Goal: Task Accomplishment & Management: Complete application form

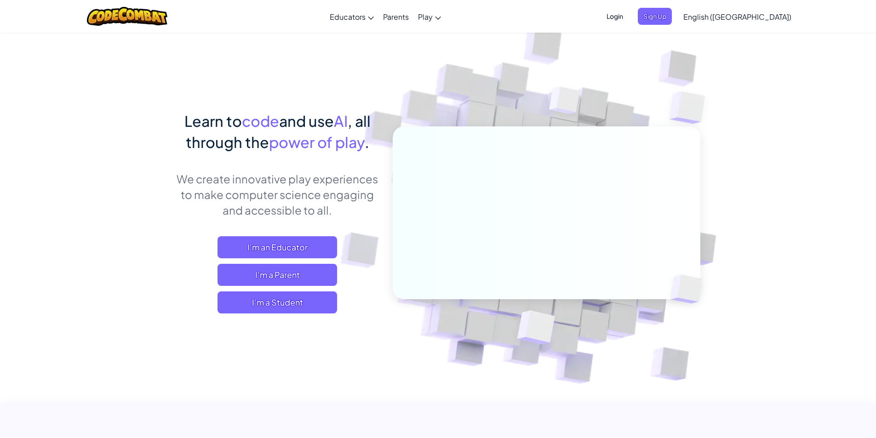
click at [433, 20] on span "Login" at bounding box center [615, 16] width 28 height 17
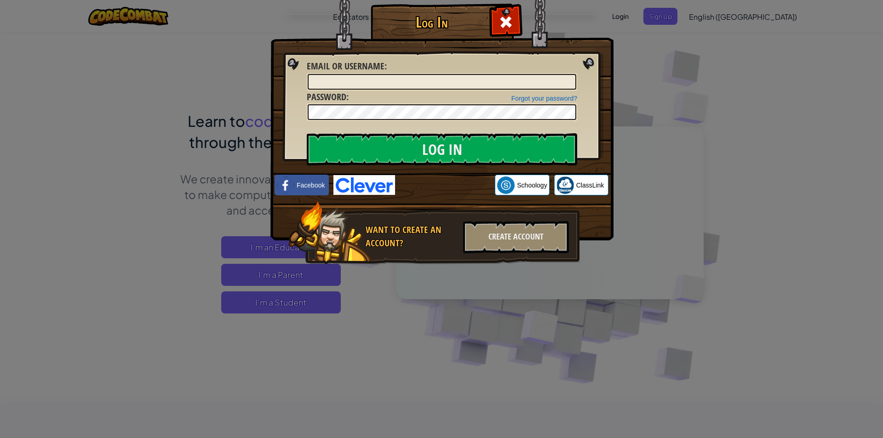
click at [433, 342] on div "Log In Unknown Error Email or Username : Forgot your password? Password : Log I…" at bounding box center [441, 219] width 883 height 438
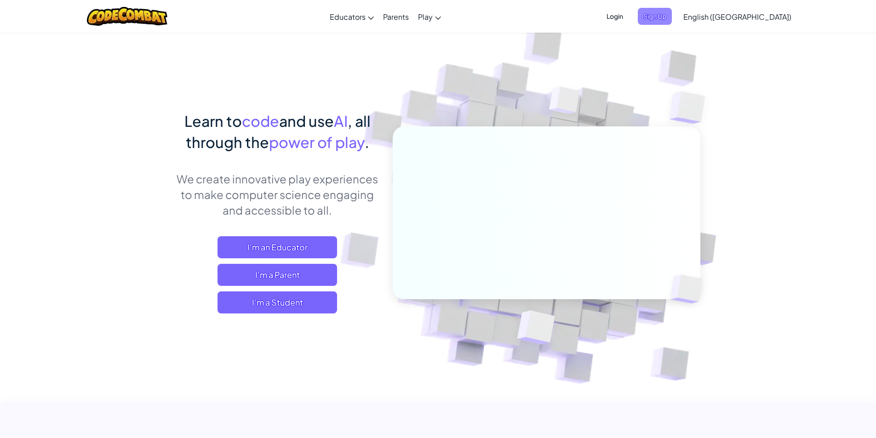
click at [433, 13] on span "Sign Up" at bounding box center [655, 16] width 34 height 17
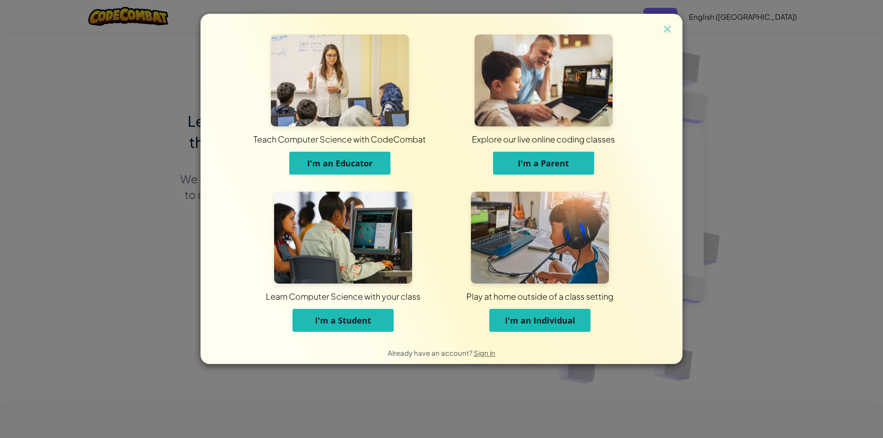
click at [365, 326] on button "I'm a Student" at bounding box center [342, 320] width 101 height 23
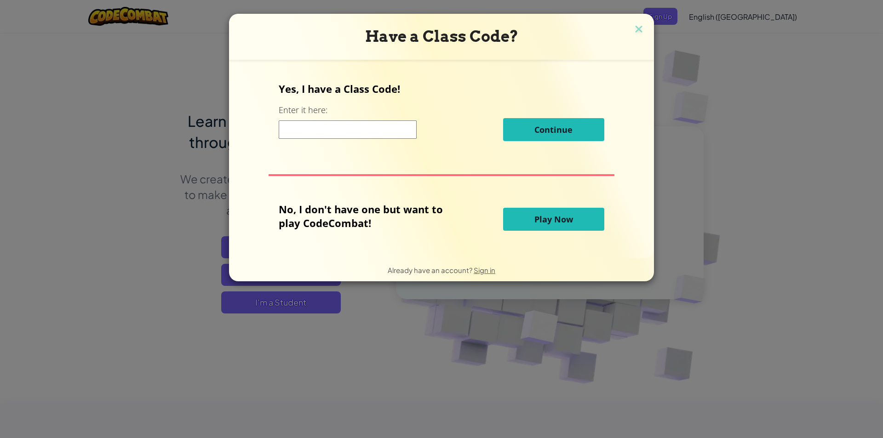
click at [367, 135] on input at bounding box center [348, 129] width 138 height 18
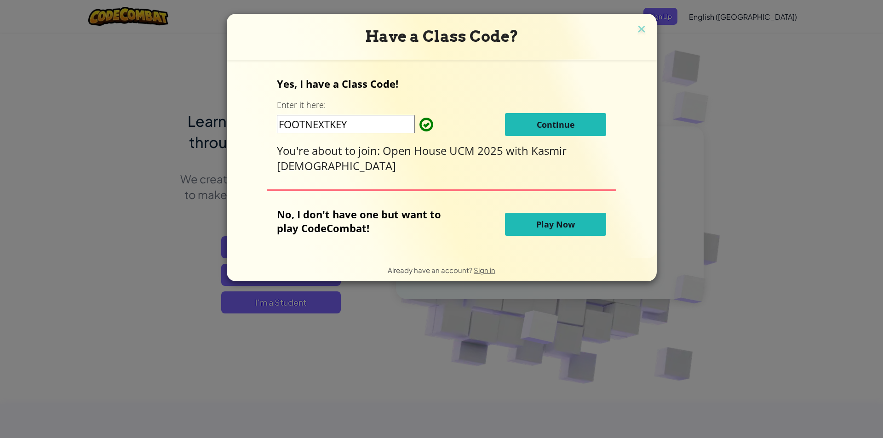
type input "FOOTNEXTKEY"
click at [433, 128] on span "Continue" at bounding box center [556, 124] width 38 height 11
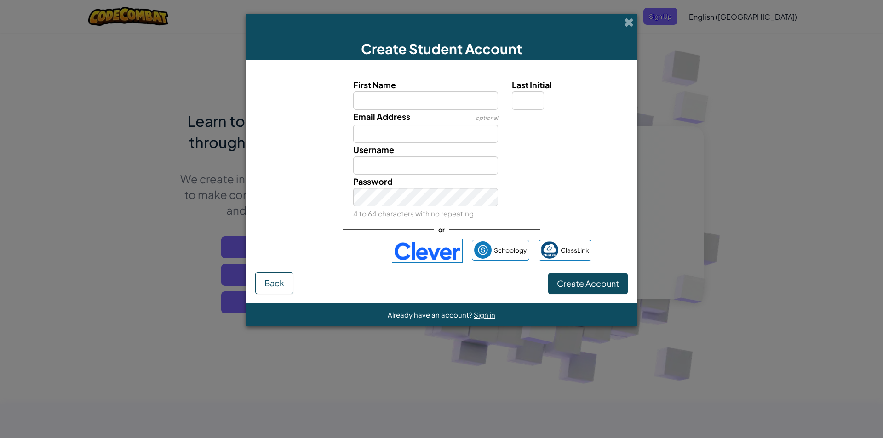
type input "M"
type input "m"
type input "M"
click at [409, 134] on input "Email Address" at bounding box center [425, 134] width 145 height 18
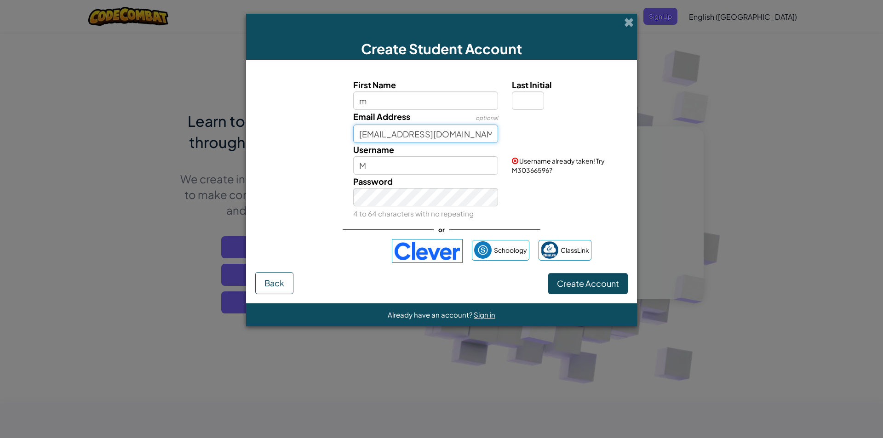
type input "meutiahk@gmail.com"
click at [394, 164] on input "M" at bounding box center [425, 165] width 145 height 18
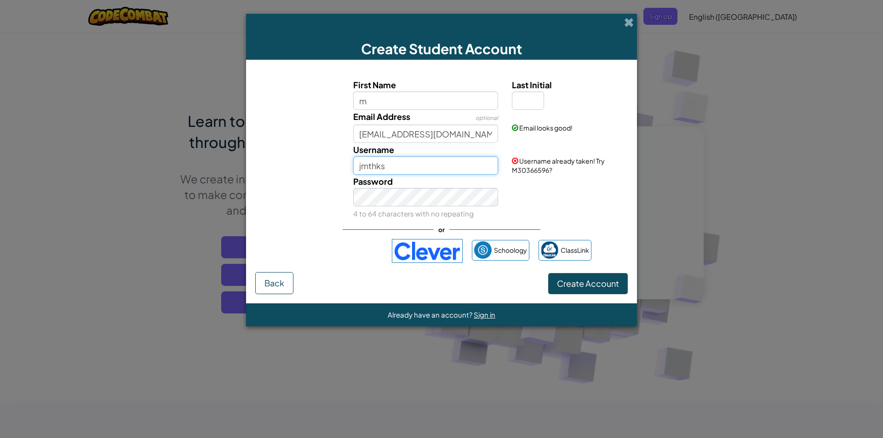
type input "jmthks"
click at [411, 98] on input "m" at bounding box center [425, 100] width 145 height 18
type input "mutia"
click at [403, 166] on input "Mutia" at bounding box center [425, 165] width 145 height 18
type input "M"
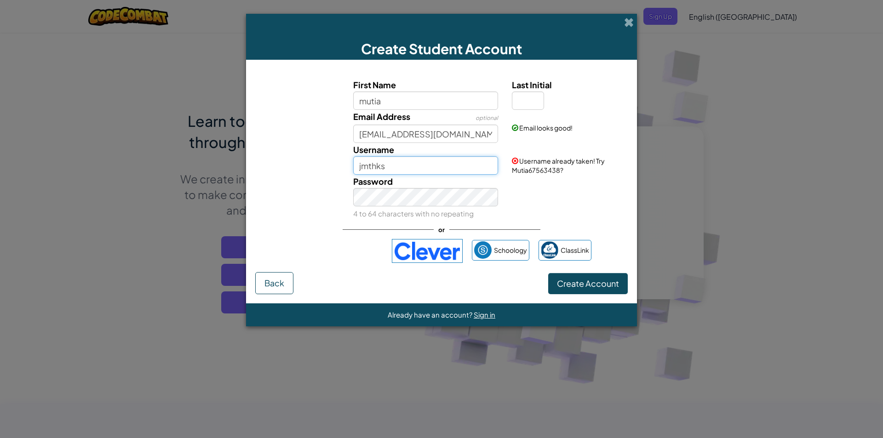
type input "jmthks"
click at [402, 100] on input "mutia" at bounding box center [425, 100] width 145 height 18
type input "meutiah"
click at [433, 292] on button "Create Account" at bounding box center [588, 283] width 80 height 21
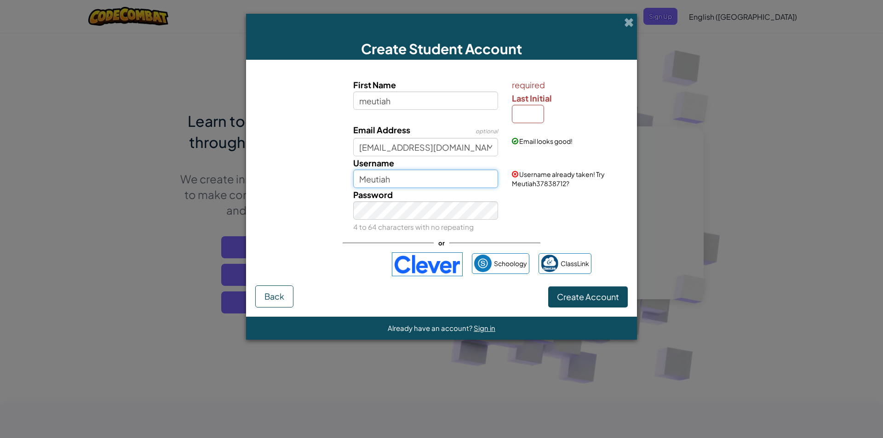
click at [417, 175] on input "Meutiah" at bounding box center [425, 179] width 145 height 18
type input "M"
type input "jmthks"
click at [433, 110] on input "Last Initial" at bounding box center [528, 114] width 32 height 18
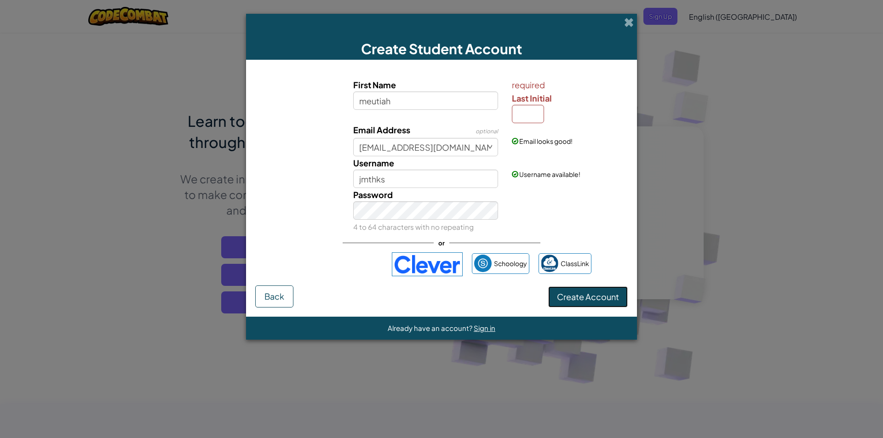
click at [433, 293] on span "Create Account" at bounding box center [588, 296] width 62 height 11
click at [433, 112] on input "Last Initial" at bounding box center [528, 114] width 32 height 18
click at [433, 148] on input "meutiahk@gmail.com" at bounding box center [425, 147] width 145 height 18
type input "m"
click at [433, 303] on button "Create Account" at bounding box center [588, 296] width 80 height 21
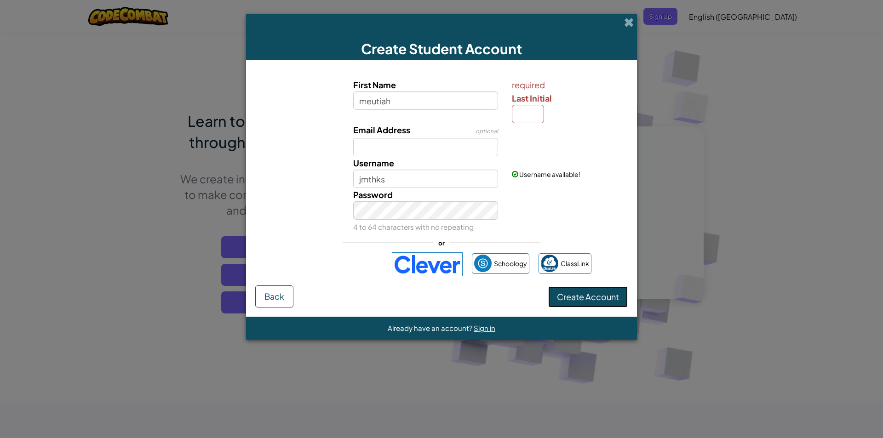
click at [433, 301] on span "Create Account" at bounding box center [588, 296] width 62 height 11
click at [433, 110] on input "Last Initial" at bounding box center [528, 114] width 32 height 18
type input "h"
type input "MeutiahH"
click at [433, 302] on span "Create Account" at bounding box center [588, 296] width 62 height 11
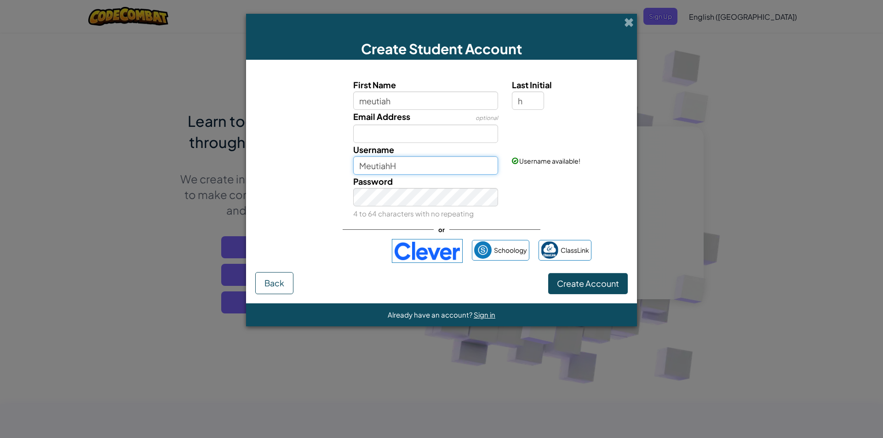
click at [401, 172] on input "MeutiahH" at bounding box center [425, 165] width 145 height 18
click at [366, 103] on input "meutiah" at bounding box center [425, 100] width 145 height 18
click at [392, 98] on input "Meutiah" at bounding box center [425, 100] width 145 height 18
type input "Meutia"
type input "MeutiaH"
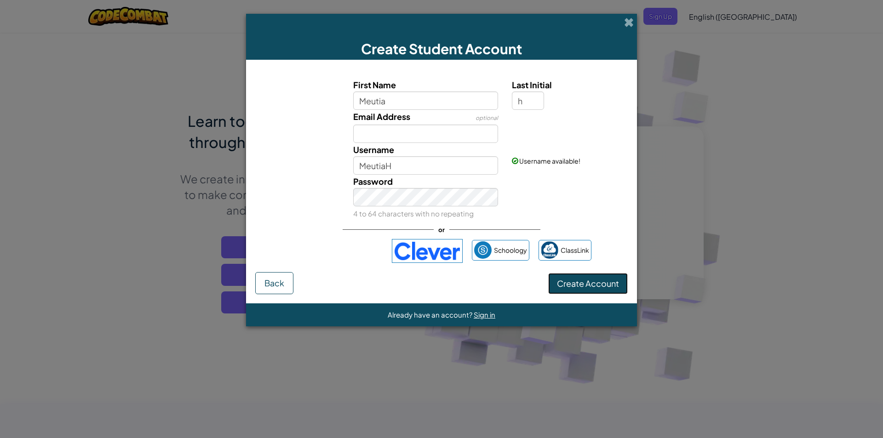
click at [433, 282] on button "Create Account" at bounding box center [588, 283] width 80 height 21
click at [410, 164] on input "MeutiaH" at bounding box center [425, 165] width 145 height 18
click at [391, 103] on input "Meutia" at bounding box center [425, 100] width 145 height 18
type input "Meutiah"
type input "MeutiahH"
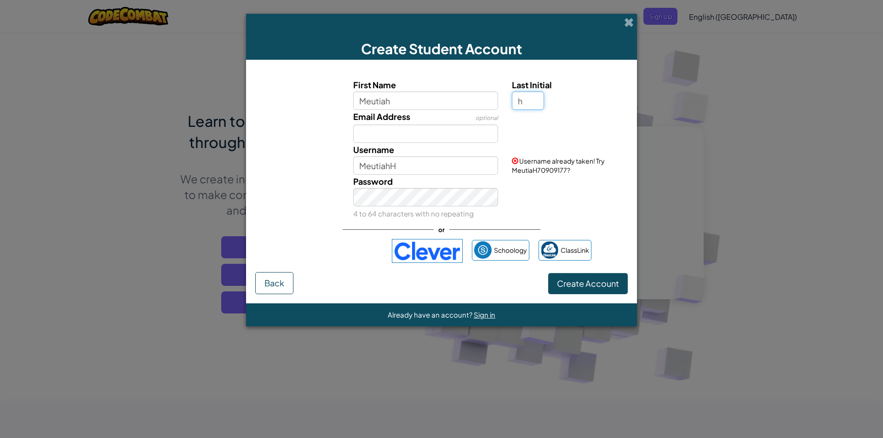
click at [433, 102] on input "h" at bounding box center [528, 100] width 32 height 18
type input "n"
type input "MeutiahN"
click at [433, 286] on button "Create Account" at bounding box center [588, 283] width 80 height 21
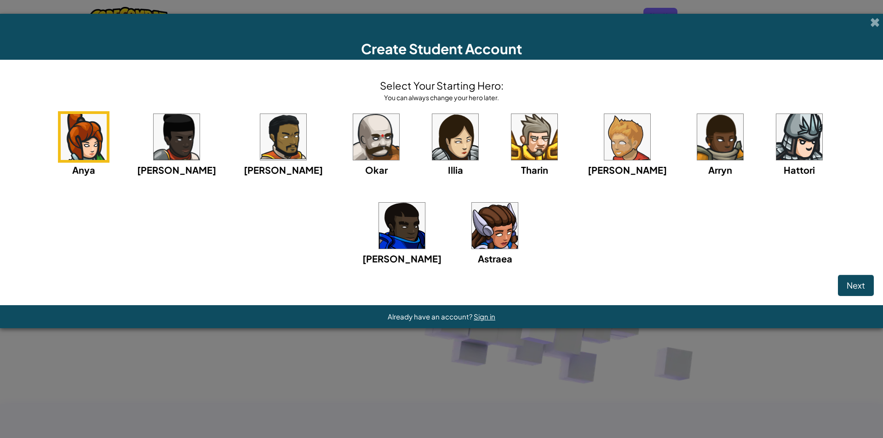
click at [433, 223] on img at bounding box center [495, 226] width 46 height 46
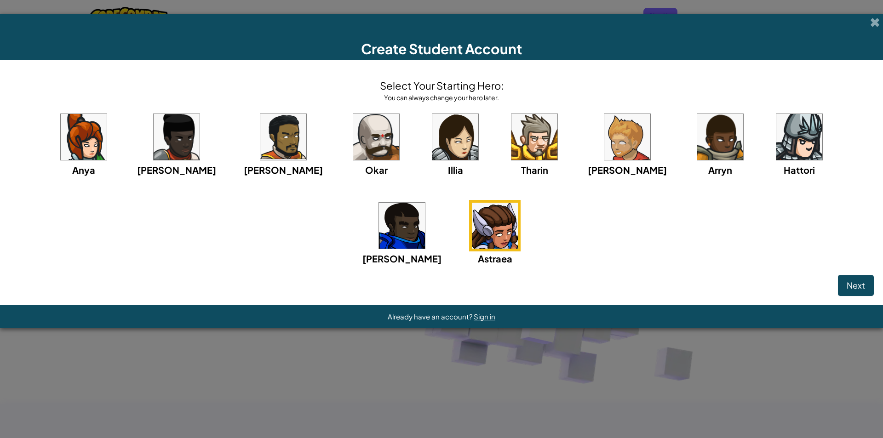
click at [432, 150] on img at bounding box center [455, 137] width 46 height 46
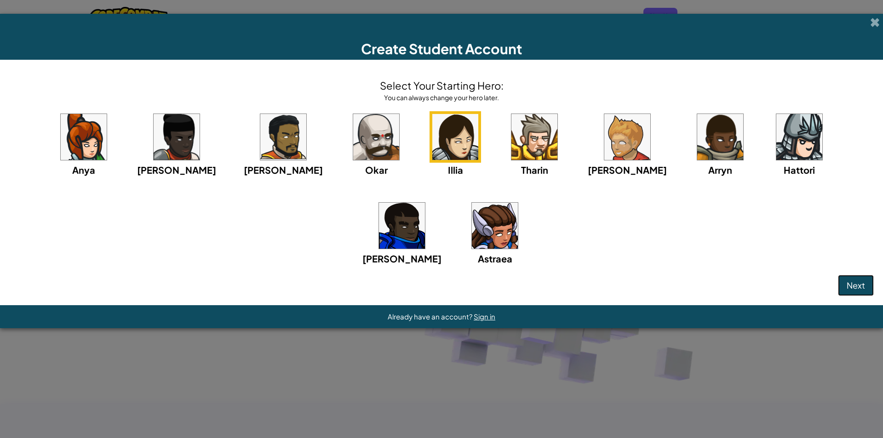
click at [433, 286] on span "Next" at bounding box center [855, 285] width 18 height 11
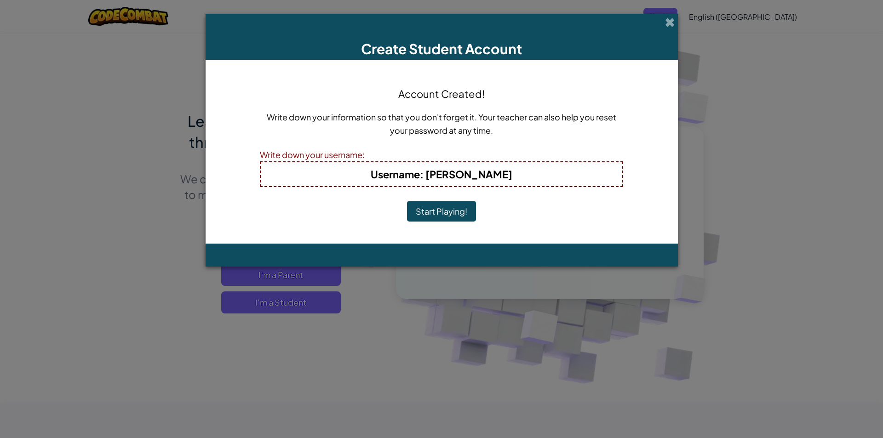
click at [433, 212] on button "Start Playing!" at bounding box center [441, 211] width 69 height 21
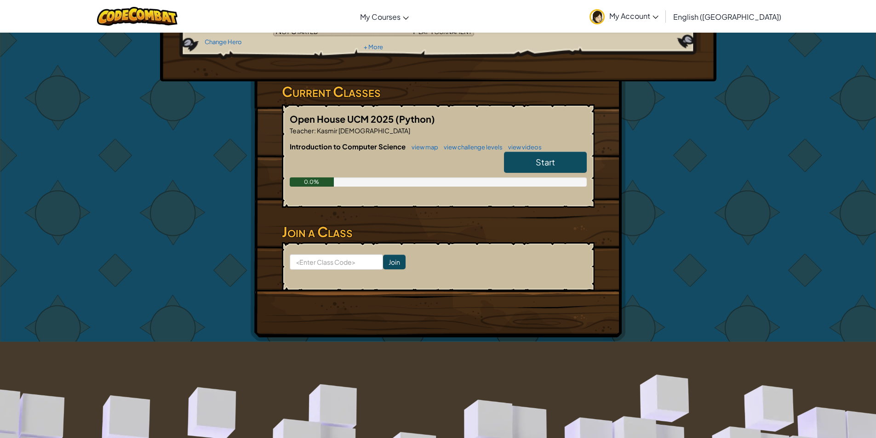
scroll to position [46, 0]
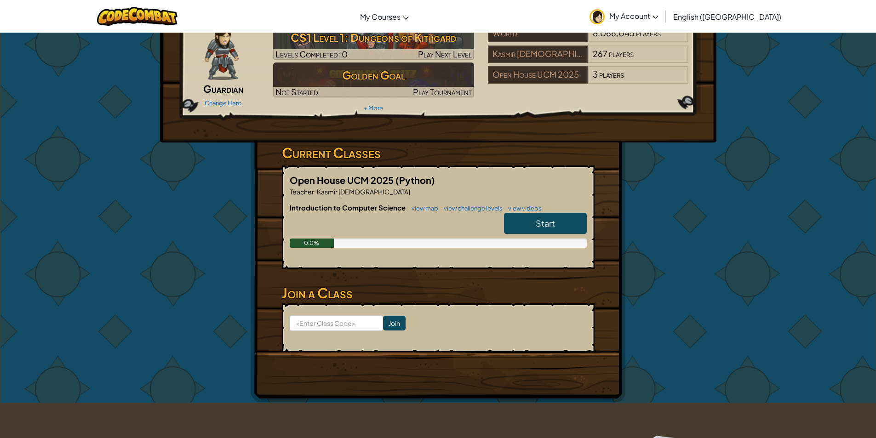
click at [555, 223] on link "Start" at bounding box center [545, 223] width 83 height 21
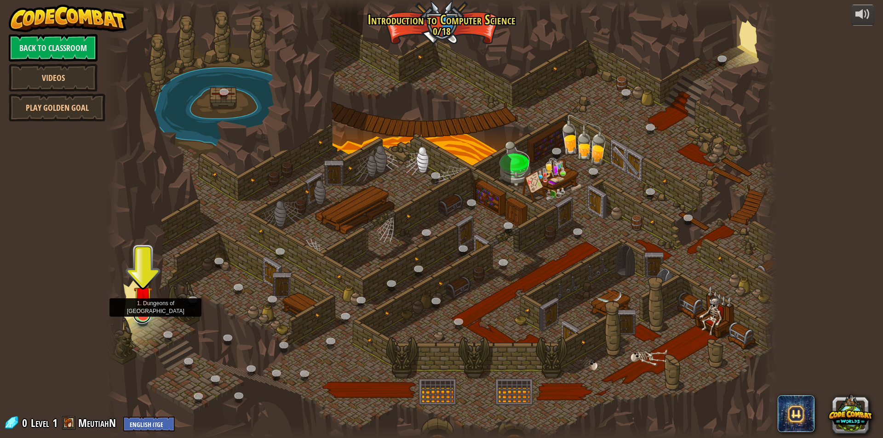
click at [146, 318] on link at bounding box center [142, 314] width 18 height 18
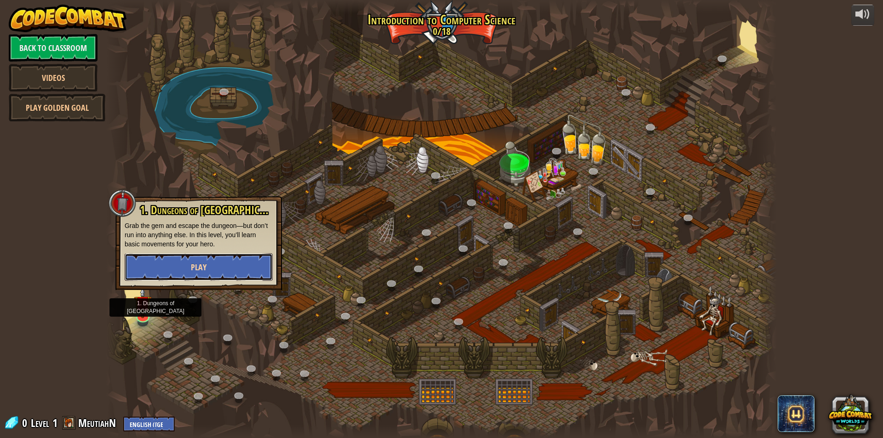
click at [211, 260] on button "Play" at bounding box center [199, 267] width 148 height 28
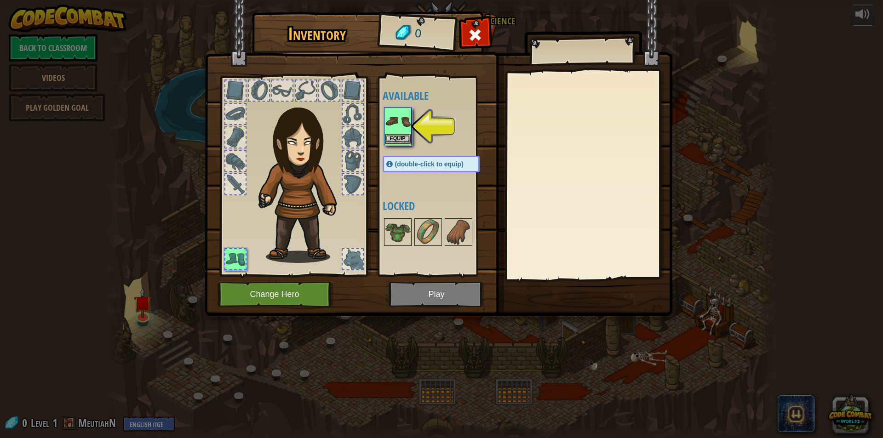
click at [402, 122] on img at bounding box center [398, 121] width 26 height 26
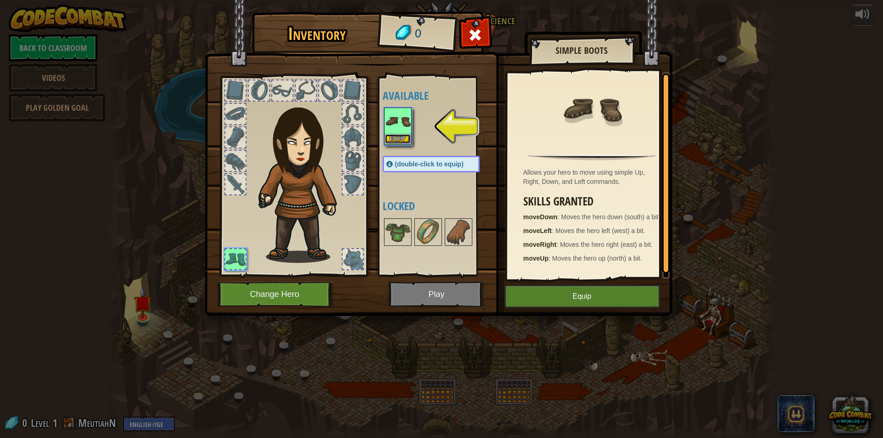
click at [402, 134] on button "Equip" at bounding box center [398, 139] width 26 height 10
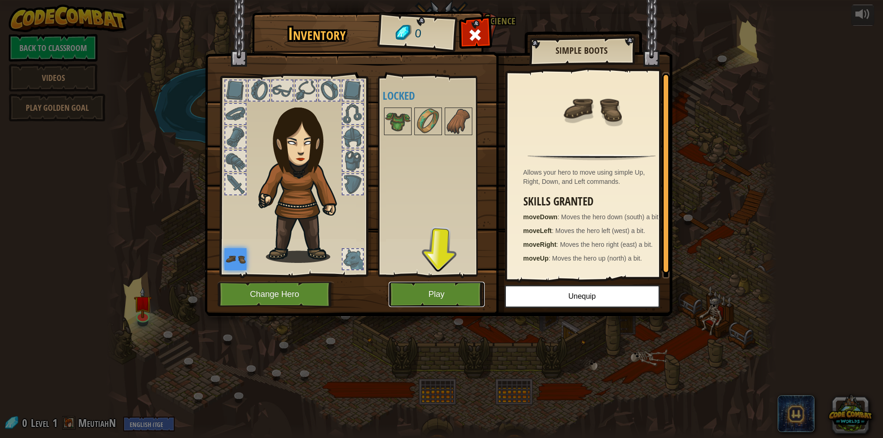
click at [447, 292] on button "Play" at bounding box center [436, 294] width 96 height 25
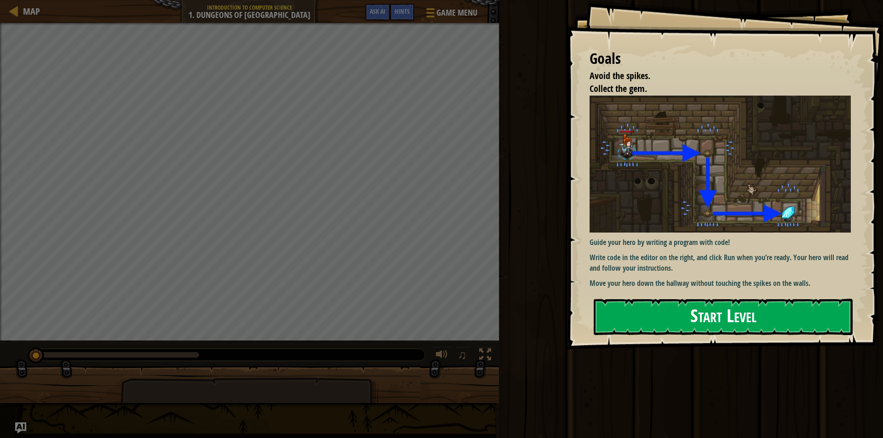
click at [731, 314] on button "Start Level" at bounding box center [723, 317] width 259 height 36
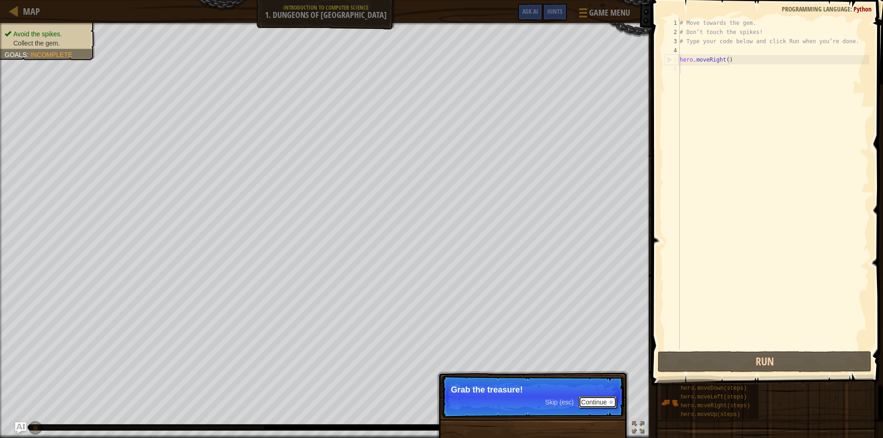
click at [609, 402] on div at bounding box center [611, 402] width 4 height 4
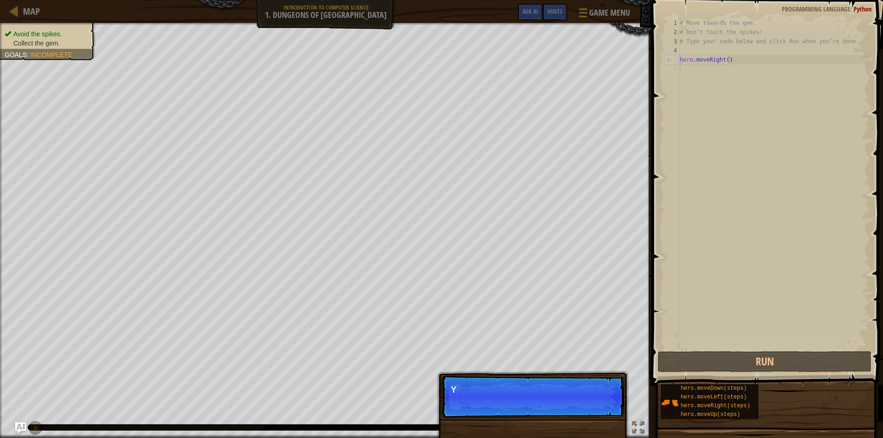
scroll to position [4, 0]
click at [554, 394] on p "You can use these methods." at bounding box center [532, 389] width 163 height 9
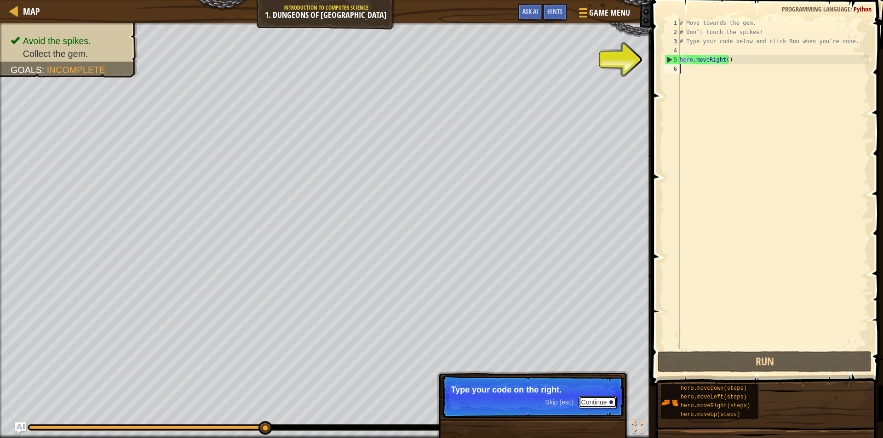
click at [588, 401] on button "Continue" at bounding box center [597, 402] width 38 height 12
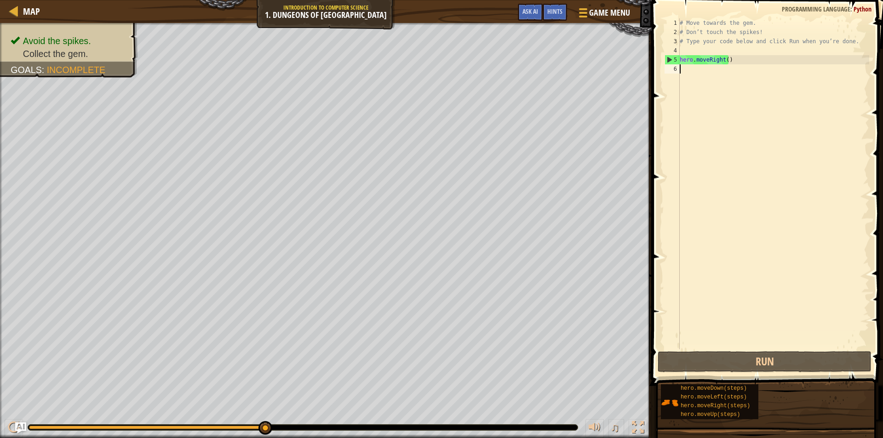
type textarea "h"
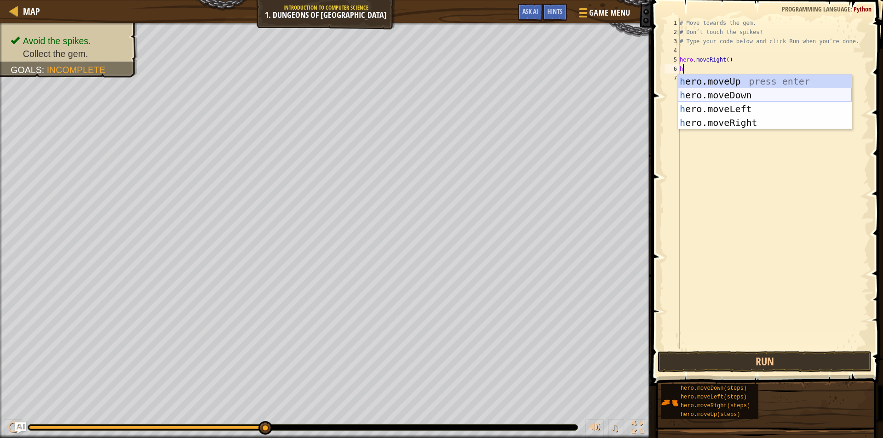
click at [717, 95] on div "h ero.moveUp press enter h ero.moveDown press enter h ero.moveLeft press enter …" at bounding box center [765, 115] width 174 height 83
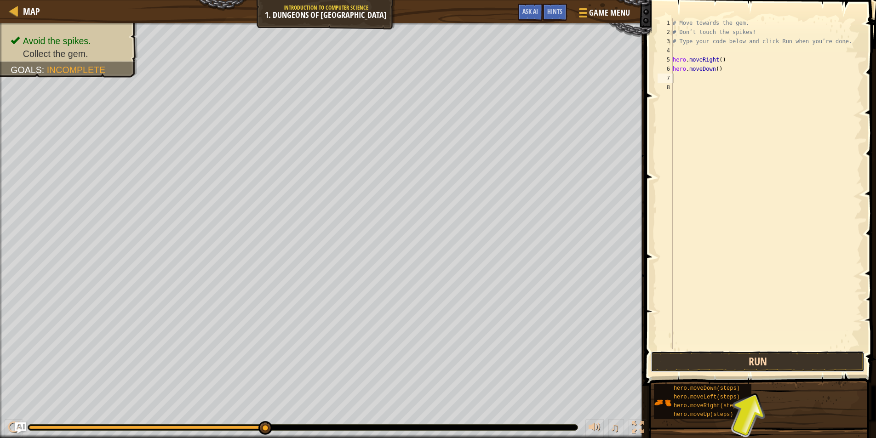
click at [822, 358] on button "Run" at bounding box center [758, 361] width 214 height 21
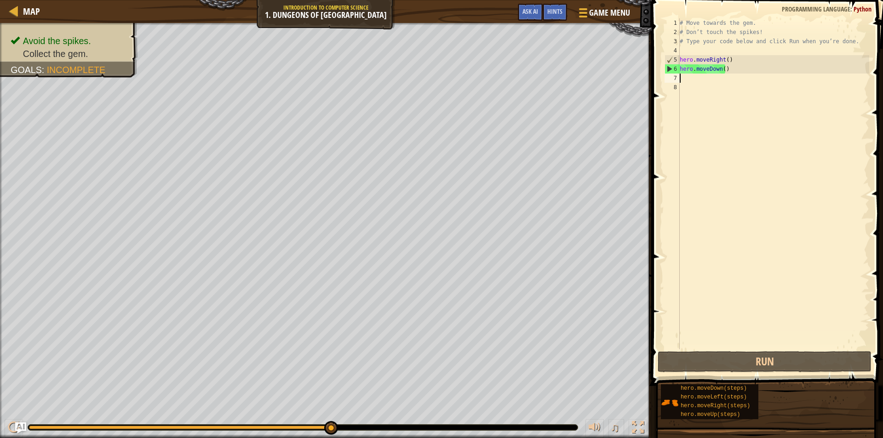
type textarea "h"
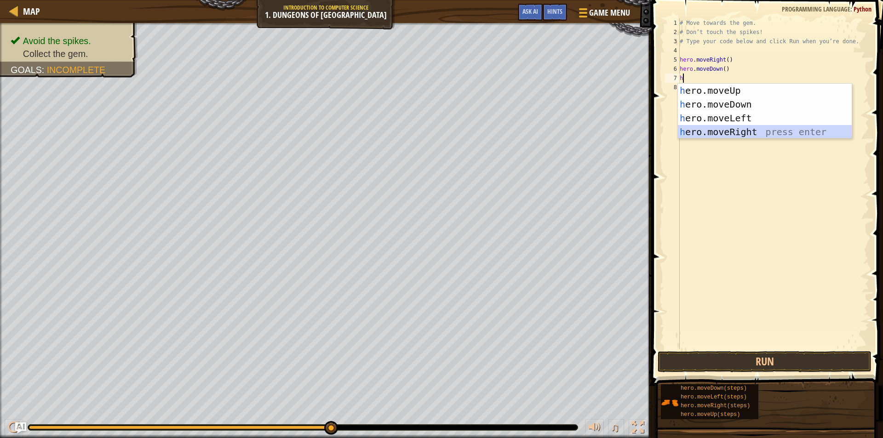
click at [734, 131] on div "h ero.moveUp press enter h ero.moveDown press enter h ero.moveLeft press enter …" at bounding box center [765, 125] width 174 height 83
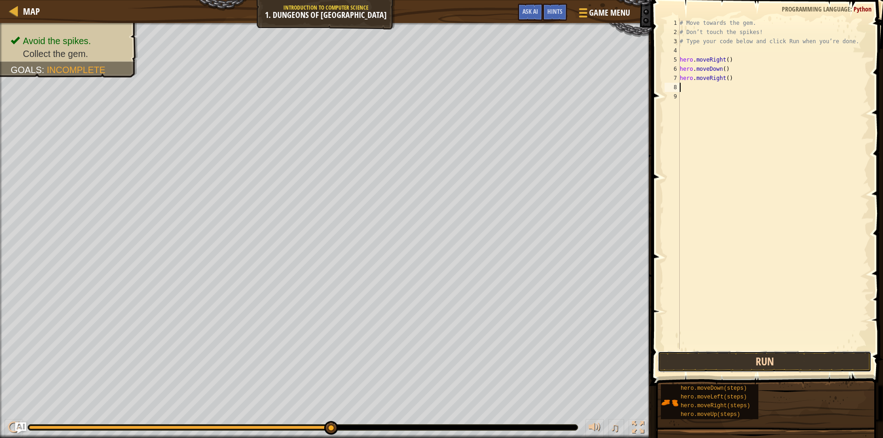
click at [731, 364] on button "Run" at bounding box center [764, 361] width 214 height 21
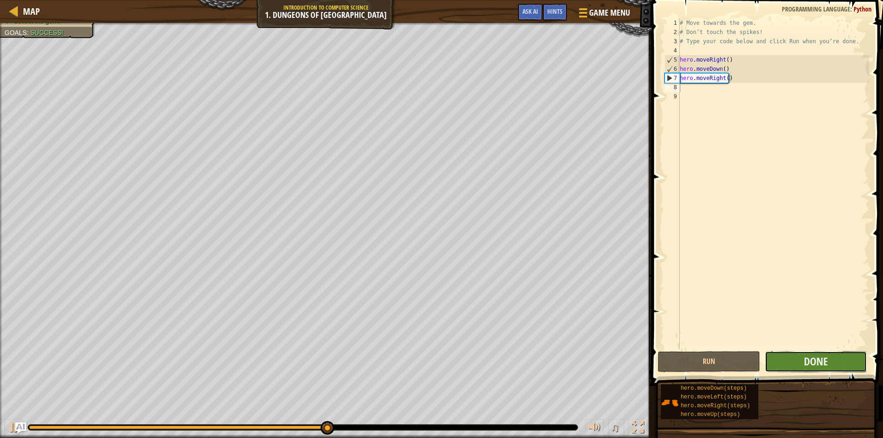
click at [802, 364] on button "Done" at bounding box center [816, 361] width 103 height 21
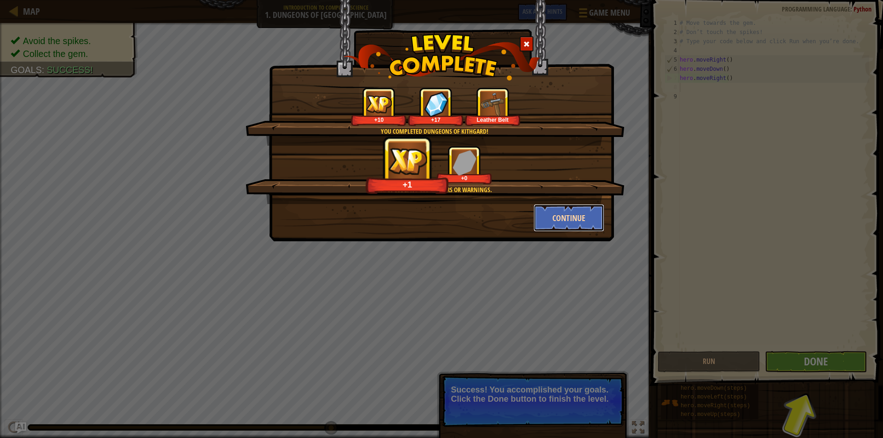
click at [575, 214] on button "Continue" at bounding box center [568, 218] width 71 height 28
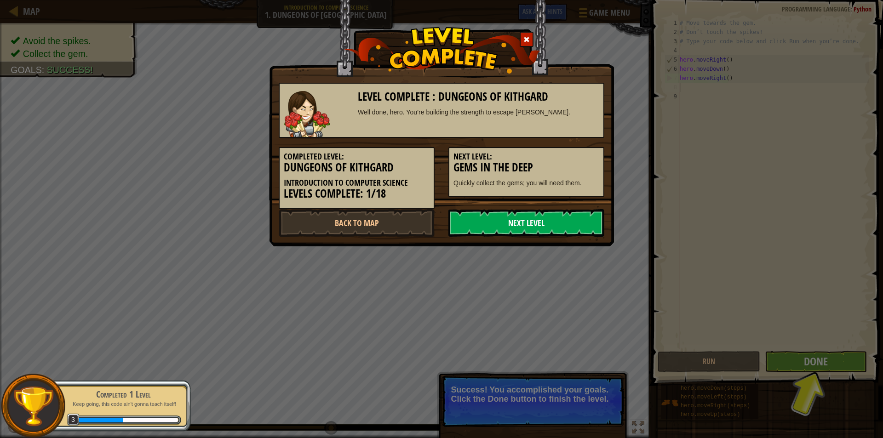
click at [560, 219] on link "Next Level" at bounding box center [526, 223] width 156 height 28
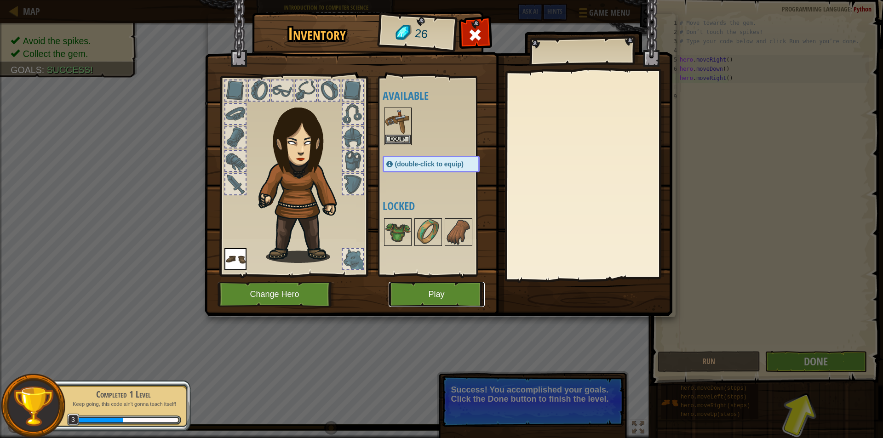
click at [446, 298] on button "Play" at bounding box center [436, 294] width 96 height 25
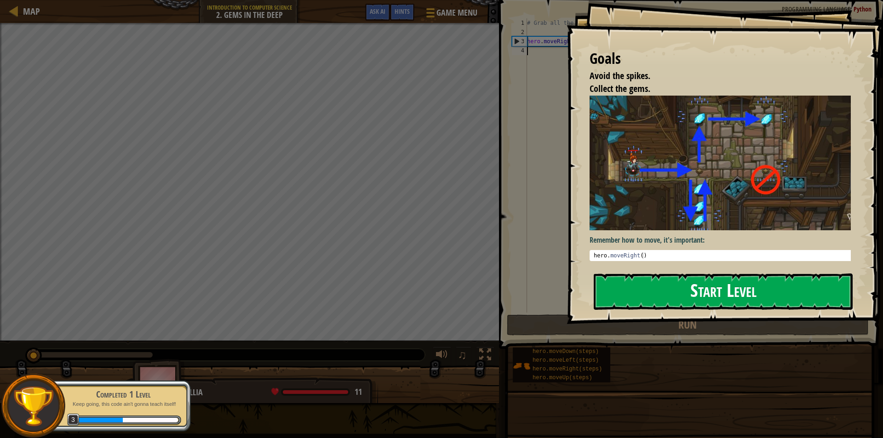
click at [657, 283] on button "Start Level" at bounding box center [723, 292] width 259 height 36
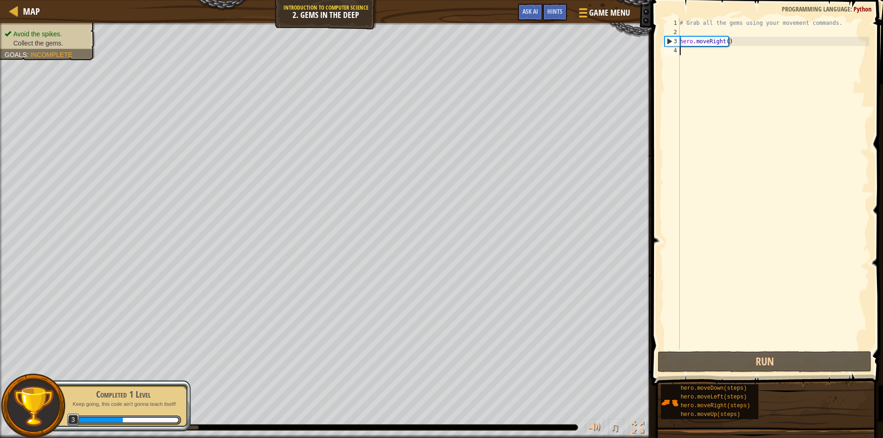
type textarea "h"
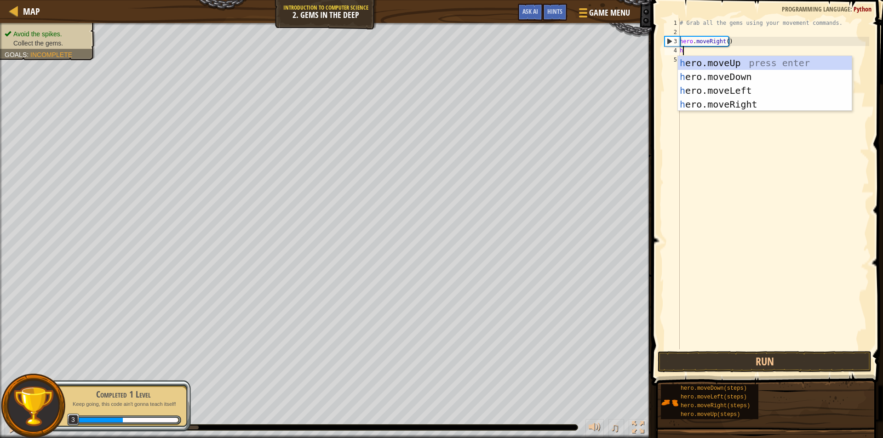
scroll to position [4, 0]
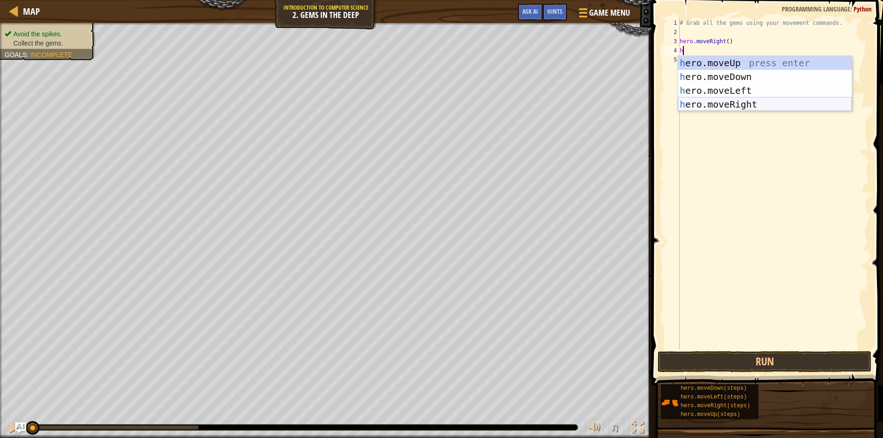
click at [737, 106] on div "h ero.moveUp press enter h ero.moveDown press enter h ero.moveLeft press enter …" at bounding box center [765, 97] width 174 height 83
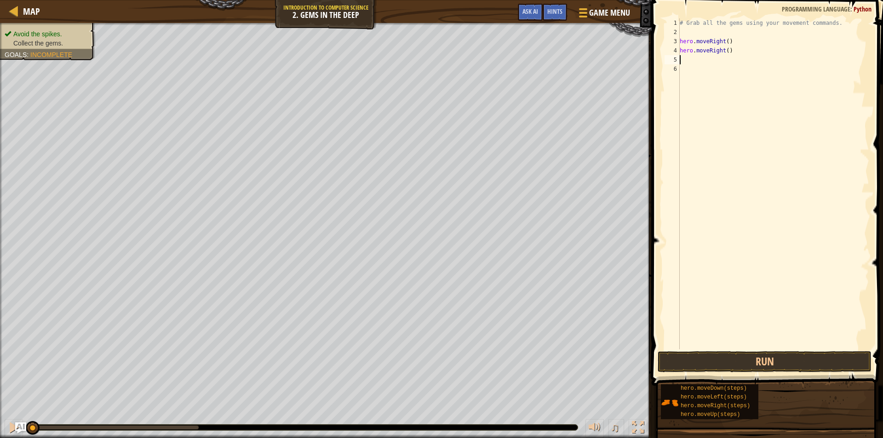
type textarea "h"
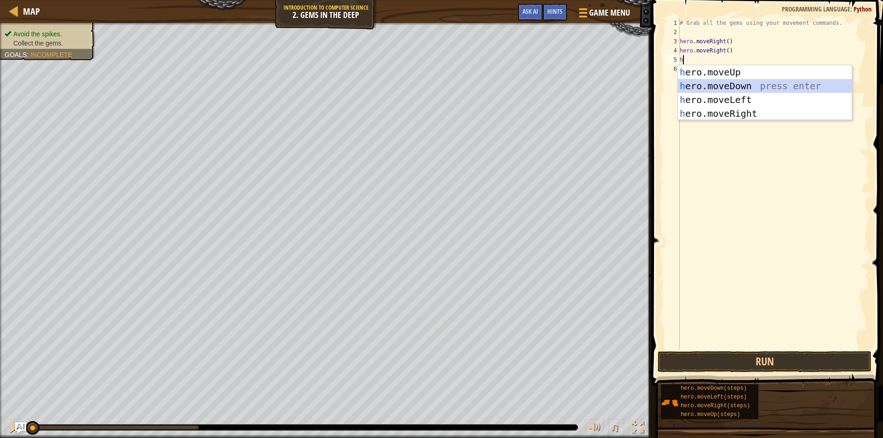
click at [736, 84] on div "h ero.moveUp press enter h ero.moveDown press enter h ero.moveLeft press enter …" at bounding box center [765, 106] width 174 height 83
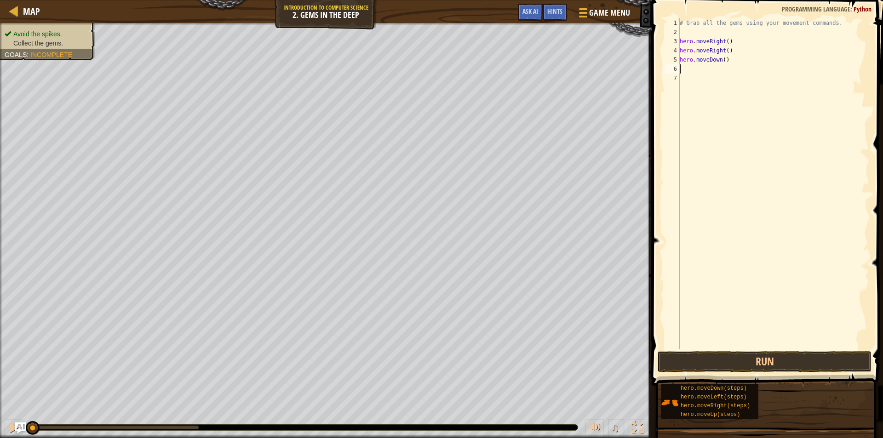
type textarea "h"
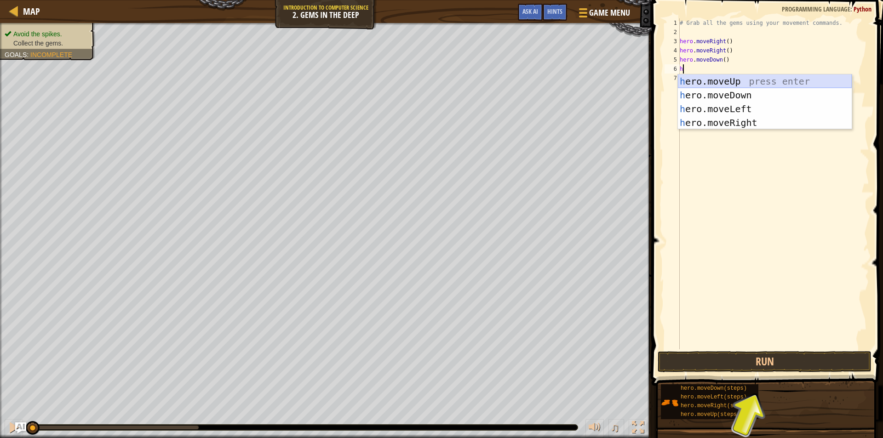
click at [745, 80] on div "h ero.moveUp press enter h ero.moveDown press enter h ero.moveLeft press enter …" at bounding box center [765, 115] width 174 height 83
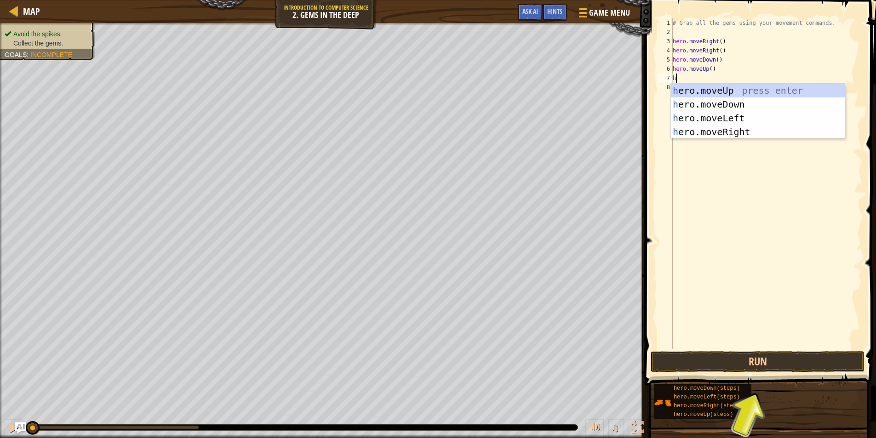
type textarea "h"
click at [717, 132] on div "h ero.moveUp press enter h ero.moveDown press enter h ero.moveLeft press enter …" at bounding box center [758, 125] width 174 height 83
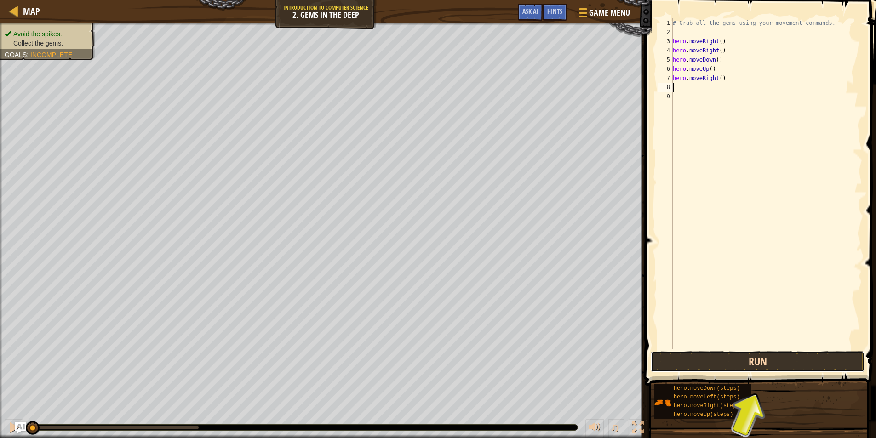
click at [721, 358] on button "Run" at bounding box center [758, 361] width 214 height 21
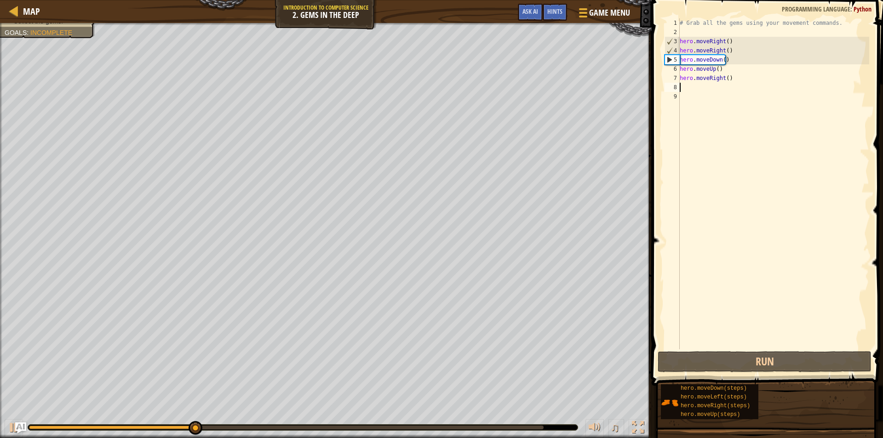
type textarea "h"
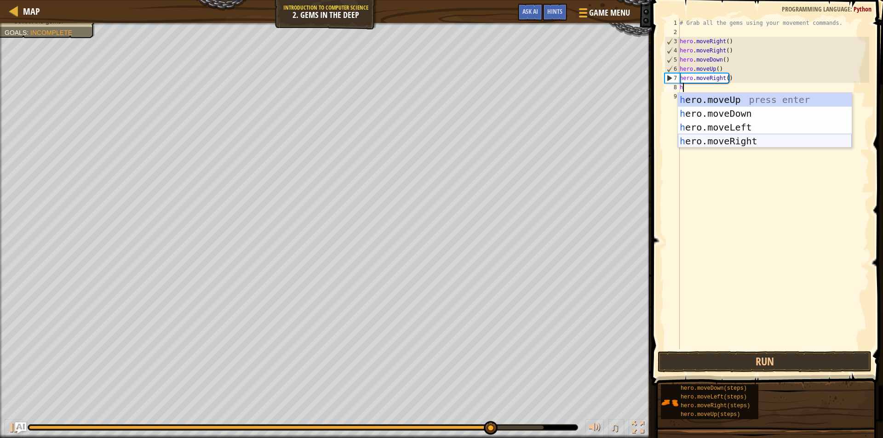
click at [732, 141] on div "h ero.moveUp press enter h ero.moveDown press enter h ero.moveLeft press enter …" at bounding box center [765, 134] width 174 height 83
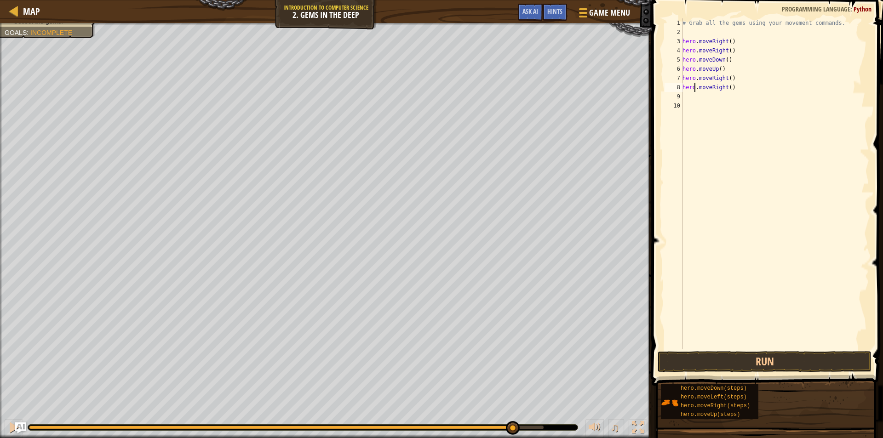
click at [693, 89] on div "# Grab all the gems using your movement commands. hero . moveRight ( ) hero . m…" at bounding box center [774, 192] width 188 height 349
click at [723, 88] on div "# Grab all the gems using your movement commands. hero . moveRight ( ) hero . m…" at bounding box center [774, 192] width 188 height 349
click at [732, 89] on div "# Grab all the gems using your movement commands. hero . moveRight ( ) hero . m…" at bounding box center [774, 192] width 188 height 349
type textarea "h"
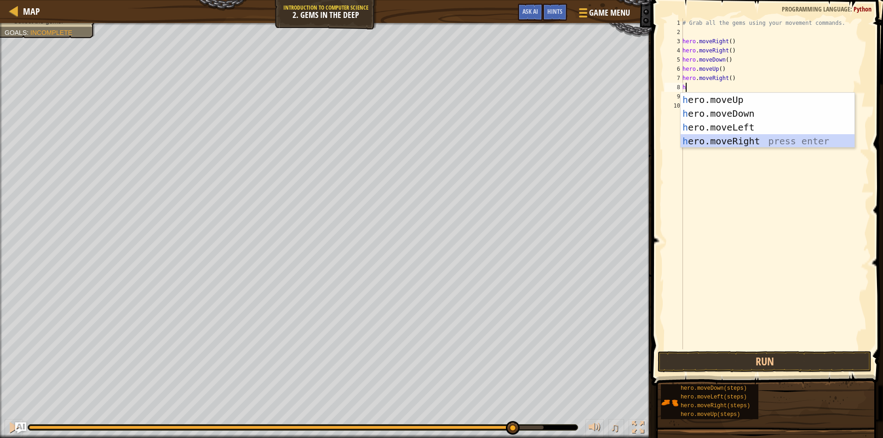
click at [738, 142] on div "h ero.moveUp press enter h ero.moveDown press enter h ero.moveLeft press enter …" at bounding box center [767, 134] width 174 height 83
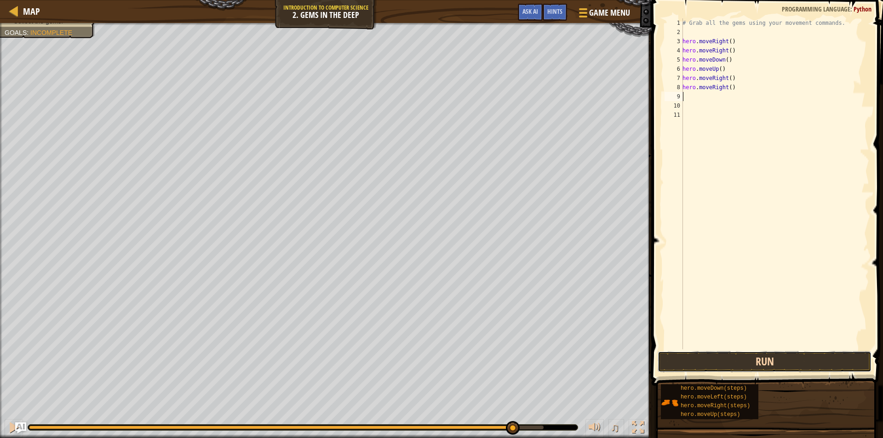
click at [711, 356] on button "Run" at bounding box center [764, 361] width 214 height 21
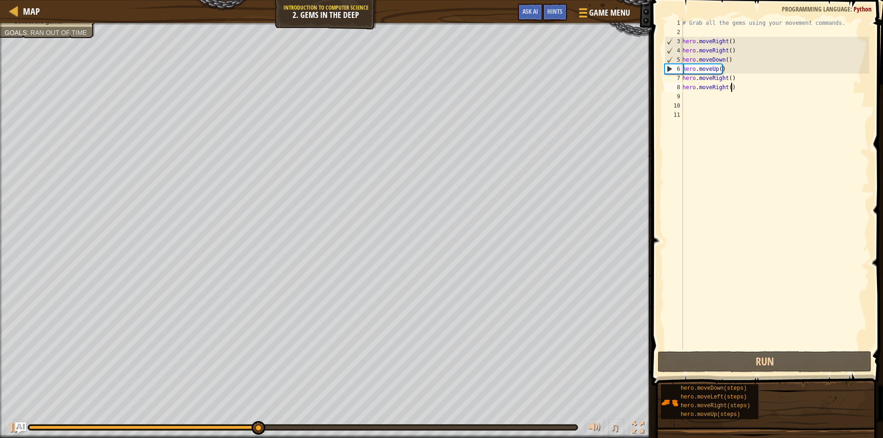
click at [736, 88] on div "# Grab all the gems using your movement commands. hero . moveRight ( ) hero . m…" at bounding box center [774, 192] width 188 height 349
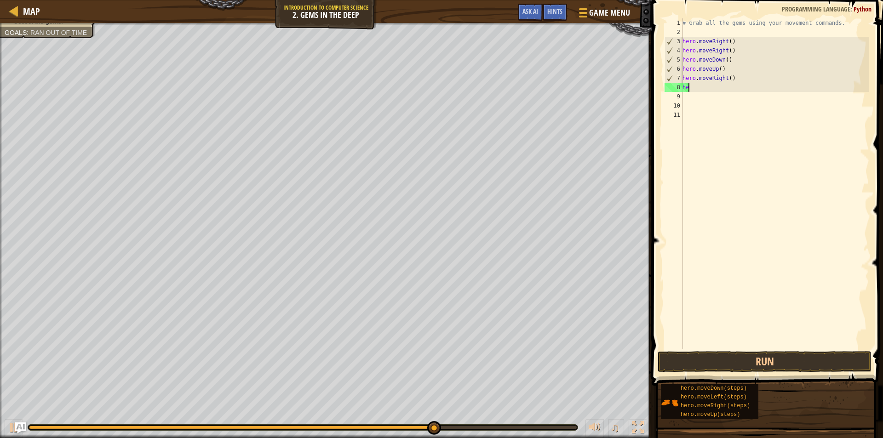
type textarea "h"
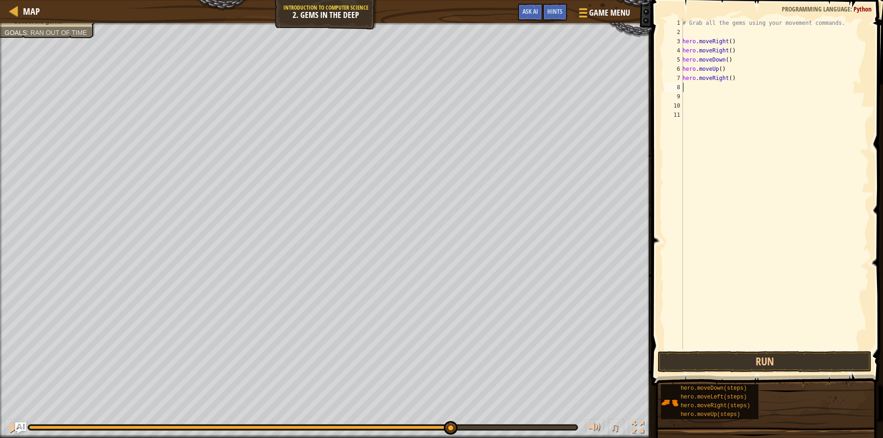
click at [757, 79] on div "# Grab all the gems using your movement commands. hero . moveRight ( ) hero . m…" at bounding box center [774, 192] width 188 height 349
type textarea "h"
click at [752, 69] on div "# Grab all the gems using your movement commands. hero . moveRight ( ) hero . m…" at bounding box center [774, 192] width 188 height 349
type textarea "h"
click at [750, 58] on div "# Grab all the gems using your movement commands. hero . moveRight ( ) hero . m…" at bounding box center [774, 192] width 188 height 349
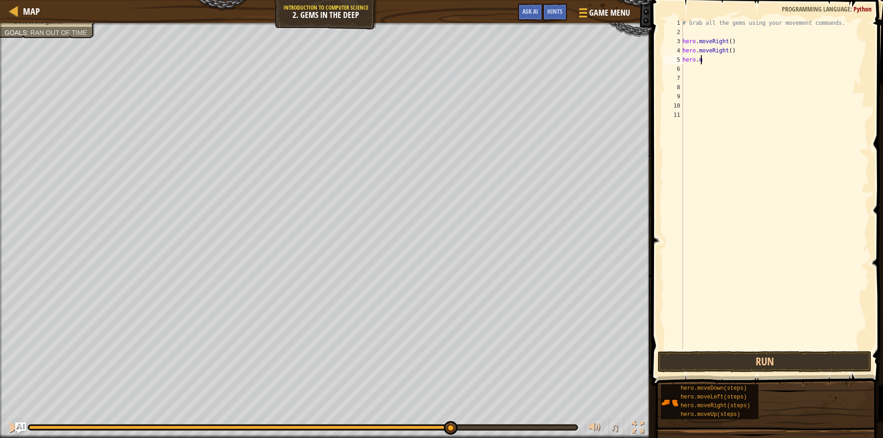
type textarea "h"
click at [750, 58] on div "# Grab all the gems using your movement commands. hero . moveRight ( ) hero . m…" at bounding box center [774, 192] width 188 height 349
click at [749, 49] on div "# Grab all the gems using your movement commands. hero . moveRight ( ) hero . m…" at bounding box center [774, 192] width 188 height 349
type textarea "h"
drag, startPoint x: 749, startPoint y: 49, endPoint x: 749, endPoint y: 23, distance: 26.2
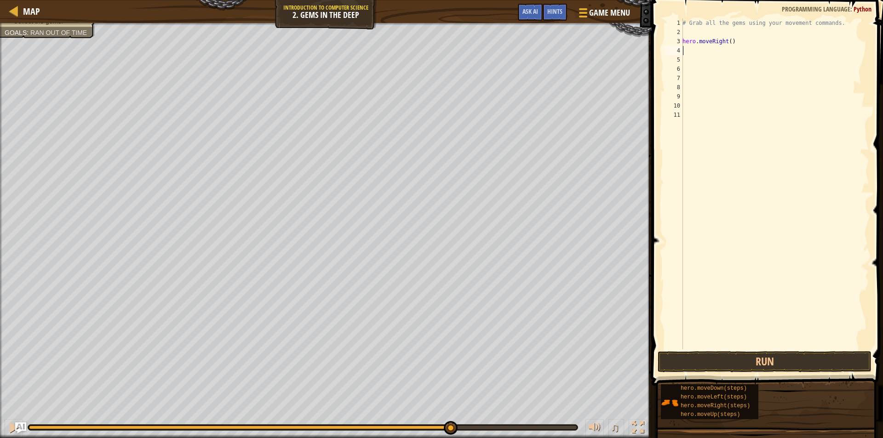
click at [749, 48] on div "# Grab all the gems using your movement commands. hero . moveRight ( )" at bounding box center [774, 192] width 188 height 349
click at [741, 40] on div "# Grab all the gems using your movement commands. hero . moveRight ( )" at bounding box center [774, 192] width 188 height 349
type textarea "h"
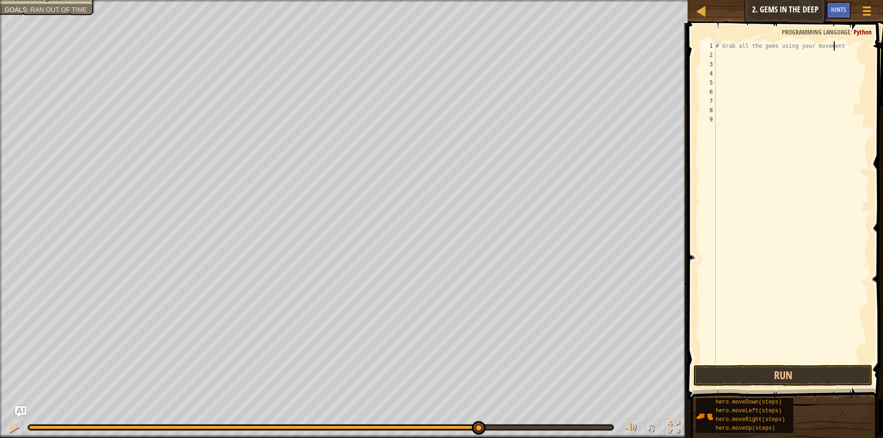
scroll to position [4, 10]
type textarea "# Grab all the gems using your movement"
click at [869, 11] on span at bounding box center [866, 11] width 9 height 2
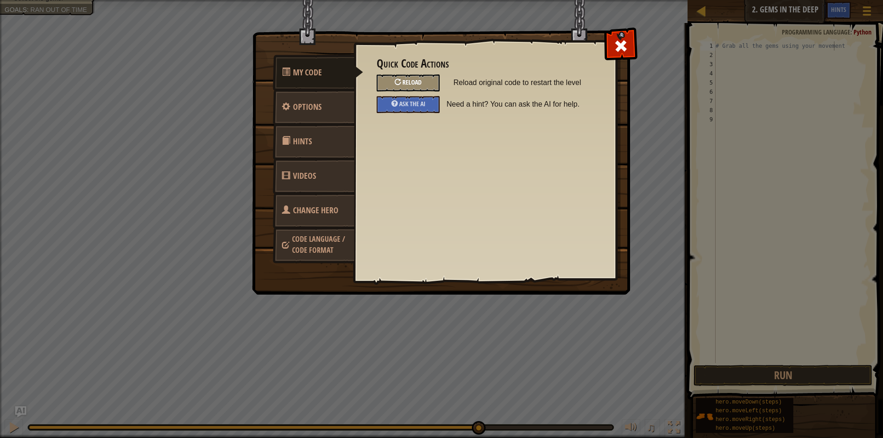
click at [417, 81] on span "Reload" at bounding box center [411, 82] width 19 height 9
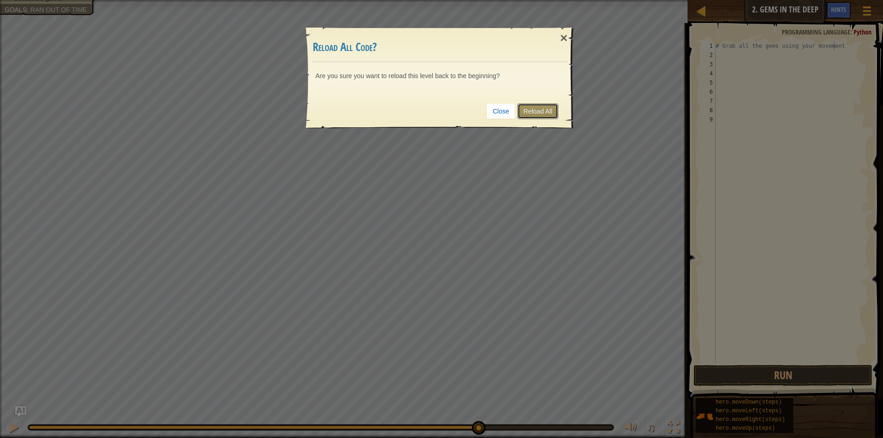
click at [528, 112] on link "Reload All" at bounding box center [537, 111] width 41 height 16
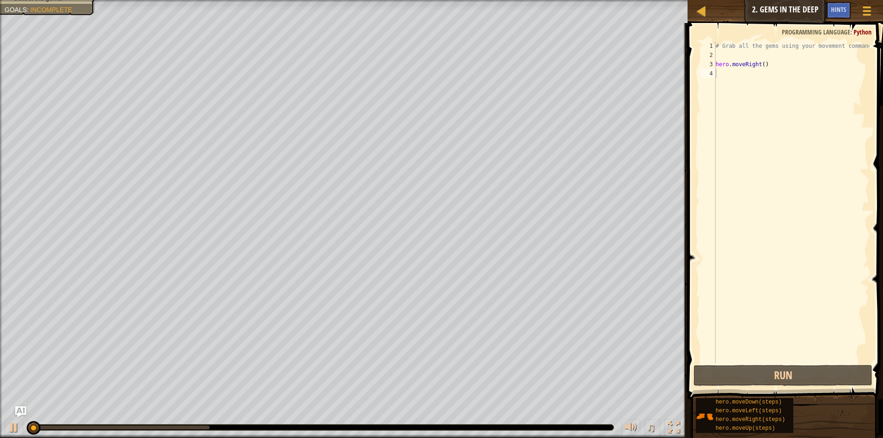
scroll to position [4, 0]
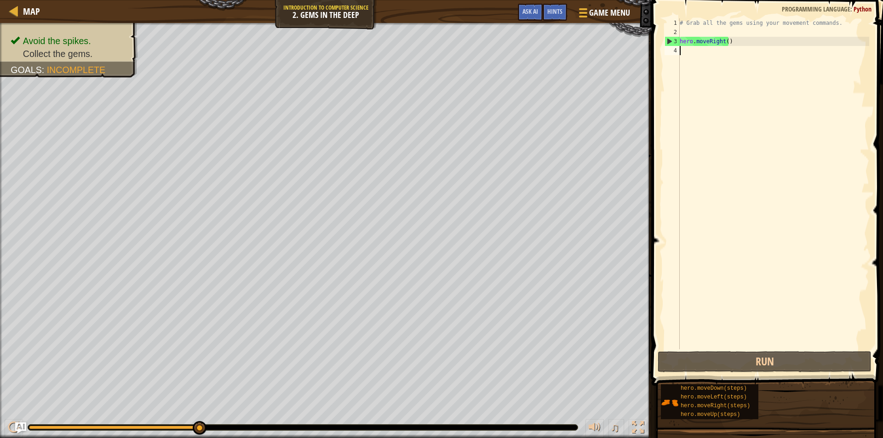
type textarea "h"
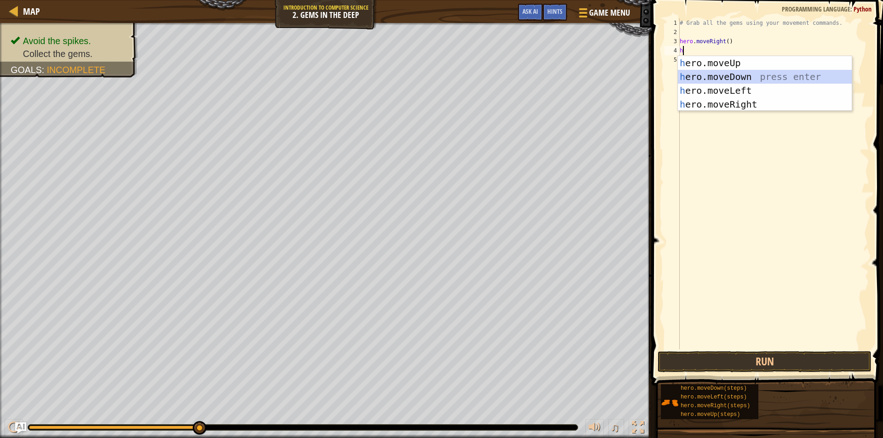
click at [742, 75] on div "h ero.moveUp press enter h ero.moveDown press enter h ero.moveLeft press enter …" at bounding box center [765, 97] width 174 height 83
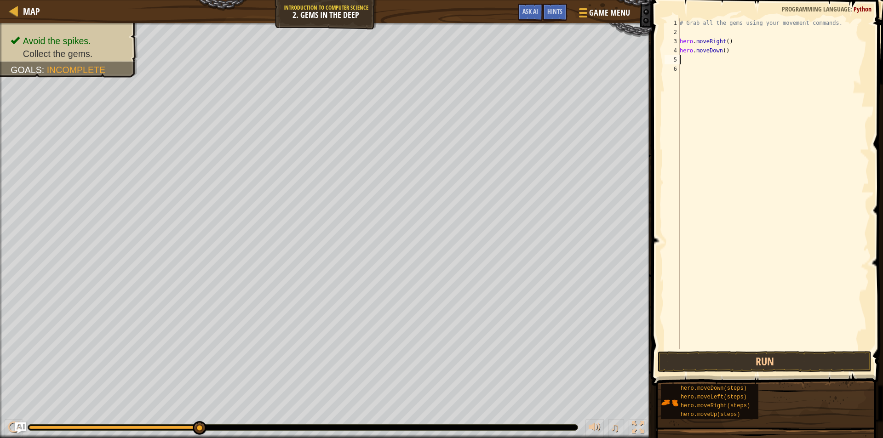
type textarea "h"
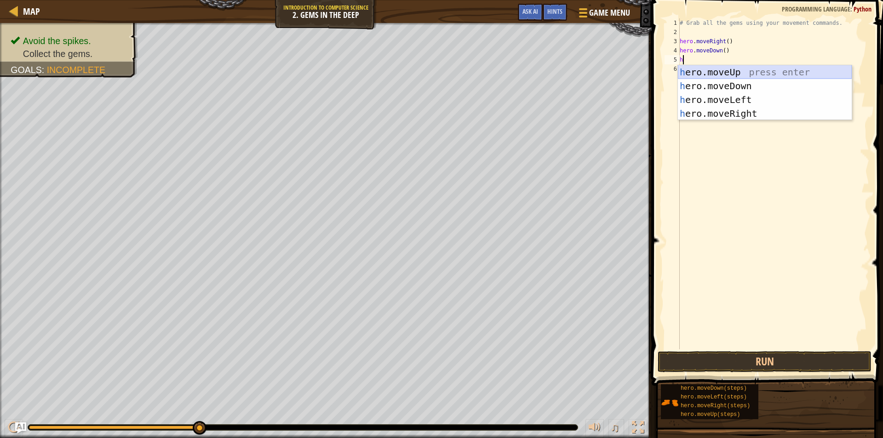
click at [717, 71] on div "h ero.moveUp press enter h ero.moveDown press enter h ero.moveLeft press enter …" at bounding box center [765, 106] width 174 height 83
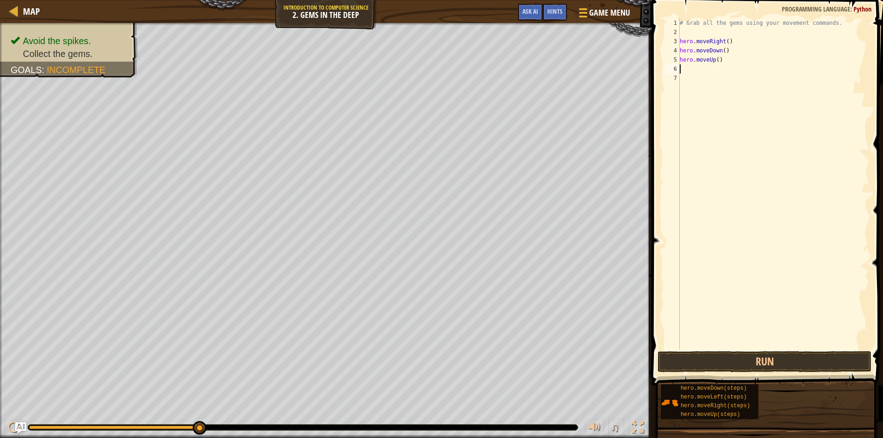
type textarea "h"
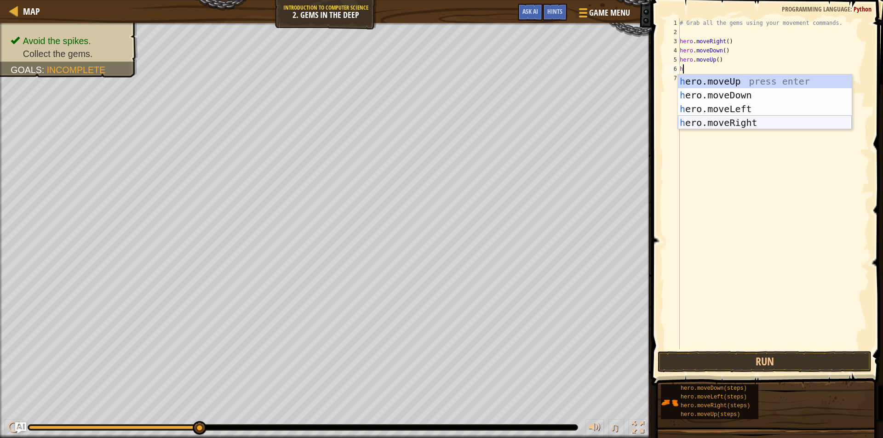
click at [715, 126] on div "h ero.moveUp press enter h ero.moveDown press enter h ero.moveLeft press enter …" at bounding box center [765, 115] width 174 height 83
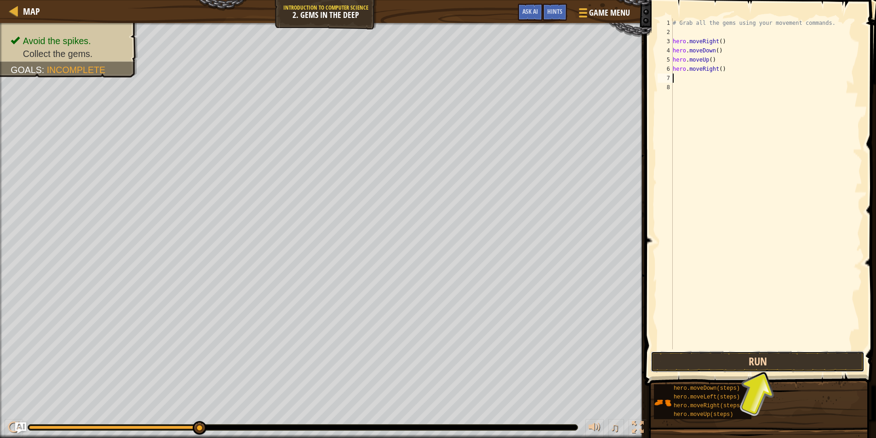
click at [729, 360] on button "Run" at bounding box center [758, 361] width 214 height 21
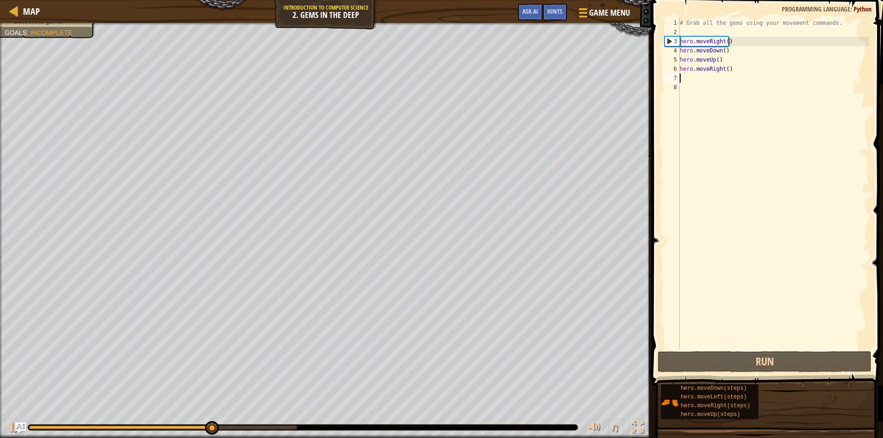
type textarea "h"
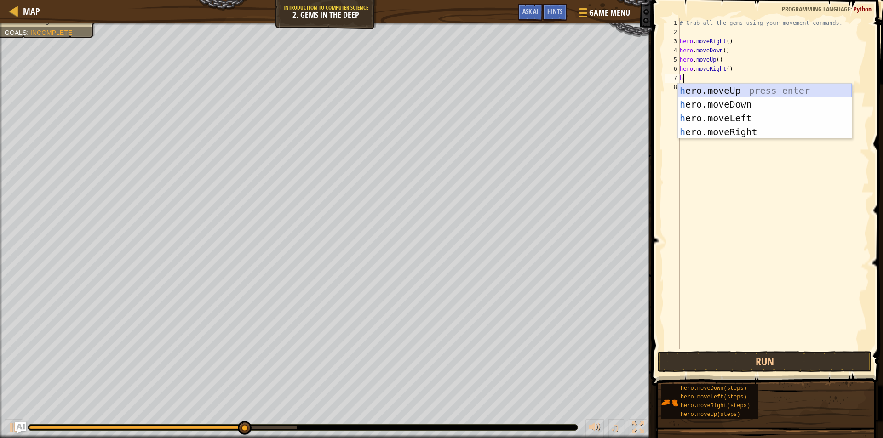
click at [737, 85] on div "h ero.moveUp press enter h ero.moveDown press enter h ero.moveLeft press enter …" at bounding box center [765, 125] width 174 height 83
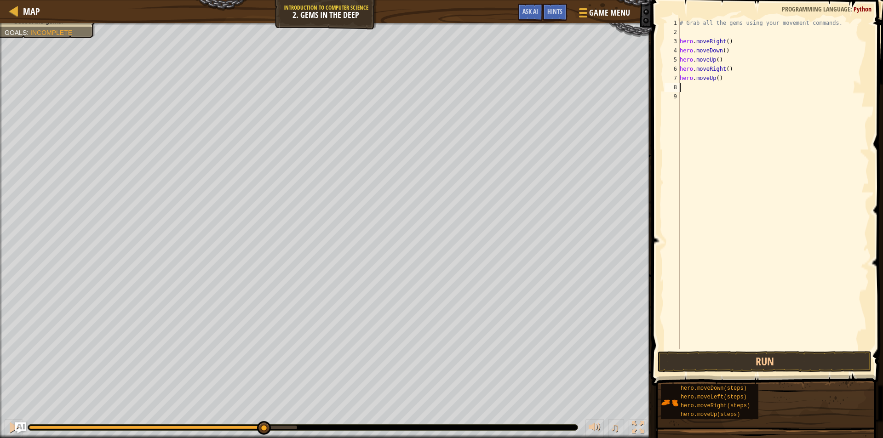
type textarea "h"
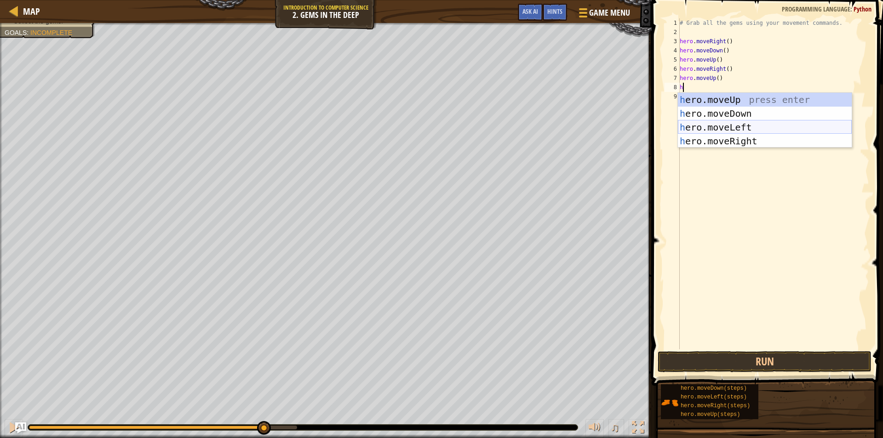
click at [729, 122] on div "h ero.moveUp press enter h ero.moveDown press enter h ero.moveLeft press enter …" at bounding box center [765, 134] width 174 height 83
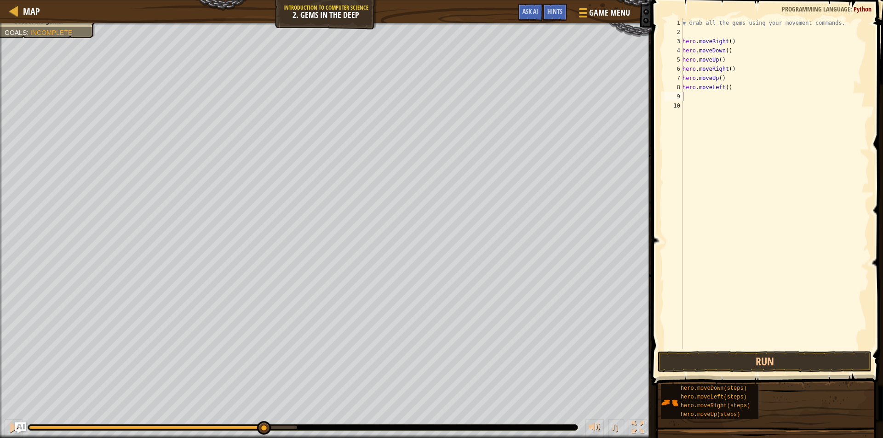
type textarea "h"
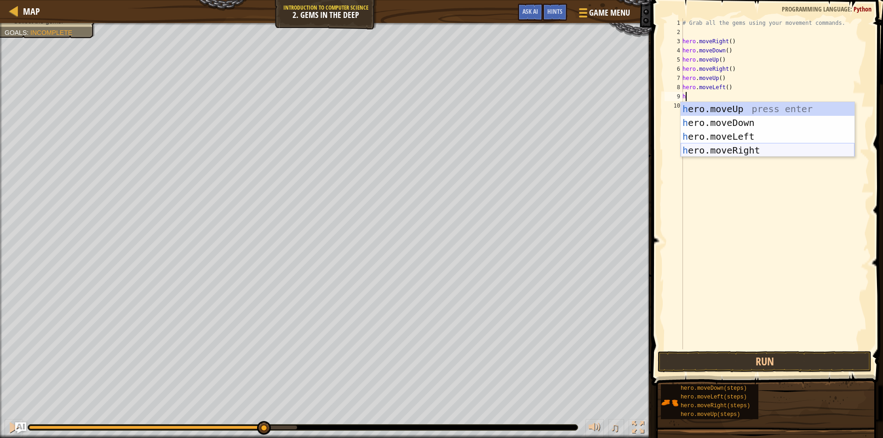
click at [732, 148] on div "h ero.moveUp press enter h ero.moveDown press enter h ero.moveLeft press enter …" at bounding box center [767, 143] width 174 height 83
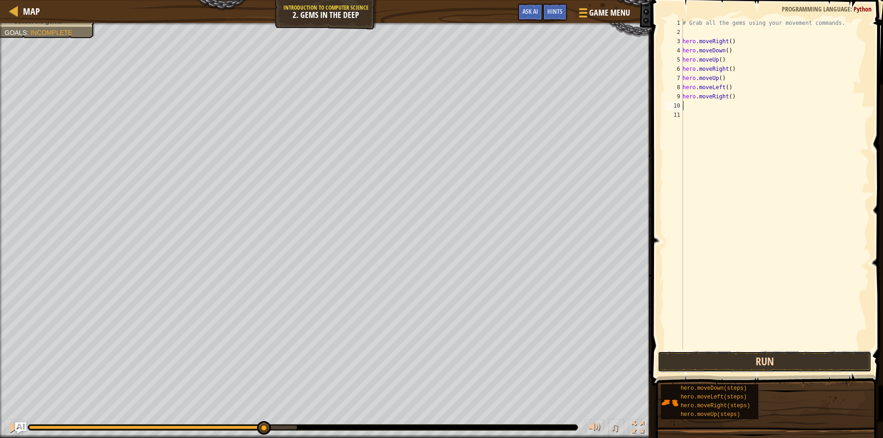
click at [761, 361] on button "Run" at bounding box center [764, 361] width 214 height 21
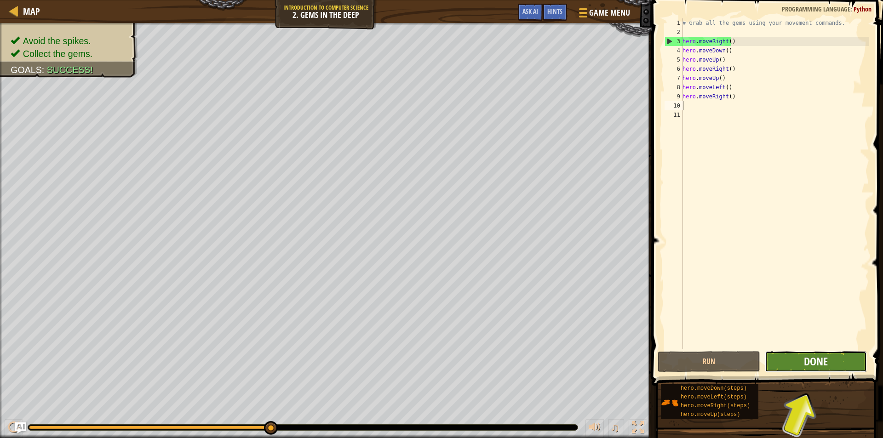
click at [806, 363] on span "Done" at bounding box center [816, 361] width 24 height 15
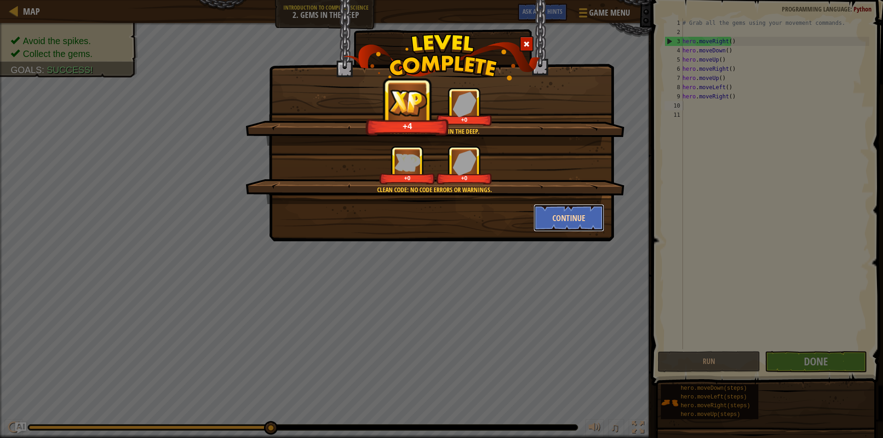
click at [584, 210] on button "Continue" at bounding box center [568, 218] width 71 height 28
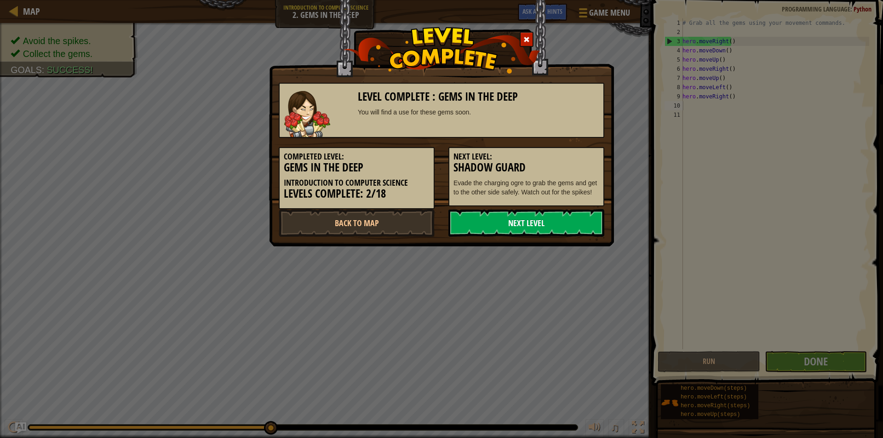
click at [544, 218] on link "Next Level" at bounding box center [526, 223] width 156 height 28
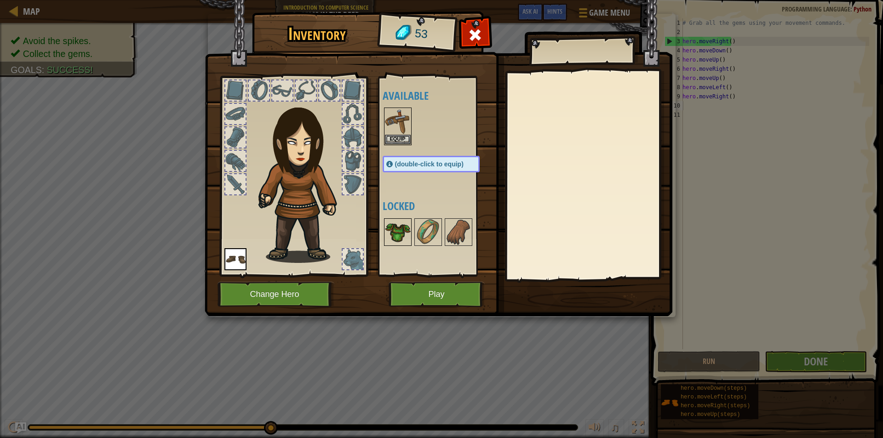
click at [398, 226] on img at bounding box center [398, 232] width 26 height 26
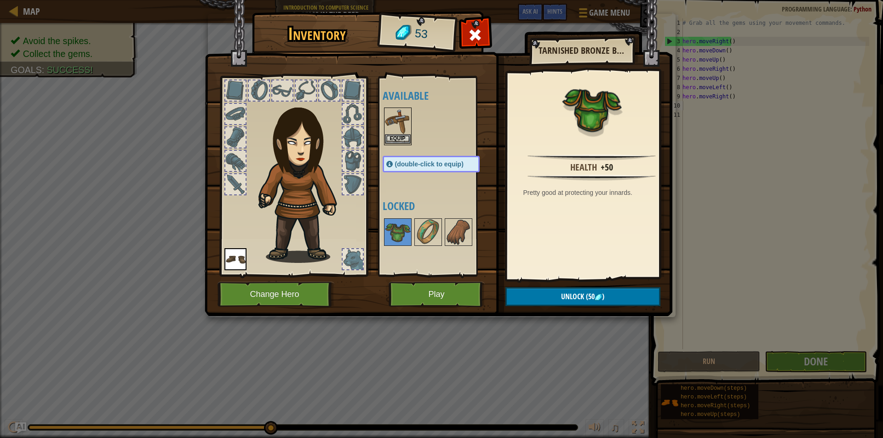
click at [405, 131] on img at bounding box center [398, 121] width 26 height 26
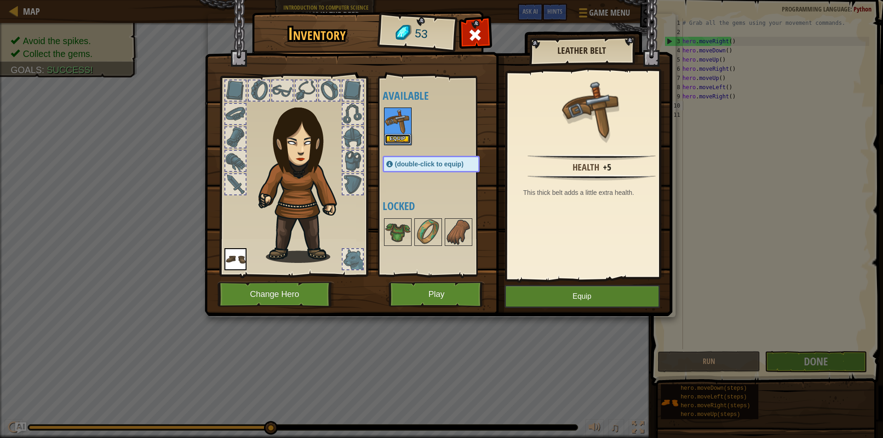
click at [402, 136] on button "Equip" at bounding box center [398, 139] width 26 height 10
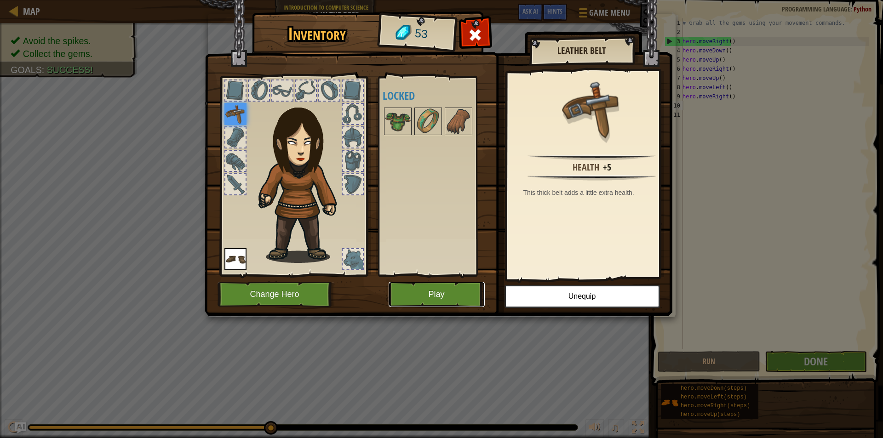
click at [452, 285] on button "Play" at bounding box center [436, 294] width 96 height 25
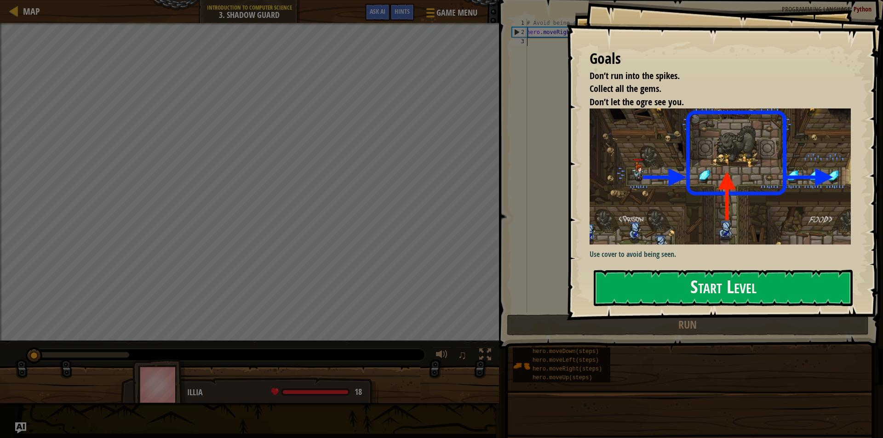
click at [688, 296] on button "Start Level" at bounding box center [723, 288] width 259 height 36
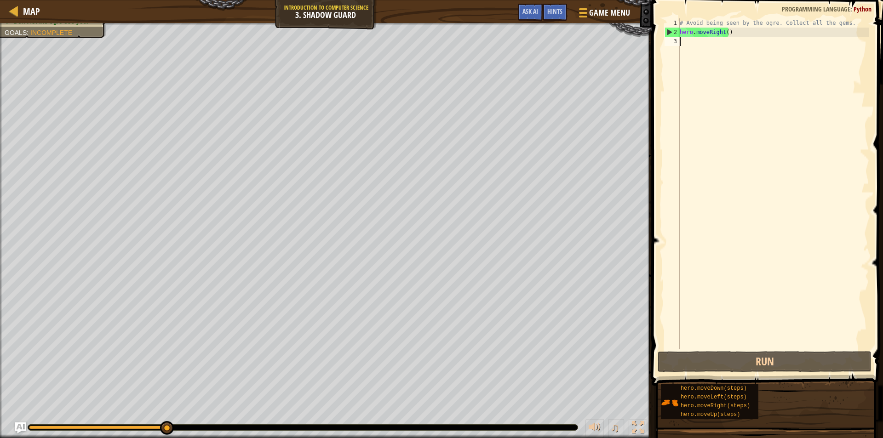
type textarea "h"
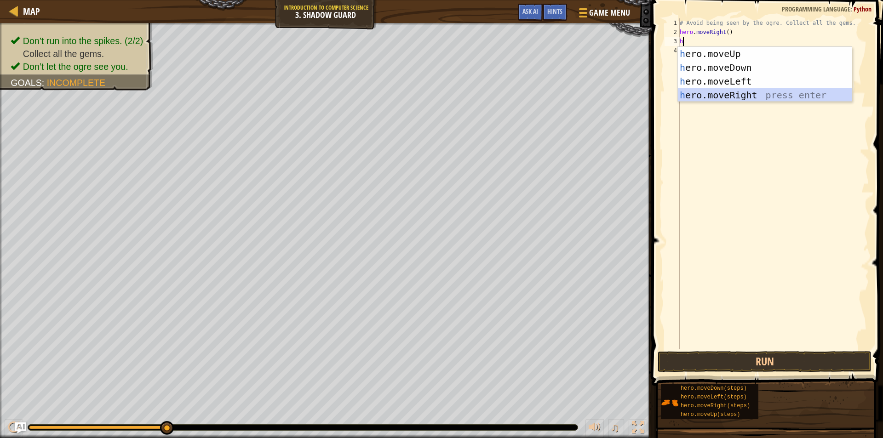
click at [754, 97] on div "h ero.moveUp press enter h ero.moveDown press enter h ero.moveLeft press enter …" at bounding box center [765, 88] width 174 height 83
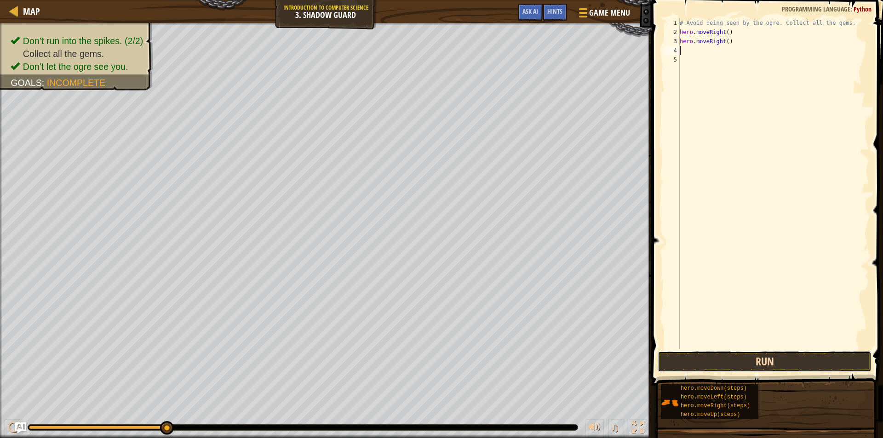
click at [728, 365] on button "Run" at bounding box center [764, 361] width 214 height 21
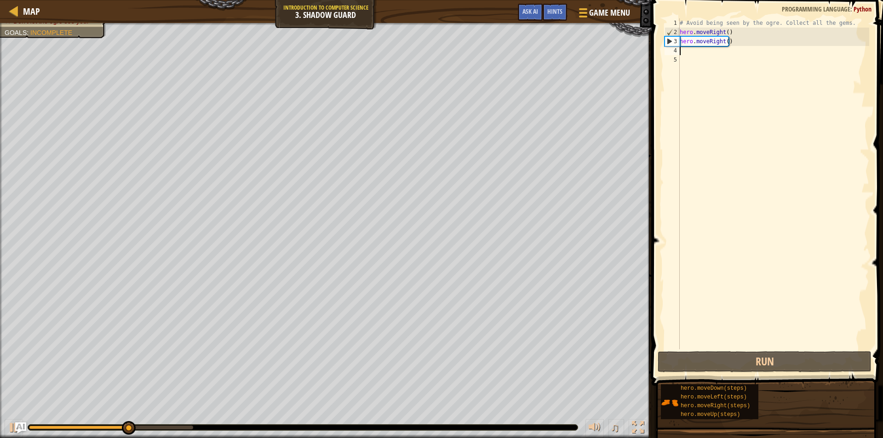
type textarea "h"
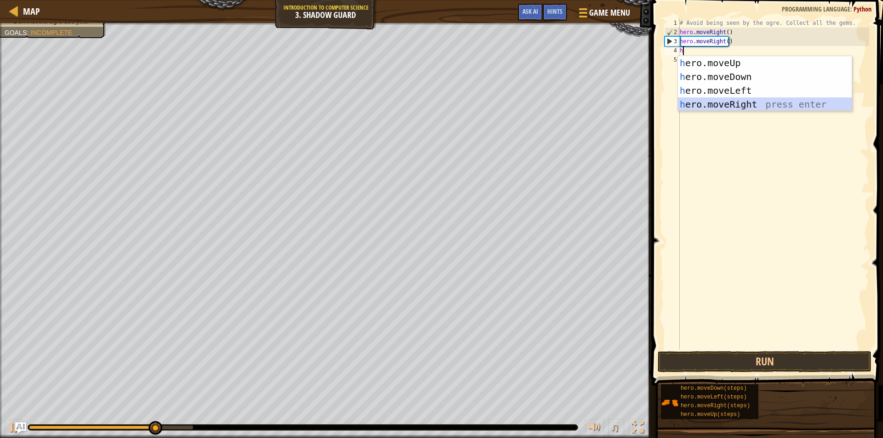
click at [728, 105] on div "h ero.moveUp press enter h ero.moveDown press enter h ero.moveLeft press enter …" at bounding box center [765, 97] width 174 height 83
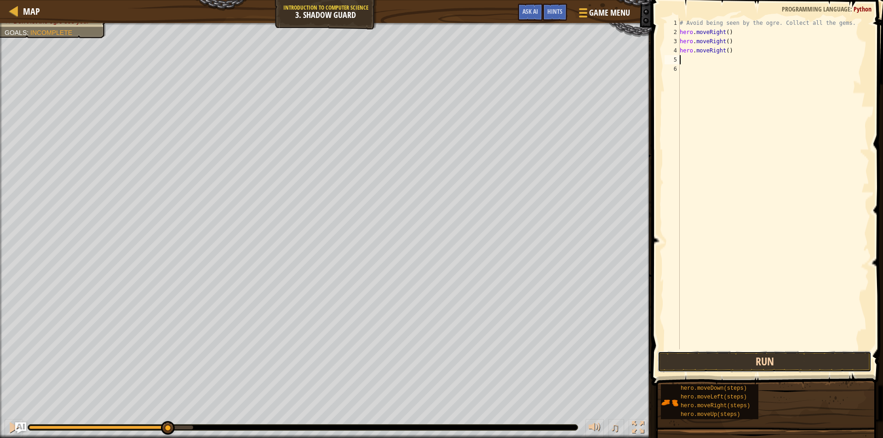
click at [726, 356] on button "Run" at bounding box center [764, 361] width 214 height 21
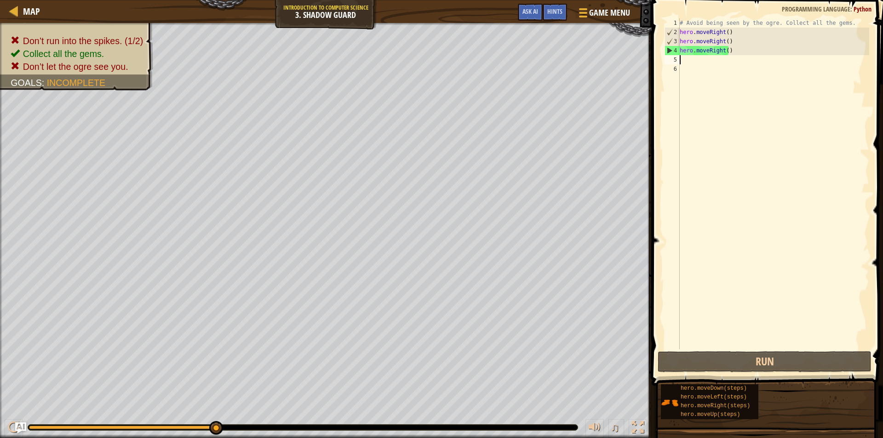
type textarea "h"
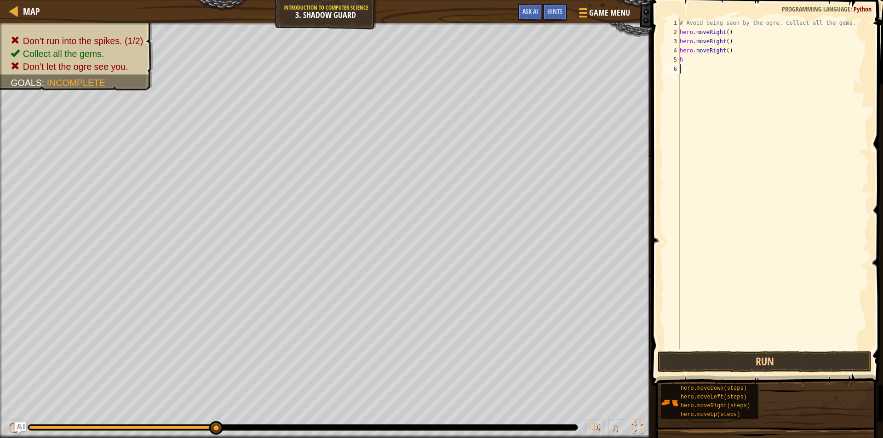
click at [743, 152] on div "# Avoid being seen by the ogre. Collect all the gems. hero . moveRight ( ) hero…" at bounding box center [773, 192] width 191 height 349
click at [738, 48] on div "# Avoid being seen by the ogre. Collect all the gems. hero . moveRight ( ) hero…" at bounding box center [773, 192] width 191 height 349
type textarea "h"
click at [706, 57] on div "# Avoid being seen by the ogre. Collect all the gems. hero . moveRight ( ) hero…" at bounding box center [773, 192] width 191 height 349
type textarea "h"
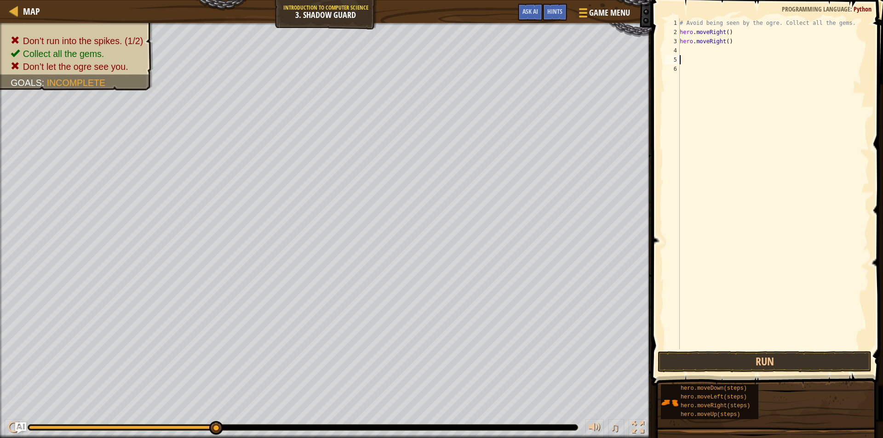
click at [731, 39] on div "# Avoid being seen by the ogre. Collect all the gems. hero . moveRight ( ) hero…" at bounding box center [773, 192] width 191 height 349
type textarea "h"
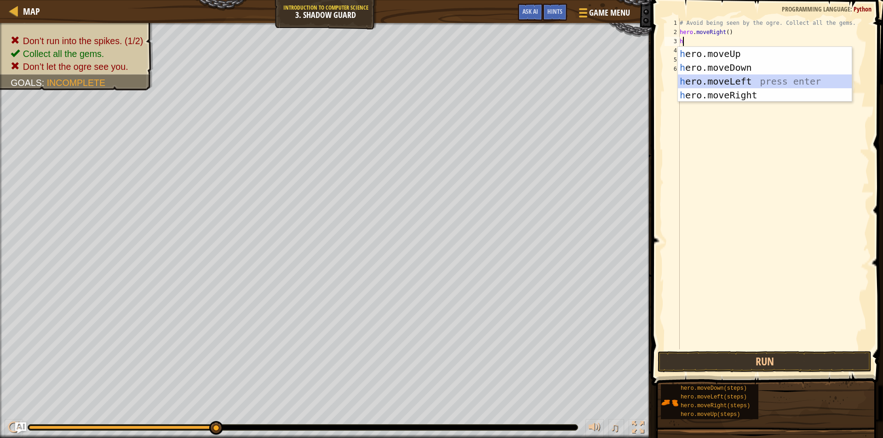
click at [713, 84] on div "h ero.moveUp press enter h ero.moveDown press enter h ero.moveLeft press enter …" at bounding box center [765, 88] width 174 height 83
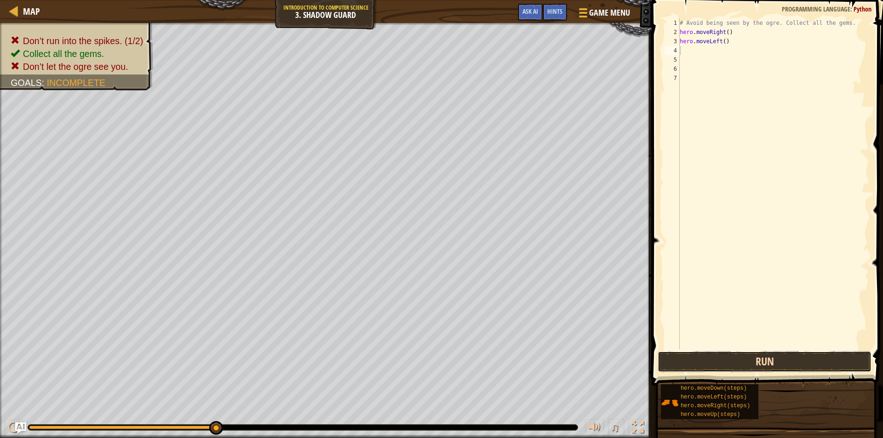
click at [741, 357] on button "Run" at bounding box center [764, 361] width 214 height 21
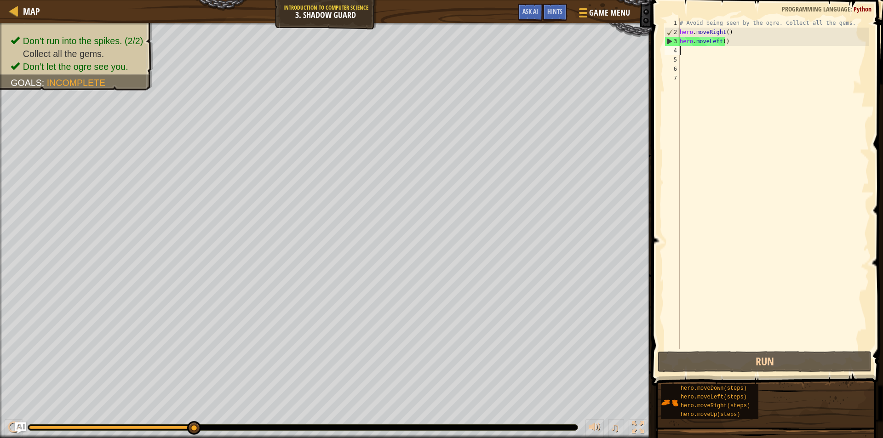
type textarea "h"
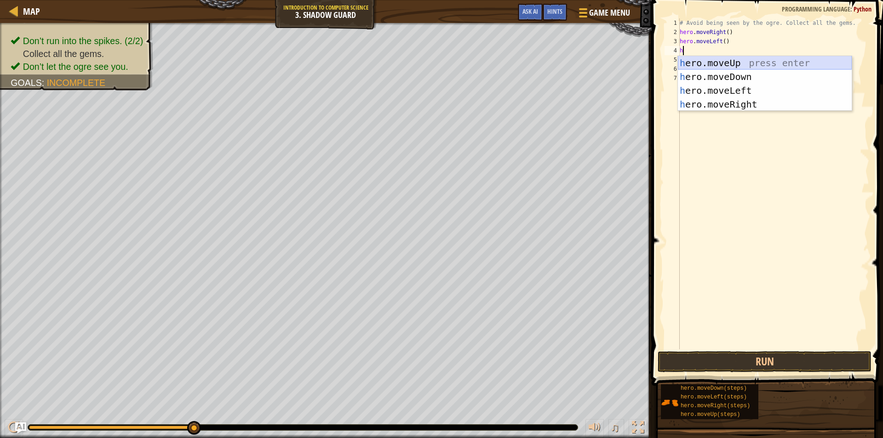
click at [729, 63] on div "h ero.moveUp press enter h ero.moveDown press enter h ero.moveLeft press enter …" at bounding box center [765, 97] width 174 height 83
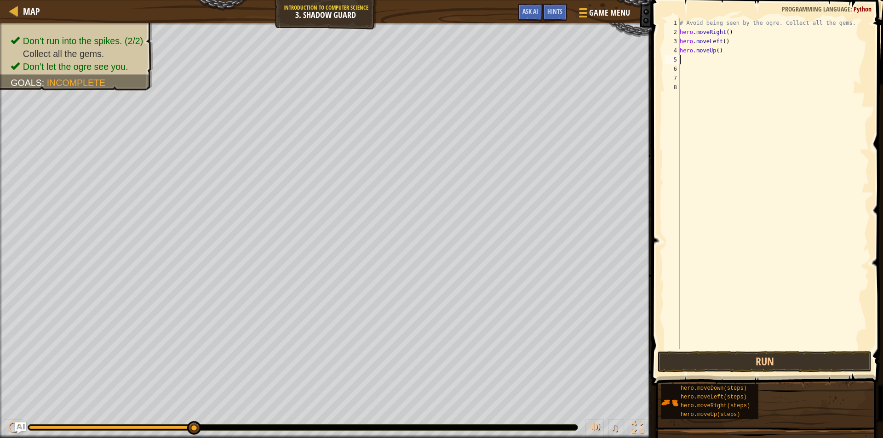
type textarea "h"
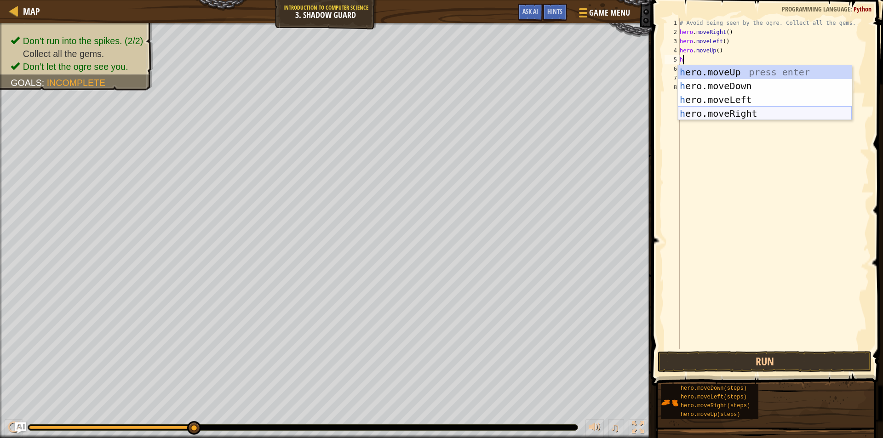
click at [745, 112] on div "h ero.moveUp press enter h ero.moveDown press enter h ero.moveLeft press enter …" at bounding box center [765, 106] width 174 height 83
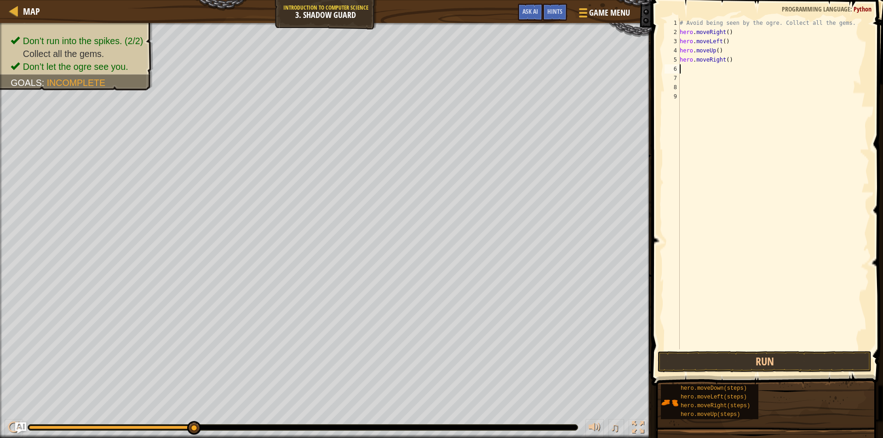
type textarea "h"
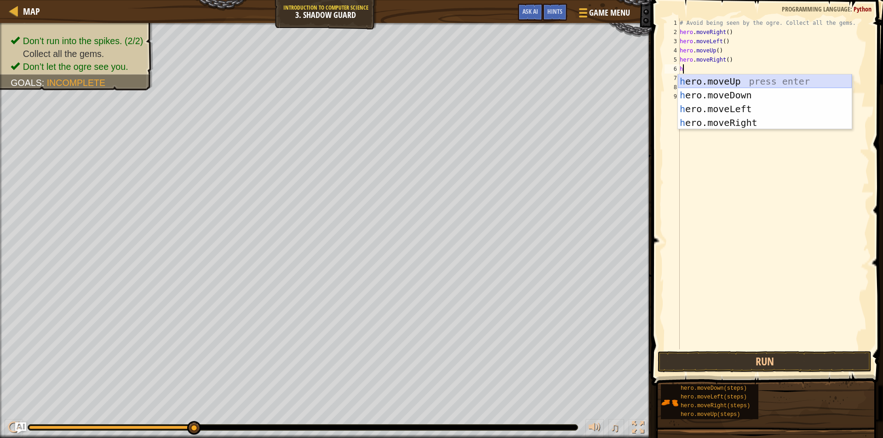
click at [743, 80] on div "h ero.moveUp press enter h ero.moveDown press enter h ero.moveLeft press enter …" at bounding box center [765, 115] width 174 height 83
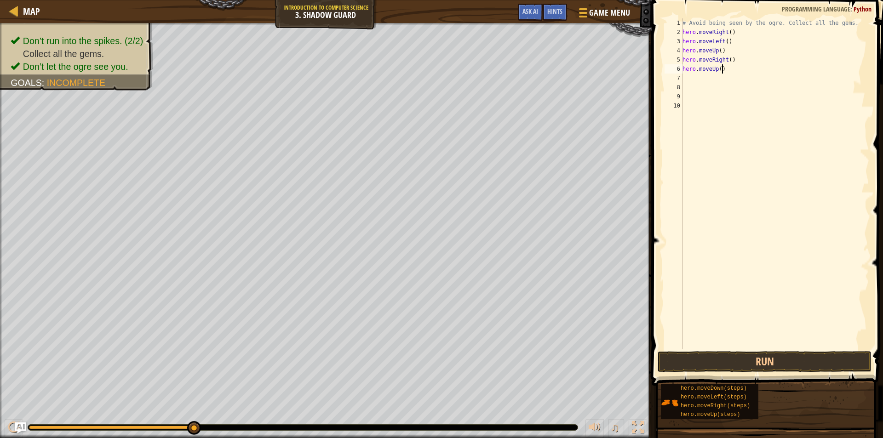
click at [729, 68] on div "# Avoid being seen by the ogre. Collect all the gems. hero . moveRight ( ) hero…" at bounding box center [774, 192] width 188 height 349
type textarea "h"
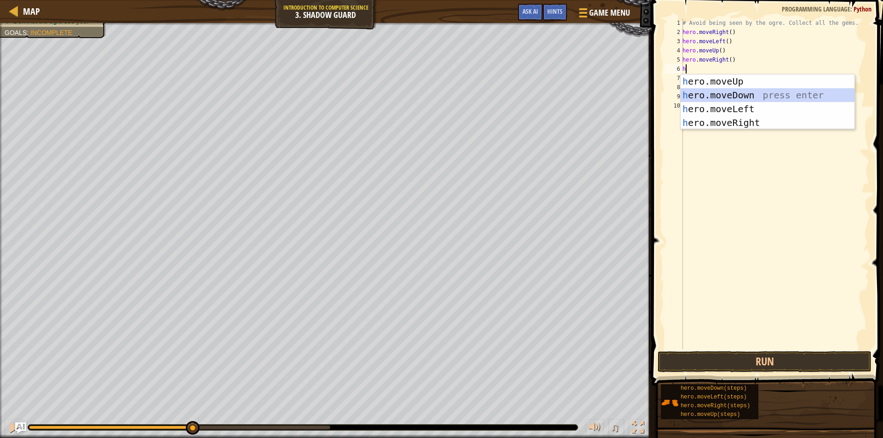
click at [736, 95] on div "h ero.moveUp press enter h ero.moveDown press enter h ero.moveLeft press enter …" at bounding box center [767, 115] width 174 height 83
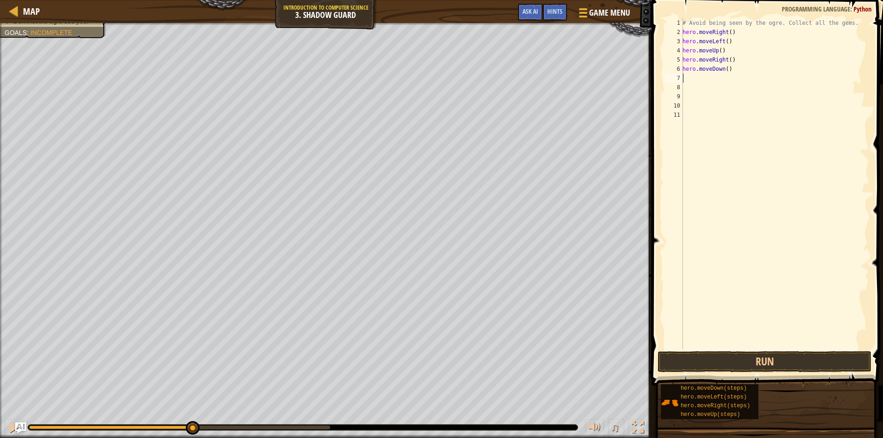
type textarea "h"
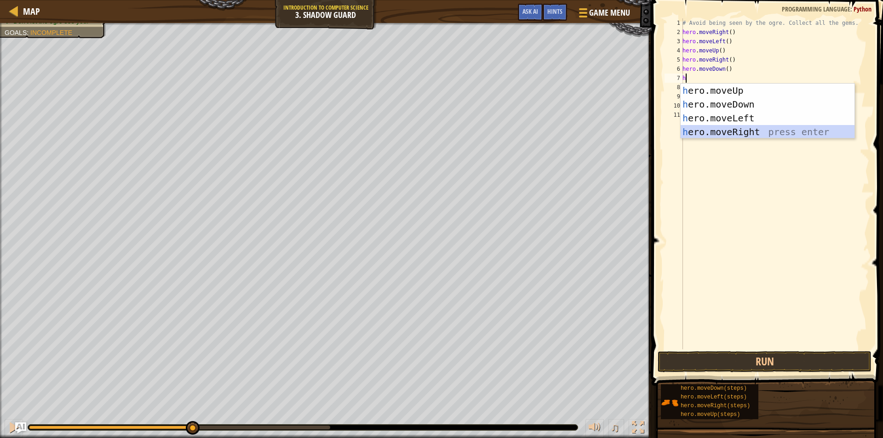
click at [716, 131] on div "h ero.moveUp press enter h ero.moveDown press enter h ero.moveLeft press enter …" at bounding box center [767, 125] width 174 height 83
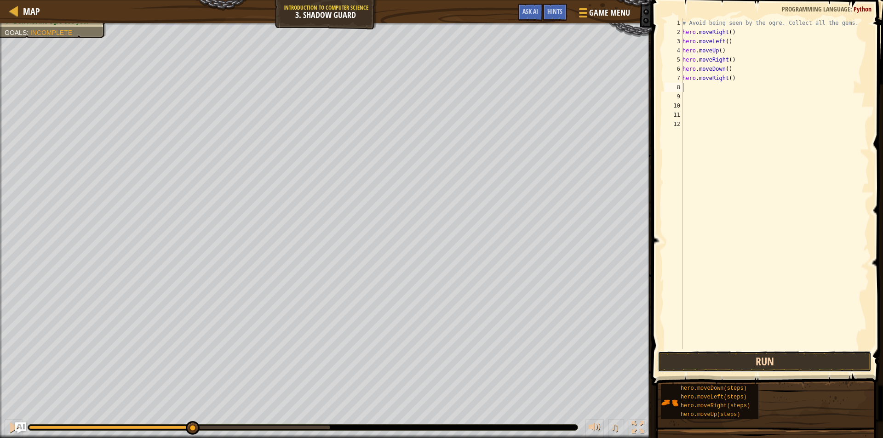
click at [681, 354] on button "Run" at bounding box center [764, 361] width 214 height 21
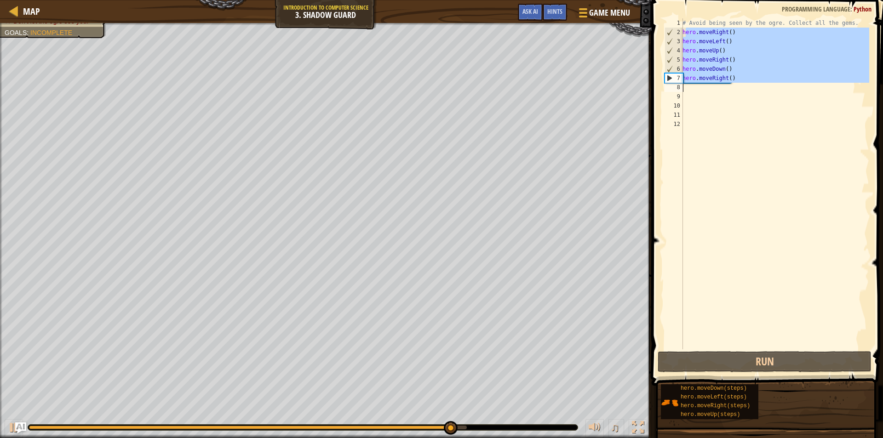
drag, startPoint x: 684, startPoint y: 32, endPoint x: 716, endPoint y: 91, distance: 67.3
click at [716, 91] on div "# Avoid being seen by the ogre. Collect all the gems. hero . moveRight ( ) hero…" at bounding box center [774, 192] width 188 height 349
type textarea "h"
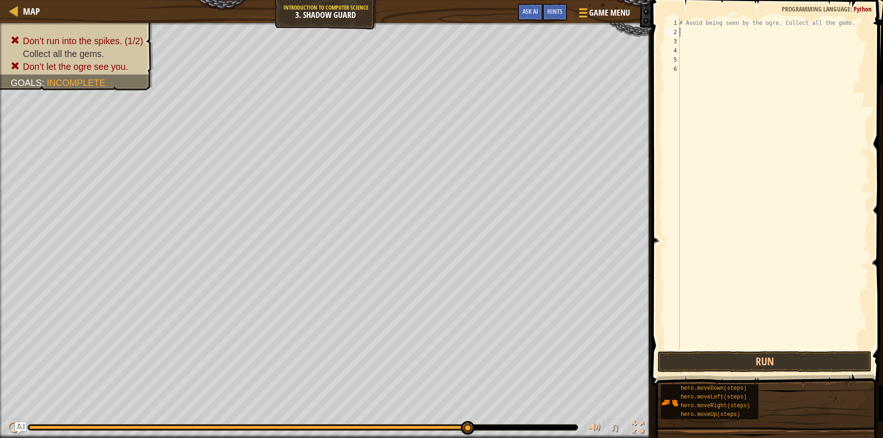
type textarea "h"
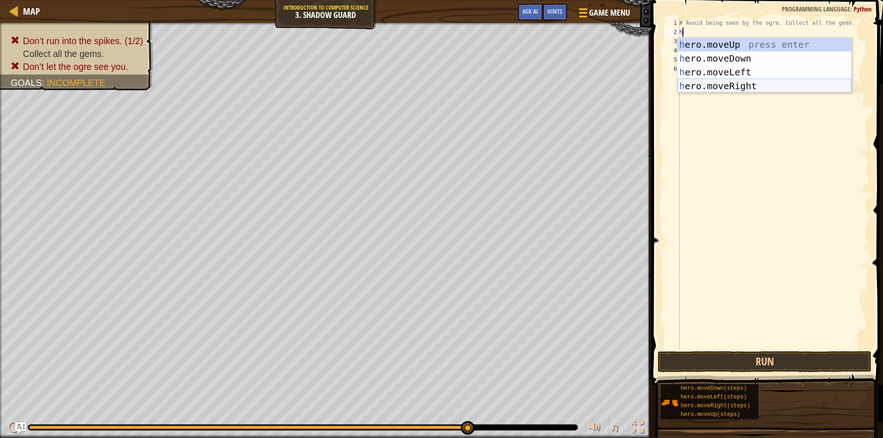
click at [725, 86] on div "h ero.moveUp press enter h ero.moveDown press enter h ero.moveLeft press enter …" at bounding box center [764, 79] width 174 height 83
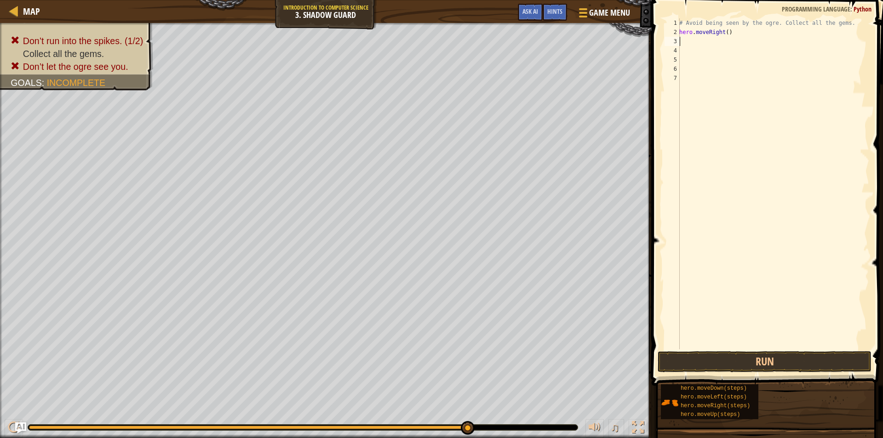
type textarea "h"
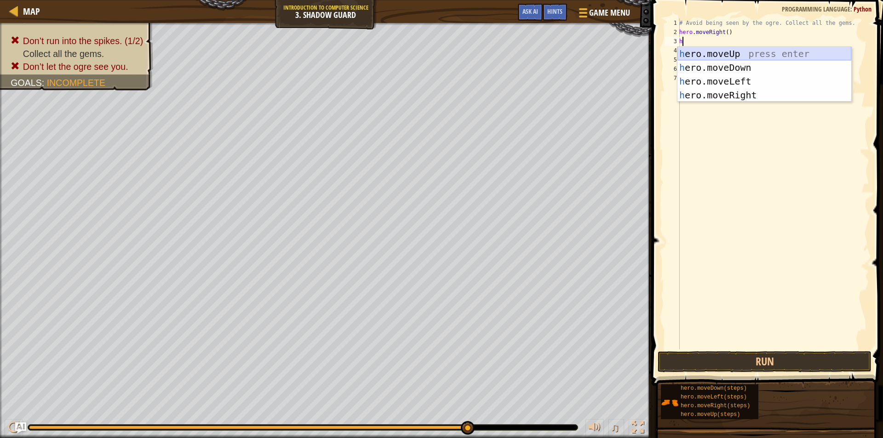
click at [708, 49] on div "h ero.moveUp press enter h ero.moveDown press enter h ero.moveLeft press enter …" at bounding box center [764, 88] width 174 height 83
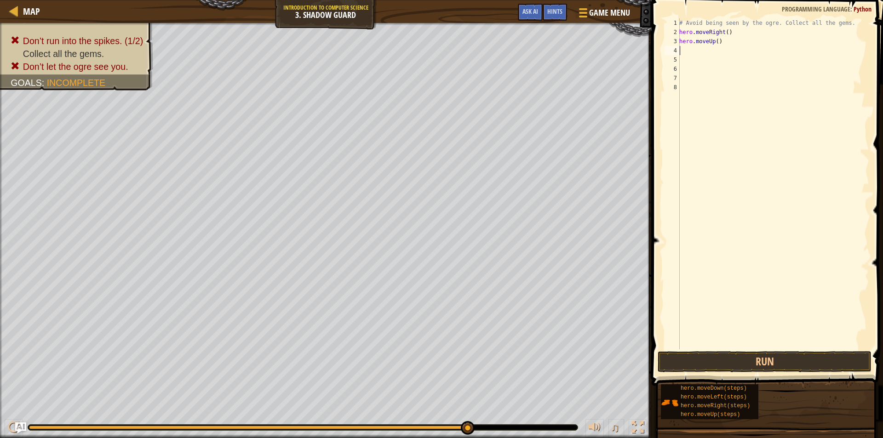
type textarea "h"
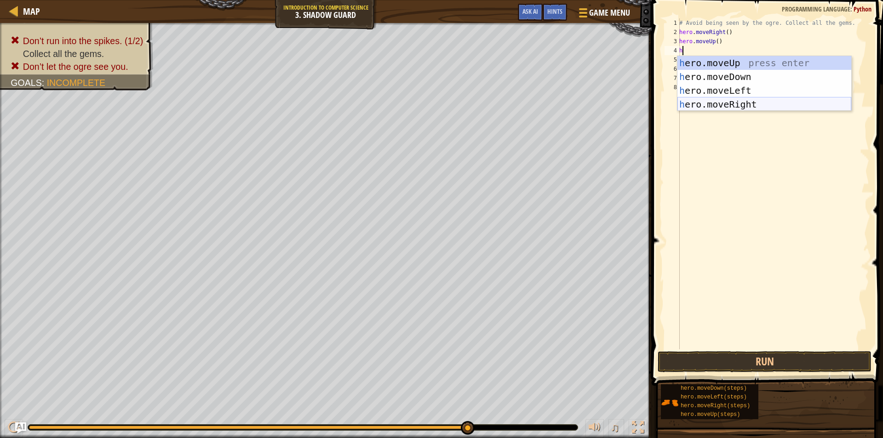
click at [717, 104] on div "h ero.moveUp press enter h ero.moveDown press enter h ero.moveLeft press enter …" at bounding box center [764, 97] width 174 height 83
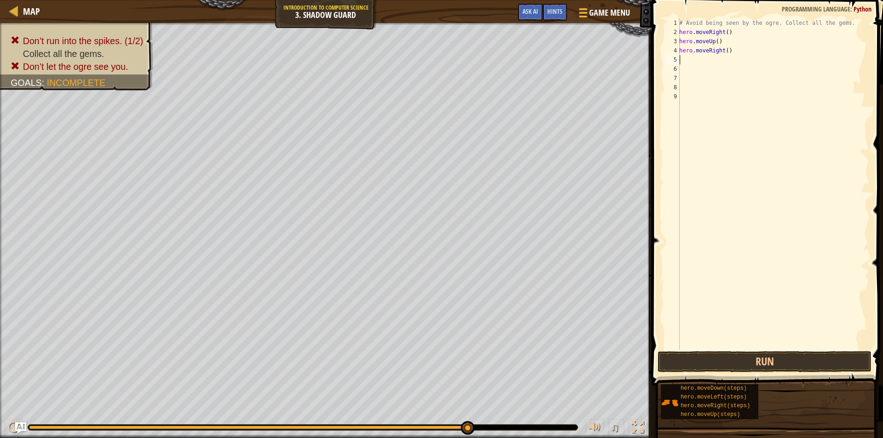
type textarea "h"
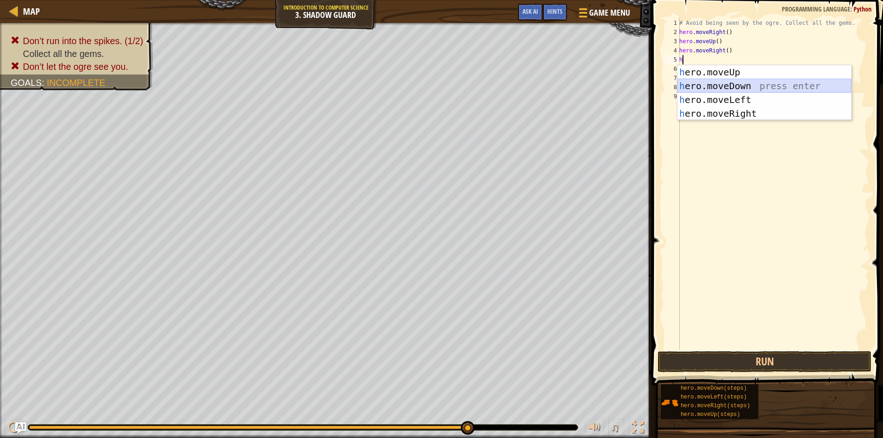
click at [713, 83] on div "h ero.moveUp press enter h ero.moveDown press enter h ero.moveLeft press enter …" at bounding box center [764, 106] width 174 height 83
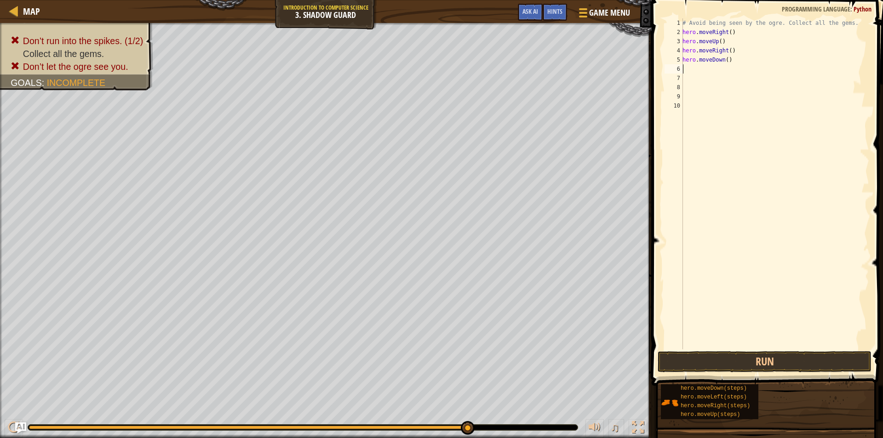
type textarea "h"
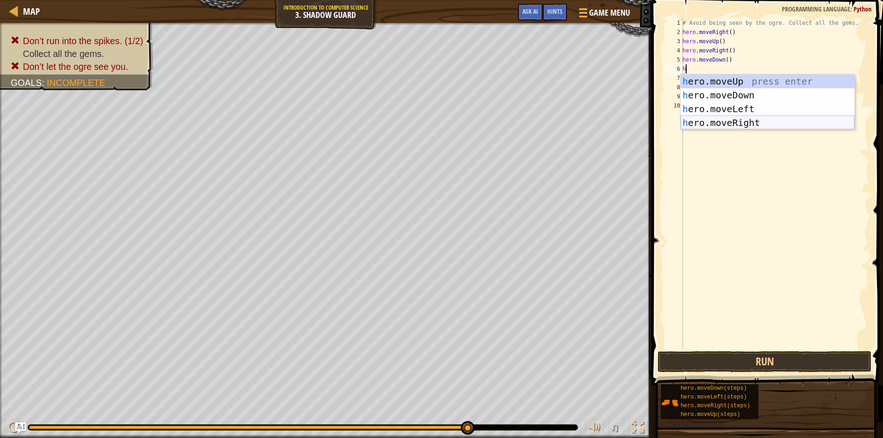
click at [712, 123] on div "h ero.moveUp press enter h ero.moveDown press enter h ero.moveLeft press enter …" at bounding box center [767, 115] width 174 height 83
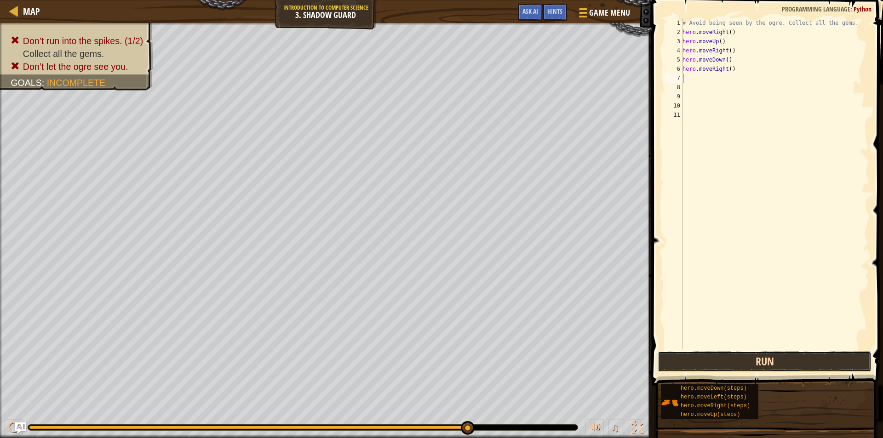
click at [683, 363] on button "Run" at bounding box center [764, 361] width 214 height 21
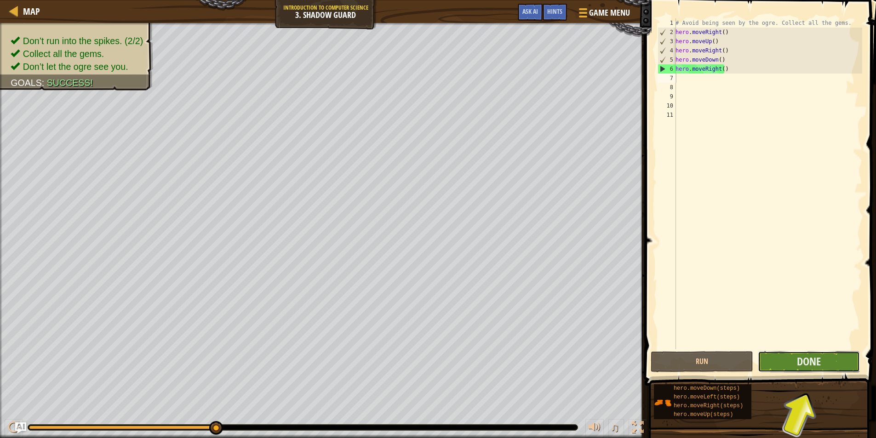
click at [831, 367] on button "Done" at bounding box center [809, 361] width 103 height 21
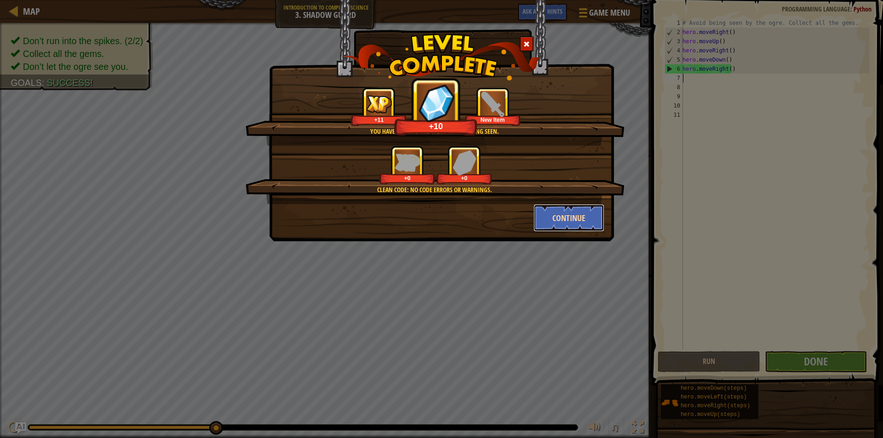
click at [549, 220] on button "Continue" at bounding box center [568, 218] width 71 height 28
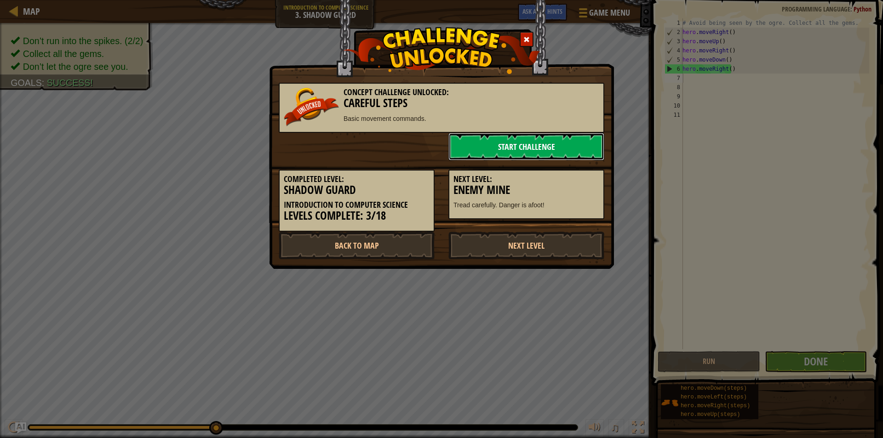
click at [520, 145] on link "Start Challenge" at bounding box center [526, 147] width 156 height 28
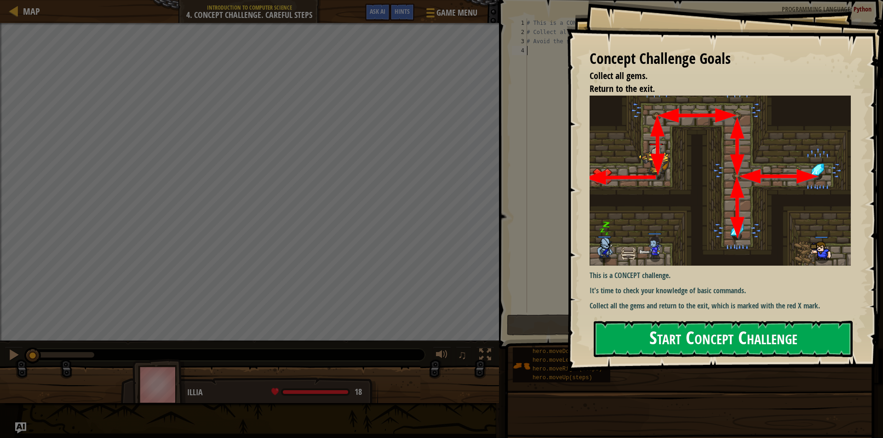
click at [741, 325] on button "Start Concept Challenge" at bounding box center [723, 339] width 259 height 36
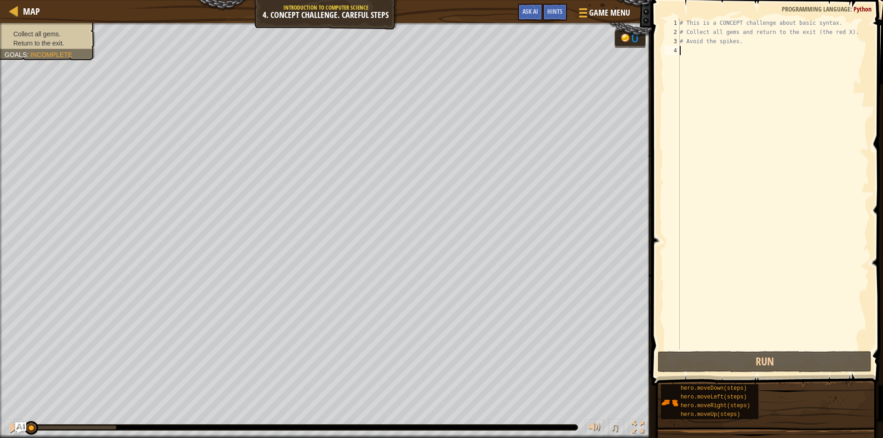
type textarea "h"
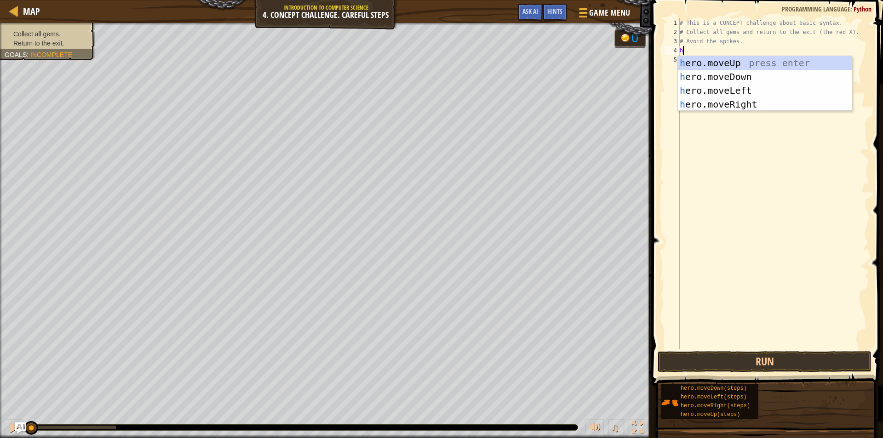
scroll to position [4, 0]
click at [749, 61] on div "h ero.moveUp press enter h ero.moveDown press enter h ero.moveLeft press enter …" at bounding box center [765, 97] width 174 height 83
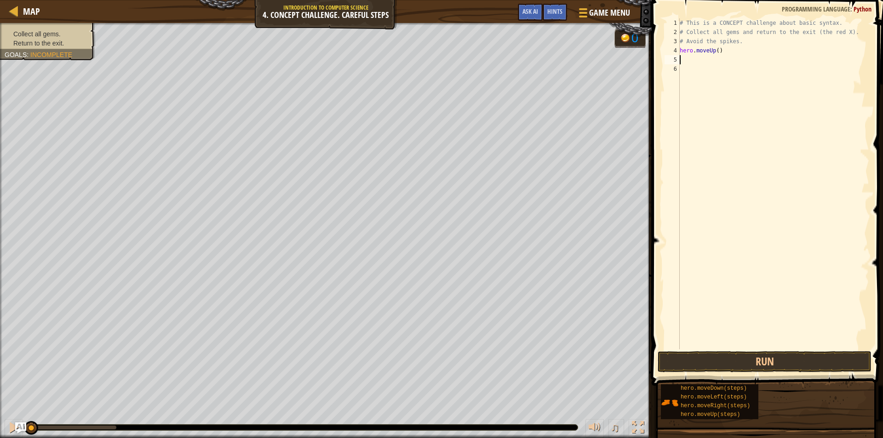
type textarea "h"
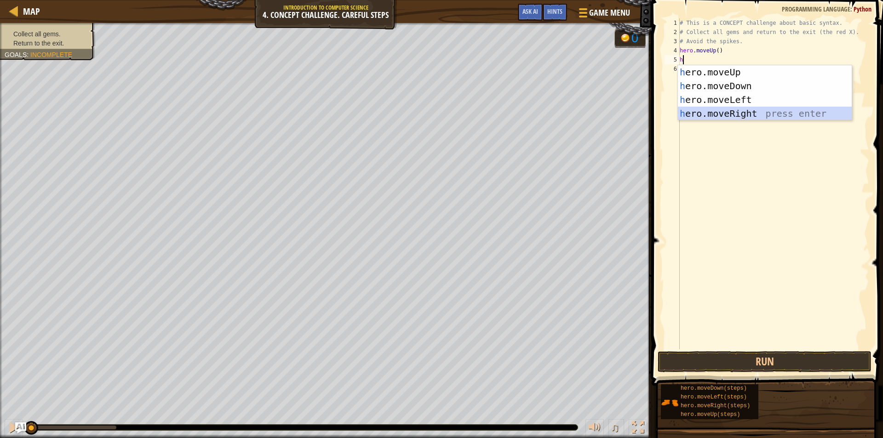
click at [735, 112] on div "h ero.moveUp press enter h ero.moveDown press enter h ero.moveLeft press enter …" at bounding box center [765, 106] width 174 height 83
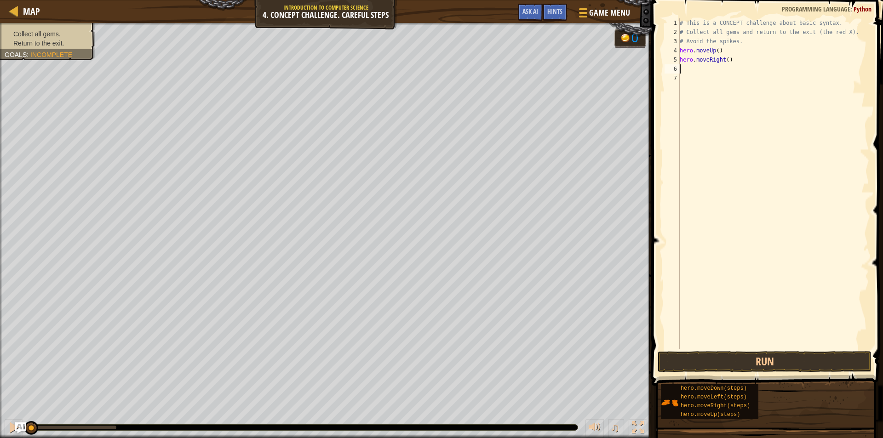
type textarea "h"
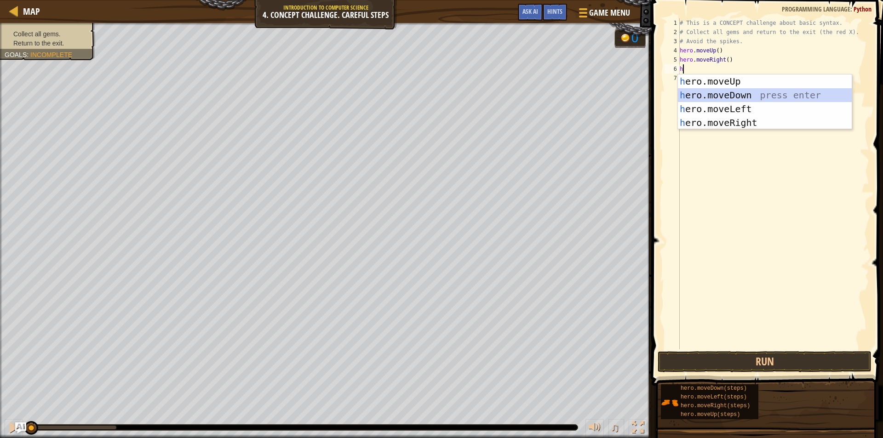
click at [732, 93] on div "h ero.moveUp press enter h ero.moveDown press enter h ero.moveLeft press enter …" at bounding box center [765, 115] width 174 height 83
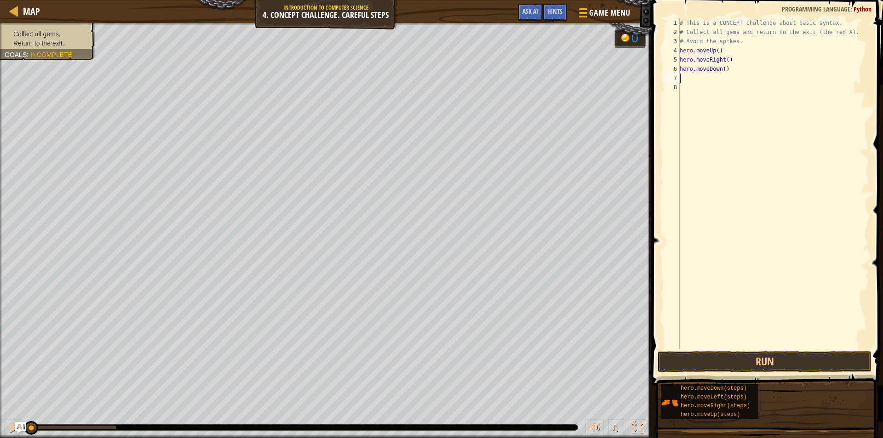
type textarea "h"
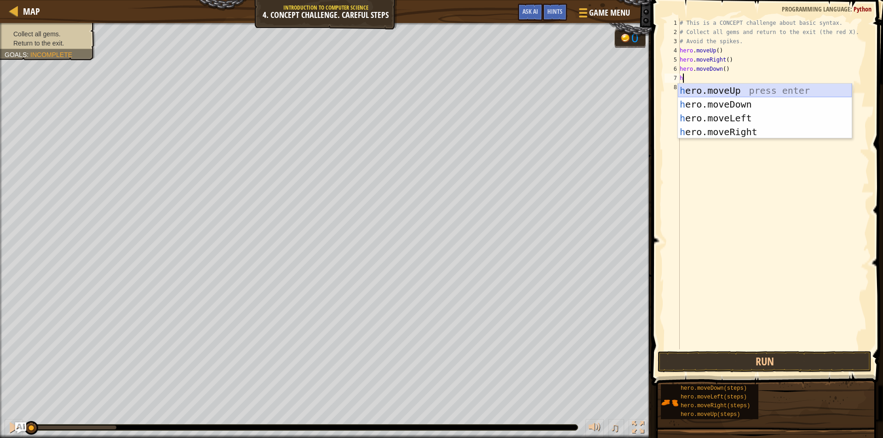
click at [734, 90] on div "h ero.moveUp press enter h ero.moveDown press enter h ero.moveLeft press enter …" at bounding box center [765, 125] width 174 height 83
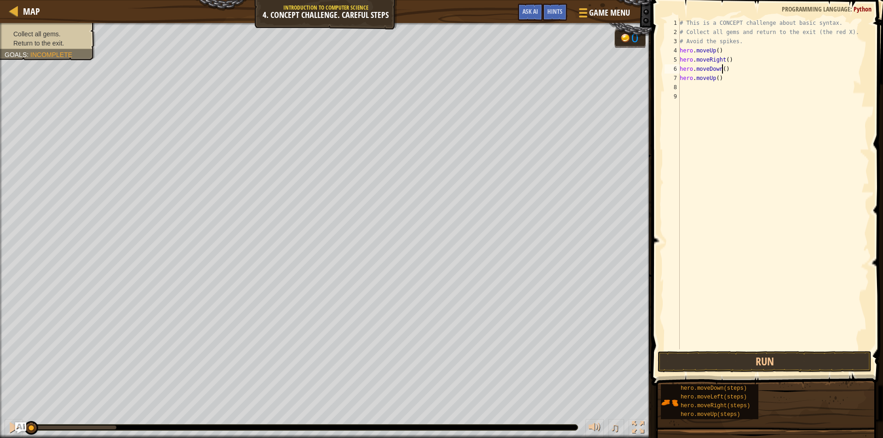
drag, startPoint x: 723, startPoint y: 67, endPoint x: 720, endPoint y: 85, distance: 18.5
click at [721, 78] on div "# This is a CONCEPT challenge about basic syntax. # Collect all gems and return…" at bounding box center [773, 192] width 191 height 349
click at [724, 79] on div "# This is a CONCEPT challenge about basic syntax. # Collect all gems and return…" at bounding box center [773, 192] width 191 height 349
drag, startPoint x: 679, startPoint y: 80, endPoint x: 725, endPoint y: 82, distance: 45.1
click at [725, 82] on div "# This is a CONCEPT challenge about basic syntax. # Collect all gems and return…" at bounding box center [773, 192] width 191 height 349
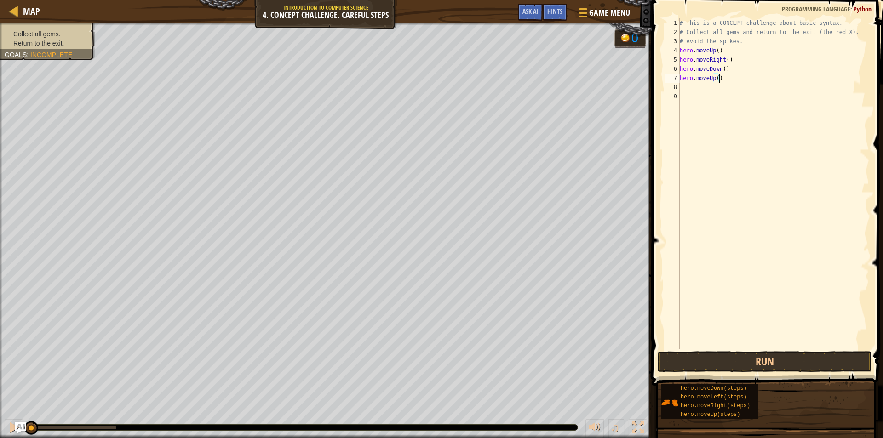
click at [725, 82] on div "# This is a CONCEPT challenge about basic syntax. # Collect all gems and return…" at bounding box center [773, 192] width 191 height 349
type textarea "h"
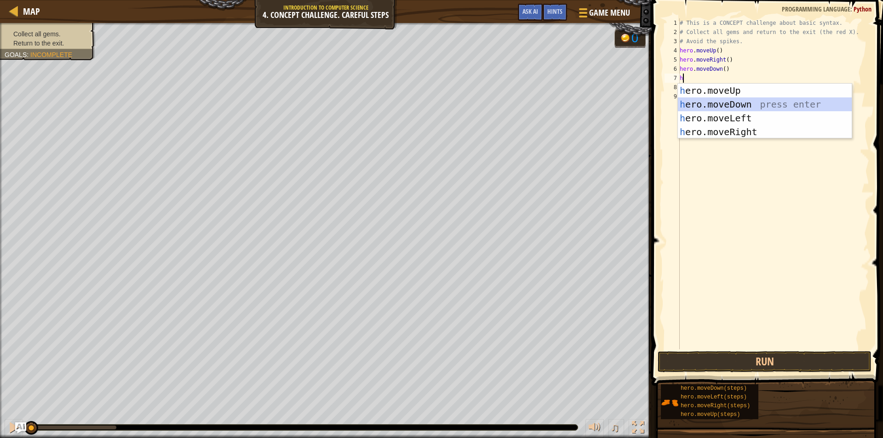
click at [716, 103] on div "h ero.moveUp press enter h ero.moveDown press enter h ero.moveLeft press enter …" at bounding box center [765, 125] width 174 height 83
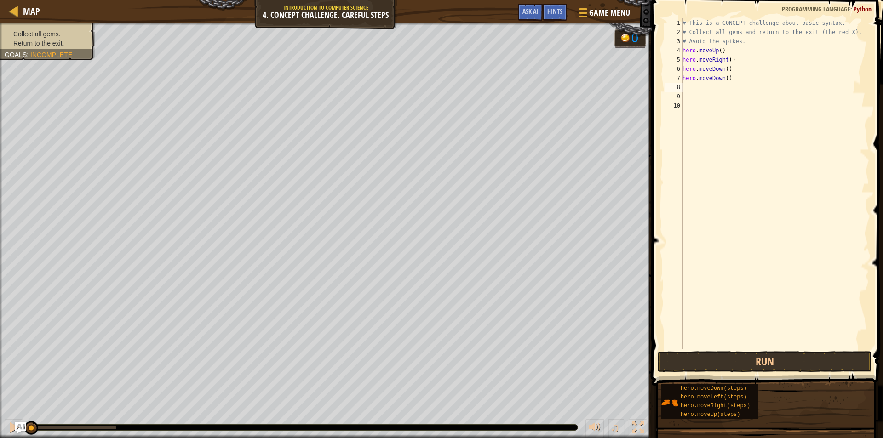
type textarea "h"
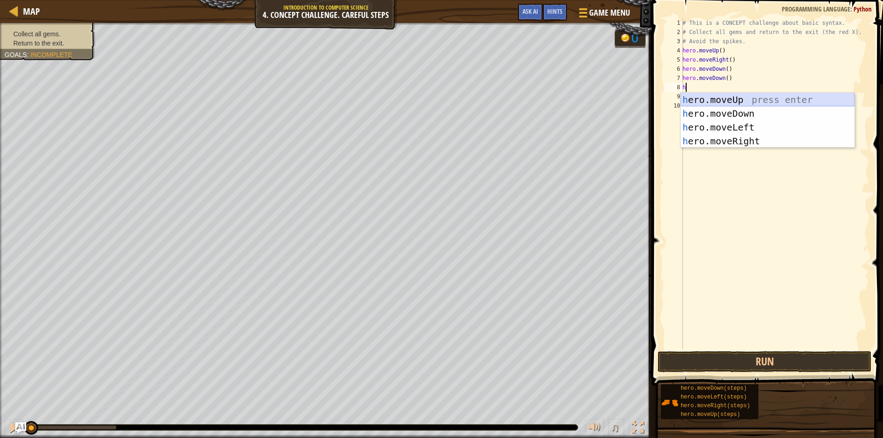
click at [715, 99] on div "h ero.moveUp press enter h ero.moveDown press enter h ero.moveLeft press enter …" at bounding box center [767, 134] width 174 height 83
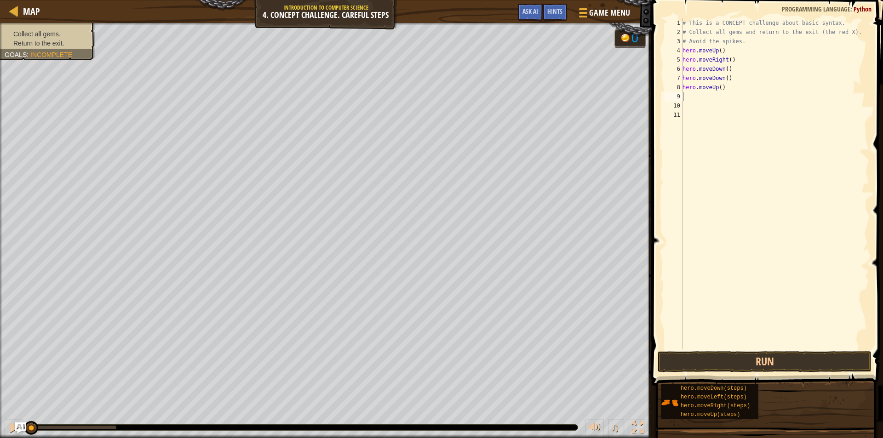
type textarea "h"
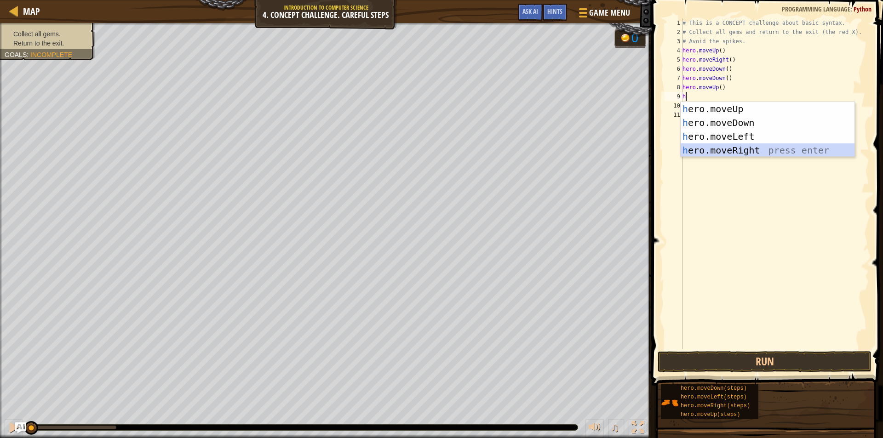
click at [725, 149] on div "h ero.moveUp press enter h ero.moveDown press enter h ero.moveLeft press enter …" at bounding box center [767, 143] width 174 height 83
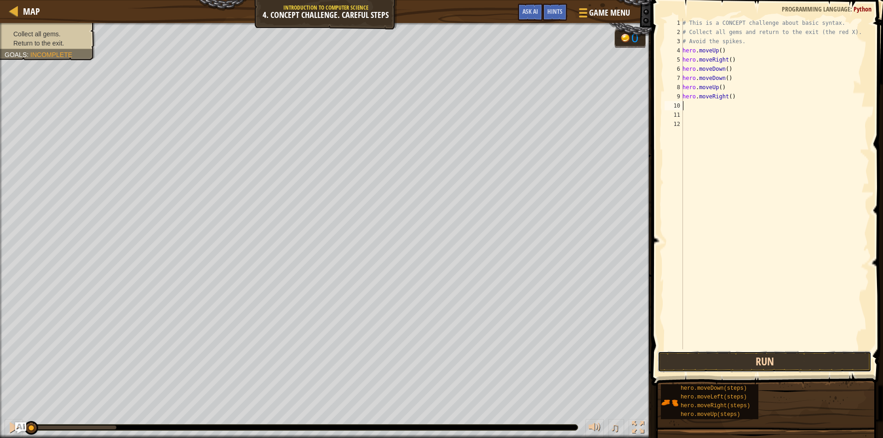
click at [716, 360] on button "Run" at bounding box center [764, 361] width 214 height 21
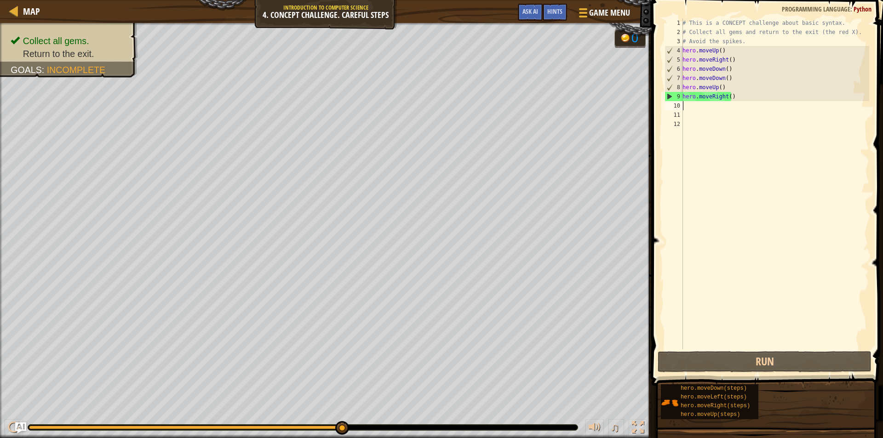
type textarea "h"
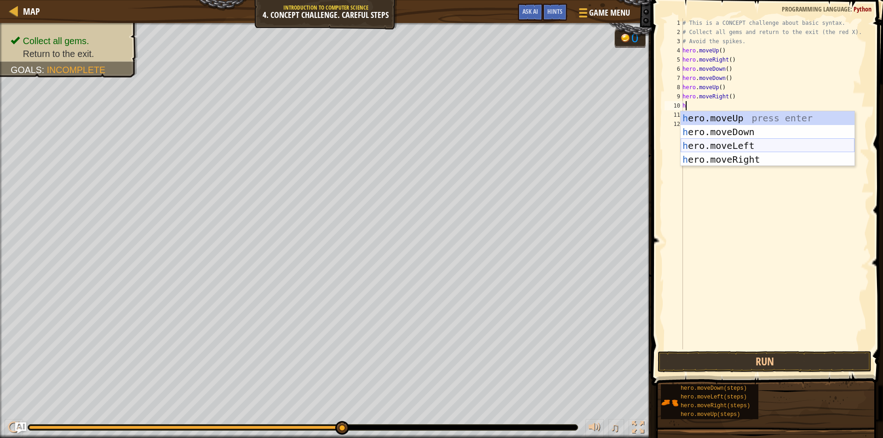
click at [727, 147] on div "h ero.moveUp press enter h ero.moveDown press enter h ero.moveLeft press enter …" at bounding box center [767, 152] width 174 height 83
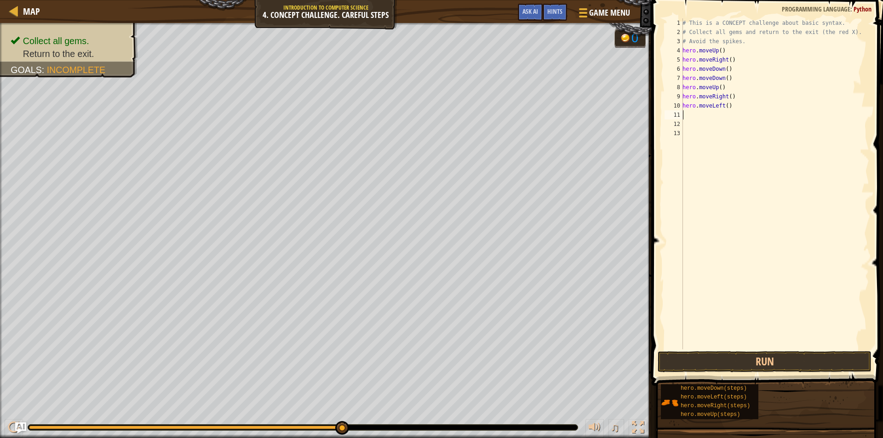
type textarea "h"
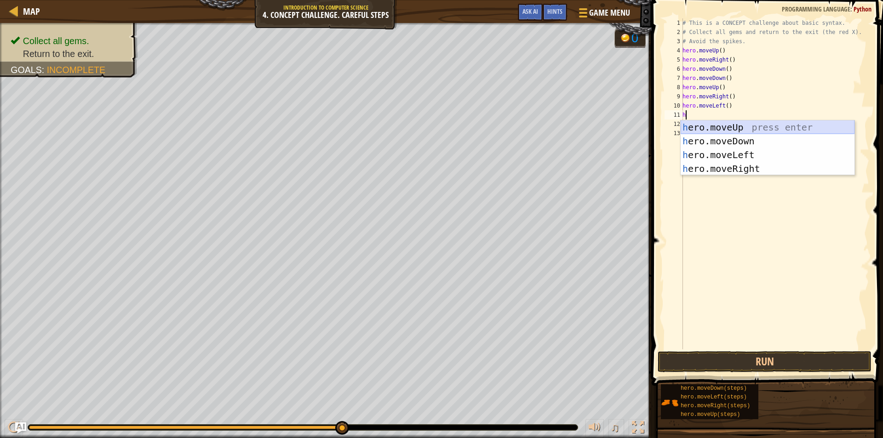
click at [726, 125] on div "h ero.moveUp press enter h ero.moveDown press enter h ero.moveLeft press enter …" at bounding box center [767, 161] width 174 height 83
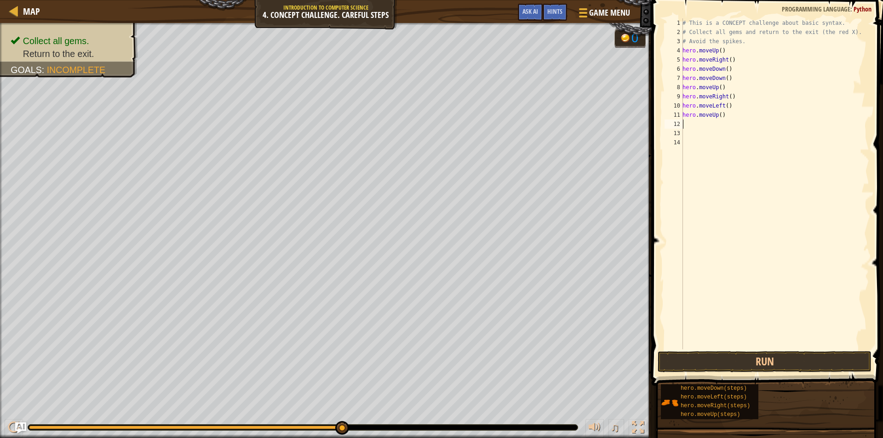
type textarea "h"
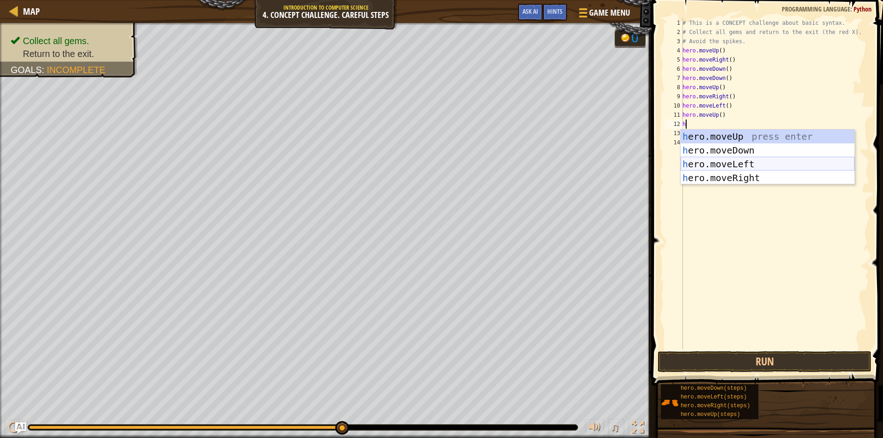
click at [727, 164] on div "h ero.moveUp press enter h ero.moveDown press enter h ero.moveLeft press enter …" at bounding box center [767, 171] width 174 height 83
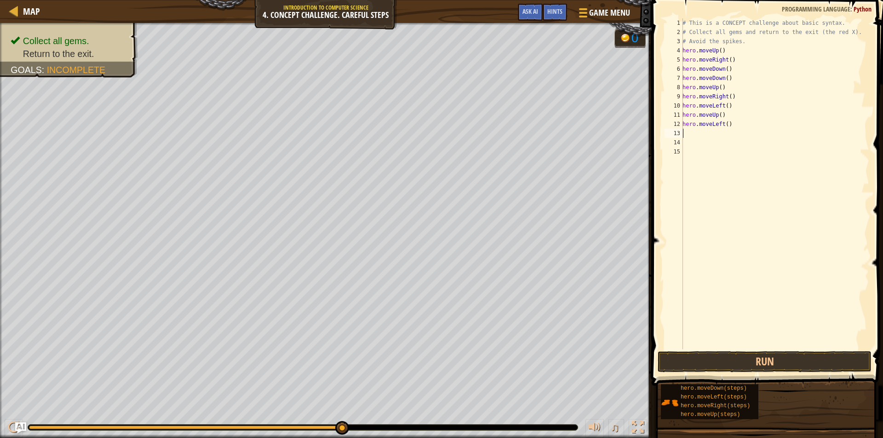
type textarea "h"
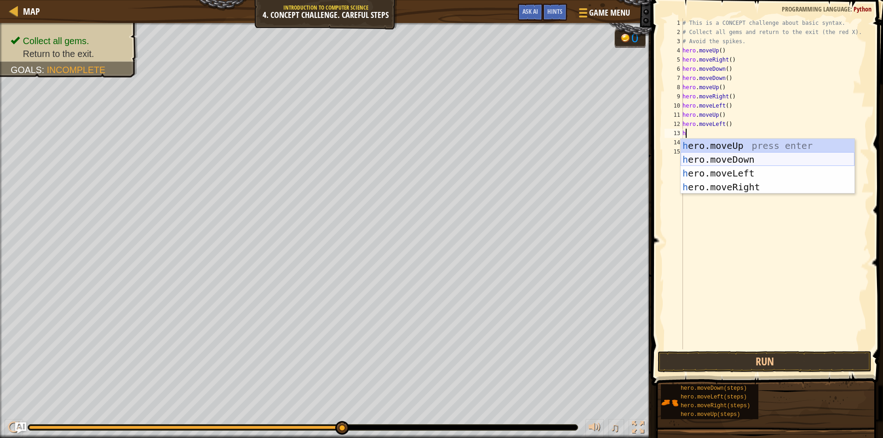
click at [724, 158] on div "h ero.moveUp press enter h ero.moveDown press enter h ero.moveLeft press enter …" at bounding box center [767, 180] width 174 height 83
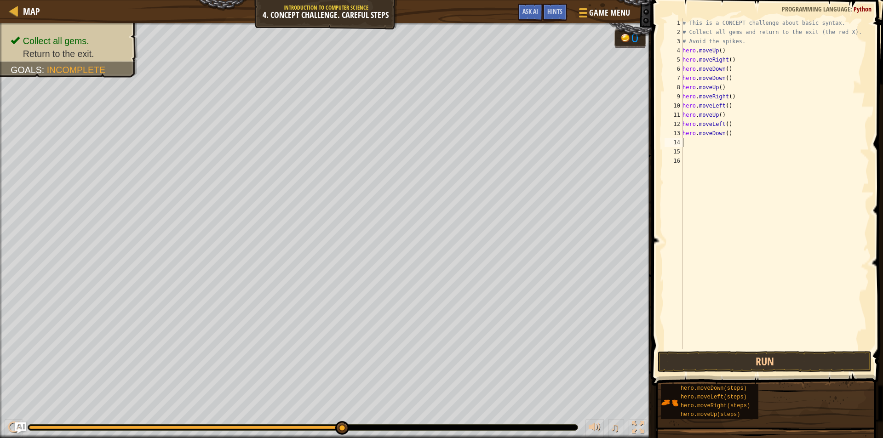
type textarea "h"
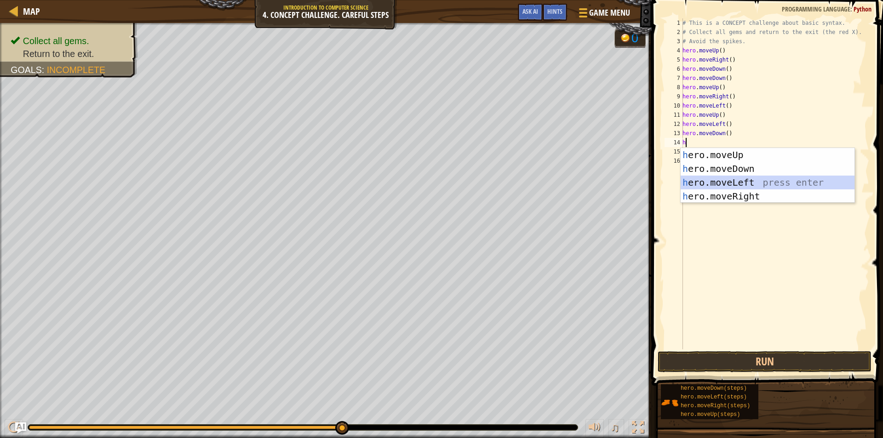
click at [719, 183] on div "h ero.moveUp press enter h ero.moveDown press enter h ero.moveLeft press enter …" at bounding box center [767, 189] width 174 height 83
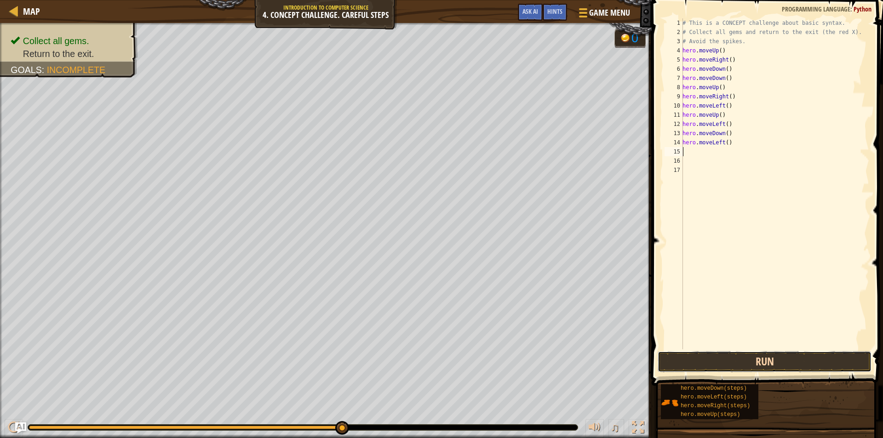
click at [708, 360] on button "Run" at bounding box center [764, 361] width 214 height 21
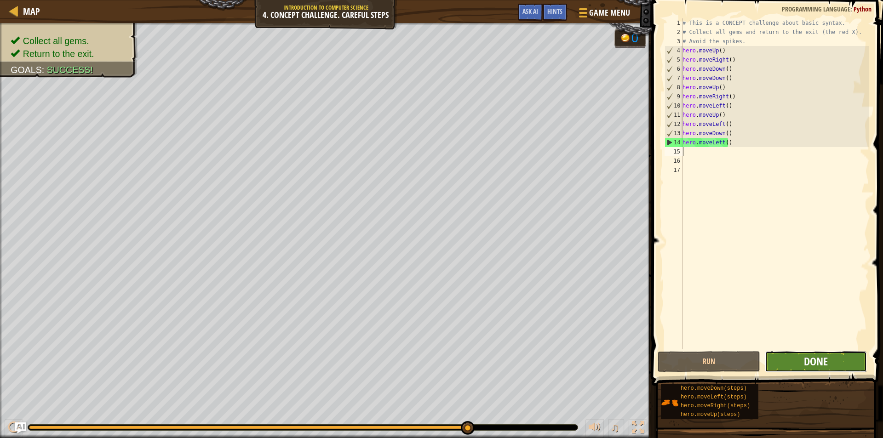
click at [811, 360] on span "Done" at bounding box center [816, 361] width 24 height 15
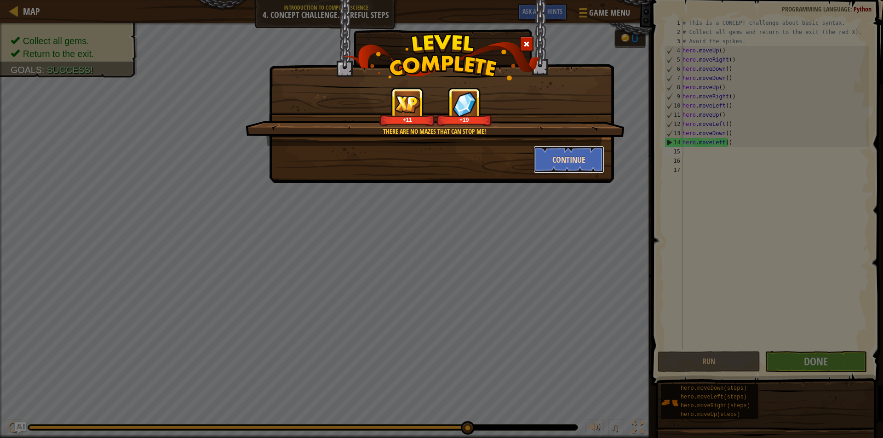
click at [563, 159] on button "Continue" at bounding box center [568, 160] width 71 height 28
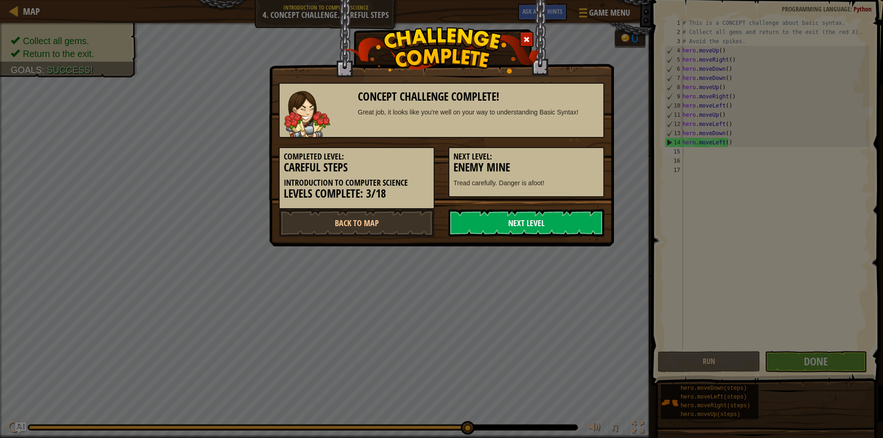
click at [502, 219] on link "Next Level" at bounding box center [526, 223] width 156 height 28
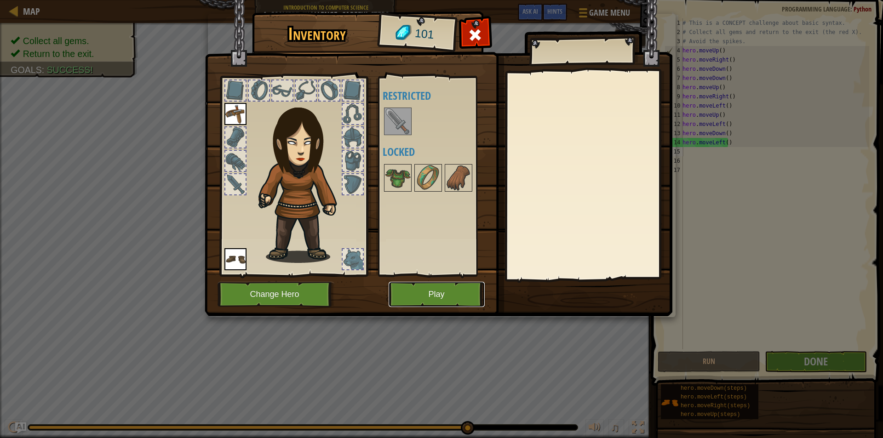
click at [441, 294] on button "Play" at bounding box center [436, 294] width 96 height 25
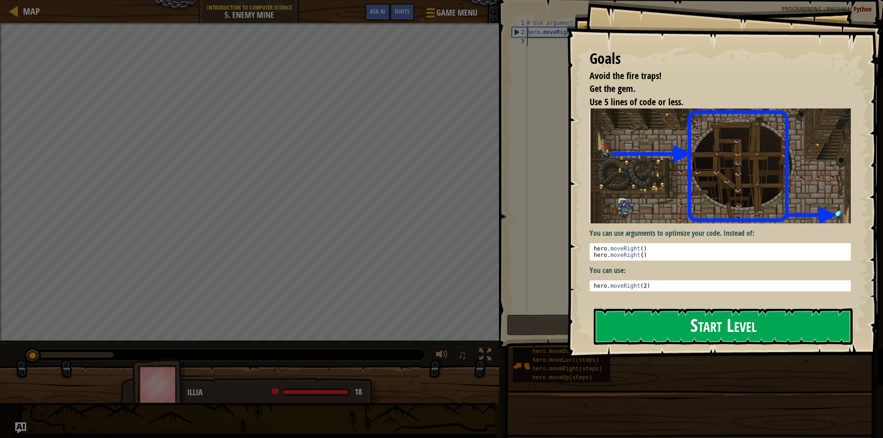
click at [738, 332] on button "Start Level" at bounding box center [723, 326] width 259 height 36
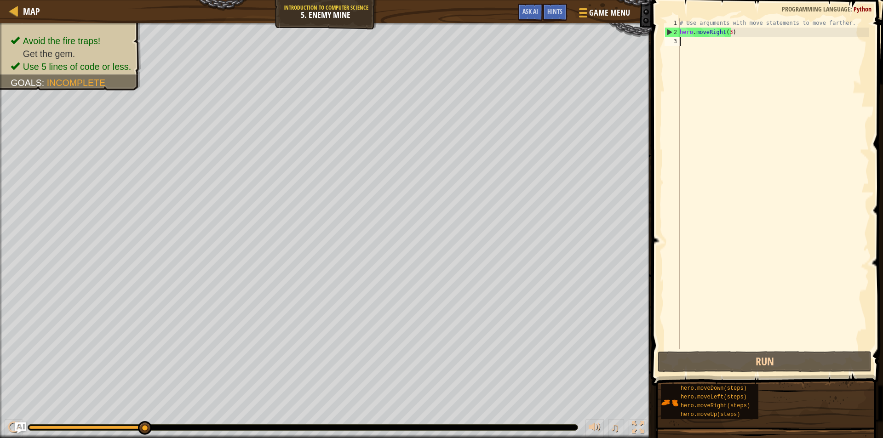
type textarea "h"
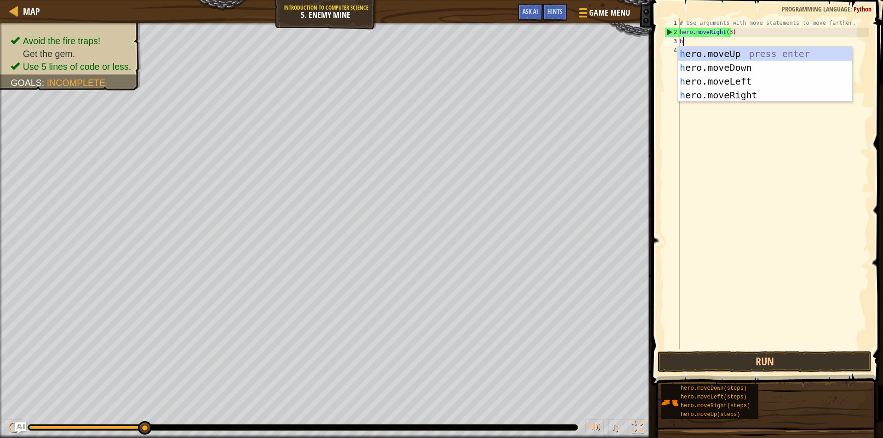
scroll to position [4, 0]
click at [718, 97] on div "h ero.moveUp press enter h ero.moveDown press enter h ero.moveLeft press enter …" at bounding box center [765, 88] width 174 height 83
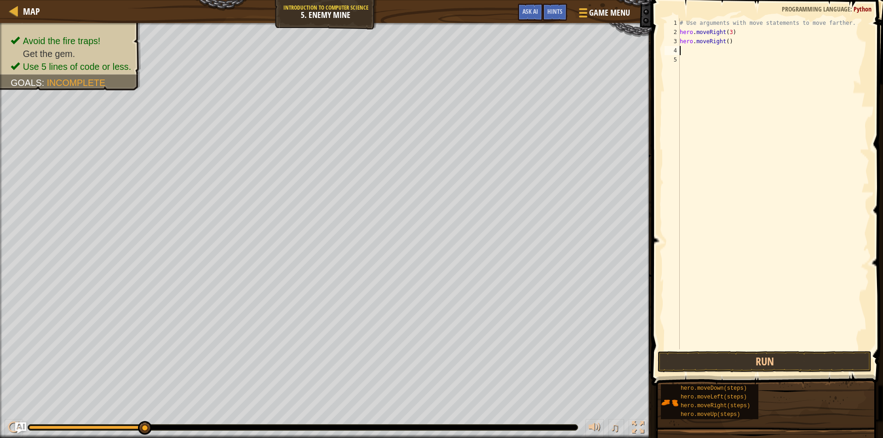
type textarea "h"
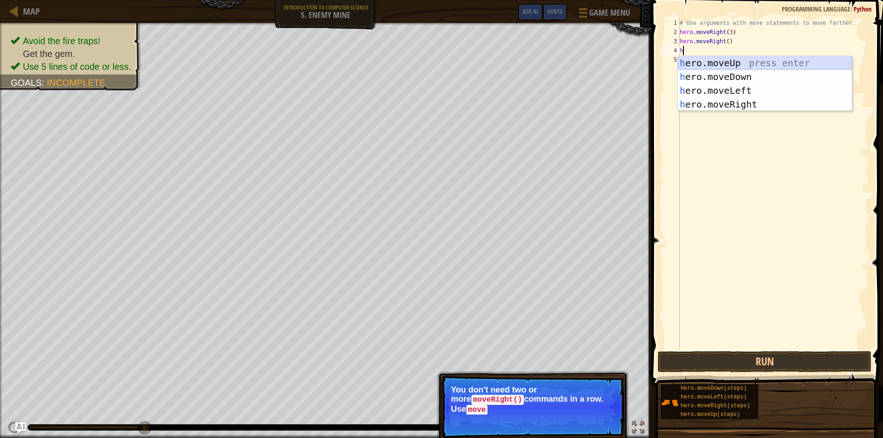
click at [725, 59] on div "h ero.moveUp press enter h ero.moveDown press enter h ero.moveLeft press enter …" at bounding box center [765, 97] width 174 height 83
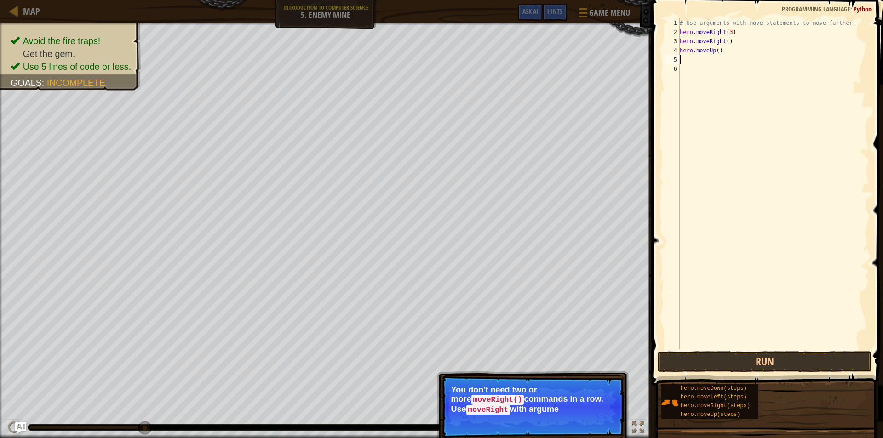
type textarea "h"
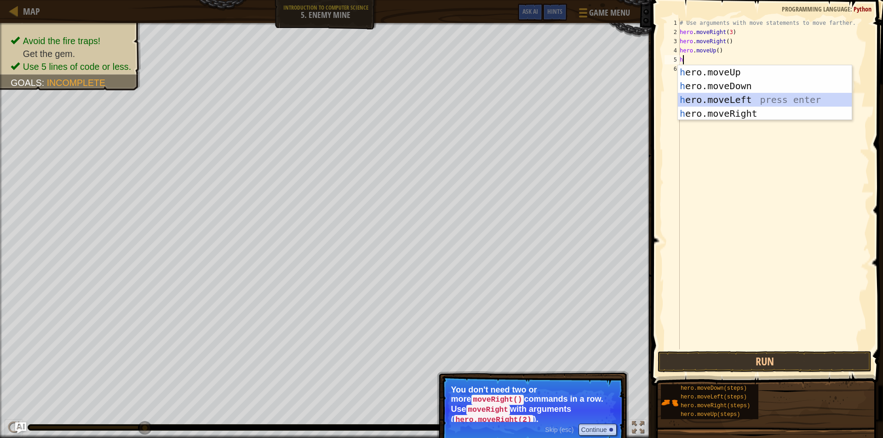
click at [718, 99] on div "h ero.moveUp press enter h ero.moveDown press enter h ero.moveLeft press enter …" at bounding box center [765, 106] width 174 height 83
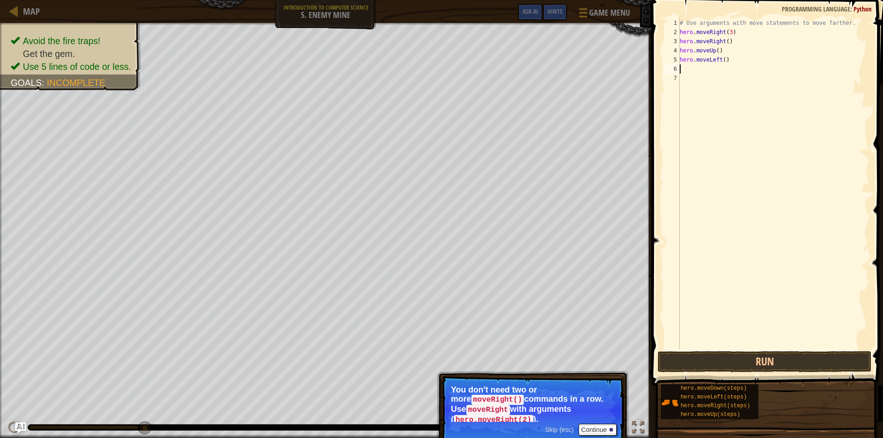
type textarea "h"
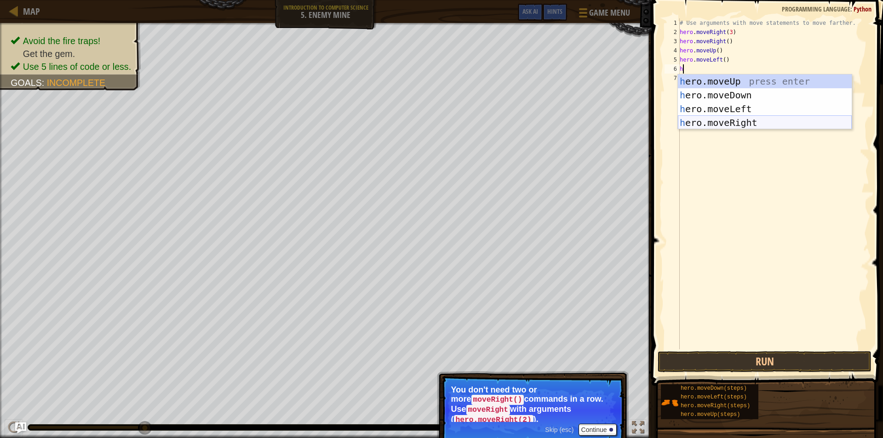
click at [714, 122] on div "h ero.moveUp press enter h ero.moveDown press enter h ero.moveLeft press enter …" at bounding box center [765, 115] width 174 height 83
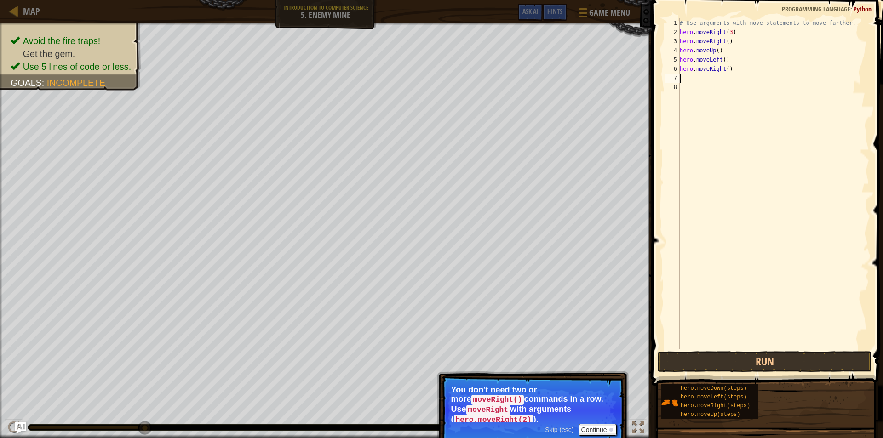
type textarea "h"
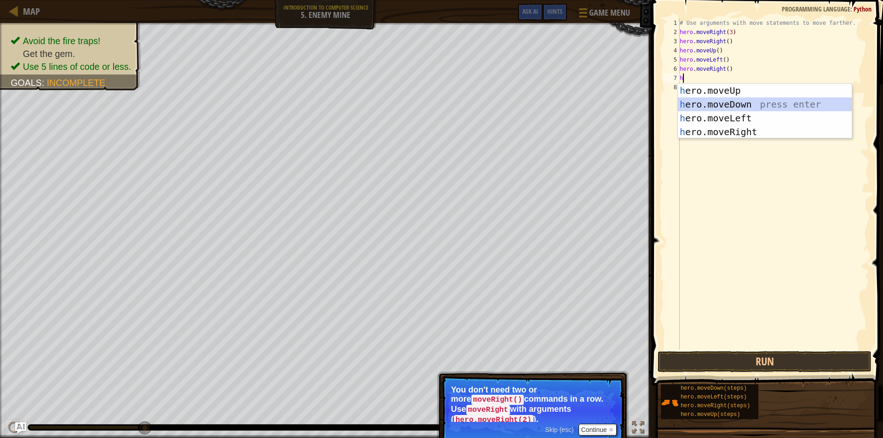
click at [714, 106] on div "h ero.moveUp press enter h ero.moveDown press enter h ero.moveLeft press enter …" at bounding box center [765, 125] width 174 height 83
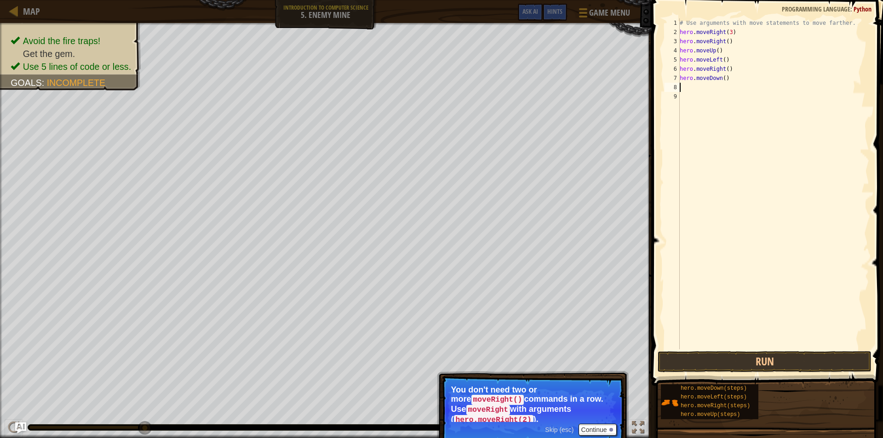
type textarea "h"
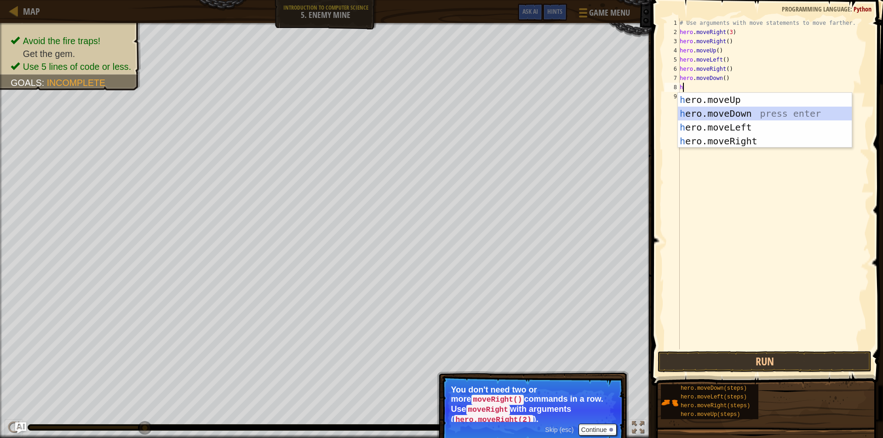
click at [713, 111] on div "h ero.moveUp press enter h ero.moveDown press enter h ero.moveLeft press enter …" at bounding box center [765, 134] width 174 height 83
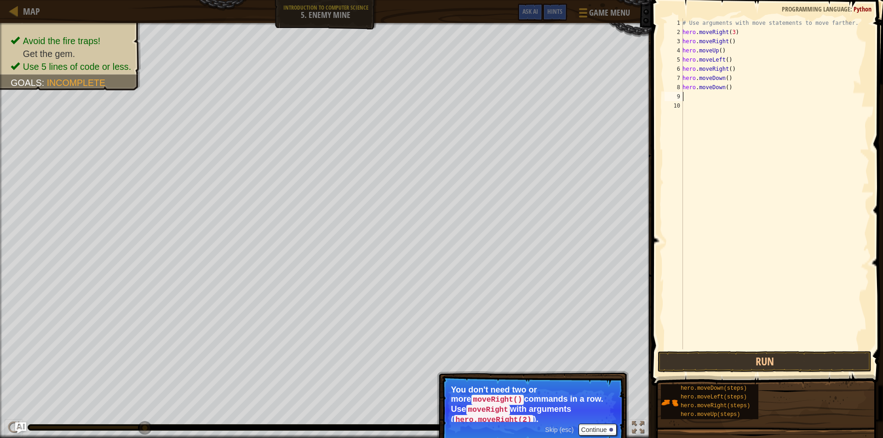
type textarea "h"
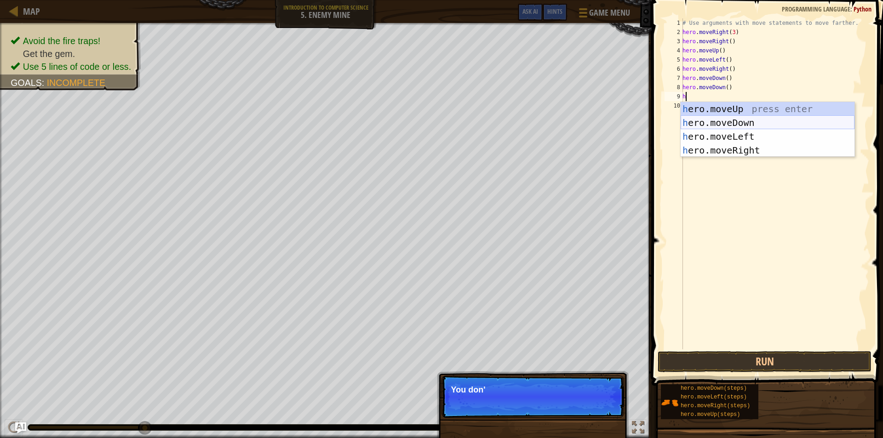
click at [712, 119] on div "h ero.moveUp press enter h ero.moveDown press enter h ero.moveLeft press enter …" at bounding box center [767, 143] width 174 height 83
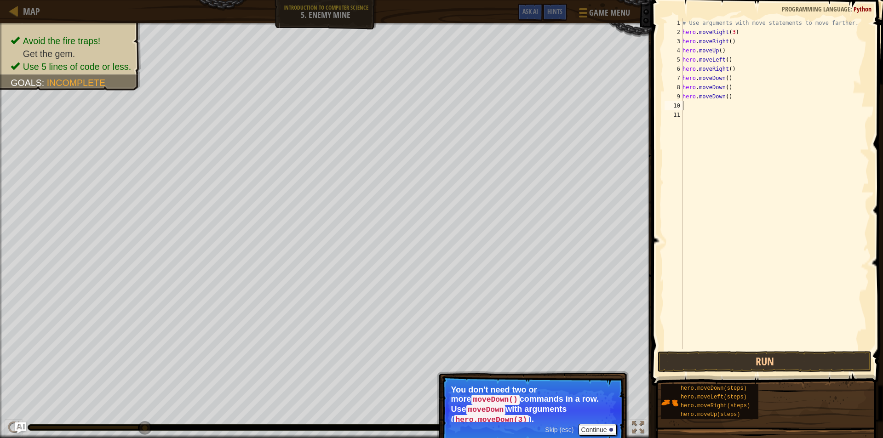
click at [741, 43] on div "# Use arguments with move statements to move farther. hero . moveRight ( 3 ) he…" at bounding box center [774, 192] width 188 height 349
type textarea "h"
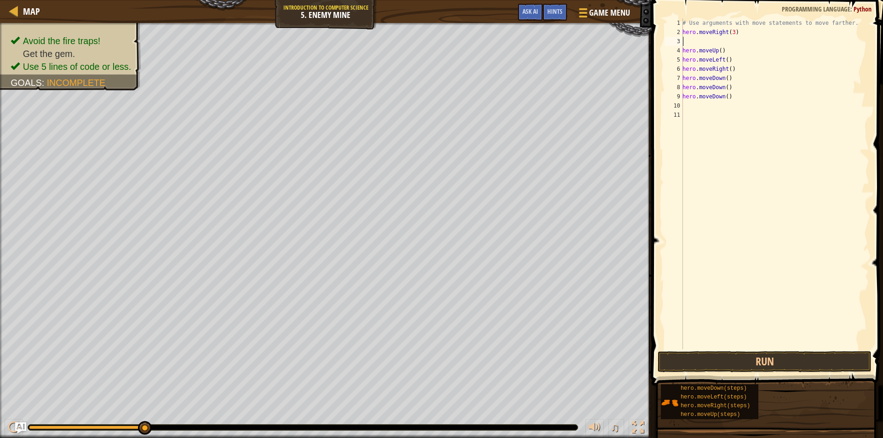
type textarea "h"
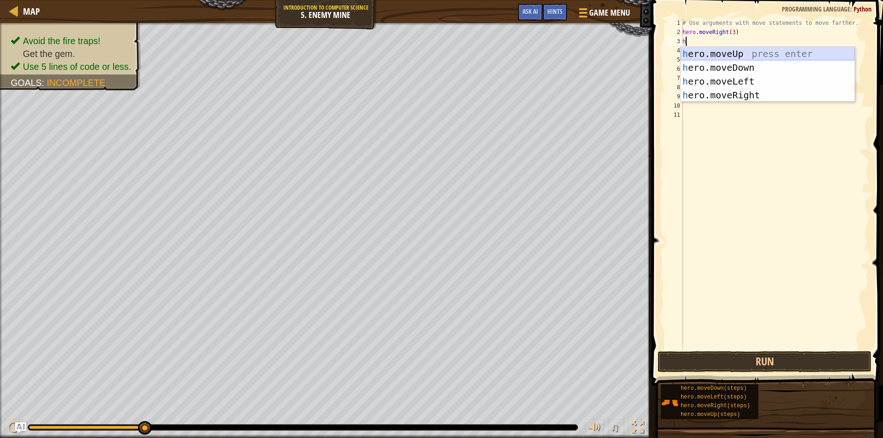
click at [751, 51] on div "h ero.moveUp press enter h ero.moveDown press enter h ero.moveLeft press enter …" at bounding box center [767, 88] width 174 height 83
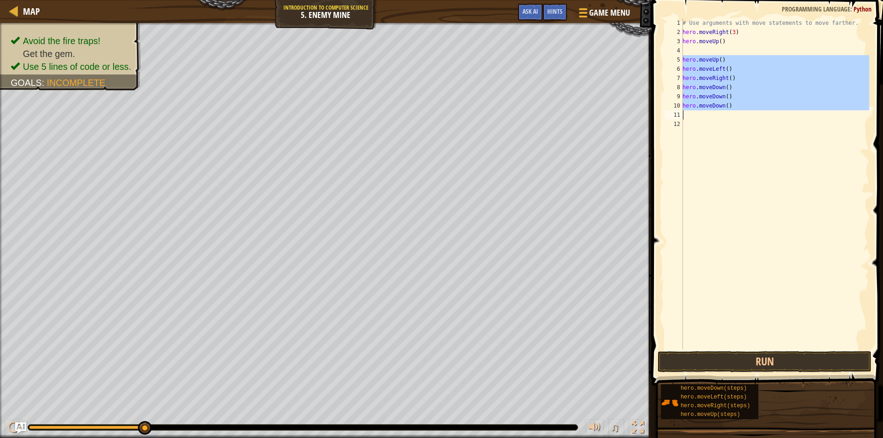
drag, startPoint x: 682, startPoint y: 59, endPoint x: 721, endPoint y: 116, distance: 69.0
click at [721, 116] on div "1 2 3 4 5 6 7 8 9 10 11 12 # Use arguments with move statements to move farther…" at bounding box center [765, 183] width 206 height 331
type textarea "hero.moveDown()"
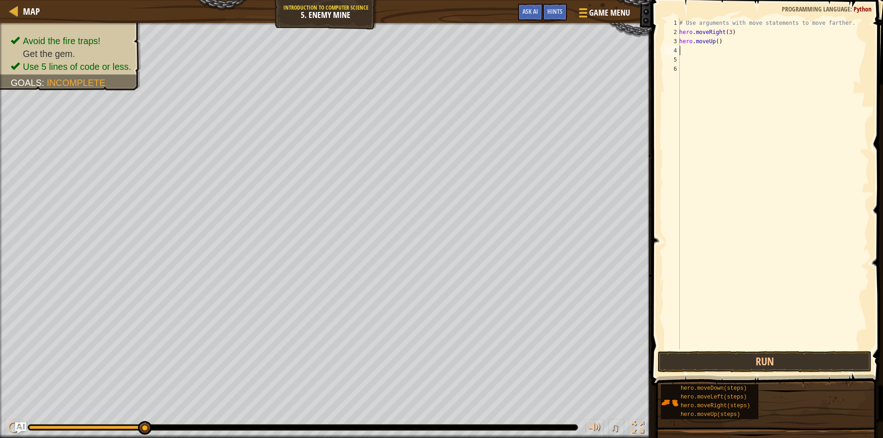
click at [695, 46] on div "# Use arguments with move statements to move farther. hero . moveRight ( 3 ) he…" at bounding box center [773, 192] width 192 height 349
type textarea "h"
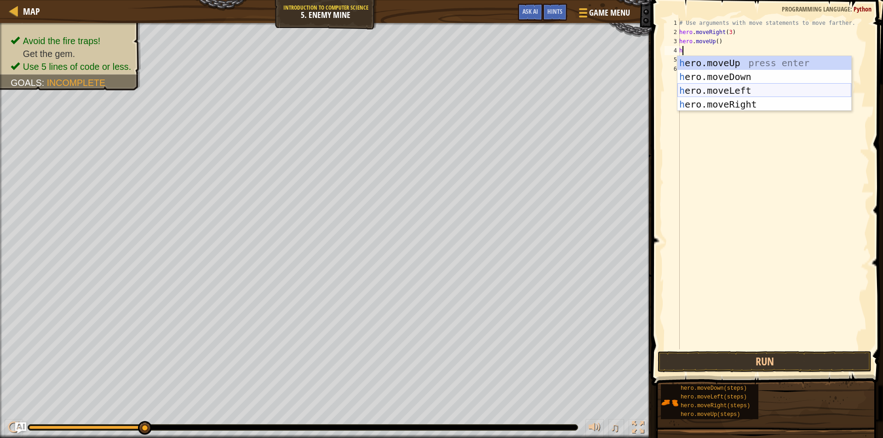
click at [720, 89] on div "h ero.moveUp press enter h ero.moveDown press enter h ero.moveLeft press enter …" at bounding box center [764, 97] width 174 height 83
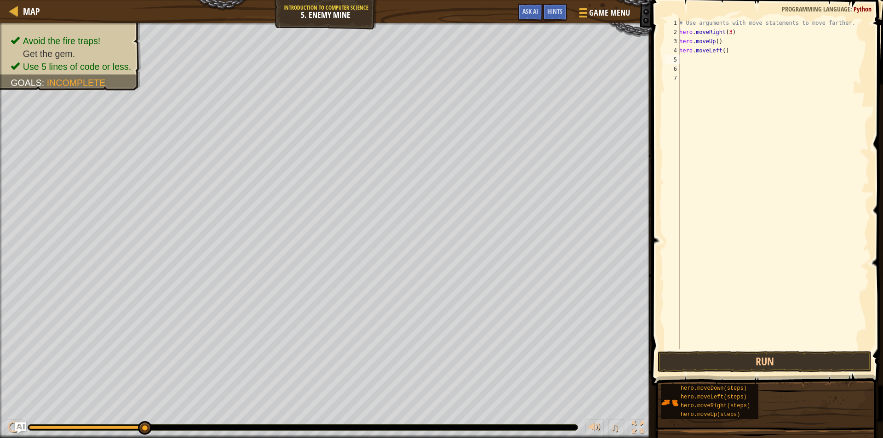
type textarea "h"
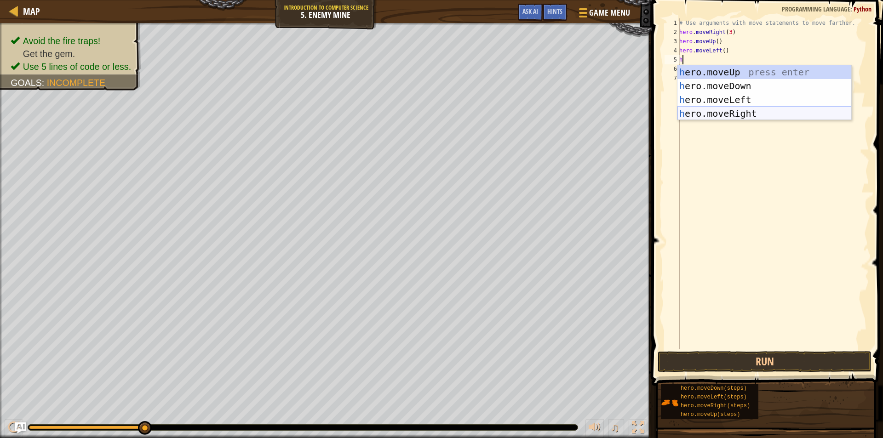
click at [716, 115] on div "h ero.moveUp press enter h ero.moveDown press enter h ero.moveLeft press enter …" at bounding box center [764, 106] width 174 height 83
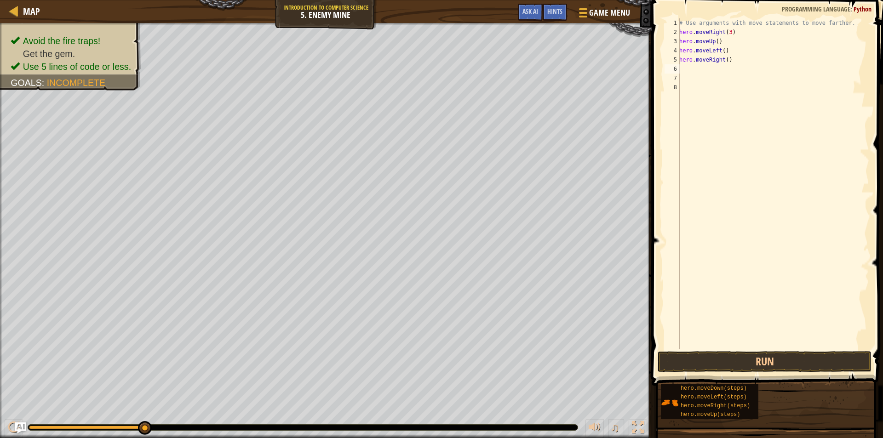
type textarea "h"
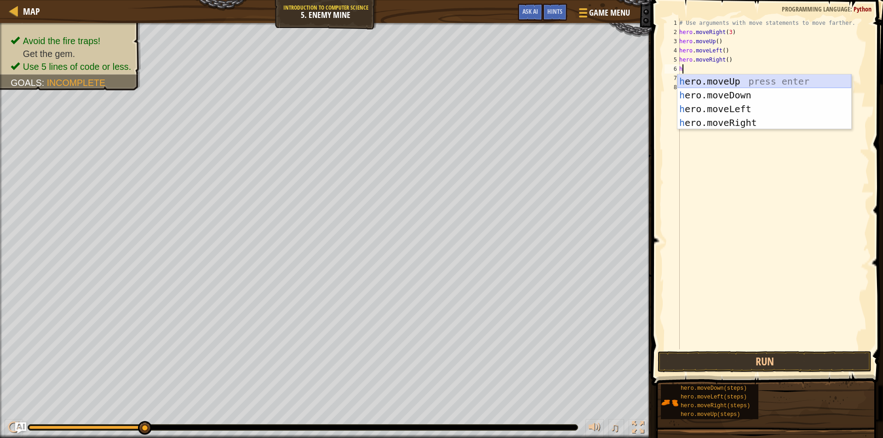
click at [721, 78] on div "h ero.moveUp press enter h ero.moveDown press enter h ero.moveLeft press enter …" at bounding box center [764, 115] width 174 height 83
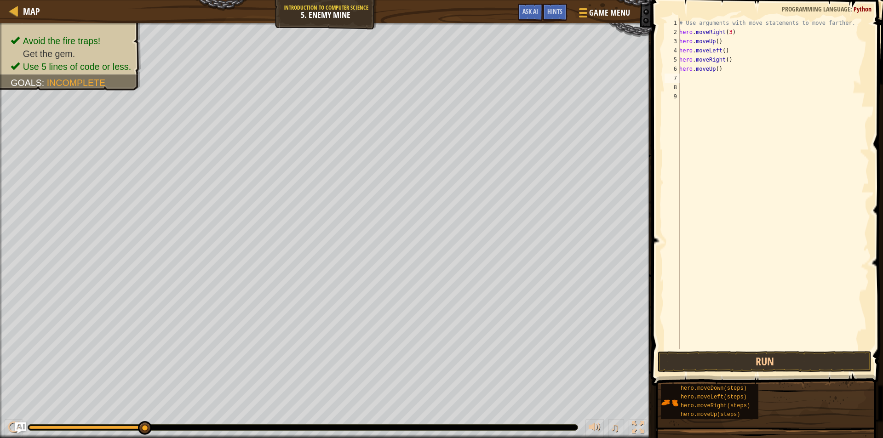
type textarea "h"
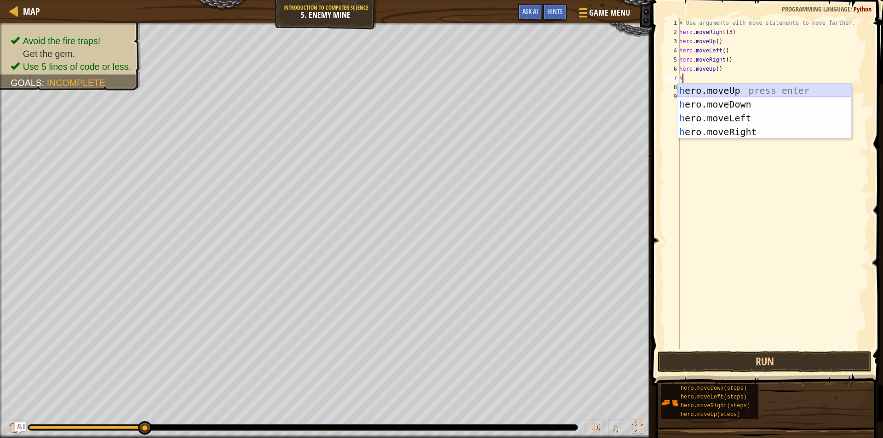
click at [712, 90] on div "h ero.moveUp press enter h ero.moveDown press enter h ero.moveLeft press enter …" at bounding box center [764, 125] width 174 height 83
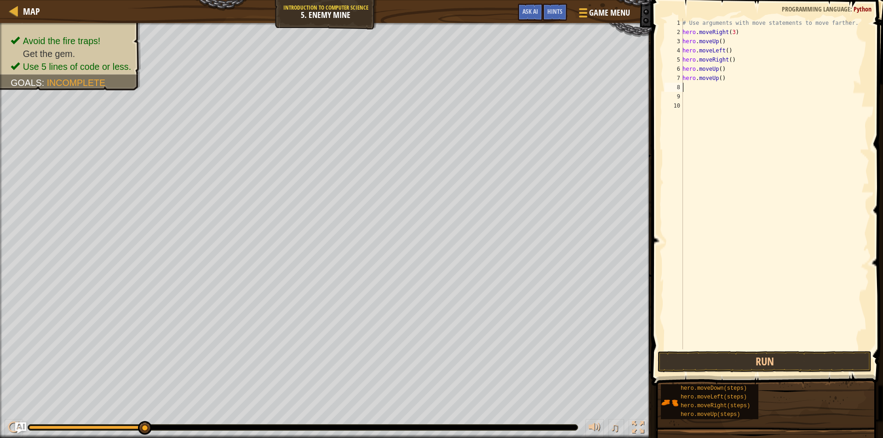
type textarea "h"
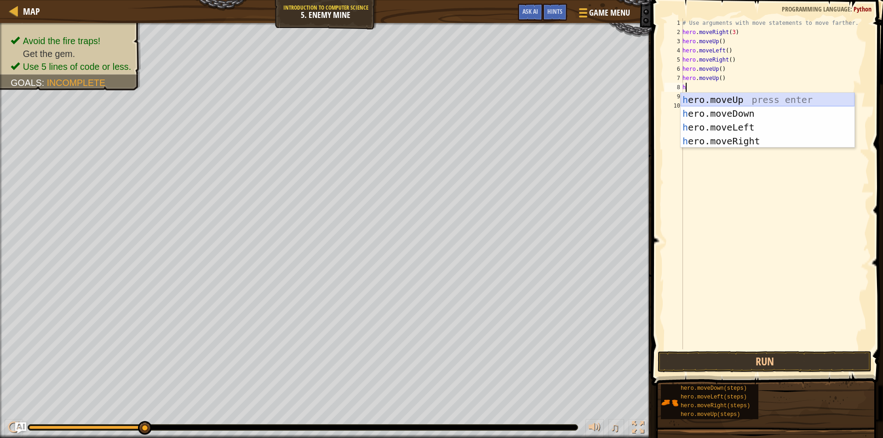
click at [717, 102] on div "h ero.moveUp press enter h ero.moveDown press enter h ero.moveLeft press enter …" at bounding box center [767, 134] width 174 height 83
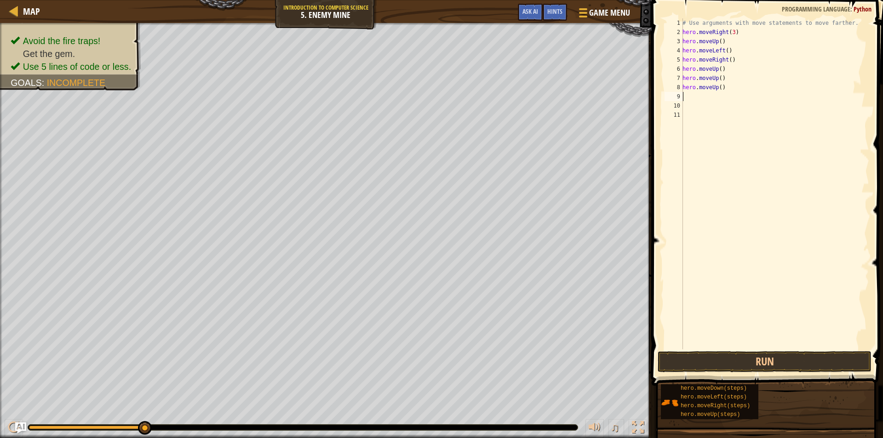
type textarea "h"
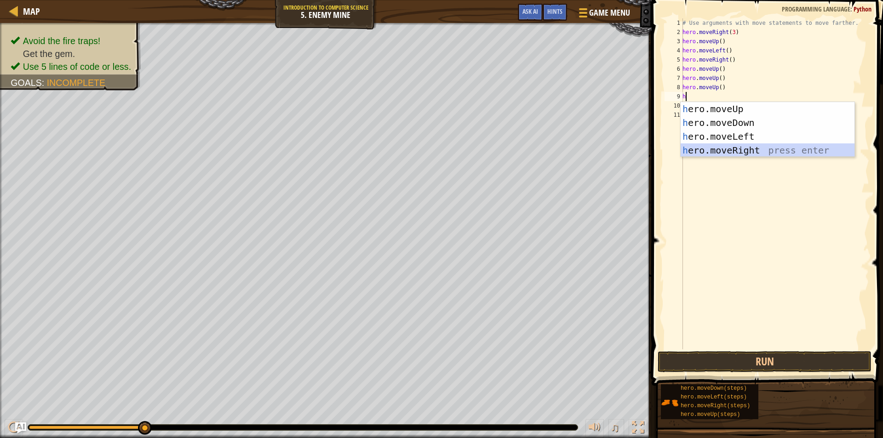
click at [728, 151] on div "h ero.moveUp press enter h ero.moveDown press enter h ero.moveLeft press enter …" at bounding box center [767, 143] width 174 height 83
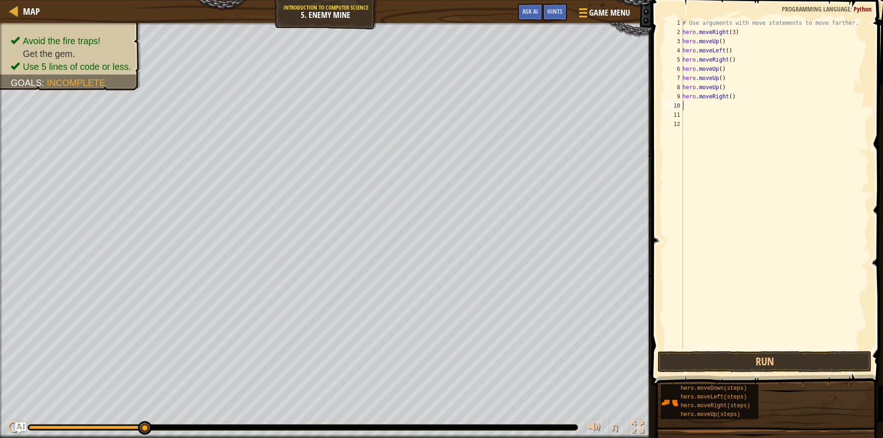
type textarea "h"
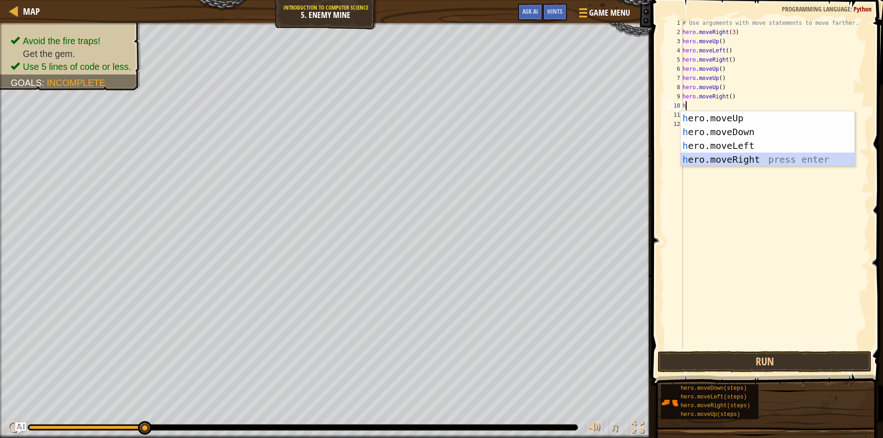
click at [716, 160] on div "h ero.moveUp press enter h ero.moveDown press enter h ero.moveLeft press enter …" at bounding box center [767, 152] width 174 height 83
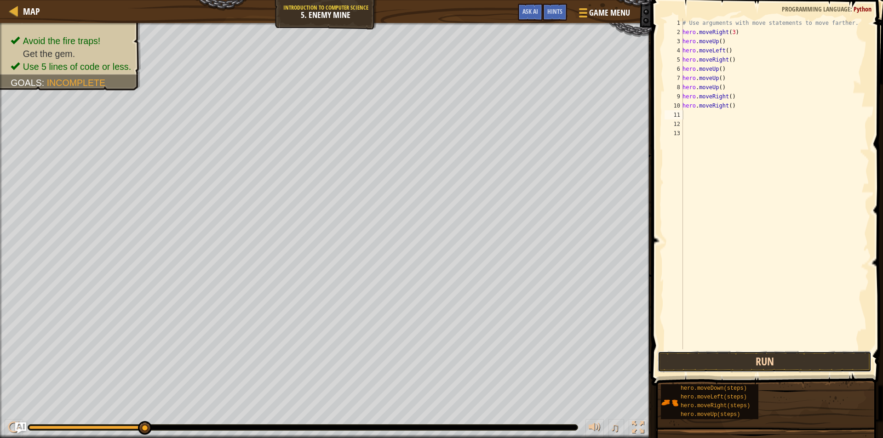
click at [696, 358] on button "Run" at bounding box center [764, 361] width 214 height 21
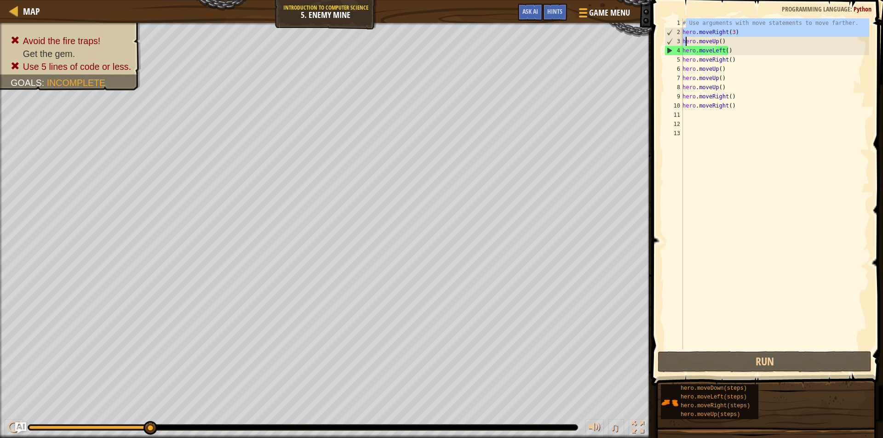
drag, startPoint x: 685, startPoint y: 26, endPoint x: 686, endPoint y: 42, distance: 16.1
click at [686, 42] on div "# Use arguments with move statements to move farther. hero . moveRight ( 3 ) he…" at bounding box center [774, 192] width 188 height 349
click at [684, 29] on div "# Use arguments with move statements to move farther. hero . moveRight ( 3 ) he…" at bounding box center [774, 192] width 188 height 349
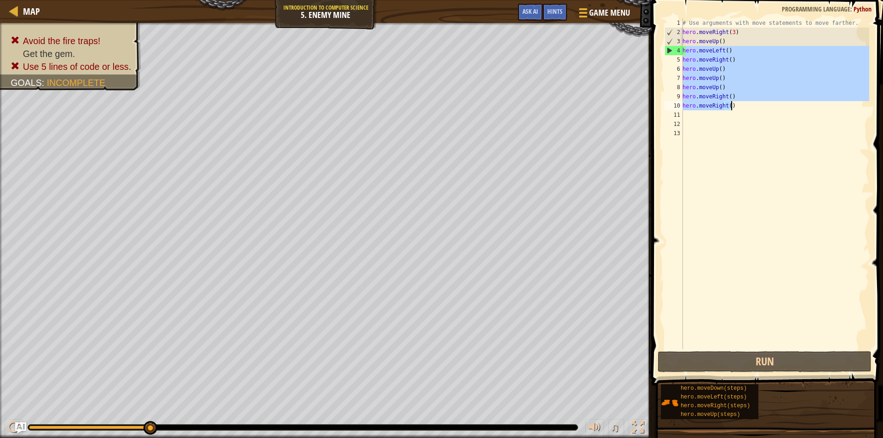
drag, startPoint x: 686, startPoint y: 49, endPoint x: 738, endPoint y: 110, distance: 80.2
click at [738, 110] on div "# Use arguments with move statements to move farther. hero . moveRight ( 3 ) he…" at bounding box center [774, 192] width 188 height 349
type textarea "h"
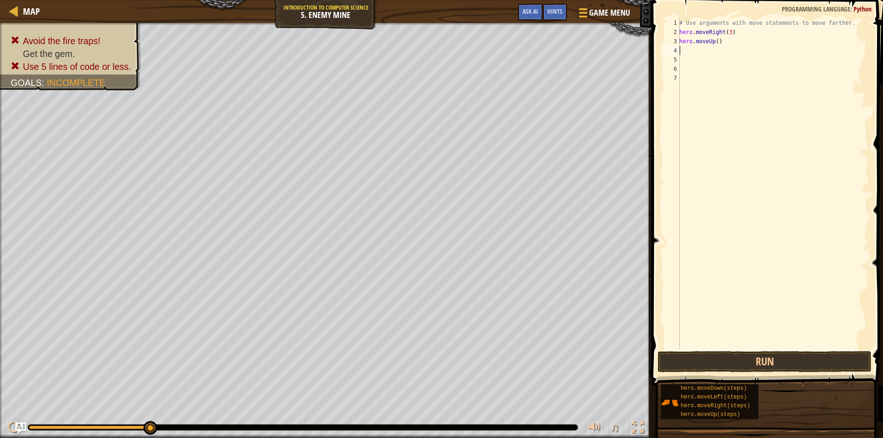
type textarea "h"
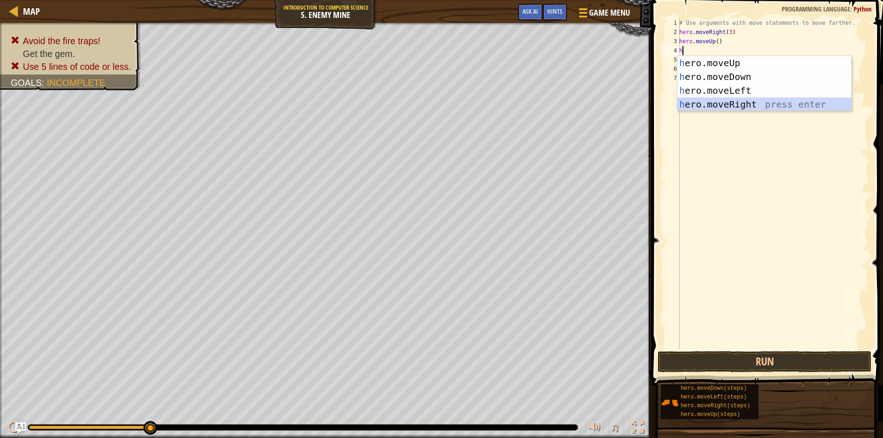
click at [721, 106] on div "h ero.moveUp press enter h ero.moveDown press enter h ero.moveLeft press enter …" at bounding box center [764, 97] width 174 height 83
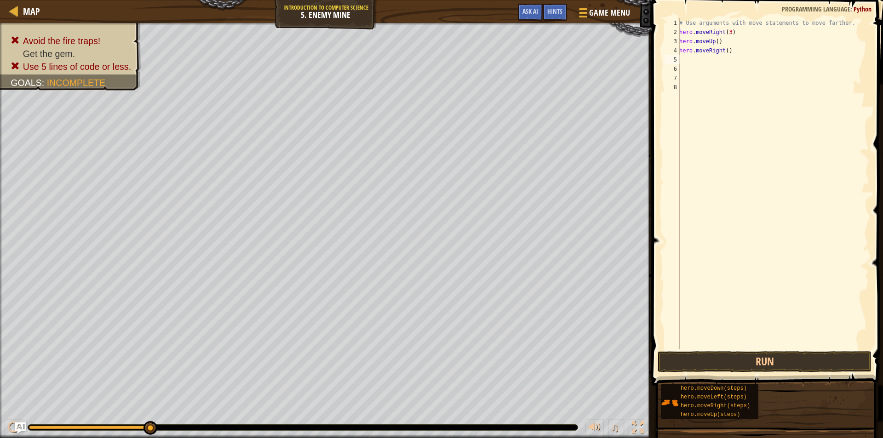
type textarea "h"
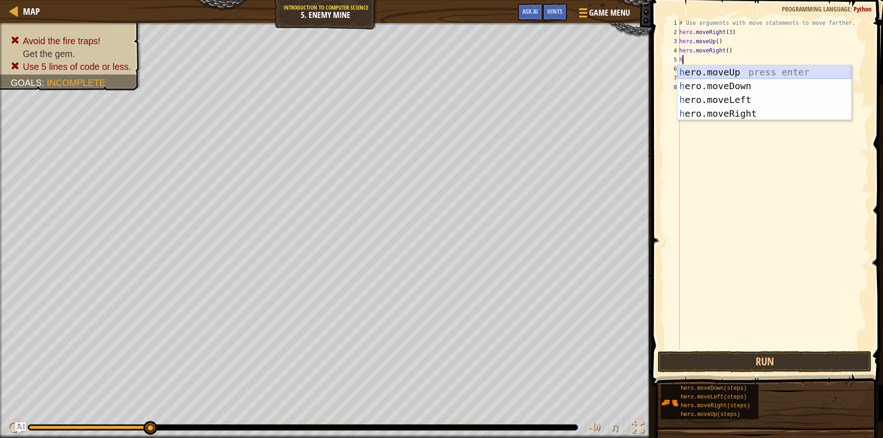
click at [717, 70] on div "h ero.moveUp press enter h ero.moveDown press enter h ero.moveLeft press enter …" at bounding box center [764, 106] width 174 height 83
type textarea "h"
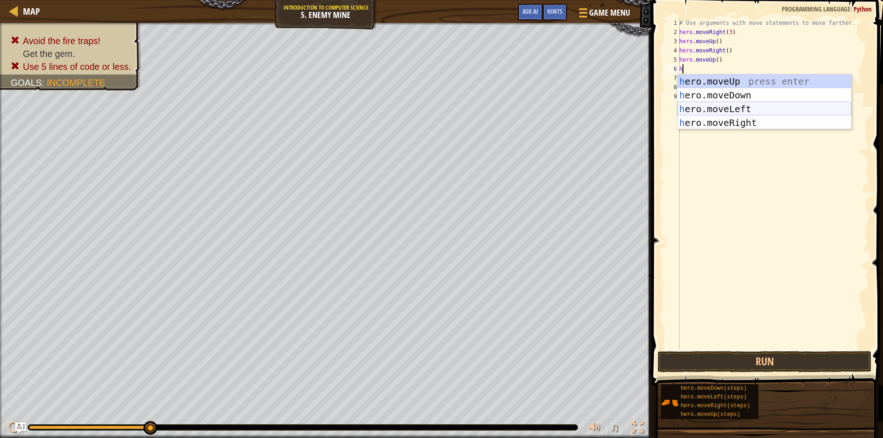
click at [731, 109] on div "h ero.moveUp press enter h ero.moveDown press enter h ero.moveLeft press enter …" at bounding box center [764, 115] width 174 height 83
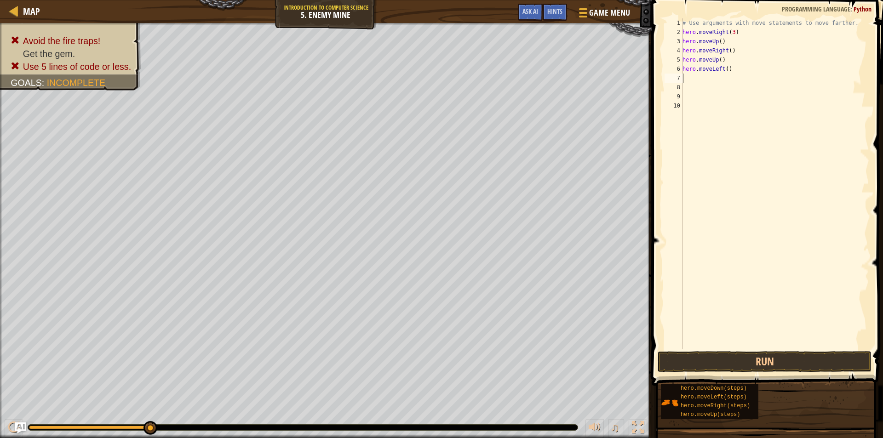
type textarea "h"
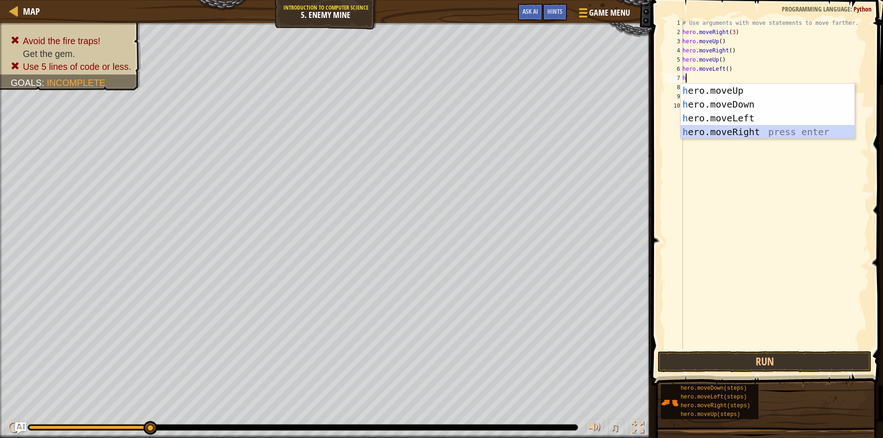
click at [717, 130] on div "h ero.moveUp press enter h ero.moveDown press enter h ero.moveLeft press enter …" at bounding box center [767, 125] width 174 height 83
type textarea "h"
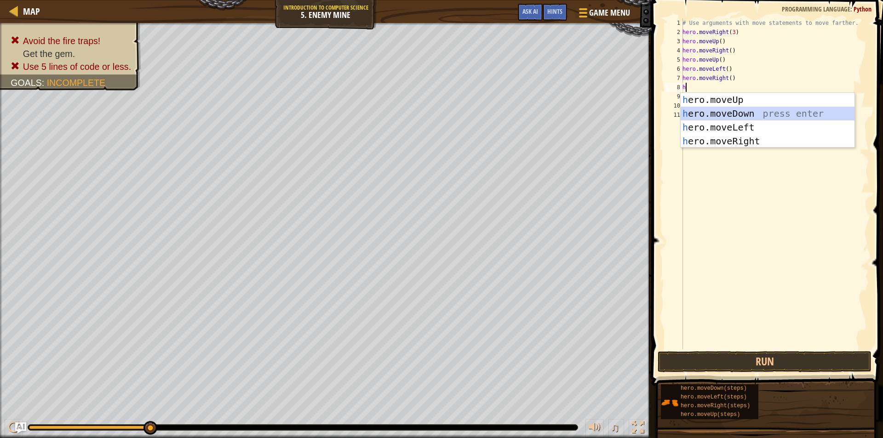
click at [721, 111] on div "h ero.moveUp press enter h ero.moveDown press enter h ero.moveLeft press enter …" at bounding box center [767, 134] width 174 height 83
type textarea "h"
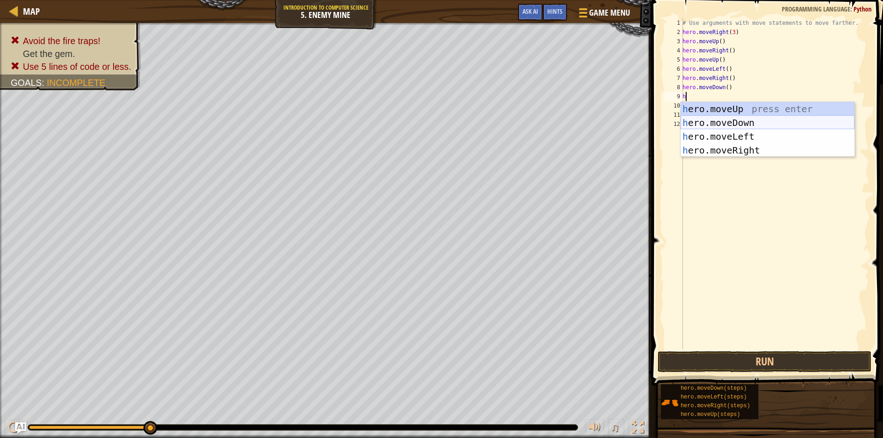
click at [719, 120] on div "h ero.moveUp press enter h ero.moveDown press enter h ero.moveLeft press enter …" at bounding box center [767, 143] width 174 height 83
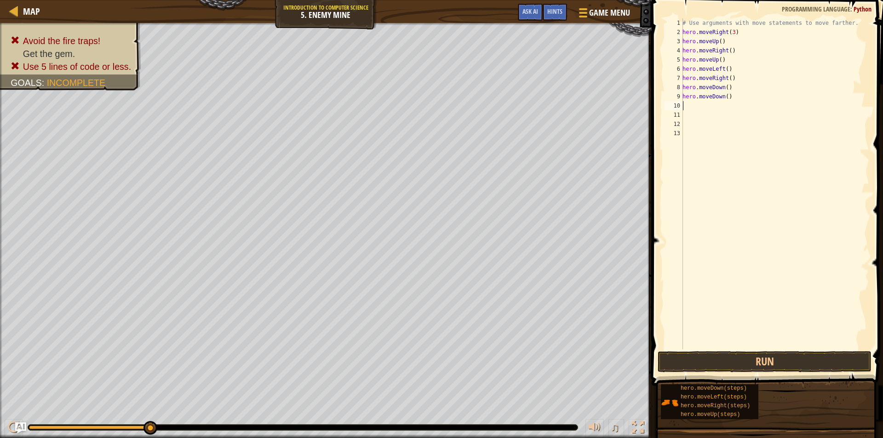
type textarea "h"
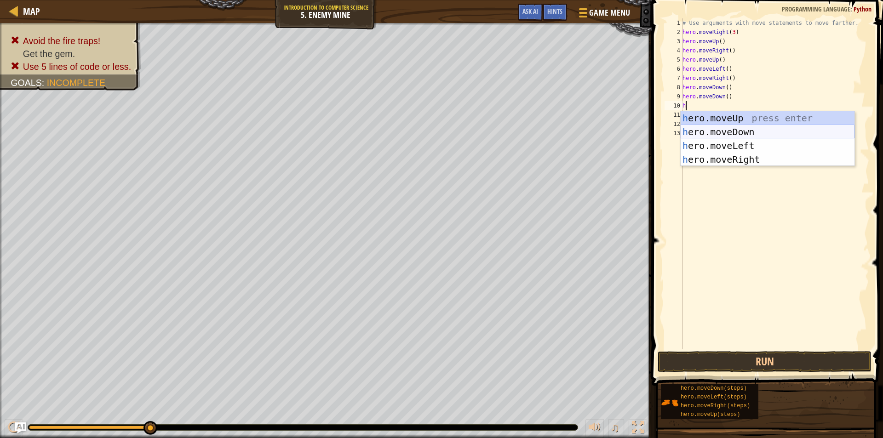
click at [719, 129] on div "h ero.moveUp press enter h ero.moveDown press enter h ero.moveLeft press enter …" at bounding box center [767, 152] width 174 height 83
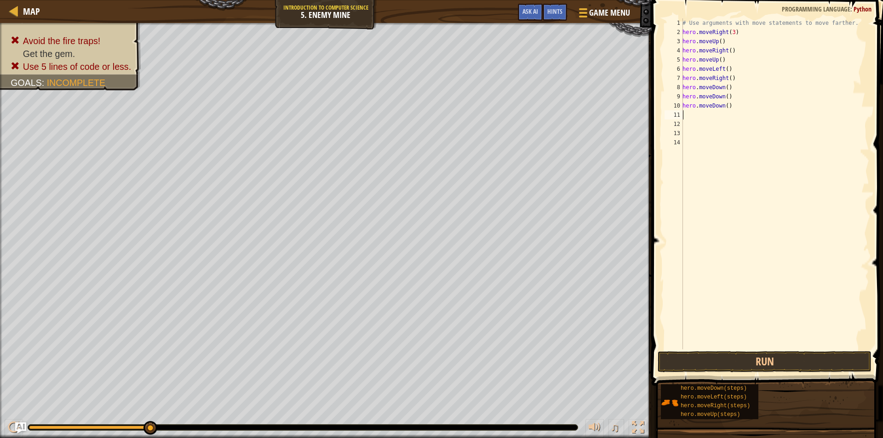
type textarea "h"
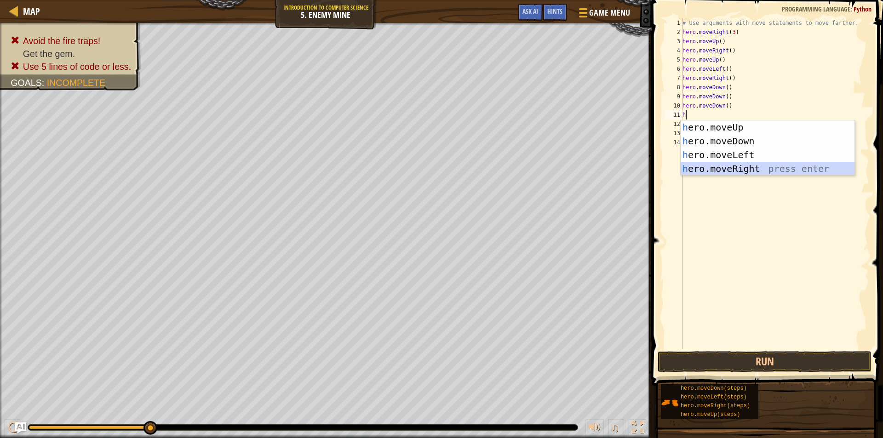
click at [752, 166] on div "h ero.moveUp press enter h ero.moveDown press enter h ero.moveLeft press enter …" at bounding box center [767, 161] width 174 height 83
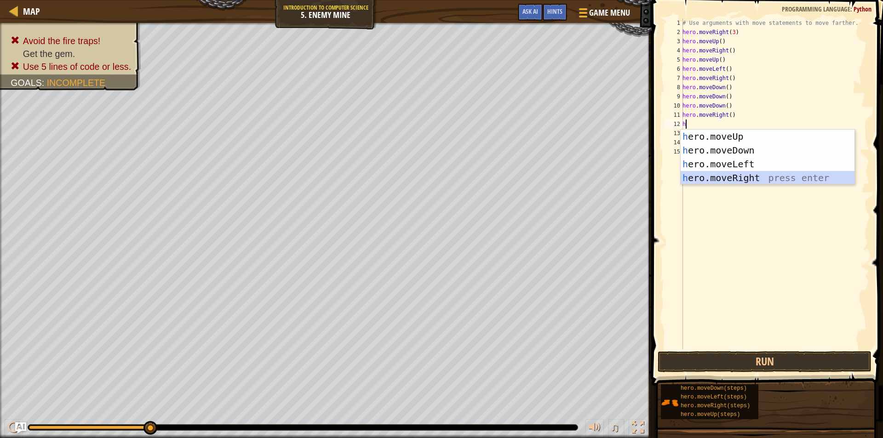
drag, startPoint x: 711, startPoint y: 179, endPoint x: 755, endPoint y: 264, distance: 95.6
click at [707, 0] on body "Map Introduction to Computer Science 5. Enemy Mine Game Menu Done Hints Ask AI …" at bounding box center [441, 0] width 883 height 0
click at [772, 357] on button "Run" at bounding box center [764, 361] width 214 height 21
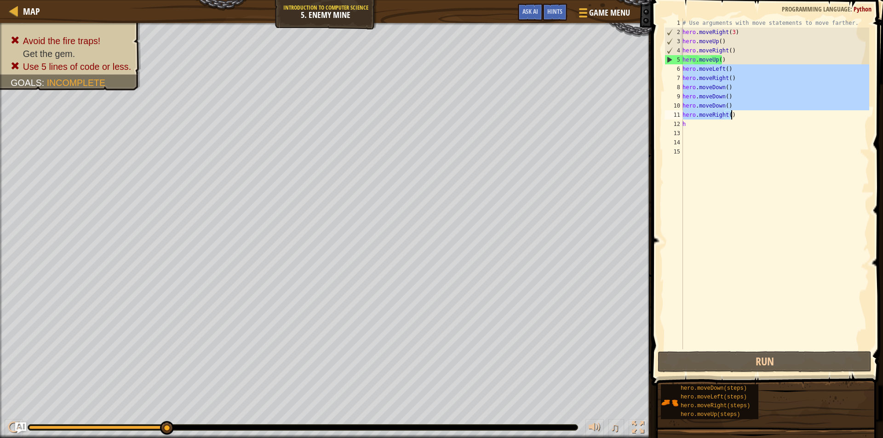
drag, startPoint x: 684, startPoint y: 69, endPoint x: 743, endPoint y: 119, distance: 77.7
click at [743, 119] on div "# Use arguments with move statements to move farther. hero . moveRight ( 3 ) he…" at bounding box center [774, 192] width 188 height 349
type textarea "hero.moveDown() hero.moveRight()"
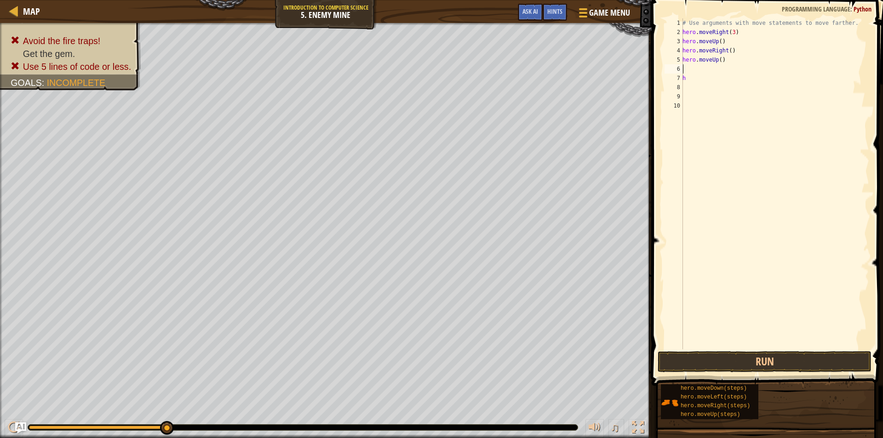
type textarea "h"
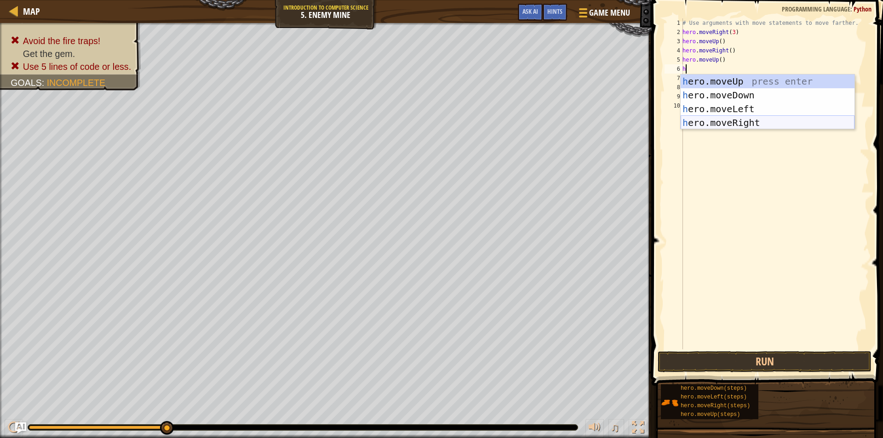
click at [731, 124] on div "h ero.moveUp press enter h ero.moveDown press enter h ero.moveLeft press enter …" at bounding box center [767, 115] width 174 height 83
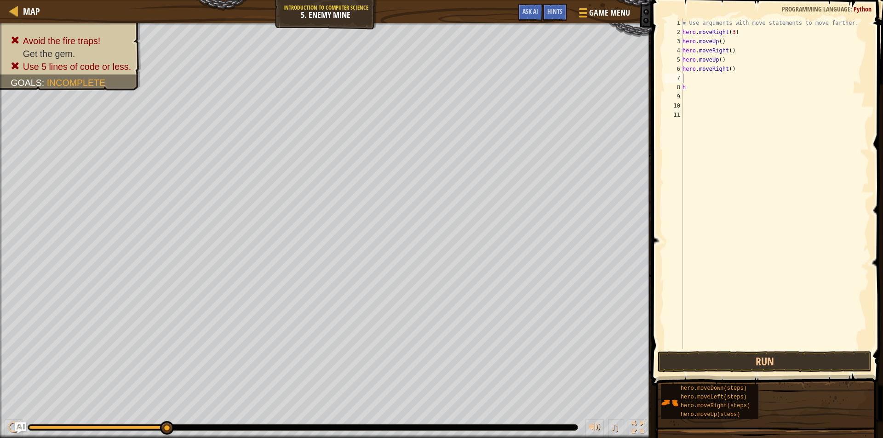
type textarea "h"
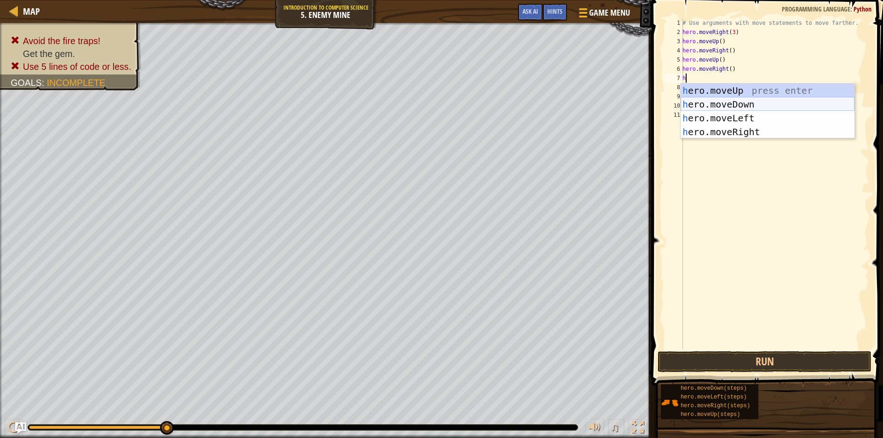
click at [735, 106] on div "h ero.moveUp press enter h ero.moveDown press enter h ero.moveLeft press enter …" at bounding box center [767, 125] width 174 height 83
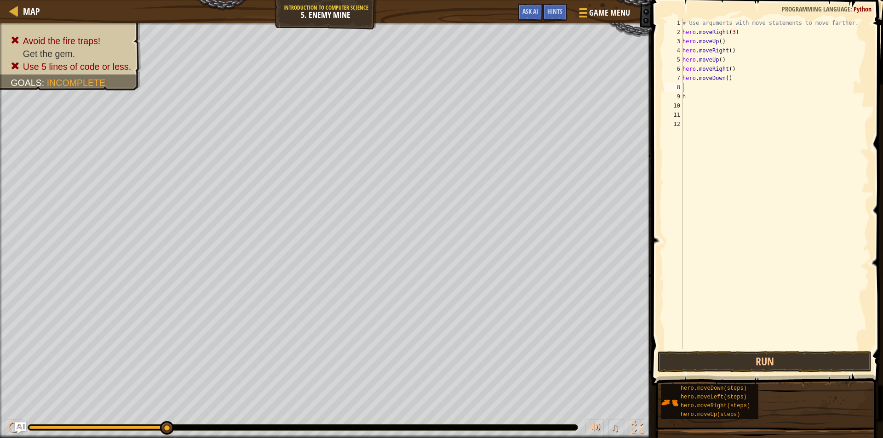
type textarea "h"
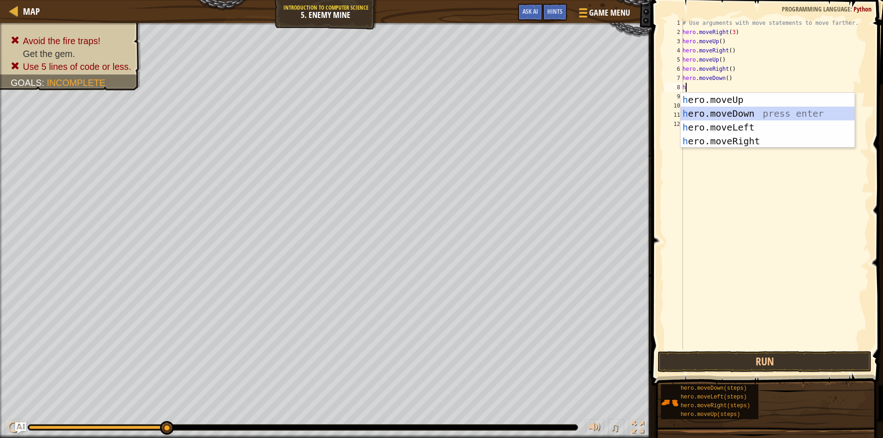
click at [731, 113] on div "h ero.moveUp press enter h ero.moveDown press enter h ero.moveLeft press enter …" at bounding box center [767, 134] width 174 height 83
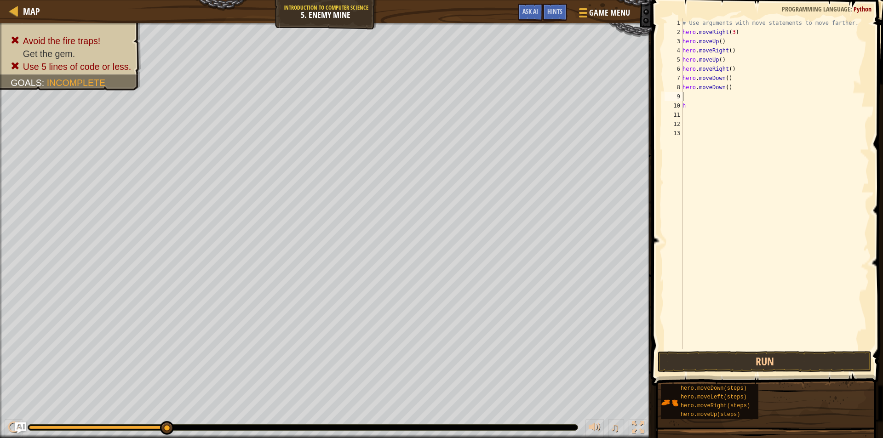
type textarea "h"
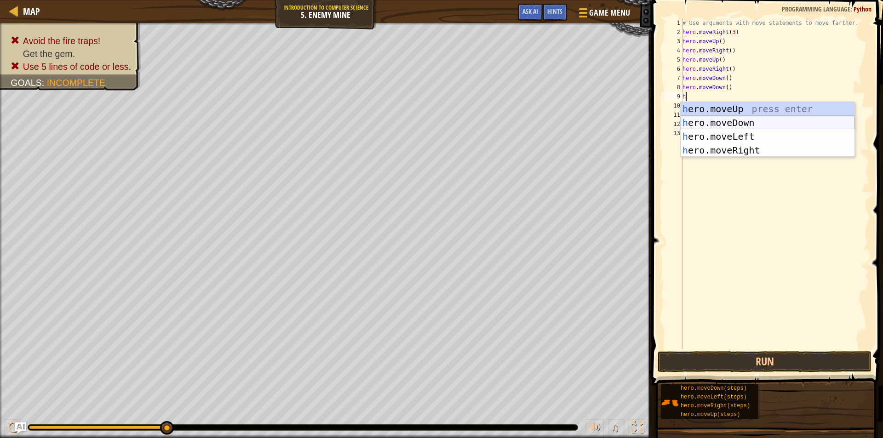
click at [727, 121] on div "h ero.moveUp press enter h ero.moveDown press enter h ero.moveLeft press enter …" at bounding box center [767, 143] width 174 height 83
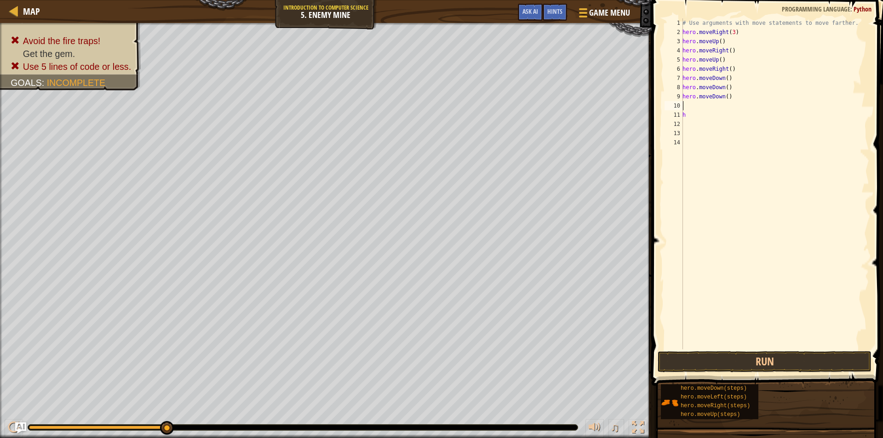
type textarea "h"
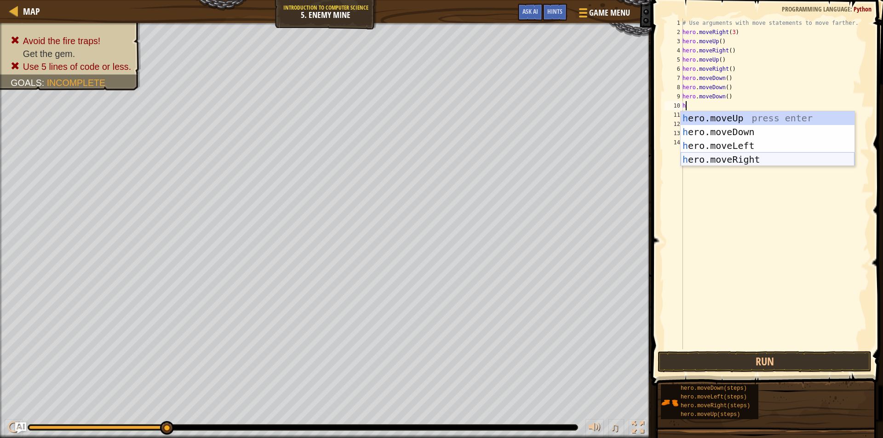
click at [749, 162] on div "h ero.moveUp press enter h ero.moveDown press enter h ero.moveLeft press enter …" at bounding box center [767, 152] width 174 height 83
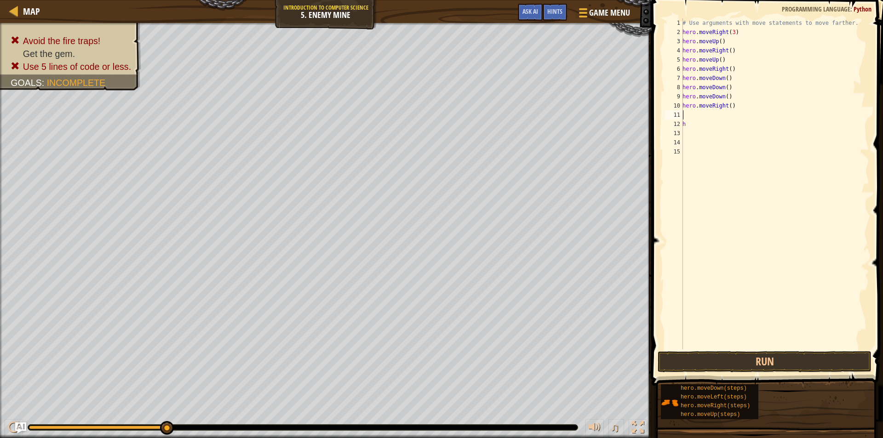
type textarea "h"
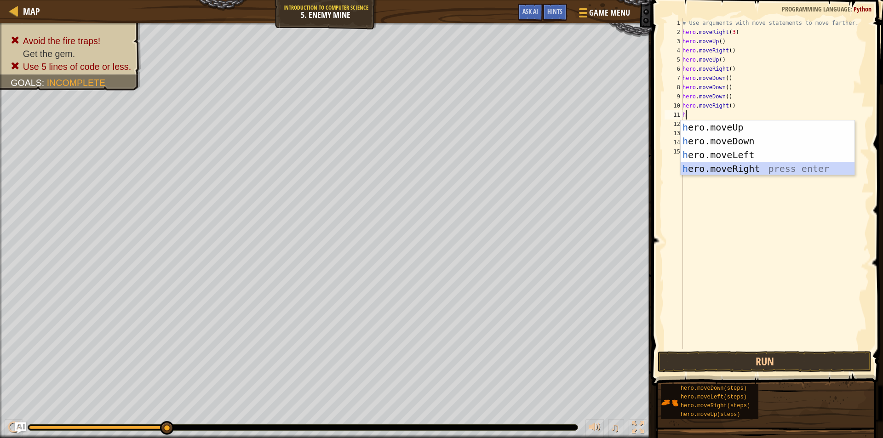
click at [742, 170] on div "h ero.moveUp press enter h ero.moveDown press enter h ero.moveLeft press enter …" at bounding box center [767, 161] width 174 height 83
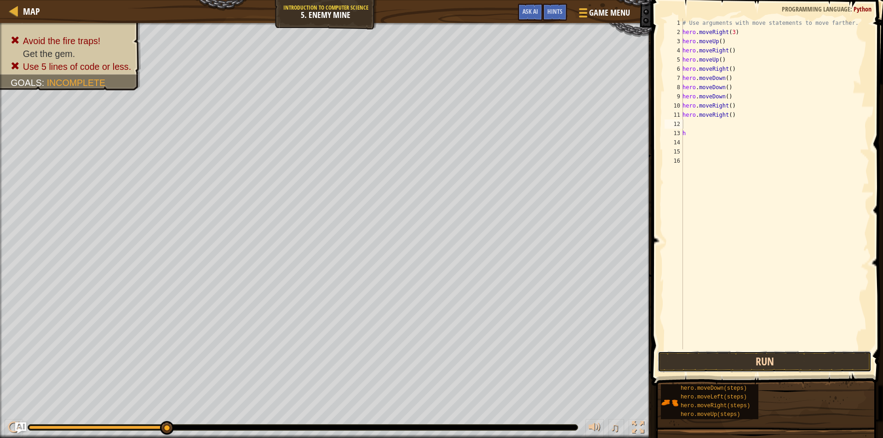
click at [711, 360] on button "Run" at bounding box center [764, 361] width 214 height 21
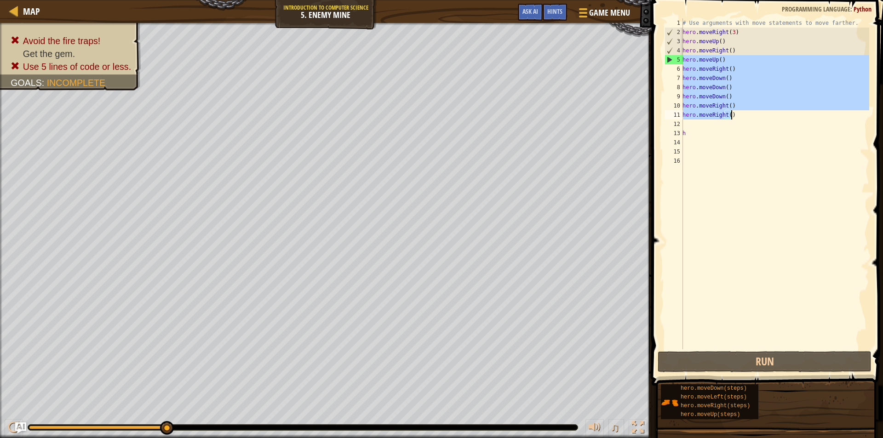
drag, startPoint x: 683, startPoint y: 59, endPoint x: 732, endPoint y: 116, distance: 75.3
click at [732, 116] on div "# Use arguments with move statements to move farther. hero . moveRight ( 3 ) he…" at bounding box center [774, 192] width 188 height 349
type textarea "hero.moveRight() hero.moveRight()"
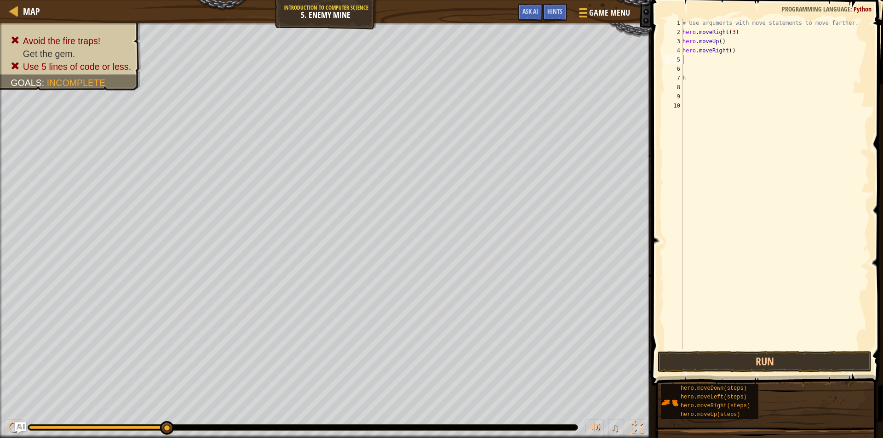
drag, startPoint x: 690, startPoint y: 59, endPoint x: 687, endPoint y: 68, distance: 9.2
click at [688, 67] on div "# Use arguments with move statements to move farther. hero . moveRight ( 3 ) he…" at bounding box center [774, 192] width 188 height 349
click at [699, 63] on div "# Use arguments with move statements to move farther. hero . moveRight ( 3 ) he…" at bounding box center [774, 192] width 188 height 349
type textarea "h"
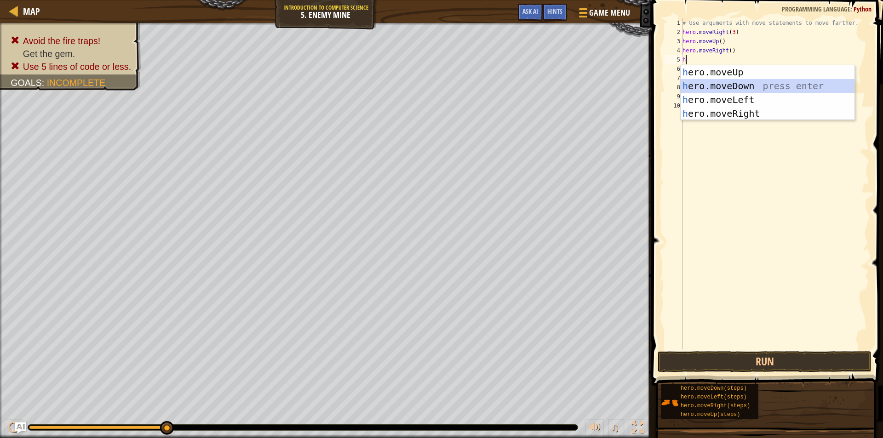
click at [731, 84] on div "h ero.moveUp press enter h ero.moveDown press enter h ero.moveLeft press enter …" at bounding box center [767, 106] width 174 height 83
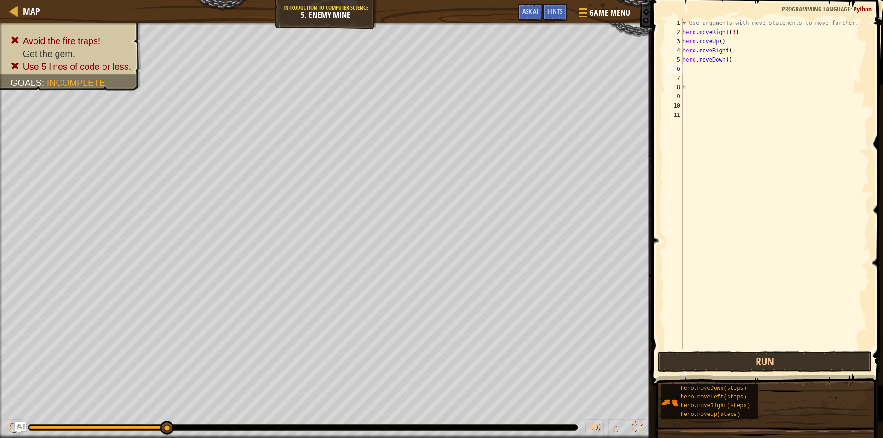
type textarea "h"
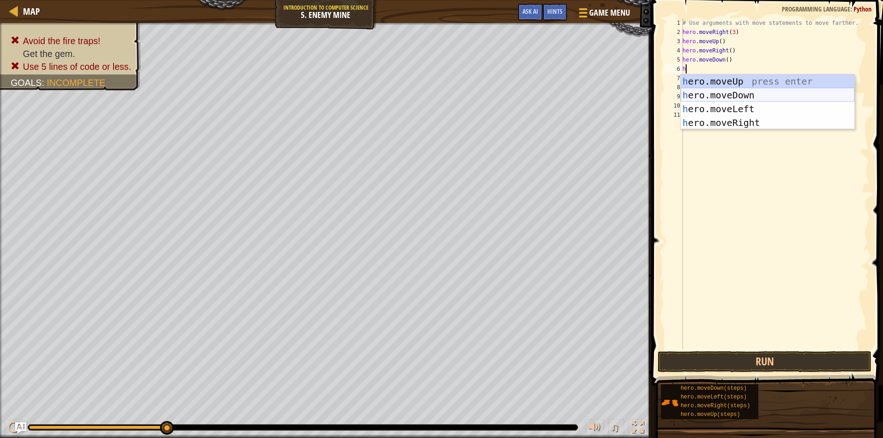
click at [719, 97] on div "h ero.moveUp press enter h ero.moveDown press enter h ero.moveLeft press enter …" at bounding box center [767, 115] width 174 height 83
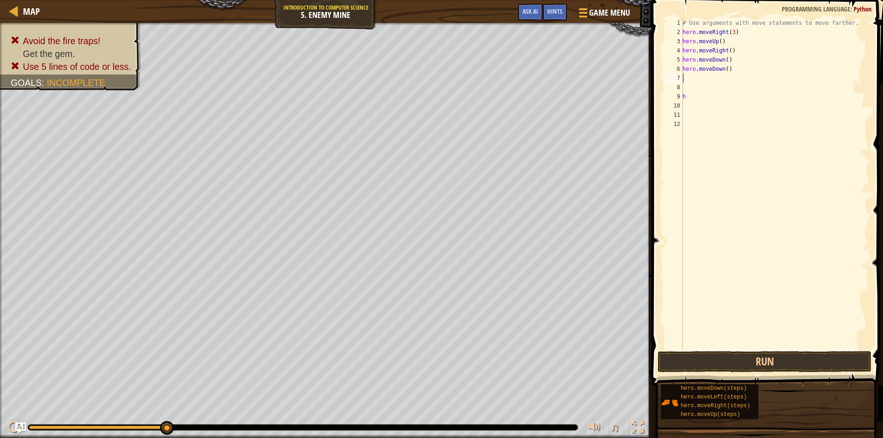
type textarea "h"
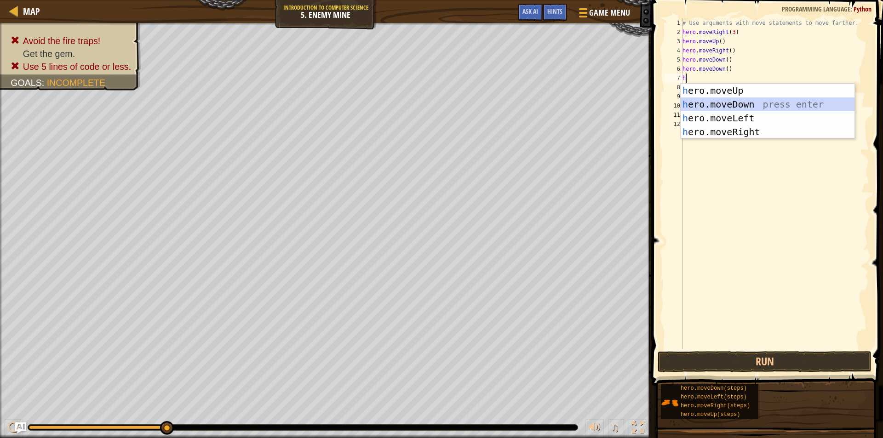
click at [718, 103] on div "h ero.moveUp press enter h ero.moveDown press enter h ero.moveLeft press enter …" at bounding box center [767, 125] width 174 height 83
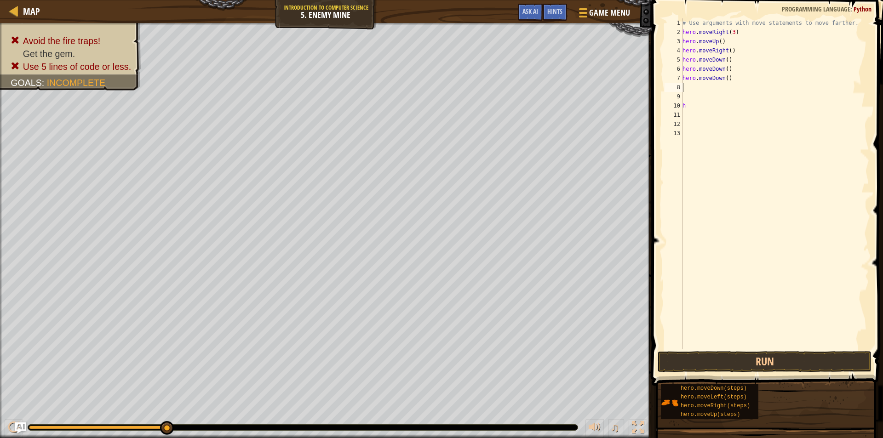
type textarea "h"
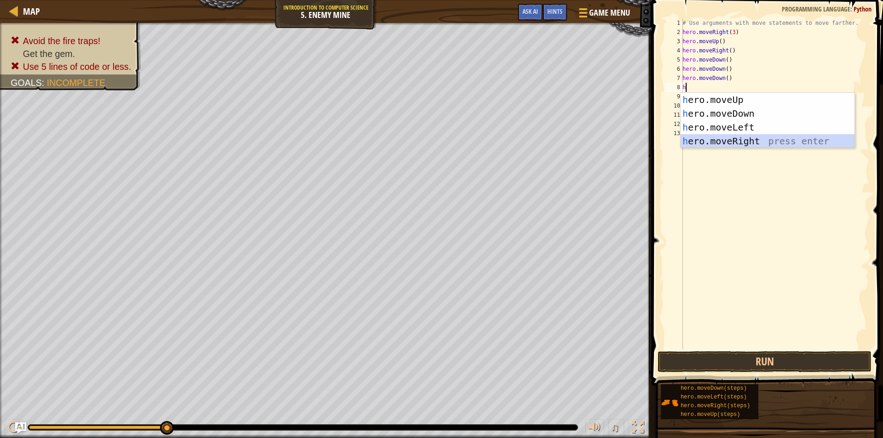
click at [720, 142] on div "h ero.moveUp press enter h ero.moveDown press enter h ero.moveLeft press enter …" at bounding box center [767, 134] width 174 height 83
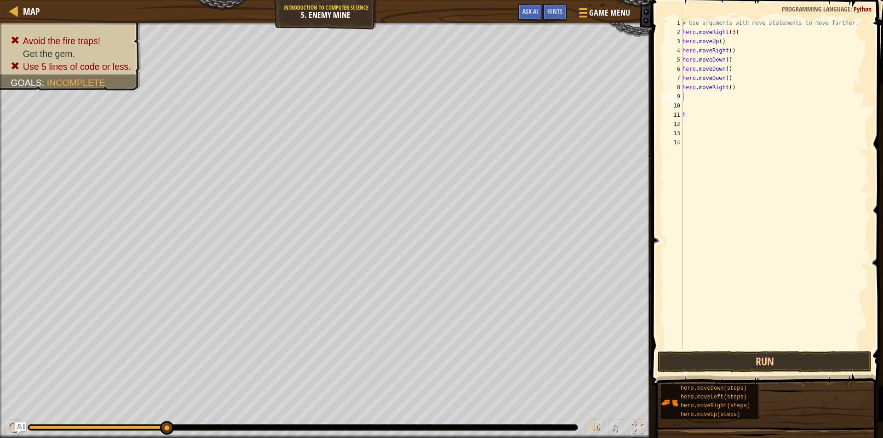
type textarea "h"
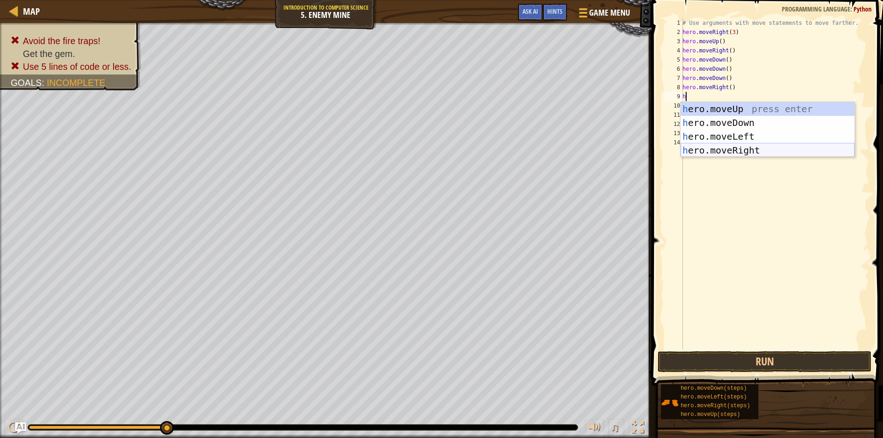
click at [720, 152] on div "h ero.moveUp press enter h ero.moveDown press enter h ero.moveLeft press enter …" at bounding box center [767, 143] width 174 height 83
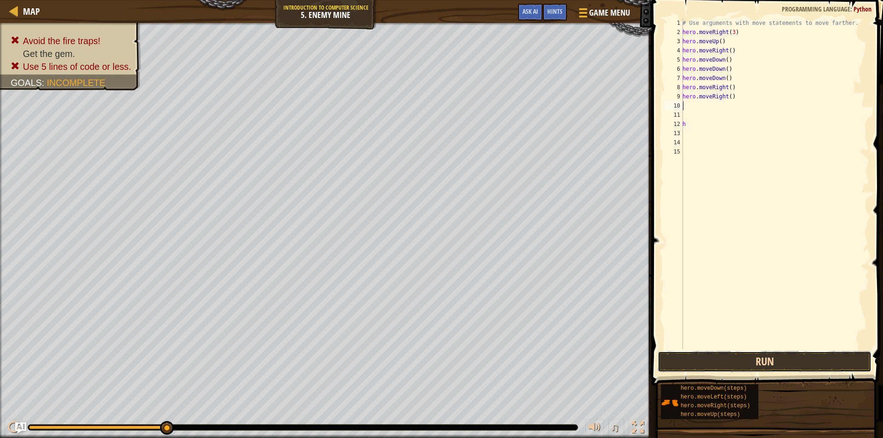
click at [726, 366] on button "Run" at bounding box center [764, 361] width 214 height 21
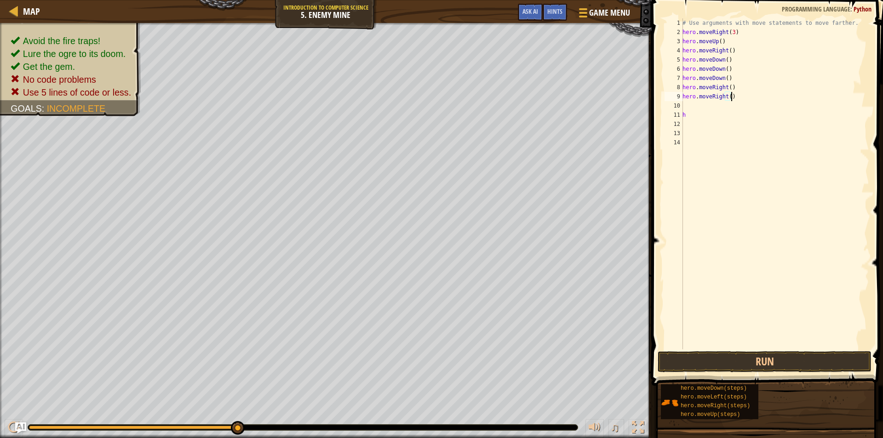
click at [693, 117] on div "# Use arguments with move statements to move farther. hero . moveRight ( 3 ) he…" at bounding box center [774, 192] width 188 height 349
type textarea "h"
click at [732, 361] on button "Run" at bounding box center [764, 361] width 214 height 21
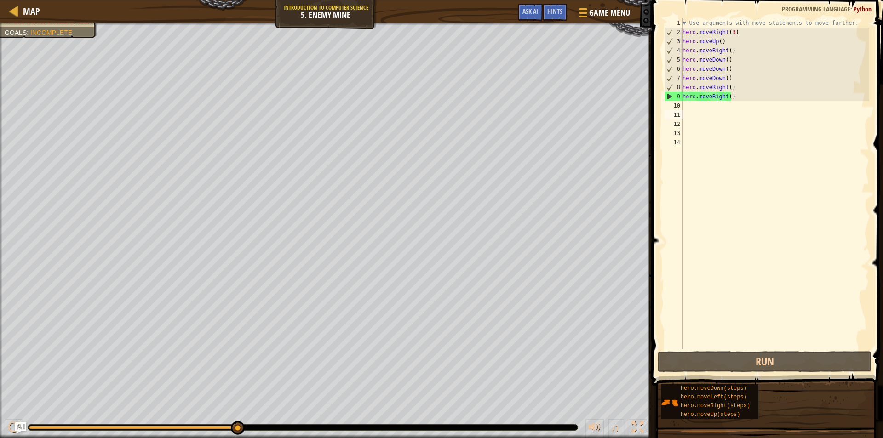
click at [690, 104] on div "# Use arguments with move statements to move farther. hero . moveRight ( 3 ) he…" at bounding box center [774, 192] width 188 height 349
drag, startPoint x: 683, startPoint y: 59, endPoint x: 691, endPoint y: 64, distance: 9.7
click at [691, 64] on div "# Use arguments with move statements to move farther. hero . moveRight ( 3 ) he…" at bounding box center [774, 192] width 188 height 349
type textarea "hero.moveDown() hero.moveDown()"
click at [714, 112] on div "# Use arguments with move statements to move farther. hero . moveRight ( 3 ) he…" at bounding box center [774, 192] width 188 height 349
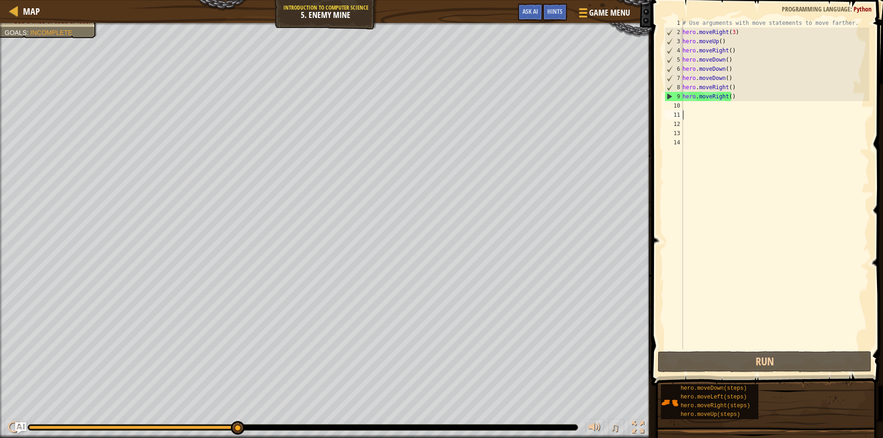
click at [730, 32] on div "# Use arguments with move statements to move farther. hero . moveRight ( 3 ) he…" at bounding box center [774, 192] width 188 height 349
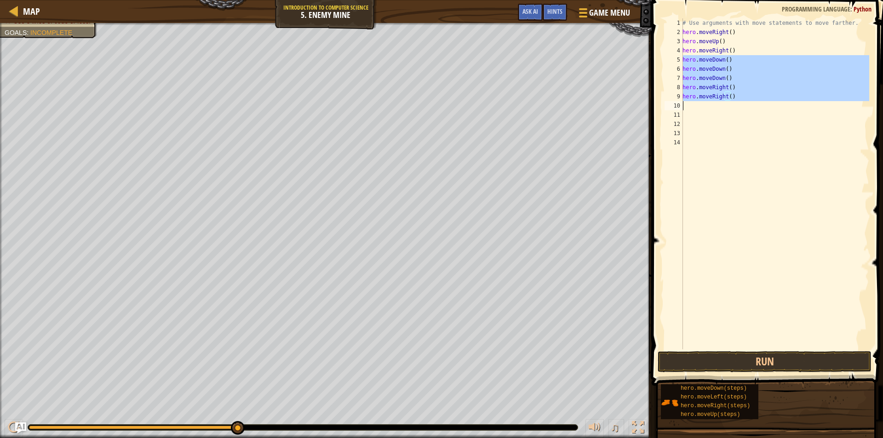
drag, startPoint x: 684, startPoint y: 60, endPoint x: 726, endPoint y: 102, distance: 59.5
click at [726, 102] on div "# Use arguments with move statements to move farther. hero . moveRight ( ) hero…" at bounding box center [774, 192] width 188 height 349
type textarea "hero.moveRight()"
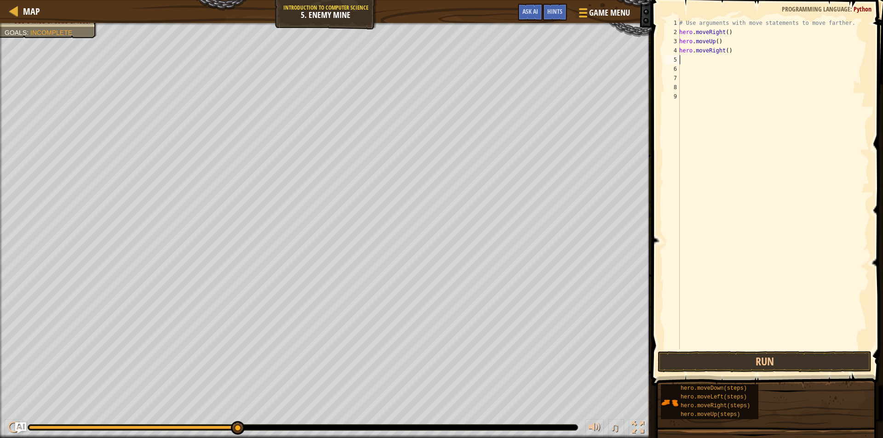
type textarea "h"
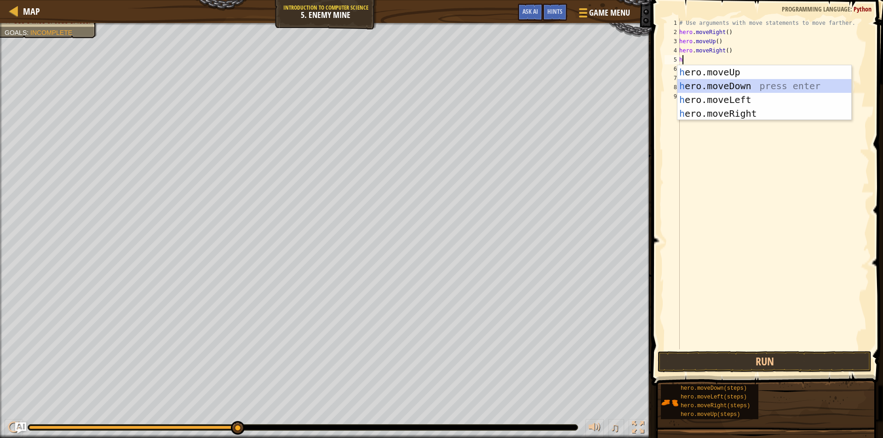
click at [713, 84] on div "h ero.moveUp press enter h ero.moveDown press enter h ero.moveLeft press enter …" at bounding box center [764, 106] width 174 height 83
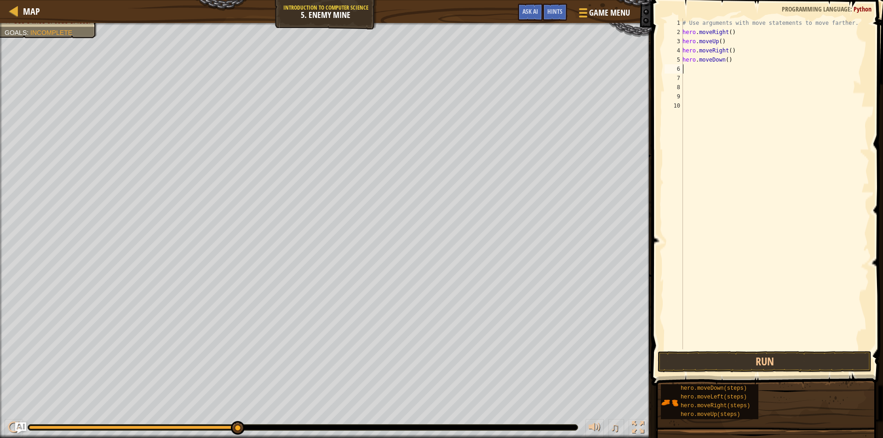
click at [724, 58] on div "# Use arguments with move statements to move farther. hero . moveRight ( ) hero…" at bounding box center [774, 192] width 188 height 349
click at [725, 42] on div "# Use arguments with move statements to move farther. hero . moveRight ( ) hero…" at bounding box center [774, 192] width 188 height 349
type textarea "h"
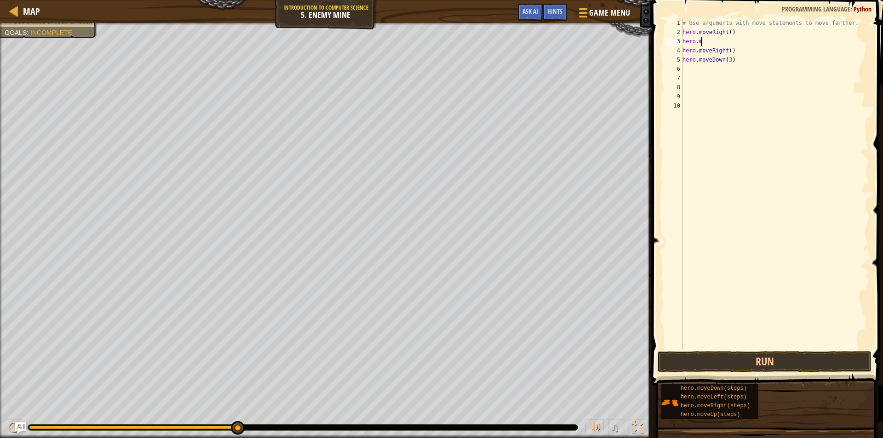
scroll to position [4, 0]
type textarea "h"
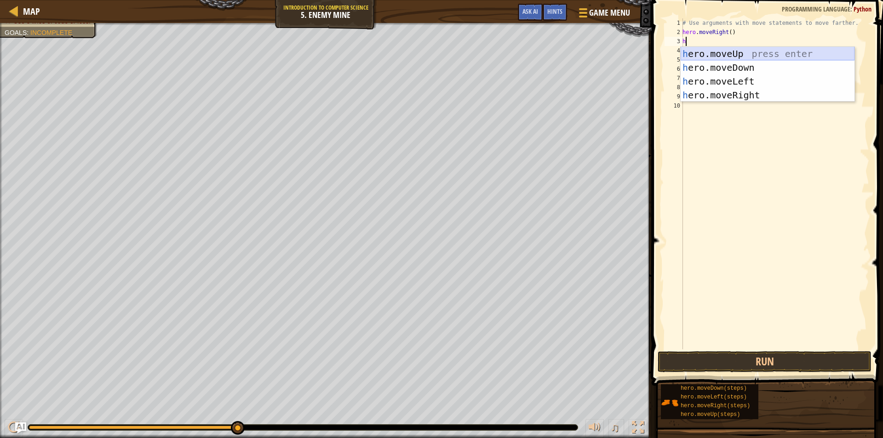
click at [737, 53] on div "h ero.moveUp press enter h ero.moveDown press enter h ero.moveLeft press enter …" at bounding box center [767, 88] width 174 height 83
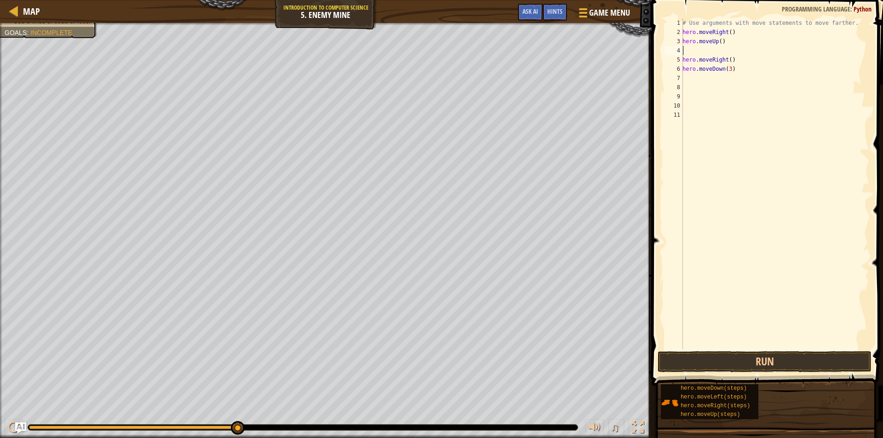
type textarea "h"
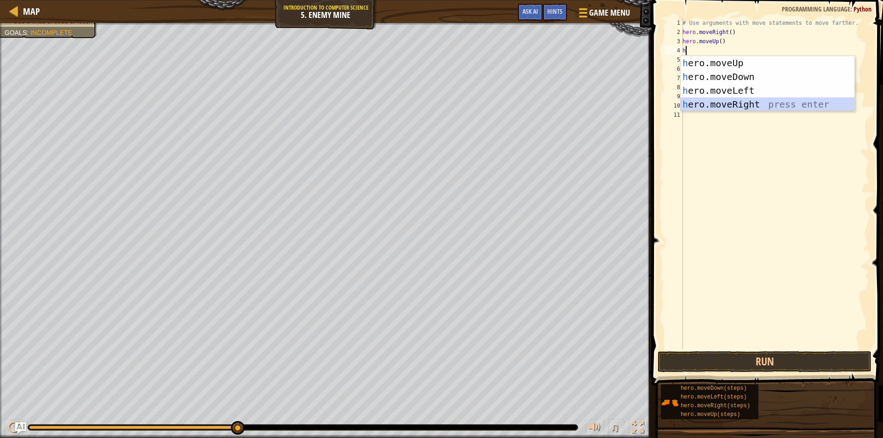
click at [728, 103] on div "h ero.moveUp press enter h ero.moveDown press enter h ero.moveLeft press enter …" at bounding box center [767, 97] width 174 height 83
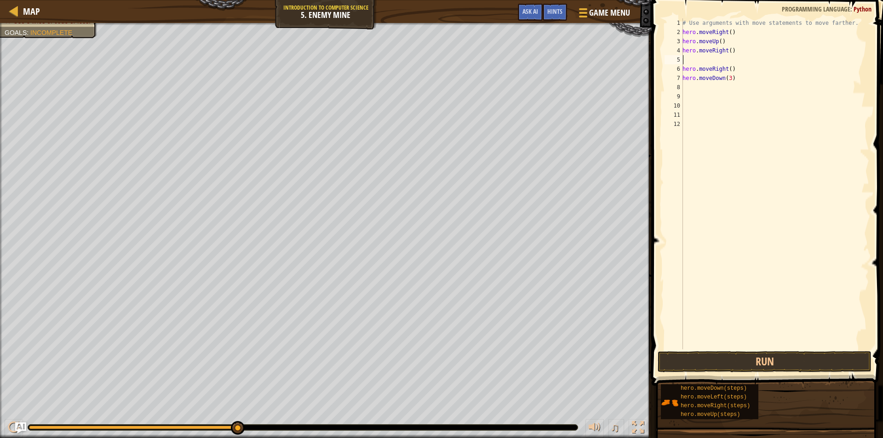
type textarea "h"
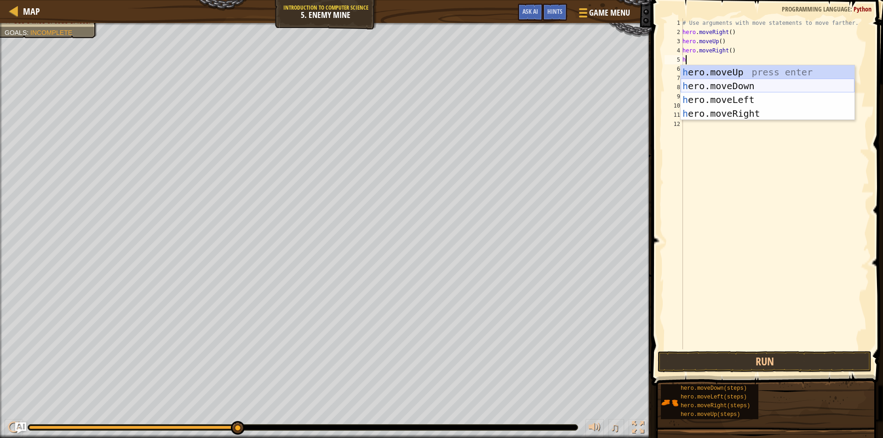
click at [733, 85] on div "h ero.moveUp press enter h ero.moveDown press enter h ero.moveLeft press enter …" at bounding box center [767, 106] width 174 height 83
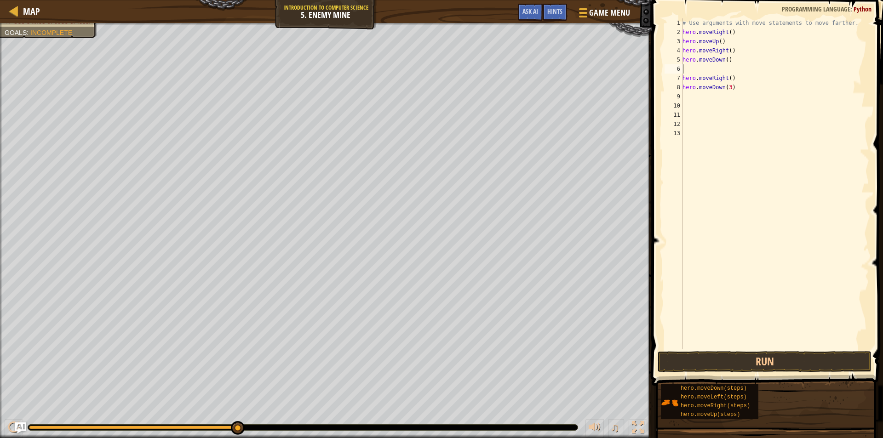
click at [724, 58] on div "# Use arguments with move statements to move farther. hero . moveRight ( ) hero…" at bounding box center [774, 192] width 188 height 349
type textarea "hero.moveDown(3)"
click at [688, 67] on div "# Use arguments with move statements to move farther. hero . moveRight ( ) hero…" at bounding box center [774, 192] width 188 height 349
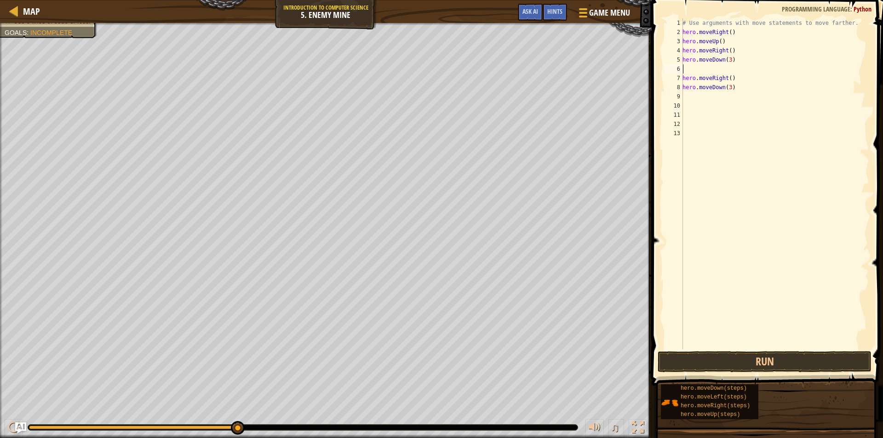
type textarea "h"
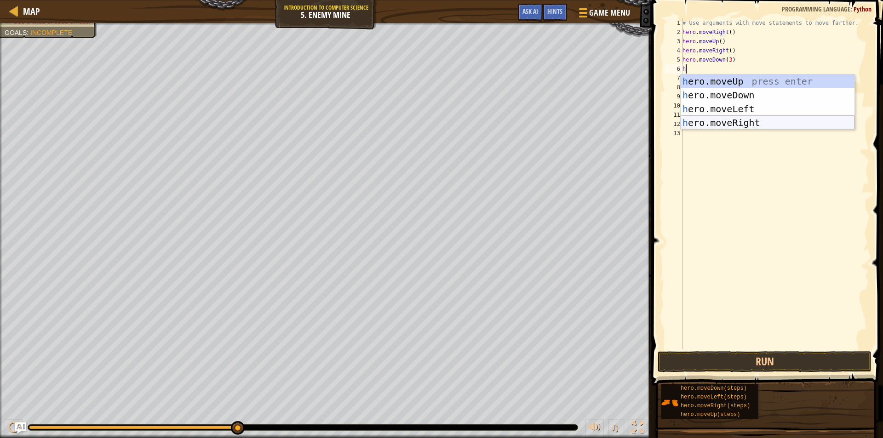
click at [732, 122] on div "h ero.moveUp press enter h ero.moveDown press enter h ero.moveLeft press enter …" at bounding box center [767, 115] width 174 height 83
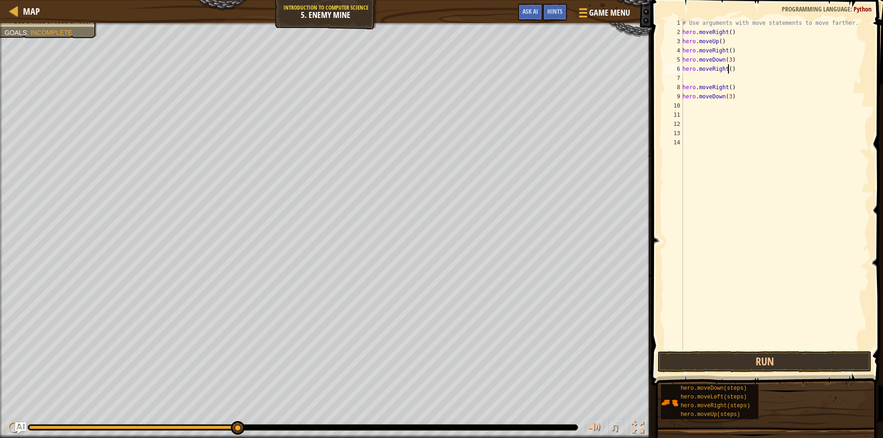
click at [727, 70] on div "# Use arguments with move statements to move farther. hero . moveRight ( ) hero…" at bounding box center [774, 192] width 188 height 349
type textarea "hero.moveRight(2)"
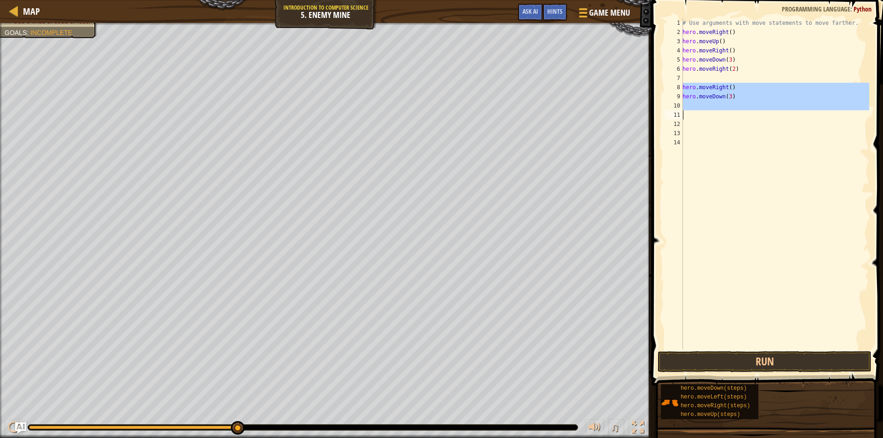
drag, startPoint x: 682, startPoint y: 87, endPoint x: 733, endPoint y: 111, distance: 56.4
click at [733, 111] on div "hero.moveRight(2) 1 2 3 4 5 6 7 8 9 10 11 12 13 14 # Use arguments with move st…" at bounding box center [765, 183] width 206 height 331
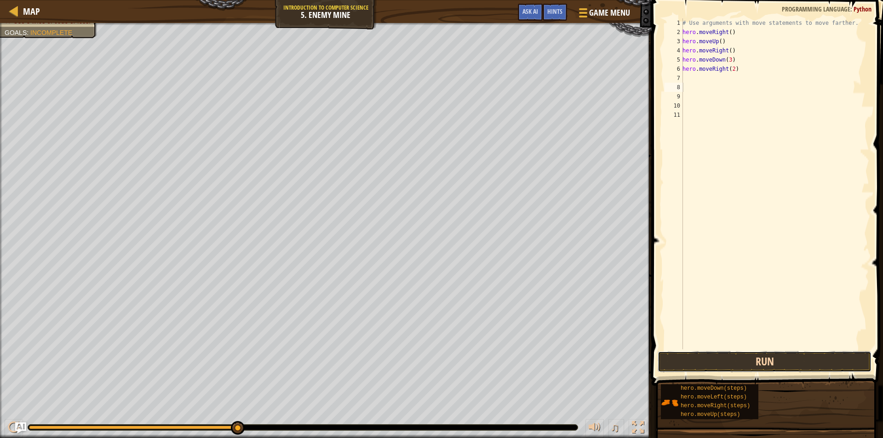
click at [702, 360] on button "Run" at bounding box center [764, 361] width 214 height 21
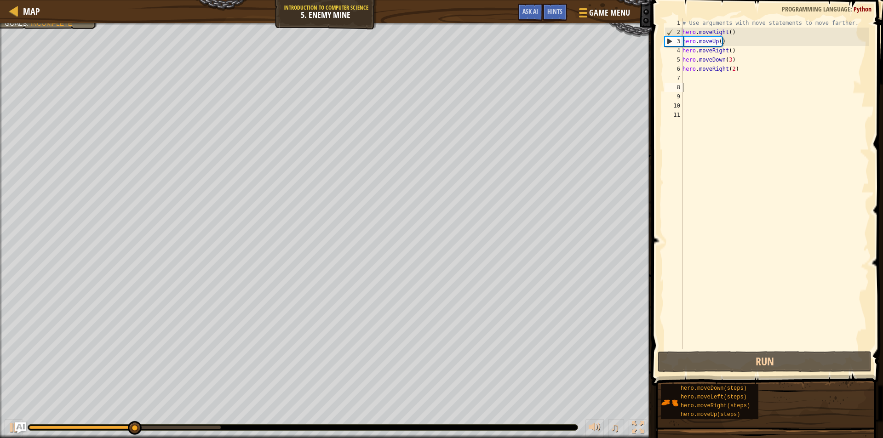
click at [695, 89] on div "# Use arguments with move statements to move farther. hero . moveRight ( ) hero…" at bounding box center [774, 192] width 188 height 349
click at [732, 35] on div "# Use arguments with move statements to move farther. hero . moveRight ( ) hero…" at bounding box center [774, 192] width 188 height 349
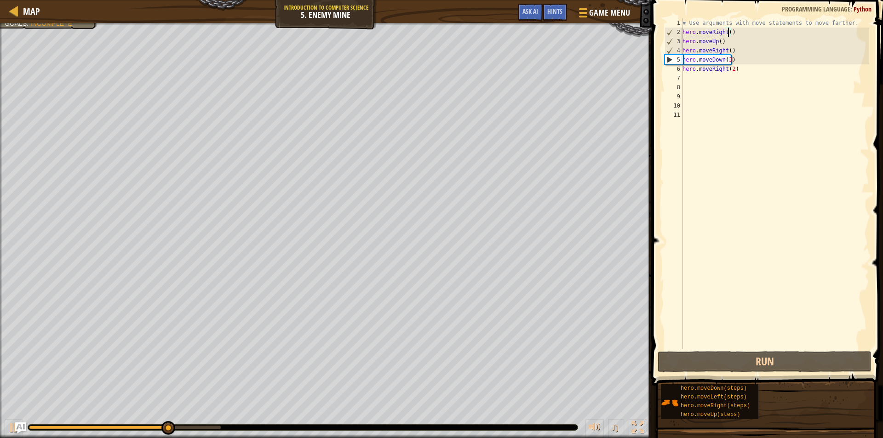
click at [727, 31] on div "# Use arguments with move statements to move farther. hero . moveRight ( ) hero…" at bounding box center [774, 192] width 188 height 349
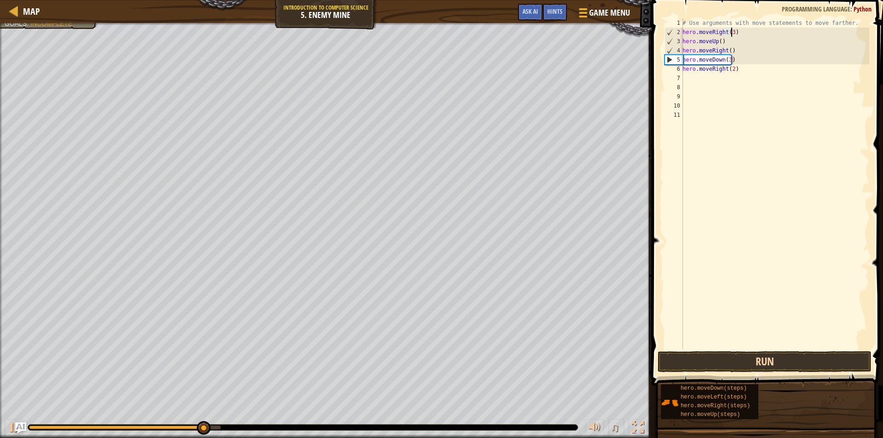
type textarea "hero.moveRight(3)"
click at [687, 360] on button "Run" at bounding box center [764, 361] width 214 height 21
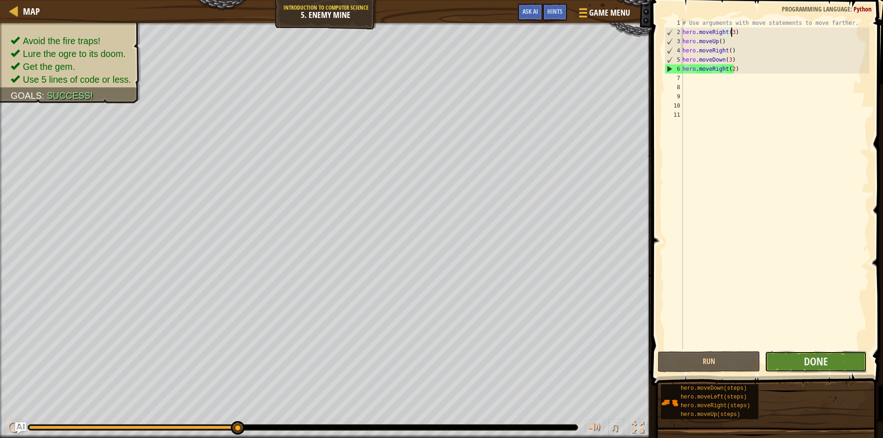
click at [785, 363] on button "Done" at bounding box center [816, 361] width 103 height 21
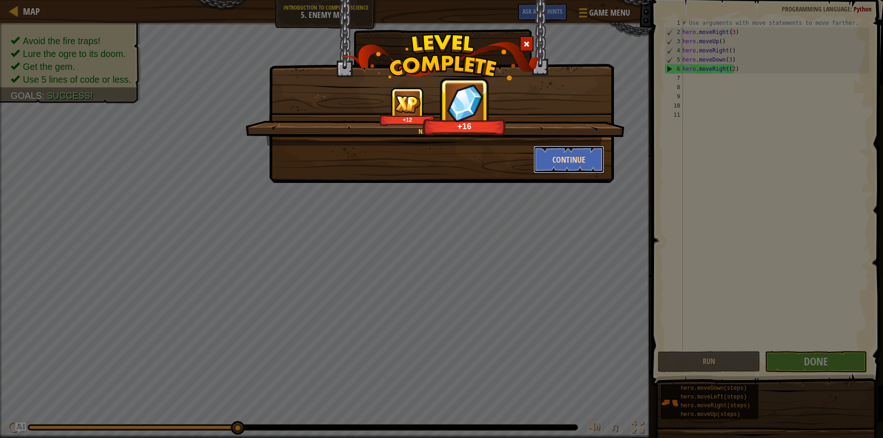
click at [566, 161] on button "Continue" at bounding box center [568, 160] width 71 height 28
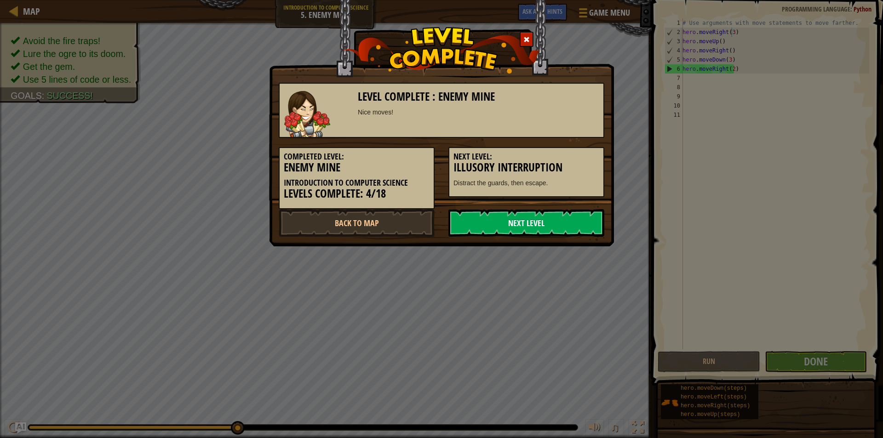
click at [525, 218] on link "Next Level" at bounding box center [526, 223] width 156 height 28
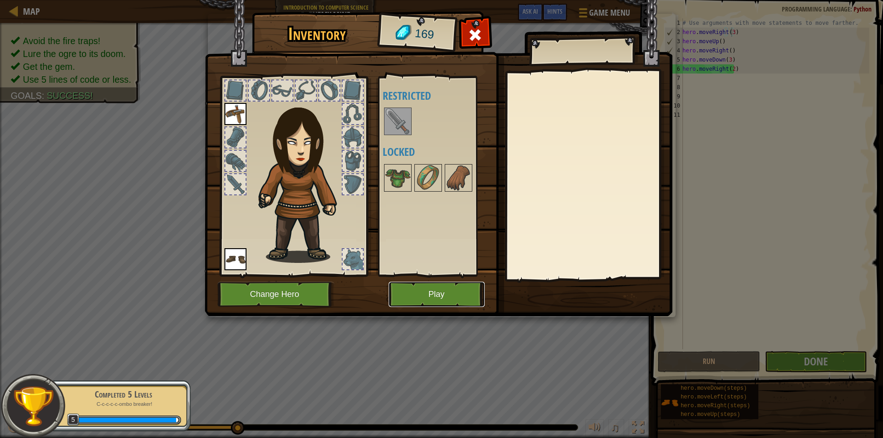
click at [445, 303] on button "Play" at bounding box center [436, 294] width 96 height 25
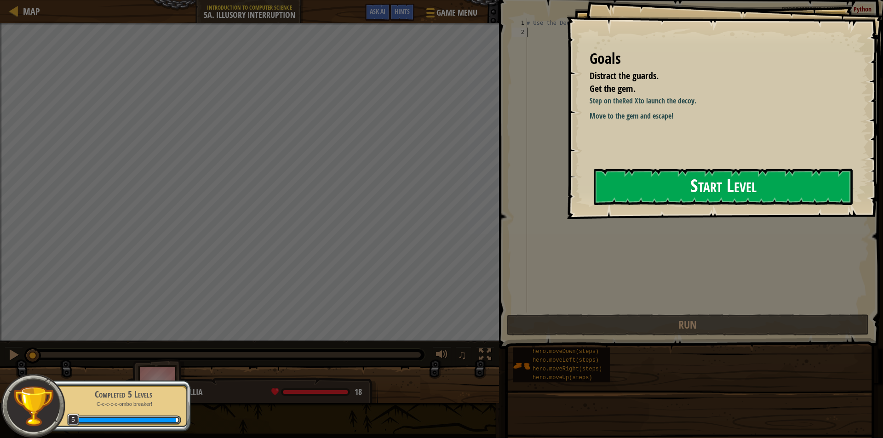
click at [750, 192] on button "Start Level" at bounding box center [723, 187] width 259 height 36
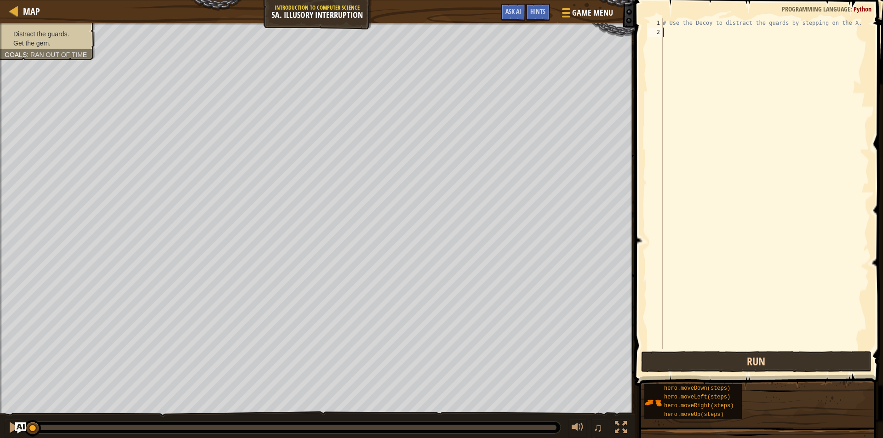
type textarea "h"
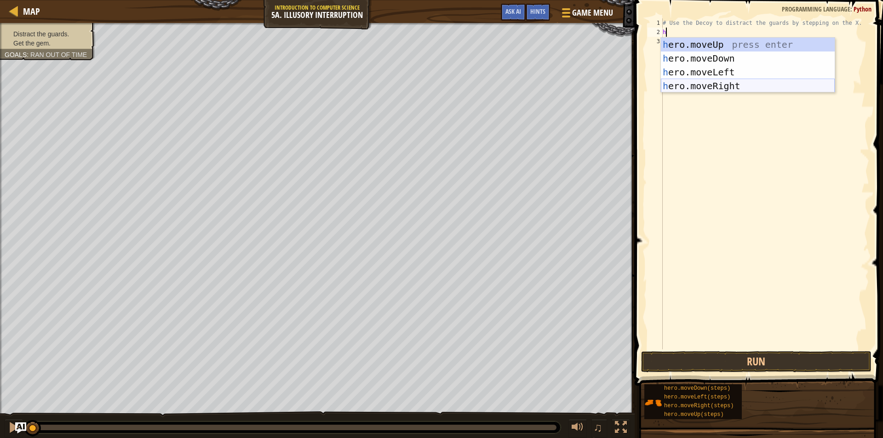
click at [723, 84] on div "h ero.moveUp press enter h ero.moveDown press enter h ero.moveLeft press enter …" at bounding box center [748, 79] width 174 height 83
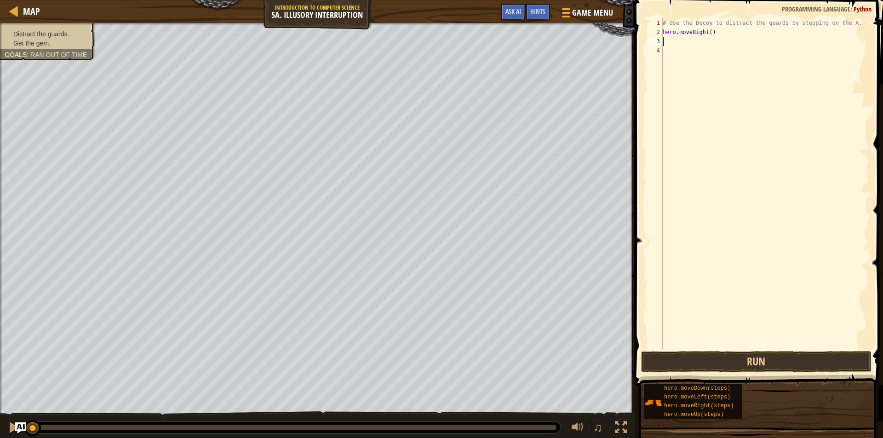
type textarea "h"
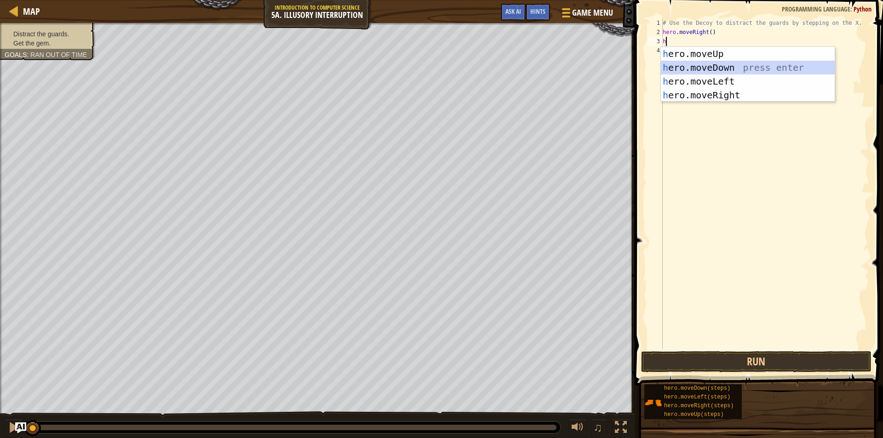
click at [719, 65] on div "h ero.moveUp press enter h ero.moveDown press enter h ero.moveLeft press enter …" at bounding box center [748, 88] width 174 height 83
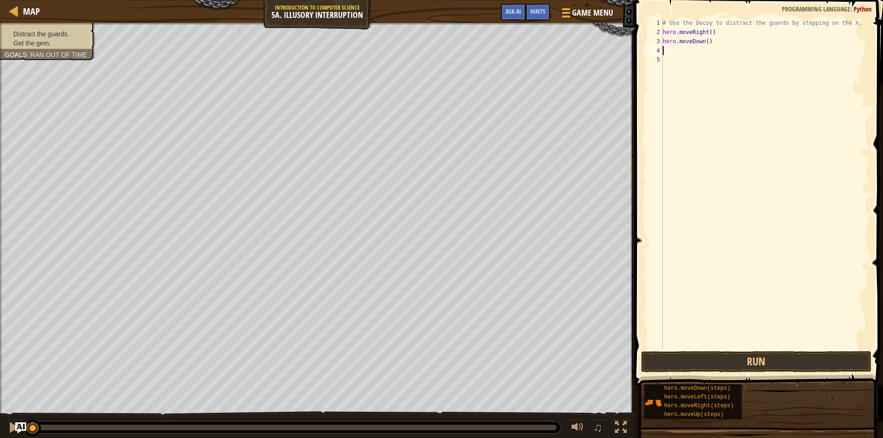
type textarea "h"
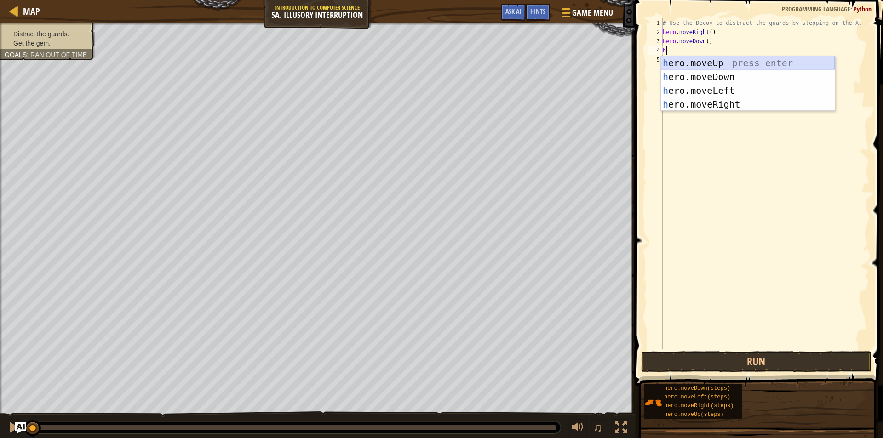
click at [717, 60] on div "h ero.moveUp press enter h ero.moveDown press enter h ero.moveLeft press enter …" at bounding box center [748, 97] width 174 height 83
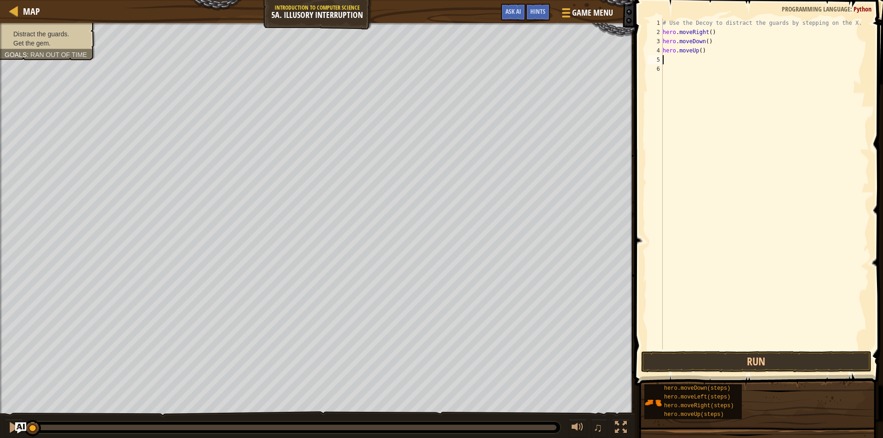
type textarea "h"
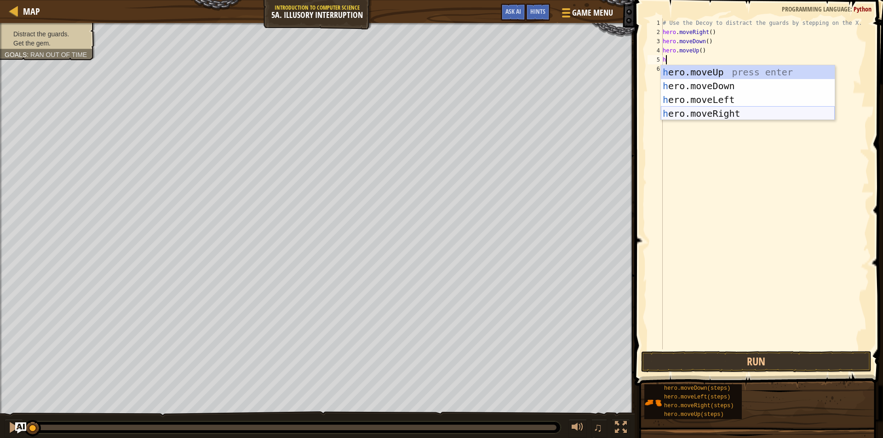
click at [719, 115] on div "h ero.moveUp press enter h ero.moveDown press enter h ero.moveLeft press enter …" at bounding box center [748, 106] width 174 height 83
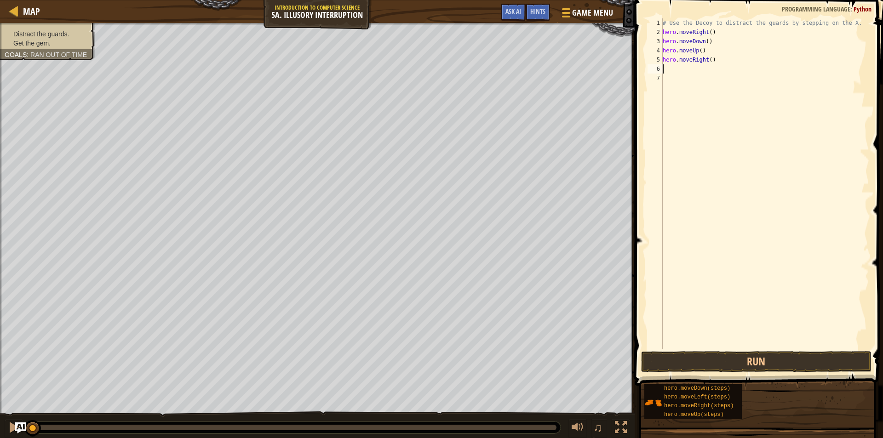
type textarea "h"
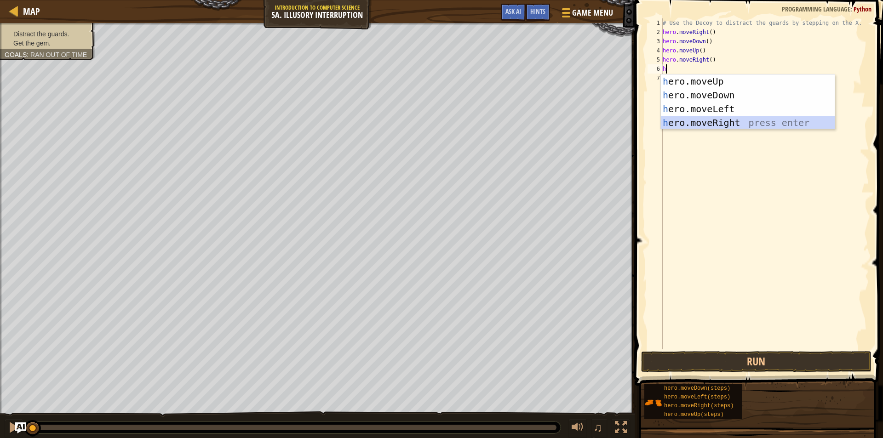
click at [719, 121] on div "h ero.moveUp press enter h ero.moveDown press enter h ero.moveLeft press enter …" at bounding box center [748, 115] width 174 height 83
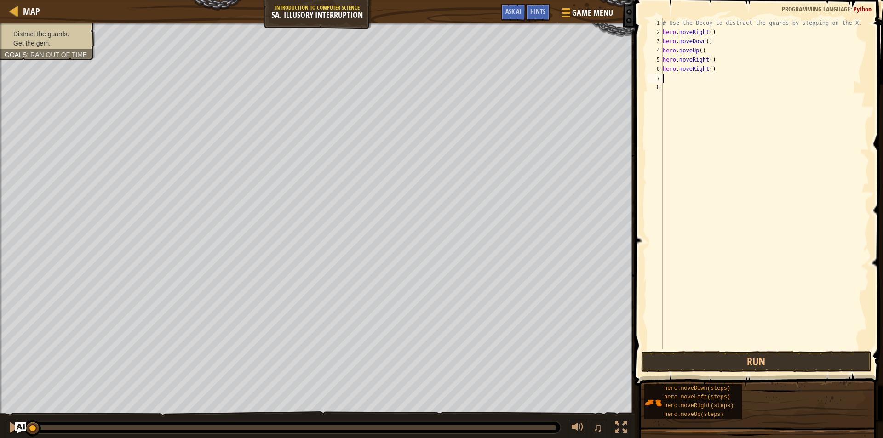
type textarea "h"
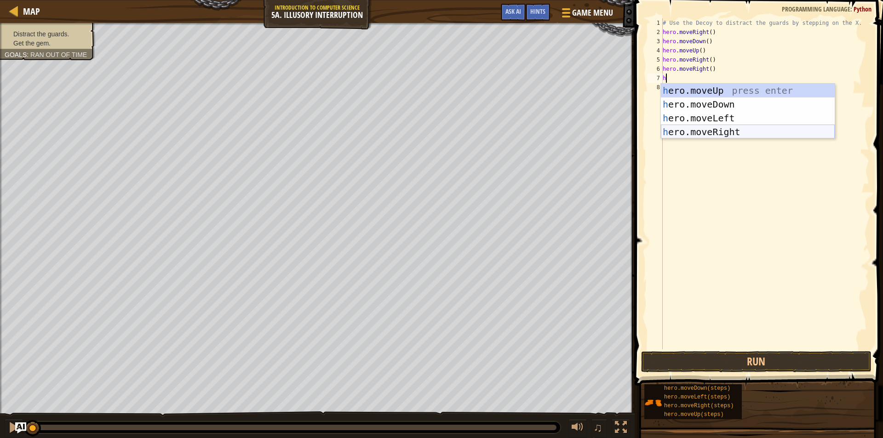
click at [716, 131] on div "h ero.moveUp press enter h ero.moveDown press enter h ero.moveLeft press enter …" at bounding box center [748, 125] width 174 height 83
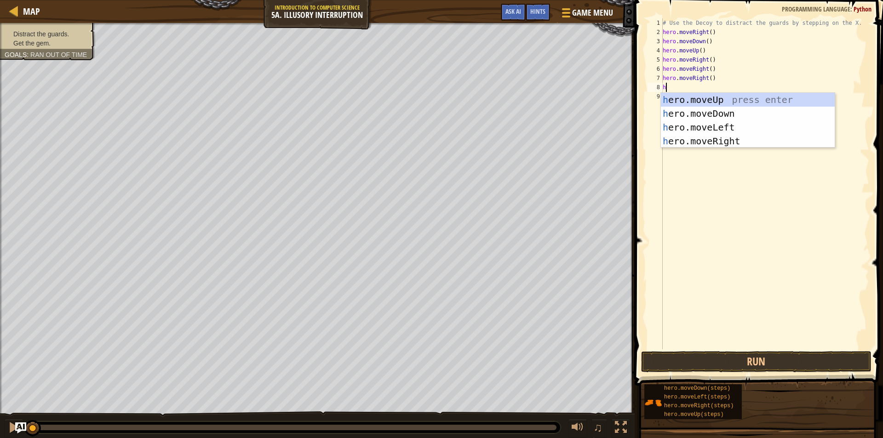
type textarea "h"
click at [710, 125] on div "h ero.moveUp press enter h ero.moveDown press enter h ero.moveLeft press enter …" at bounding box center [748, 134] width 174 height 83
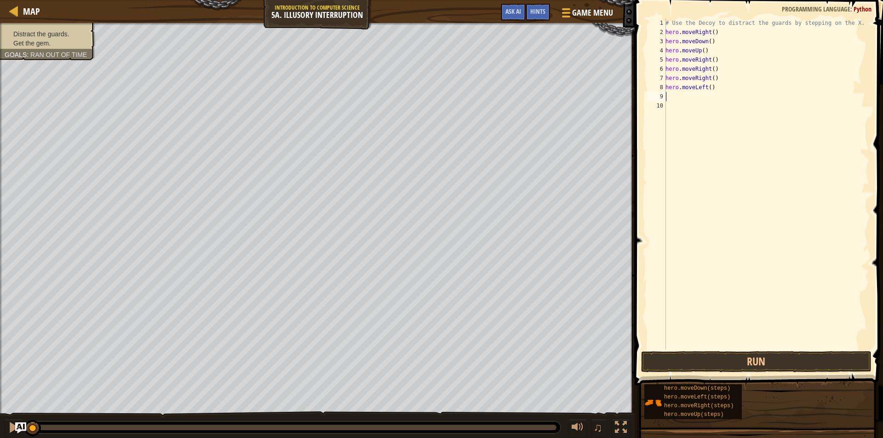
type textarea "h"
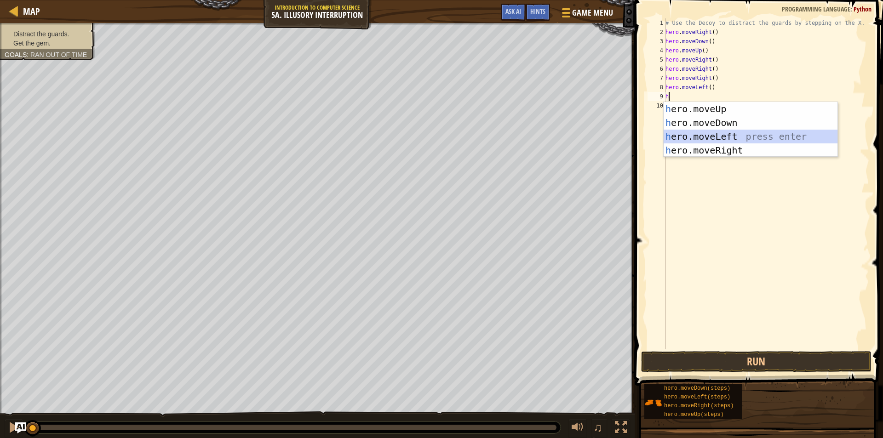
click at [708, 136] on div "h ero.moveUp press enter h ero.moveDown press enter h ero.moveLeft press enter …" at bounding box center [750, 143] width 174 height 83
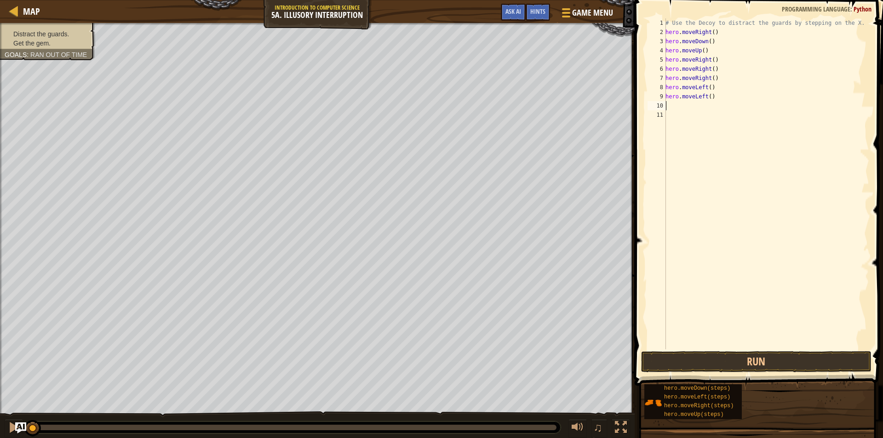
type textarea "h"
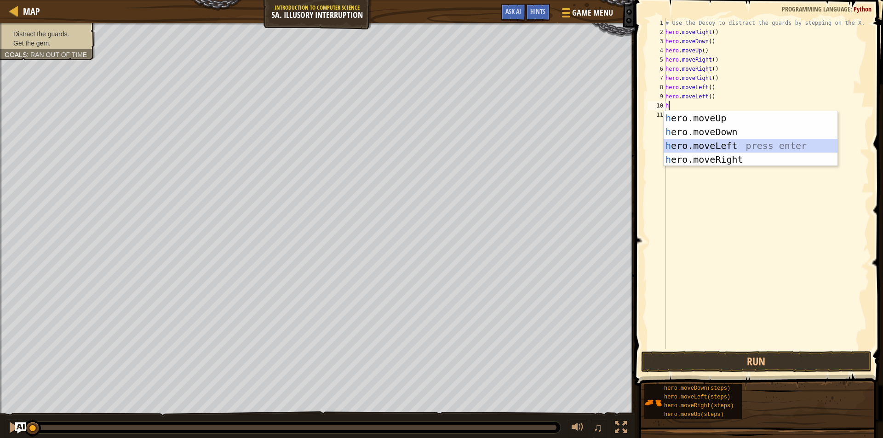
click at [707, 141] on div "h ero.moveUp press enter h ero.moveDown press enter h ero.moveLeft press enter …" at bounding box center [750, 152] width 174 height 83
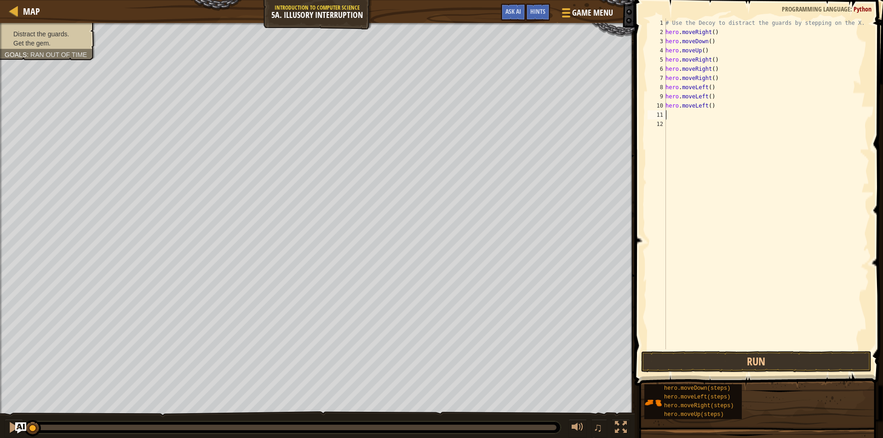
type textarea "h"
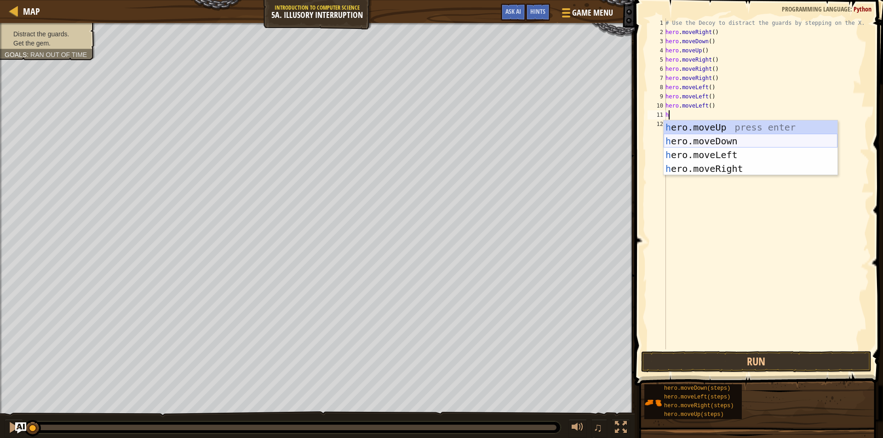
click at [708, 142] on div "h ero.moveUp press enter h ero.moveDown press enter h ero.moveLeft press enter …" at bounding box center [750, 161] width 174 height 83
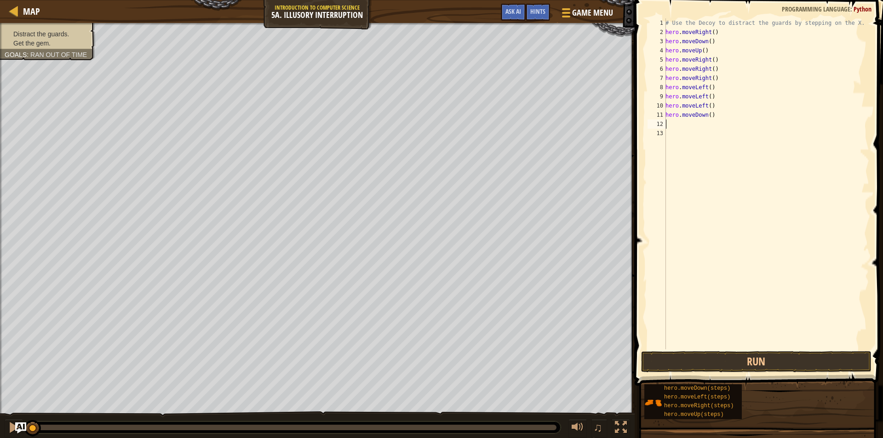
type textarea "h"
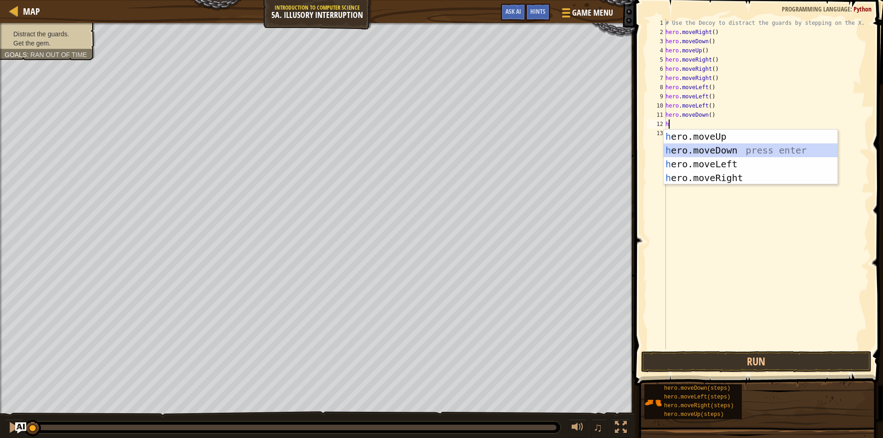
click at [705, 149] on div "h ero.moveUp press enter h ero.moveDown press enter h ero.moveLeft press enter …" at bounding box center [750, 171] width 174 height 83
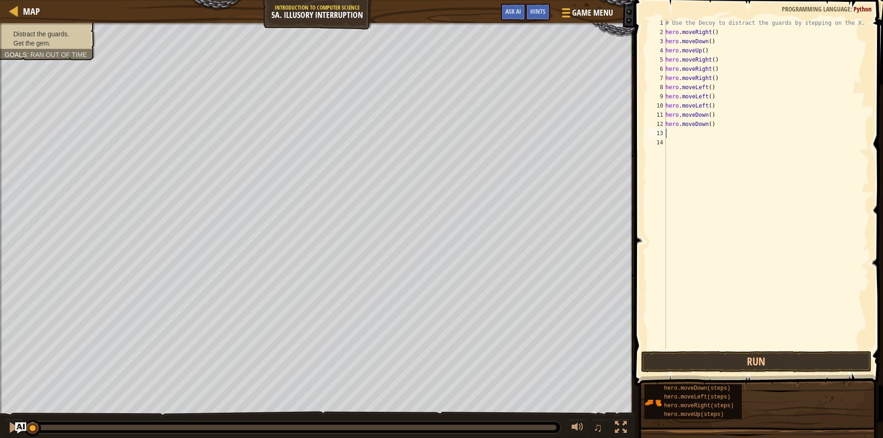
type textarea "h"
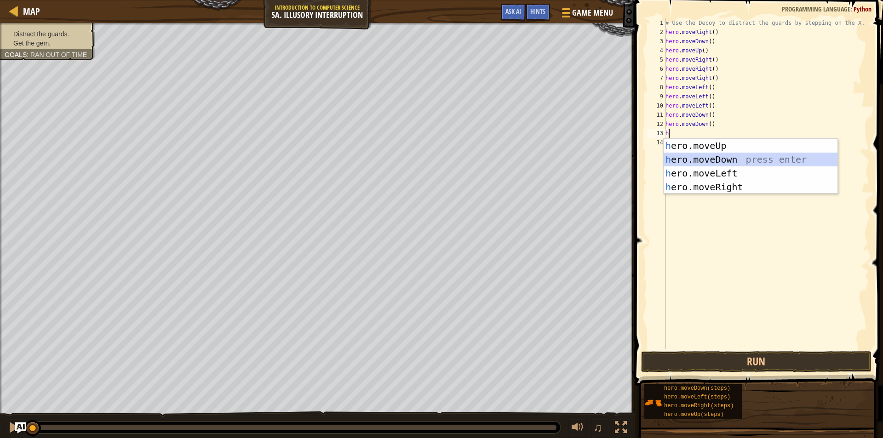
click at [704, 158] on div "h ero.moveUp press enter h ero.moveDown press enter h ero.moveLeft press enter …" at bounding box center [750, 180] width 174 height 83
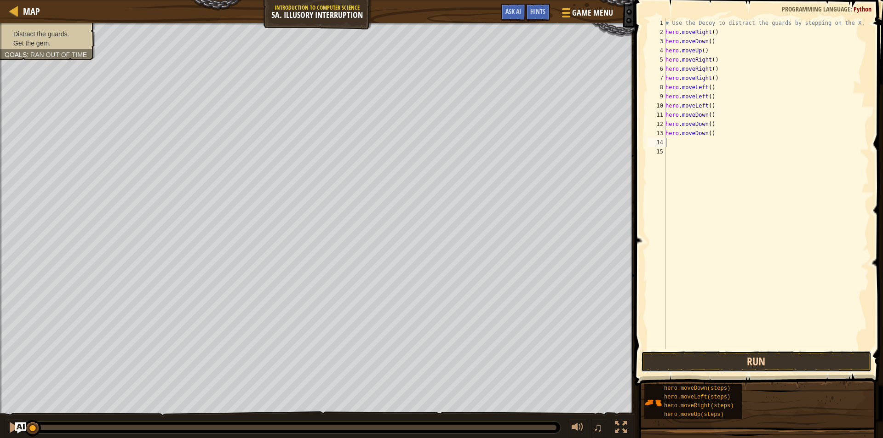
click at [684, 363] on button "Run" at bounding box center [756, 361] width 230 height 21
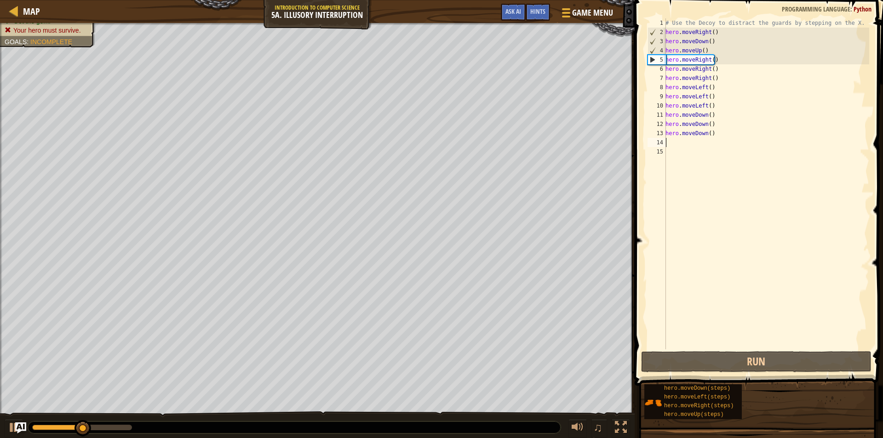
drag, startPoint x: 869, startPoint y: 259, endPoint x: 809, endPoint y: 160, distance: 115.1
click at [868, 257] on div "1 2 3 4 5 6 7 8 9 10 11 12 13 14 15 # Use the Decoy to distract the guards by s…" at bounding box center [757, 211] width 251 height 413
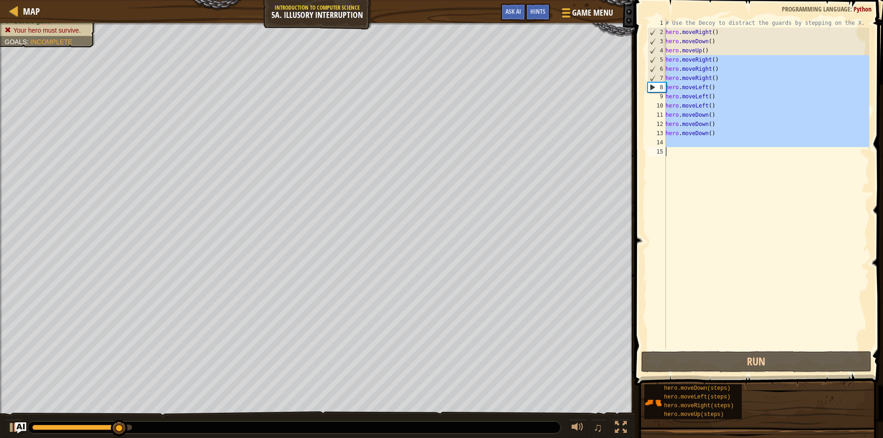
drag, startPoint x: 666, startPoint y: 57, endPoint x: 698, endPoint y: 150, distance: 98.6
click at [698, 150] on div "# Use the Decoy to distract the guards by stepping on the X. hero . moveRight (…" at bounding box center [766, 192] width 206 height 349
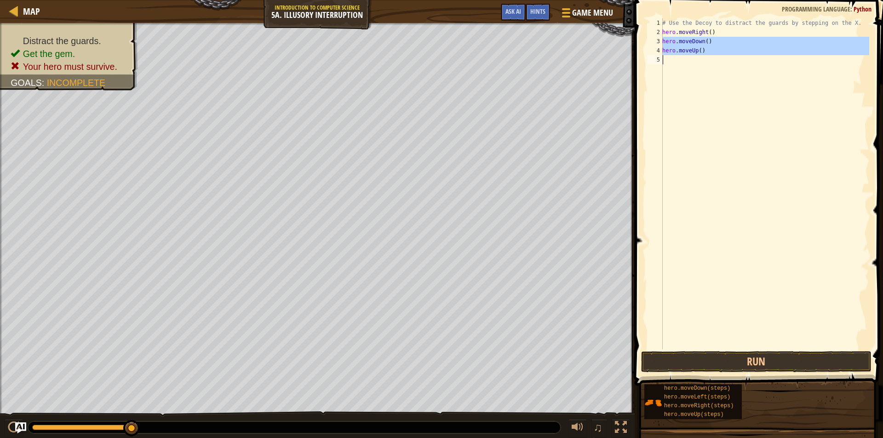
drag, startPoint x: 662, startPoint y: 40, endPoint x: 722, endPoint y: 66, distance: 65.1
click at [722, 66] on div "# Use the Decoy to distract the guards by stepping on the X. hero . moveRight (…" at bounding box center [764, 192] width 209 height 349
type textarea "hero.moveUp()"
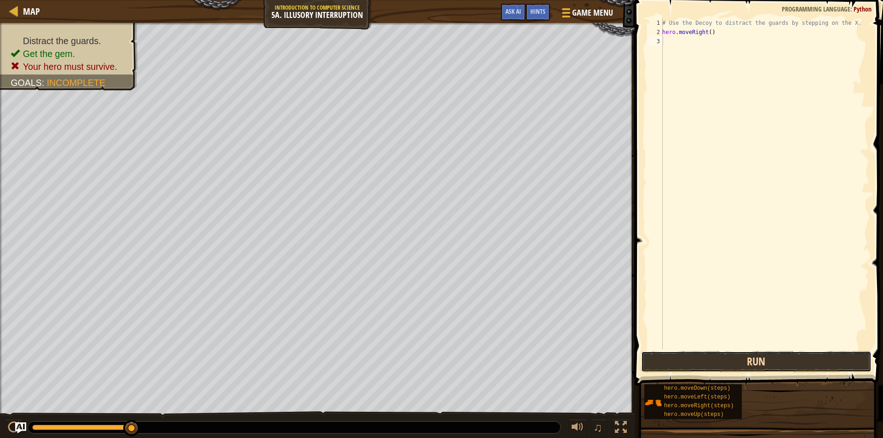
click at [793, 360] on button "Run" at bounding box center [756, 361] width 230 height 21
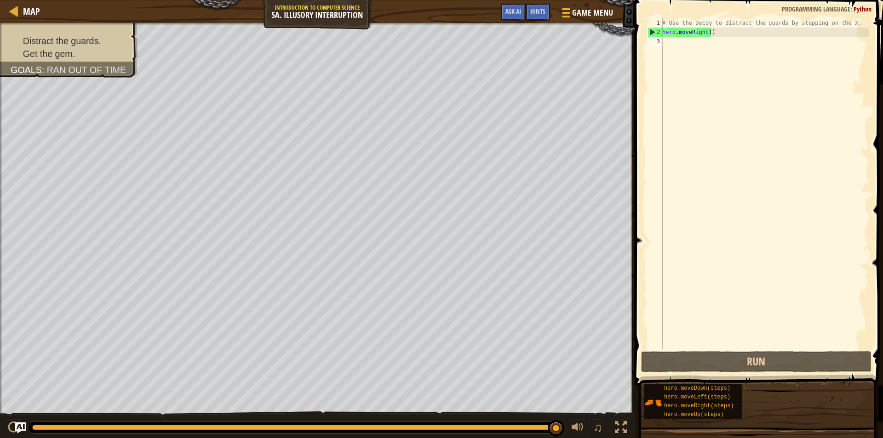
type textarea "h"
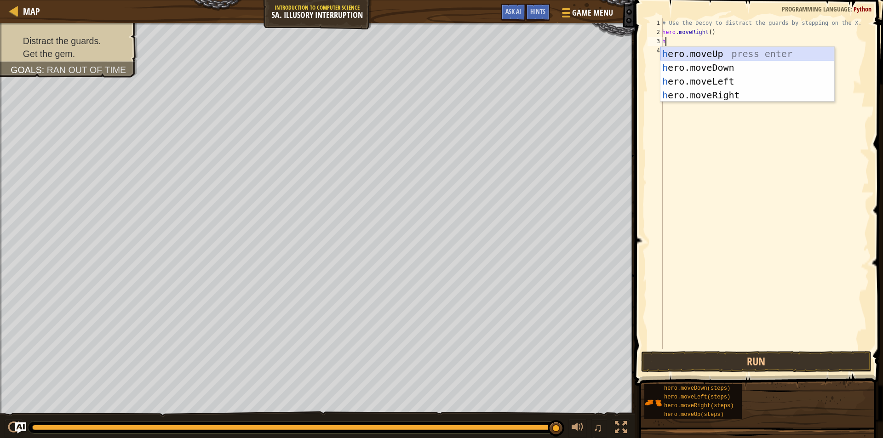
click at [708, 52] on div "h ero.moveUp press enter h ero.moveDown press enter h ero.moveLeft press enter …" at bounding box center [747, 88] width 174 height 83
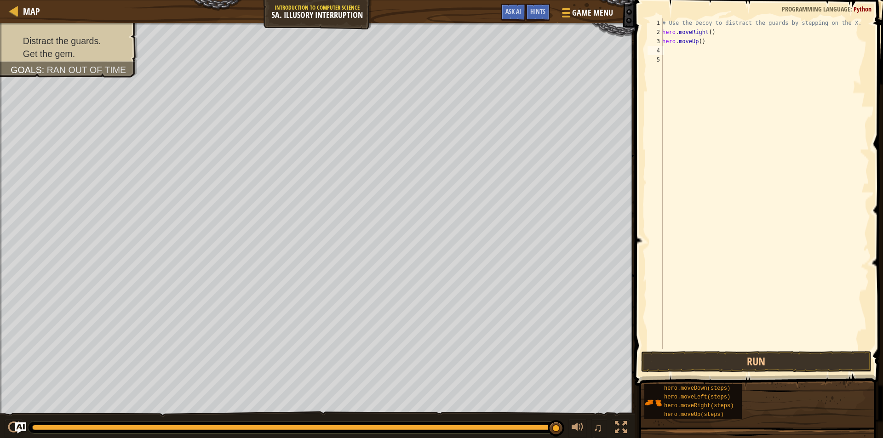
type textarea "h"
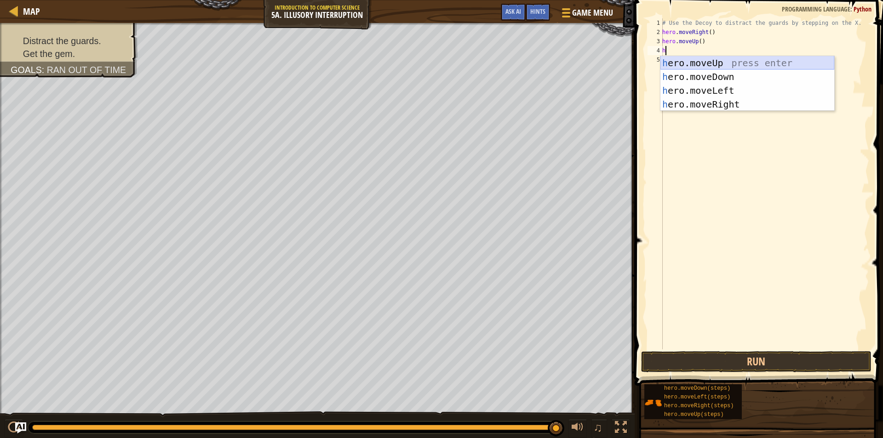
click at [708, 62] on div "h ero.moveUp press enter h ero.moveDown press enter h ero.moveLeft press enter …" at bounding box center [747, 97] width 174 height 83
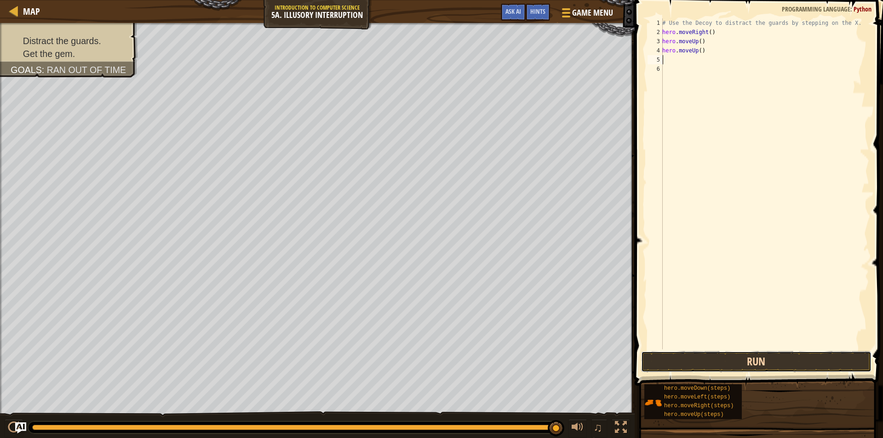
click at [751, 362] on button "Run" at bounding box center [756, 361] width 230 height 21
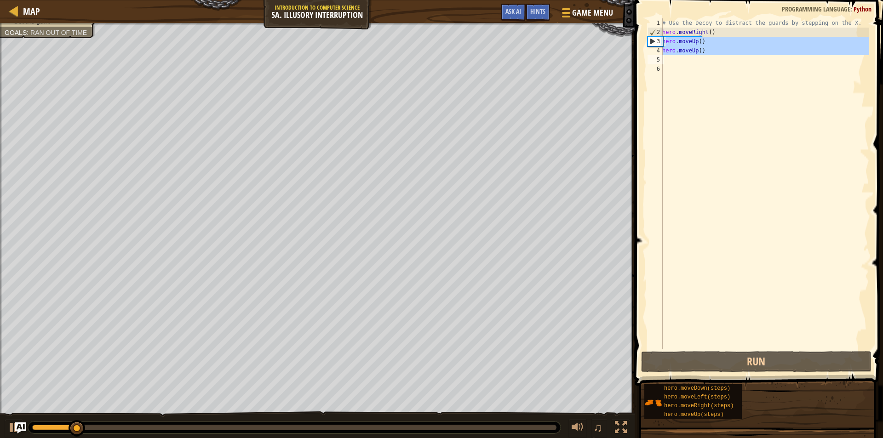
drag, startPoint x: 665, startPoint y: 40, endPoint x: 730, endPoint y: 61, distance: 68.0
click at [730, 61] on div "# Use the Decoy to distract the guards by stepping on the X. hero . moveRight (…" at bounding box center [764, 192] width 209 height 349
type textarea "h"
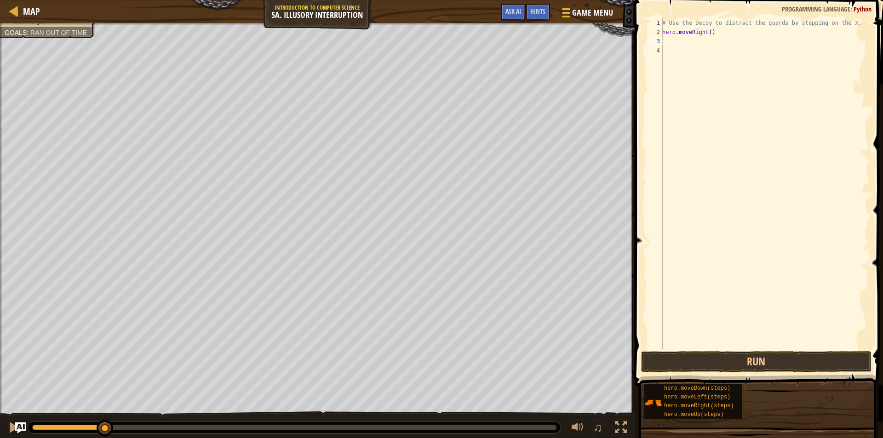
type textarea "h"
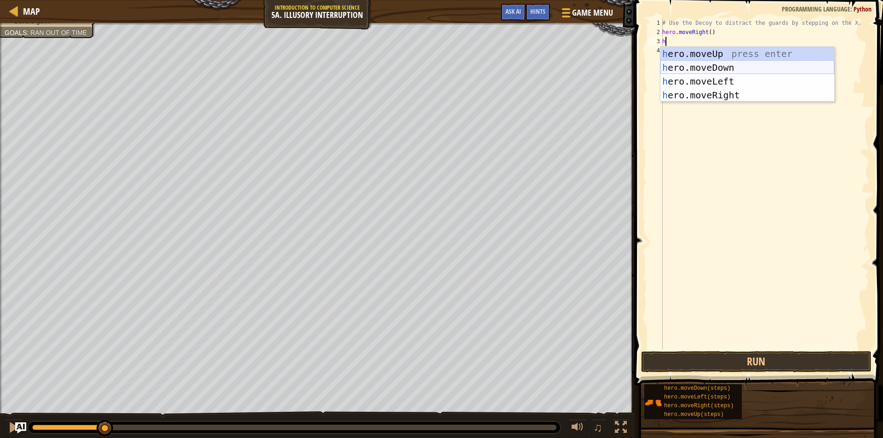
click at [704, 68] on div "h ero.moveUp press enter h ero.moveDown press enter h ero.moveLeft press enter …" at bounding box center [747, 88] width 174 height 83
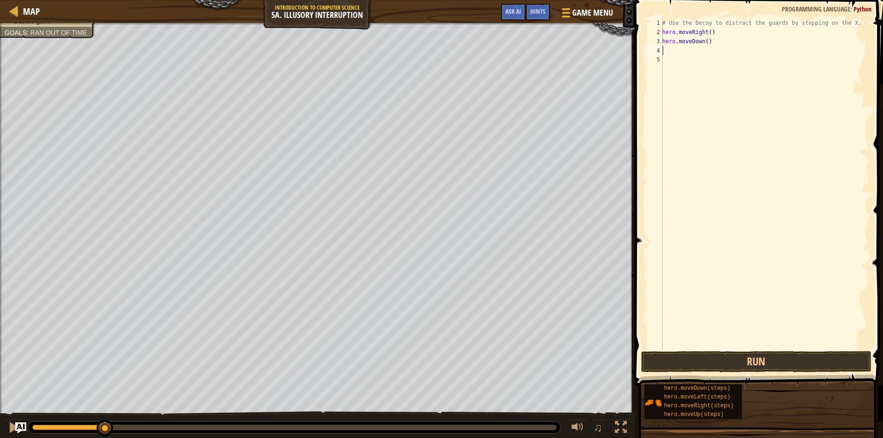
type textarea "h"
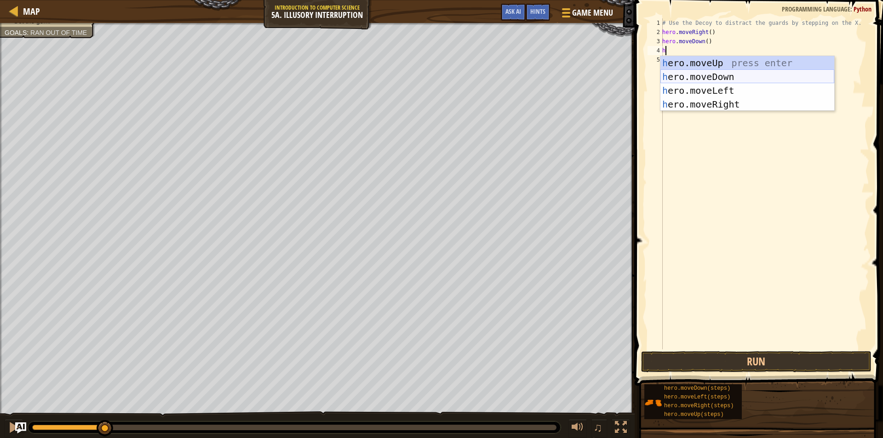
click at [704, 75] on div "h ero.moveUp press enter h ero.moveDown press enter h ero.moveLeft press enter …" at bounding box center [747, 97] width 174 height 83
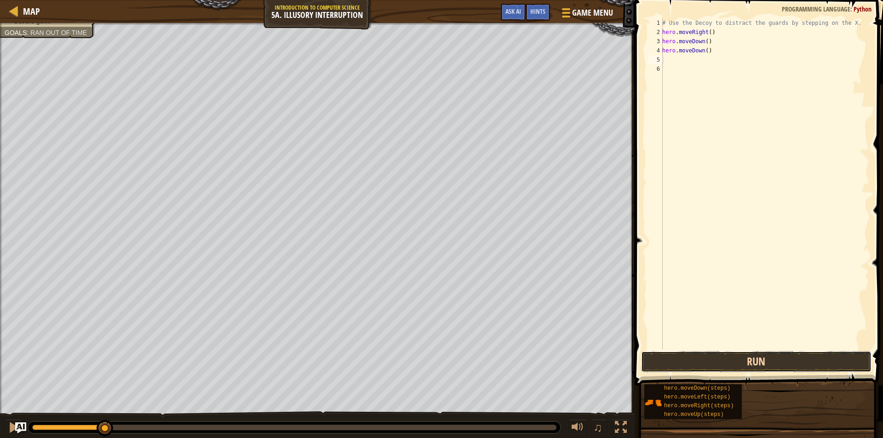
click at [701, 356] on button "Run" at bounding box center [756, 361] width 230 height 21
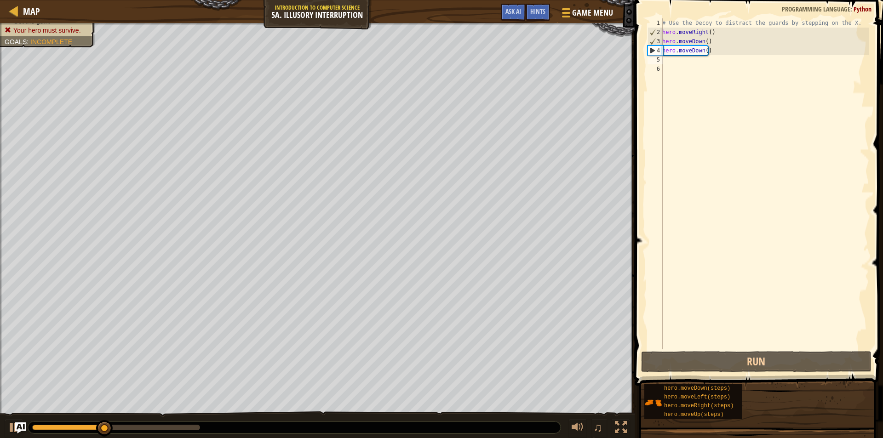
type textarea "h"
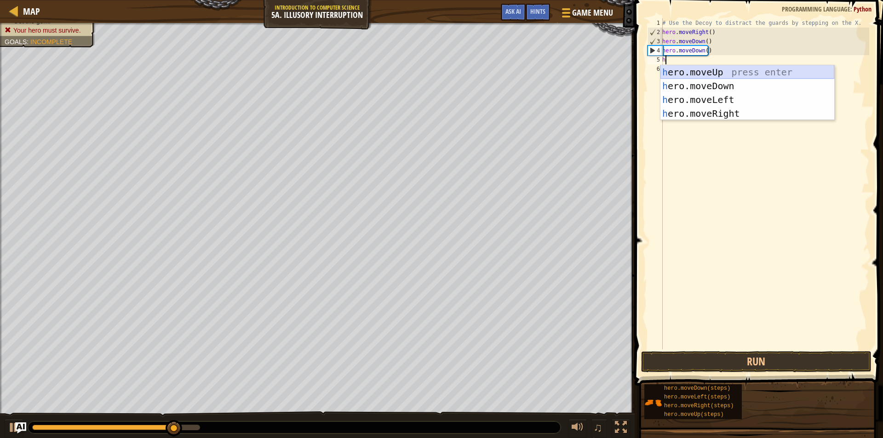
click at [723, 73] on div "h ero.moveUp press enter h ero.moveDown press enter h ero.moveLeft press enter …" at bounding box center [747, 106] width 174 height 83
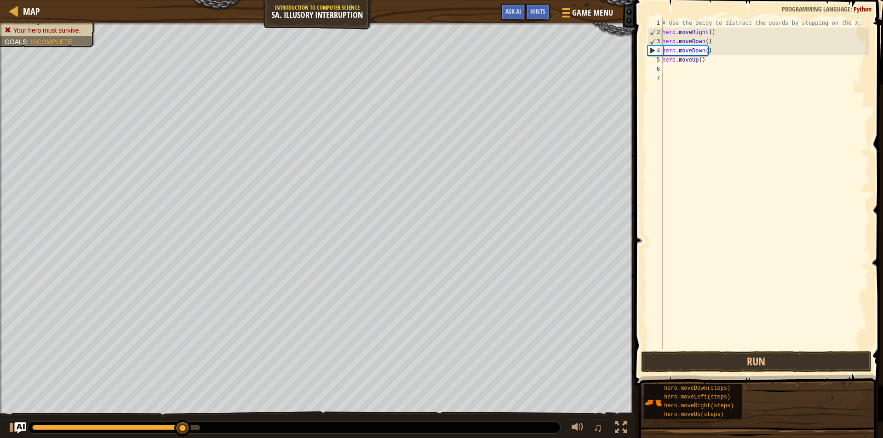
type textarea "h"
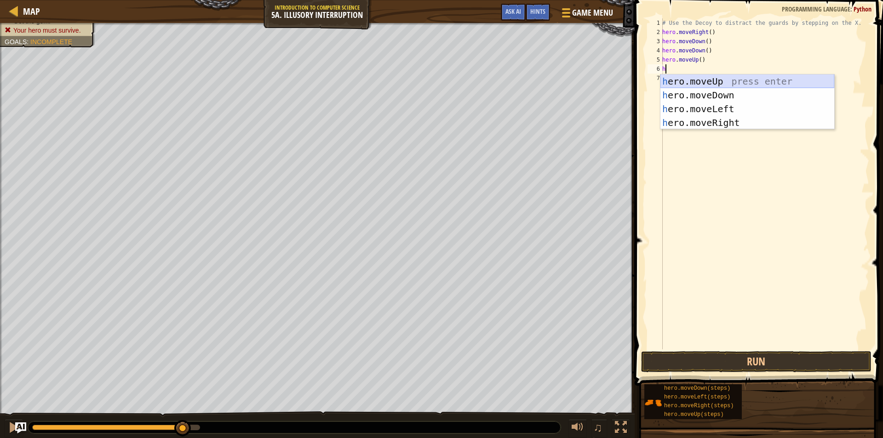
click at [714, 77] on div "h ero.moveUp press enter h ero.moveDown press enter h ero.moveLeft press enter …" at bounding box center [747, 115] width 174 height 83
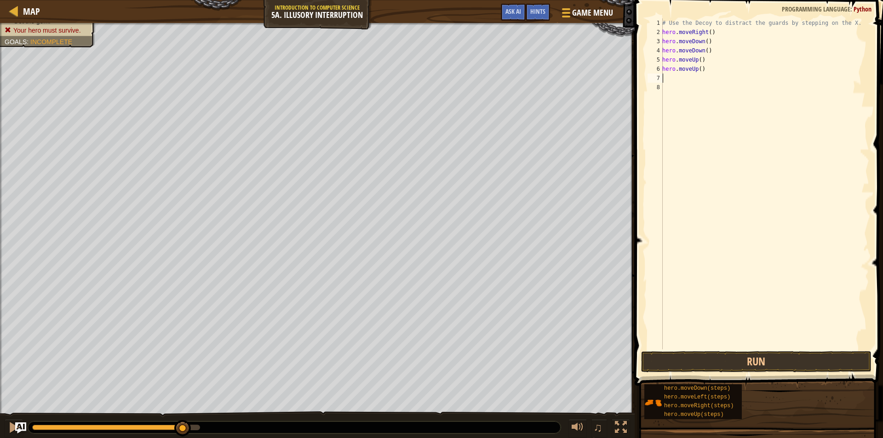
type textarea "h"
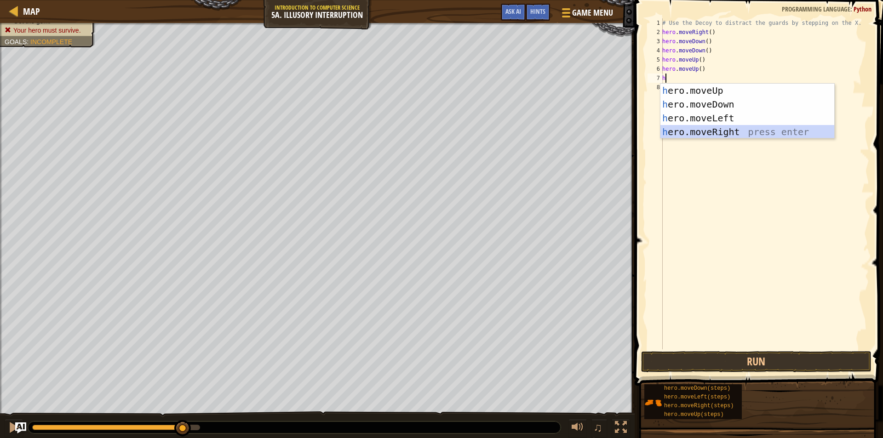
click at [735, 135] on div "h ero.moveUp press enter h ero.moveDown press enter h ero.moveLeft press enter …" at bounding box center [747, 125] width 174 height 83
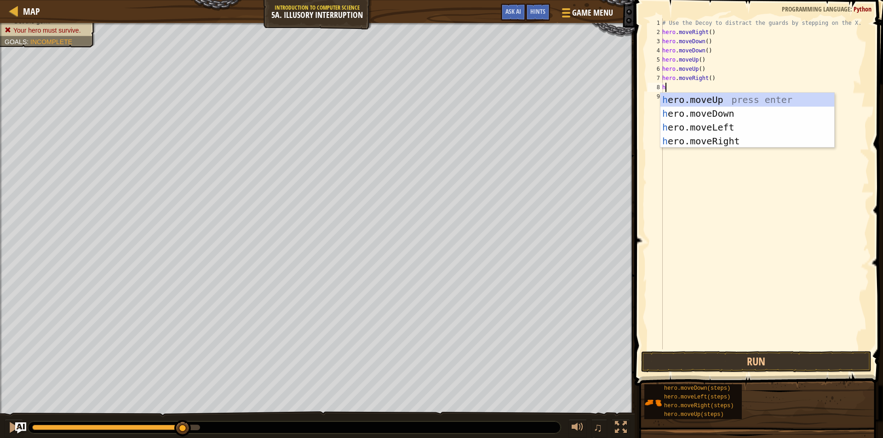
type textarea "h"
click at [734, 141] on div "h ero.moveUp press enter h ero.moveDown press enter h ero.moveLeft press enter …" at bounding box center [747, 134] width 174 height 83
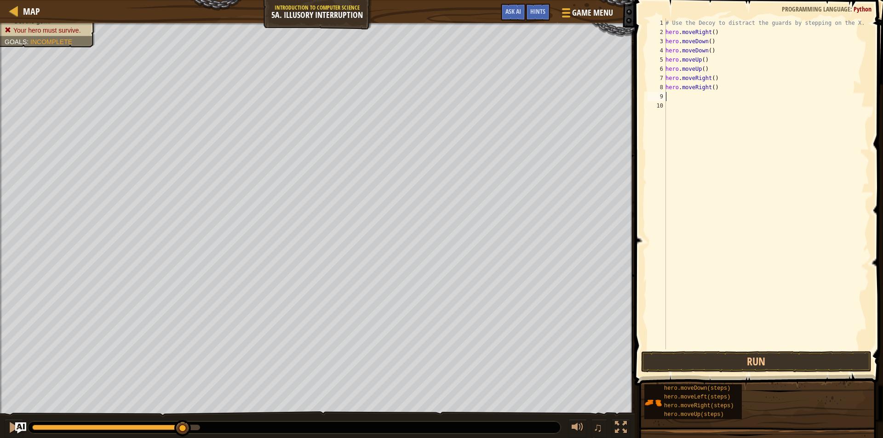
type textarea "h"
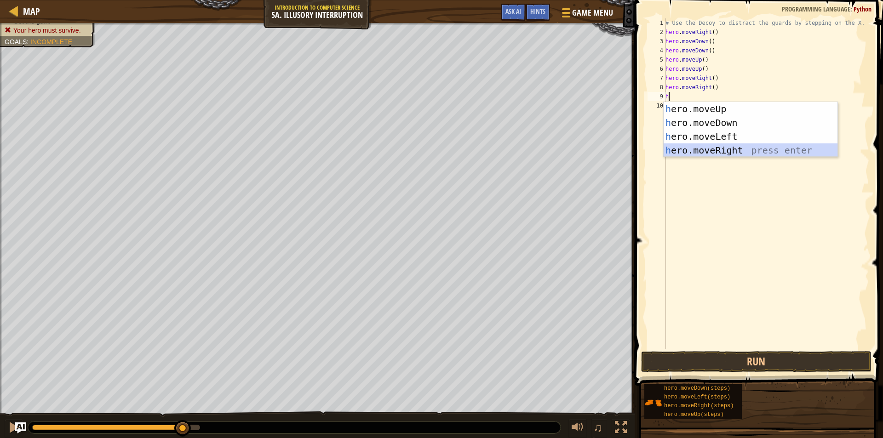
click at [732, 147] on div "h ero.moveUp press enter h ero.moveDown press enter h ero.moveLeft press enter …" at bounding box center [750, 143] width 174 height 83
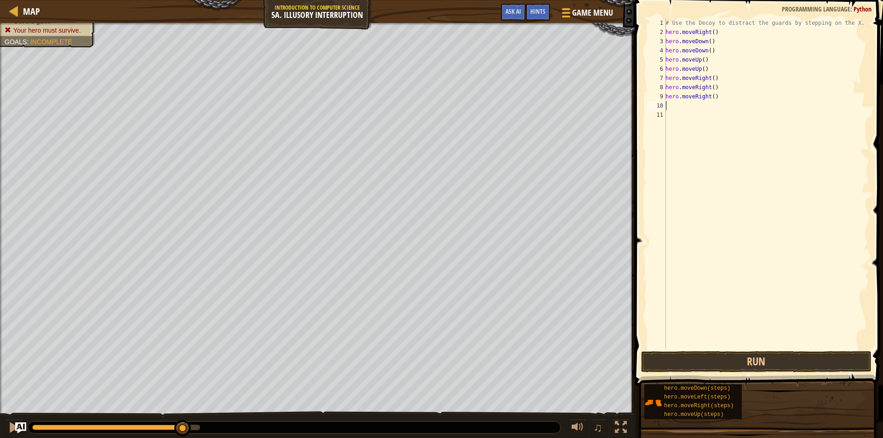
type textarea "h"
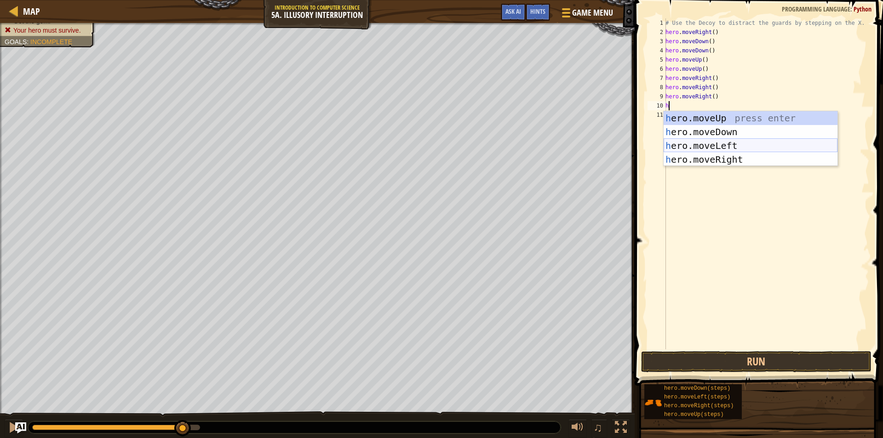
click at [716, 145] on div "h ero.moveUp press enter h ero.moveDown press enter h ero.moveLeft press enter …" at bounding box center [750, 152] width 174 height 83
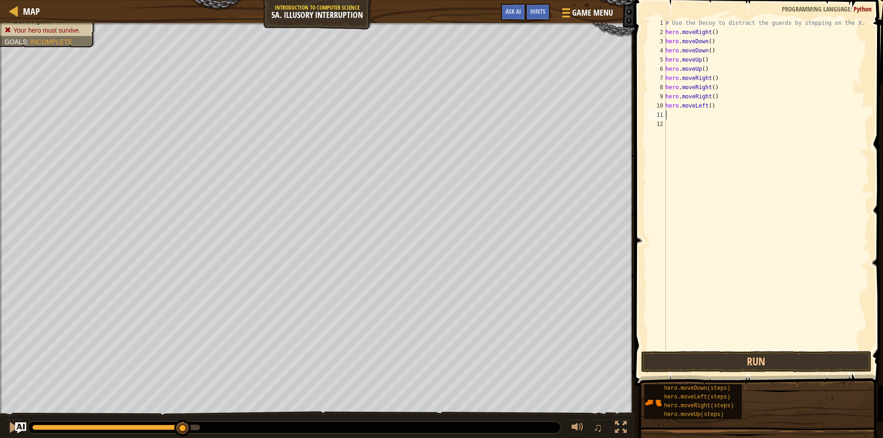
type textarea "h"
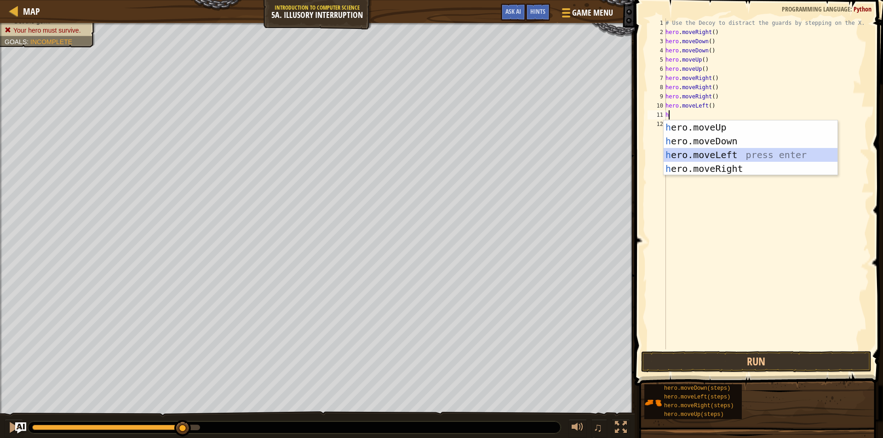
click at [714, 150] on div "h ero.moveUp press enter h ero.moveDown press enter h ero.moveLeft press enter …" at bounding box center [750, 161] width 174 height 83
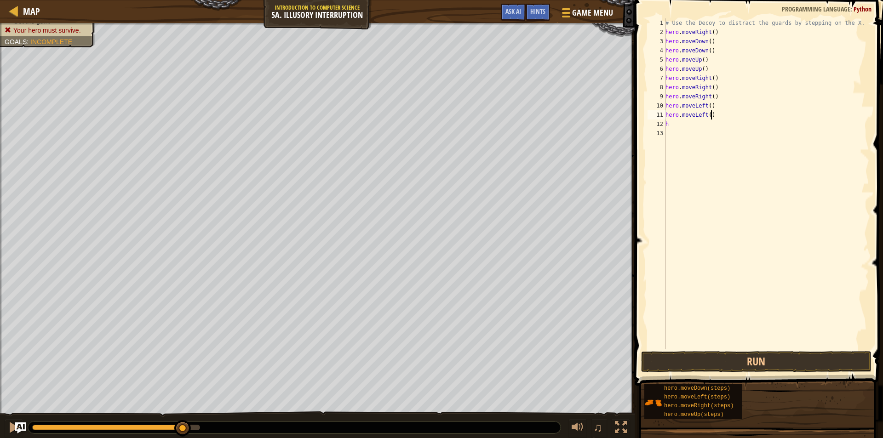
click at [725, 114] on div "# Use the Decoy to distract the guards by stepping on the X. hero . moveRight (…" at bounding box center [766, 192] width 206 height 349
drag, startPoint x: 666, startPoint y: 106, endPoint x: 712, endPoint y: 127, distance: 51.0
click at [712, 127] on div "# Use the Decoy to distract the guards by stepping on the X. hero . moveRight (…" at bounding box center [766, 192] width 206 height 349
type textarea "hero.moveLeft() h"
type textarea "h"
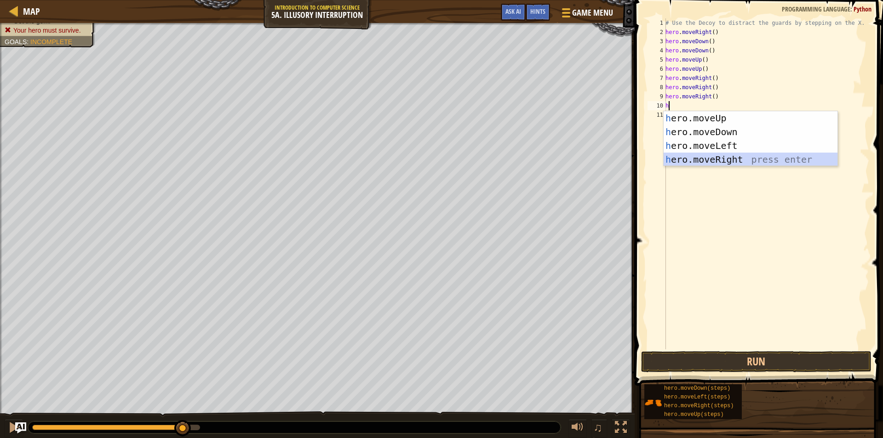
click at [708, 161] on div "h ero.moveUp press enter h ero.moveDown press enter h ero.moveLeft press enter …" at bounding box center [750, 152] width 174 height 83
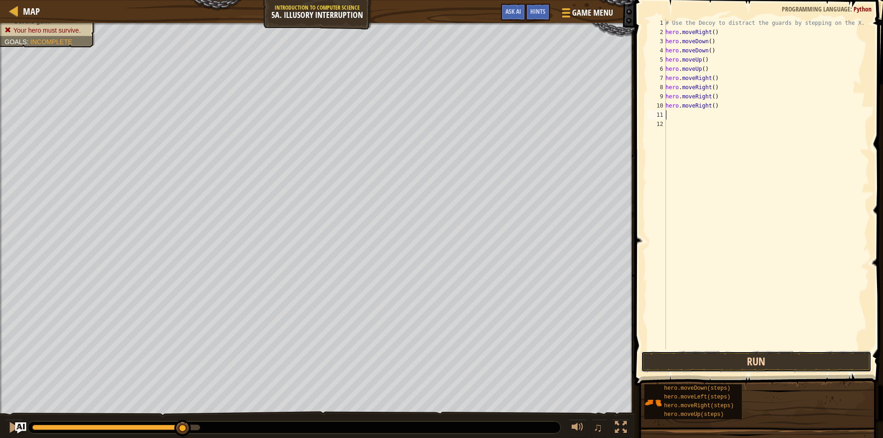
click at [737, 361] on button "Run" at bounding box center [756, 361] width 230 height 21
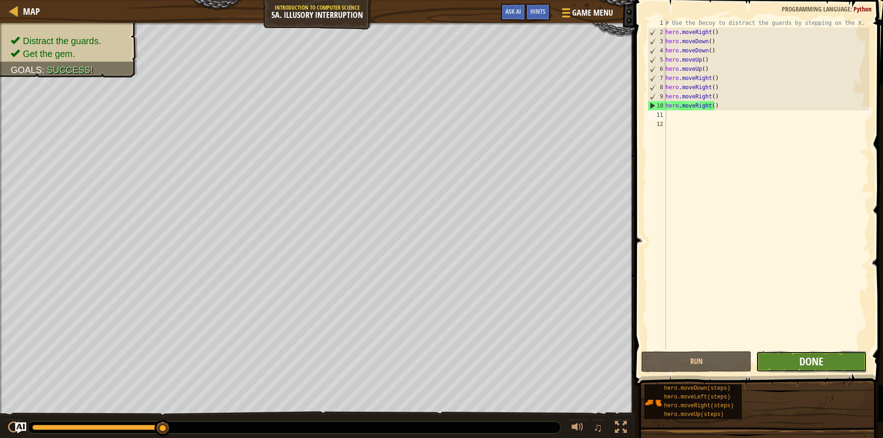
click at [822, 356] on span "Done" at bounding box center [811, 361] width 24 height 15
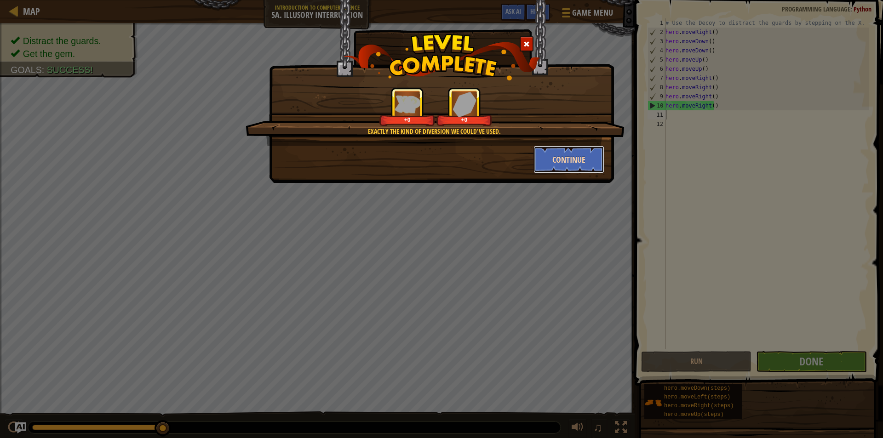
click at [569, 160] on button "Continue" at bounding box center [568, 160] width 71 height 28
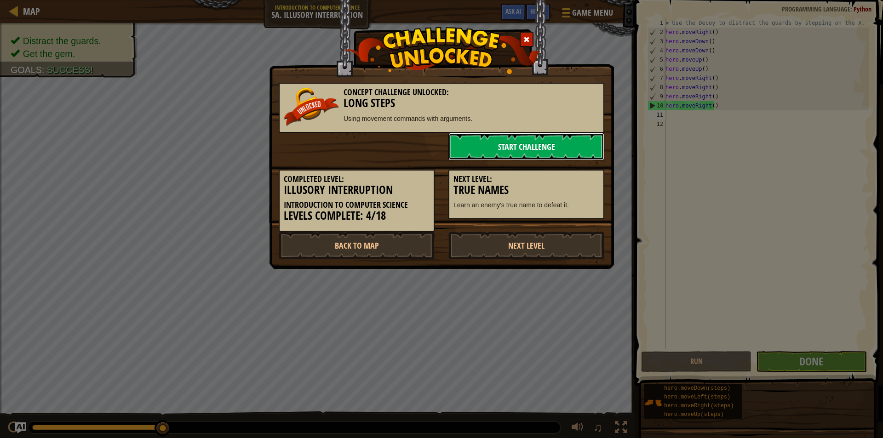
click at [568, 144] on link "Start Challenge" at bounding box center [526, 147] width 156 height 28
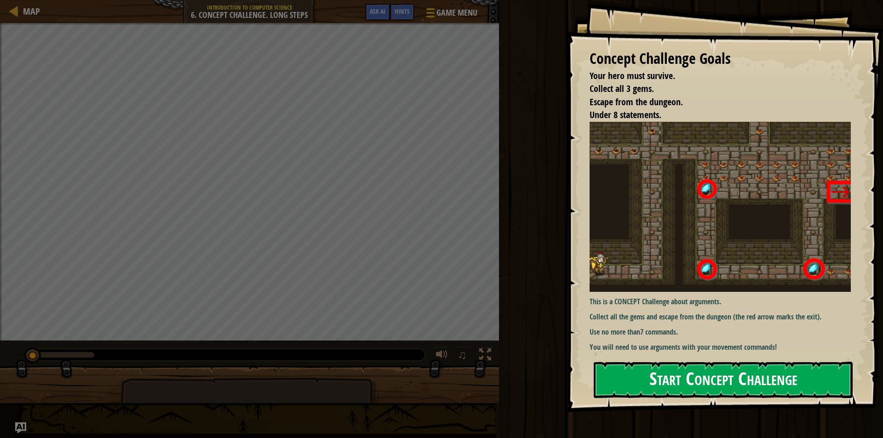
click at [704, 385] on button "Start Concept Challenge" at bounding box center [723, 380] width 259 height 36
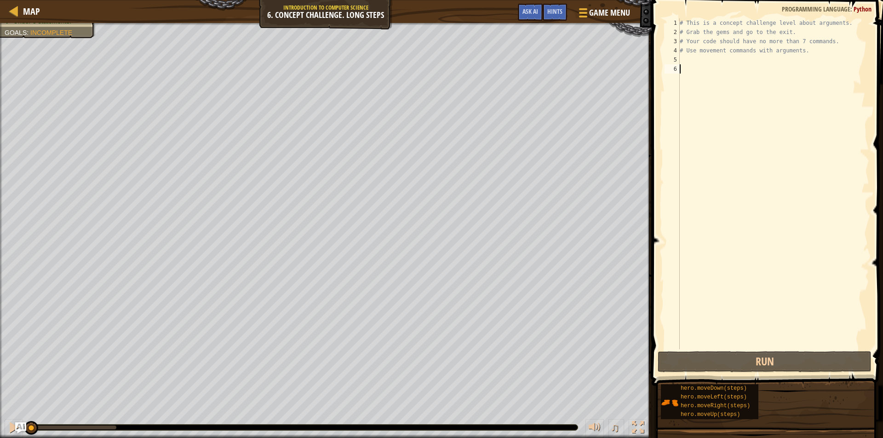
type textarea "h"
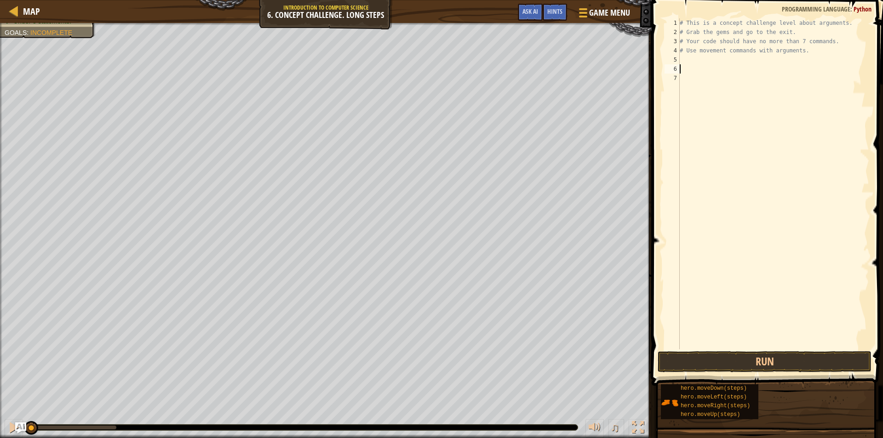
click at [702, 58] on div "# This is a concept challenge level about arguments. # Grab the gems and go to …" at bounding box center [773, 192] width 191 height 349
type textarea "h"
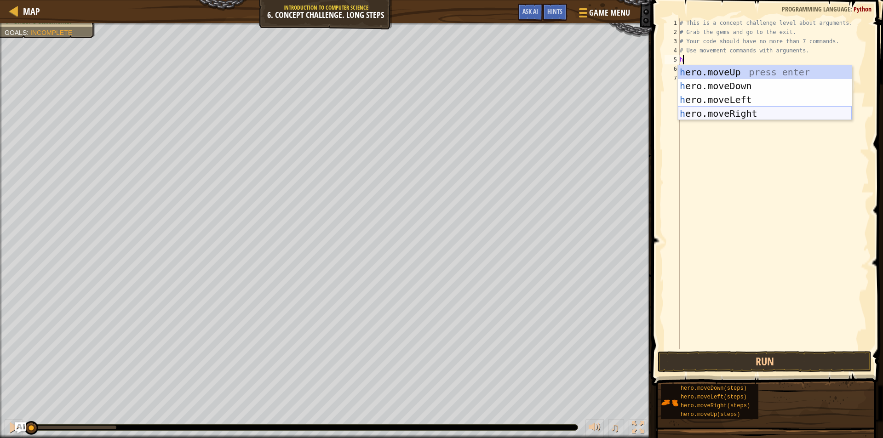
click at [730, 115] on div "h ero.moveUp press enter h ero.moveDown press enter h ero.moveLeft press enter …" at bounding box center [765, 106] width 174 height 83
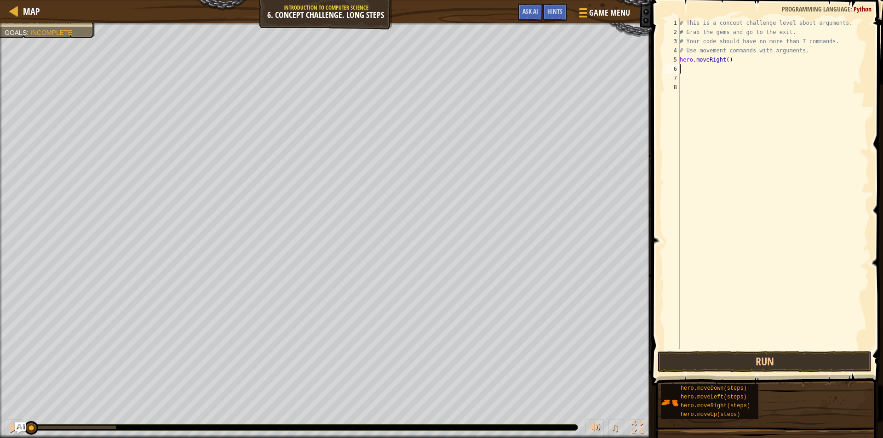
type textarea "h"
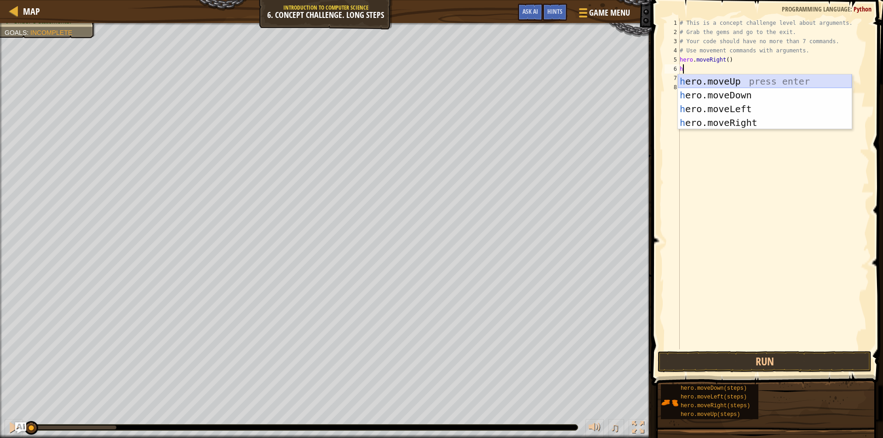
click at [734, 79] on div "h ero.moveUp press enter h ero.moveDown press enter h ero.moveLeft press enter …" at bounding box center [765, 115] width 174 height 83
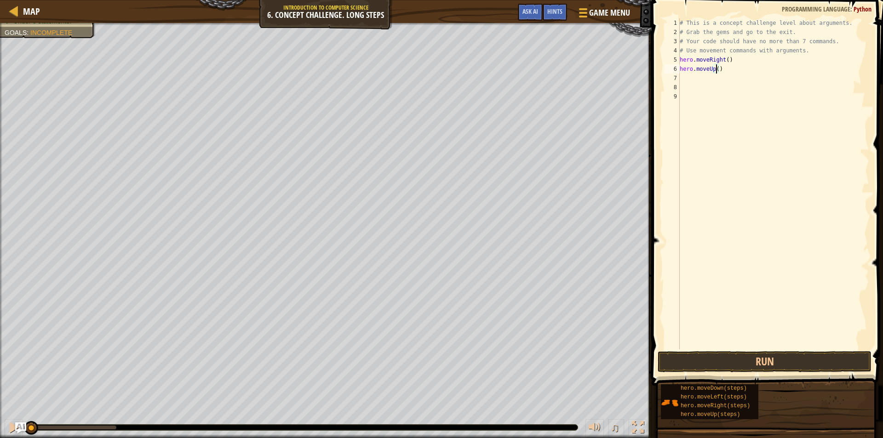
click at [714, 69] on div "# This is a concept challenge level about arguments. # Grab the gems and go to …" at bounding box center [773, 192] width 191 height 349
type textarea "hero.moveUp(3)"
click at [701, 80] on div "# This is a concept challenge level about arguments. # Grab the gems and go to …" at bounding box center [773, 192] width 191 height 349
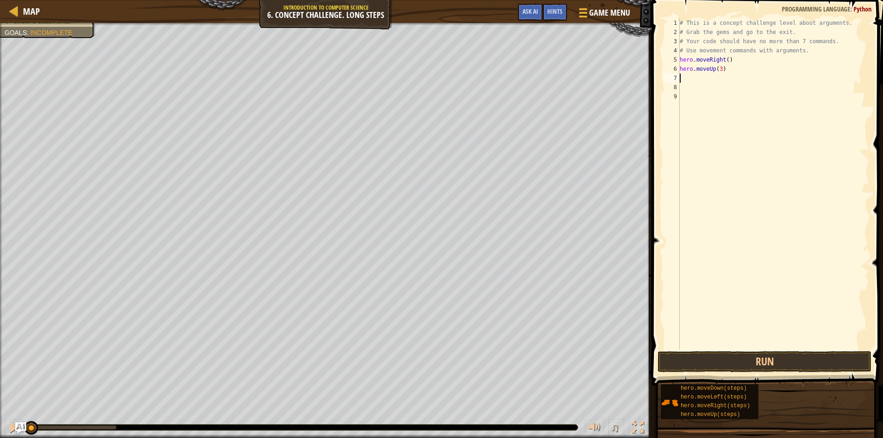
type textarea "h"
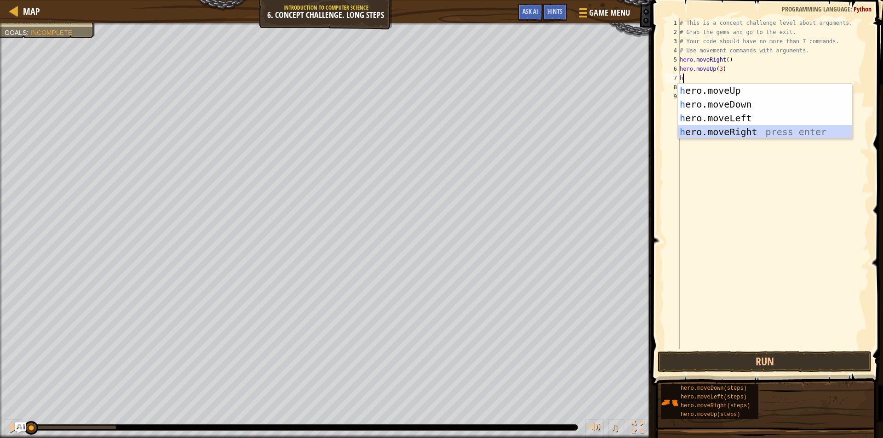
click at [724, 132] on div "h ero.moveUp press enter h ero.moveDown press enter h ero.moveLeft press enter …" at bounding box center [765, 125] width 174 height 83
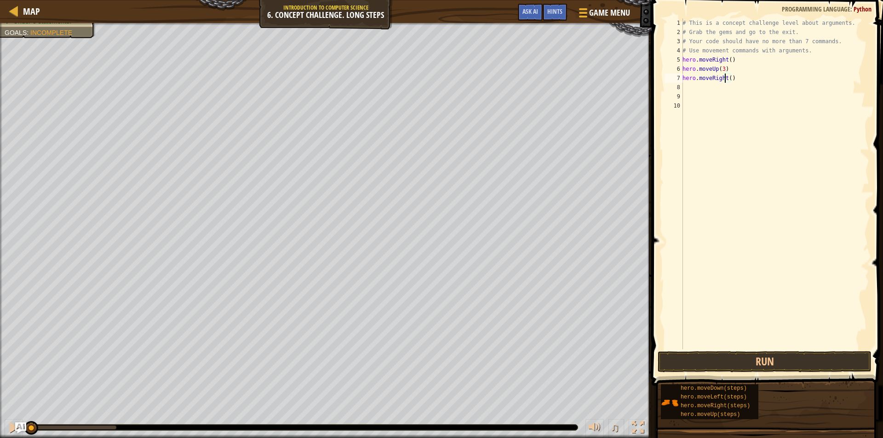
click at [726, 79] on div "# This is a concept challenge level about arguments. # Grab the gems and go to …" at bounding box center [774, 192] width 188 height 349
click at [727, 78] on div "# This is a concept challenge level about arguments. # Grab the gems and go to …" at bounding box center [774, 192] width 188 height 349
type textarea "hero.moveRight(2)"
click at [708, 87] on div "# This is a concept challenge level about arguments. # Grab the gems and go to …" at bounding box center [774, 192] width 188 height 349
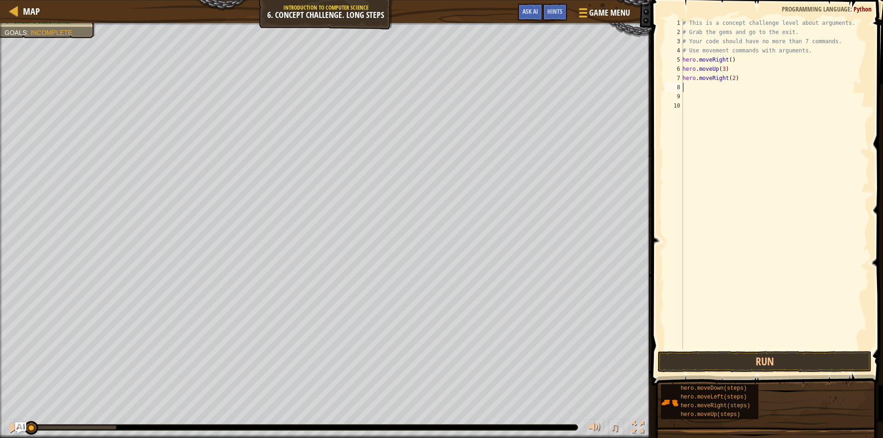
scroll to position [4, 0]
type textarea "h"
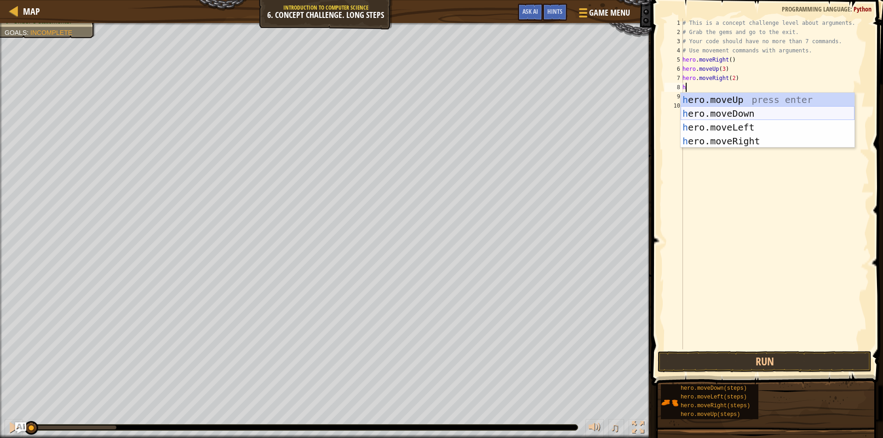
click at [708, 113] on div "h ero.moveUp press enter h ero.moveDown press enter h ero.moveLeft press enter …" at bounding box center [767, 134] width 174 height 83
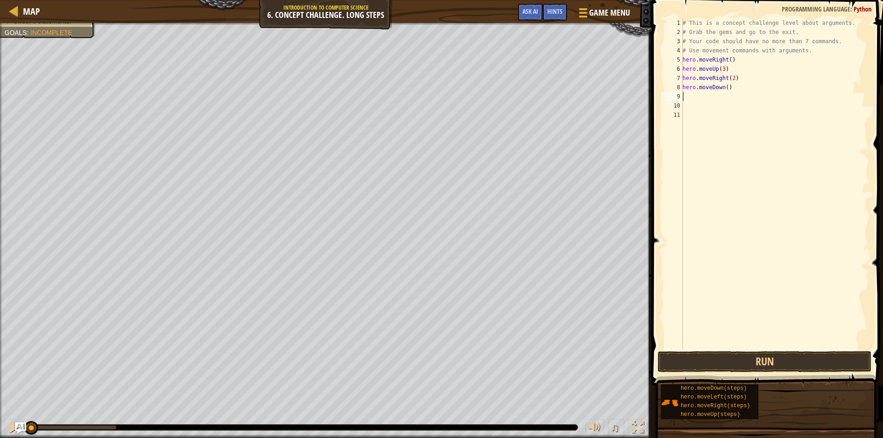
click at [723, 86] on div "# This is a concept challenge level about arguments. # Grab the gems and go to …" at bounding box center [774, 192] width 188 height 349
type textarea "hero.moveDown(3)"
click at [706, 98] on div "# This is a concept challenge level about arguments. # Grab the gems and go to …" at bounding box center [774, 192] width 188 height 349
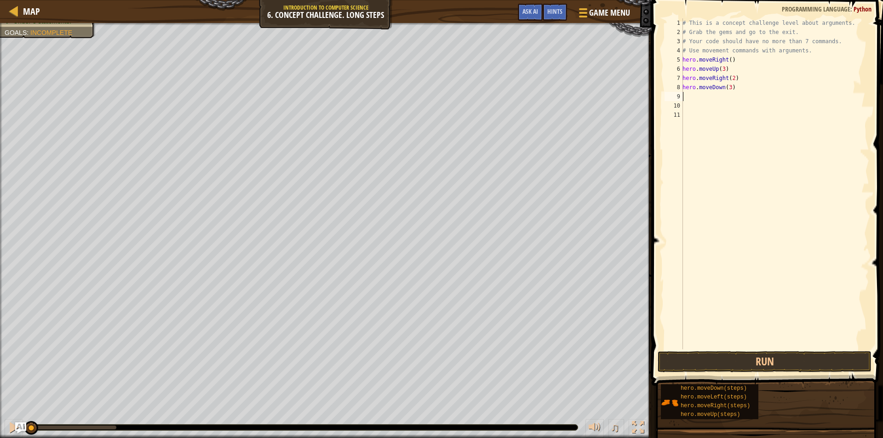
type textarea "h"
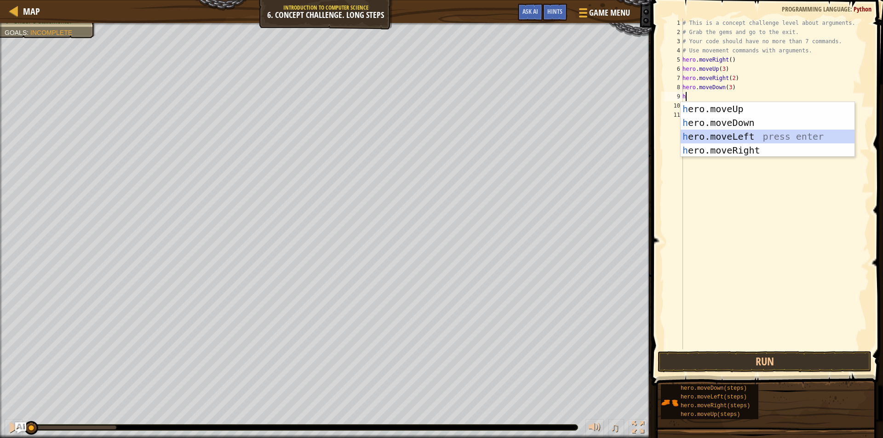
click at [720, 132] on div "h ero.moveUp press enter h ero.moveDown press enter h ero.moveLeft press enter …" at bounding box center [767, 143] width 174 height 83
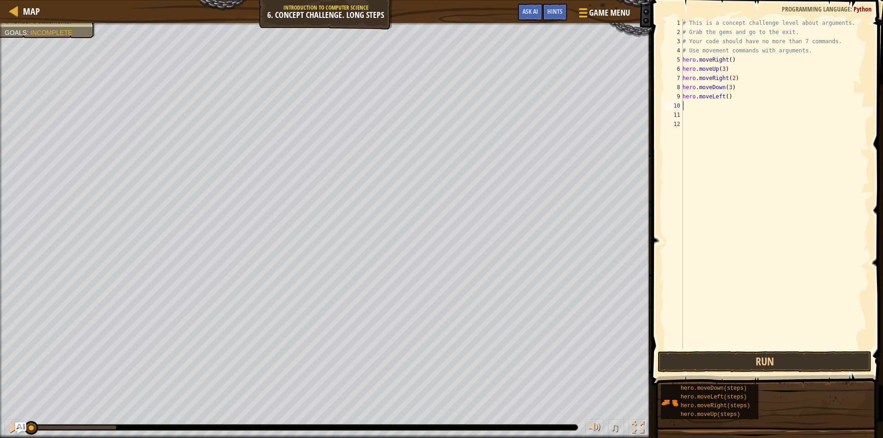
type textarea "h"
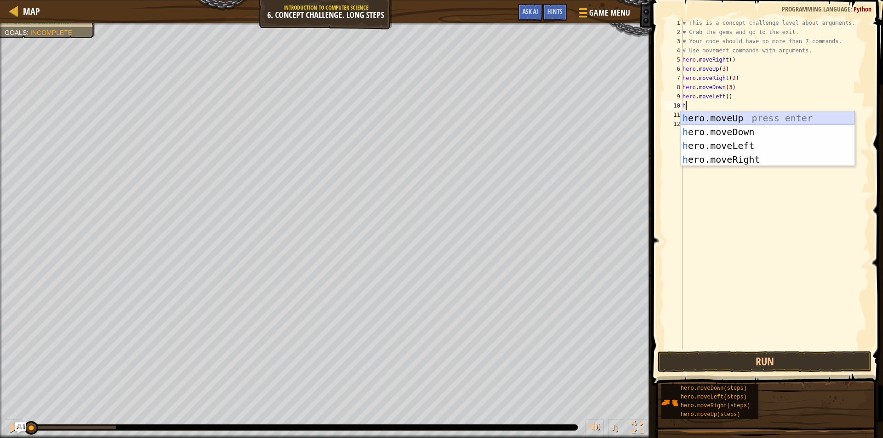
click at [730, 118] on div "h ero.moveUp press enter h ero.moveDown press enter h ero.moveLeft press enter …" at bounding box center [767, 152] width 174 height 83
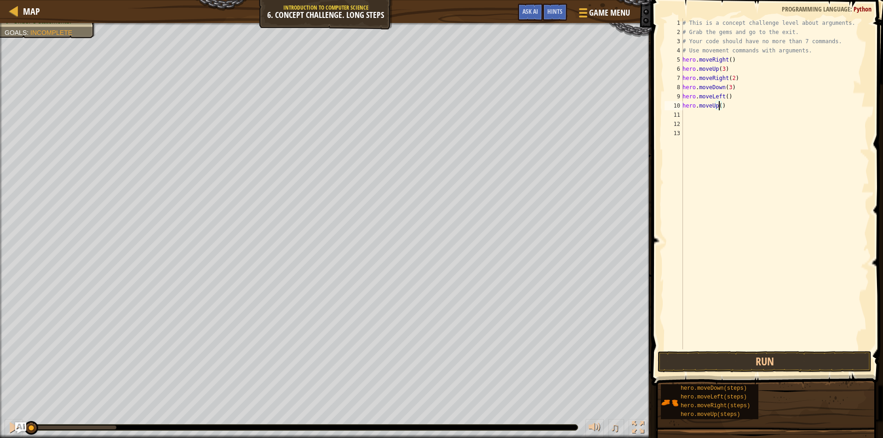
click at [718, 106] on div "# This is a concept challenge level about arguments. # Grab the gems and go to …" at bounding box center [774, 192] width 188 height 349
type textarea "hero.moveUp(2)"
click at [698, 114] on div "# This is a concept challenge level about arguments. # Grab the gems and go to …" at bounding box center [774, 192] width 188 height 349
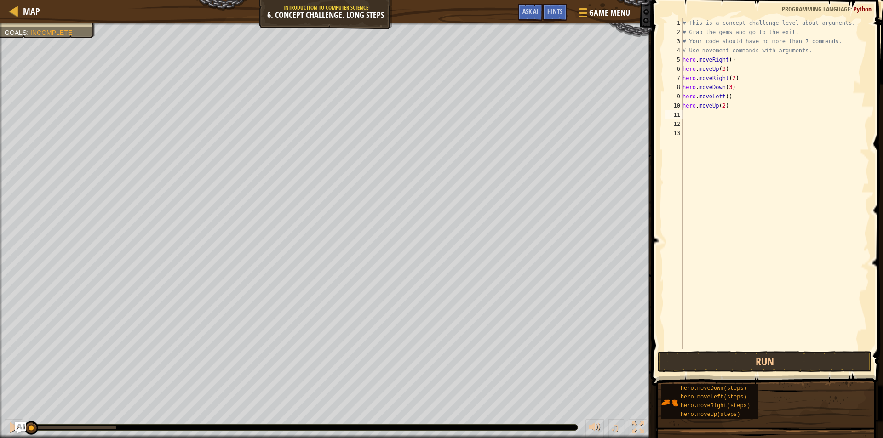
type textarea "h"
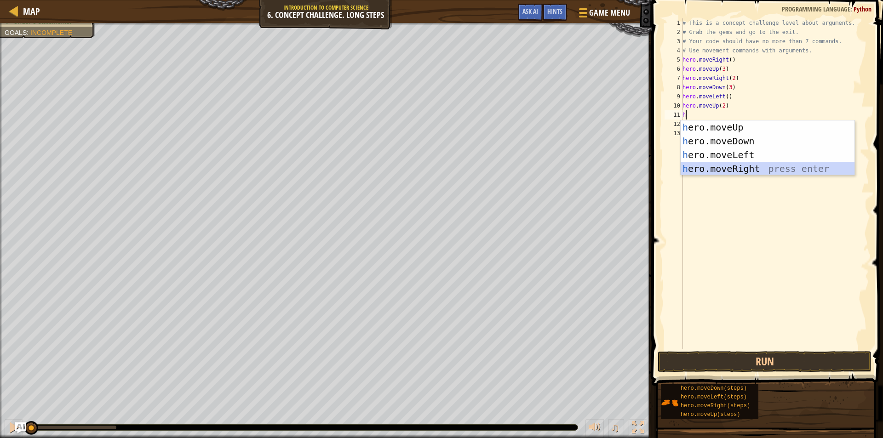
click at [726, 168] on div "h ero.moveUp press enter h ero.moveDown press enter h ero.moveLeft press enter …" at bounding box center [767, 161] width 174 height 83
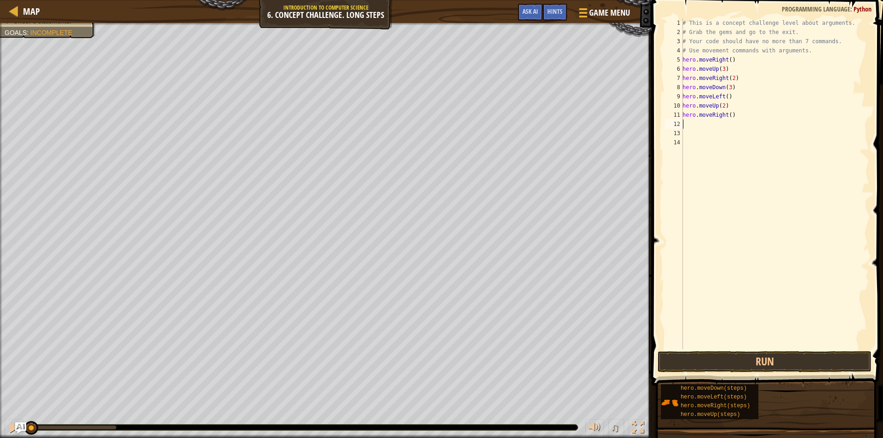
click at [727, 114] on div "# This is a concept challenge level about arguments. # Grab the gems and go to …" at bounding box center [774, 192] width 188 height 349
type textarea "hero.moveRight(3)"
click at [693, 355] on button "Run" at bounding box center [764, 361] width 214 height 21
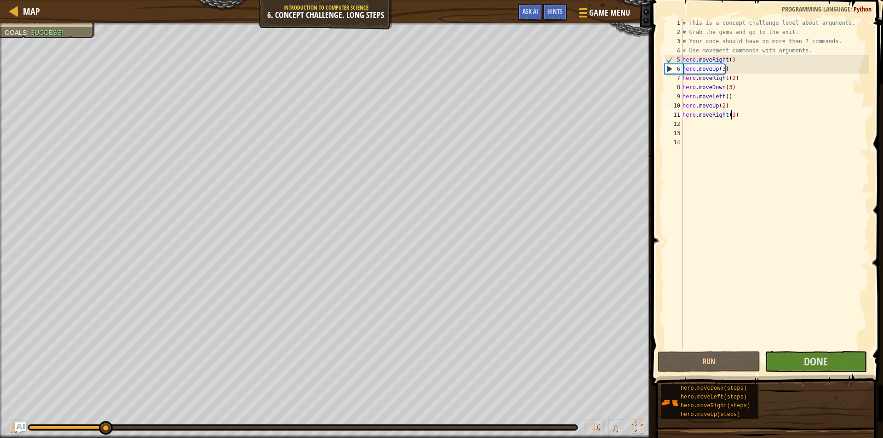
click at [712, 294] on div "# This is a concept challenge level about arguments. # Grab the gems and go to …" at bounding box center [774, 192] width 188 height 349
click at [672, 69] on div "6" at bounding box center [674, 68] width 18 height 9
click at [667, 71] on div "6" at bounding box center [674, 68] width 18 height 9
click at [711, 86] on div "# This is a concept challenge level about arguments. # Grab the gems and go to …" at bounding box center [774, 192] width 188 height 349
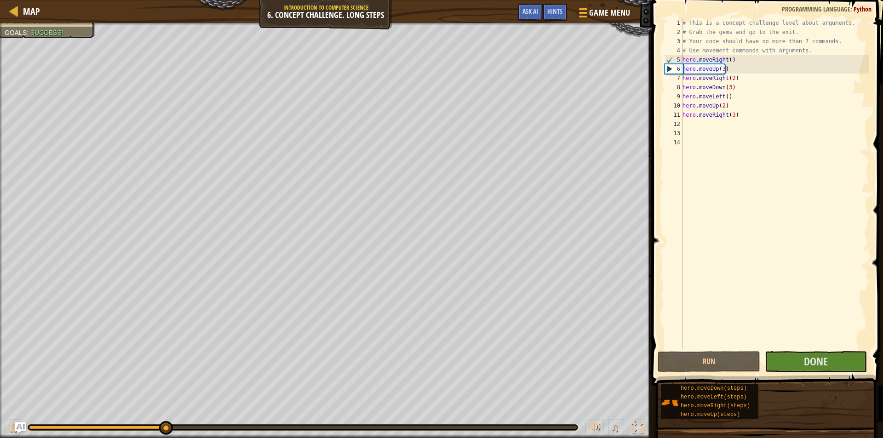
type textarea "hero.moveDown(3)"
click at [690, 124] on div "# This is a concept challenge level about arguments. # Grab the gems and go to …" at bounding box center [774, 192] width 188 height 349
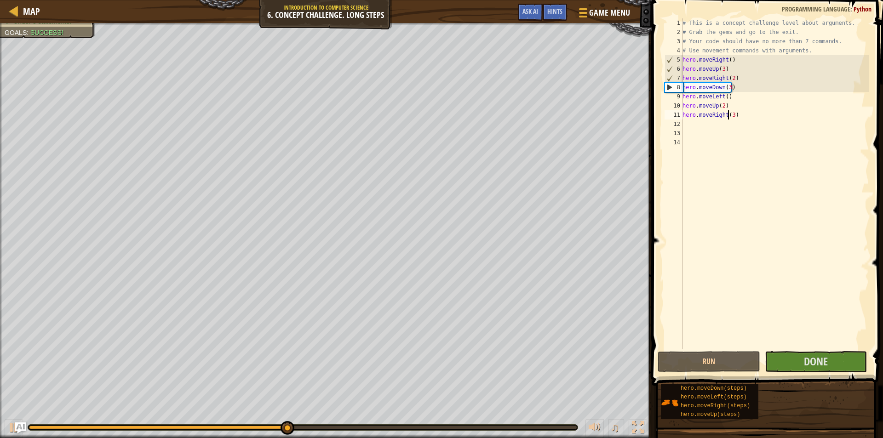
click at [729, 115] on div "# This is a concept challenge level about arguments. # Grab the gems and go to …" at bounding box center [774, 192] width 188 height 349
click at [731, 115] on div "# This is a concept challenge level about arguments. # Grab the gems and go to …" at bounding box center [774, 192] width 188 height 349
type textarea "hero.moveRight(2)"
click at [698, 123] on div "# This is a concept challenge level about arguments. # Grab the gems and go to …" at bounding box center [774, 192] width 188 height 349
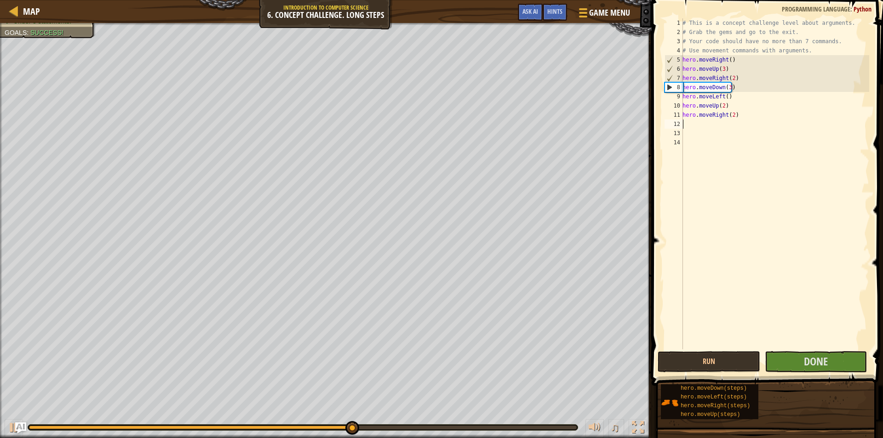
scroll to position [4, 0]
type textarea "h"
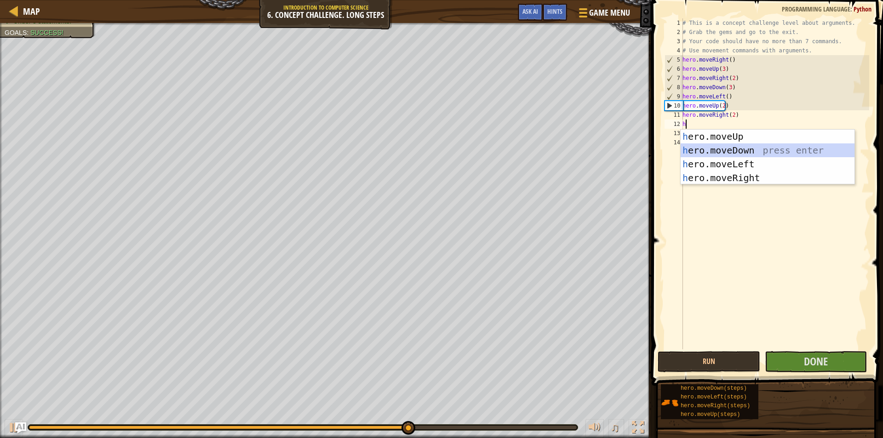
click at [708, 150] on div "h ero.moveUp press enter h ero.moveDown press enter h ero.moveLeft press enter …" at bounding box center [767, 171] width 174 height 83
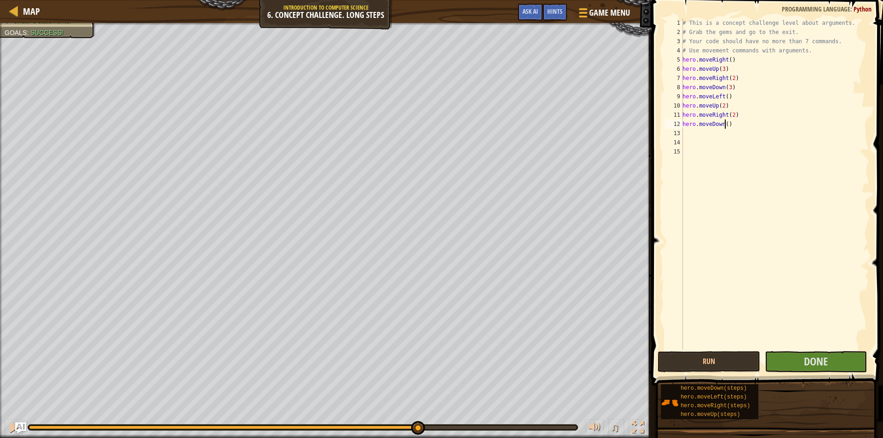
click at [724, 126] on div "# This is a concept challenge level about arguments. # Grab the gems and go to …" at bounding box center [774, 192] width 188 height 349
type textarea "hero.moveDown(2)"
click at [701, 135] on div "# This is a concept challenge level about arguments. # Grab the gems and go to …" at bounding box center [774, 192] width 188 height 349
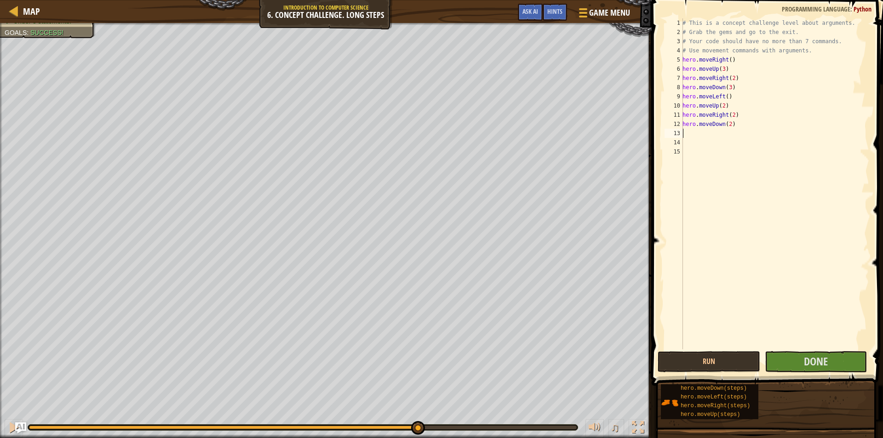
type textarea "h"
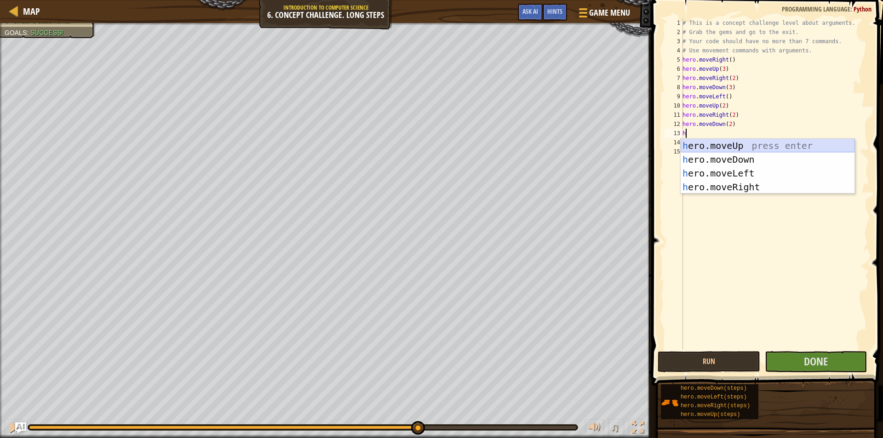
click at [710, 143] on div "h ero.moveUp press enter h ero.moveDown press enter h ero.moveLeft press enter …" at bounding box center [767, 180] width 174 height 83
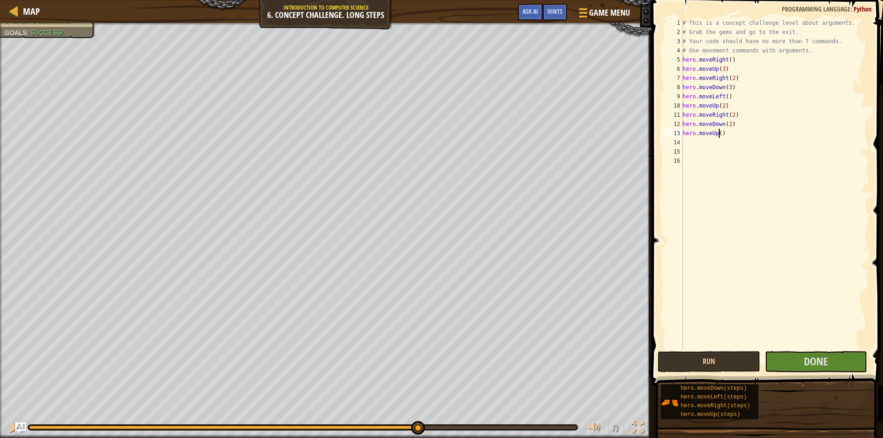
click at [717, 133] on div "# This is a concept challenge level about arguments. # Grab the gems and go to …" at bounding box center [774, 192] width 188 height 349
type textarea "hero.moveUp(2)"
click at [702, 142] on div "# This is a concept challenge level about arguments. # Grab the gems and go to …" at bounding box center [774, 192] width 188 height 349
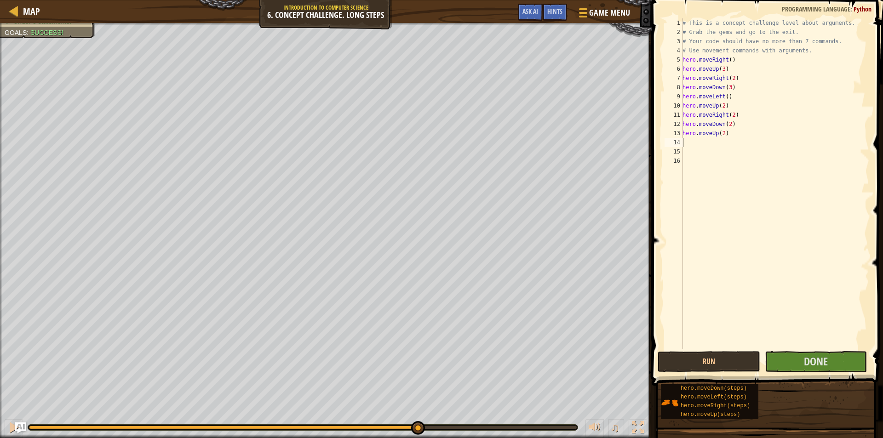
type textarea "h"
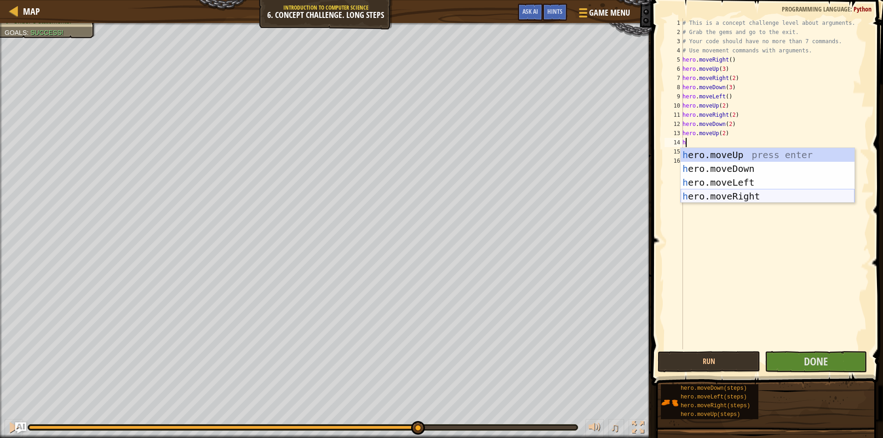
click at [727, 196] on div "h ero.moveUp press enter h ero.moveDown press enter h ero.moveLeft press enter …" at bounding box center [767, 189] width 174 height 83
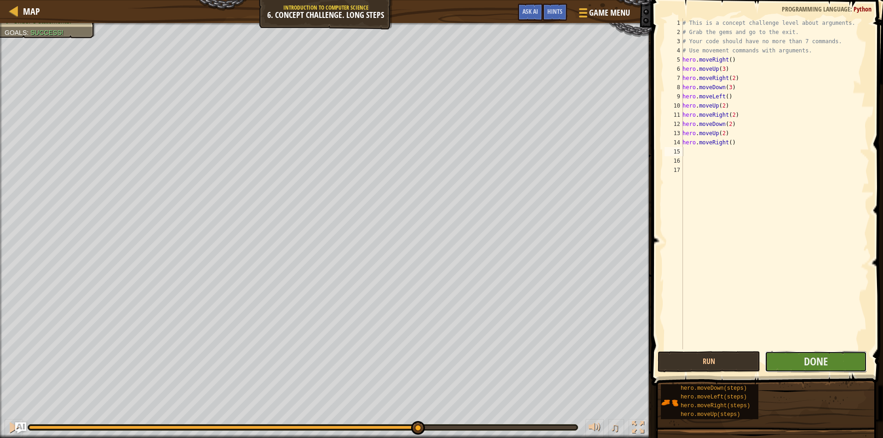
click at [796, 360] on button "Done" at bounding box center [816, 361] width 103 height 21
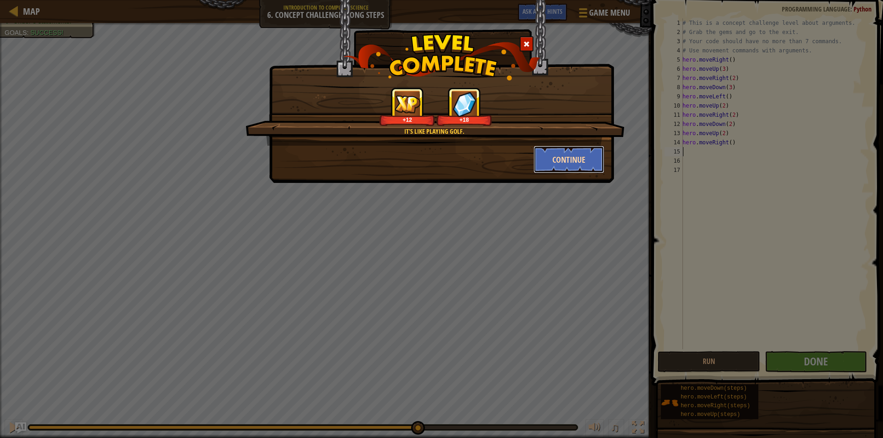
click at [589, 160] on button "Continue" at bounding box center [568, 160] width 71 height 28
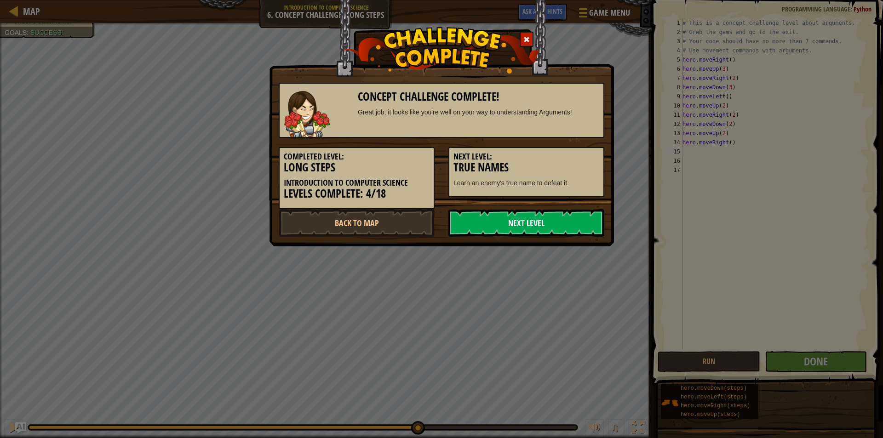
click at [575, 214] on link "Next Level" at bounding box center [526, 223] width 156 height 28
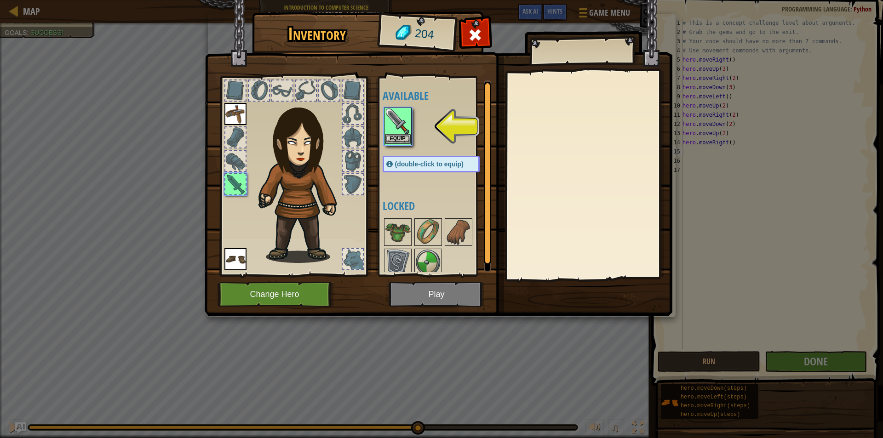
click at [402, 119] on img at bounding box center [398, 121] width 26 height 26
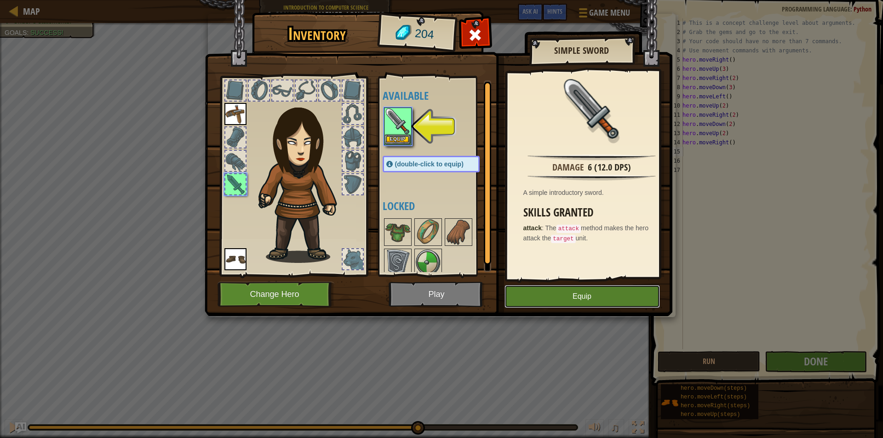
click at [571, 295] on button "Equip" at bounding box center [581, 296] width 155 height 23
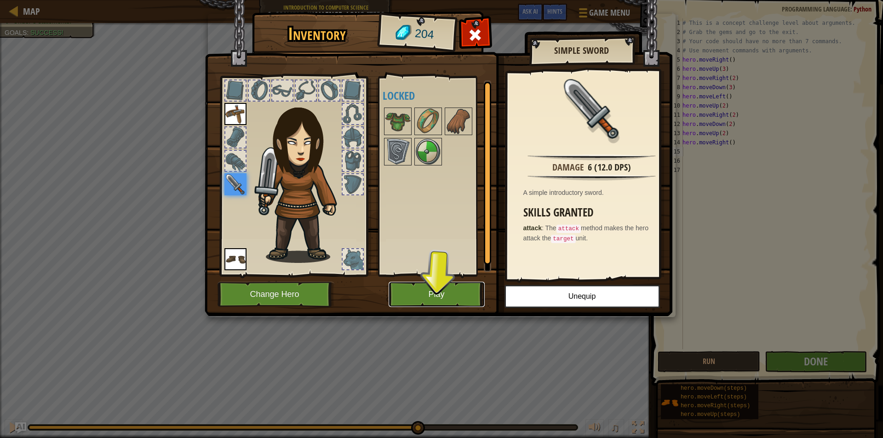
click at [431, 282] on button "Play" at bounding box center [436, 294] width 96 height 25
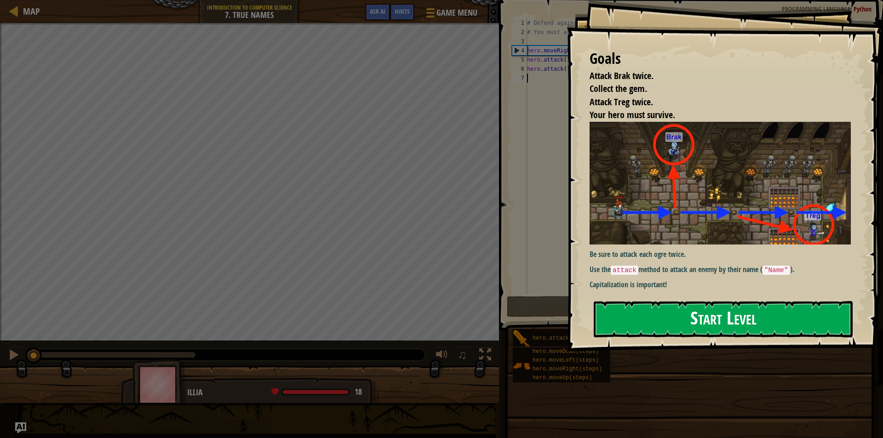
click at [692, 317] on button "Start Level" at bounding box center [723, 319] width 259 height 36
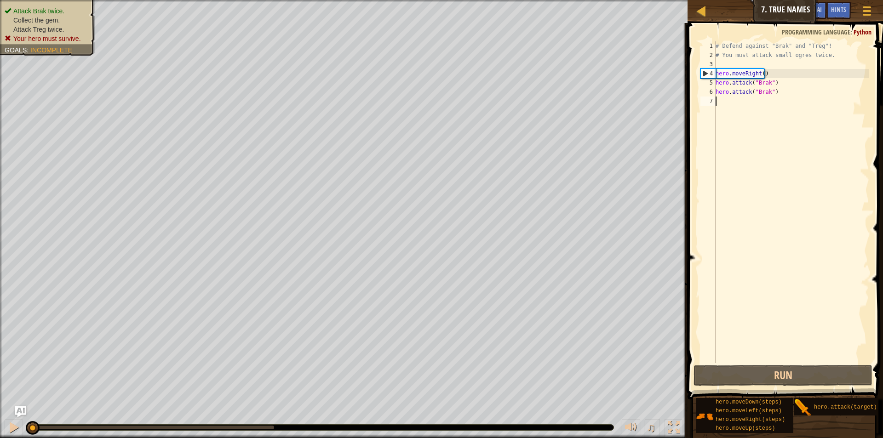
type textarea "h"
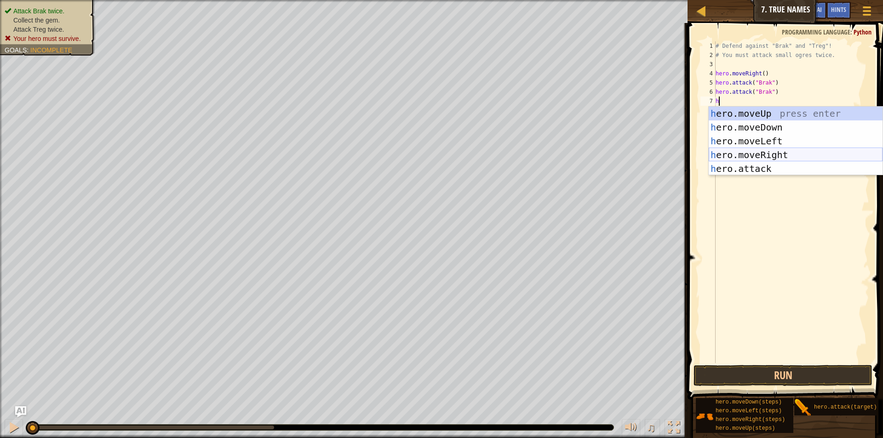
click at [796, 155] on div "h ero.moveUp press enter h ero.moveDown press enter h ero.moveLeft press enter …" at bounding box center [795, 155] width 174 height 97
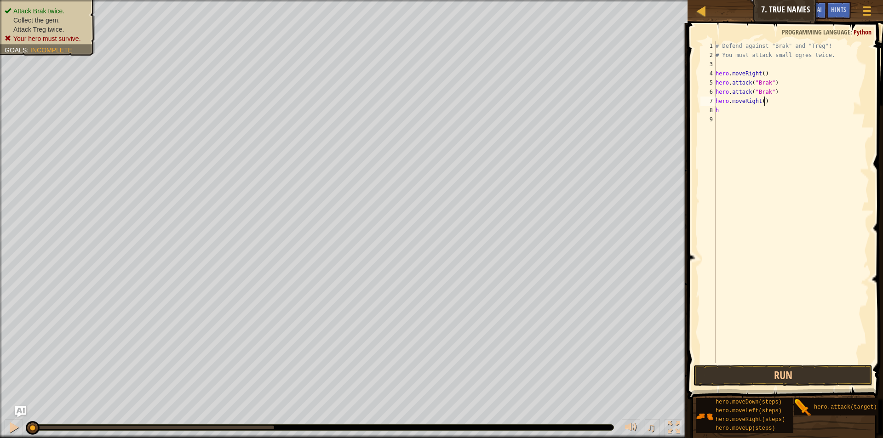
click at [786, 105] on div "# Defend against "Brak" and "Treg"! # You must attack small ogres twice. hero .…" at bounding box center [791, 211] width 155 height 340
click at [760, 101] on div "# Defend against "Brak" and "Treg"! # You must attack small ogres twice. hero .…" at bounding box center [791, 211] width 155 height 340
click at [759, 370] on button "Run" at bounding box center [782, 375] width 179 height 21
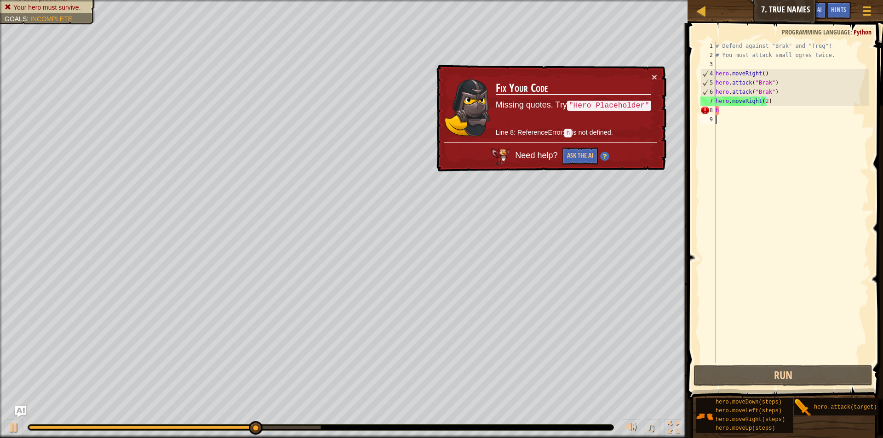
drag, startPoint x: 744, startPoint y: 117, endPoint x: 742, endPoint y: 106, distance: 10.8
click at [743, 108] on div "# Defend against "Brak" and "Treg"! # You must attack small ogres twice. hero .…" at bounding box center [791, 211] width 155 height 340
click at [729, 111] on div "# Defend against "Brak" and "Treg"! # You must attack small ogres twice. hero .…" at bounding box center [791, 211] width 155 height 340
type textarea "h"
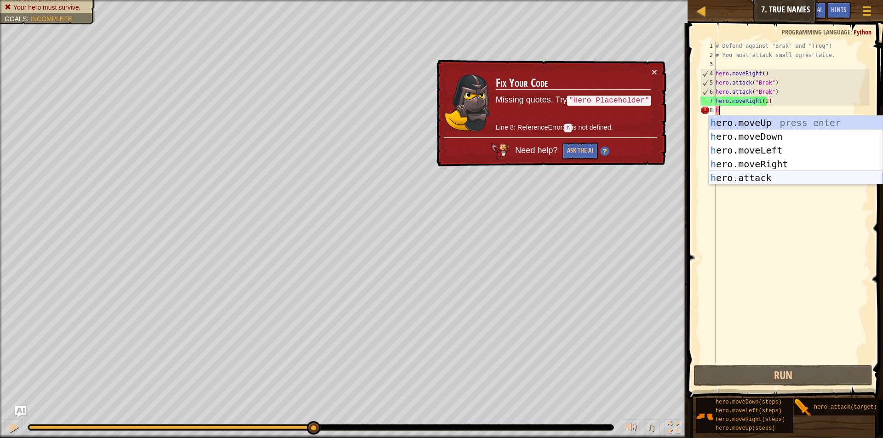
click at [756, 177] on div "h ero.moveUp press enter h ero.moveDown press enter h ero.moveLeft press enter …" at bounding box center [795, 164] width 174 height 97
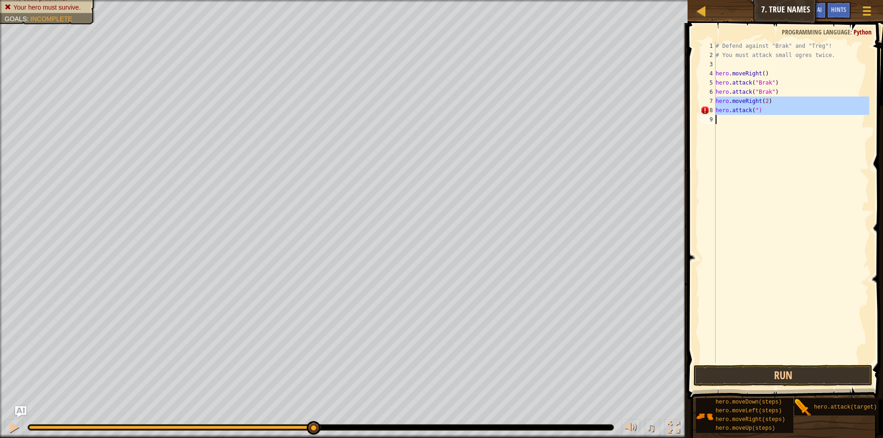
drag, startPoint x: 714, startPoint y: 102, endPoint x: 771, endPoint y: 127, distance: 62.4
click at [771, 127] on div "hero.attack(") 1 2 3 4 5 6 7 8 9 # Defend against "Brak" and "Treg"! # You must…" at bounding box center [783, 202] width 171 height 322
type textarea "hero.attack(")"
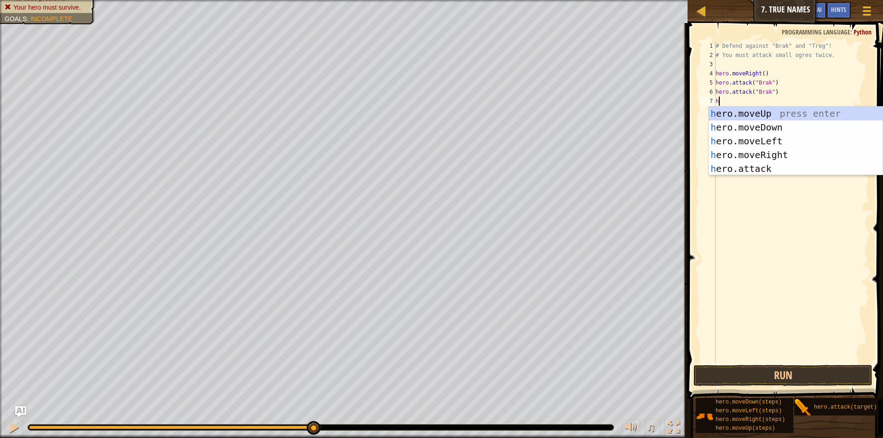
type textarea "h"
click at [761, 112] on div "h ero.moveUp press enter h ero.moveDown press enter h ero.moveLeft press enter …" at bounding box center [795, 155] width 174 height 97
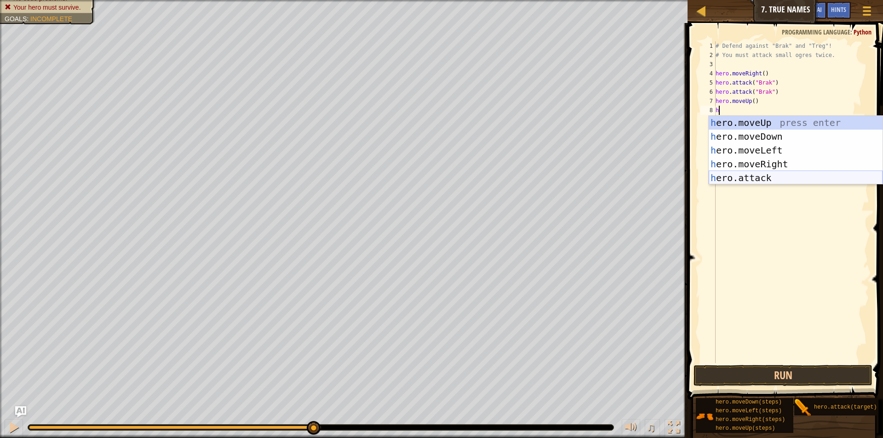
click at [742, 179] on div "h ero.moveUp press enter h ero.moveDown press enter h ero.moveLeft press enter …" at bounding box center [795, 164] width 174 height 97
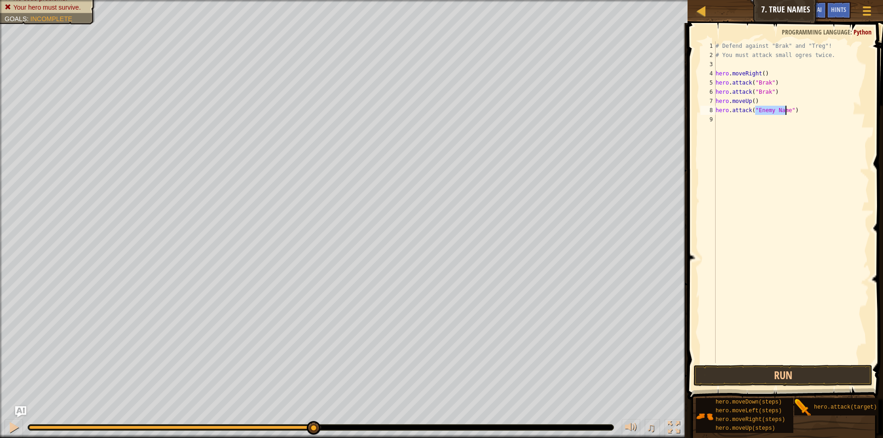
scroll to position [4, 4]
drag, startPoint x: 714, startPoint y: 111, endPoint x: 774, endPoint y: 118, distance: 61.1
click at [774, 118] on div "hero.attack("h") 1 2 3 4 5 6 7 8 9 # Defend against "Brak" and "Treg"! # You mu…" at bounding box center [783, 202] width 171 height 322
type textarea "hero.attack("h")"
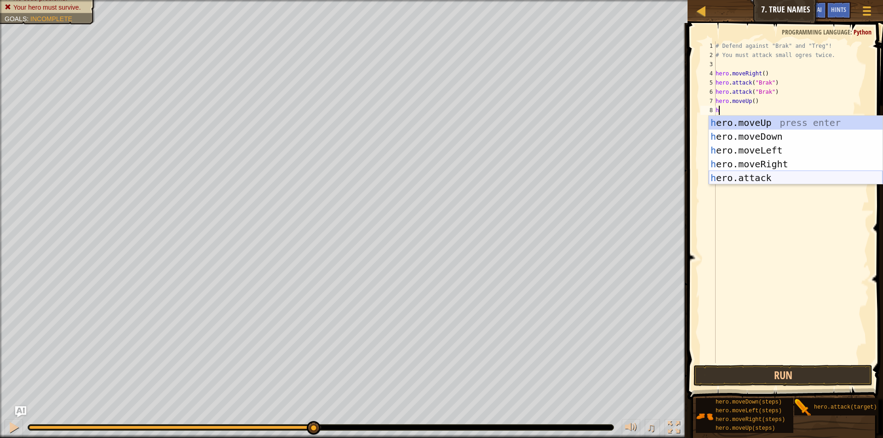
click at [761, 176] on div "h ero.moveUp press enter h ero.moveDown press enter h ero.moveLeft press enter …" at bounding box center [795, 164] width 174 height 97
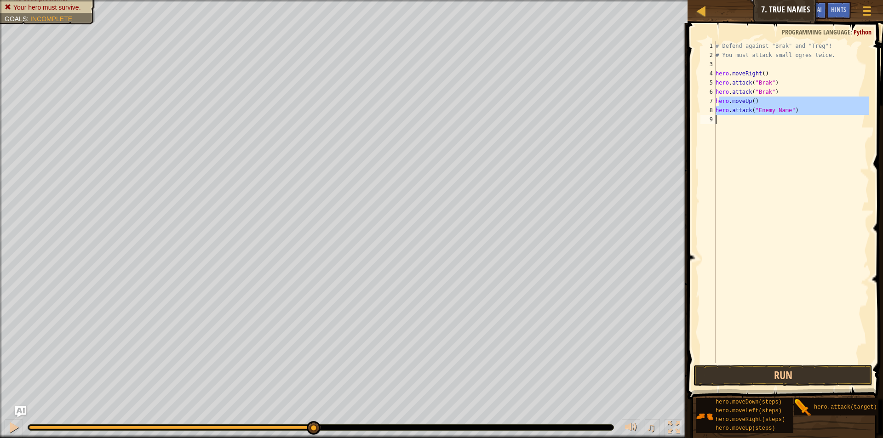
drag, startPoint x: 717, startPoint y: 102, endPoint x: 806, endPoint y: 124, distance: 91.9
click at [806, 124] on div "# Defend against "Brak" and "Treg"! # You must attack small ogres twice. hero .…" at bounding box center [791, 211] width 155 height 340
type textarea "h"
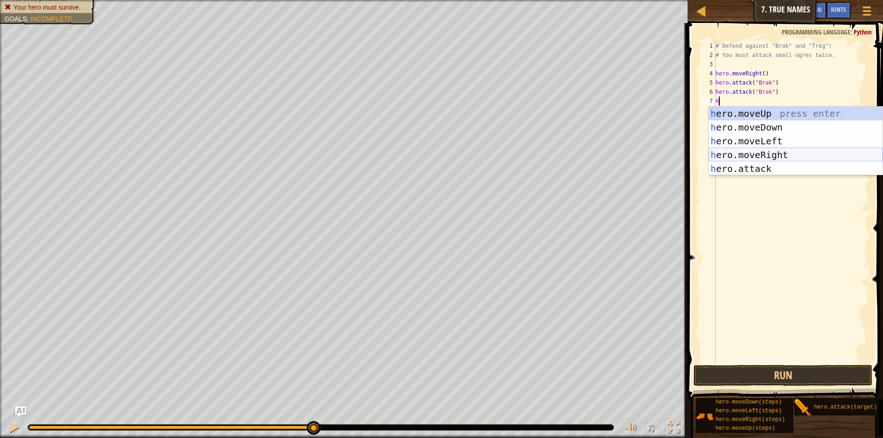
click at [759, 157] on div "h ero.moveUp press enter h ero.moveDown press enter h ero.moveLeft press enter …" at bounding box center [795, 155] width 174 height 97
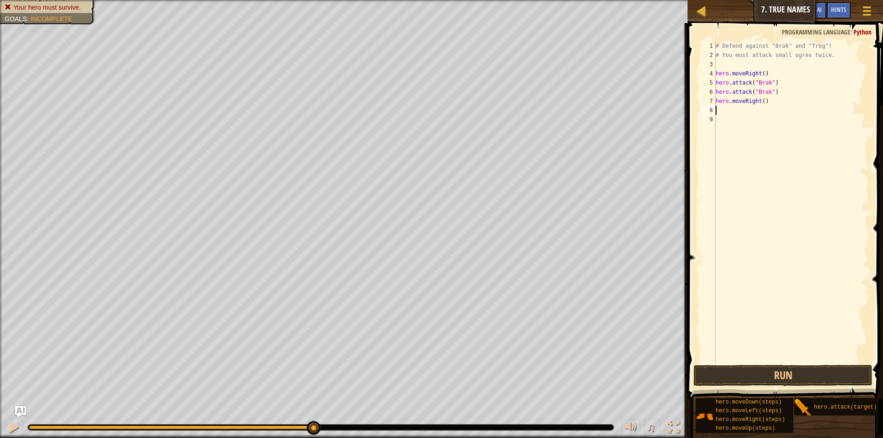
click at [760, 102] on div "# Defend against "Brak" and "Treg"! # You must attack small ogres twice. hero .…" at bounding box center [791, 211] width 155 height 340
type textarea "hero.moveRight(2)"
click at [735, 109] on div "# Defend against "Brak" and "Treg"! # You must attack small ogres twice. hero .…" at bounding box center [791, 211] width 155 height 340
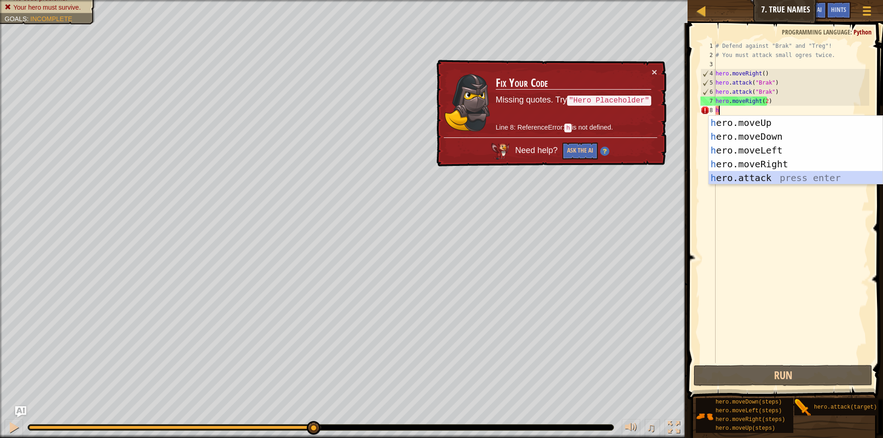
click at [745, 178] on div "h ero.moveUp press enter h ero.moveDown press enter h ero.moveLeft press enter …" at bounding box center [795, 164] width 174 height 97
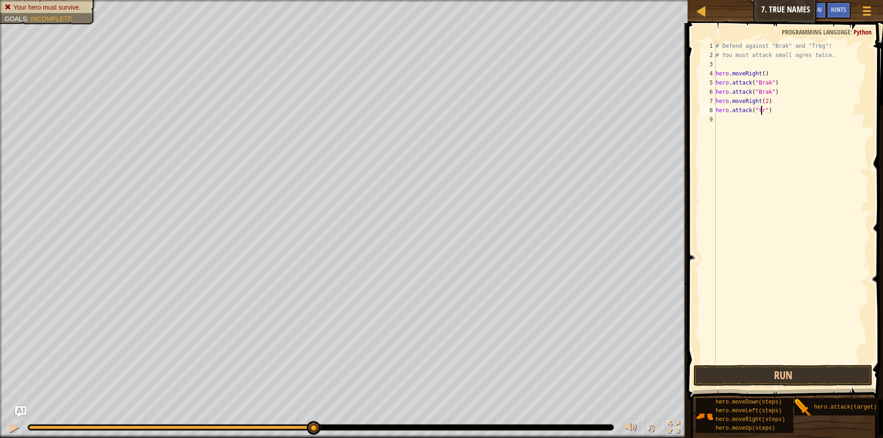
scroll to position [4, 4]
type textarea "hero.attack("treg")"
click at [744, 372] on button "Run" at bounding box center [782, 375] width 179 height 21
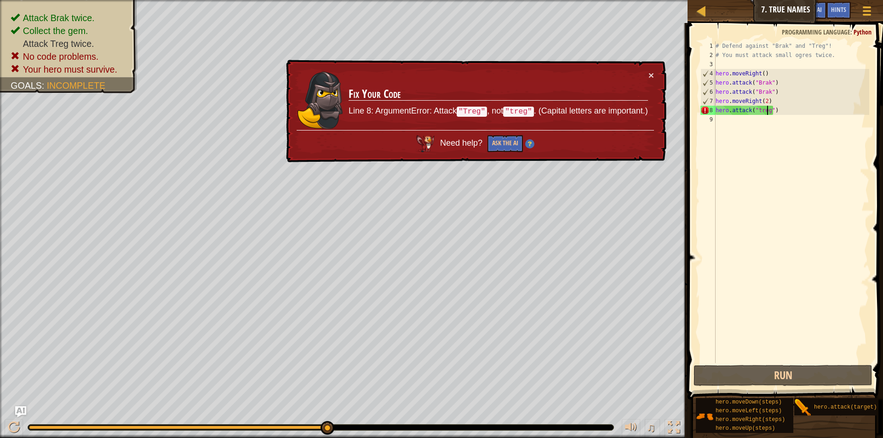
click at [725, 130] on div "# Defend against "Brak" and "Treg"! # You must attack small ogres twice. hero .…" at bounding box center [791, 211] width 155 height 340
drag, startPoint x: 717, startPoint y: 106, endPoint x: 779, endPoint y: 120, distance: 63.6
click at [779, 120] on div "# Defend against "Brak" and "Treg"! # You must attack small ogres twice. hero .…" at bounding box center [791, 211] width 155 height 340
click at [767, 110] on div "# Defend against "Brak" and "Treg"! # You must attack small ogres twice. hero .…" at bounding box center [791, 211] width 155 height 340
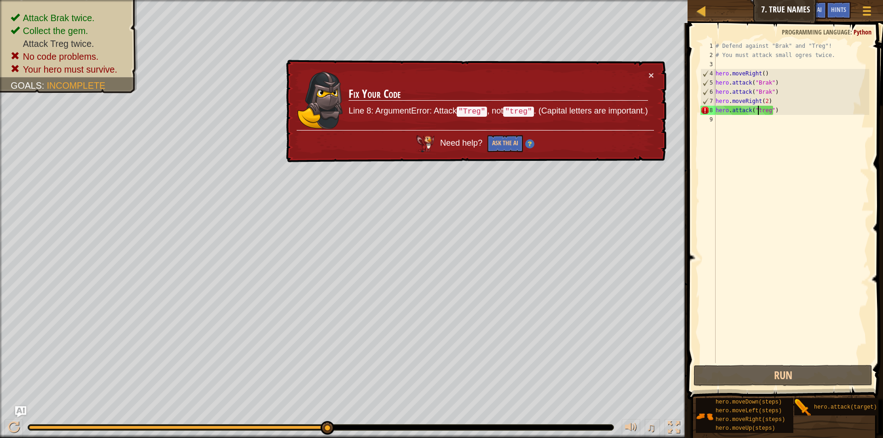
click at [759, 110] on div "# Defend against "Brak" and "Treg"! # You must attack small ogres twice. hero .…" at bounding box center [791, 211] width 155 height 340
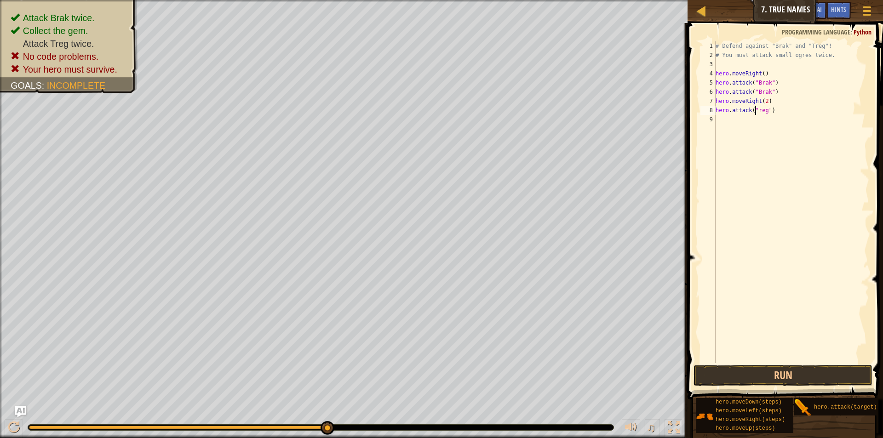
type textarea "hero.attack("Treg")"
click at [730, 120] on div "# Defend against "Brak" and "Treg"! # You must attack small ogres twice. hero .…" at bounding box center [791, 211] width 155 height 340
click at [762, 101] on div "# Defend against "Brak" and "Treg"! # You must attack small ogres twice. hero .…" at bounding box center [791, 211] width 155 height 340
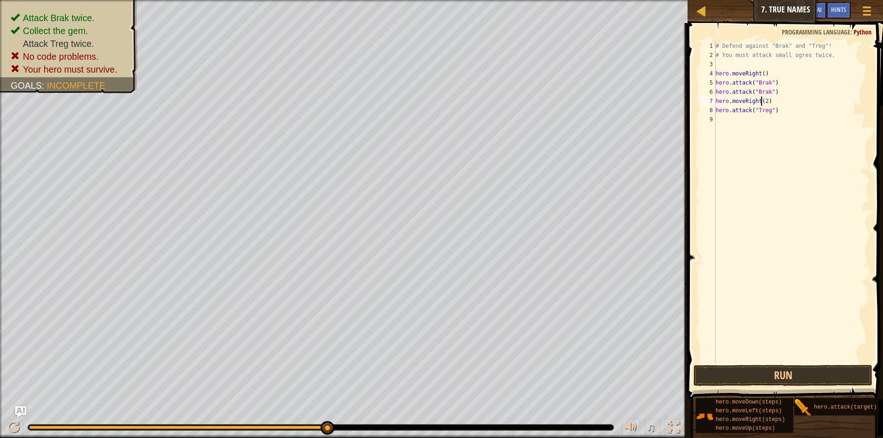
click at [763, 102] on div "# Defend against "Brak" and "Treg"! # You must attack small ogres twice. hero .…" at bounding box center [791, 211] width 155 height 340
type textarea "hero.moveRight()"
click at [736, 118] on div "# Defend against "Brak" and "Treg"! # You must attack small ogres twice. hero .…" at bounding box center [791, 211] width 155 height 340
type textarea "H"
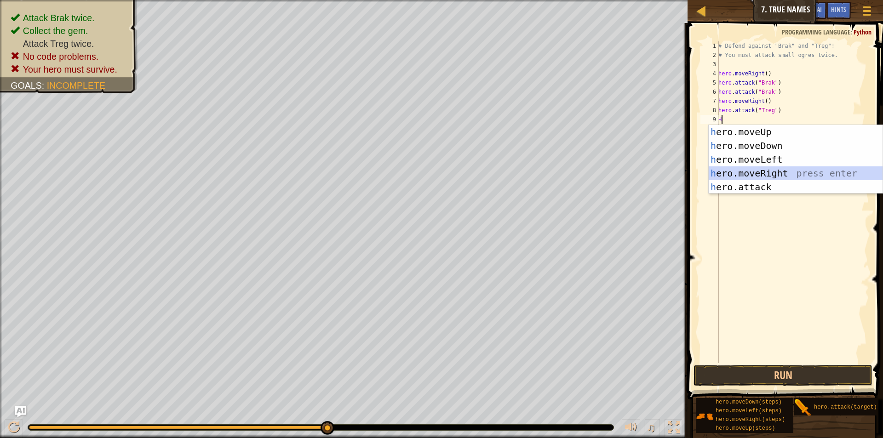
click at [759, 170] on div "h ero.moveUp press enter h ero.moveDown press enter h ero.moveLeft press enter …" at bounding box center [795, 173] width 174 height 97
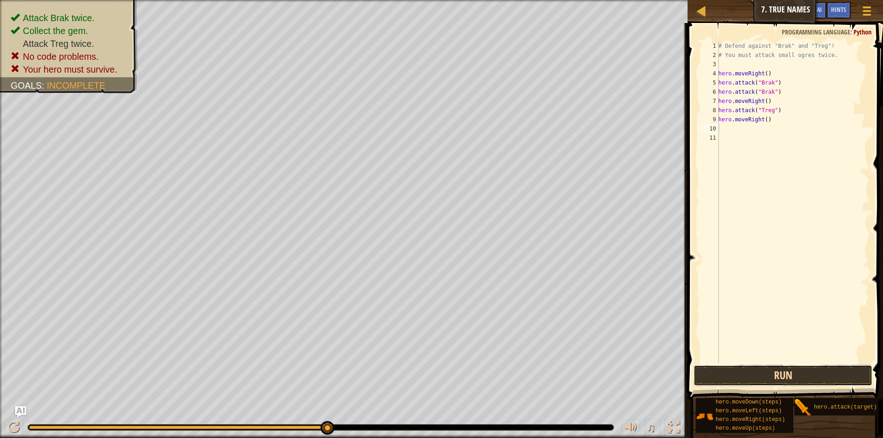
drag, startPoint x: 747, startPoint y: 377, endPoint x: 740, endPoint y: 379, distance: 7.3
click at [747, 377] on button "Run" at bounding box center [782, 375] width 179 height 21
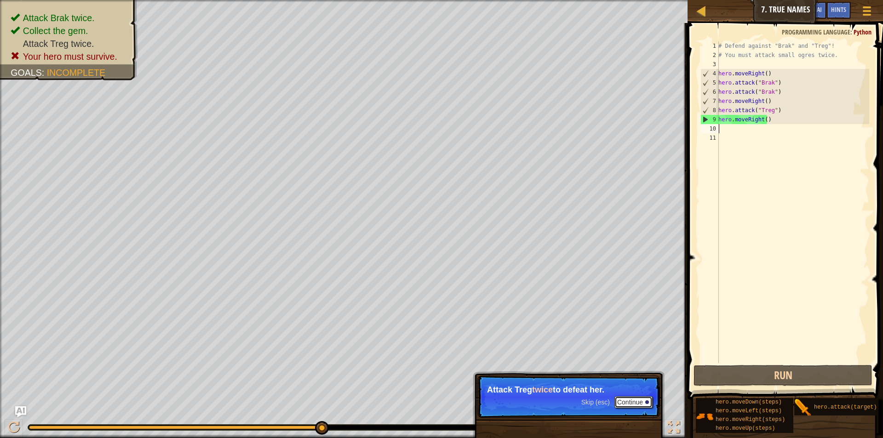
click at [638, 406] on button "Continue" at bounding box center [633, 402] width 38 height 12
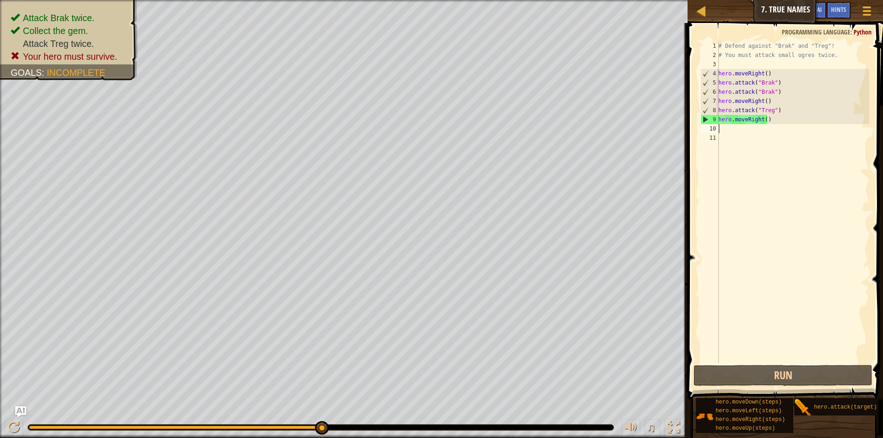
click at [735, 132] on div "# Defend against "Brak" and "Treg"! # You must attack small ogres twice. hero .…" at bounding box center [792, 211] width 153 height 340
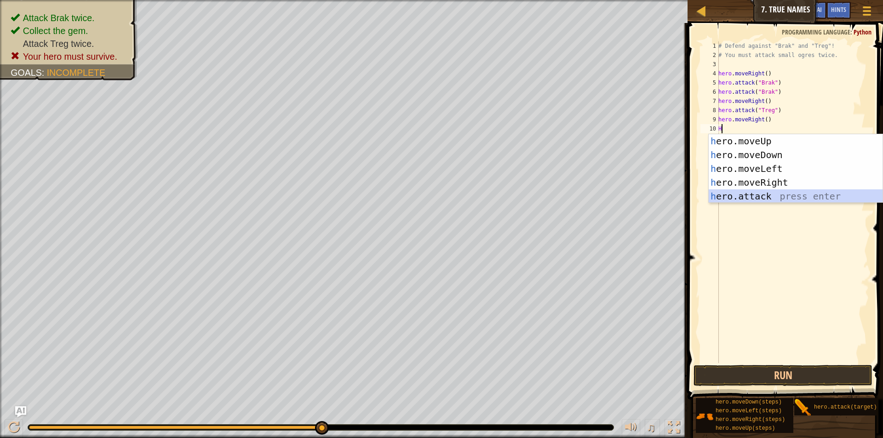
click at [742, 198] on div "h ero.moveUp press enter h ero.moveDown press enter h ero.moveLeft press enter …" at bounding box center [795, 182] width 174 height 97
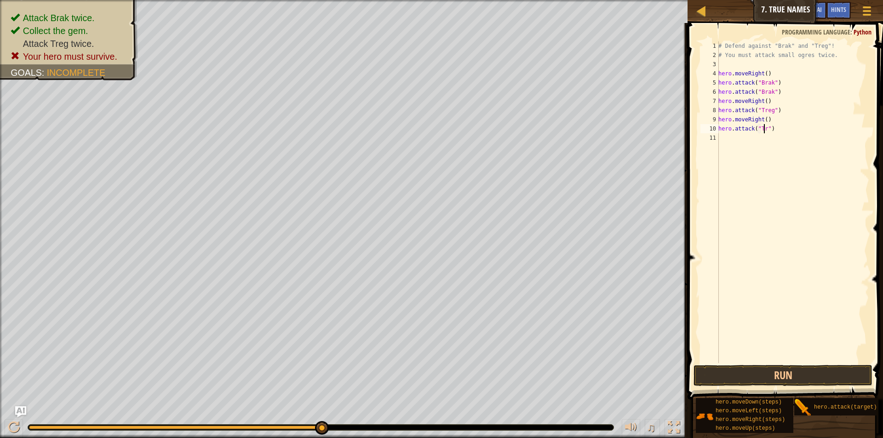
scroll to position [4, 4]
type textarea "hero.attack("Treg")"
click at [759, 375] on button "Run" at bounding box center [782, 375] width 179 height 21
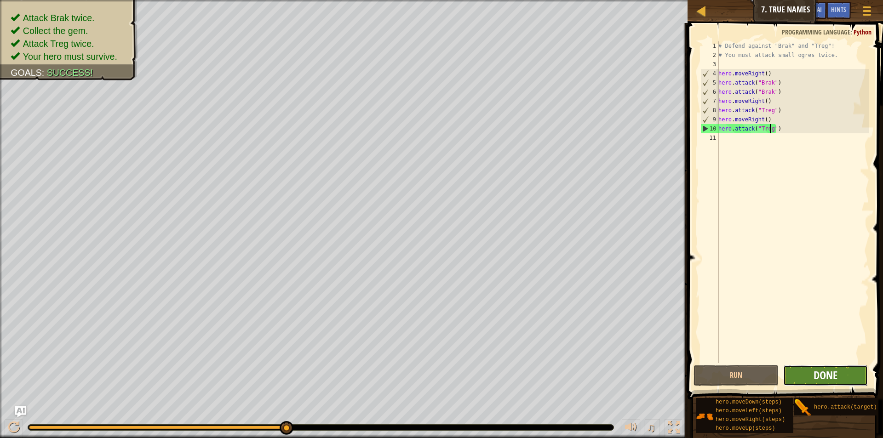
click at [823, 371] on span "Done" at bounding box center [825, 375] width 24 height 15
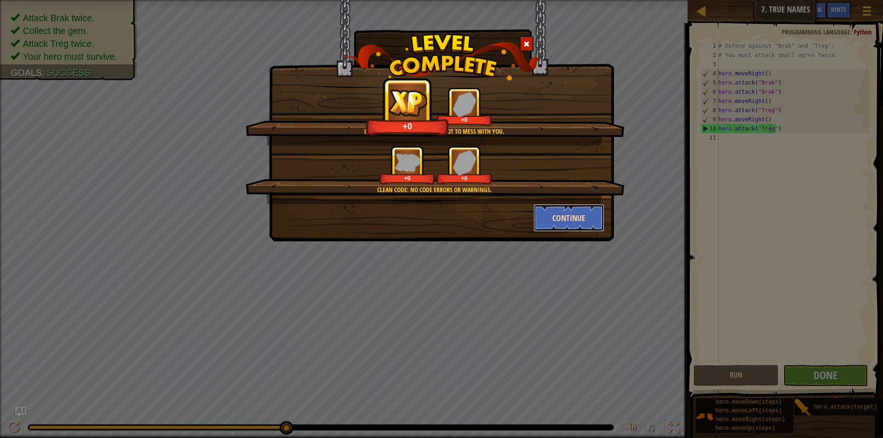
click at [571, 215] on button "Continue" at bounding box center [568, 218] width 71 height 28
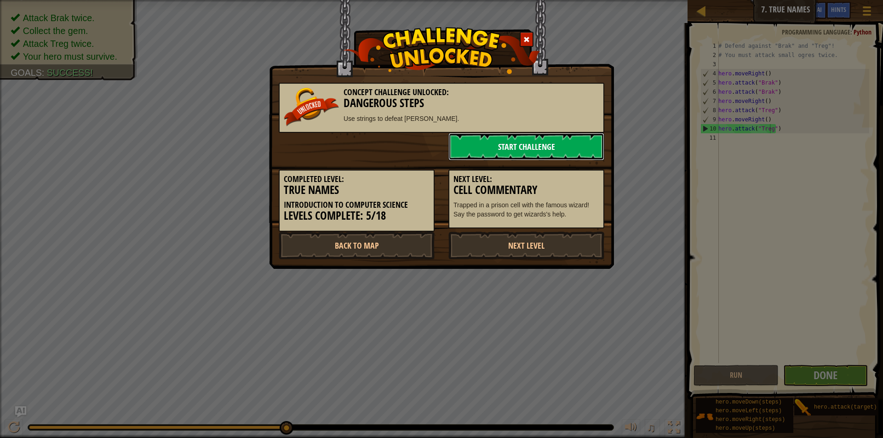
click at [553, 139] on link "Start Challenge" at bounding box center [526, 147] width 156 height 28
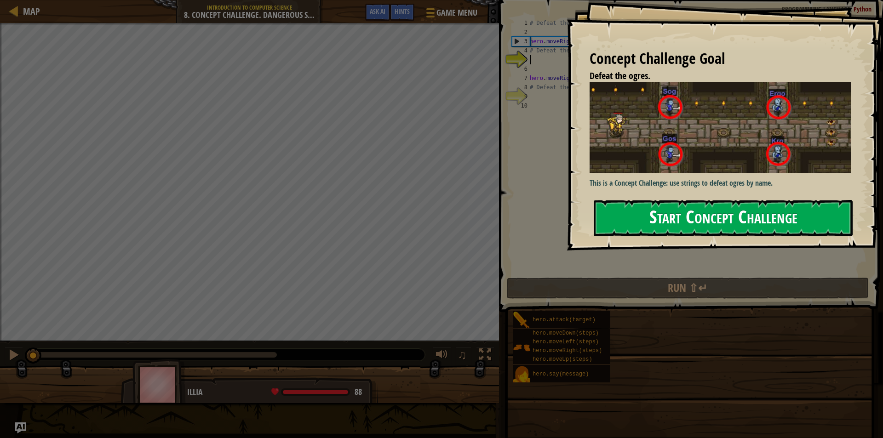
click at [666, 223] on button "Start Concept Challenge" at bounding box center [723, 218] width 259 height 36
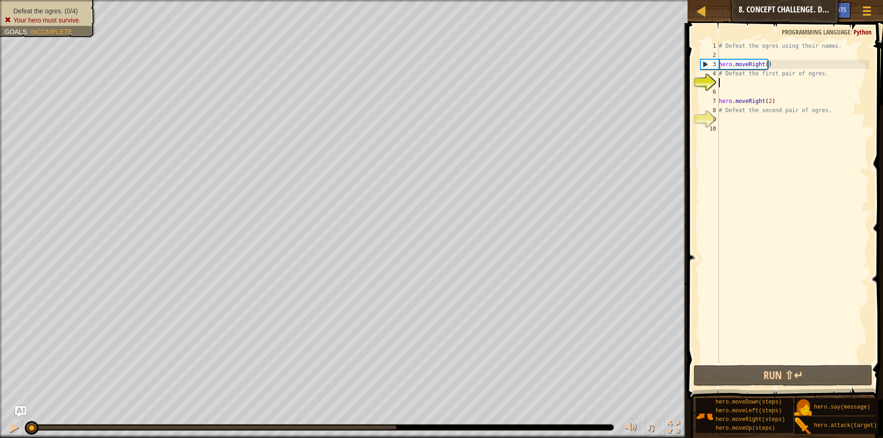
scroll to position [4, 0]
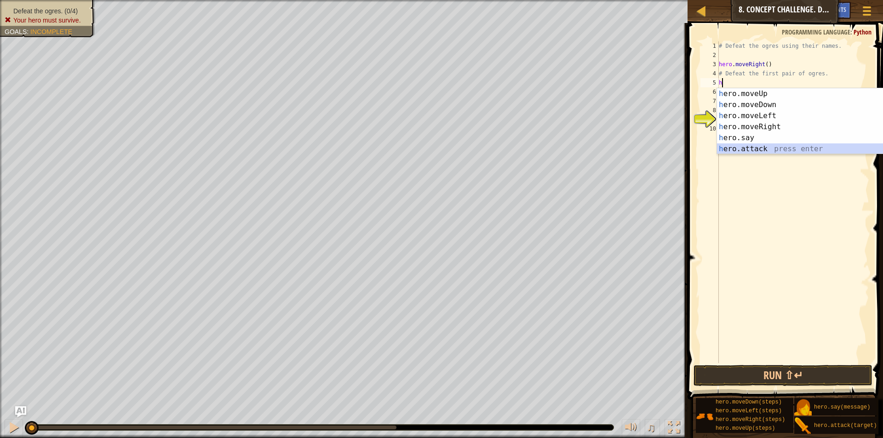
click at [748, 145] on div "h ero.moveUp press enter h ero.moveDown press enter h ero.moveLeft press enter …" at bounding box center [804, 132] width 174 height 88
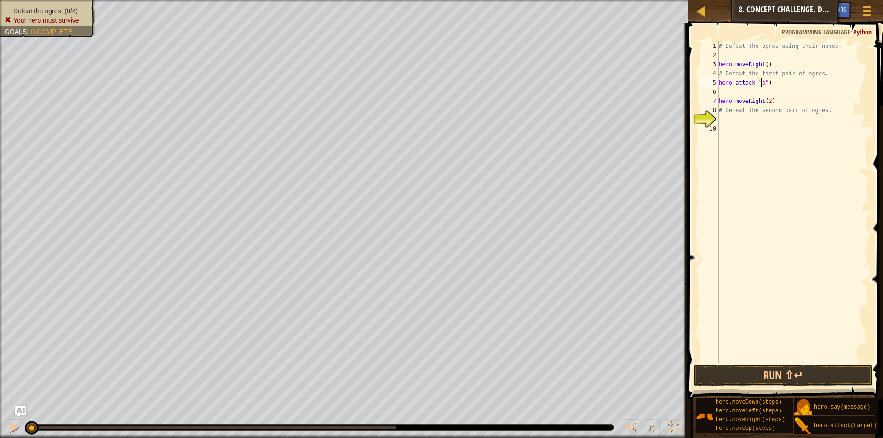
scroll to position [4, 4]
type textarea "hero.attack("sog")"
click at [729, 91] on div "# Defeat the ogres using their names. hero . moveRight ( ) # Defeat the first p…" at bounding box center [793, 211] width 152 height 340
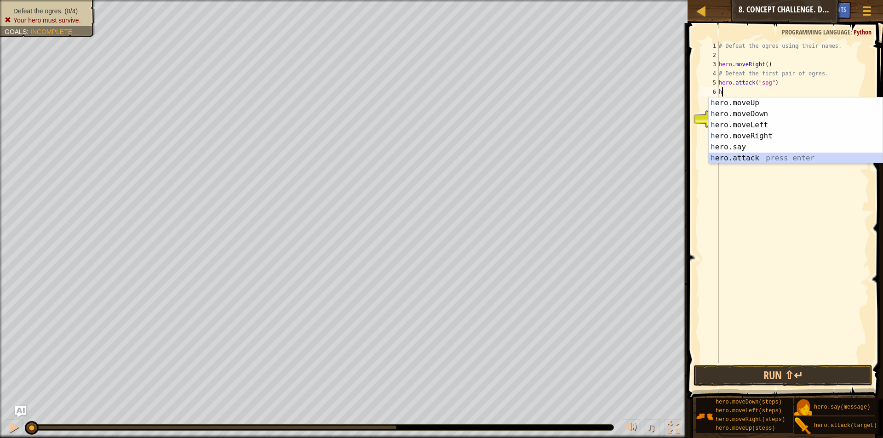
click at [742, 158] on div "h ero.moveUp press enter h ero.moveDown press enter h ero.moveLeft press enter …" at bounding box center [795, 141] width 174 height 88
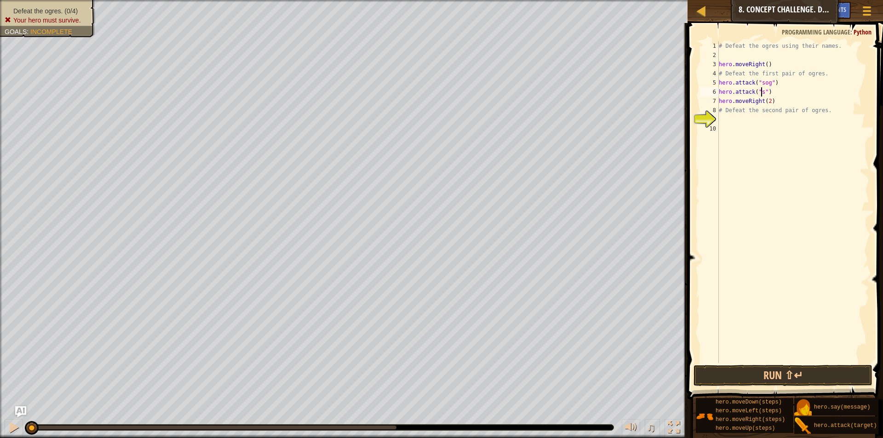
scroll to position [4, 4]
type textarea "hero.attack("sog")"
click at [728, 118] on div "# Defeat the ogres using their names. hero . moveRight ( ) # Defeat the first p…" at bounding box center [793, 211] width 152 height 340
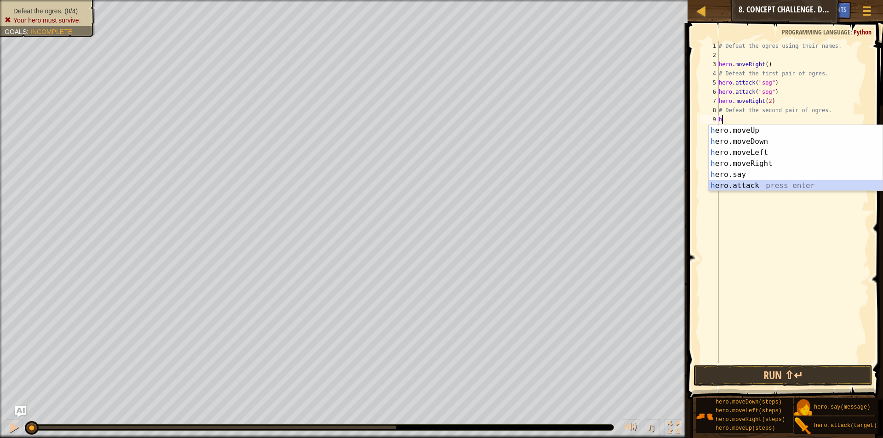
click at [750, 183] on div "h ero.moveUp press enter h ero.moveDown press enter h ero.moveLeft press enter …" at bounding box center [795, 169] width 174 height 88
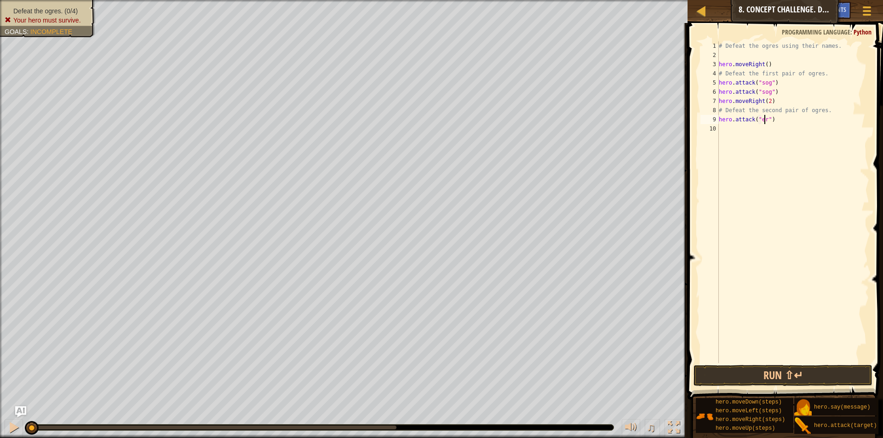
scroll to position [4, 4]
type textarea "hero.attack("ergo")"
click at [728, 128] on div "# Defeat the ogres using their names. hero . moveRight ( ) # Defeat the first p…" at bounding box center [793, 211] width 152 height 340
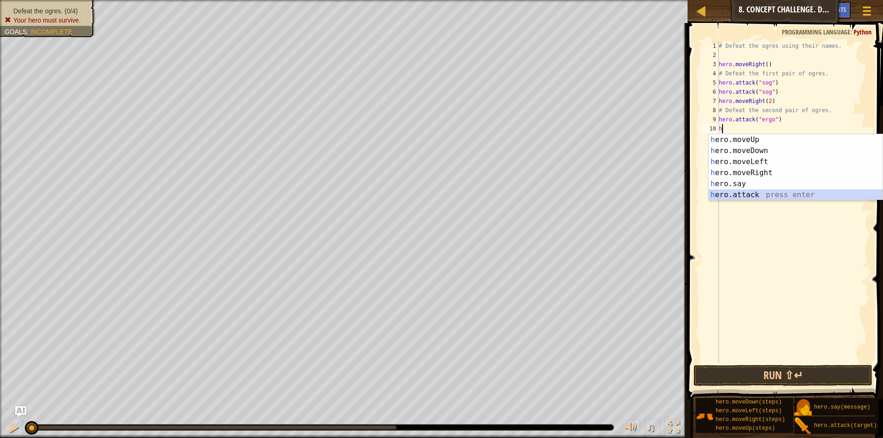
click at [746, 195] on div "h ero.moveUp press enter h ero.moveDown press enter h ero.moveLeft press enter …" at bounding box center [795, 178] width 174 height 88
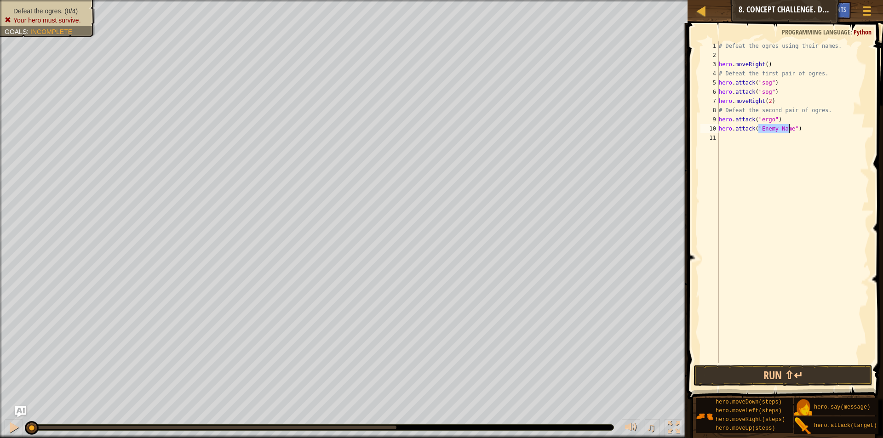
scroll to position [4, 4]
type textarea "hero.attack("kro")"
click at [725, 141] on div "# Defeat the ogres using their names. hero . moveRight ( ) # Defeat the first p…" at bounding box center [793, 211] width 152 height 340
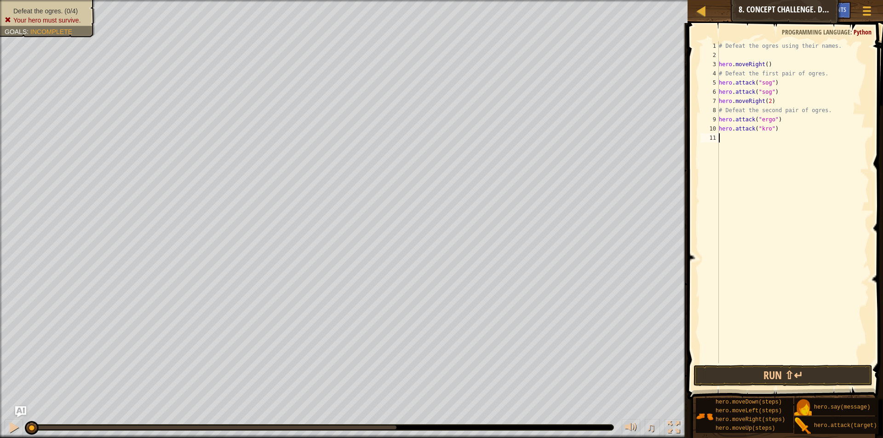
type textarea "h"
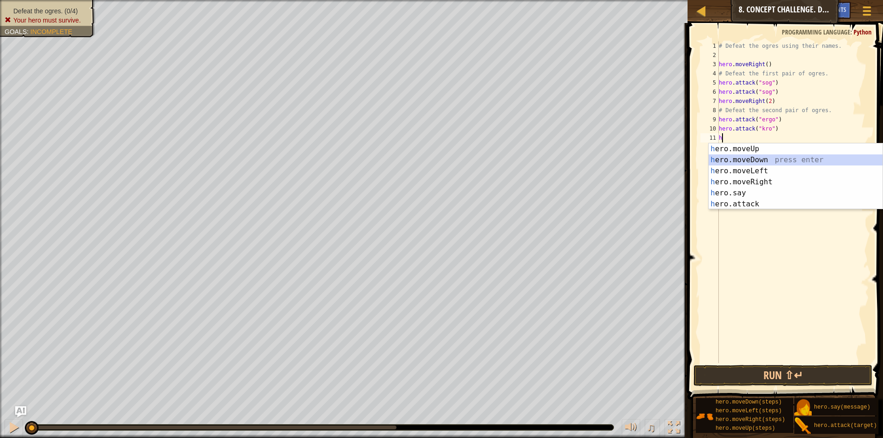
click at [755, 160] on div "h ero.moveUp press enter h ero.moveDown press enter h ero.moveLeft press enter …" at bounding box center [795, 187] width 174 height 88
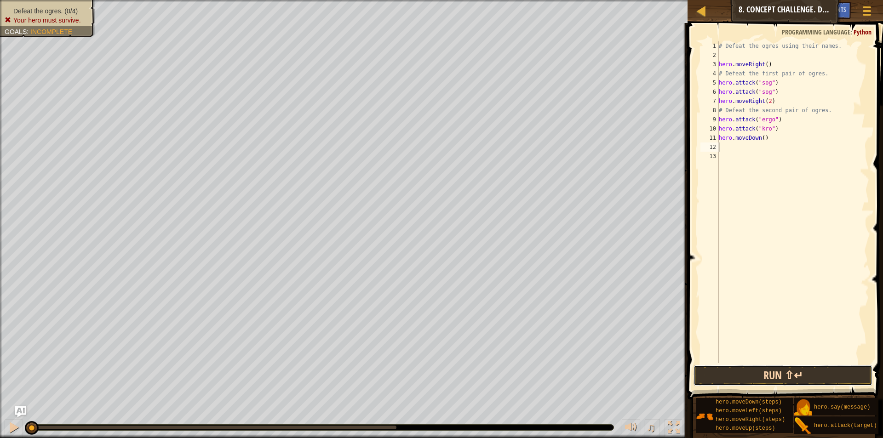
click at [761, 374] on button "Run ⇧↵" at bounding box center [782, 375] width 179 height 21
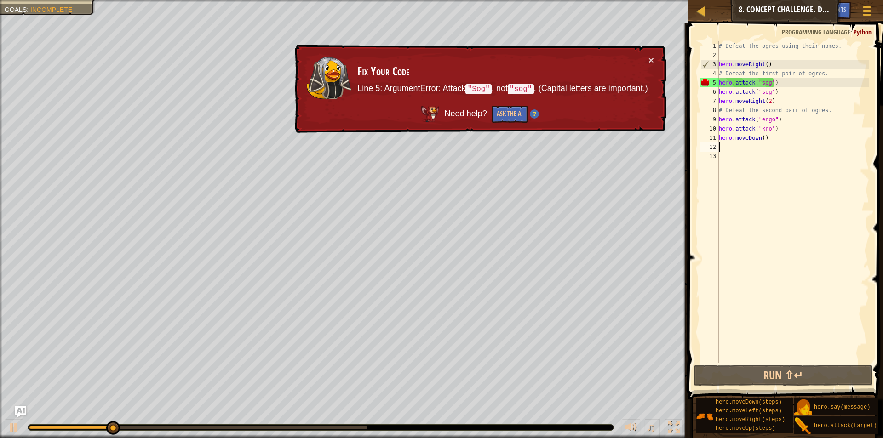
click at [794, 98] on div "# Defeat the ogres using their names. hero . moveRight ( ) # Defeat the first p…" at bounding box center [793, 211] width 152 height 340
click at [766, 83] on div "# Defeat the ogres using their names. hero . moveRight ( ) # Defeat the first p…" at bounding box center [793, 211] width 152 height 340
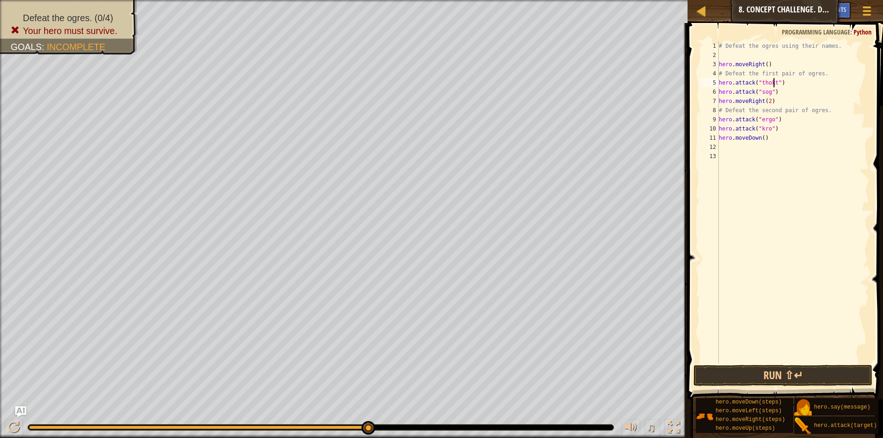
scroll to position [4, 5]
click at [767, 92] on div "# Defeat the ogres using their names. hero . moveRight ( ) # Defeat the first p…" at bounding box center [793, 211] width 152 height 340
type textarea "hero.attack("ogres")"
click at [780, 373] on button "Run ⇧↵" at bounding box center [782, 375] width 179 height 21
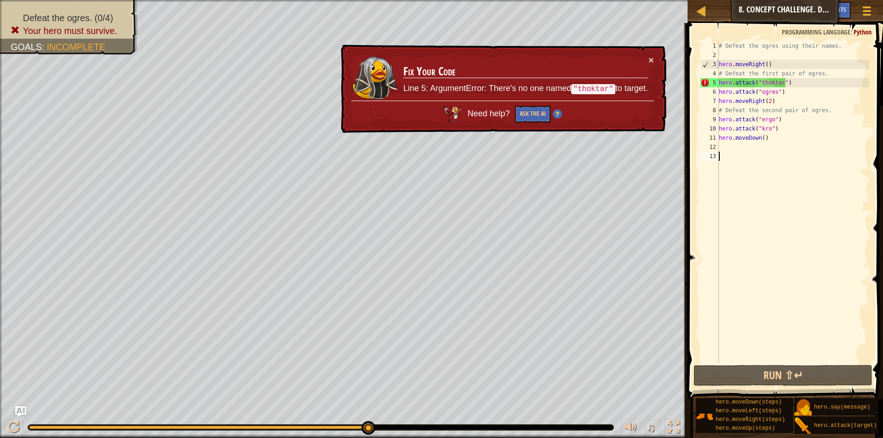
click at [807, 276] on div "# Defeat the ogres using their names. hero . moveRight ( ) # Defeat the first p…" at bounding box center [793, 211] width 152 height 340
drag, startPoint x: 717, startPoint y: 80, endPoint x: 755, endPoint y: 96, distance: 41.4
click at [755, 96] on div "1 2 3 4 5 6 7 8 9 10 11 12 13 # Defeat the ogres using their names. hero . move…" at bounding box center [783, 202] width 171 height 322
type textarea "hero.attack("ogres") hero.moveRight(2)"
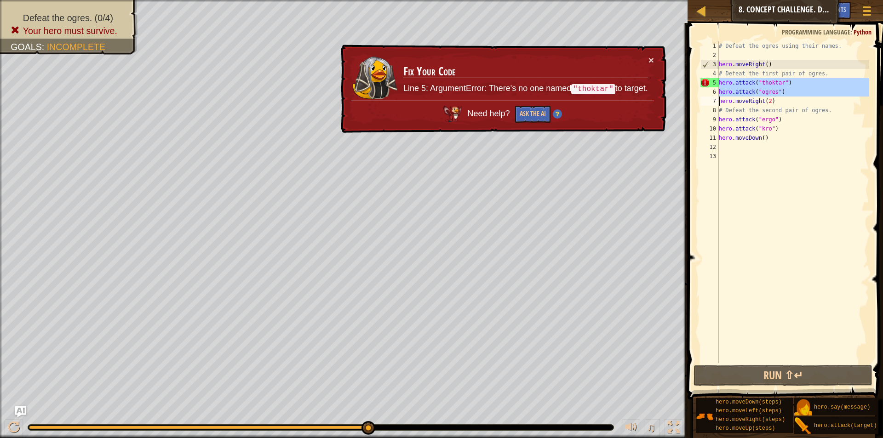
click at [777, 82] on div "# Defeat the ogres using their names. hero . moveRight ( ) # Defeat the first p…" at bounding box center [793, 211] width 152 height 340
click at [778, 82] on div "# Defeat the ogres using their names. hero . moveRight ( ) # Defeat the first p…" at bounding box center [793, 211] width 152 height 340
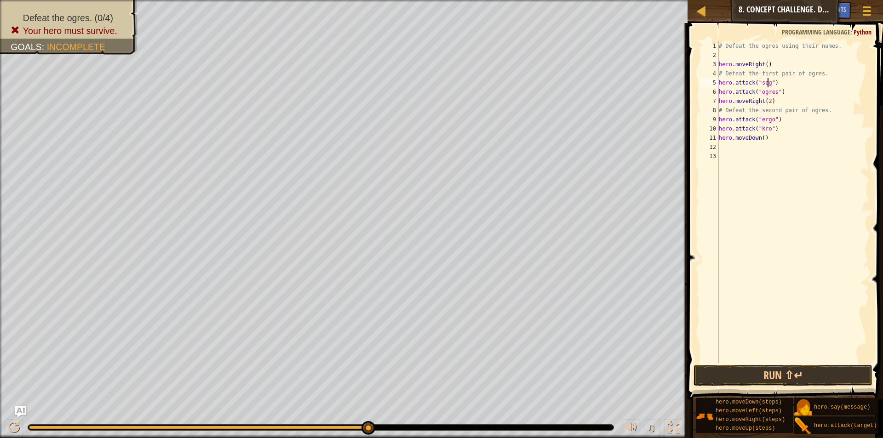
scroll to position [4, 4]
drag, startPoint x: 765, startPoint y: 91, endPoint x: 773, endPoint y: 90, distance: 8.7
click at [773, 90] on div "# Defeat the ogres using their names. hero . moveRight ( ) # Defeat the first p…" at bounding box center [793, 211] width 152 height 340
type textarea "hero.attack("gos")"
click at [788, 374] on button "Run ⇧↵" at bounding box center [782, 375] width 179 height 21
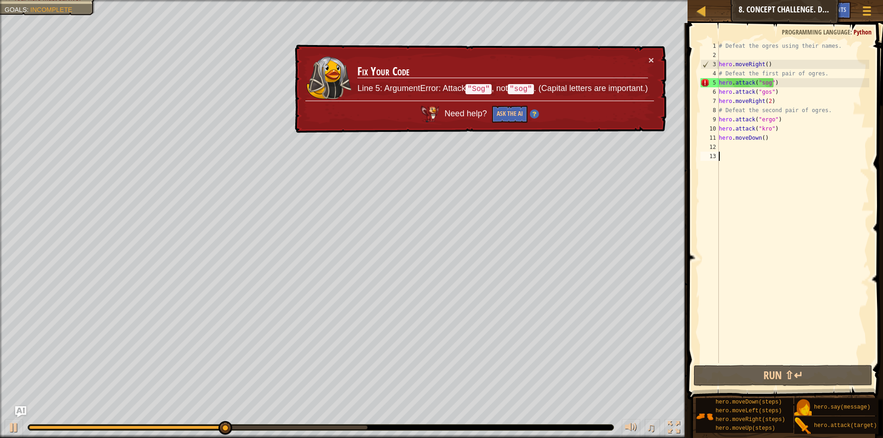
click at [740, 155] on div "# Defeat the ogres using their names. hero . moveRight ( ) # Defeat the first p…" at bounding box center [793, 211] width 152 height 340
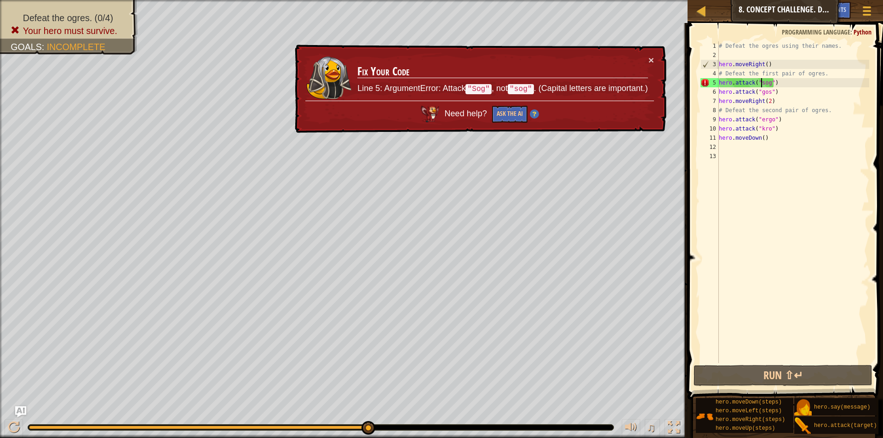
click at [760, 84] on div "# Defeat the ogres using their names. hero . moveRight ( ) # Defeat the first p…" at bounding box center [793, 211] width 152 height 340
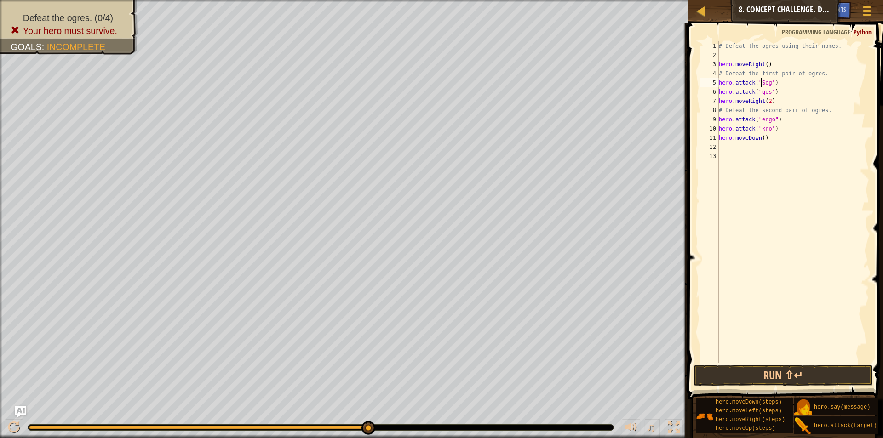
scroll to position [4, 4]
click at [759, 93] on div "# Defeat the ogres using their names. hero . moveRight ( ) # Defeat the first p…" at bounding box center [793, 211] width 152 height 340
click at [760, 92] on div "# Defeat the ogres using their names. hero . moveRight ( ) # Defeat the first p…" at bounding box center [793, 211] width 152 height 340
click at [787, 376] on button "Run ⇧↵" at bounding box center [782, 375] width 179 height 21
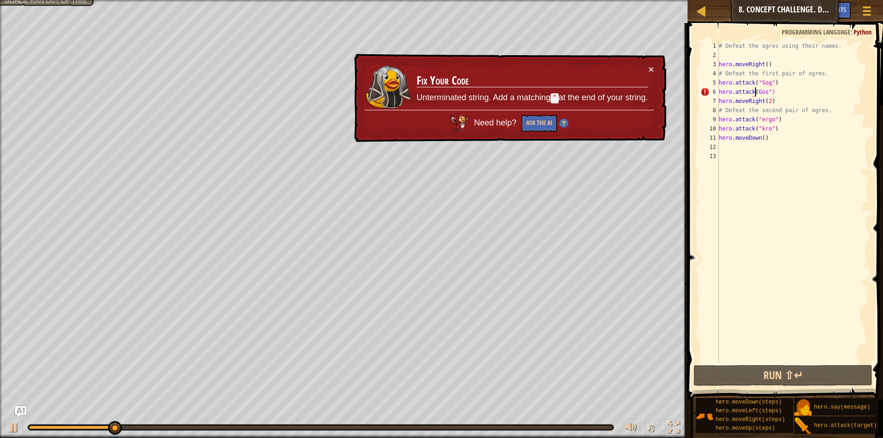
click at [754, 91] on div "# Defeat the ogres using their names. hero . moveRight ( ) # Defeat the first p…" at bounding box center [793, 211] width 152 height 340
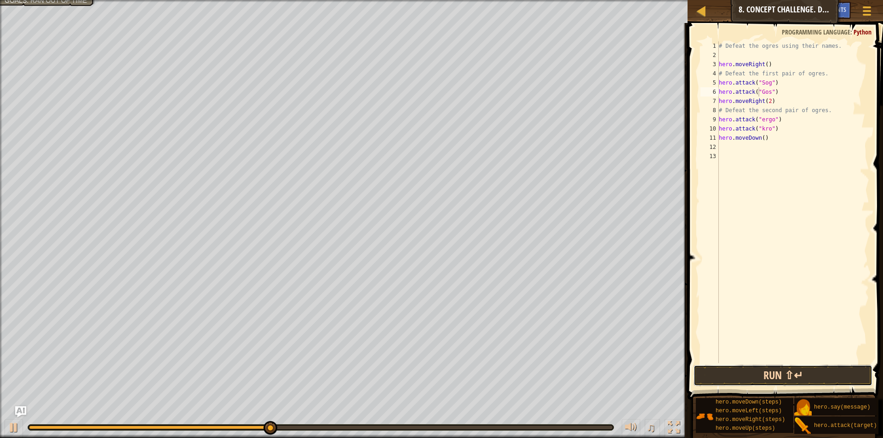
click at [772, 369] on button "Run ⇧↵" at bounding box center [782, 375] width 179 height 21
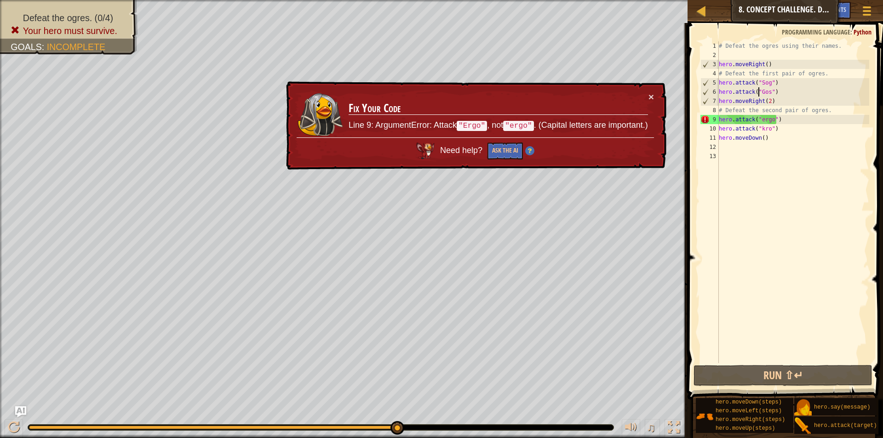
click at [760, 119] on div "# Defeat the ogres using their names. hero . moveRight ( ) # Defeat the first p…" at bounding box center [793, 211] width 152 height 340
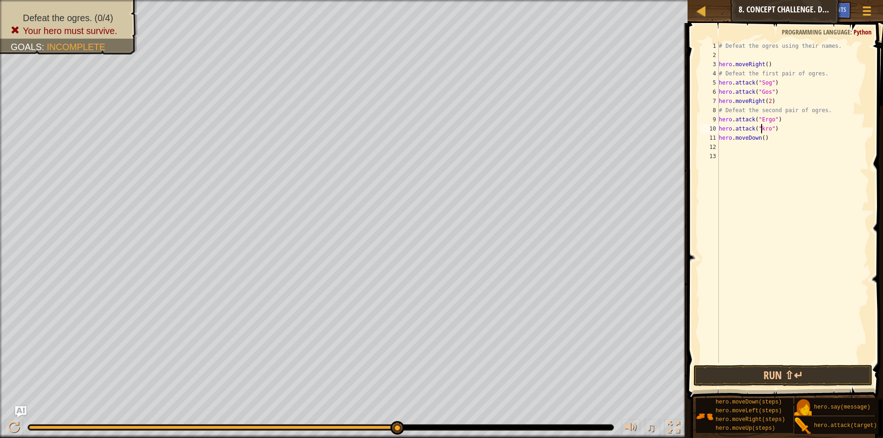
click at [761, 128] on div "# Defeat the ogres using their names. hero . moveRight ( ) # Defeat the first p…" at bounding box center [793, 211] width 152 height 340
click at [762, 373] on button "Run ⇧↵" at bounding box center [782, 375] width 179 height 21
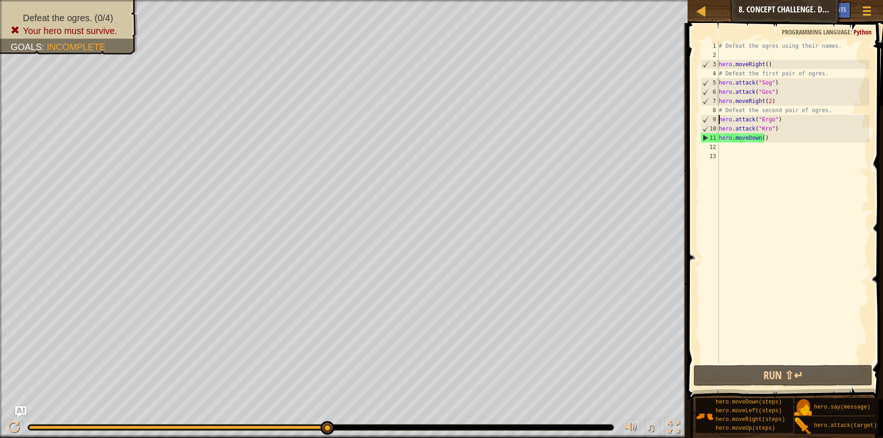
drag, startPoint x: 719, startPoint y: 119, endPoint x: 762, endPoint y: 139, distance: 48.1
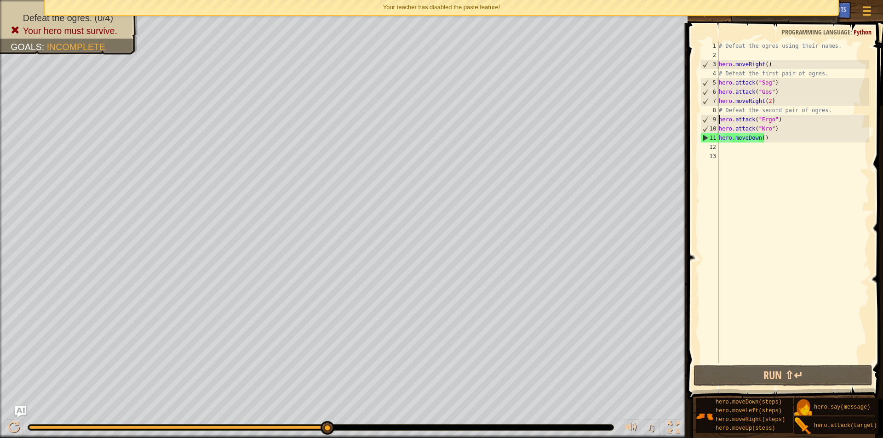
drag, startPoint x: 719, startPoint y: 119, endPoint x: 743, endPoint y: 118, distance: 23.9
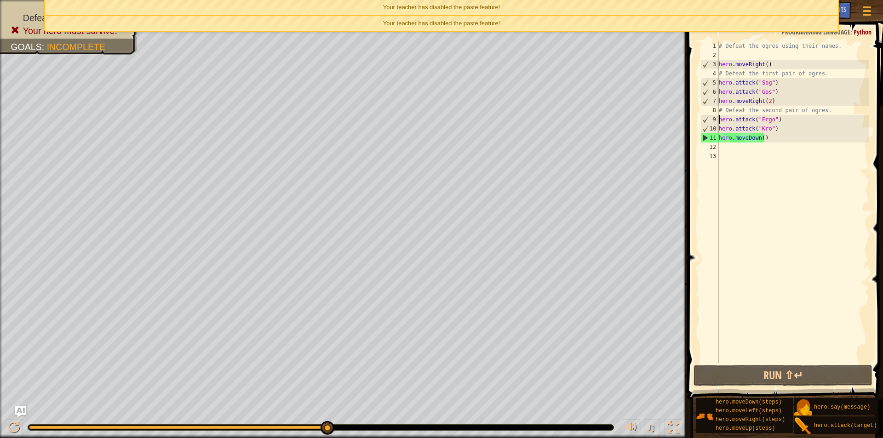
scroll to position [4, 0]
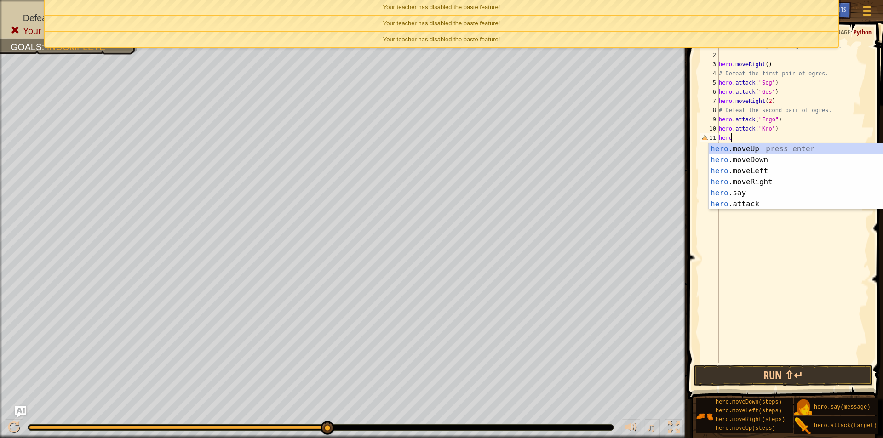
type textarea "h"
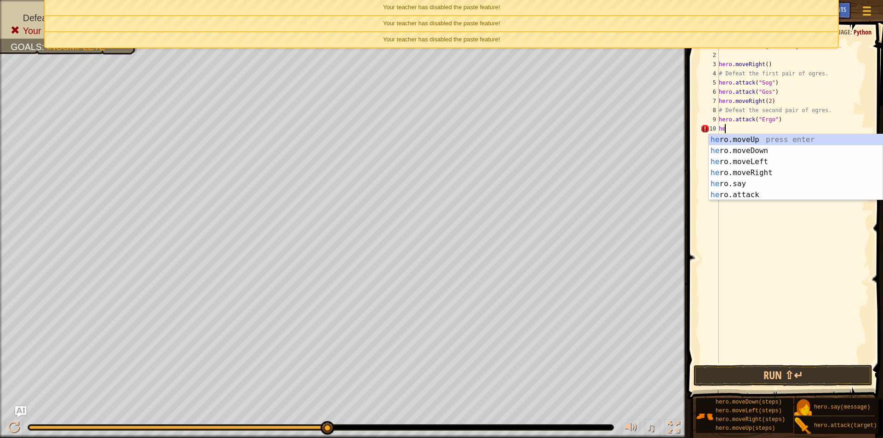
type textarea "h"
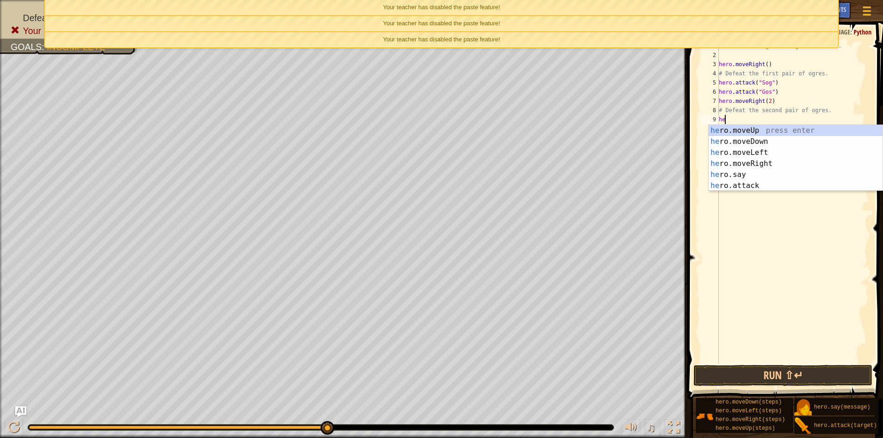
type textarea "h"
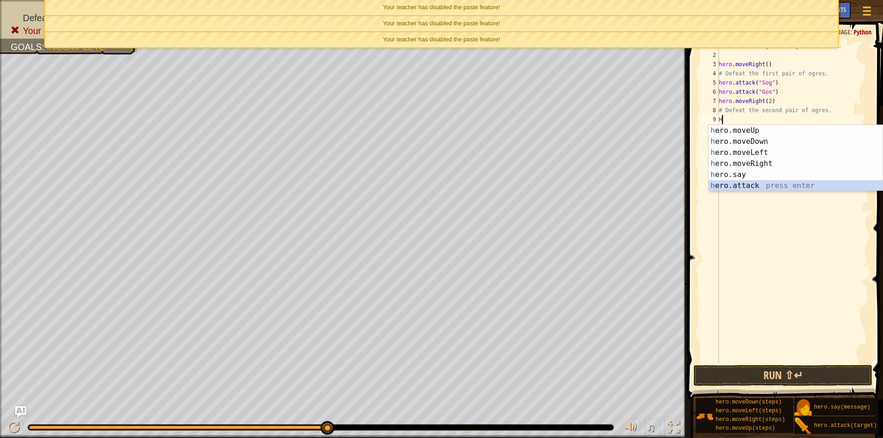
click at [738, 184] on div "h ero.moveUp press enter h ero.moveDown press enter h ero.moveLeft press enter …" at bounding box center [795, 169] width 174 height 88
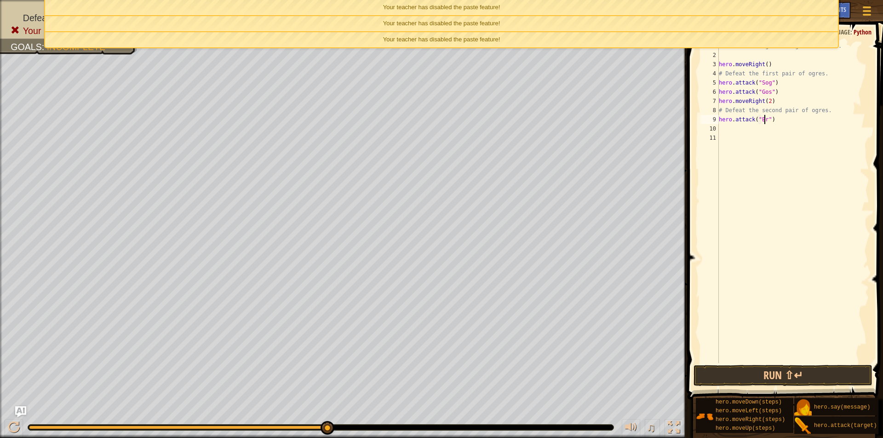
scroll to position [4, 4]
type textarea "hero.attack("Ergo")"
click at [726, 128] on div "# Defeat the ogres using their names. hero . moveRight ( ) # Defeat the first p…" at bounding box center [793, 211] width 152 height 340
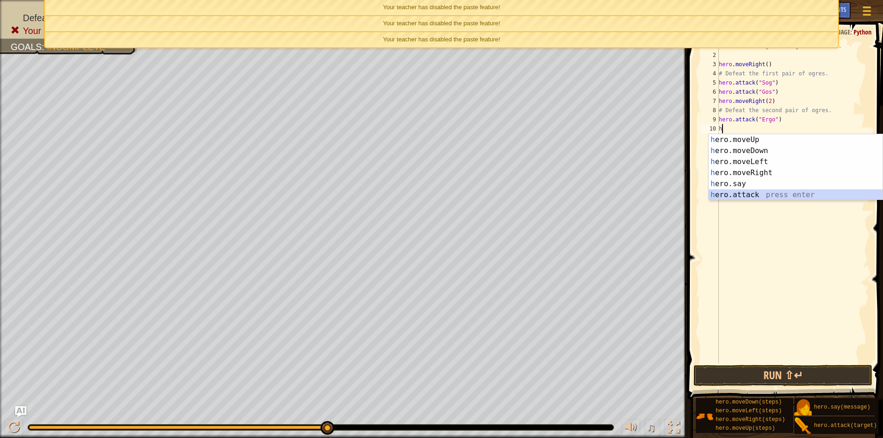
drag, startPoint x: 733, startPoint y: 193, endPoint x: 737, endPoint y: 185, distance: 8.4
click at [733, 194] on div "h ero.moveUp press enter h ero.moveDown press enter h ero.moveLeft press enter …" at bounding box center [795, 178] width 174 height 88
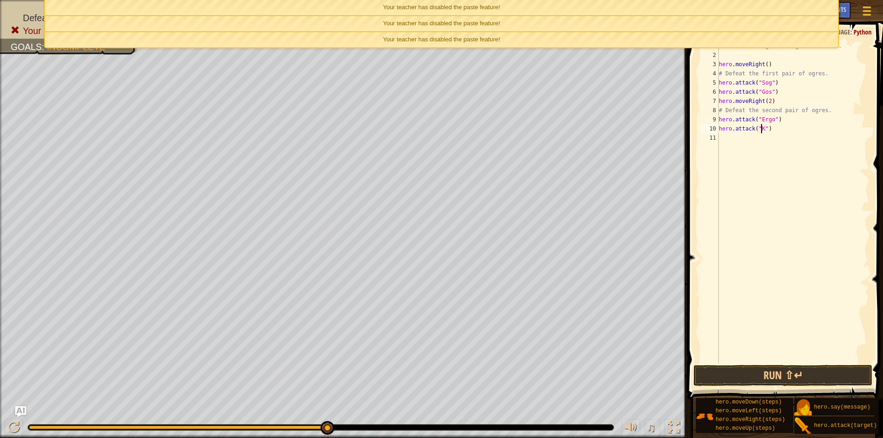
scroll to position [4, 4]
type textarea "hero.attack("Kro")"
click at [780, 129] on div "# Defeat the ogres using their names. hero . moveRight ( ) # Defeat the first p…" at bounding box center [793, 211] width 152 height 340
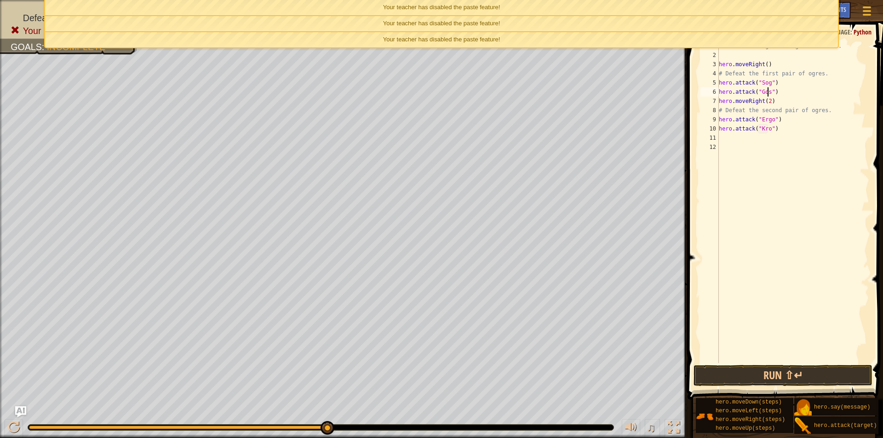
click at [766, 94] on div "# Defeat the ogres using their names. hero . moveRight ( ) # Defeat the first p…" at bounding box center [793, 211] width 152 height 340
click at [779, 86] on div "# Defeat the ogres using their names. hero . moveRight ( ) # Defeat the first p…" at bounding box center [793, 211] width 152 height 340
type textarea "hero.attack("Sog")"
type textarea "s"
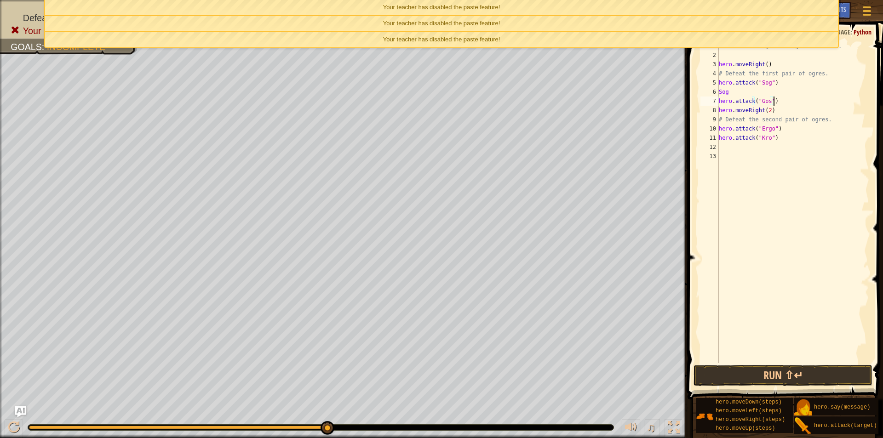
click at [777, 103] on div "# Defeat the ogres using their names. hero . moveRight ( ) # Defeat the first p…" at bounding box center [793, 211] width 152 height 340
type textarea "hero.attack("Gos")"
click at [735, 93] on div "# Defeat the ogres using their names. hero . moveRight ( ) # Defeat the first p…" at bounding box center [793, 211] width 152 height 340
type textarea "S"
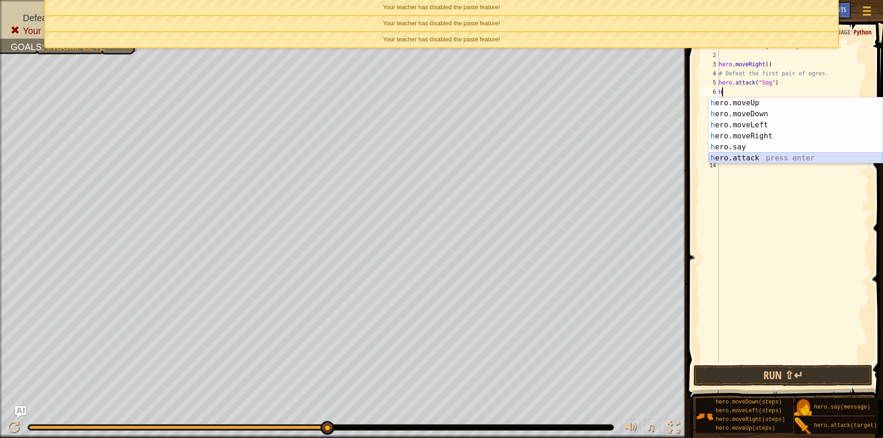
click at [742, 158] on div "h ero.moveUp press enter h ero.moveDown press enter h ero.moveLeft press enter …" at bounding box center [795, 141] width 174 height 88
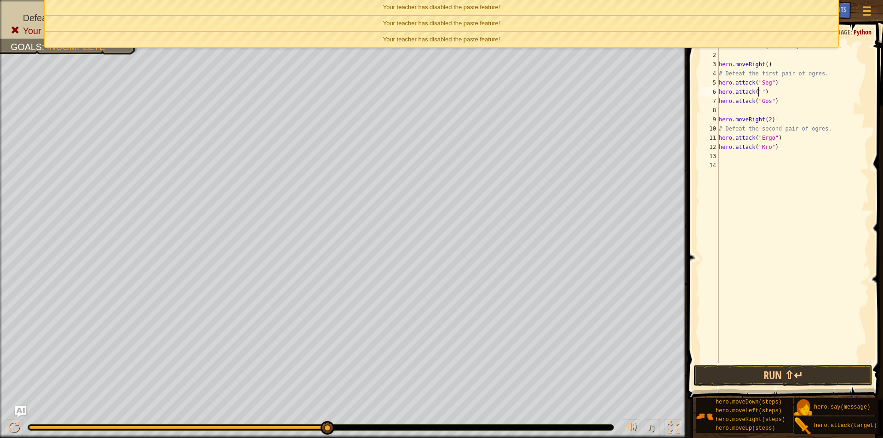
scroll to position [4, 4]
type textarea "hero.attack("Sog")"
click at [727, 111] on div "# Defeat the ogres using their names. hero . moveRight ( ) # Defeat the first p…" at bounding box center [793, 211] width 152 height 340
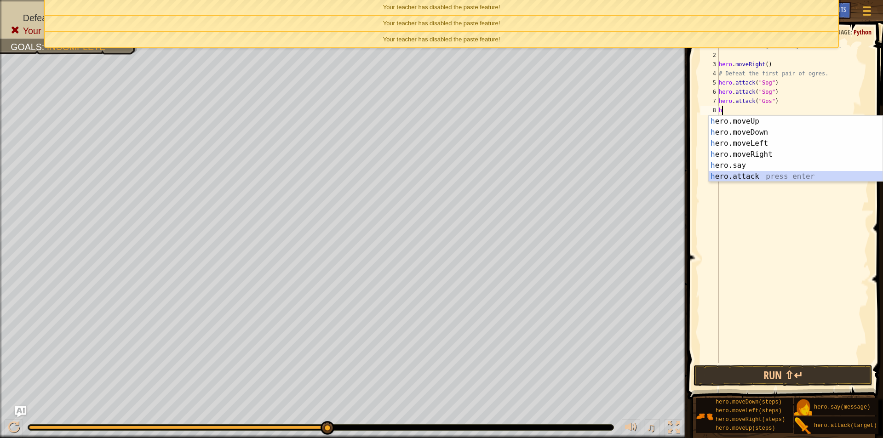
click at [739, 175] on div "h ero.moveUp press enter h ero.moveDown press enter h ero.moveLeft press enter …" at bounding box center [795, 160] width 174 height 88
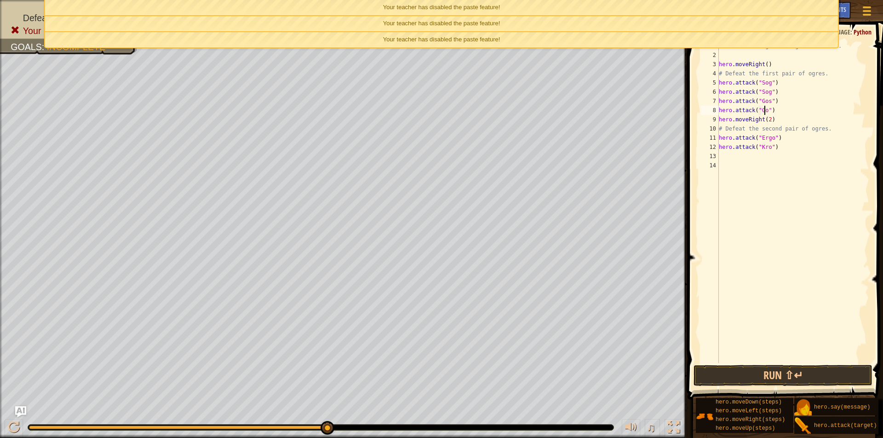
scroll to position [4, 4]
click at [782, 140] on div "# Defeat the ogres using their names. hero . moveRight ( ) # Defeat the first p…" at bounding box center [793, 211] width 152 height 340
type textarea "hero.attack("Ergo")"
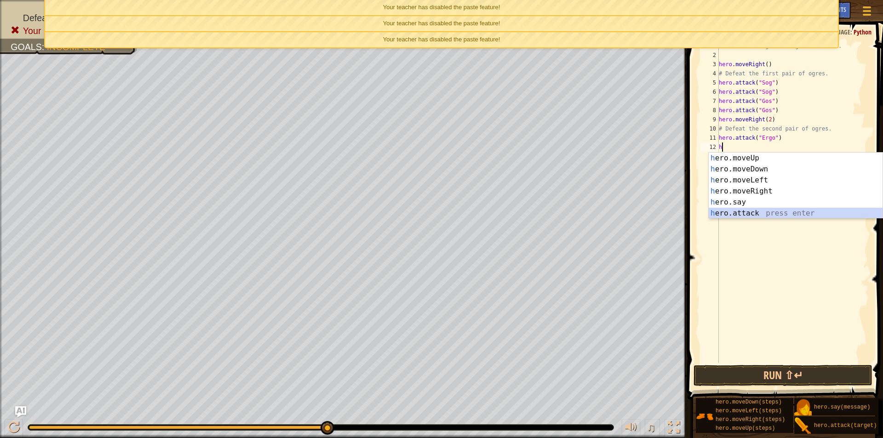
click at [760, 214] on div "h ero.moveUp press enter h ero.moveDown press enter h ero.moveLeft press enter …" at bounding box center [795, 197] width 174 height 88
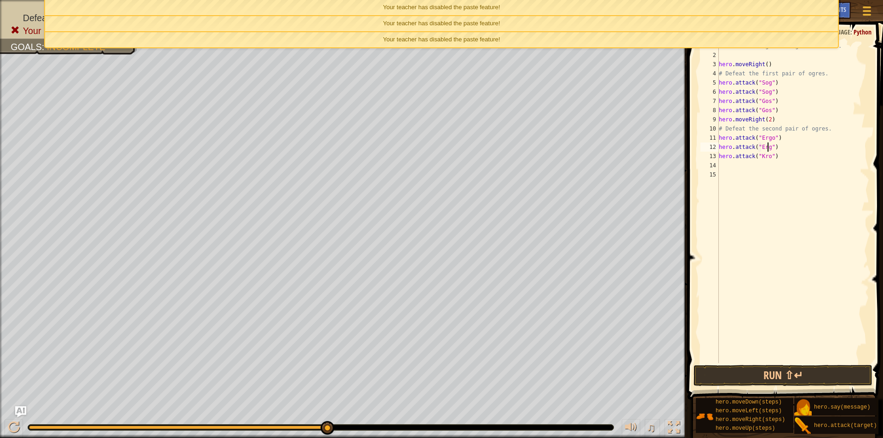
scroll to position [4, 4]
click at [785, 157] on div "# Defeat the ogres using their names. hero . moveRight ( ) # Defeat the first p…" at bounding box center [793, 211] width 152 height 340
type textarea "hero.attack("Kro")"
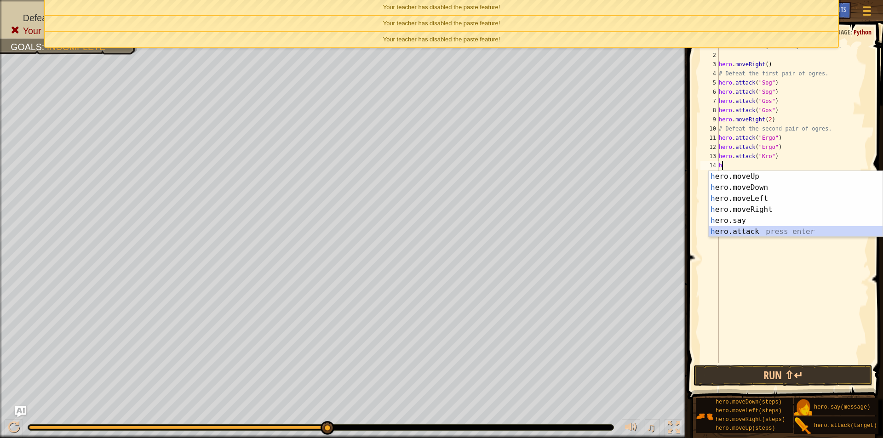
click at [765, 234] on div "h ero.moveUp press enter h ero.moveDown press enter h ero.moveLeft press enter …" at bounding box center [795, 215] width 174 height 88
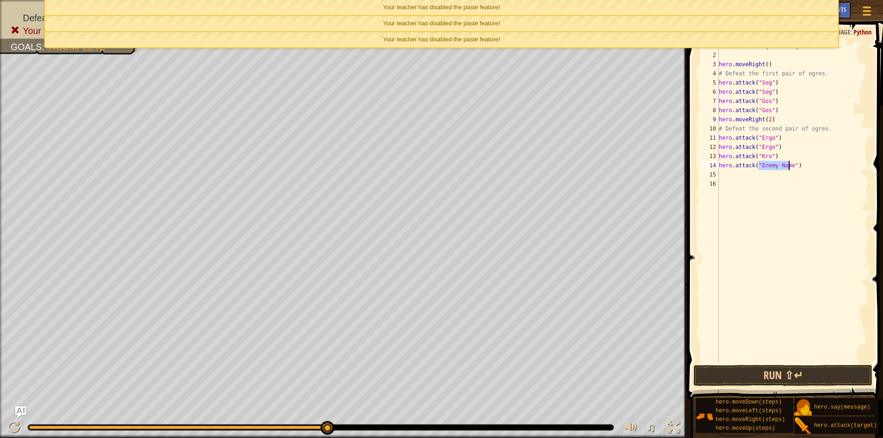
scroll to position [4, 4]
type textarea "hero.attack("Kro")"
click at [739, 171] on div "# Defeat the ogres using their names. hero . moveRight ( ) # Defeat the first p…" at bounding box center [793, 211] width 152 height 340
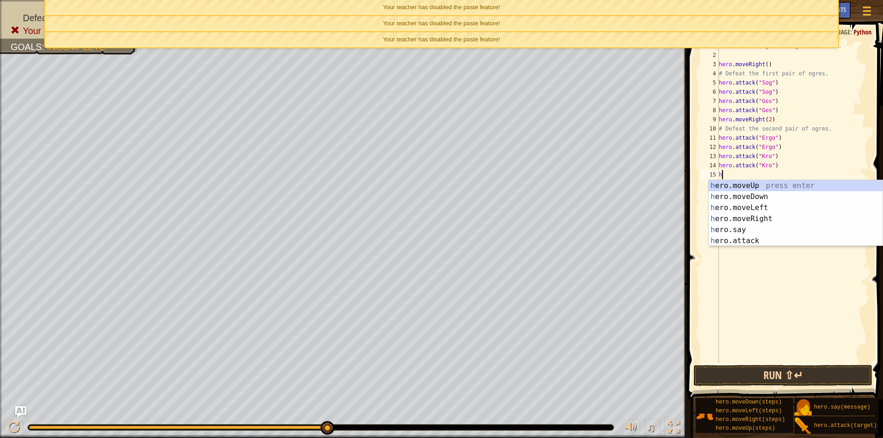
type textarea "h"
click at [770, 378] on button "Run ⇧↵" at bounding box center [782, 375] width 179 height 21
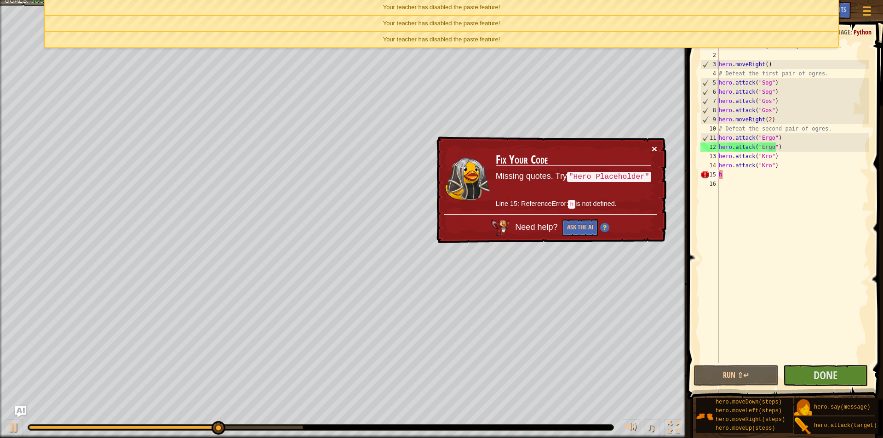
click at [654, 149] on button "×" at bounding box center [655, 150] width 6 height 10
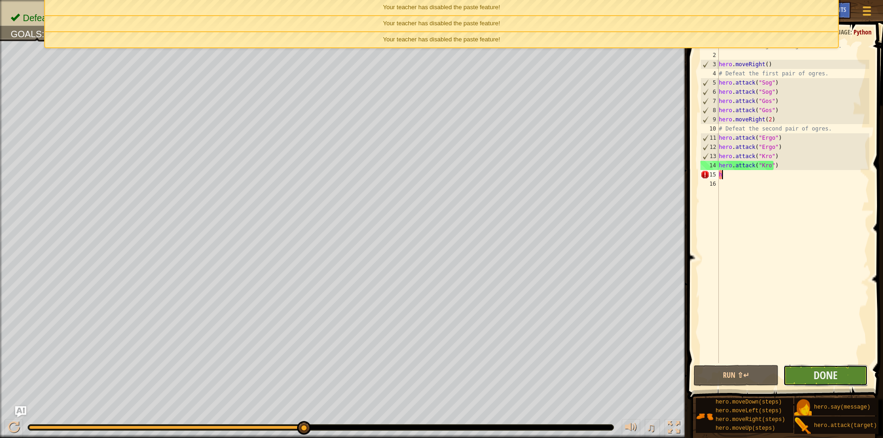
click at [841, 374] on button "Done" at bounding box center [825, 375] width 85 height 21
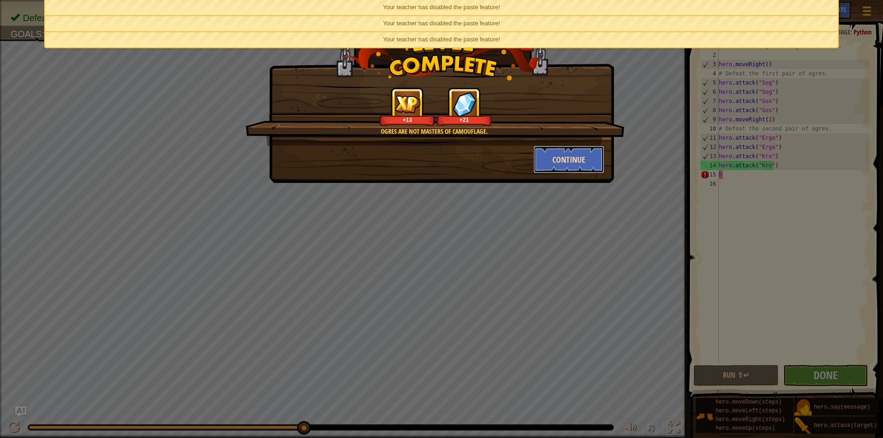
click at [548, 154] on button "Continue" at bounding box center [568, 160] width 71 height 28
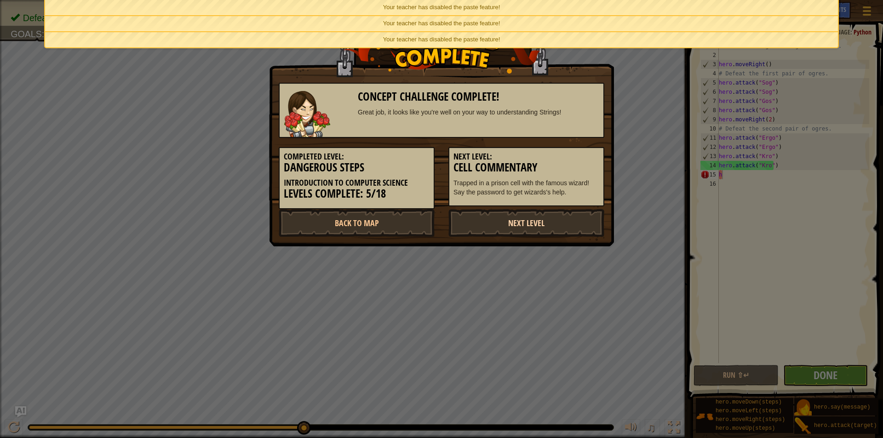
click at [522, 233] on link "Next Level" at bounding box center [526, 223] width 156 height 28
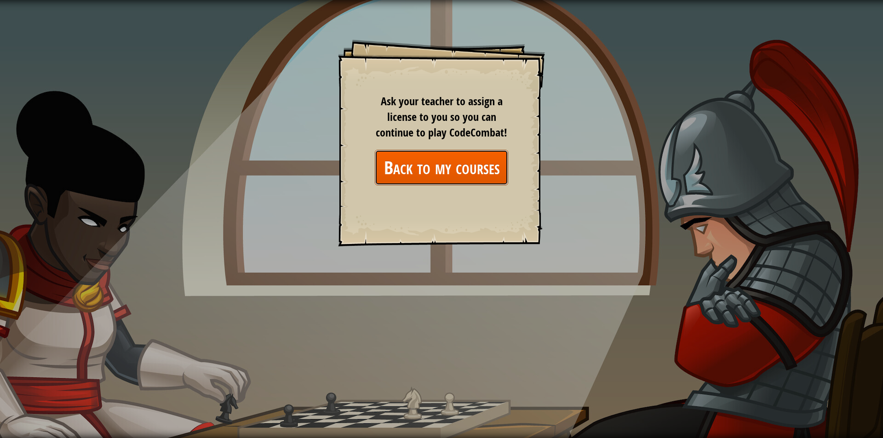
click at [446, 166] on link "Back to my courses" at bounding box center [441, 167] width 133 height 35
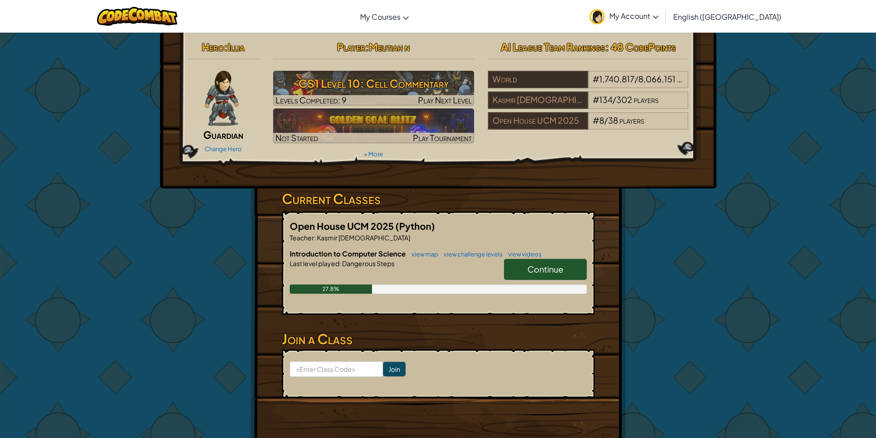
click at [551, 273] on span "Continue" at bounding box center [545, 269] width 36 height 11
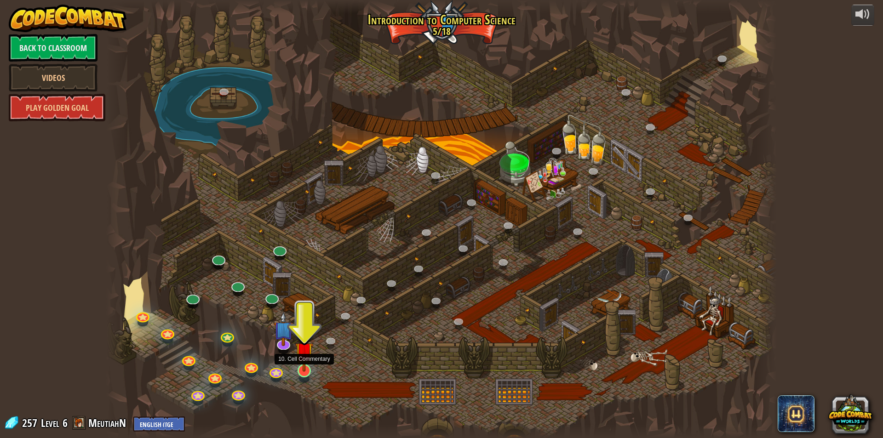
click at [306, 371] on img at bounding box center [304, 351] width 18 height 41
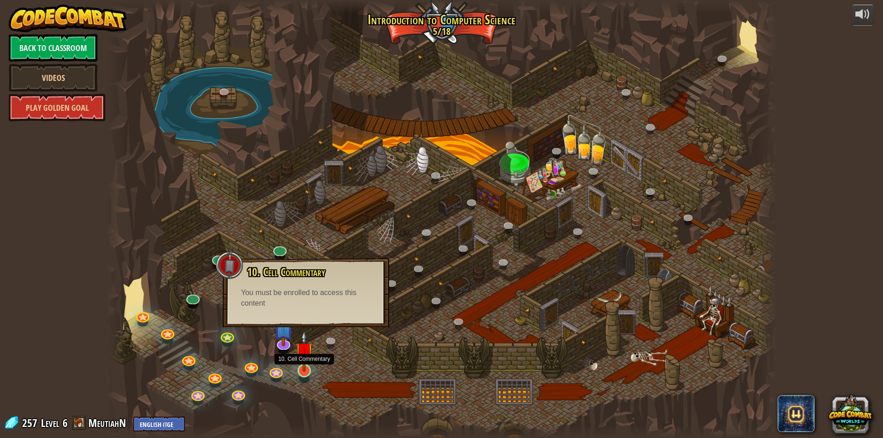
click at [300, 367] on img at bounding box center [304, 351] width 18 height 41
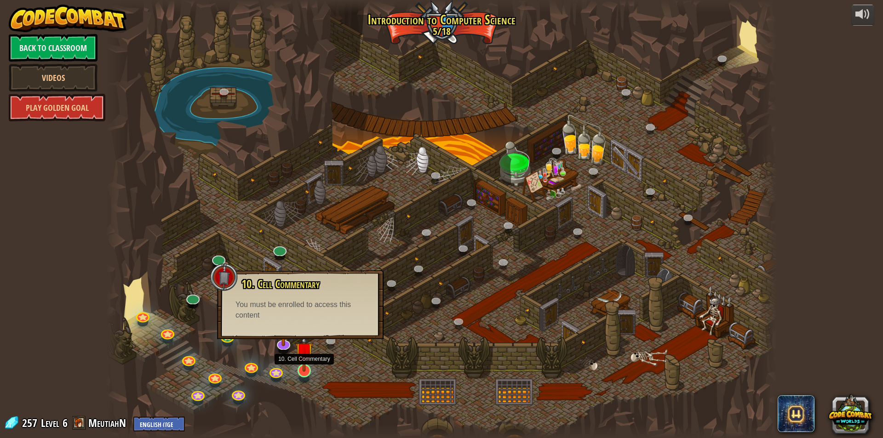
click at [303, 371] on img at bounding box center [304, 351] width 18 height 41
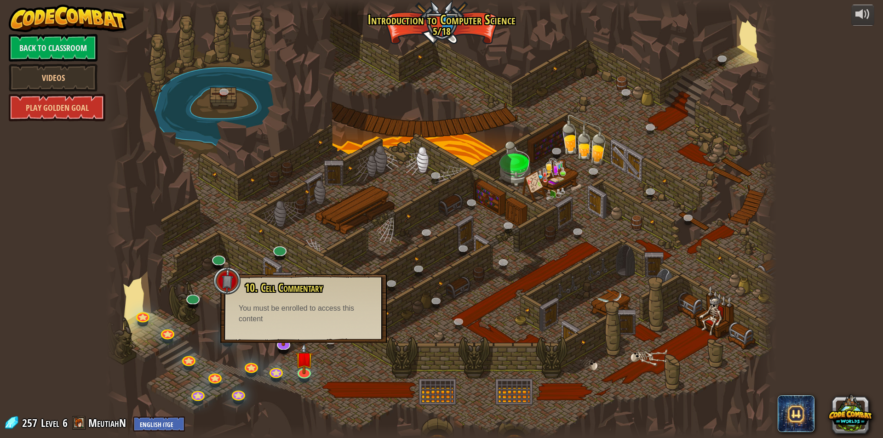
click at [266, 411] on div at bounding box center [441, 219] width 670 height 438
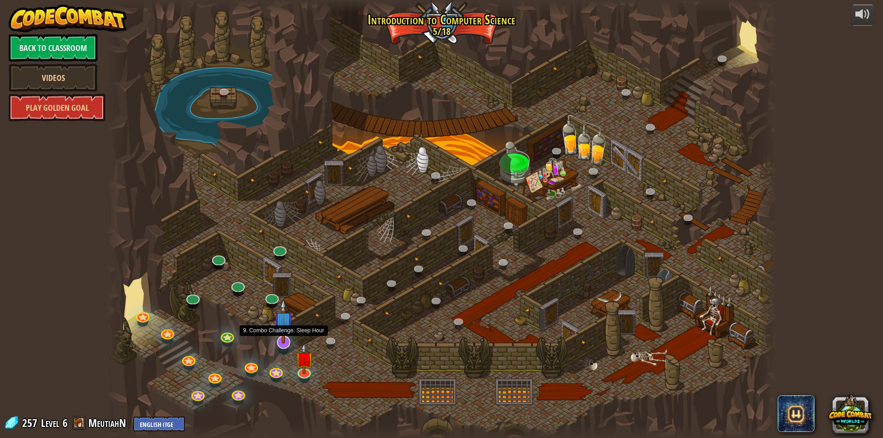
click at [282, 343] on img at bounding box center [284, 321] width 20 height 45
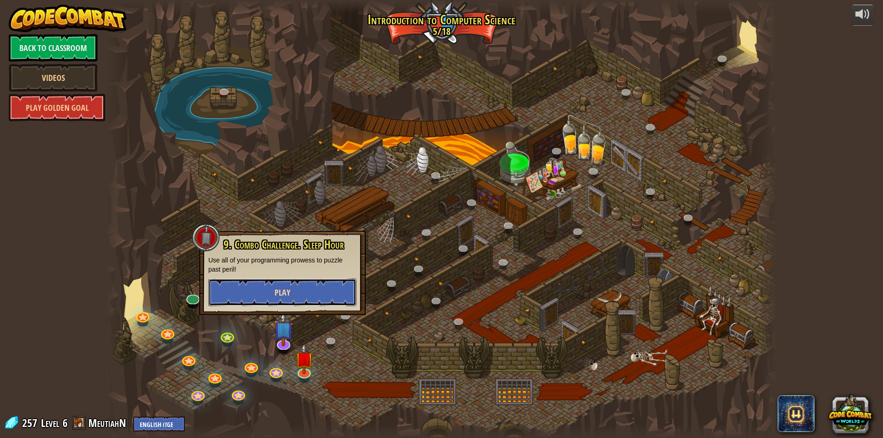
click at [291, 292] on button "Play" at bounding box center [282, 293] width 148 height 28
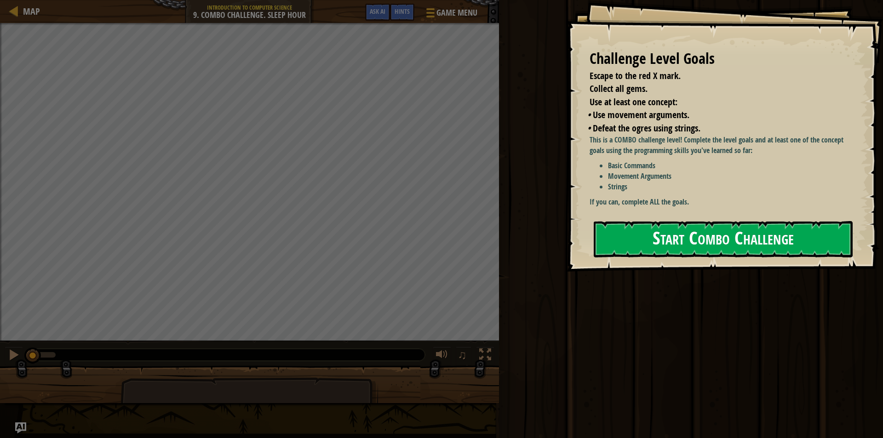
click at [720, 234] on button "Start Combo Challenge" at bounding box center [723, 239] width 259 height 36
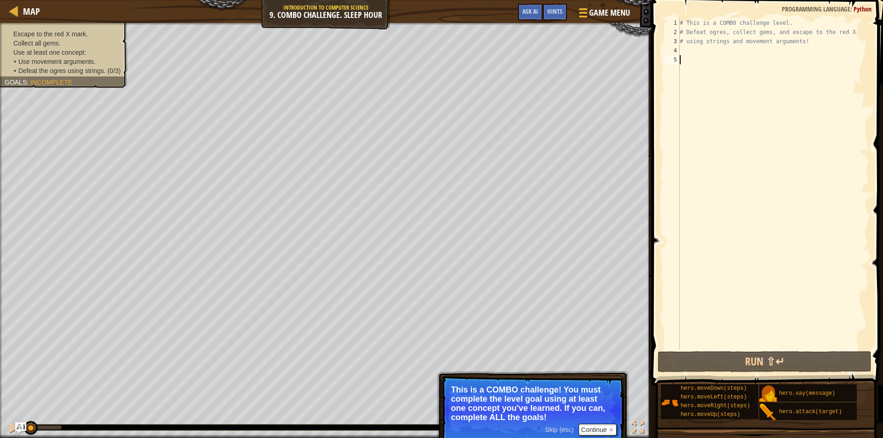
type textarea "h"
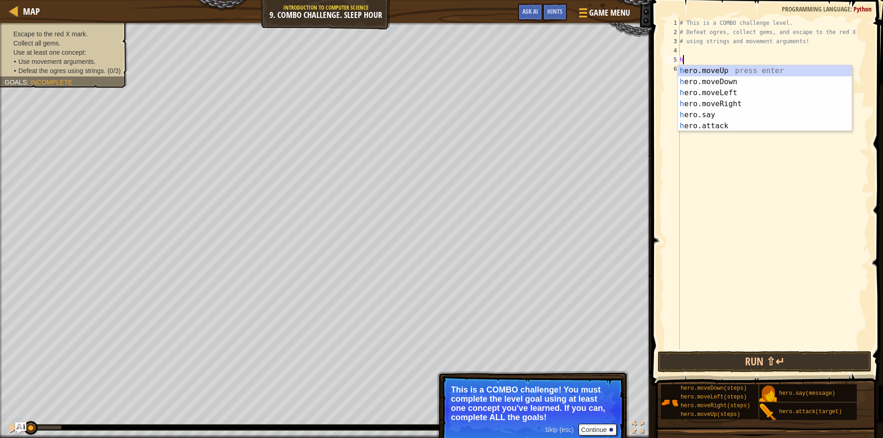
scroll to position [4, 0]
click at [714, 80] on div "h ero.moveUp press enter h ero.moveDown press enter h ero.moveLeft press enter …" at bounding box center [765, 109] width 174 height 88
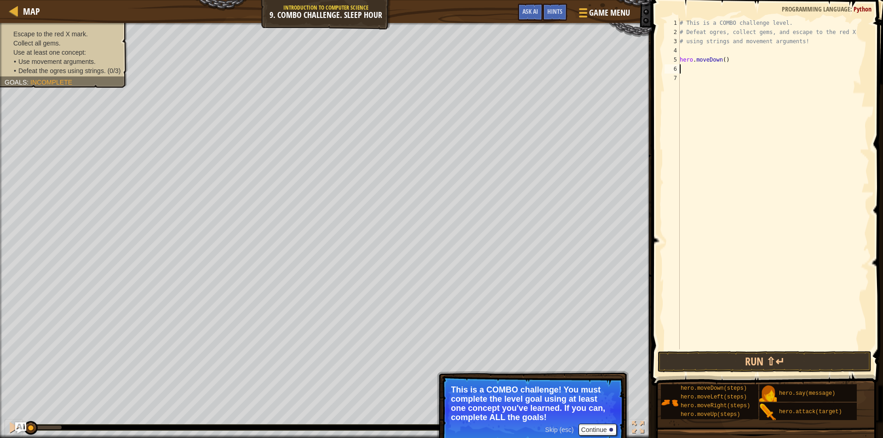
type textarea "h"
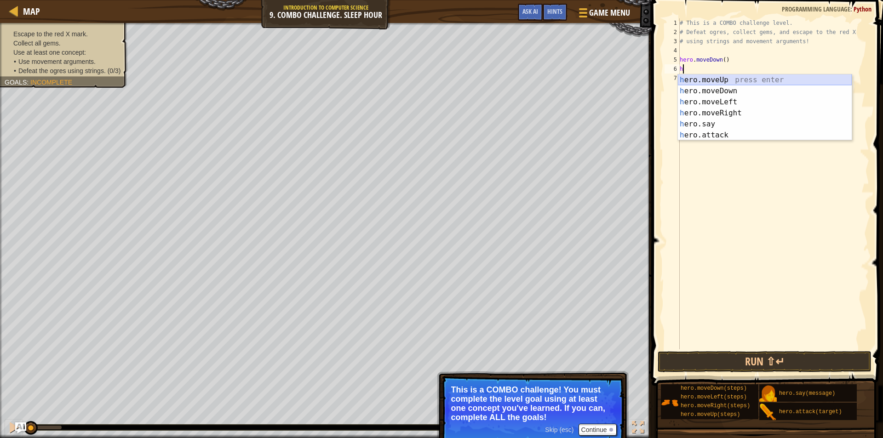
click at [725, 78] on div "h ero.moveUp press enter h ero.moveDown press enter h ero.moveLeft press enter …" at bounding box center [765, 118] width 174 height 88
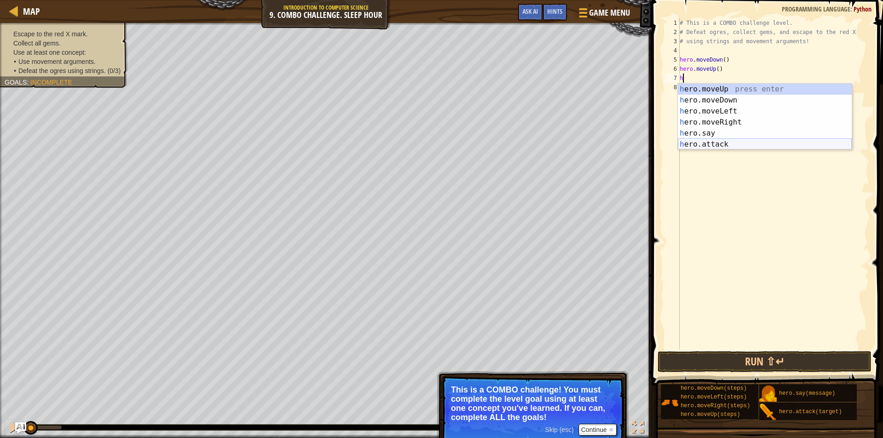
click at [708, 143] on div "h ero.moveUp press enter h ero.moveDown press enter h ero.moveLeft press enter …" at bounding box center [765, 128] width 174 height 88
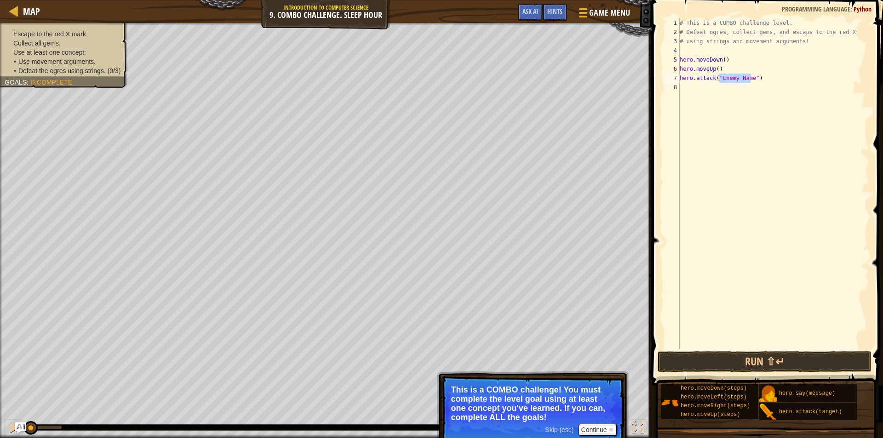
click at [70, 82] on span "Incomplete" at bounding box center [51, 82] width 42 height 7
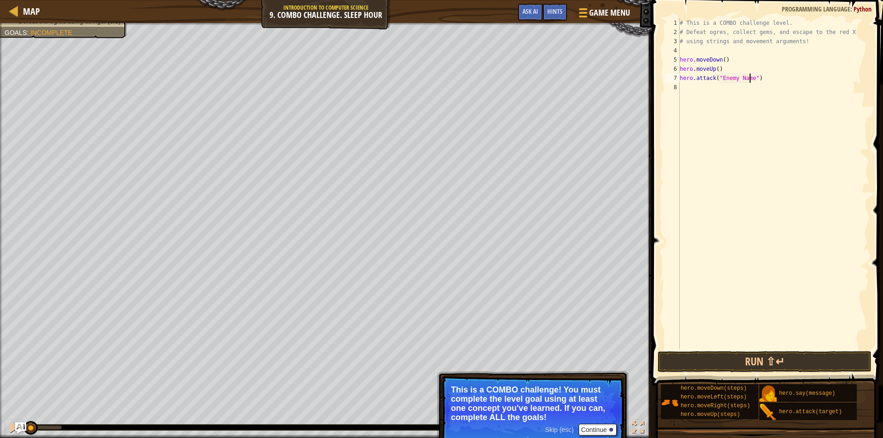
click at [748, 77] on div "# This is a COMBO challenge level. # Defeat [PERSON_NAME], collect gems, and es…" at bounding box center [773, 192] width 191 height 349
type textarea "hero.attack("Rexxar")"
click at [686, 87] on div "# This is a COMBO challenge level. # Defeat [PERSON_NAME], collect gems, and es…" at bounding box center [773, 192] width 191 height 349
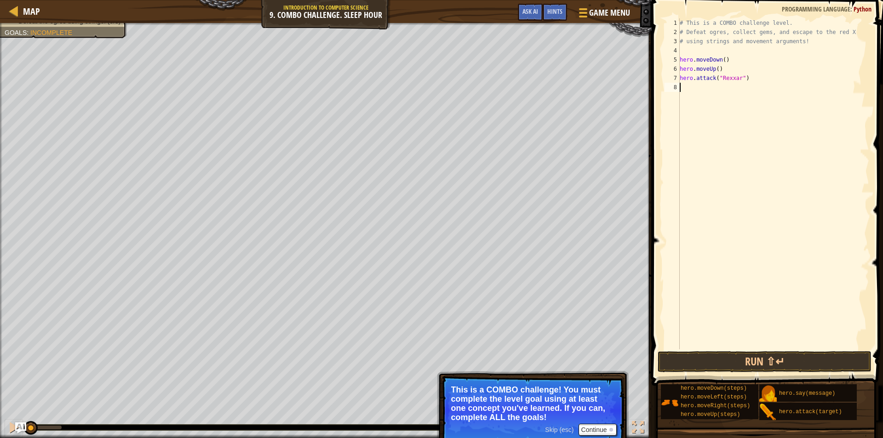
scroll to position [4, 0]
click at [733, 360] on button "Run ⇧↵" at bounding box center [764, 361] width 214 height 21
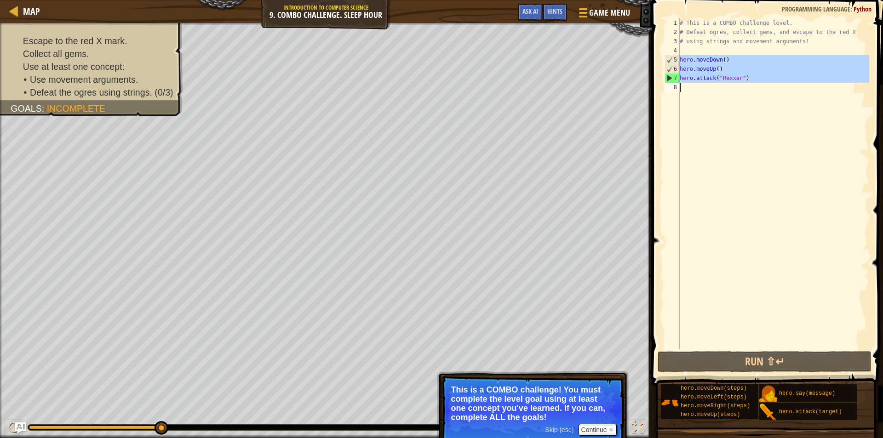
drag, startPoint x: 679, startPoint y: 57, endPoint x: 711, endPoint y: 99, distance: 52.4
click at [711, 99] on div "1 2 3 4 5 6 7 8 # This is a COMBO challenge level. # Defeat [PERSON_NAME], coll…" at bounding box center [765, 183] width 206 height 331
type textarea "hero.attack("Rexxar")"
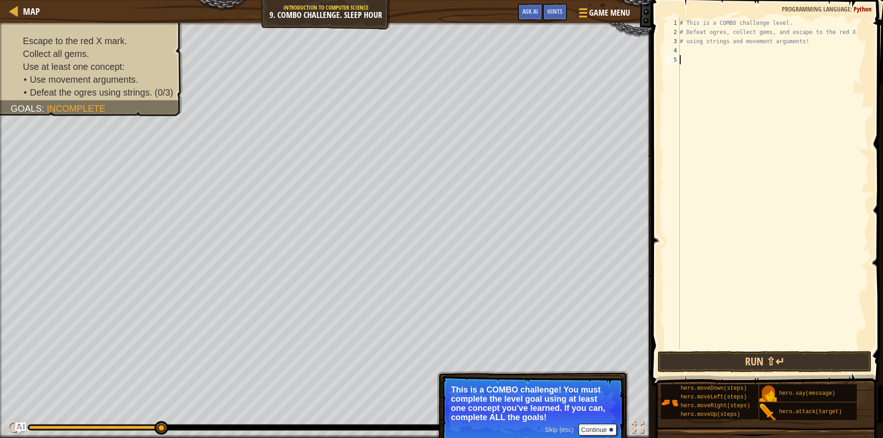
type textarea "h"
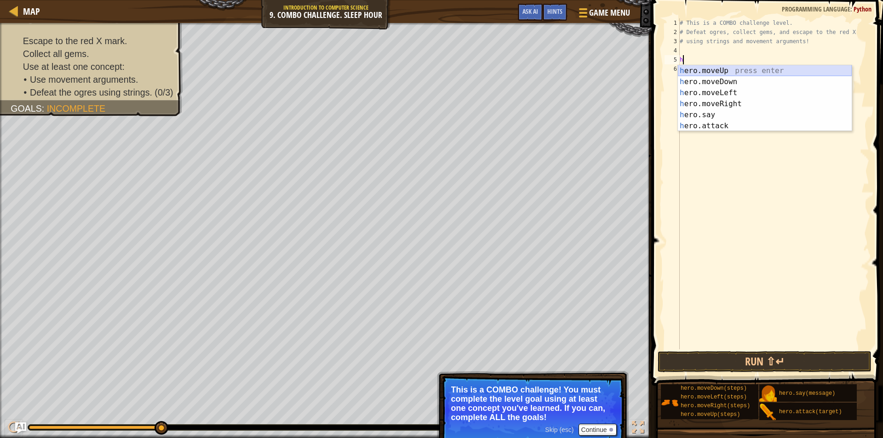
click at [705, 69] on div "h ero.moveUp press enter h ero.moveDown press enter h ero.moveLeft press enter …" at bounding box center [765, 109] width 174 height 88
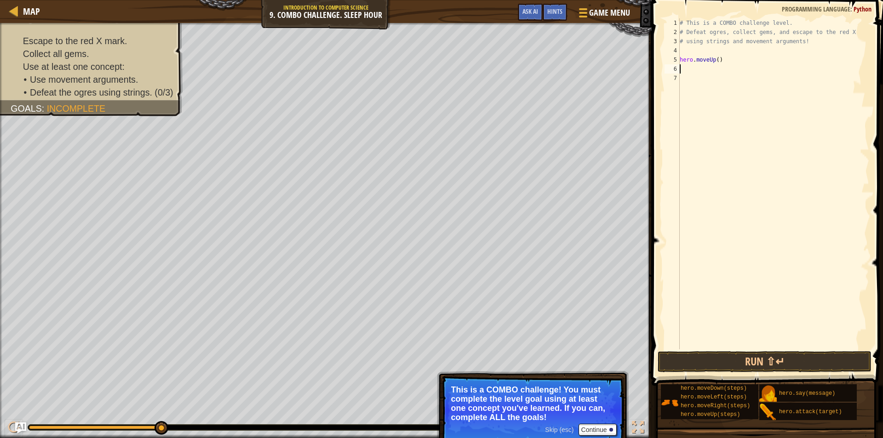
type textarea "h"
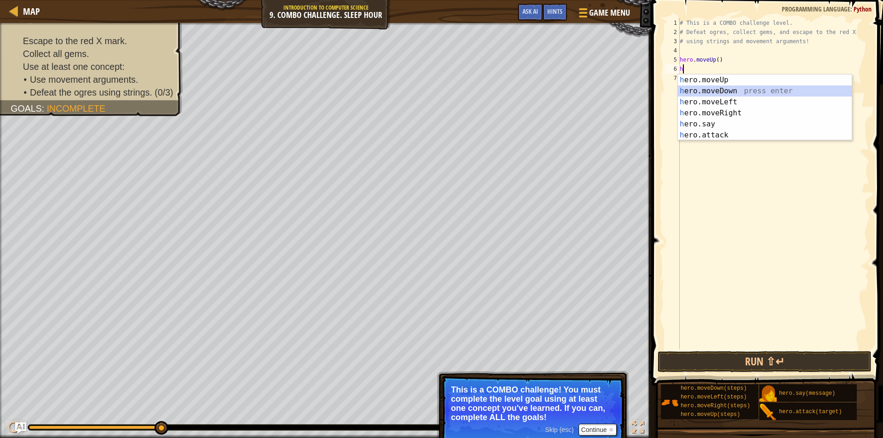
click at [693, 89] on div "h ero.moveUp press enter h ero.moveDown press enter h ero.moveLeft press enter …" at bounding box center [765, 118] width 174 height 88
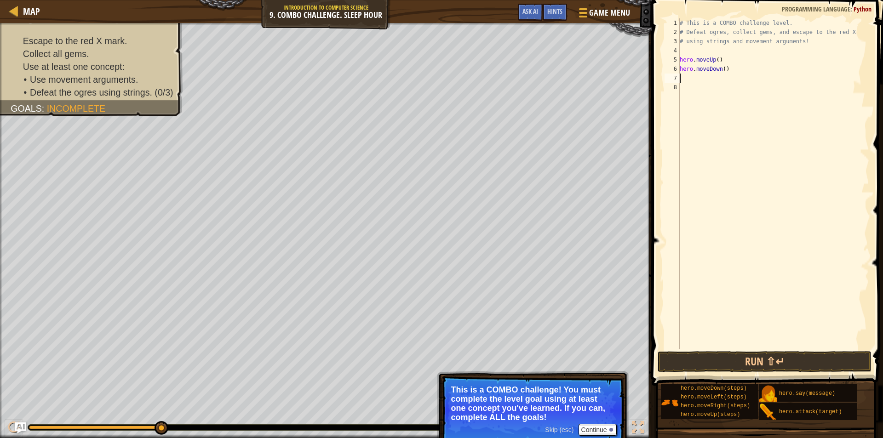
type textarea "h"
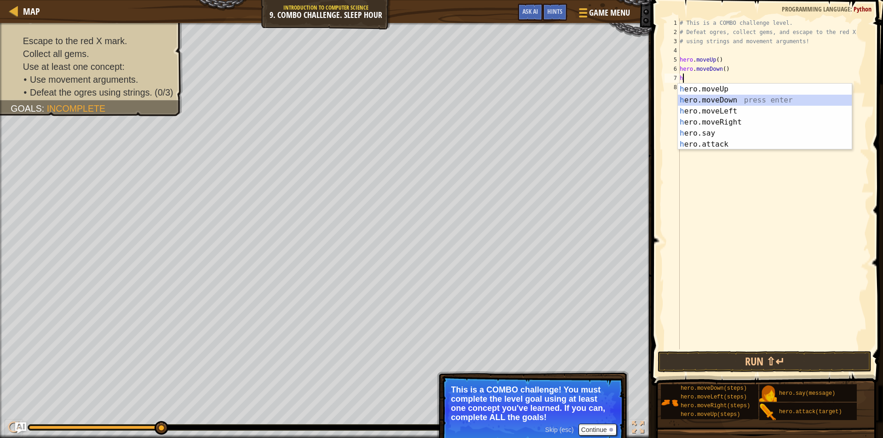
click at [702, 100] on div "h ero.moveUp press enter h ero.moveDown press enter h ero.moveLeft press enter …" at bounding box center [765, 128] width 174 height 88
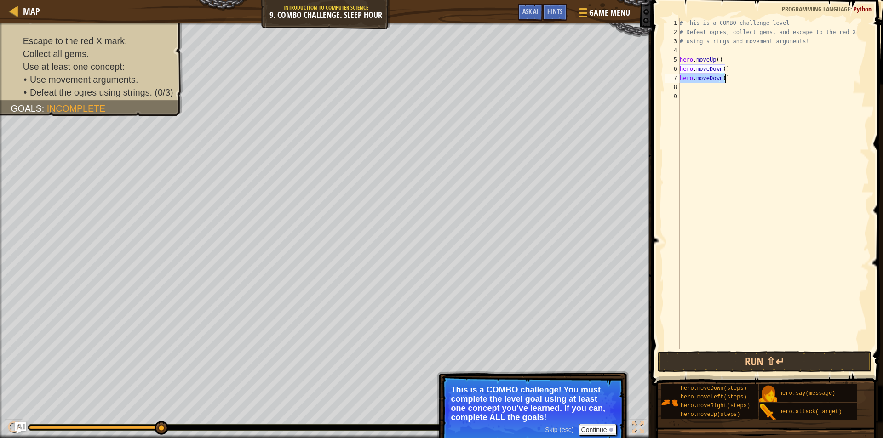
drag, startPoint x: 680, startPoint y: 78, endPoint x: 730, endPoint y: 80, distance: 49.7
click at [730, 80] on div "# This is a COMBO challenge level. # Defeat [PERSON_NAME], collect gems, and es…" at bounding box center [773, 192] width 191 height 349
type textarea "hero.moveDown()"
click at [721, 69] on div "# This is a COMBO challenge level. # Defeat [PERSON_NAME], collect gems, and es…" at bounding box center [773, 192] width 191 height 349
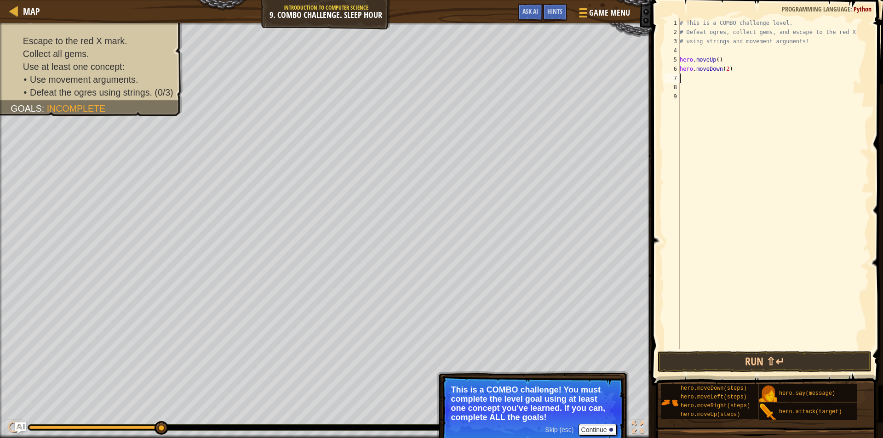
click at [687, 79] on div "# This is a COMBO challenge level. # Defeat [PERSON_NAME], collect gems, and es…" at bounding box center [773, 192] width 191 height 349
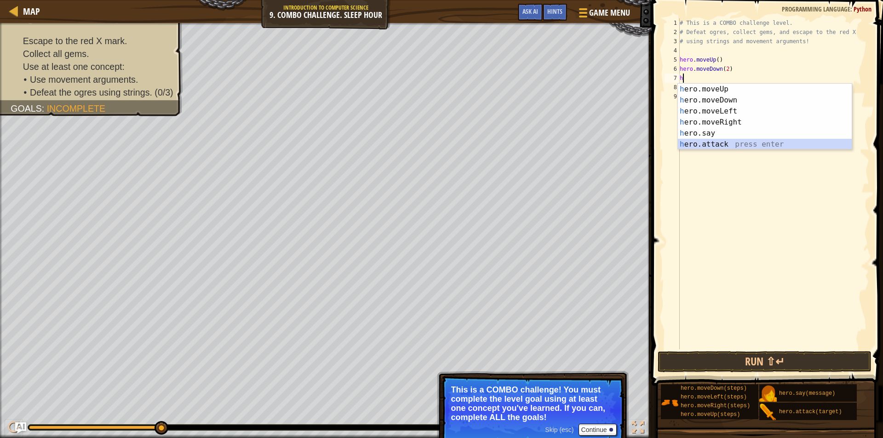
click at [710, 141] on div "h ero.moveUp press enter h ero.moveDown press enter h ero.moveLeft press enter …" at bounding box center [765, 128] width 174 height 88
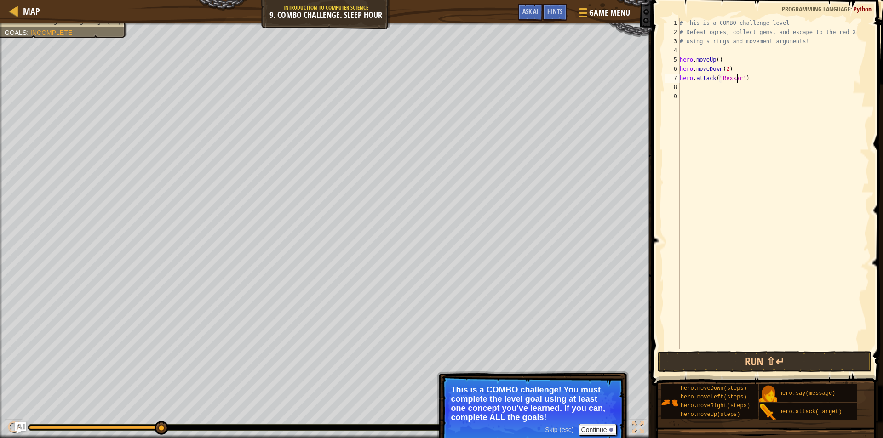
scroll to position [4, 5]
click at [693, 87] on div "# This is a COMBO challenge level. # Defeat [PERSON_NAME], collect gems, and es…" at bounding box center [773, 192] width 191 height 349
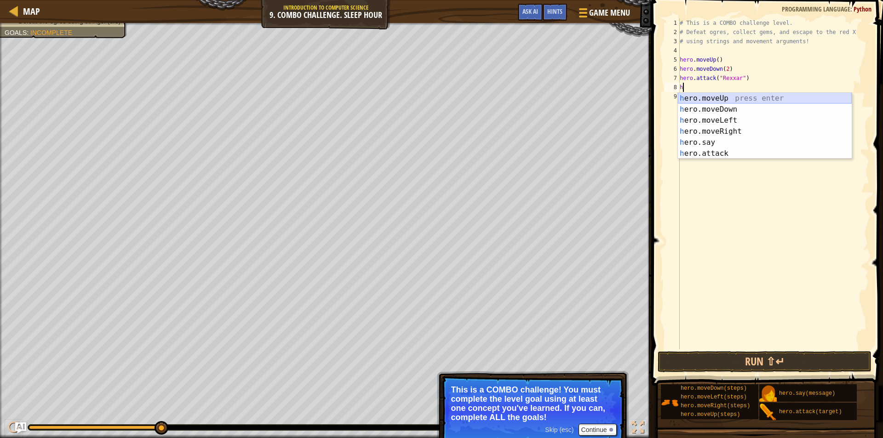
click at [703, 101] on div "h ero.moveUp press enter h ero.moveDown press enter h ero.moveLeft press enter …" at bounding box center [765, 137] width 174 height 88
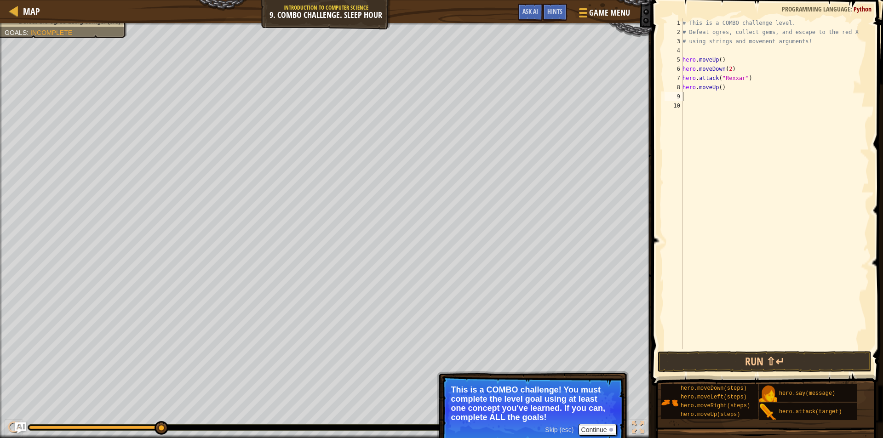
click at [718, 87] on div "# This is a COMBO challenge level. # Defeat [PERSON_NAME], collect gems, and es…" at bounding box center [774, 192] width 188 height 349
click at [694, 96] on div "# This is a COMBO challenge level. # Defeat [PERSON_NAME], collect gems, and es…" at bounding box center [774, 192] width 188 height 349
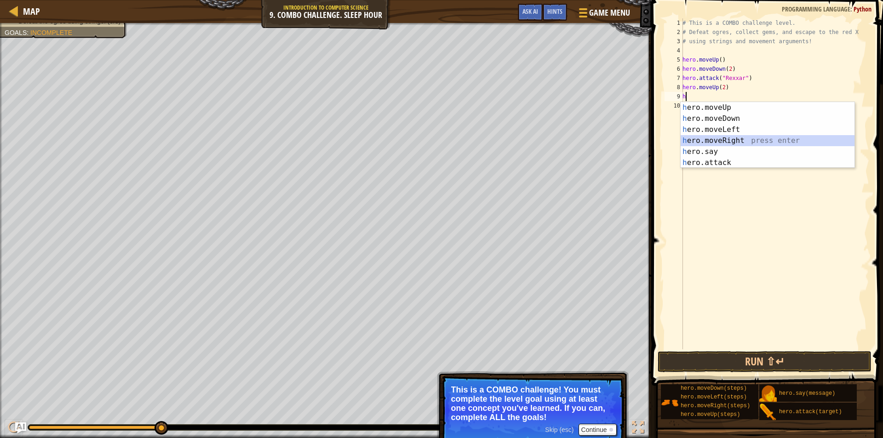
click at [721, 143] on div "h ero.moveUp press enter h ero.moveDown press enter h ero.moveLeft press enter …" at bounding box center [767, 146] width 174 height 88
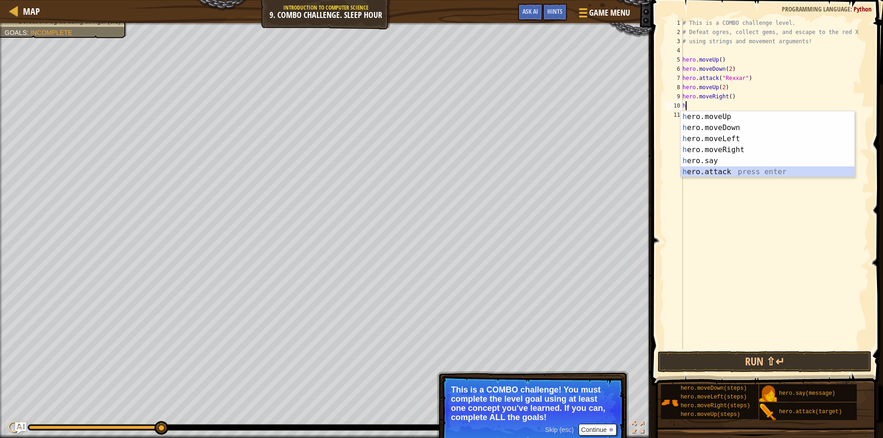
click at [713, 171] on div "h ero.moveUp press enter h ero.moveDown press enter h ero.moveLeft press enter …" at bounding box center [767, 155] width 174 height 88
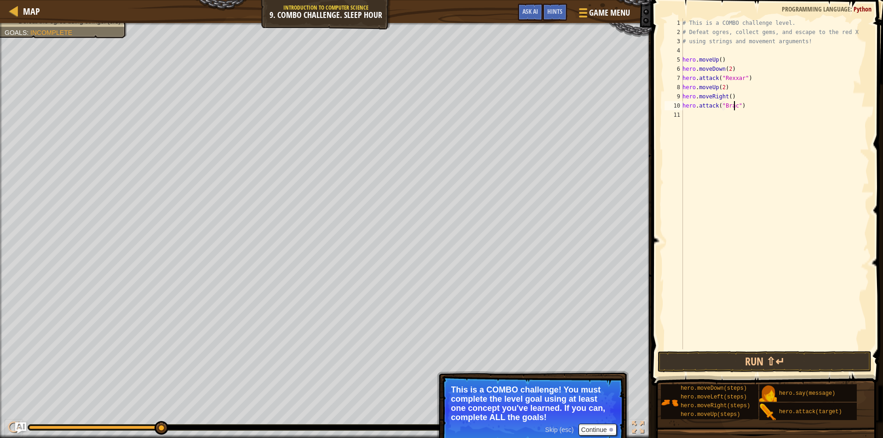
scroll to position [4, 4]
click at [699, 114] on div "# This is a COMBO challenge level. # Defeat [PERSON_NAME], collect gems, and es…" at bounding box center [774, 192] width 188 height 349
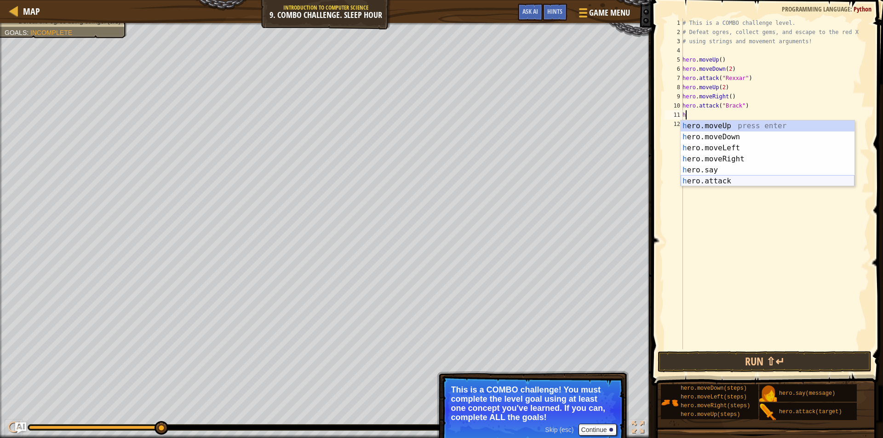
click at [714, 179] on div "h ero.moveUp press enter h ero.moveDown press enter h ero.moveLeft press enter …" at bounding box center [767, 164] width 174 height 88
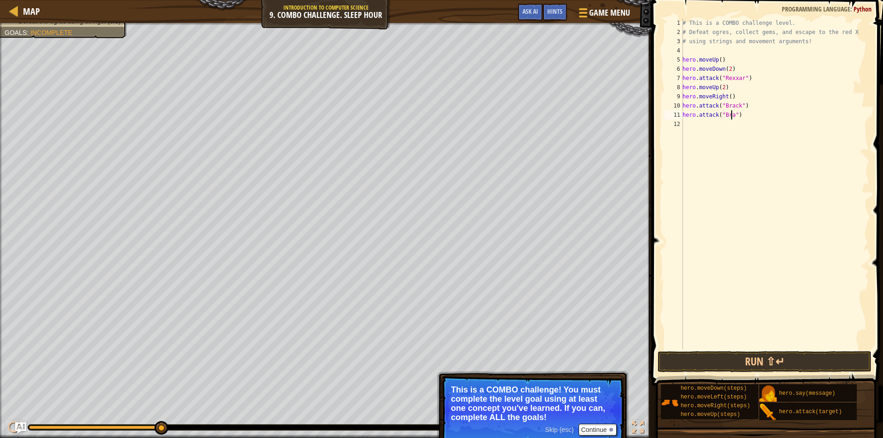
scroll to position [4, 4]
click at [695, 125] on div "# This is a COMBO challenge level. # Defeat [PERSON_NAME], collect gems, and es…" at bounding box center [774, 192] width 188 height 349
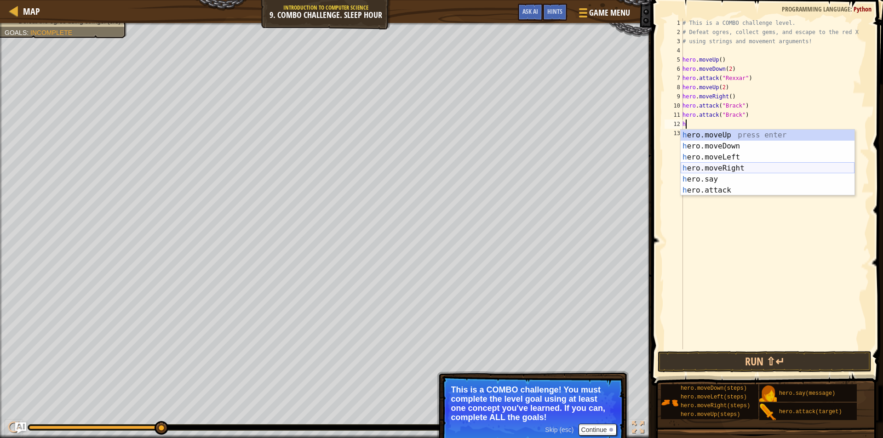
click at [725, 169] on div "h ero.moveUp press enter h ero.moveDown press enter h ero.moveLeft press enter …" at bounding box center [767, 174] width 174 height 88
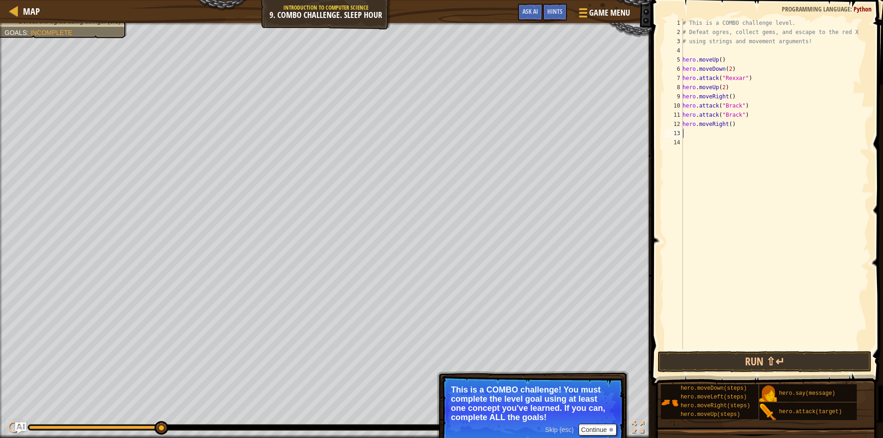
click at [726, 124] on div "# This is a COMBO challenge level. # Defeat [PERSON_NAME], collect gems, and es…" at bounding box center [774, 192] width 188 height 349
click at [747, 355] on button "Run ⇧↵" at bounding box center [764, 361] width 214 height 21
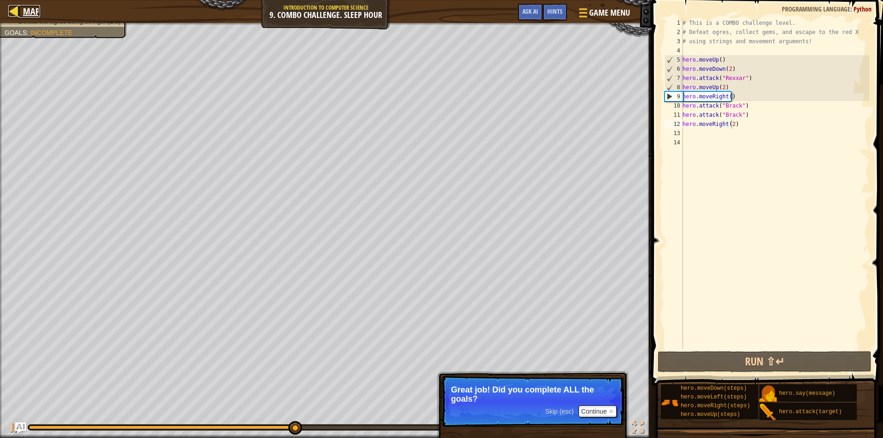
click at [15, 11] on div at bounding box center [13, 10] width 11 height 11
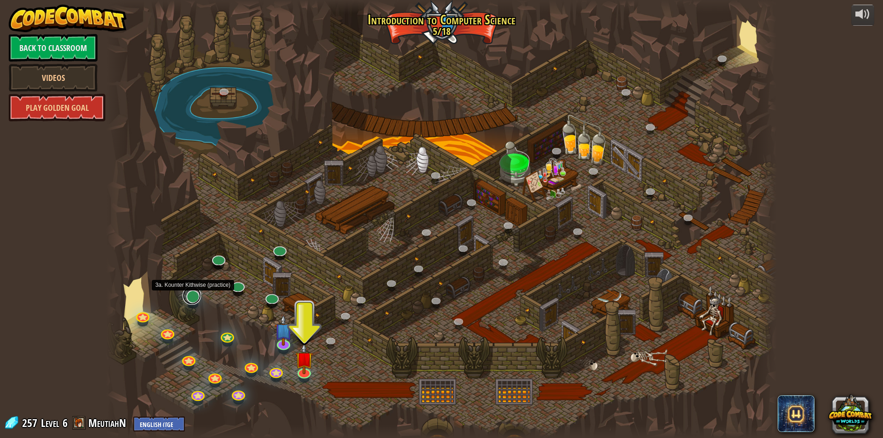
click at [194, 298] on link at bounding box center [192, 295] width 18 height 18
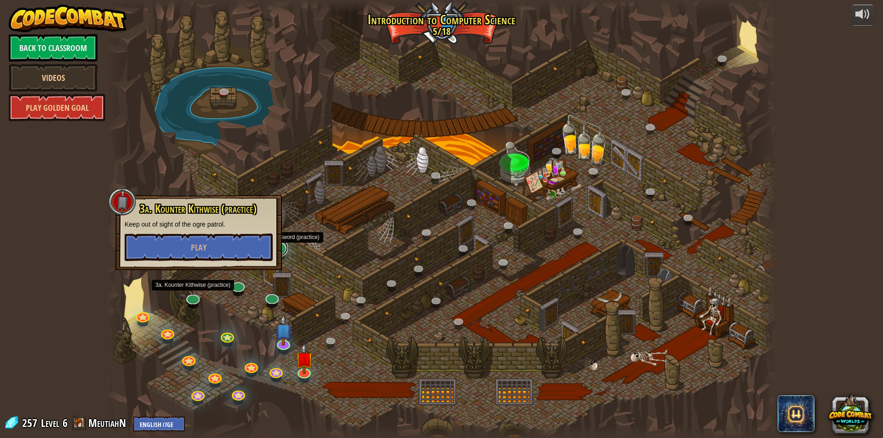
click at [285, 249] on link at bounding box center [278, 248] width 18 height 18
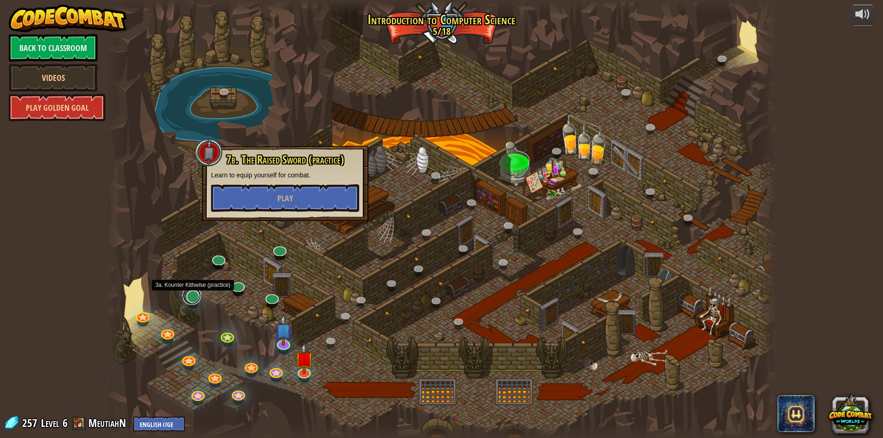
click at [188, 294] on link at bounding box center [192, 295] width 18 height 18
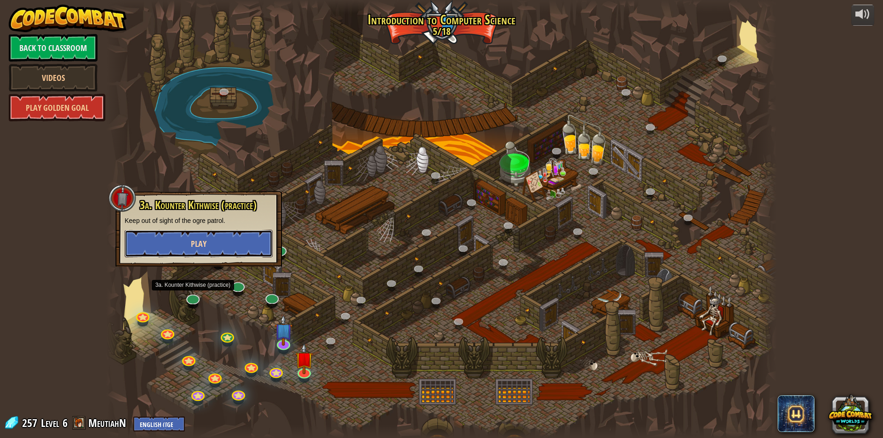
click at [205, 245] on span "Play" at bounding box center [199, 243] width 16 height 11
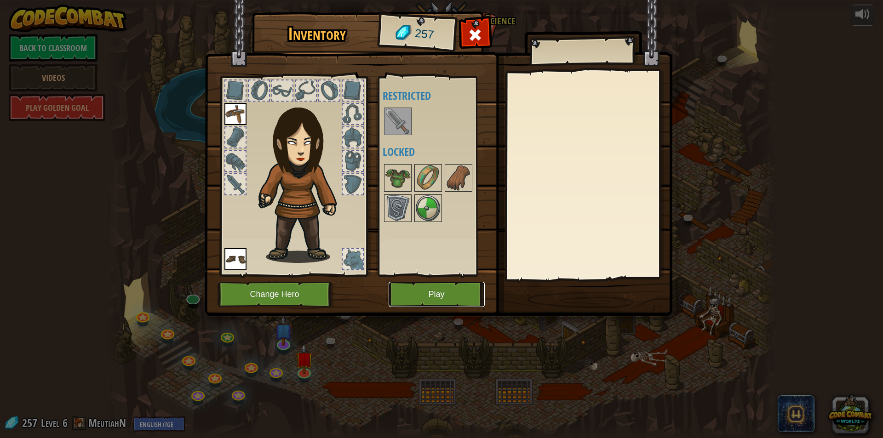
click at [437, 290] on button "Play" at bounding box center [436, 294] width 96 height 25
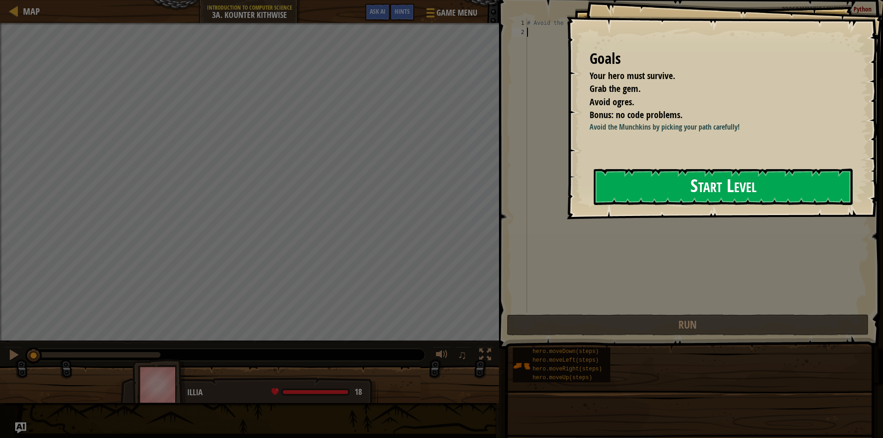
click at [789, 183] on button "Start Level" at bounding box center [723, 187] width 259 height 36
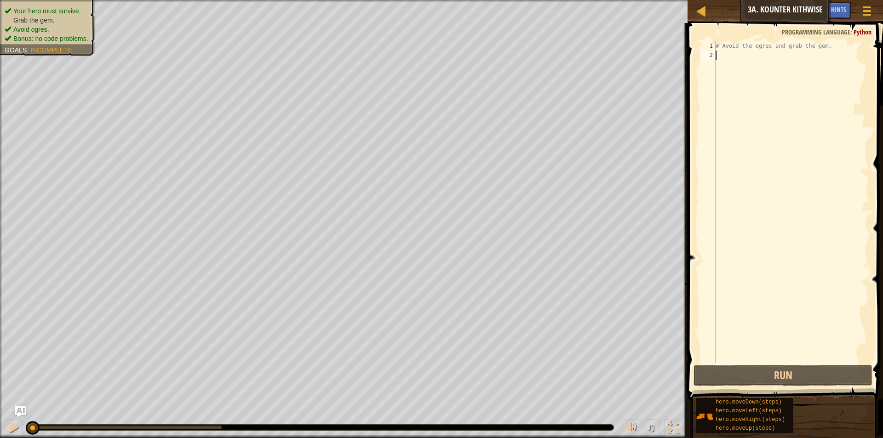
scroll to position [4, 0]
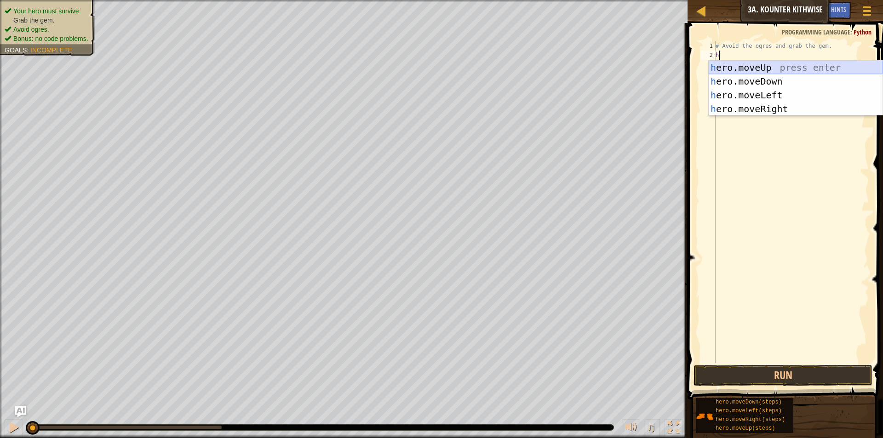
click at [762, 66] on div "h ero.moveUp press enter h ero.moveDown press enter h ero.moveLeft press enter …" at bounding box center [795, 102] width 174 height 83
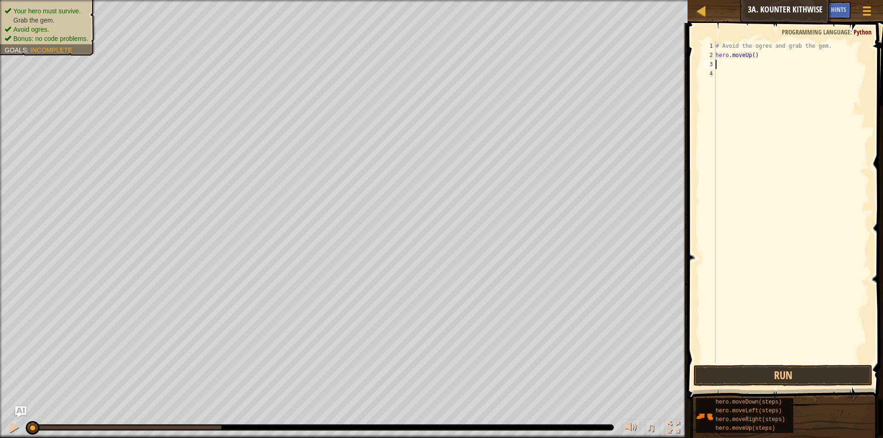
click at [752, 55] on div "# Avoid the ogres and grab the gem. hero . moveUp ( )" at bounding box center [791, 211] width 155 height 340
click at [742, 63] on div "# Avoid the ogres and grab the gem. hero . moveUp ( 2 )" at bounding box center [791, 211] width 155 height 340
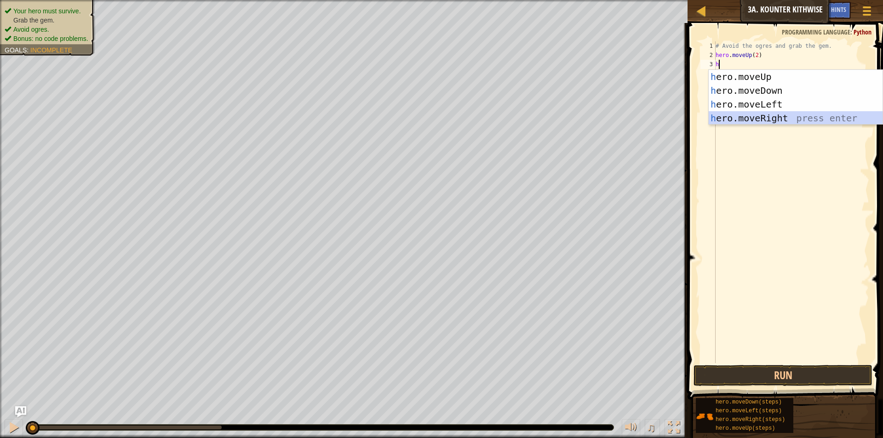
click at [778, 120] on div "h ero.moveUp press enter h ero.moveDown press enter h ero.moveLeft press enter …" at bounding box center [795, 111] width 174 height 83
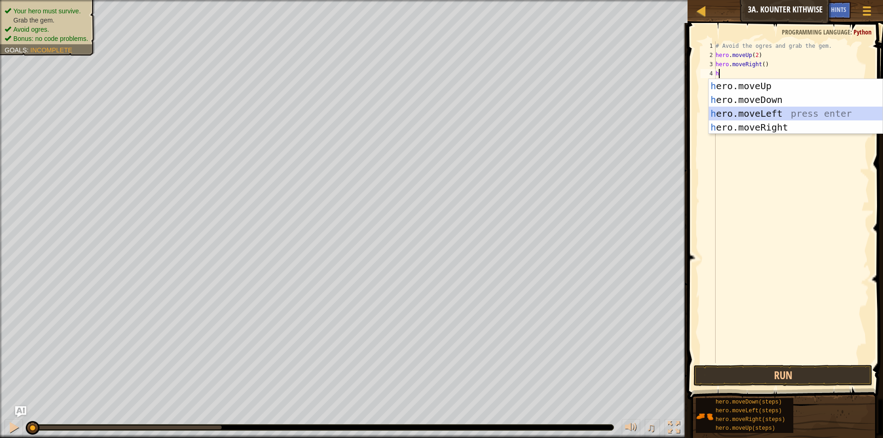
click at [742, 113] on div "h ero.moveUp press enter h ero.moveDown press enter h ero.moveLeft press enter …" at bounding box center [795, 120] width 174 height 83
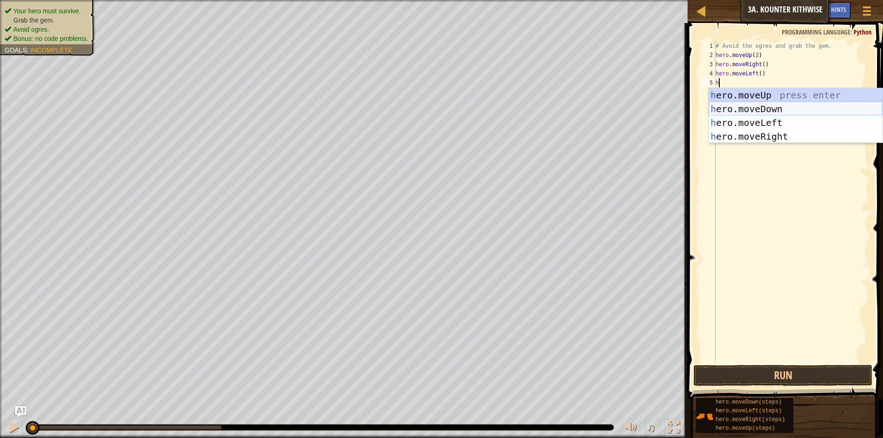
click at [743, 109] on div "h ero.moveUp press enter h ero.moveDown press enter h ero.moveLeft press enter …" at bounding box center [795, 129] width 174 height 83
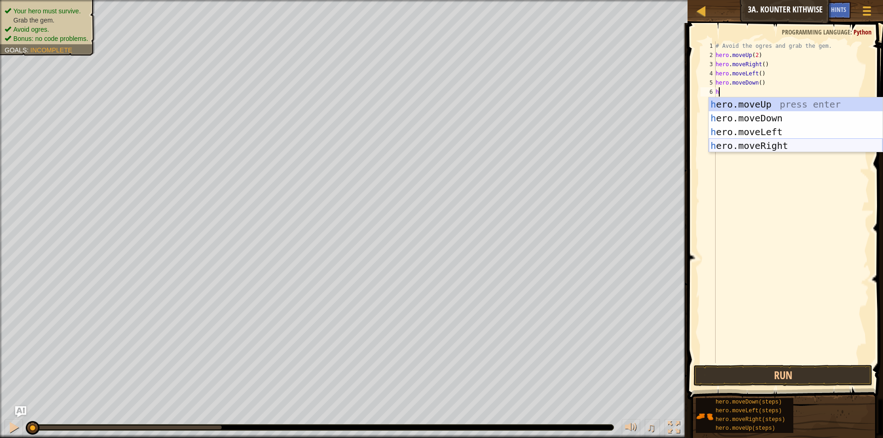
click at [763, 144] on div "h ero.moveUp press enter h ero.moveDown press enter h ero.moveLeft press enter …" at bounding box center [795, 138] width 174 height 83
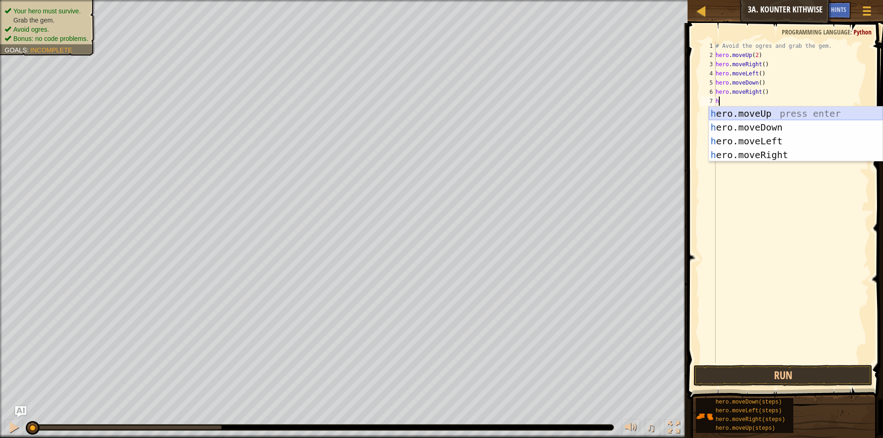
click at [757, 114] on div "h ero.moveUp press enter h ero.moveDown press enter h ero.moveLeft press enter …" at bounding box center [795, 148] width 174 height 83
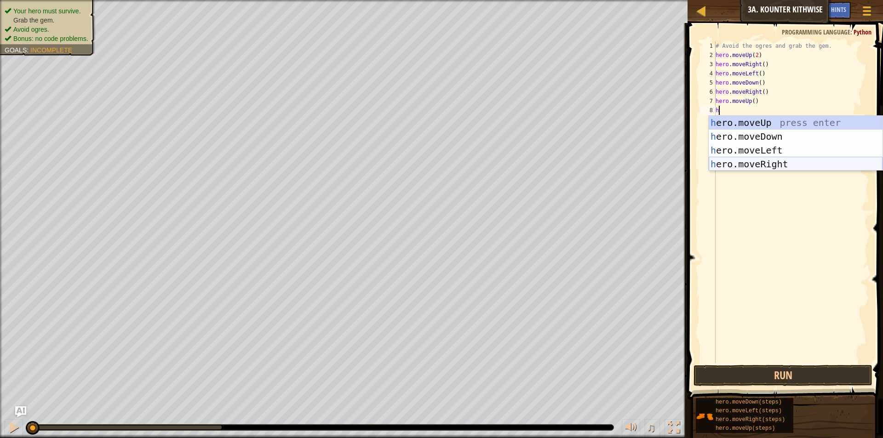
click at [761, 163] on div "h ero.moveUp press enter h ero.moveDown press enter h ero.moveLeft press enter …" at bounding box center [795, 157] width 174 height 83
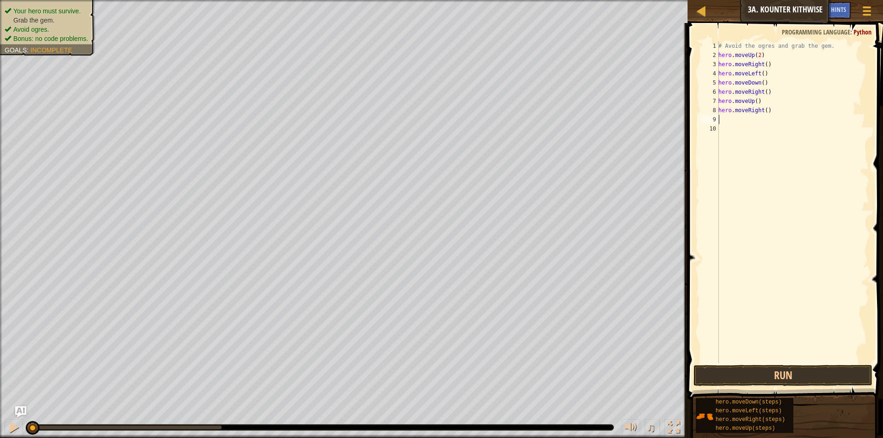
click at [756, 55] on div "# Avoid the ogres and grab the gem. hero . moveUp ( 2 ) hero . moveRight ( ) he…" at bounding box center [792, 211] width 153 height 340
click at [752, 382] on button "Run" at bounding box center [782, 375] width 179 height 21
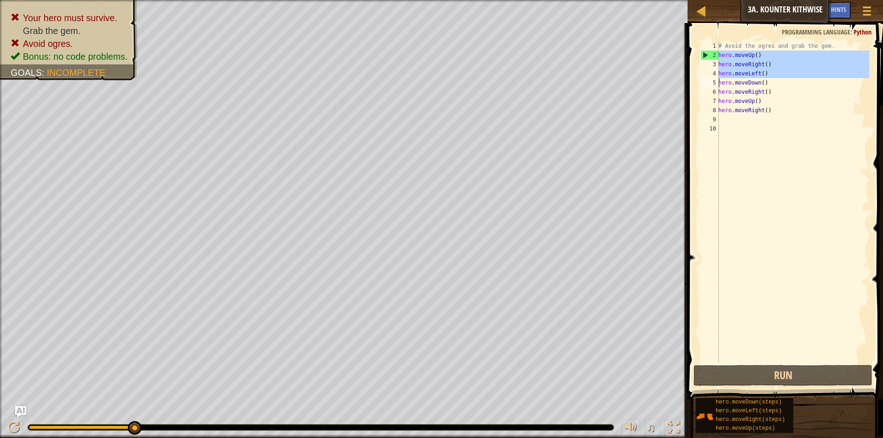
drag, startPoint x: 718, startPoint y: 51, endPoint x: 789, endPoint y: 73, distance: 74.2
click at [789, 73] on div "hero.moveUp() 1 2 3 4 5 6 7 8 9 10 # Avoid the ogres and grab the gem. hero . m…" at bounding box center [783, 202] width 171 height 322
drag, startPoint x: 764, startPoint y: 52, endPoint x: 759, endPoint y: 61, distance: 10.1
click at [760, 61] on div "# Avoid the ogres and grab the gem. hero . moveUp ( ) hero . moveRight ( ) hero…" at bounding box center [792, 211] width 153 height 340
click at [750, 57] on div "# Avoid the ogres and grab the gem. hero . moveUp ( ) hero . moveRight ( ) hero…" at bounding box center [792, 211] width 153 height 340
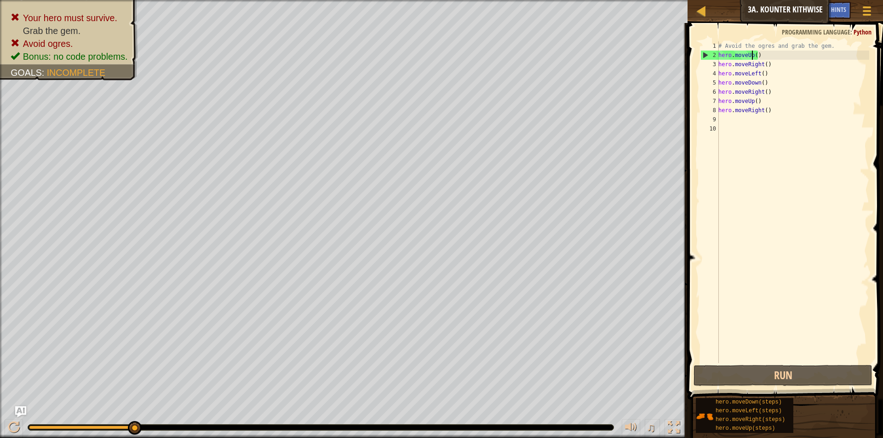
click at [752, 55] on div "# Avoid the ogres and grab the gem. hero . moveUp ( ) hero . moveRight ( ) hero…" at bounding box center [792, 211] width 153 height 340
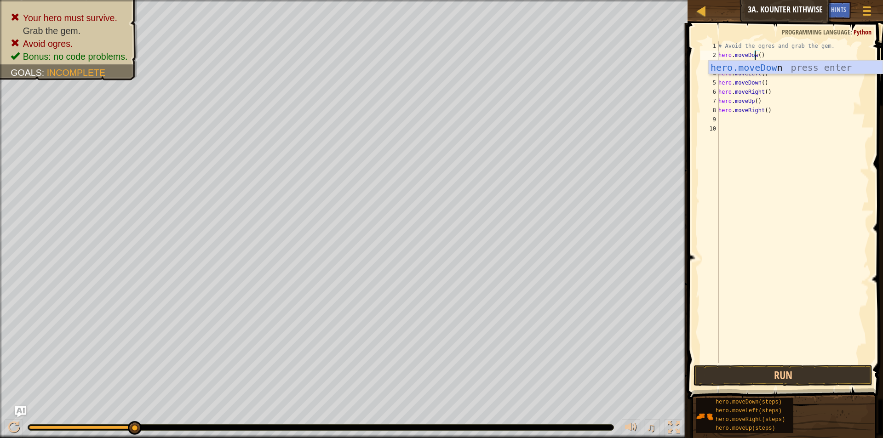
scroll to position [4, 3]
click at [845, 63] on div "hero.moveDown press enter" at bounding box center [795, 81] width 174 height 41
click at [803, 375] on button "Run" at bounding box center [782, 375] width 179 height 21
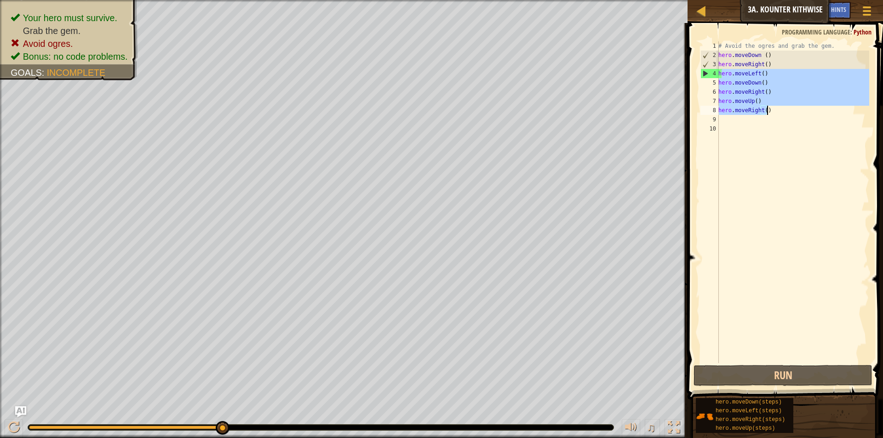
drag, startPoint x: 720, startPoint y: 74, endPoint x: 772, endPoint y: 112, distance: 64.5
click at [772, 112] on div "# Avoid the ogres and grab the gem. hero . moveDown ( ) hero . moveRight ( ) he…" at bounding box center [792, 211] width 153 height 340
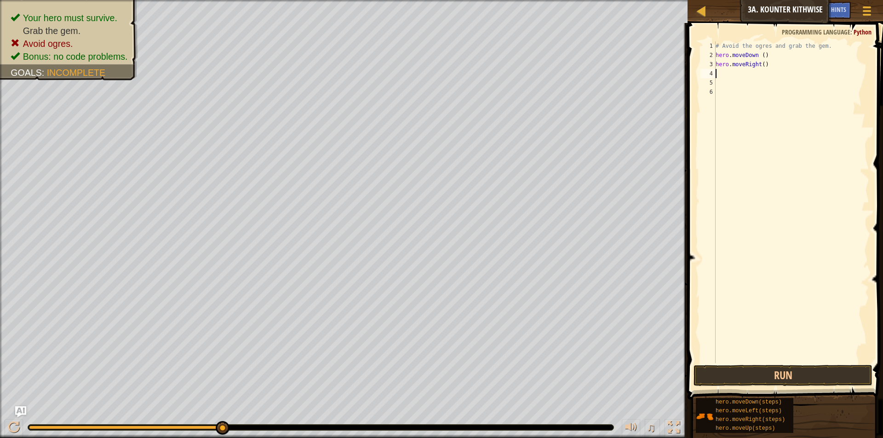
click at [761, 64] on div "# Avoid the ogres and grab the gem. hero . moveDown ( ) hero . moveRight ( )" at bounding box center [791, 211] width 155 height 340
drag, startPoint x: 715, startPoint y: 63, endPoint x: 735, endPoint y: 67, distance: 20.2
click at [735, 67] on div "hero.moveRight() 1 2 3 4 5 6 # Avoid the ogres and grab the gem. hero . moveDow…" at bounding box center [783, 202] width 171 height 322
click at [759, 380] on button "Run" at bounding box center [782, 375] width 179 height 21
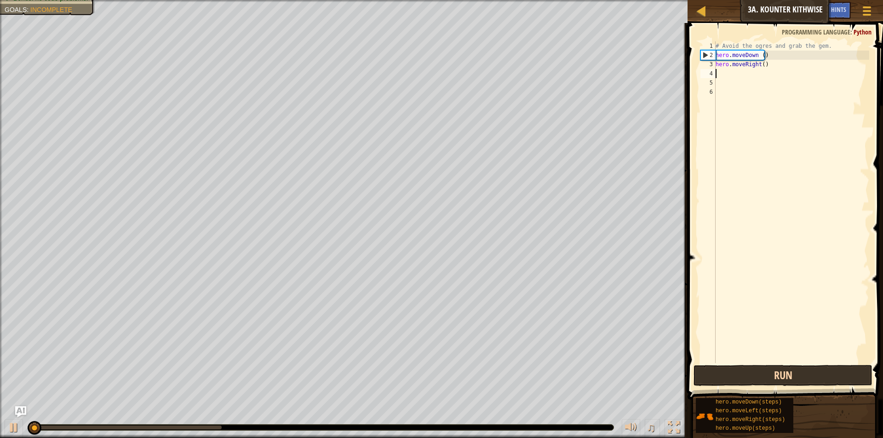
scroll to position [4, 0]
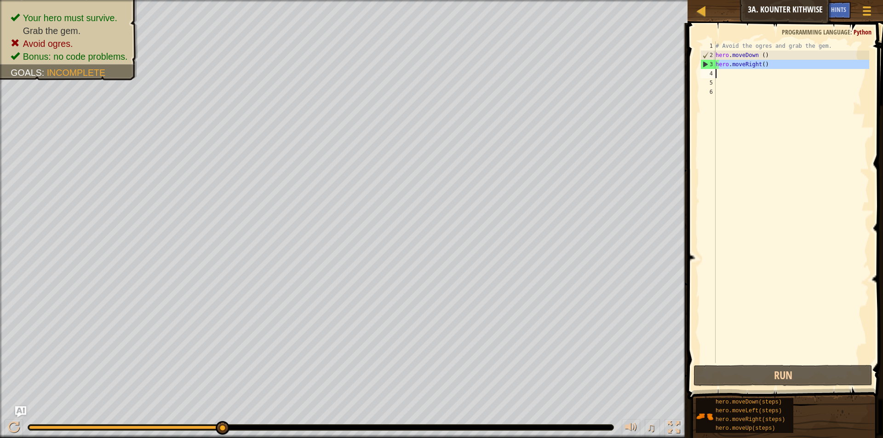
drag, startPoint x: 718, startPoint y: 63, endPoint x: 770, endPoint y: 70, distance: 52.9
click at [770, 70] on div "# Avoid the ogres and grab the gem. hero . moveDown ( ) hero . moveRight ( )" at bounding box center [791, 211] width 155 height 340
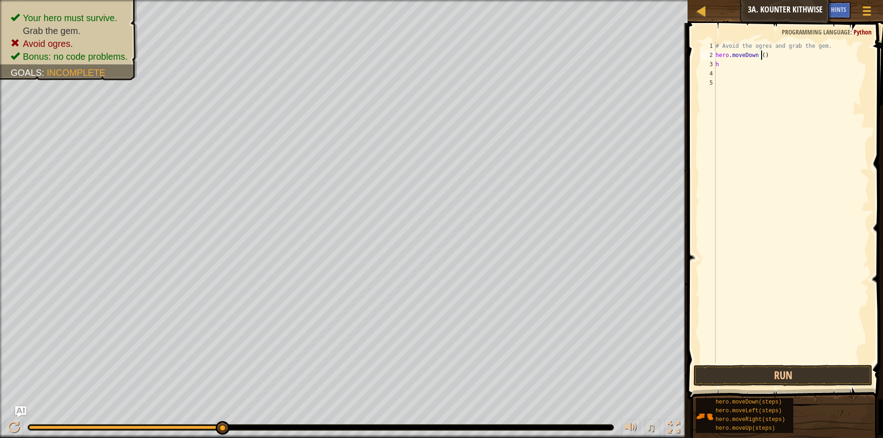
click at [761, 57] on div "# Avoid the ogres and grab the gem. hero . moveDown ( ) h" at bounding box center [791, 211] width 155 height 340
click at [735, 66] on div "# Avoid the ogres and grab the gem. hero . moveDown ( 2 ) h" at bounding box center [791, 211] width 155 height 340
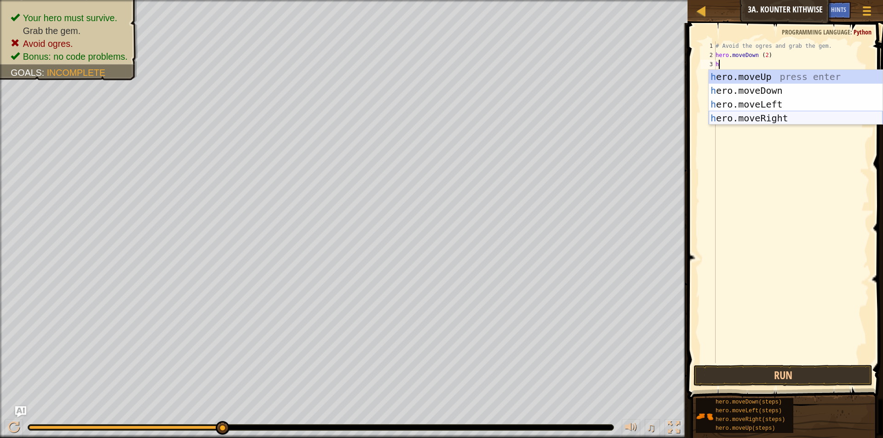
click at [754, 119] on div "h ero.moveUp press enter h ero.moveDown press enter h ero.moveLeft press enter …" at bounding box center [795, 111] width 174 height 83
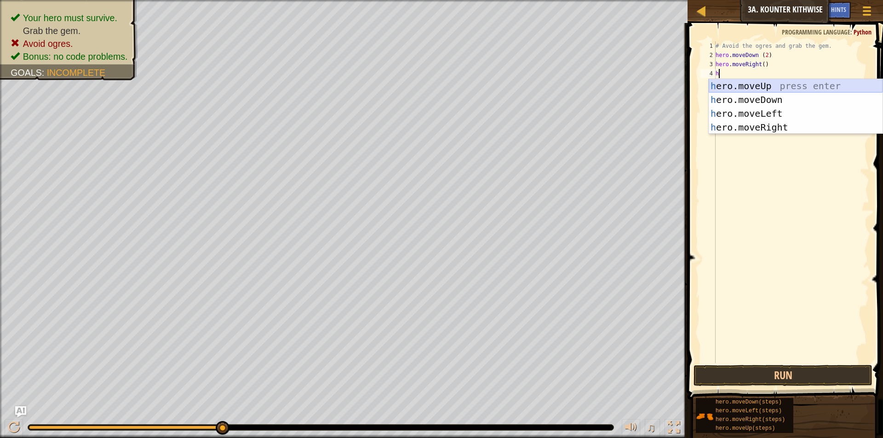
click at [750, 87] on div "h ero.moveUp press enter h ero.moveDown press enter h ero.moveLeft press enter …" at bounding box center [795, 120] width 174 height 83
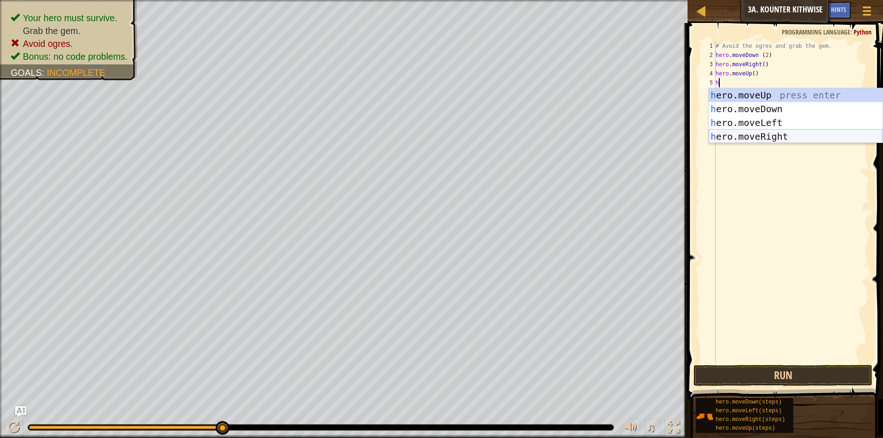
click at [754, 138] on div "h ero.moveUp press enter h ero.moveDown press enter h ero.moveLeft press enter …" at bounding box center [795, 129] width 174 height 83
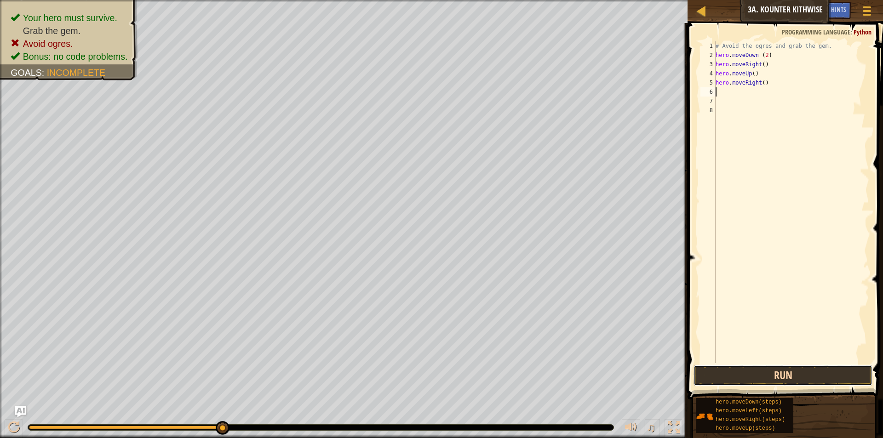
click at [760, 370] on button "Run" at bounding box center [782, 375] width 179 height 21
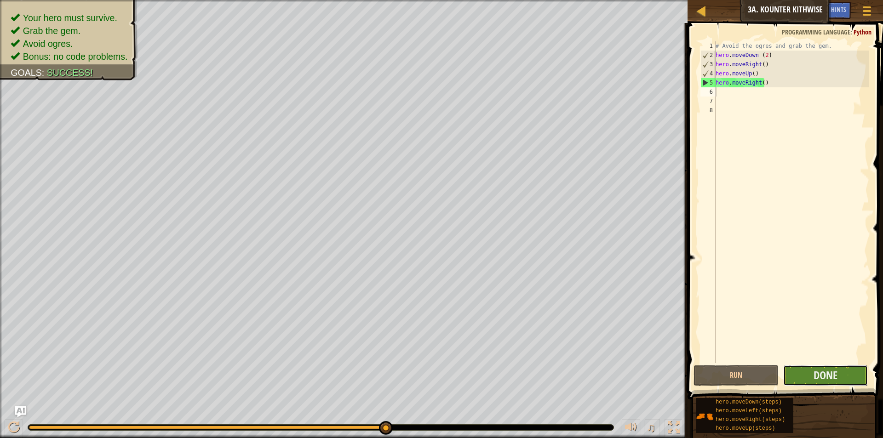
click at [844, 375] on button "Done" at bounding box center [825, 375] width 85 height 21
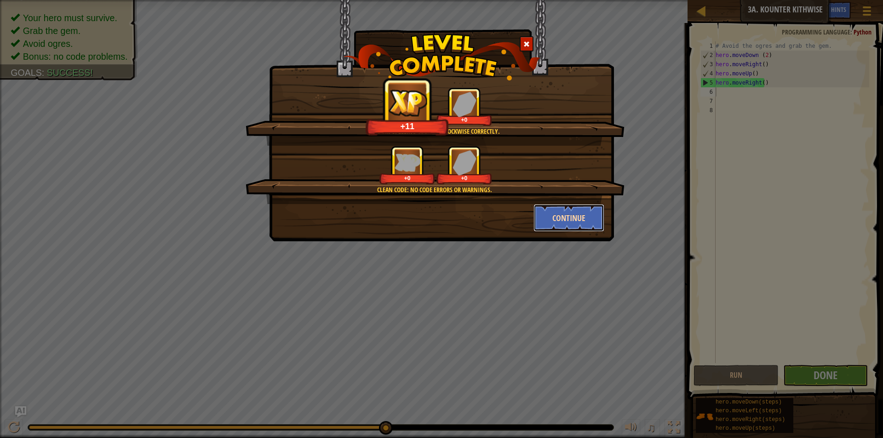
click at [573, 217] on button "Continue" at bounding box center [568, 218] width 71 height 28
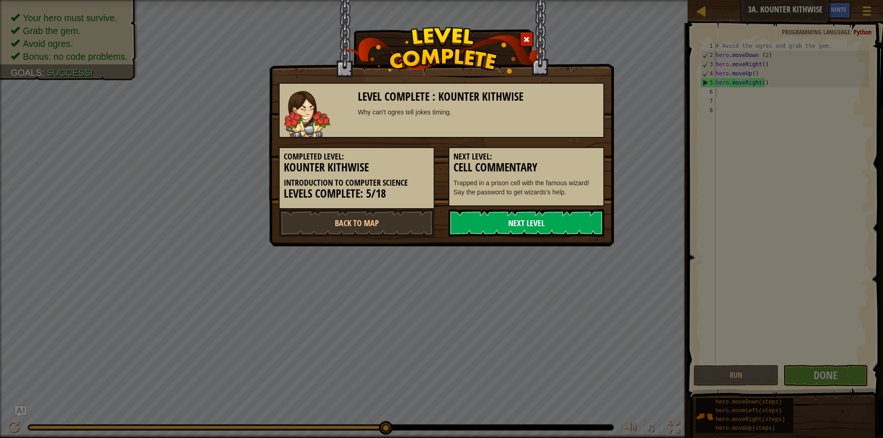
click at [542, 219] on link "Next Level" at bounding box center [526, 223] width 156 height 28
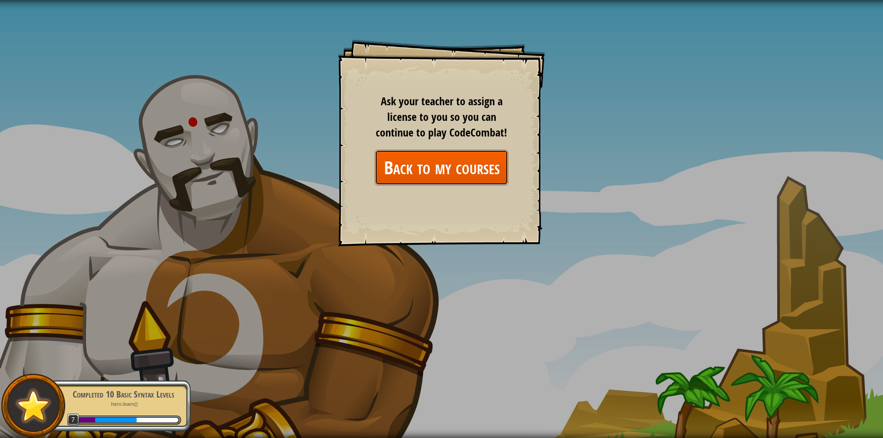
click at [472, 172] on link "Back to my courses" at bounding box center [441, 167] width 133 height 35
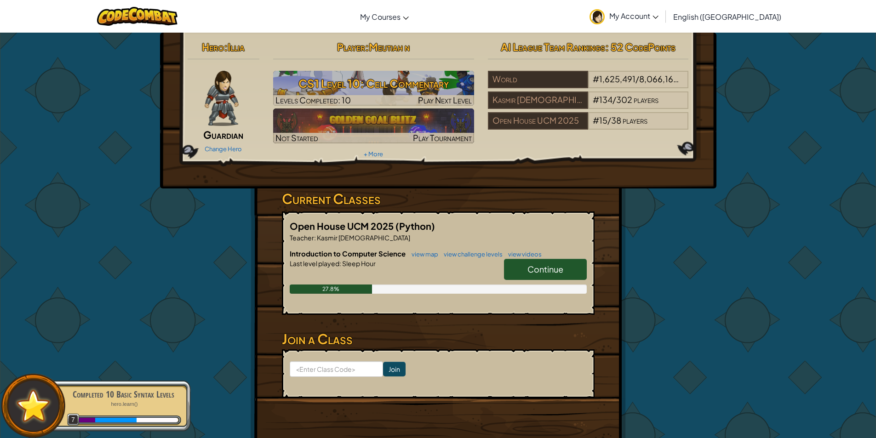
click at [521, 268] on link "Continue" at bounding box center [545, 269] width 83 height 21
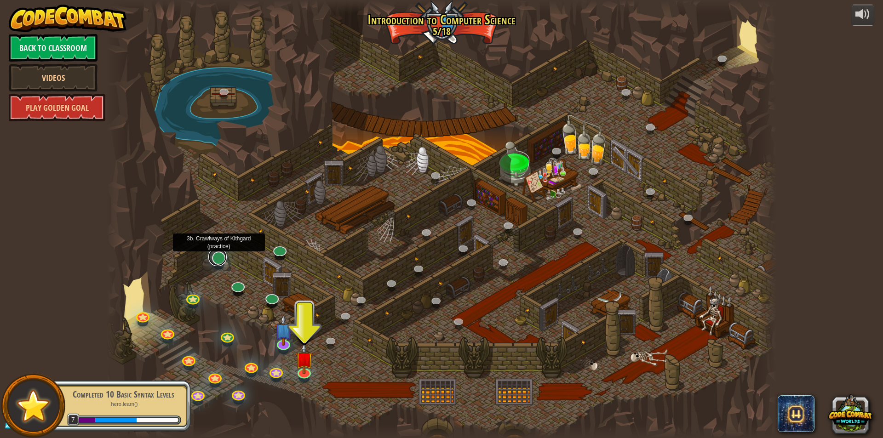
click at [220, 261] on link at bounding box center [217, 257] width 18 height 18
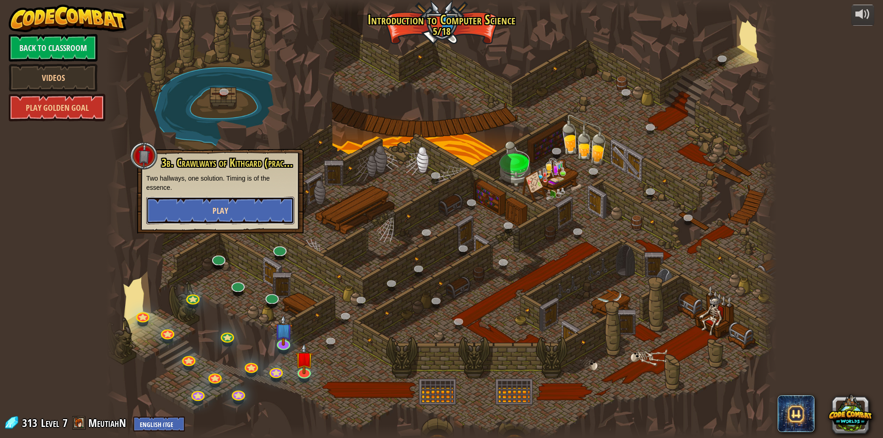
click at [231, 216] on button "Play" at bounding box center [220, 211] width 148 height 28
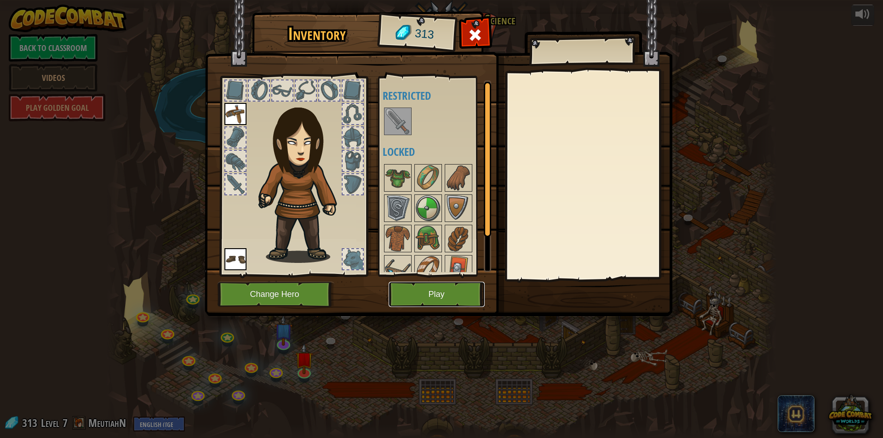
click at [426, 304] on button "Play" at bounding box center [436, 294] width 96 height 25
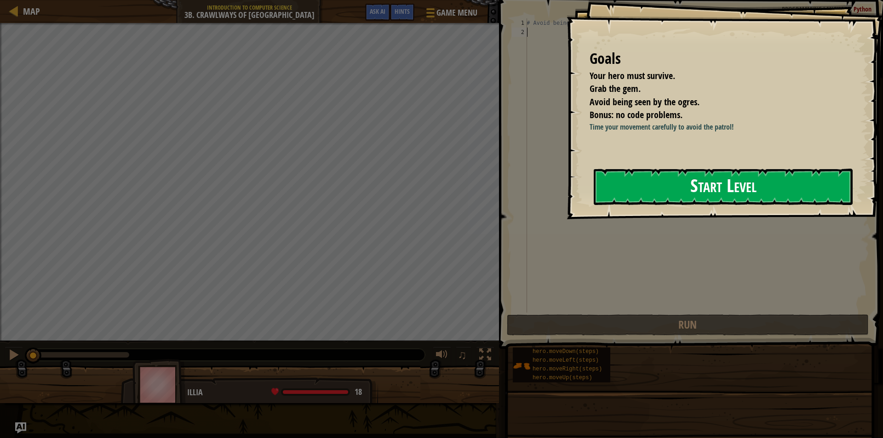
click at [790, 188] on button "Start Level" at bounding box center [723, 187] width 259 height 36
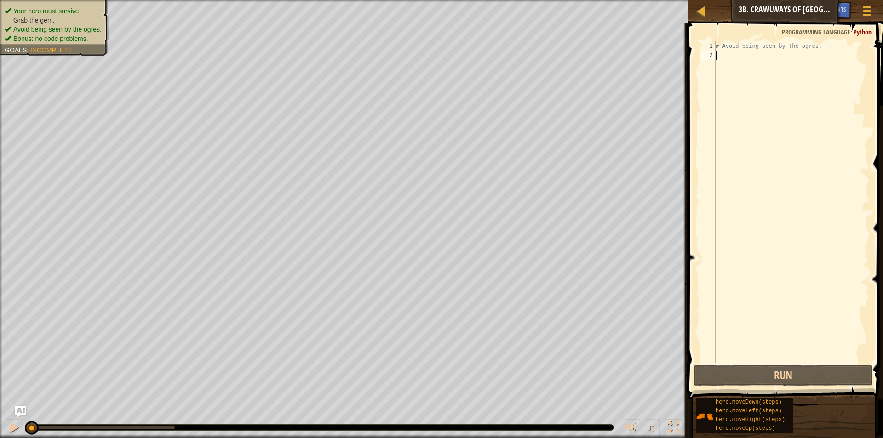
scroll to position [4, 0]
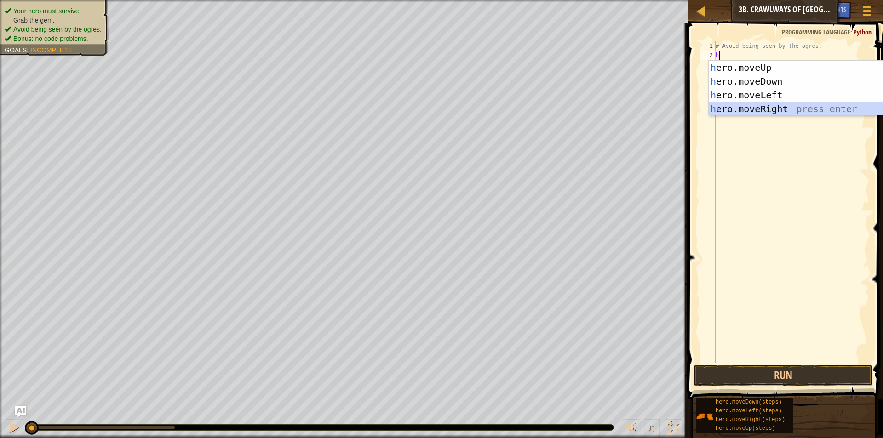
click at [746, 107] on div "h ero.moveUp press enter h ero.moveDown press enter h ero.moveLeft press enter …" at bounding box center [795, 102] width 174 height 83
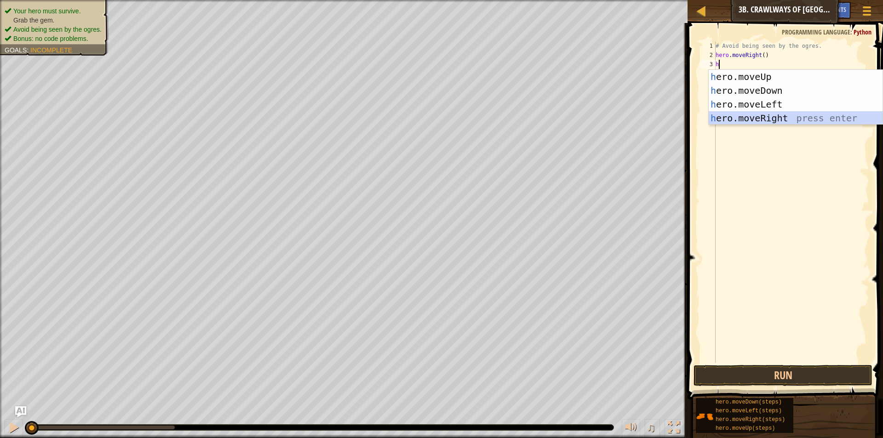
click at [748, 118] on div "h ero.moveUp press enter h ero.moveDown press enter h ero.moveLeft press enter …" at bounding box center [795, 111] width 174 height 83
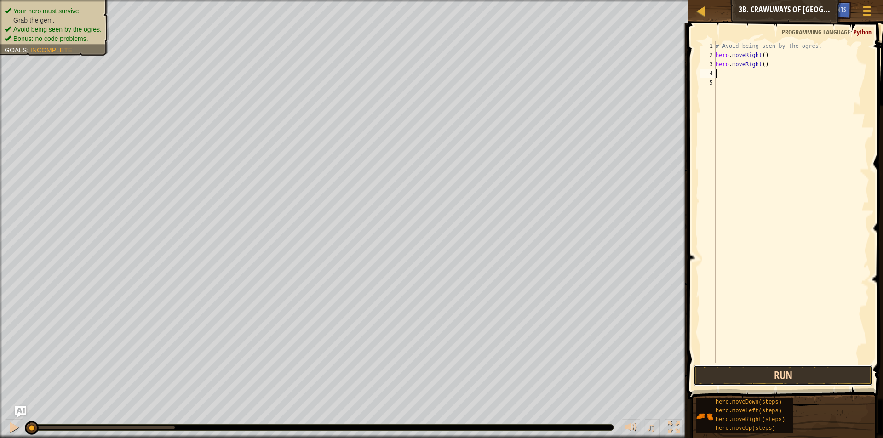
click at [806, 376] on button "Run" at bounding box center [782, 375] width 179 height 21
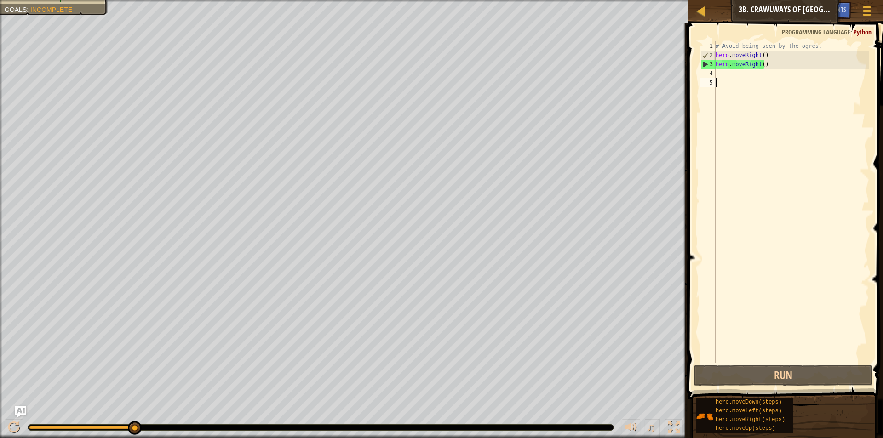
click at [736, 80] on div "# Avoid being seen by the ogres. hero . moveRight ( ) hero . moveRight ( )" at bounding box center [791, 211] width 155 height 340
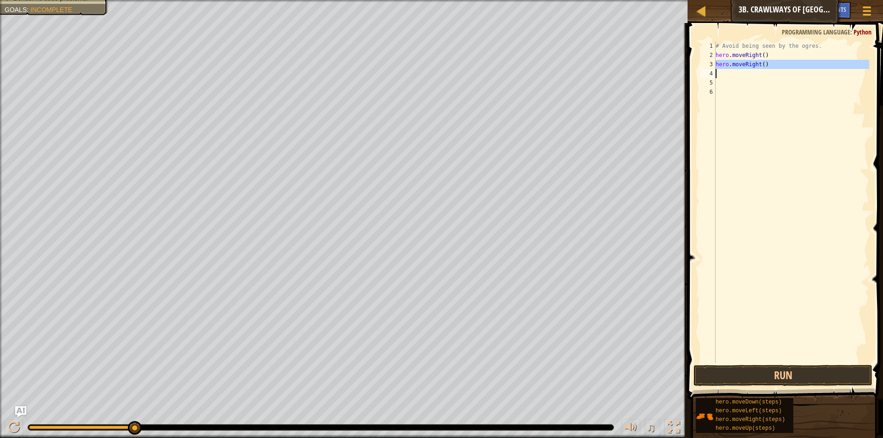
drag, startPoint x: 715, startPoint y: 63, endPoint x: 781, endPoint y: 70, distance: 65.7
click at [781, 70] on div "# Avoid being seen by the ogres. hero . moveRight ( ) hero . moveRight ( )" at bounding box center [791, 211] width 155 height 340
click at [761, 56] on div "# Avoid being seen by the ogres. hero . moveRight ( )" at bounding box center [791, 211] width 155 height 340
click at [743, 62] on div "# Avoid being seen by the ogres. hero . moveRight ( 2 )" at bounding box center [791, 211] width 155 height 340
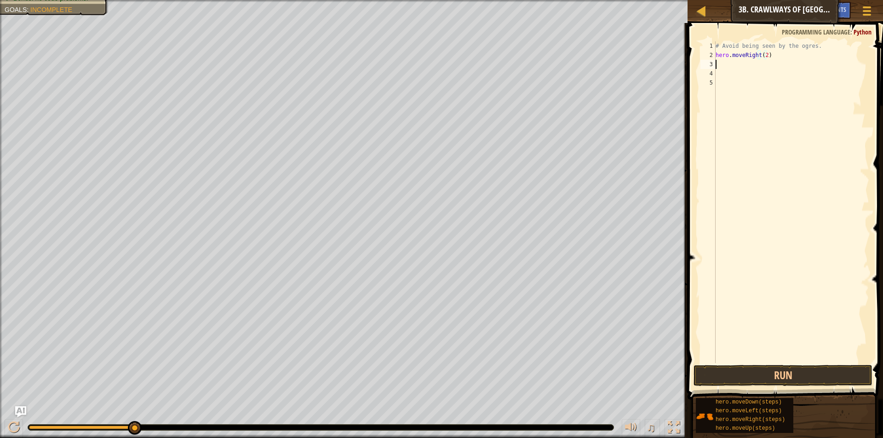
scroll to position [4, 0]
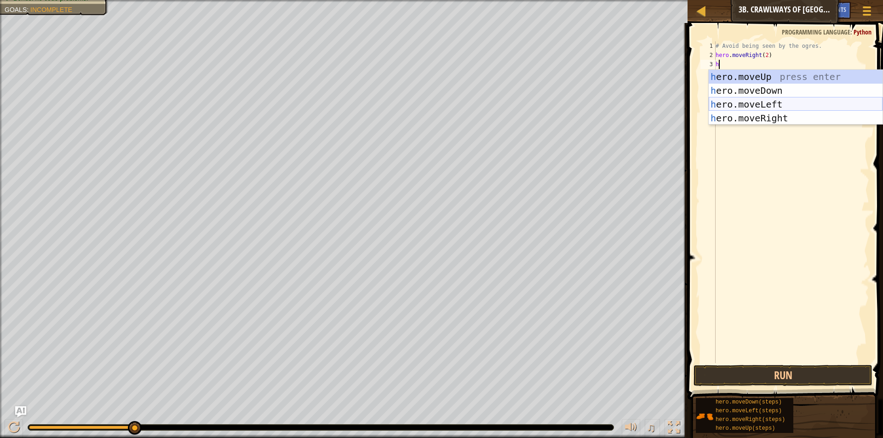
click at [760, 103] on div "h ero.moveUp press enter h ero.moveDown press enter h ero.moveLeft press enter …" at bounding box center [795, 111] width 174 height 83
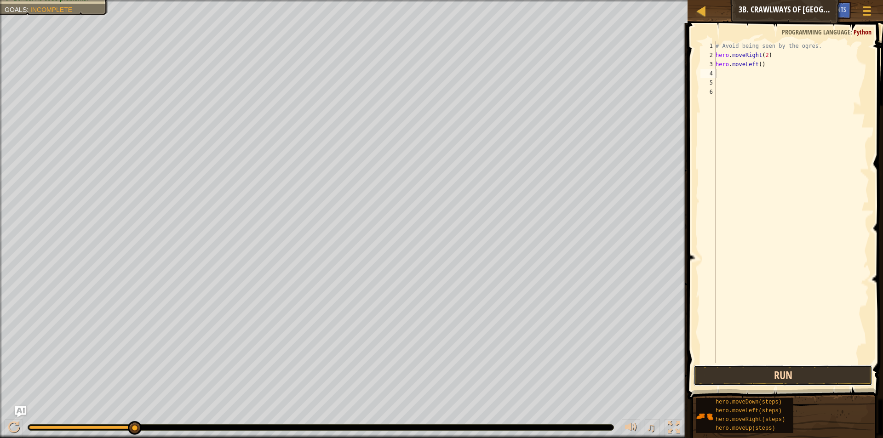
click at [713, 367] on button "Run" at bounding box center [782, 375] width 179 height 21
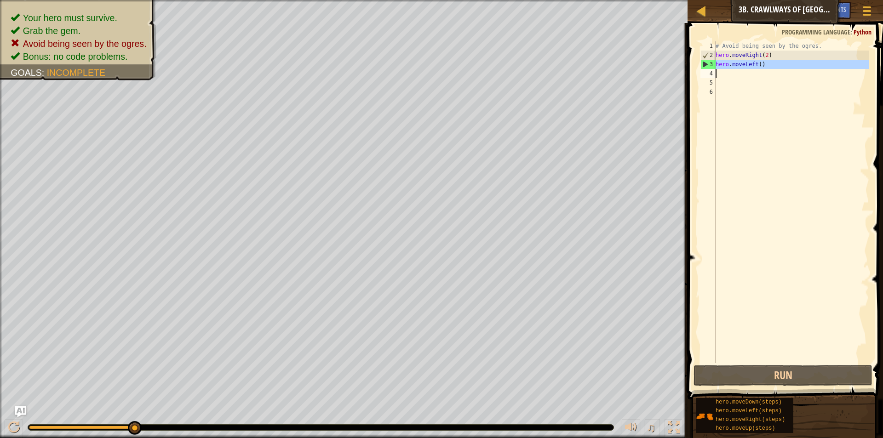
drag, startPoint x: 714, startPoint y: 60, endPoint x: 765, endPoint y: 70, distance: 52.4
click at [765, 70] on div "1 2 3 4 5 6 # Avoid being seen by the ogres. hero . moveRight ( 2 ) hero . move…" at bounding box center [783, 202] width 171 height 322
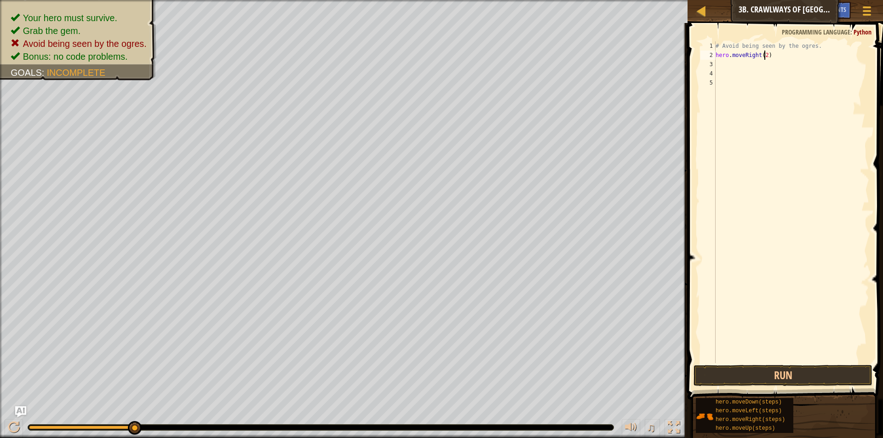
click at [764, 54] on div "# Avoid being seen by the ogres. hero . moveRight ( 2 )" at bounding box center [791, 211] width 155 height 340
click at [731, 65] on div "# Avoid being seen by the ogres. hero . moveRight ( )" at bounding box center [791, 211] width 155 height 340
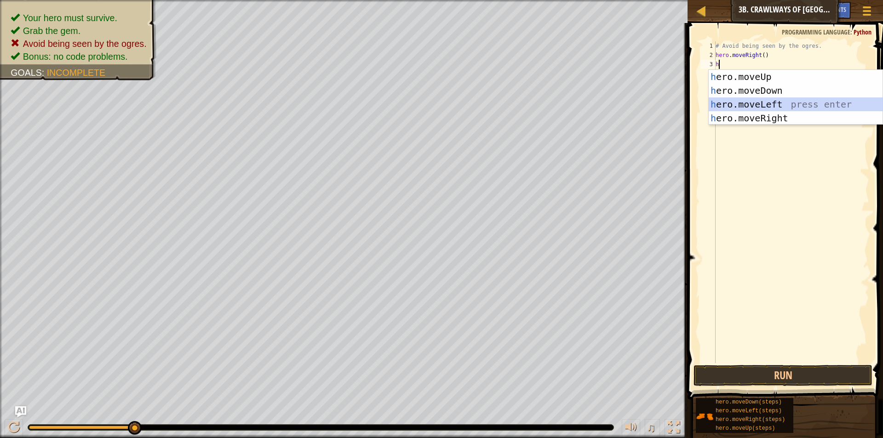
click at [766, 106] on div "h ero.moveUp press enter h ero.moveDown press enter h ero.moveLeft press enter …" at bounding box center [795, 111] width 174 height 83
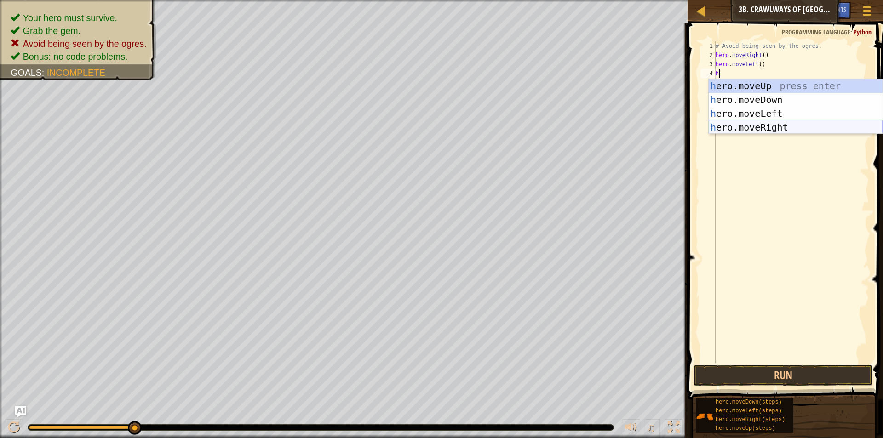
click at [748, 126] on div "h ero.moveUp press enter h ero.moveDown press enter h ero.moveLeft press enter …" at bounding box center [795, 120] width 174 height 83
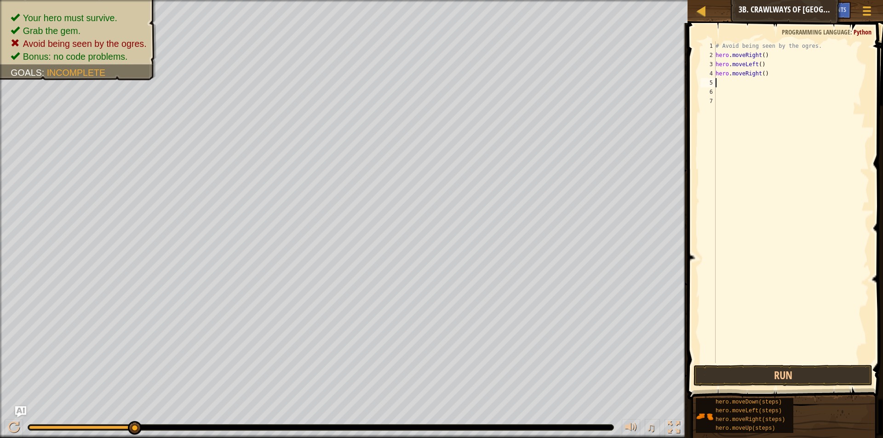
click at [760, 73] on div "# Avoid being seen by the ogres. hero . moveRight ( ) hero . moveLeft ( ) hero …" at bounding box center [791, 211] width 155 height 340
click at [725, 365] on button "Run" at bounding box center [782, 375] width 179 height 21
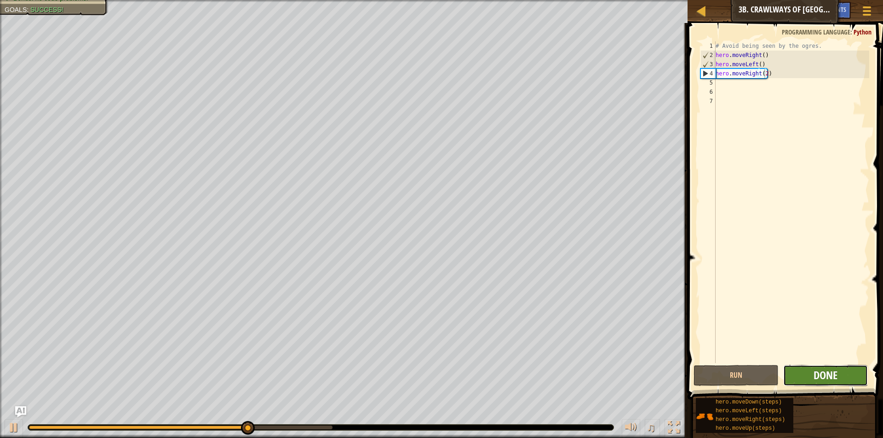
click at [829, 372] on span "Done" at bounding box center [825, 375] width 24 height 15
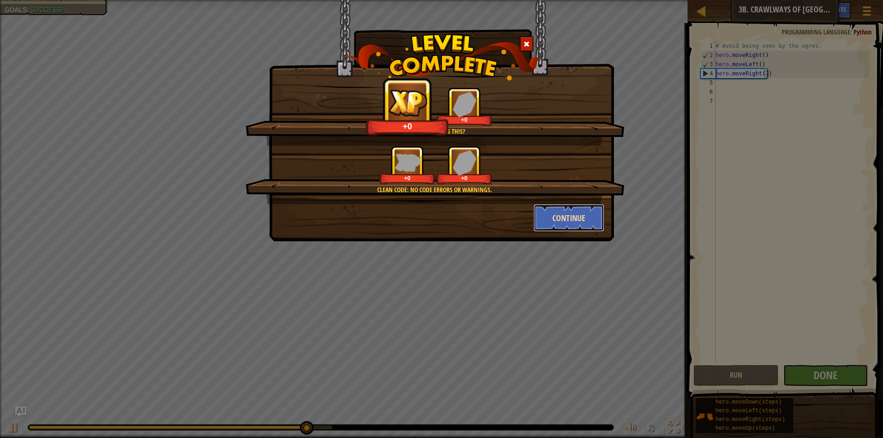
click at [569, 211] on button "Continue" at bounding box center [568, 218] width 71 height 28
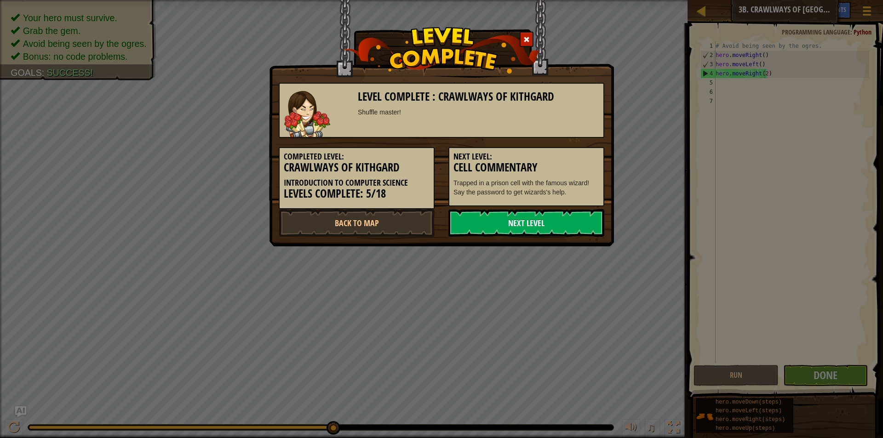
click at [520, 226] on link "Next Level" at bounding box center [526, 223] width 156 height 28
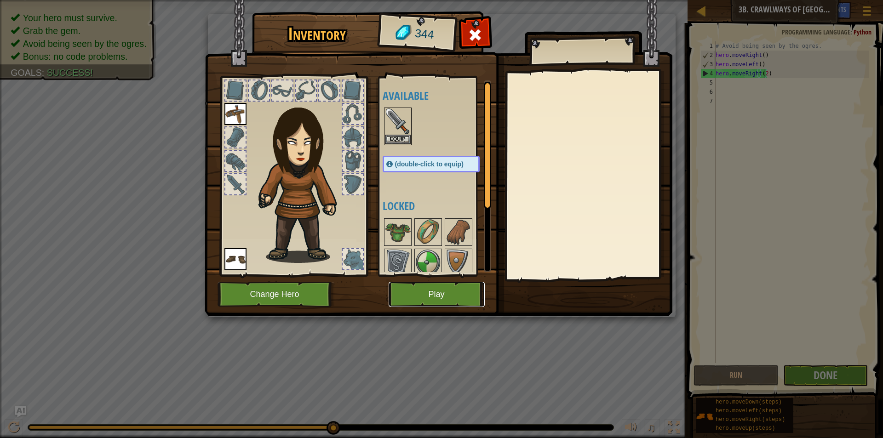
click at [434, 289] on button "Play" at bounding box center [436, 294] width 96 height 25
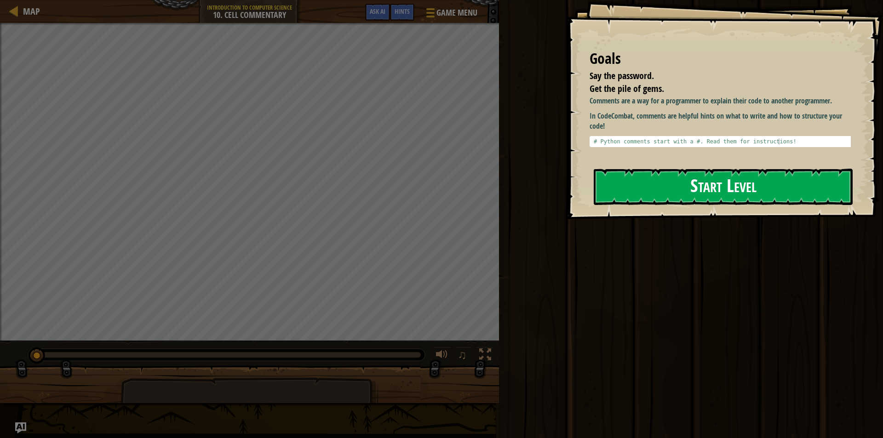
click at [754, 194] on button "Start Level" at bounding box center [723, 187] width 259 height 36
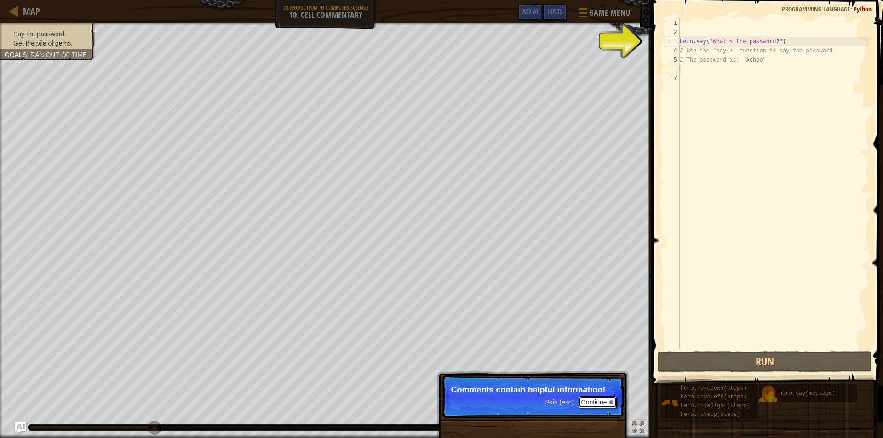
click at [593, 400] on button "Continue" at bounding box center [597, 402] width 38 height 12
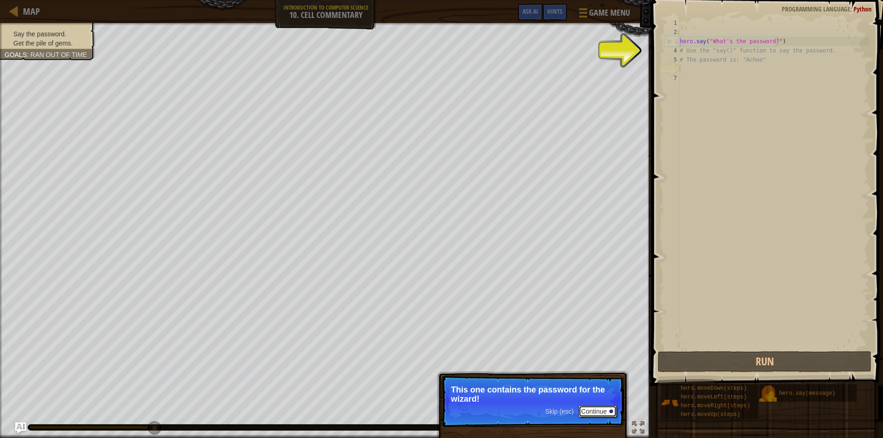
click at [602, 405] on button "Continue" at bounding box center [597, 411] width 38 height 12
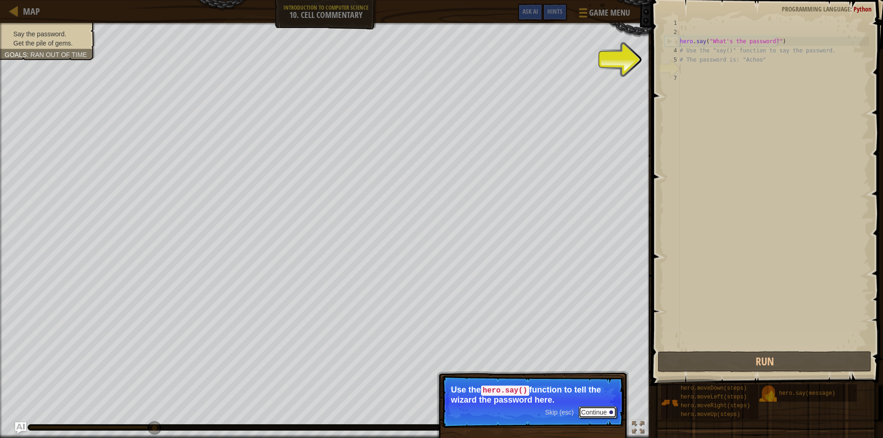
click at [603, 411] on button "Continue" at bounding box center [597, 412] width 38 height 12
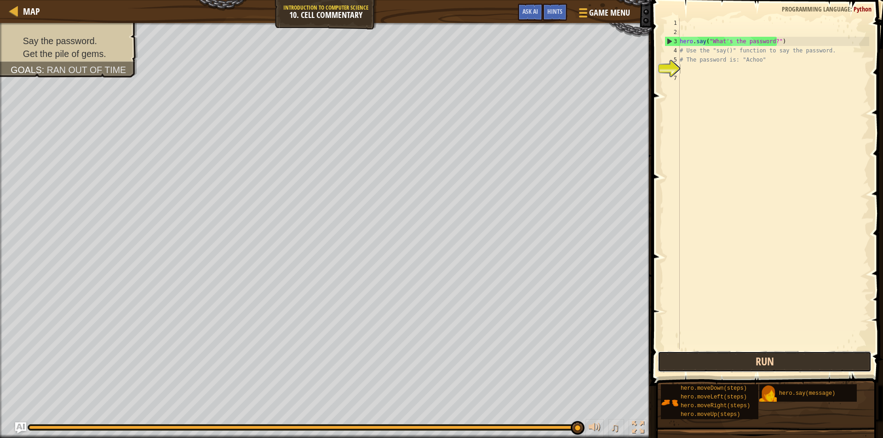
click at [811, 366] on button "Run" at bounding box center [764, 361] width 214 height 21
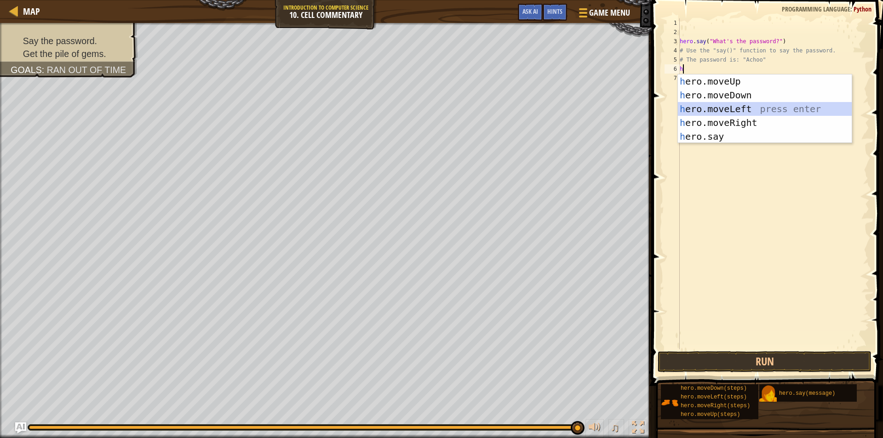
click at [712, 112] on div "h ero.moveUp press enter h ero.moveDown press enter h ero.moveLeft press enter …" at bounding box center [765, 122] width 174 height 97
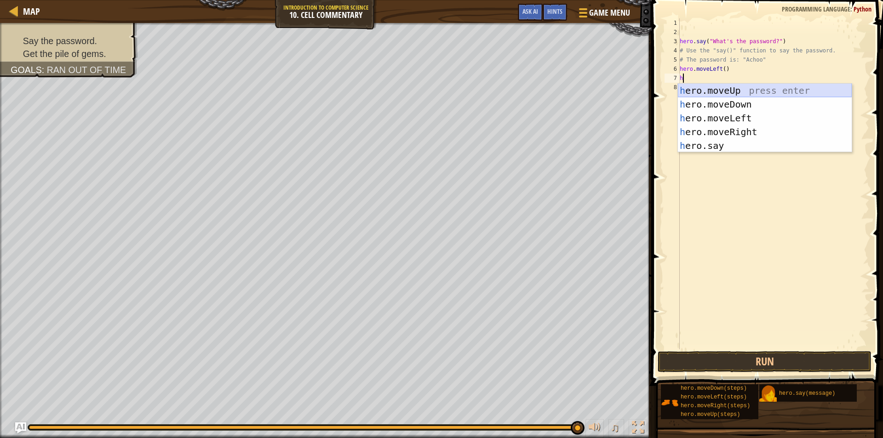
click at [714, 88] on div "h ero.moveUp press enter h ero.moveDown press enter h ero.moveLeft press enter …" at bounding box center [765, 132] width 174 height 97
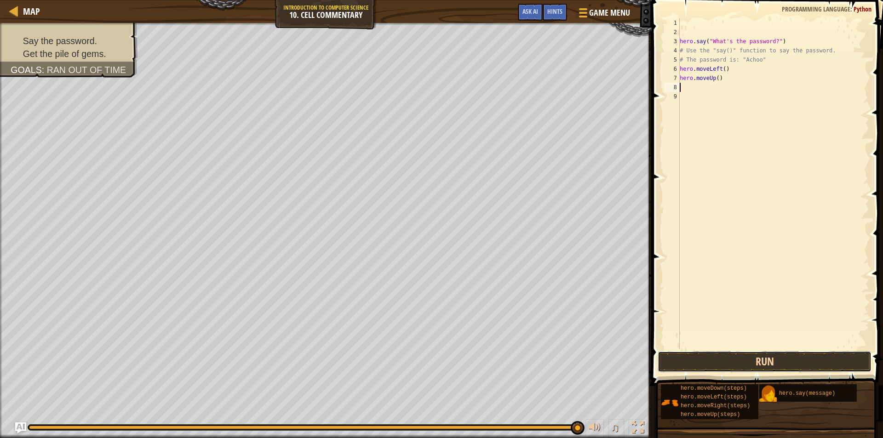
click at [709, 365] on button "Run" at bounding box center [764, 361] width 214 height 21
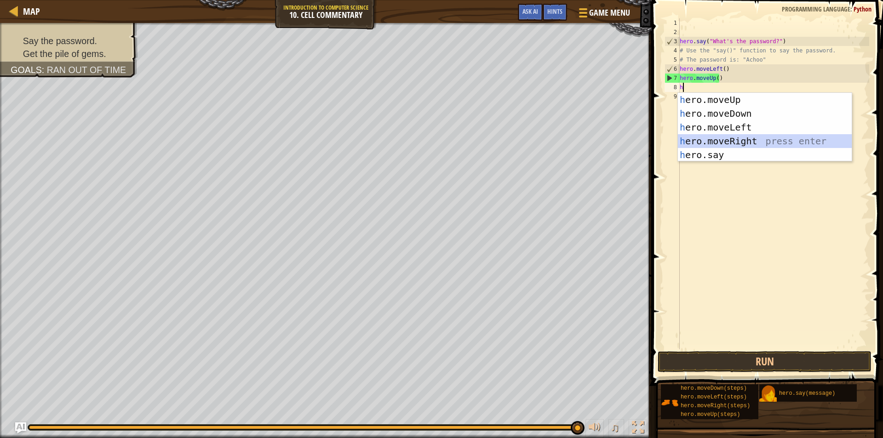
click at [731, 140] on div "h ero.moveUp press enter h ero.moveDown press enter h ero.moveLeft press enter …" at bounding box center [765, 141] width 174 height 97
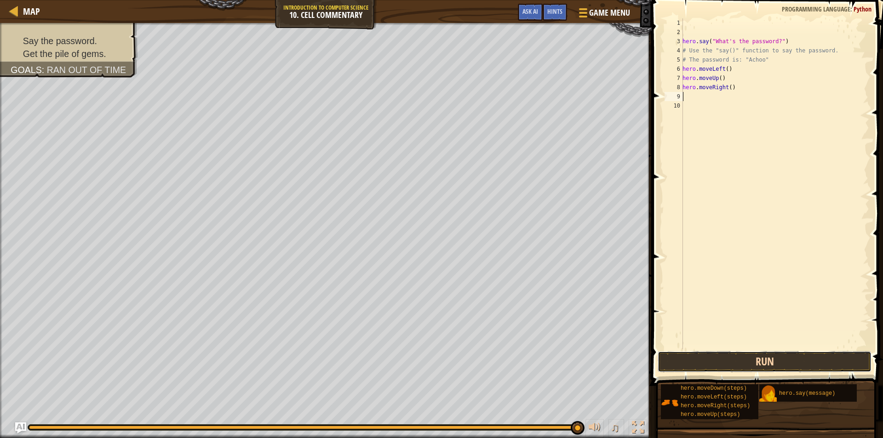
click at [813, 365] on button "Run" at bounding box center [764, 361] width 214 height 21
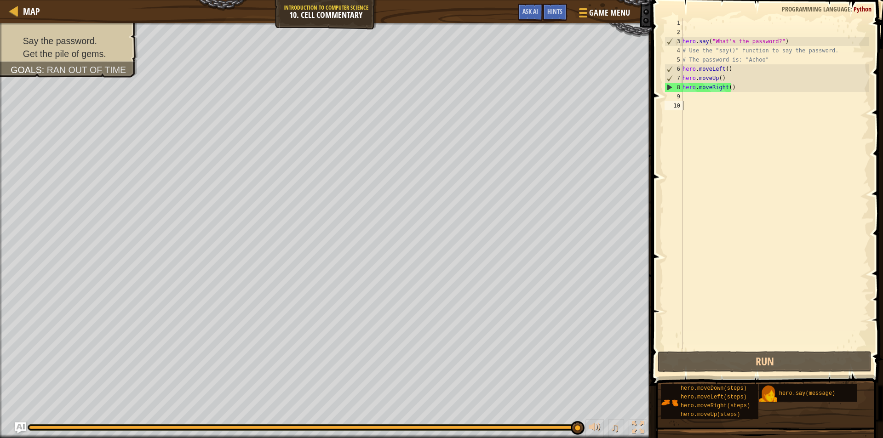
click at [697, 104] on div "hero . say ( "What's the password?" ) # Use the "say()" function to say the pas…" at bounding box center [774, 192] width 188 height 349
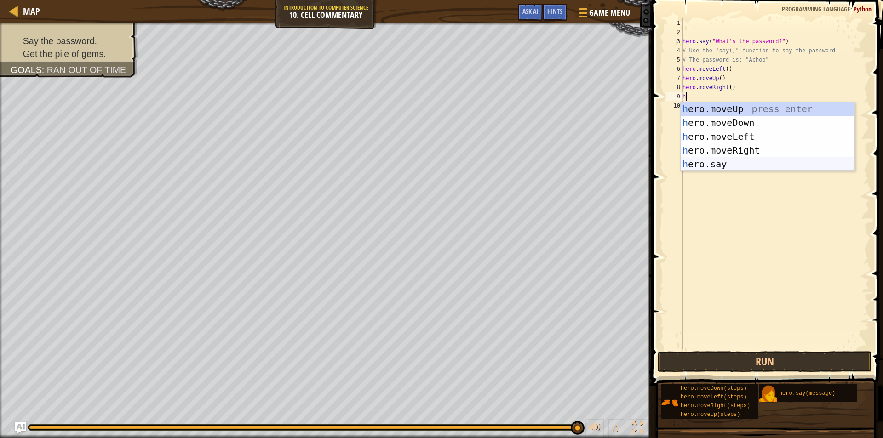
click at [718, 166] on div "h ero.moveUp press enter h ero.moveDown press enter h ero.moveLeft press enter …" at bounding box center [767, 150] width 174 height 97
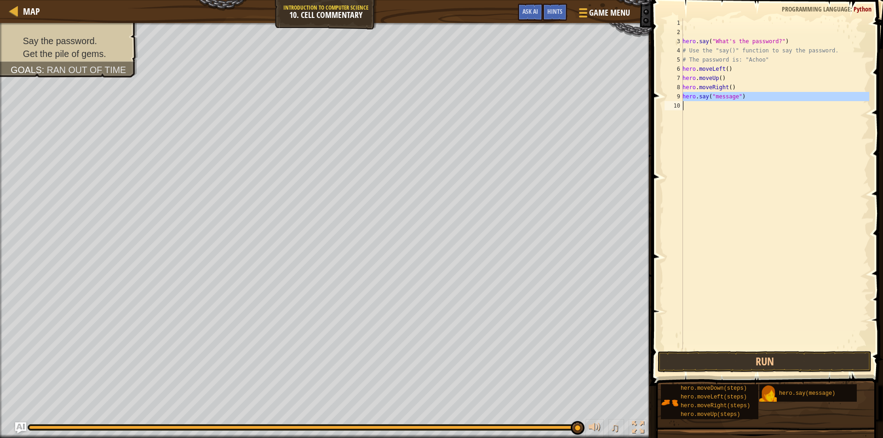
drag, startPoint x: 682, startPoint y: 94, endPoint x: 770, endPoint y: 116, distance: 90.9
click at [770, 116] on div "hero.say("message") 1 2 3 4 5 6 7 8 9 10 hero . say ( "What's the password?" ) …" at bounding box center [765, 183] width 206 height 331
type textarea "hero.say("message")"
click at [16, 13] on div at bounding box center [13, 10] width 11 height 11
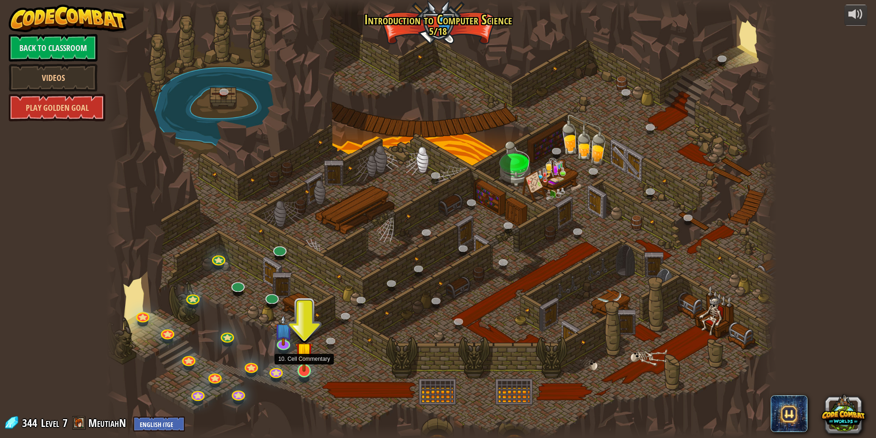
click at [306, 359] on img at bounding box center [304, 351] width 18 height 41
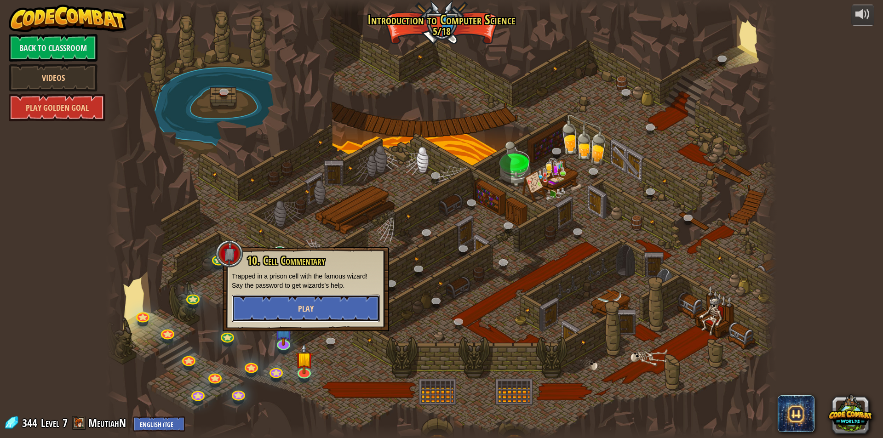
click at [295, 308] on button "Play" at bounding box center [306, 309] width 148 height 28
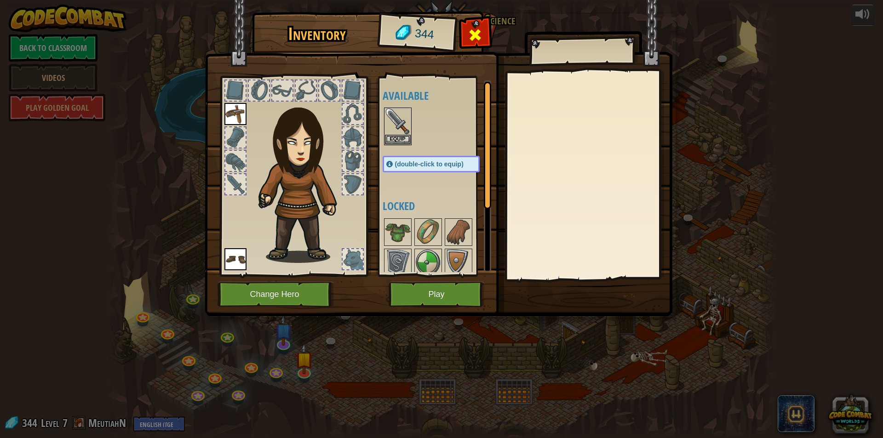
click at [467, 35] on div at bounding box center [475, 37] width 29 height 29
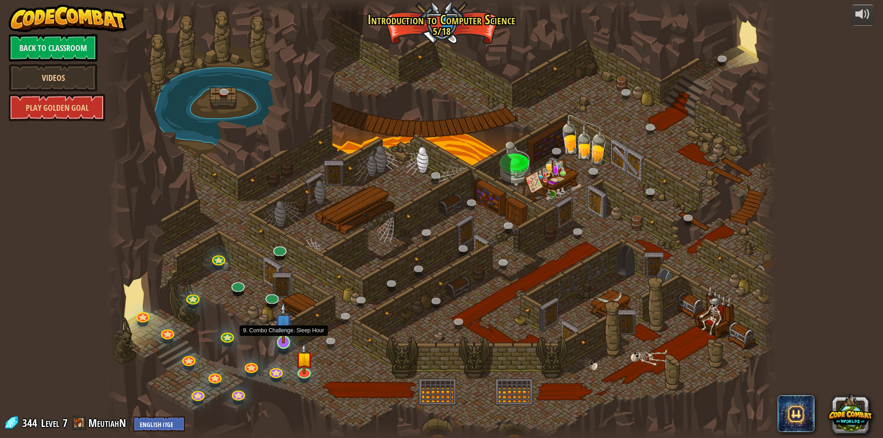
click at [282, 338] on img at bounding box center [283, 322] width 18 height 41
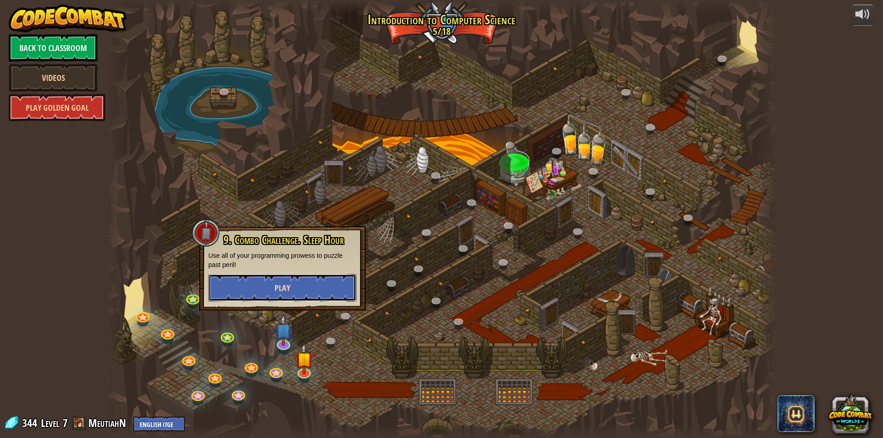
click at [298, 279] on button "Play" at bounding box center [282, 288] width 148 height 28
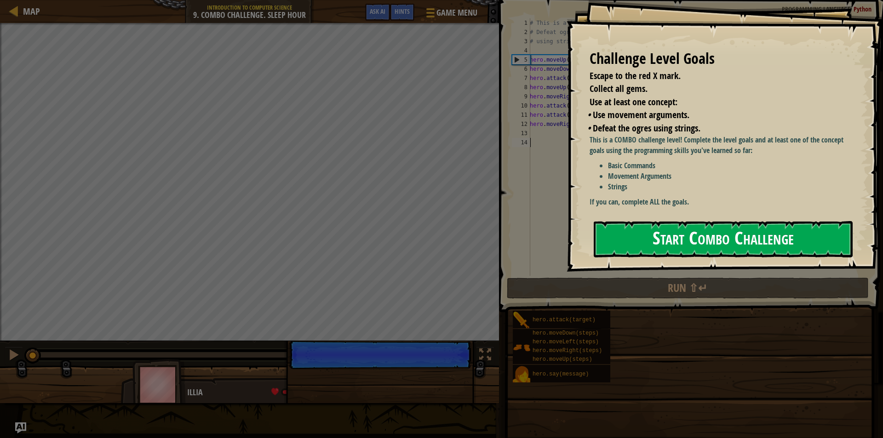
click at [763, 242] on button "Start Combo Challenge" at bounding box center [723, 239] width 259 height 36
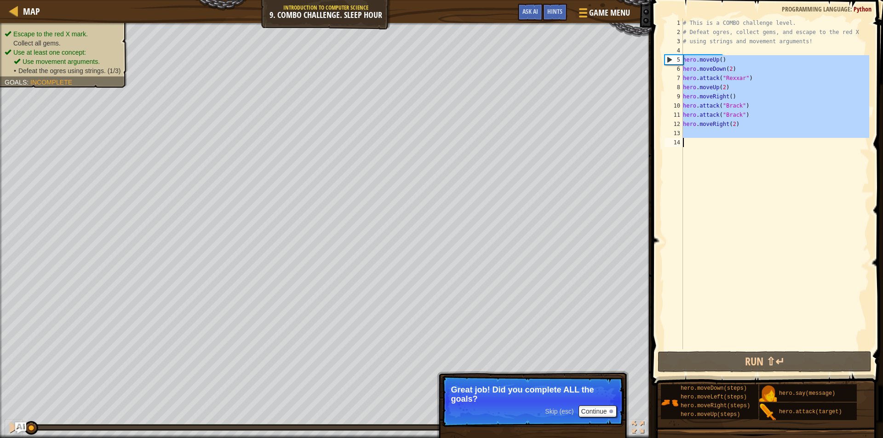
drag, startPoint x: 683, startPoint y: 58, endPoint x: 745, endPoint y: 154, distance: 114.0
click at [745, 154] on div "# This is a COMBO challenge level. # Defeat ogres, collect gems, and escape to …" at bounding box center [775, 192] width 188 height 349
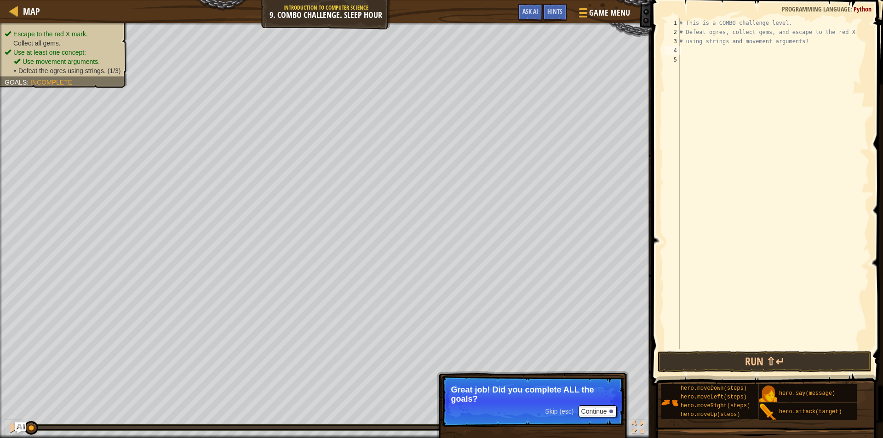
click at [685, 51] on div "# This is a COMBO challenge level. # Defeat ogres, collect gems, and escape to …" at bounding box center [773, 192] width 192 height 349
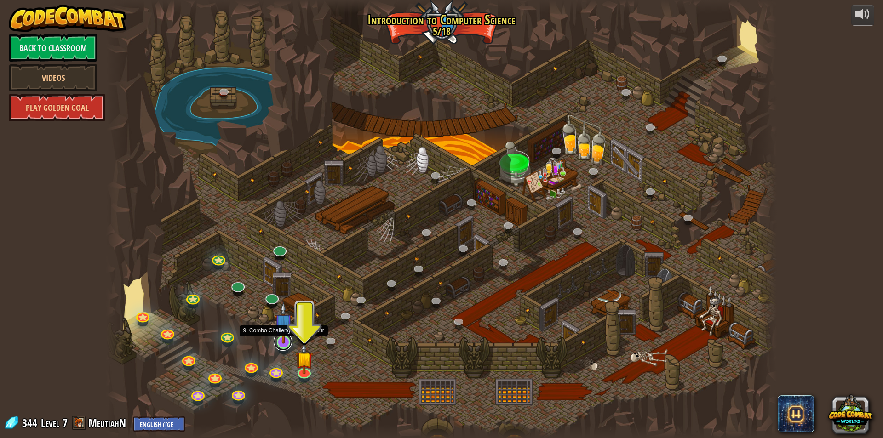
click at [282, 343] on link at bounding box center [283, 341] width 18 height 18
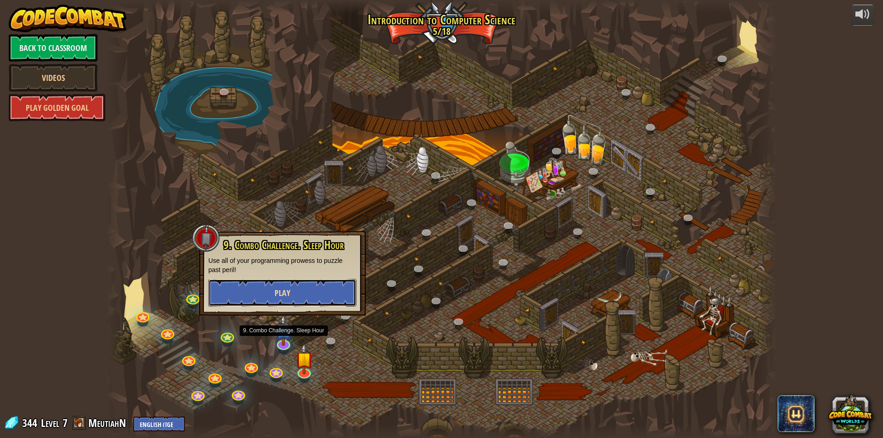
click at [293, 295] on button "Play" at bounding box center [282, 293] width 148 height 28
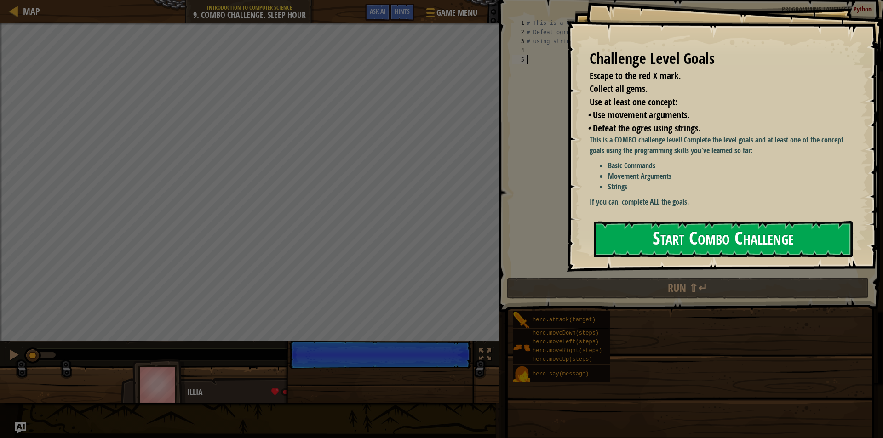
click at [700, 236] on button "Start Combo Challenge" at bounding box center [723, 239] width 259 height 36
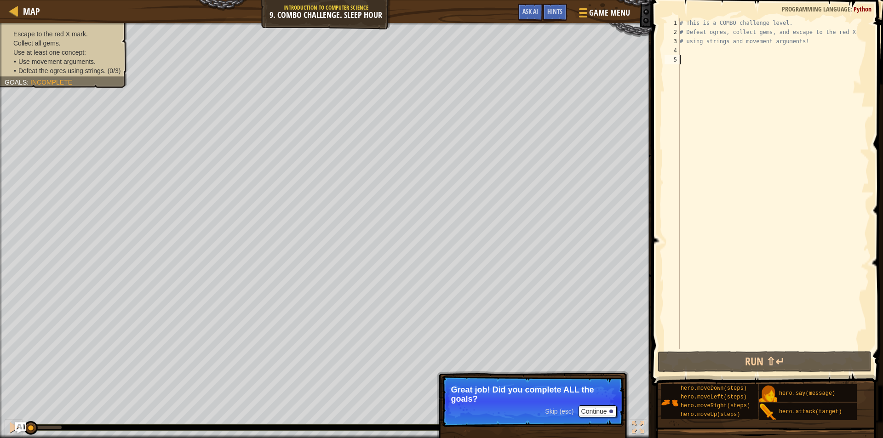
type textarea "H"
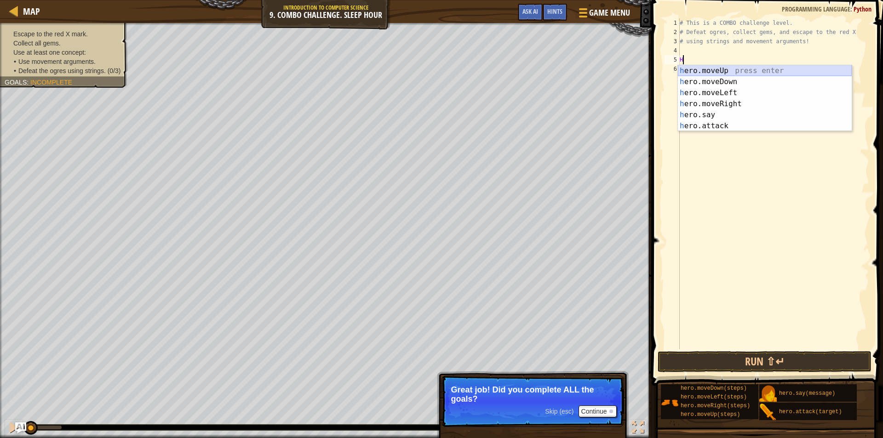
click at [701, 67] on div "h ero.moveUp press enter h ero.moveDown press enter h ero.moveLeft press enter …" at bounding box center [765, 109] width 174 height 88
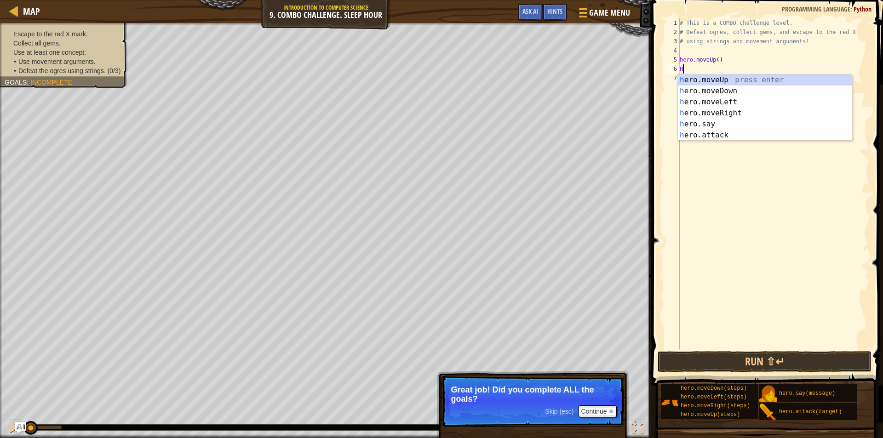
click at [704, 69] on div "# This is a COMBO challenge level. # Defeat ogres, collect gems, and escape to …" at bounding box center [773, 192] width 191 height 349
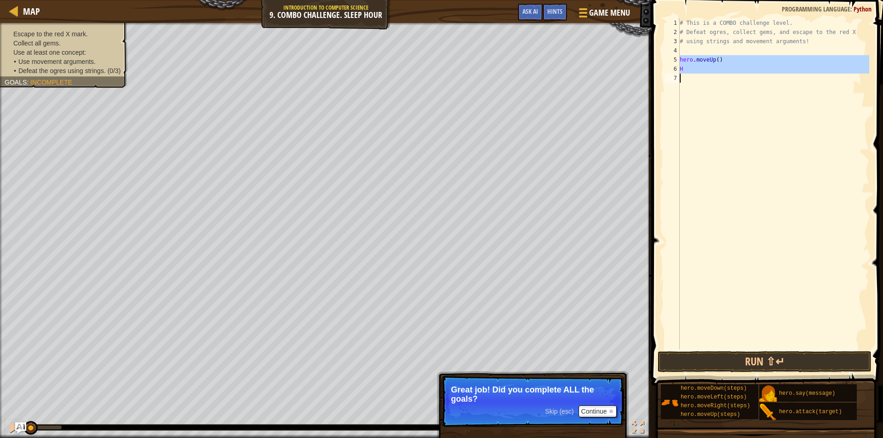
drag, startPoint x: 679, startPoint y: 61, endPoint x: 685, endPoint y: 80, distance: 20.5
click at [685, 80] on div "H 1 2 3 4 5 6 7 # This is a COMBO challenge level. # Defeat ogres, collect gems…" at bounding box center [765, 183] width 206 height 331
type textarea "H"
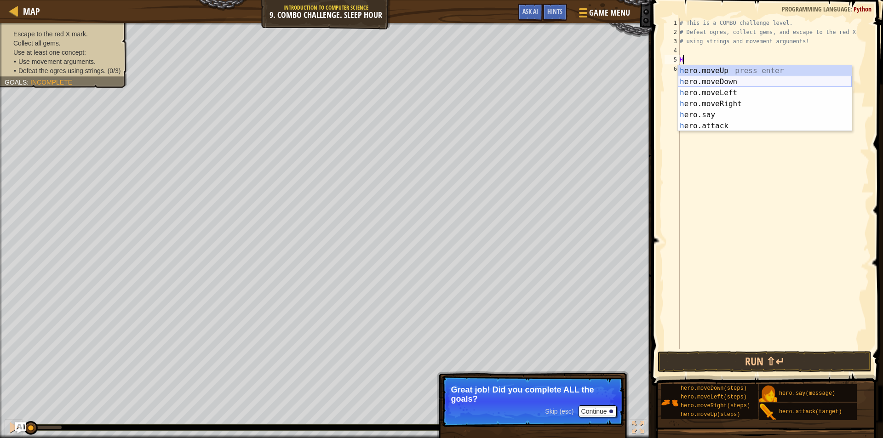
click at [706, 80] on div "h ero.moveUp press enter h ero.moveDown press enter h ero.moveLeft press enter …" at bounding box center [765, 109] width 174 height 88
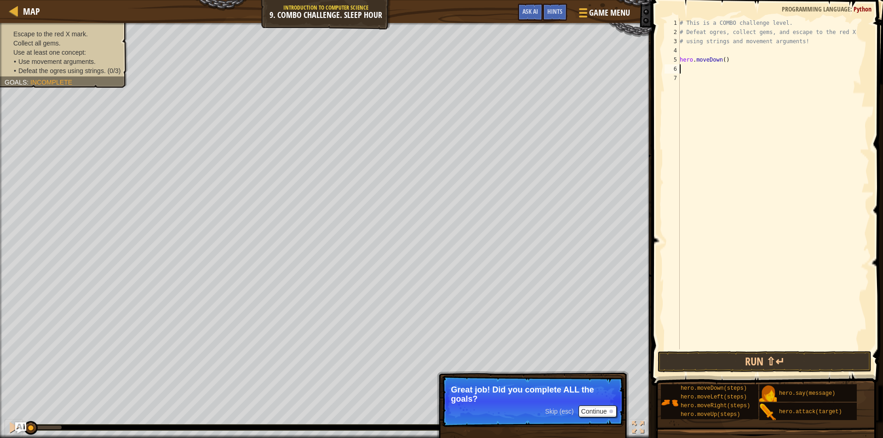
type textarea "H"
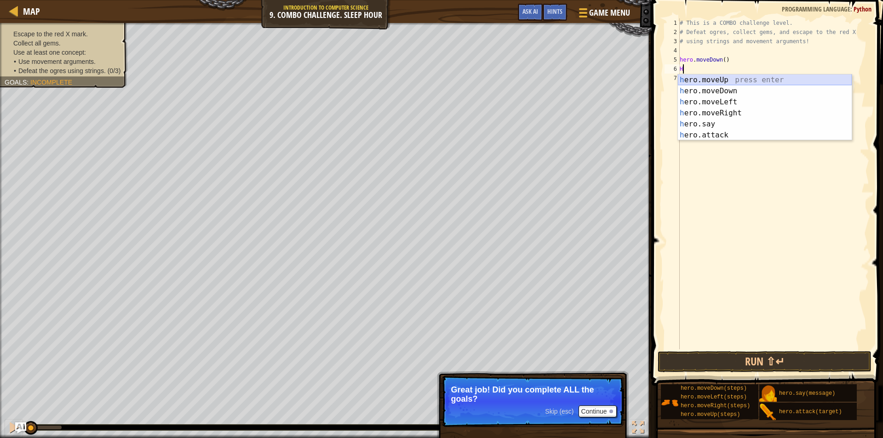
click at [701, 79] on div "h ero.moveUp press enter h ero.moveDown press enter h ero.moveLeft press enter …" at bounding box center [765, 118] width 174 height 88
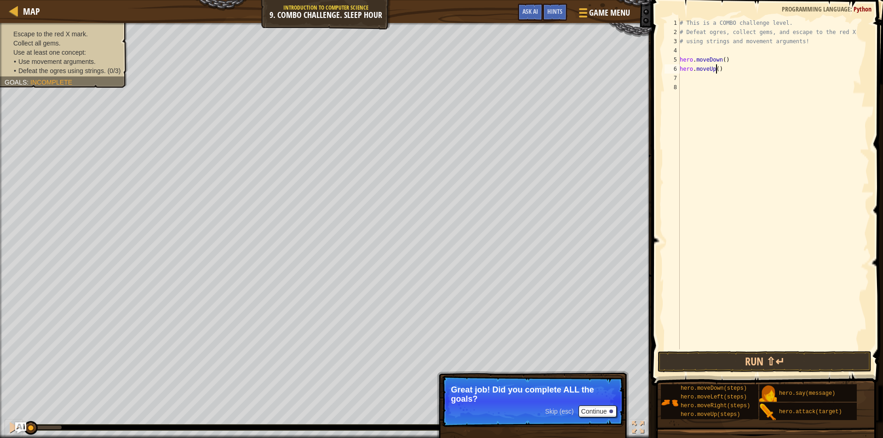
click at [714, 69] on div "# This is a COMBO challenge level. # Defeat ogres, collect gems, and escape to …" at bounding box center [773, 192] width 191 height 349
type textarea "hero.moveUp(2)"
click at [699, 77] on div "# This is a COMBO challenge level. # Defeat ogres, collect gems, and escape to …" at bounding box center [773, 192] width 191 height 349
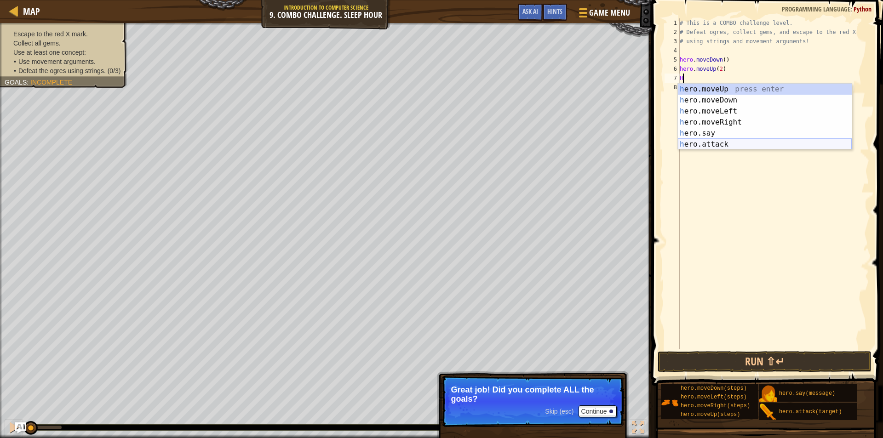
click at [717, 142] on div "h ero.moveUp press enter h ero.moveDown press enter h ero.moveLeft press enter …" at bounding box center [765, 128] width 174 height 88
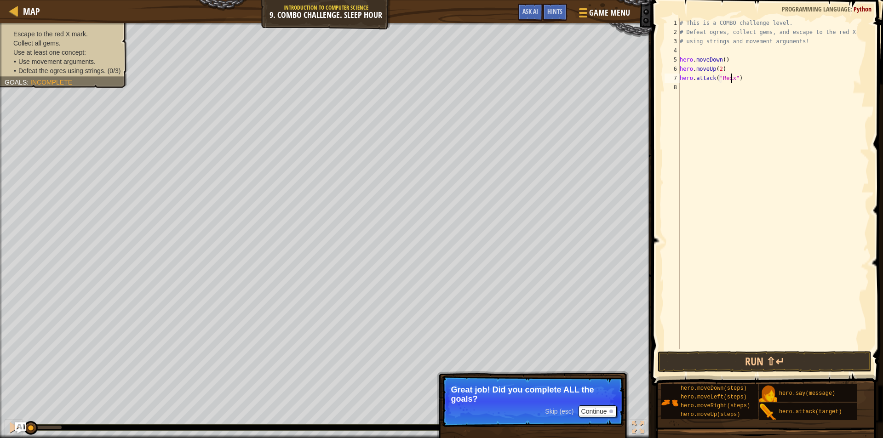
scroll to position [4, 4]
type textarea "hero.attack("Rexxar")"
click at [686, 84] on div "# This is a COMBO challenge level. # Defeat ogres, collect gems, and escape to …" at bounding box center [773, 192] width 191 height 349
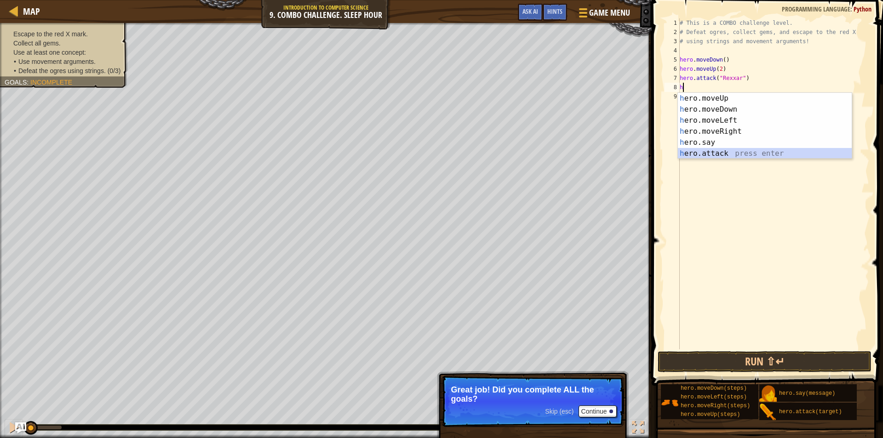
click at [727, 153] on div "h ero.moveUp press enter h ero.moveDown press enter h ero.moveLeft press enter …" at bounding box center [765, 137] width 174 height 88
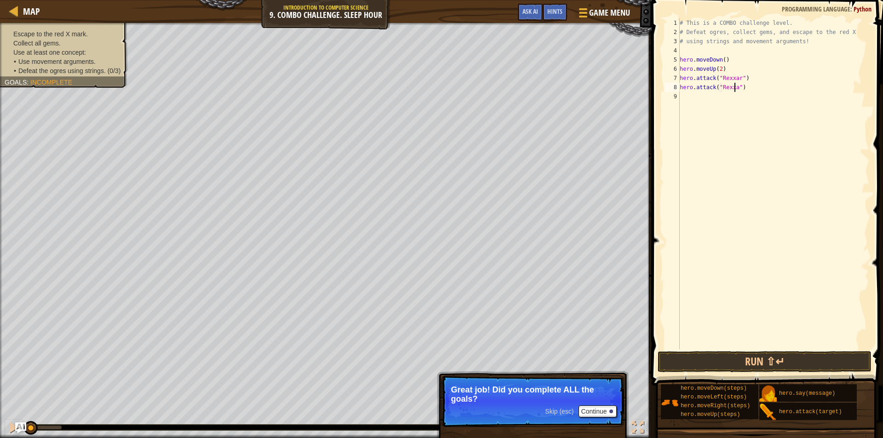
type textarea "hero.attack("Rexxar")"
click at [688, 96] on div "# This is a COMBO challenge level. # Defeat ogres, collect gems, and escape to …" at bounding box center [773, 192] width 191 height 349
type textarea "h"
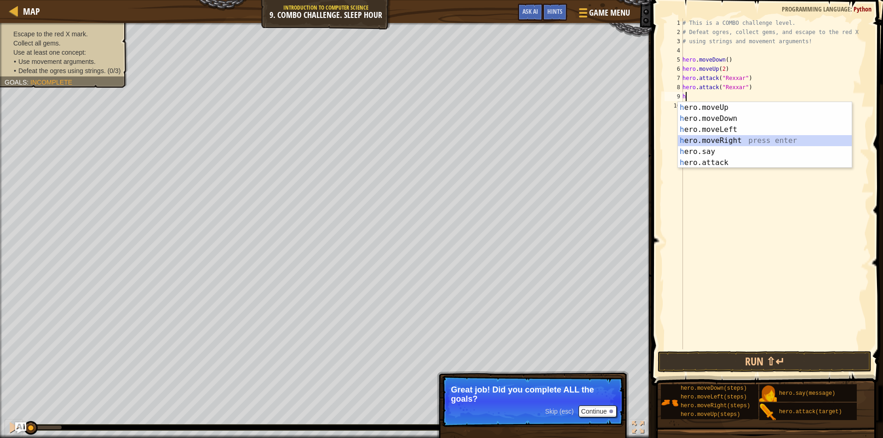
click at [727, 138] on div "h ero.moveUp press enter h ero.moveDown press enter h ero.moveLeft press enter …" at bounding box center [765, 146] width 174 height 88
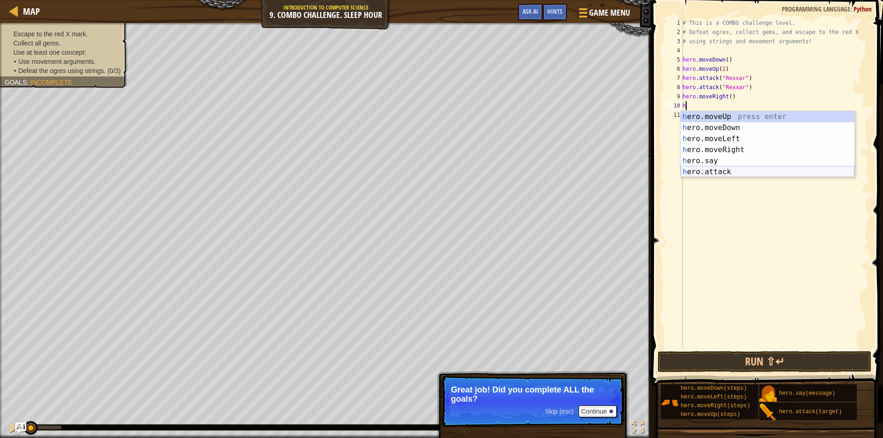
click at [717, 171] on div "h ero.moveUp press enter h ero.moveDown press enter h ero.moveLeft press enter …" at bounding box center [767, 155] width 174 height 88
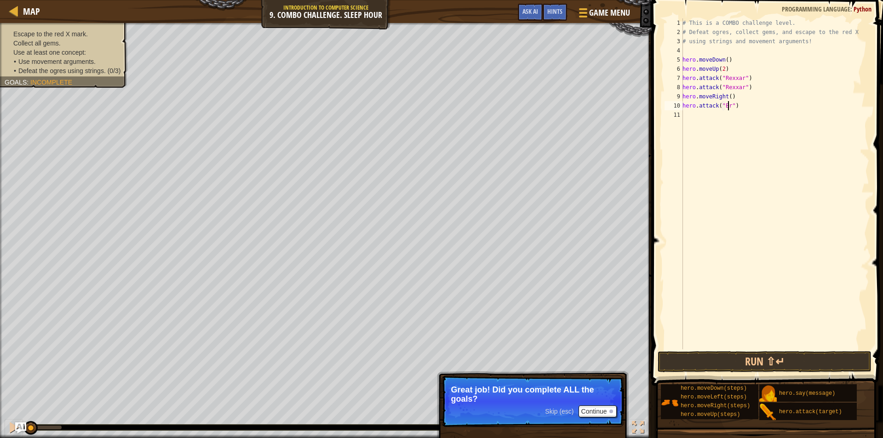
scroll to position [4, 4]
type textarea "hero.attack("Breack")"
click at [699, 119] on div "# This is a COMBO challenge level. # Defeat ogres, collect gems, and escape to …" at bounding box center [774, 192] width 188 height 349
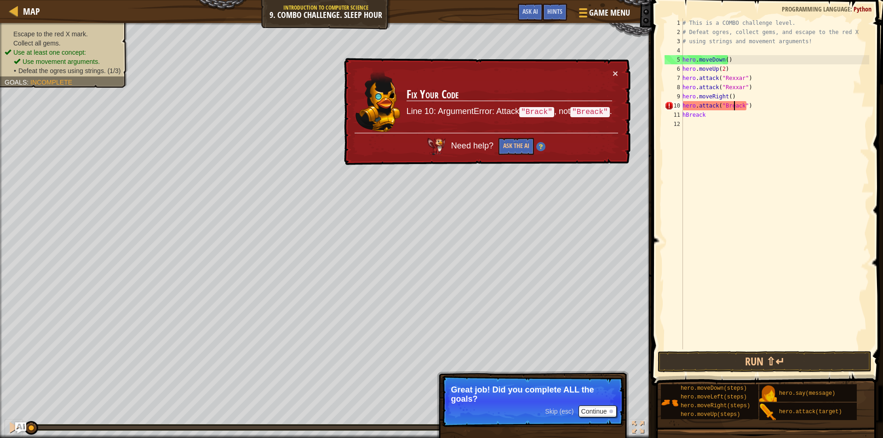
click at [734, 107] on div "# This is a COMBO challenge level. # Defeat ogres, collect gems, and escape to …" at bounding box center [774, 192] width 188 height 349
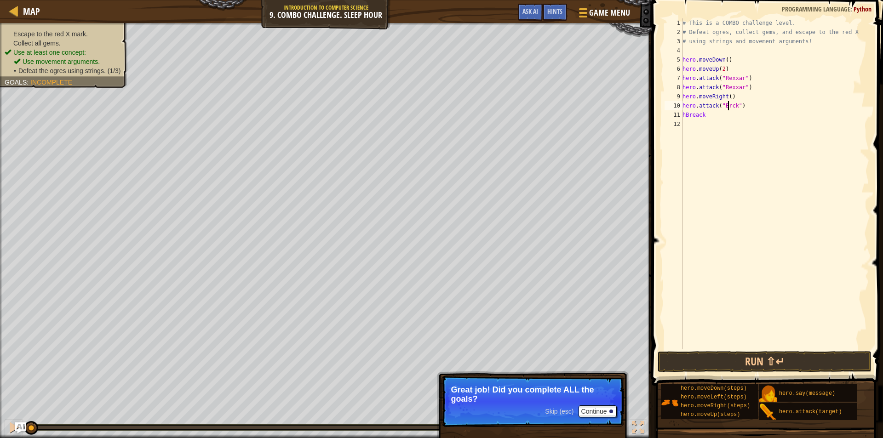
scroll to position [4, 4]
click at [709, 113] on div "# This is a COMBO challenge level. # Defeat ogres, collect gems, and escape to …" at bounding box center [774, 192] width 188 height 349
type textarea "h"
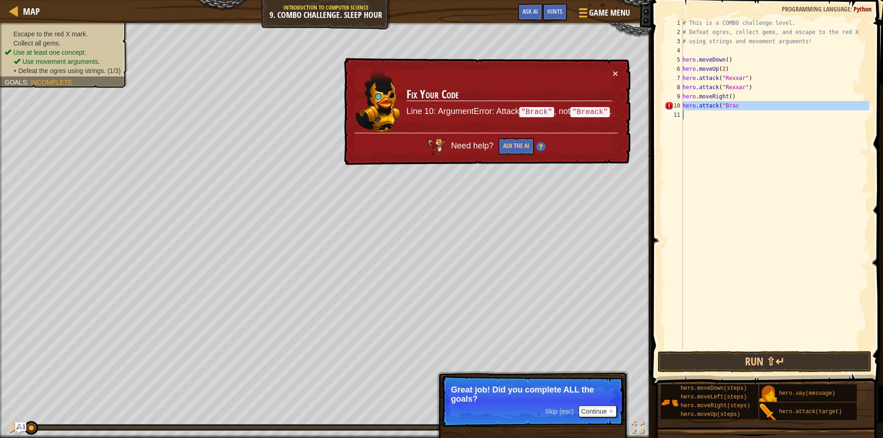
drag, startPoint x: 682, startPoint y: 102, endPoint x: 712, endPoint y: 105, distance: 30.1
click at [712, 105] on div "hero.attack("Brac 1 2 3 4 5 6 7 8 9 10 11 # This is a COMBO challenge level. # …" at bounding box center [765, 183] width 206 height 331
type textarea "hero.attack("Brac"
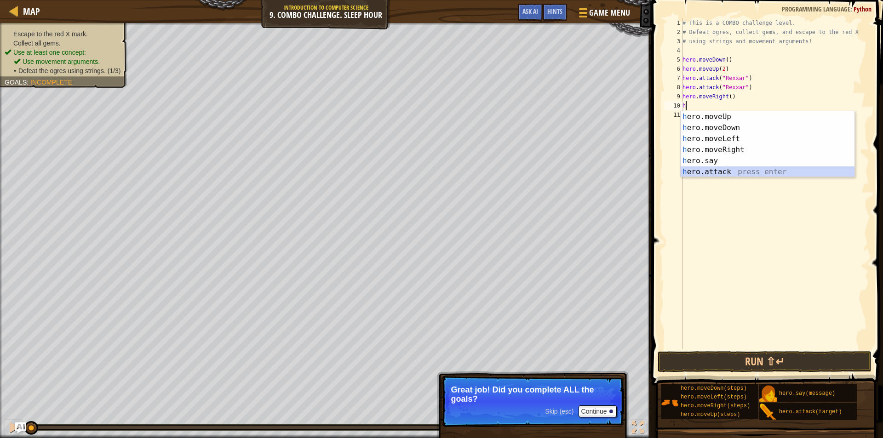
click at [720, 171] on div "h ero.moveUp press enter h ero.moveDown press enter h ero.moveLeft press enter …" at bounding box center [767, 155] width 174 height 88
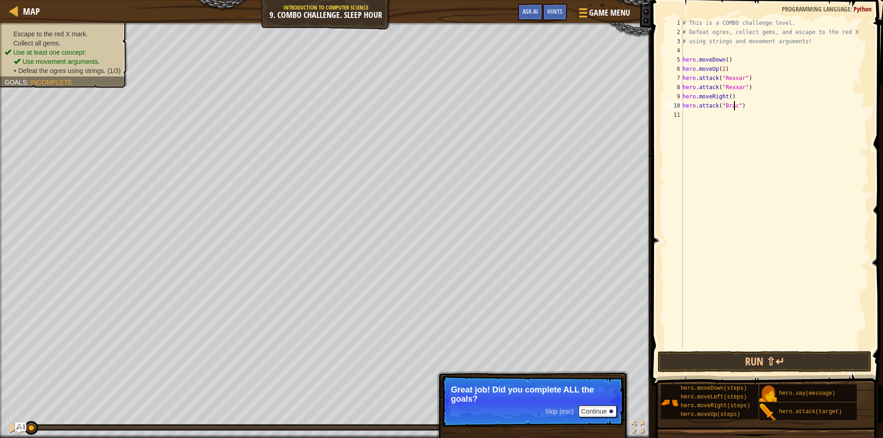
scroll to position [4, 4]
type textarea "hero.attack("Brack")"
click at [698, 116] on div "# This is a COMBO challenge level. # Defeat ogres, collect gems, and escape to …" at bounding box center [774, 192] width 188 height 349
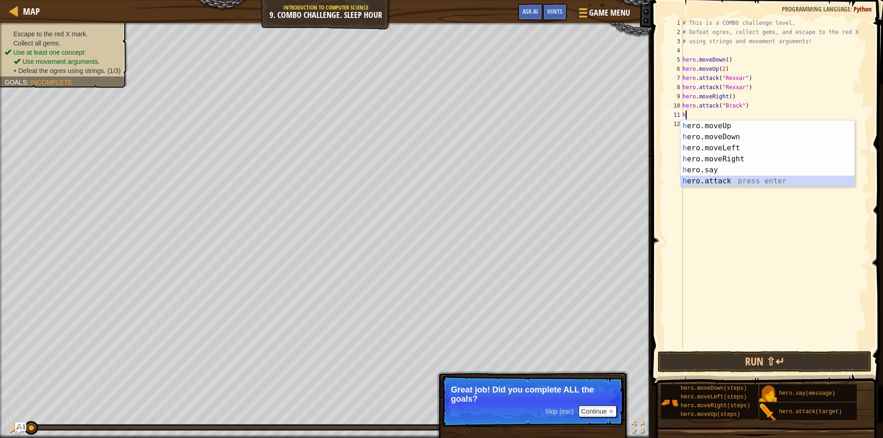
click at [724, 182] on div "h ero.moveUp press enter h ero.moveDown press enter h ero.moveLeft press enter …" at bounding box center [767, 164] width 174 height 88
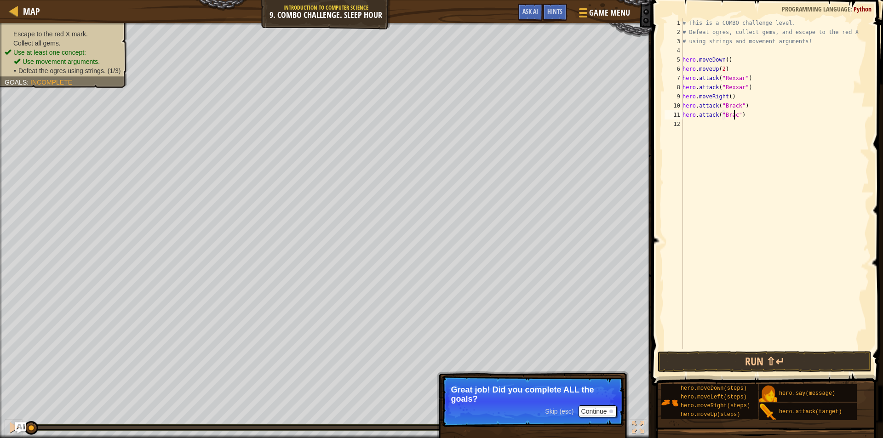
scroll to position [4, 4]
type textarea "hero.attack("Brack")"
click at [705, 127] on div "# This is a COMBO challenge level. # Defeat ogres, collect gems, and escape to …" at bounding box center [774, 192] width 188 height 349
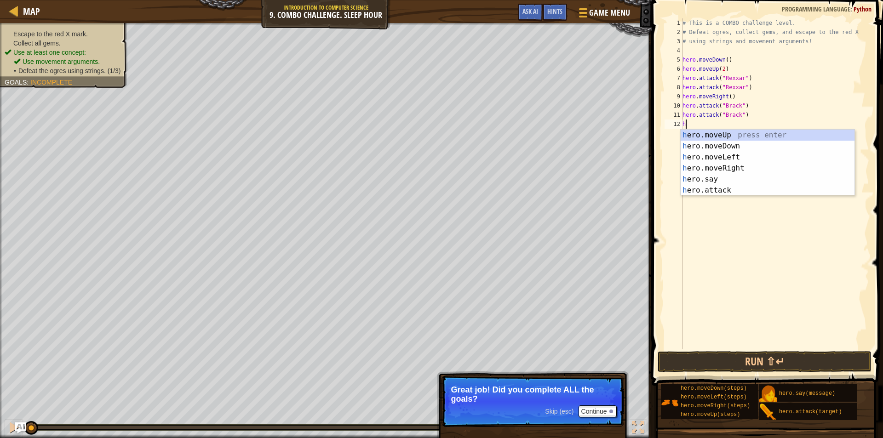
type textarea "h"
click at [730, 167] on div "h ero.moveUp press enter h ero.moveDown press enter h ero.moveLeft press enter …" at bounding box center [767, 174] width 174 height 88
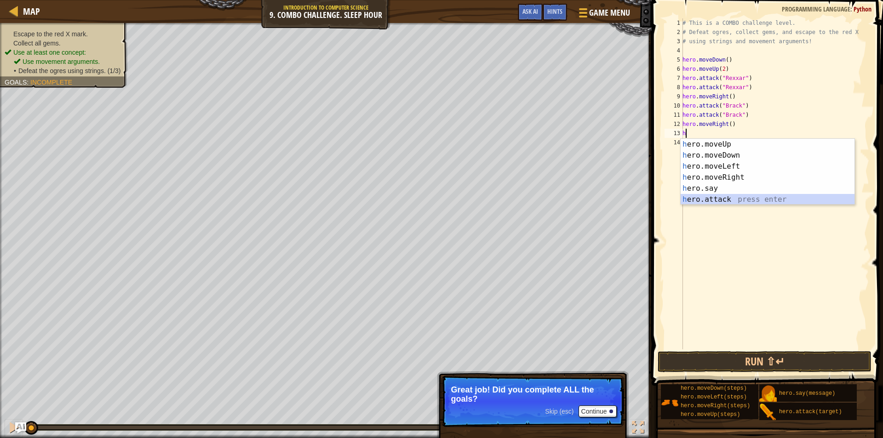
click at [715, 200] on div "h ero.moveUp press enter h ero.moveDown press enter h ero.moveLeft press enter …" at bounding box center [767, 183] width 174 height 88
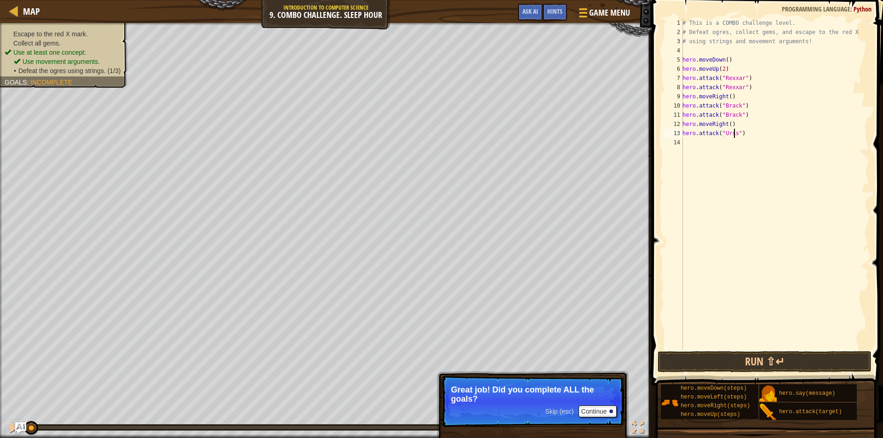
scroll to position [4, 4]
type textarea "hero.attack("Ursa")"
click at [690, 142] on div "# This is a COMBO challenge level. # Defeat ogres, collect gems, and escape to …" at bounding box center [774, 192] width 188 height 349
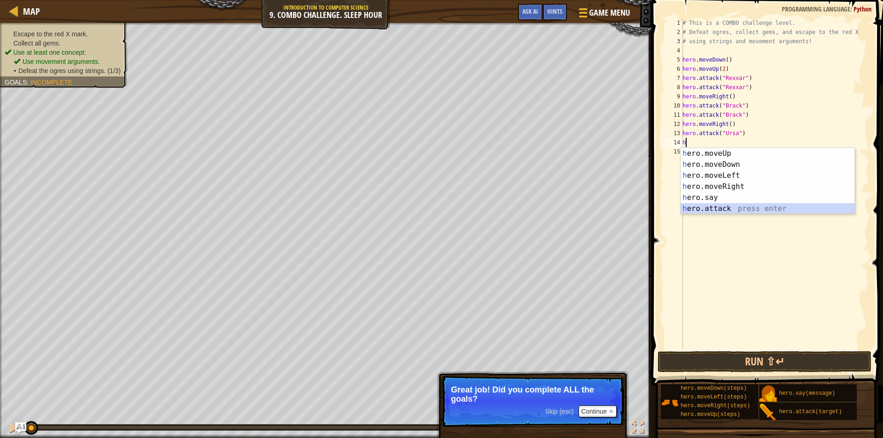
click at [713, 210] on div "h ero.moveUp press enter h ero.moveDown press enter h ero.moveLeft press enter …" at bounding box center [767, 192] width 174 height 88
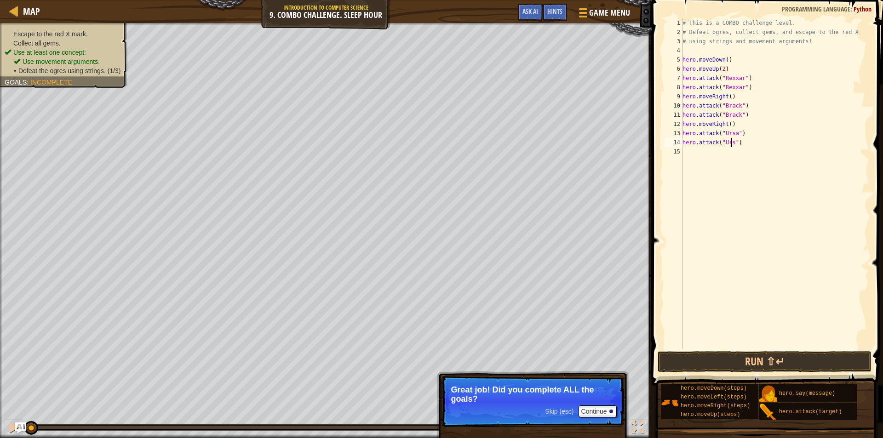
type textarea "hero.attack("Ursa")"
click at [694, 150] on div "# This is a COMBO challenge level. # Defeat ogres, collect gems, and escape to …" at bounding box center [774, 192] width 188 height 349
type textarea "h"
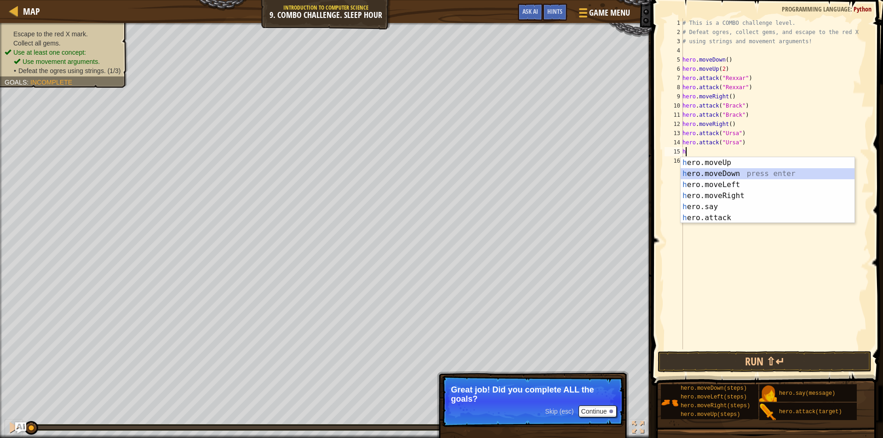
click at [718, 173] on div "h ero.moveUp press enter h ero.moveDown press enter h ero.moveLeft press enter …" at bounding box center [767, 201] width 174 height 88
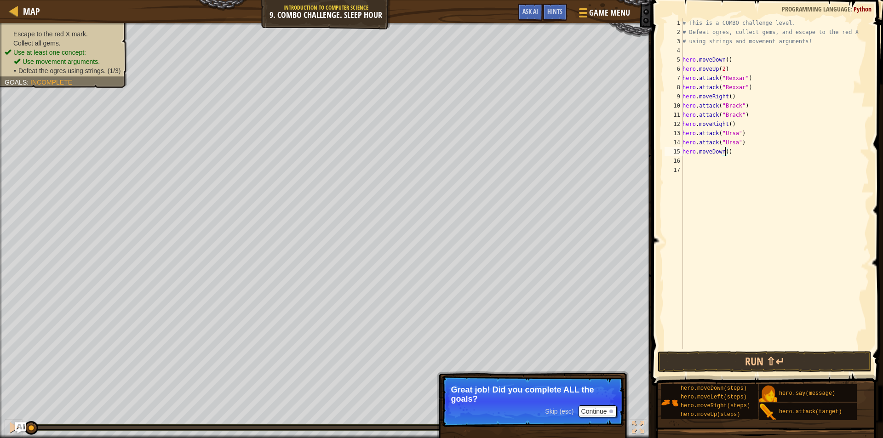
click at [724, 151] on div "# This is a COMBO challenge level. # Defeat ogres, collect gems, and escape to …" at bounding box center [774, 192] width 188 height 349
click at [722, 360] on button "Run ⇧↵" at bounding box center [764, 361] width 214 height 21
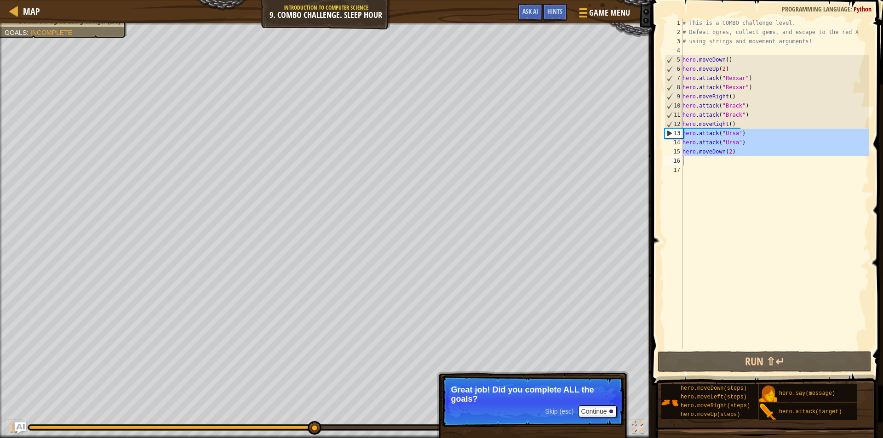
drag, startPoint x: 684, startPoint y: 133, endPoint x: 749, endPoint y: 163, distance: 72.2
click at [749, 163] on div "# This is a COMBO challenge level. # Defeat ogres, collect gems, and escape to …" at bounding box center [774, 192] width 188 height 349
type textarea "hero.moveDown(2)"
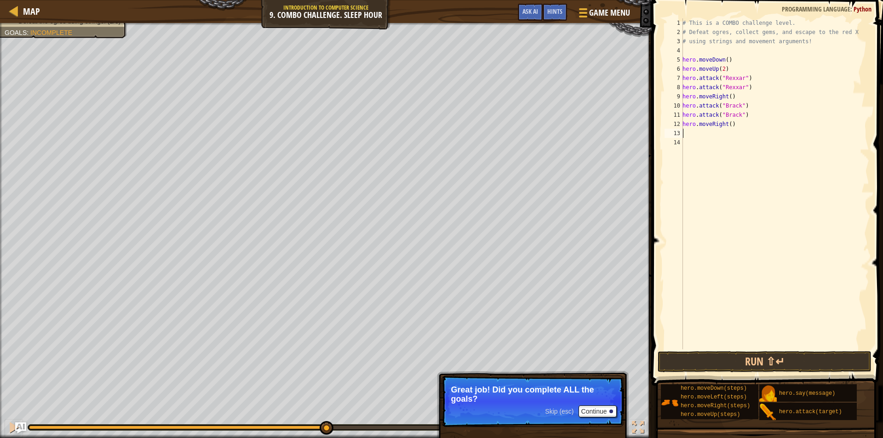
click at [697, 133] on div "# This is a COMBO challenge level. # Defeat ogres, collect gems, and escape to …" at bounding box center [774, 192] width 188 height 349
type textarea "h"
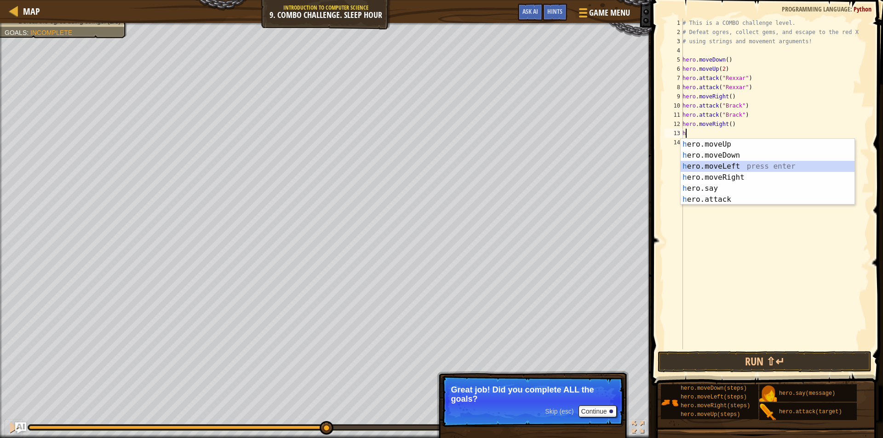
click at [707, 165] on div "h ero.moveUp press enter h ero.moveDown press enter h ero.moveLeft press enter …" at bounding box center [767, 183] width 174 height 88
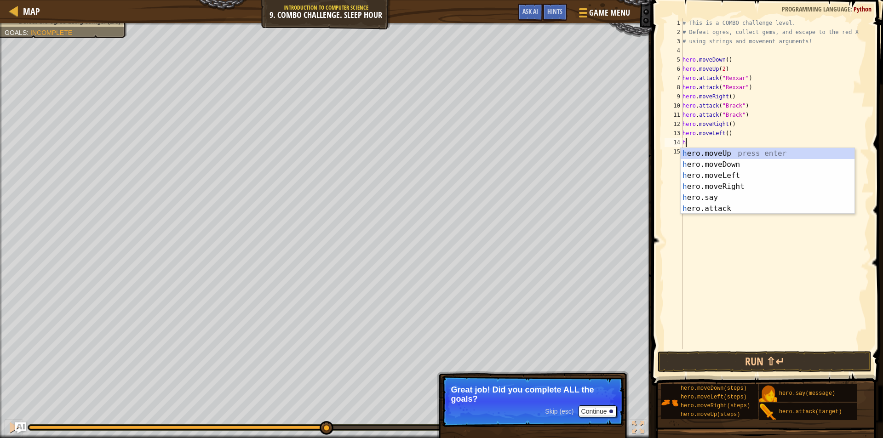
click at [724, 134] on div "# This is a COMBO challenge level. # Defeat ogres, collect gems, and escape to …" at bounding box center [774, 192] width 188 height 349
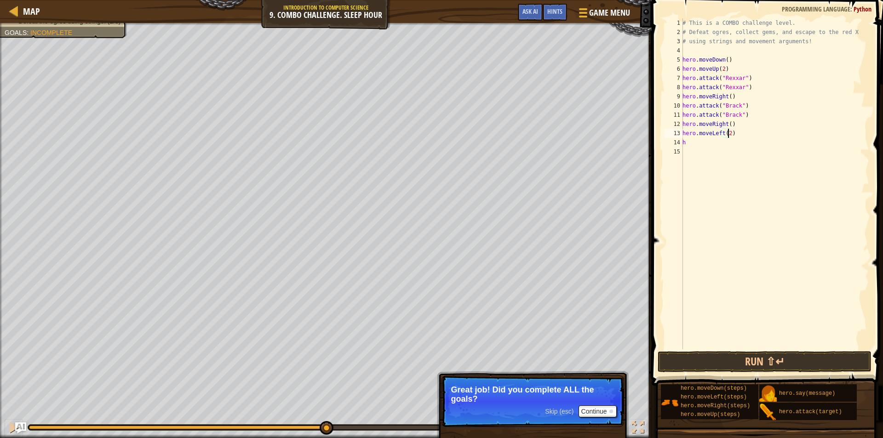
scroll to position [4, 3]
click at [704, 144] on div "# This is a COMBO challenge level. # Defeat ogres, collect gems, and escape to …" at bounding box center [774, 192] width 188 height 349
type textarea "h"
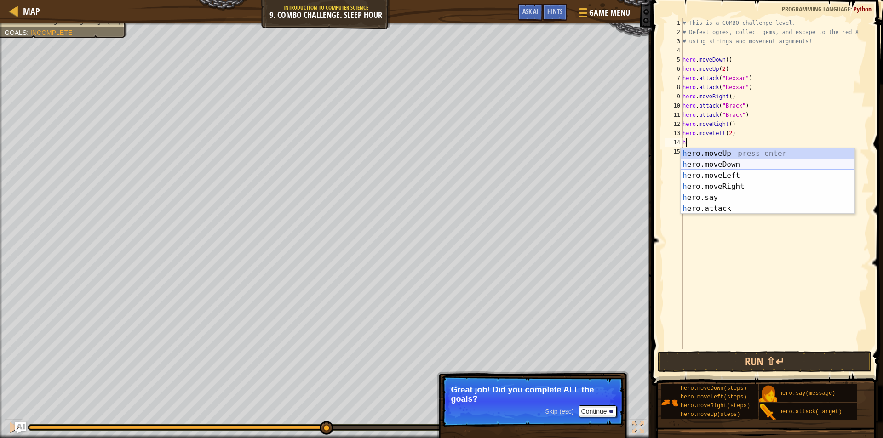
click at [721, 166] on div "h ero.moveUp press enter h ero.moveDown press enter h ero.moveLeft press enter …" at bounding box center [767, 192] width 174 height 88
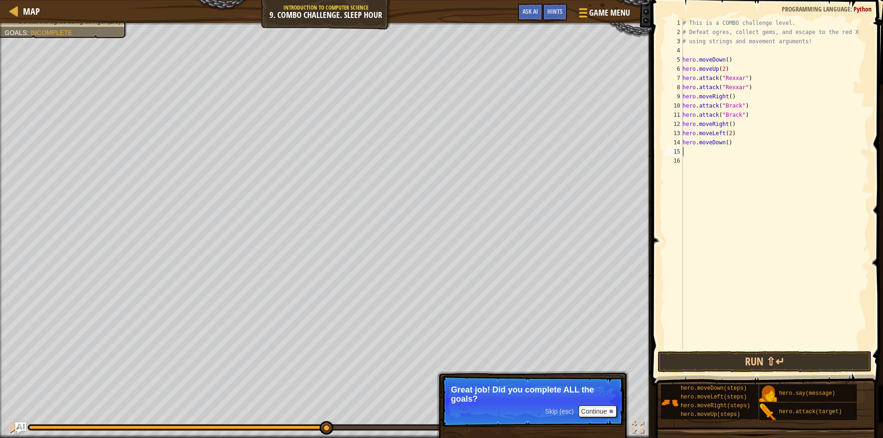
click at [723, 142] on div "# This is a COMBO challenge level. # Defeat ogres, collect gems, and escape to …" at bounding box center [774, 192] width 188 height 349
type textarea "hero.moveDown(2)"
click at [708, 155] on div "# This is a COMBO challenge level. # Defeat ogres, collect gems, and escape to …" at bounding box center [774, 192] width 188 height 349
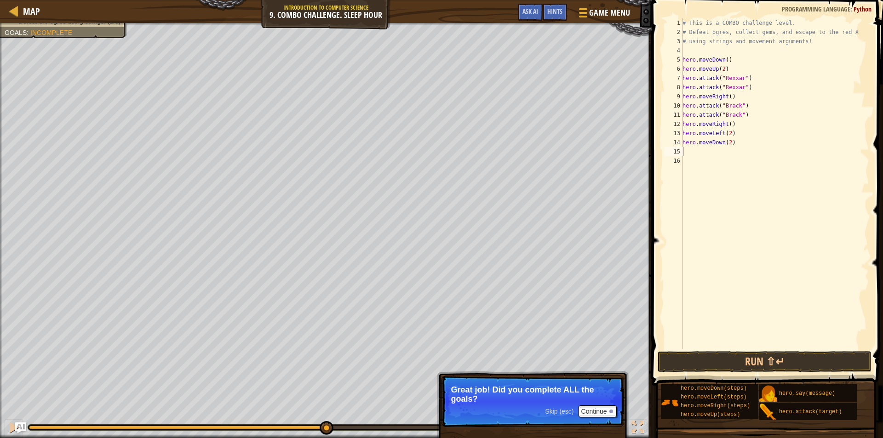
type textarea "h"
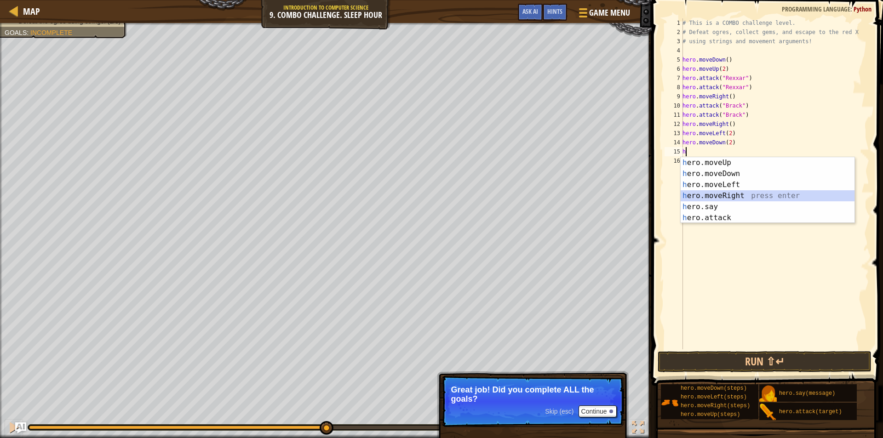
click at [711, 194] on div "h ero.moveUp press enter h ero.moveDown press enter h ero.moveLeft press enter …" at bounding box center [767, 201] width 174 height 88
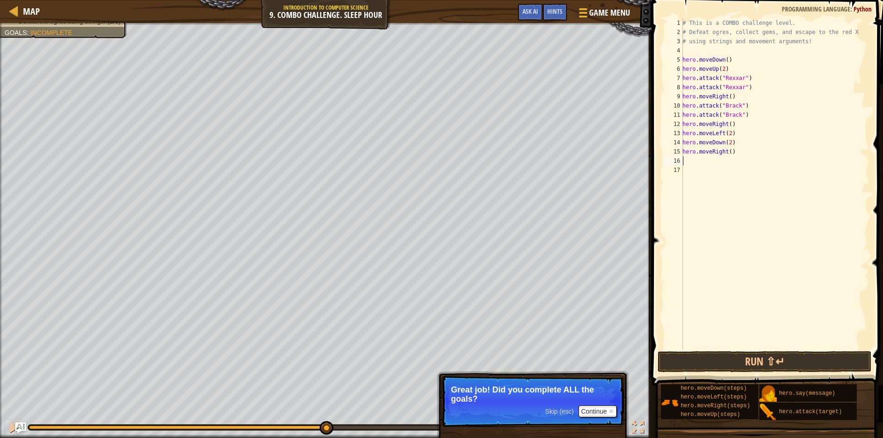
click at [727, 151] on div "# This is a COMBO challenge level. # Defeat ogres, collect gems, and escape to …" at bounding box center [774, 192] width 188 height 349
type textarea "hero.moveRight(2)"
click at [692, 359] on button "Run ⇧↵" at bounding box center [764, 361] width 214 height 21
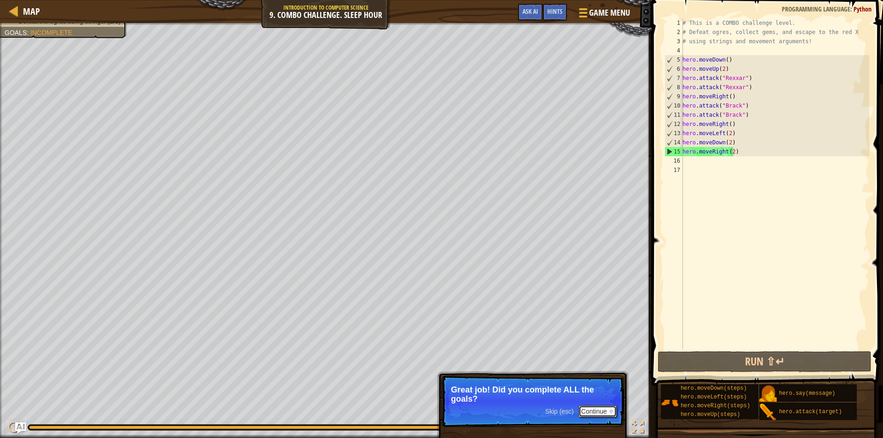
click at [606, 411] on button "Continue" at bounding box center [597, 411] width 38 height 12
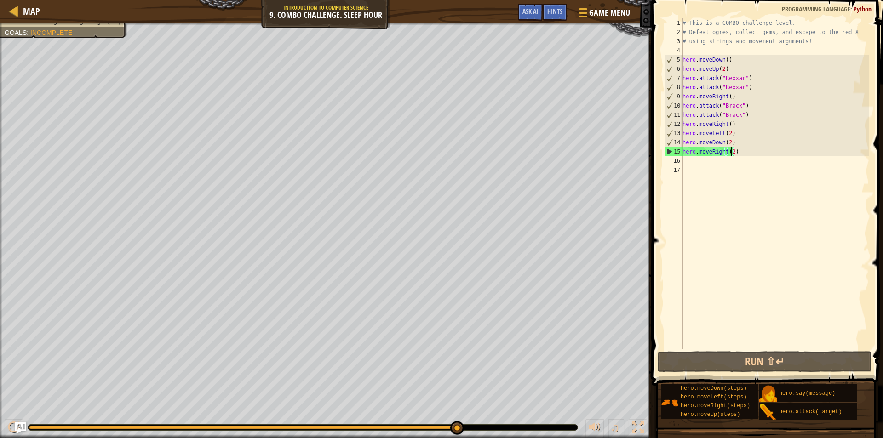
click at [707, 162] on div "# This is a COMBO challenge level. # Defeat ogres, collect gems, and escape to …" at bounding box center [774, 192] width 188 height 349
type textarea "h"
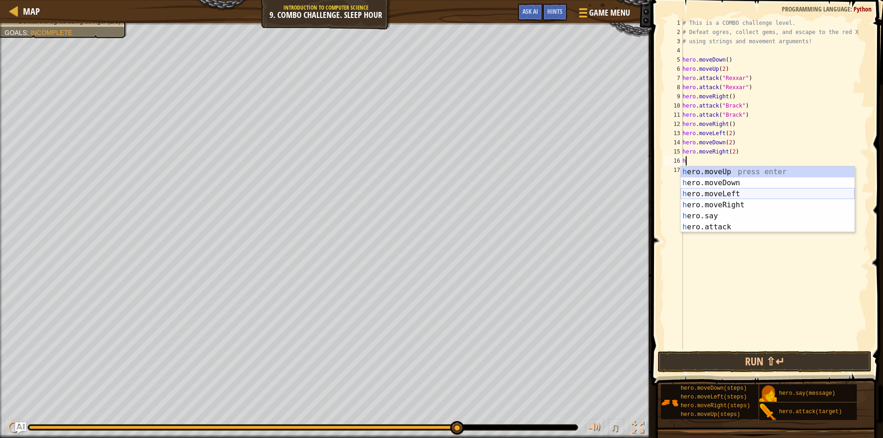
click at [725, 193] on div "h ero.moveUp press enter h ero.moveDown press enter h ero.moveLeft press enter …" at bounding box center [767, 210] width 174 height 88
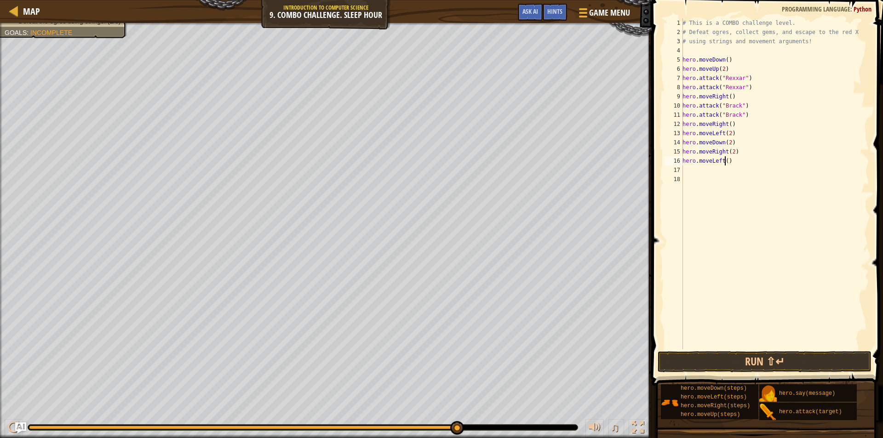
click at [723, 161] on div "# This is a COMBO challenge level. # Defeat ogres, collect gems, and escape to …" at bounding box center [774, 192] width 188 height 349
type textarea "hero.moveLeft(2)"
click at [713, 176] on div "# This is a COMBO challenge level. # Defeat ogres, collect gems, and escape to …" at bounding box center [774, 192] width 188 height 349
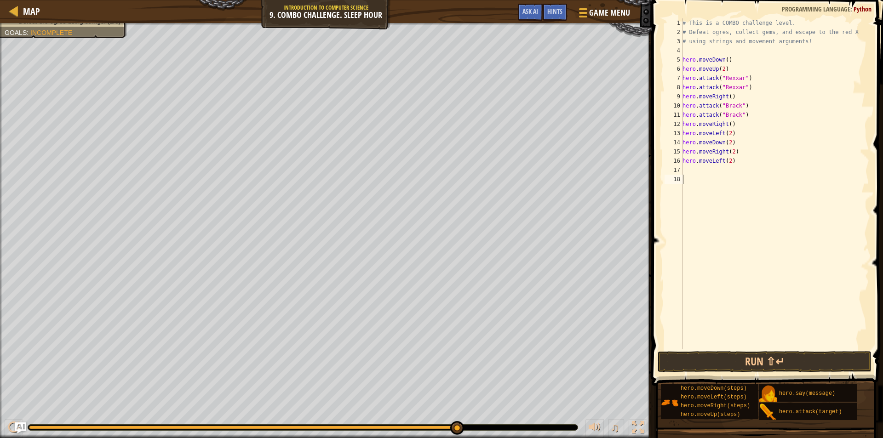
type textarea "h"
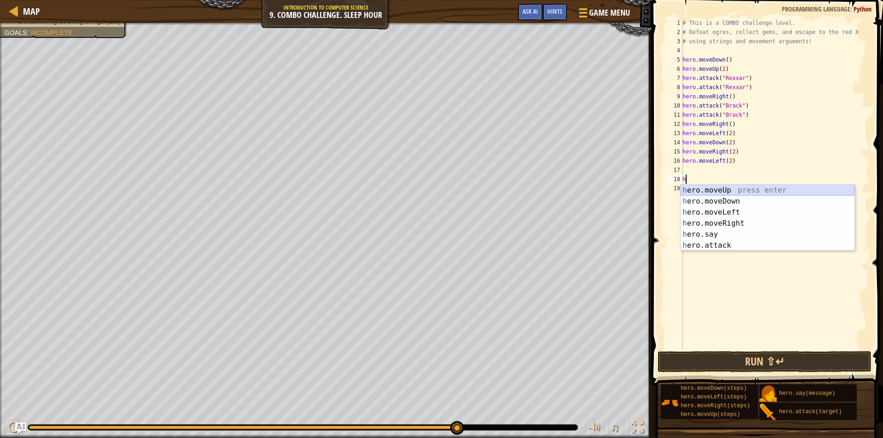
click at [709, 189] on div "h ero.moveUp press enter h ero.moveDown press enter h ero.moveLeft press enter …" at bounding box center [767, 229] width 174 height 88
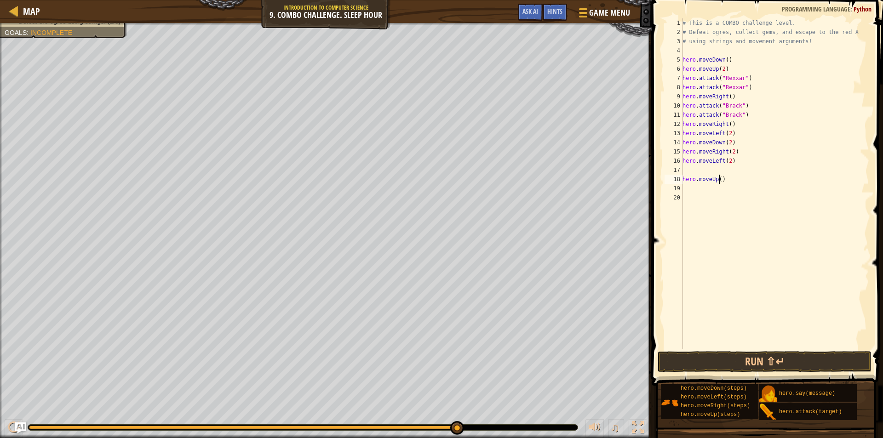
click at [718, 178] on div "# This is a COMBO challenge level. # Defeat ogres, collect gems, and escape to …" at bounding box center [774, 192] width 188 height 349
type textarea "hero.moveUp(2)"
click at [696, 187] on div "# This is a COMBO challenge level. # Defeat ogres, collect gems, and escape to …" at bounding box center [774, 192] width 188 height 349
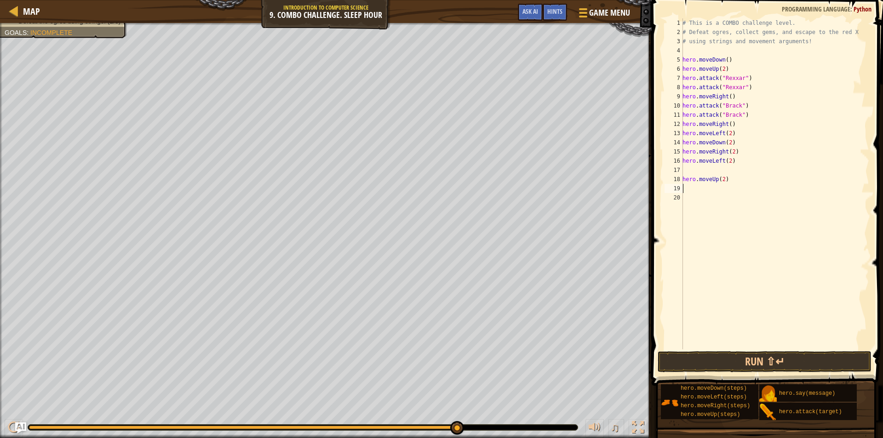
type textarea "h"
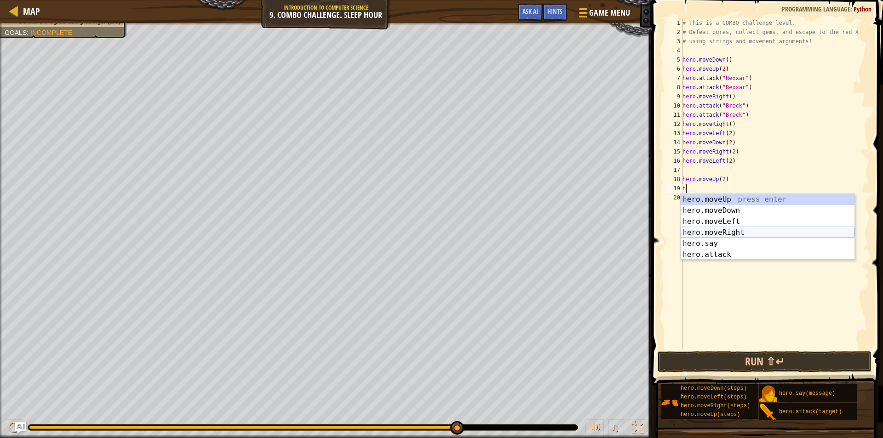
click at [722, 229] on div "h ero.moveUp press enter h ero.moveDown press enter h ero.moveLeft press enter …" at bounding box center [767, 238] width 174 height 88
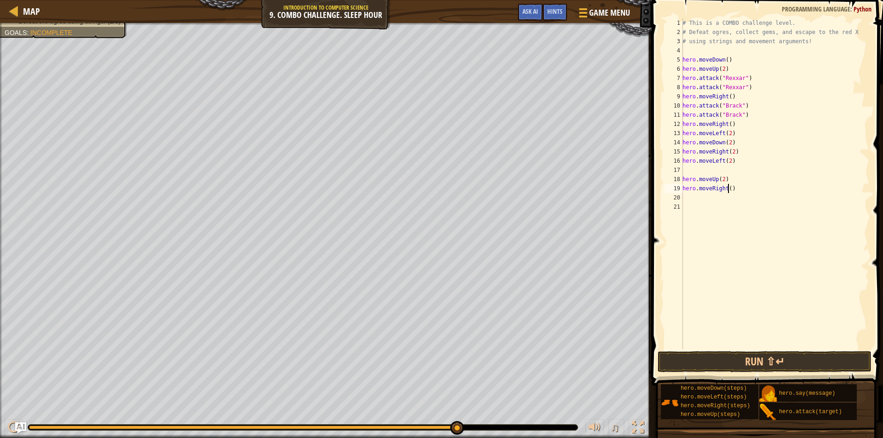
click at [727, 188] on div "# This is a COMBO challenge level. # Defeat ogres, collect gems, and escape to …" at bounding box center [774, 192] width 188 height 349
type textarea "hero.moveRight(3)"
click at [737, 357] on button "Run ⇧↵" at bounding box center [764, 361] width 214 height 21
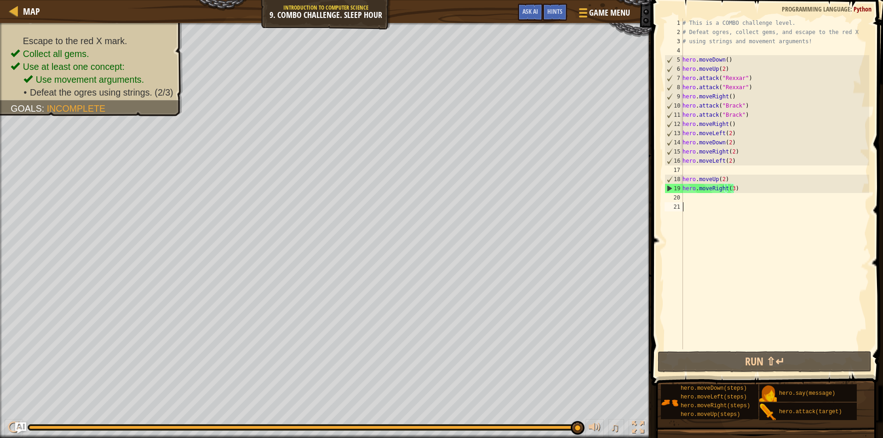
drag, startPoint x: 714, startPoint y: 236, endPoint x: 697, endPoint y: 174, distance: 64.7
click at [711, 231] on div "# This is a COMBO challenge level. # Defeat ogres, collect gems, and escape to …" at bounding box center [774, 192] width 188 height 349
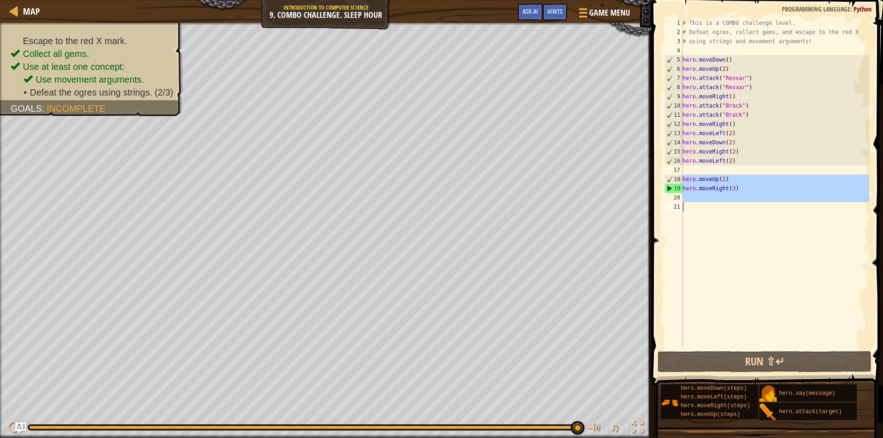
drag, startPoint x: 683, startPoint y: 177, endPoint x: 759, endPoint y: 206, distance: 82.1
click at [759, 206] on div "# This is a COMBO challenge level. # Defeat ogres, collect gems, and escape to …" at bounding box center [774, 192] width 188 height 349
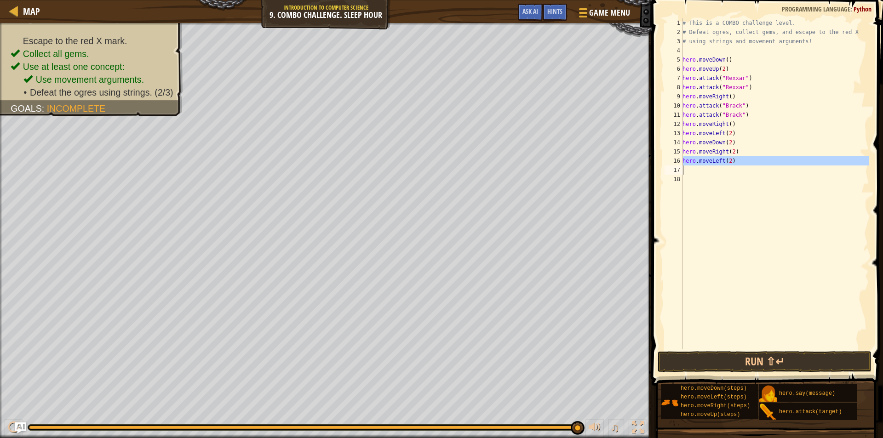
drag, startPoint x: 682, startPoint y: 159, endPoint x: 753, endPoint y: 171, distance: 72.0
click at [753, 171] on div "1 2 3 4 5 6 7 8 9 10 11 12 13 14 15 16 17 18 # This is a COMBO challenge level.…" at bounding box center [765, 183] width 206 height 331
type textarea "hero.moveLeft(2)"
type textarea "h"
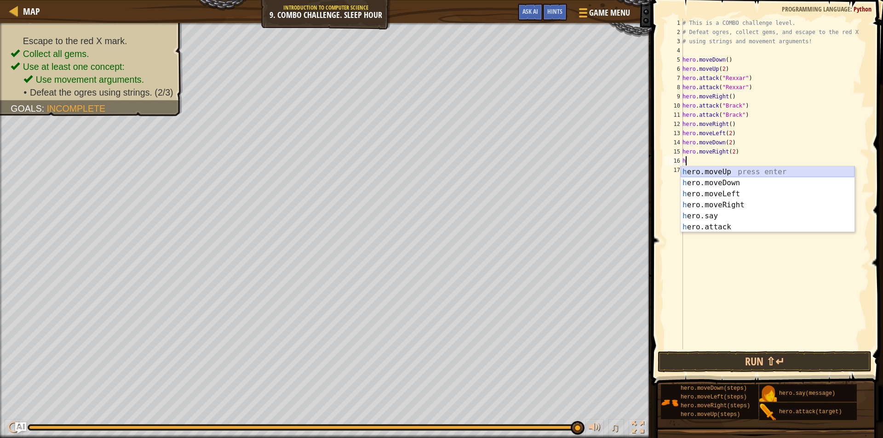
click at [727, 169] on div "h ero.moveUp press enter h ero.moveDown press enter h ero.moveLeft press enter …" at bounding box center [767, 210] width 174 height 88
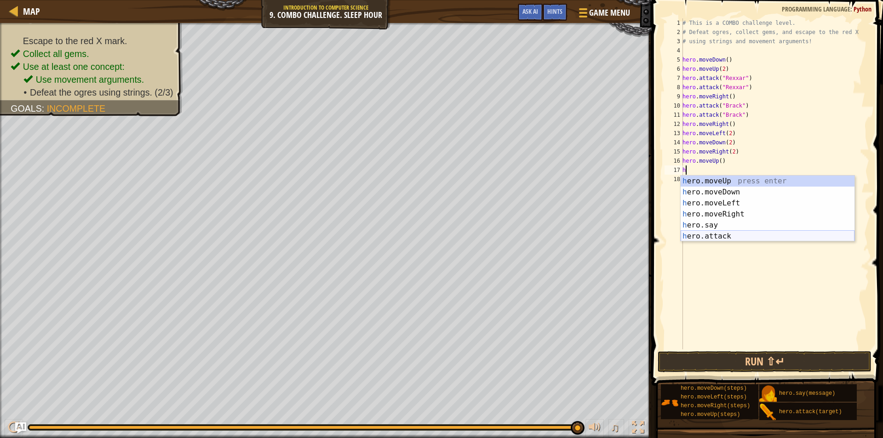
click at [706, 239] on div "h ero.moveUp press enter h ero.moveDown press enter h ero.moveLeft press enter …" at bounding box center [767, 220] width 174 height 88
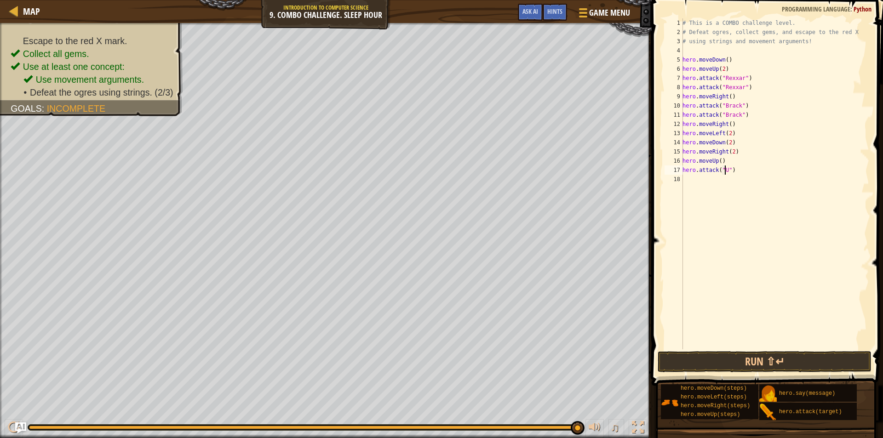
scroll to position [4, 3]
type textarea "hero.attack("Ursa")"
click at [691, 177] on div "# This is a COMBO challenge level. # Defeat ogres, collect gems, and escape to …" at bounding box center [774, 192] width 188 height 349
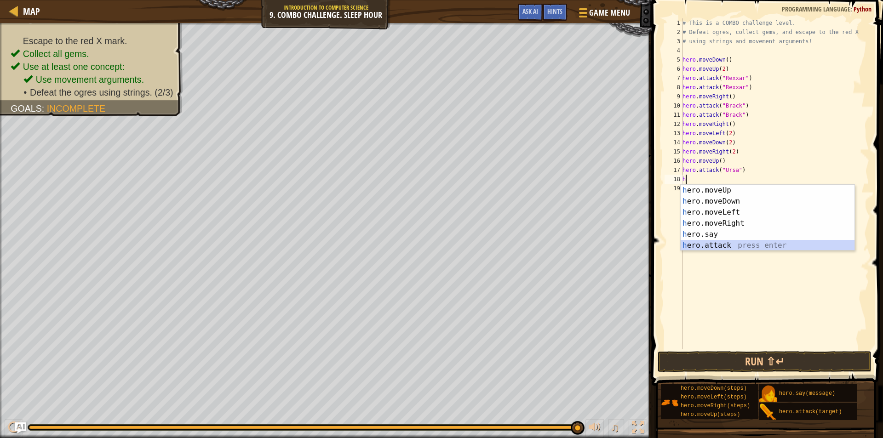
click at [716, 242] on div "h ero.moveUp press enter h ero.moveDown press enter h ero.moveLeft press enter …" at bounding box center [767, 229] width 174 height 88
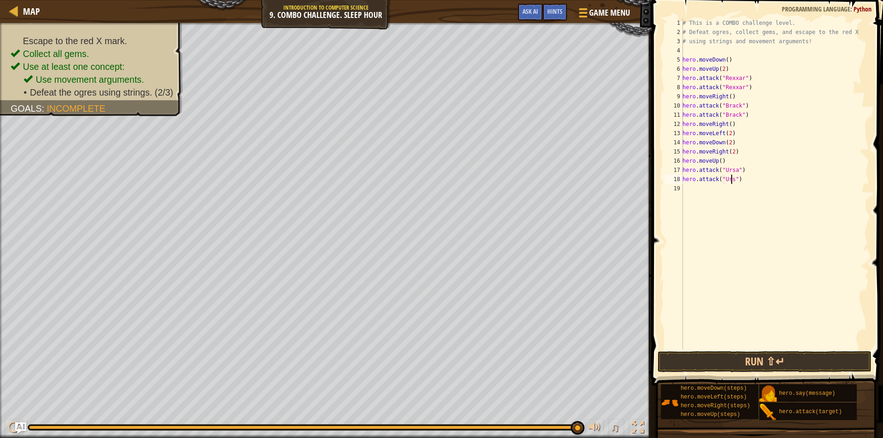
scroll to position [4, 4]
type textarea "hero.attack("Ursa")"
click at [756, 363] on button "Run ⇧↵" at bounding box center [764, 361] width 214 height 21
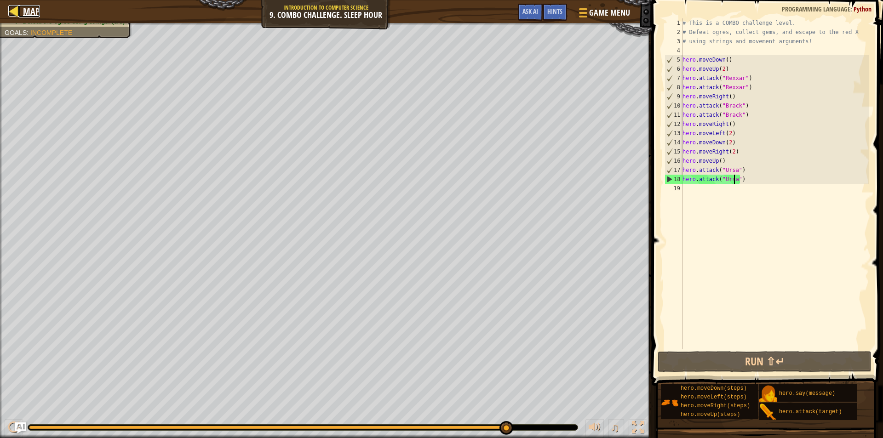
click at [17, 10] on div at bounding box center [13, 10] width 11 height 11
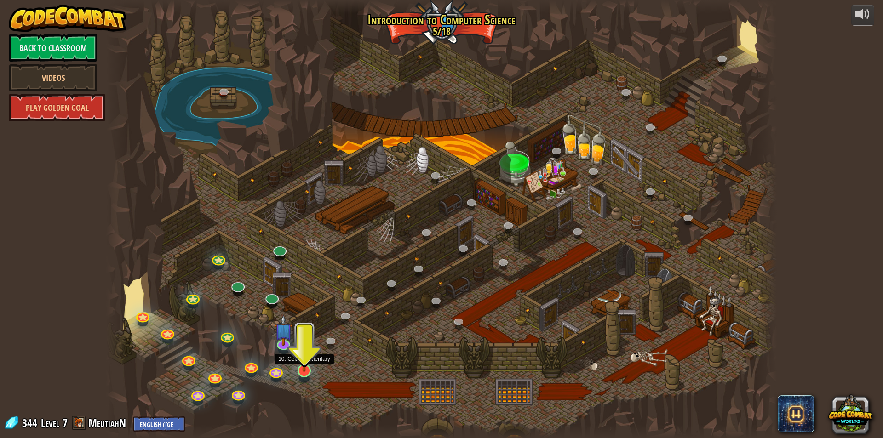
click at [299, 363] on img at bounding box center [304, 351] width 18 height 41
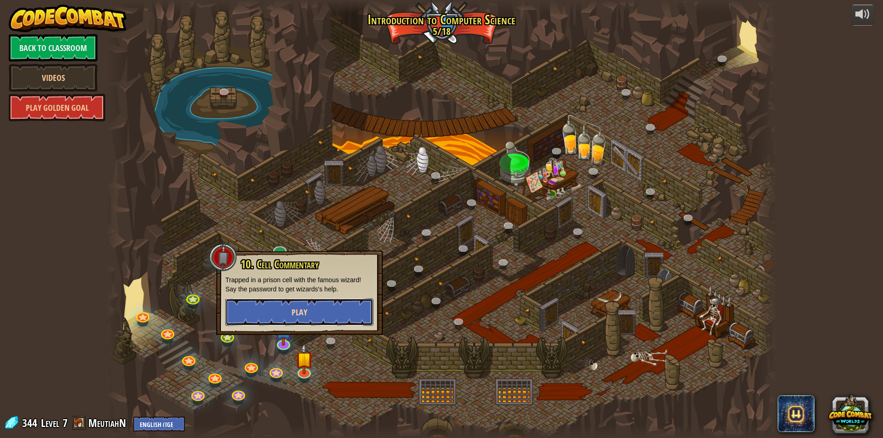
click at [305, 311] on span "Play" at bounding box center [299, 312] width 16 height 11
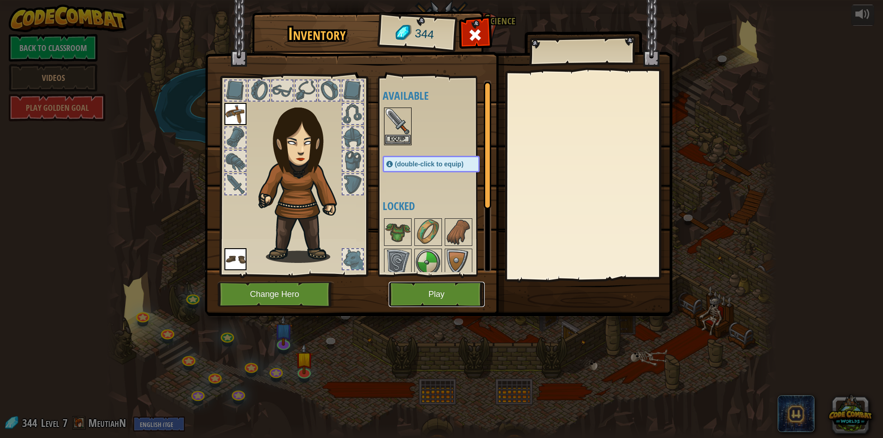
click at [412, 293] on button "Play" at bounding box center [436, 294] width 96 height 25
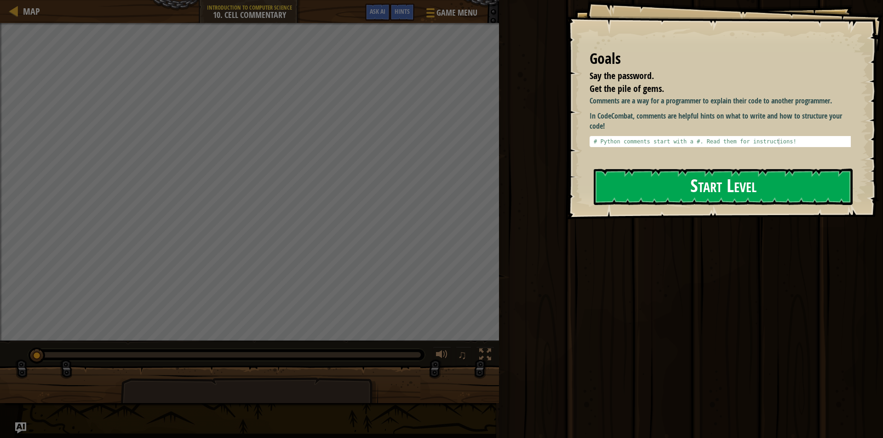
click at [793, 183] on button "Start Level" at bounding box center [723, 187] width 259 height 36
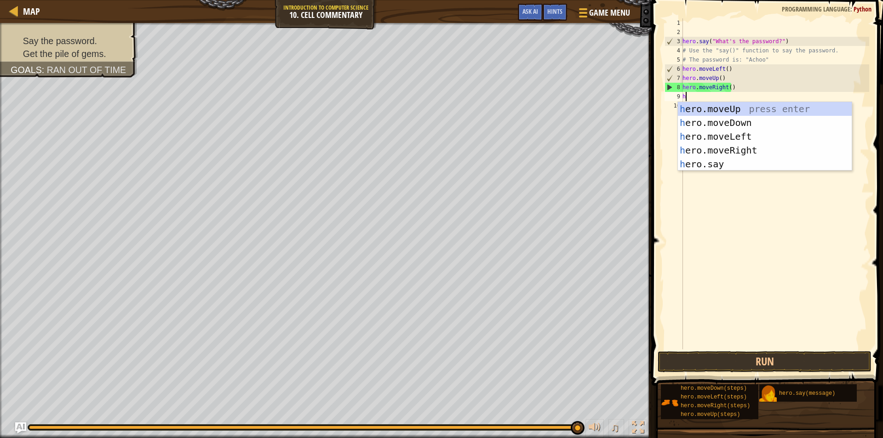
scroll to position [4, 0]
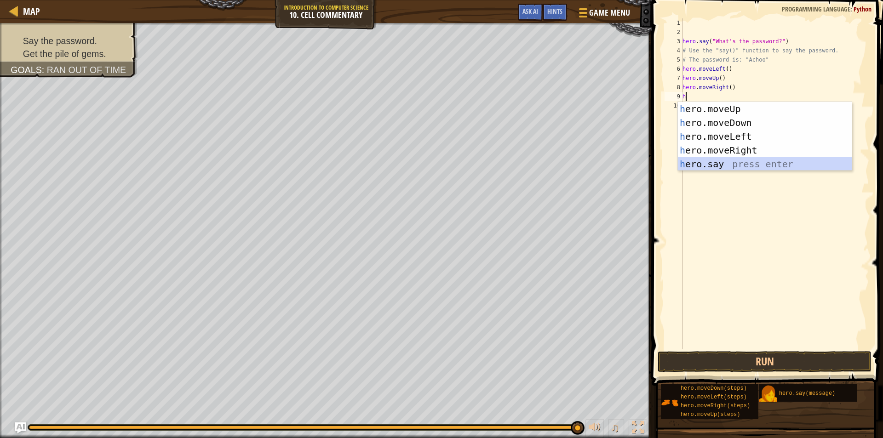
click at [732, 166] on div "h ero.moveUp press enter h ero.moveDown press enter h ero.moveLeft press enter …" at bounding box center [765, 150] width 174 height 97
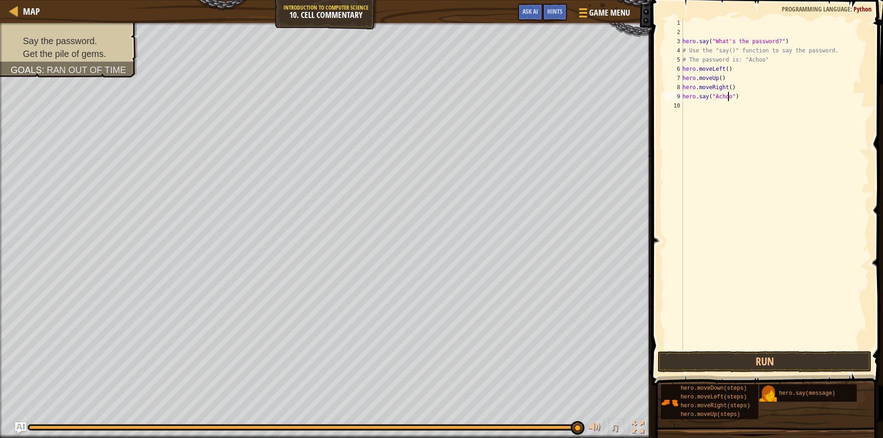
scroll to position [4, 4]
type textarea "hero.say("Achoo")"
click at [743, 363] on button "Run" at bounding box center [764, 361] width 214 height 21
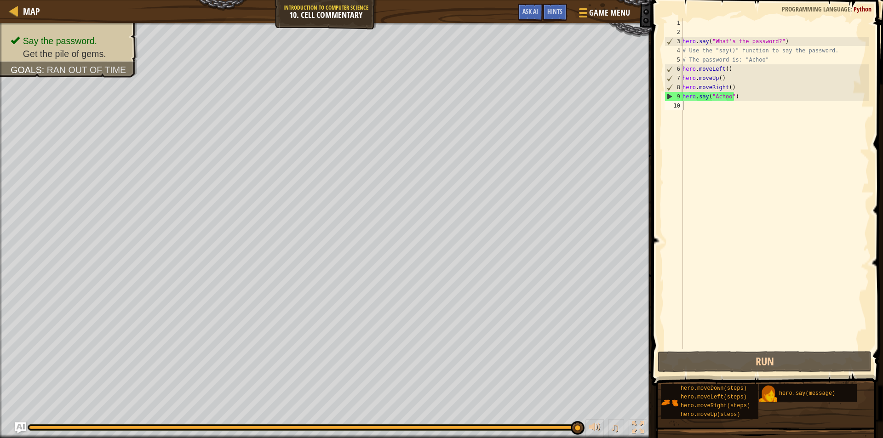
click at [705, 108] on div "hero . say ( "What's the password?" ) # Use the "say()" function to say the pas…" at bounding box center [774, 192] width 188 height 349
type textarea "h"
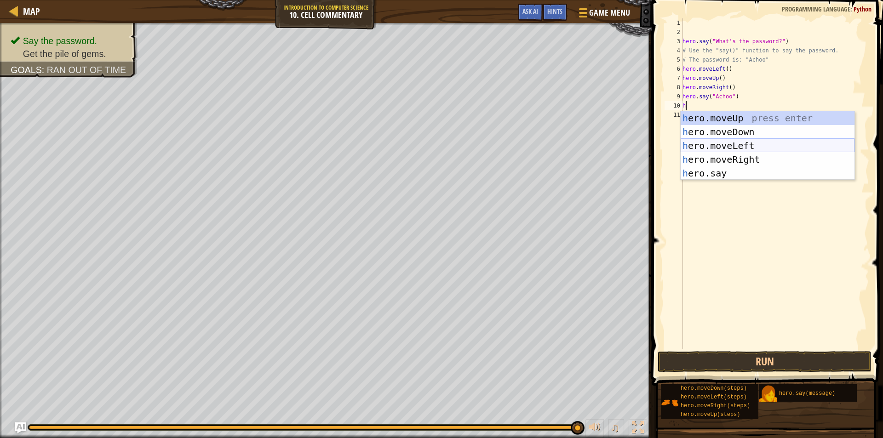
click at [731, 145] on div "h ero.moveUp press enter h ero.moveDown press enter h ero.moveLeft press enter …" at bounding box center [767, 159] width 174 height 97
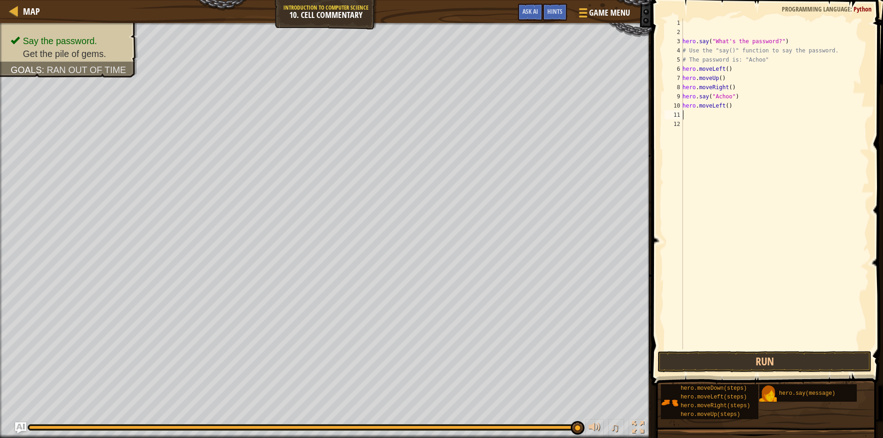
type textarea "h"
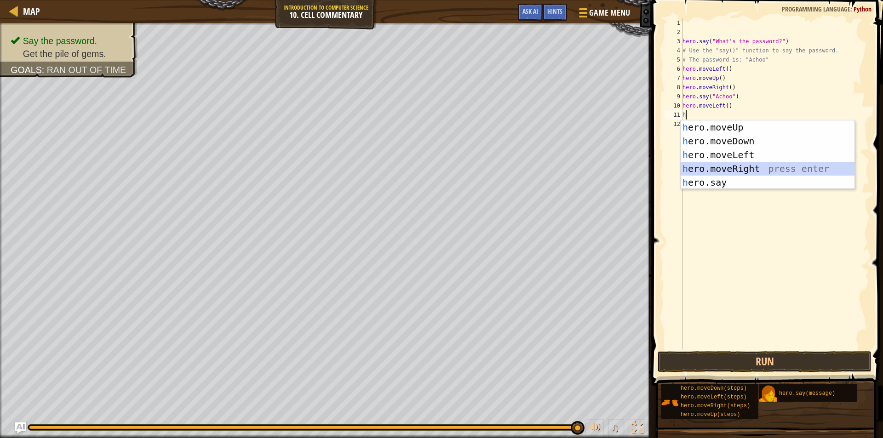
click at [725, 167] on div "h ero.moveUp press enter h ero.moveDown press enter h ero.moveLeft press enter …" at bounding box center [767, 168] width 174 height 97
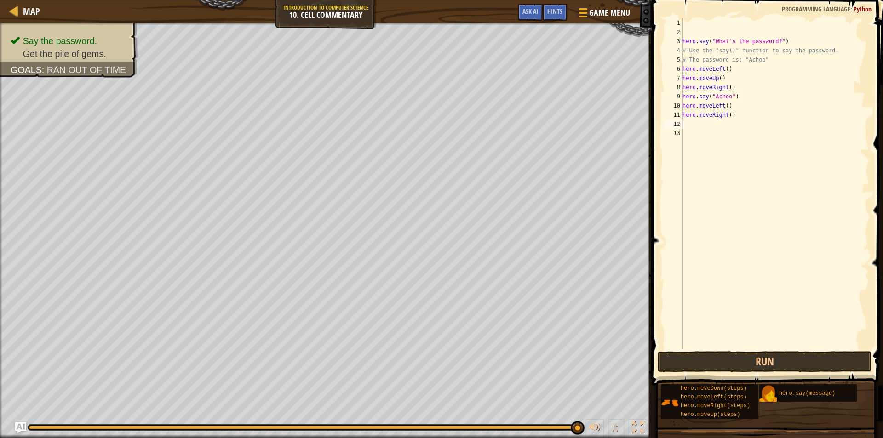
type textarea "h"
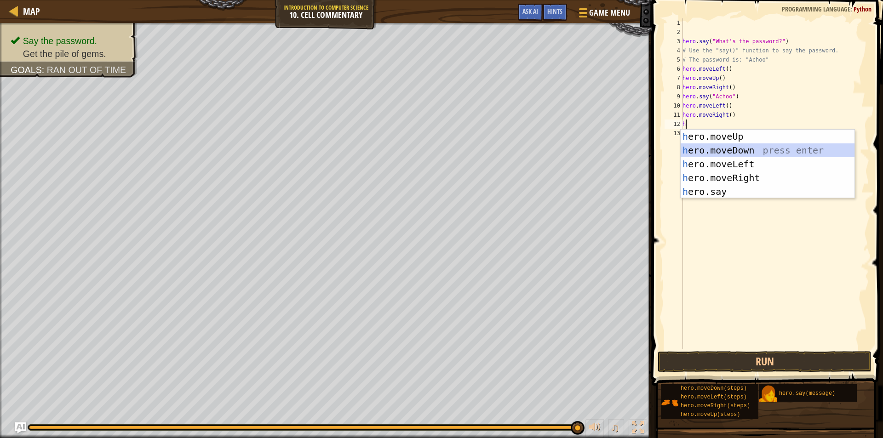
click at [725, 151] on div "h ero.moveUp press enter h ero.moveDown press enter h ero.moveLeft press enter …" at bounding box center [767, 178] width 174 height 97
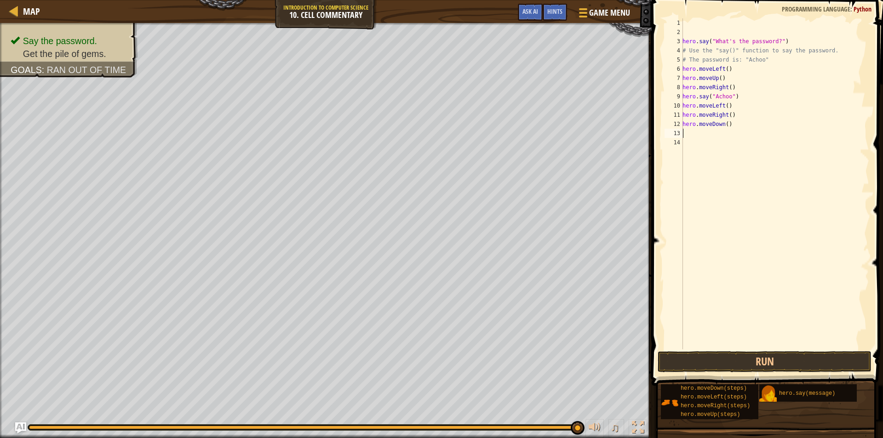
type textarea "h"
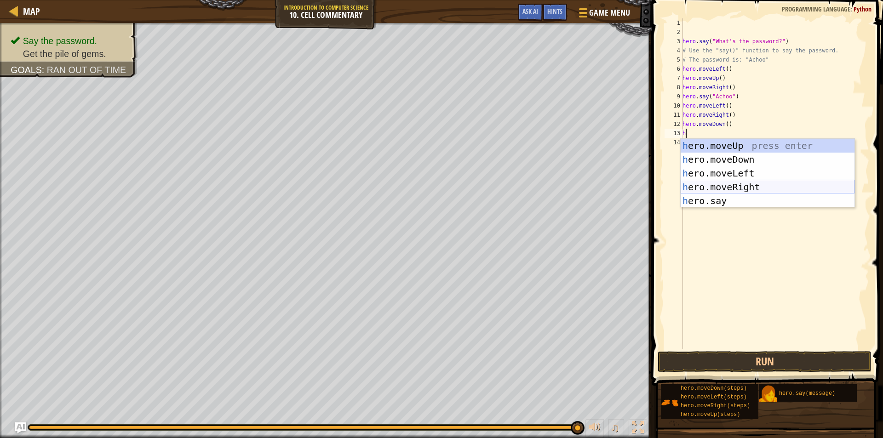
click at [720, 186] on div "h ero.moveUp press enter h ero.moveDown press enter h ero.moveLeft press enter …" at bounding box center [767, 187] width 174 height 97
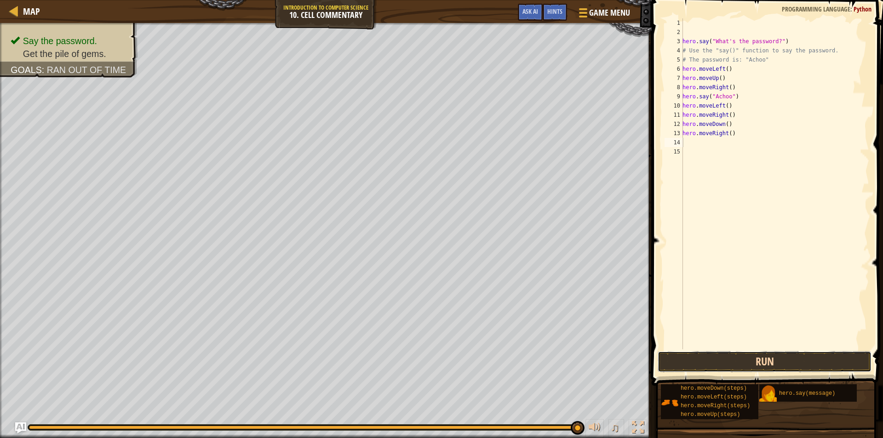
click at [752, 357] on button "Run" at bounding box center [764, 361] width 214 height 21
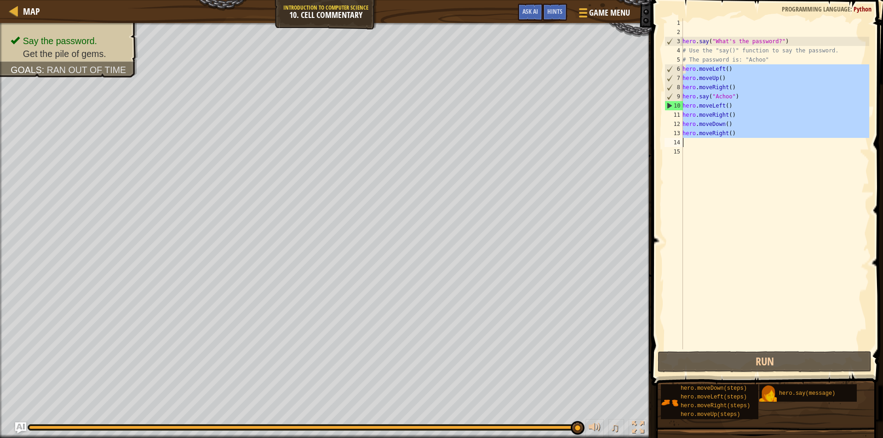
drag, startPoint x: 685, startPoint y: 69, endPoint x: 748, endPoint y: 142, distance: 96.4
click at [748, 142] on div "hero . say ( "What's the password?" ) # Use the "say()" function to say the pas…" at bounding box center [774, 192] width 188 height 349
type textarea "h"
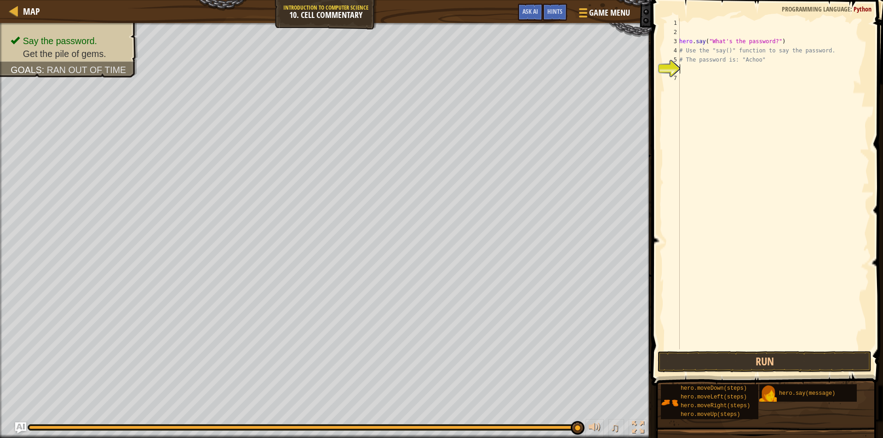
type textarea "h"
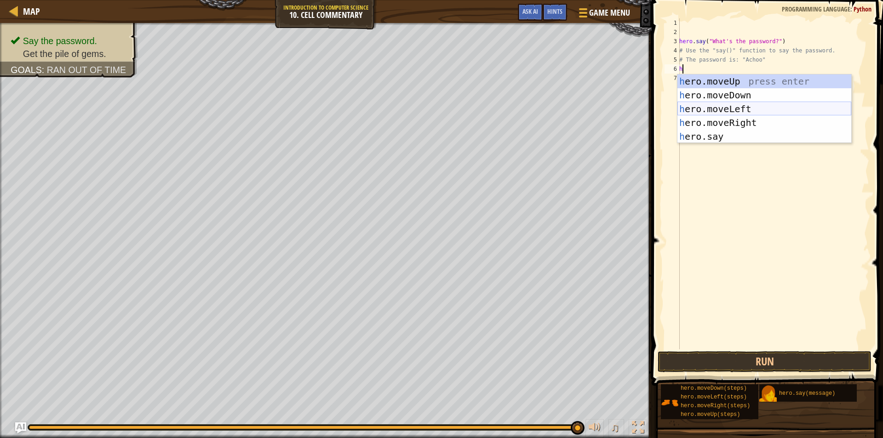
click at [731, 110] on div "h ero.moveUp press enter h ero.moveDown press enter h ero.moveLeft press enter …" at bounding box center [764, 122] width 174 height 97
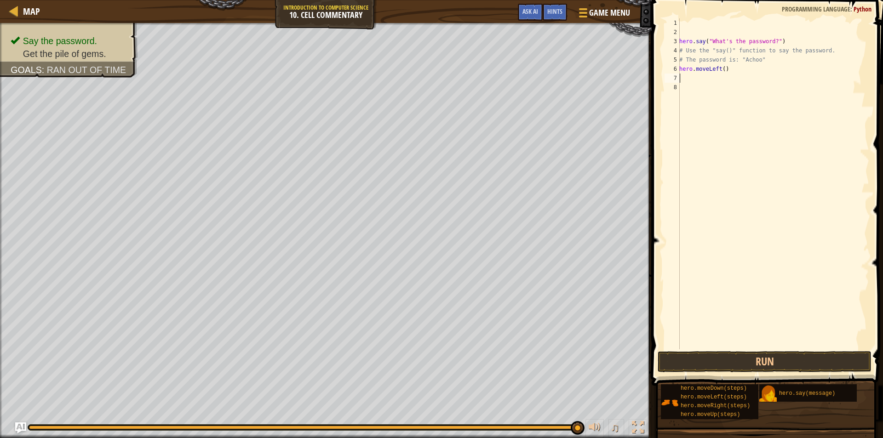
type textarea "h"
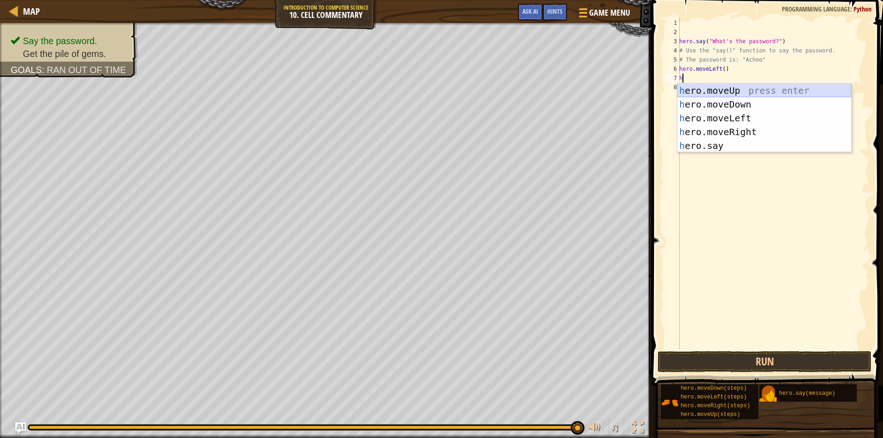
click at [730, 91] on div "h ero.moveUp press enter h ero.moveDown press enter h ero.moveLeft press enter …" at bounding box center [764, 132] width 174 height 97
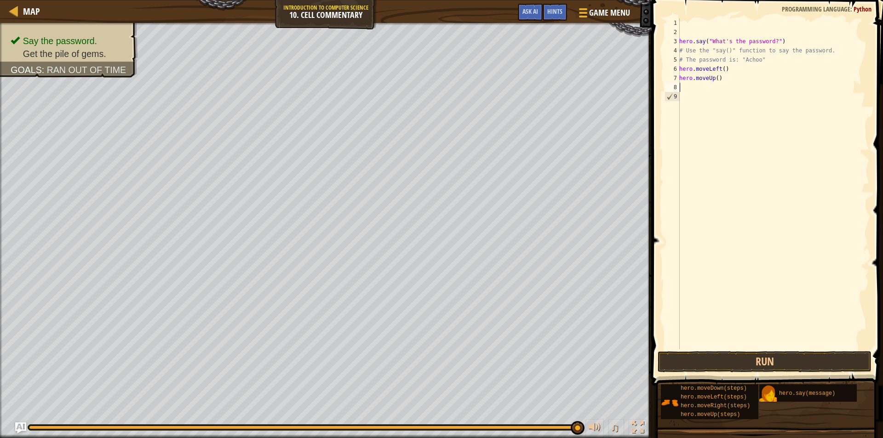
type textarea "h"
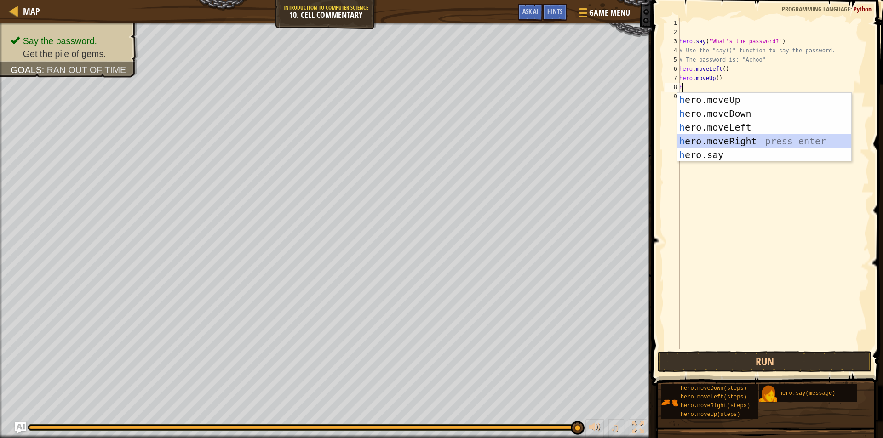
click at [728, 139] on div "h ero.moveUp press enter h ero.moveDown press enter h ero.moveLeft press enter …" at bounding box center [764, 141] width 174 height 97
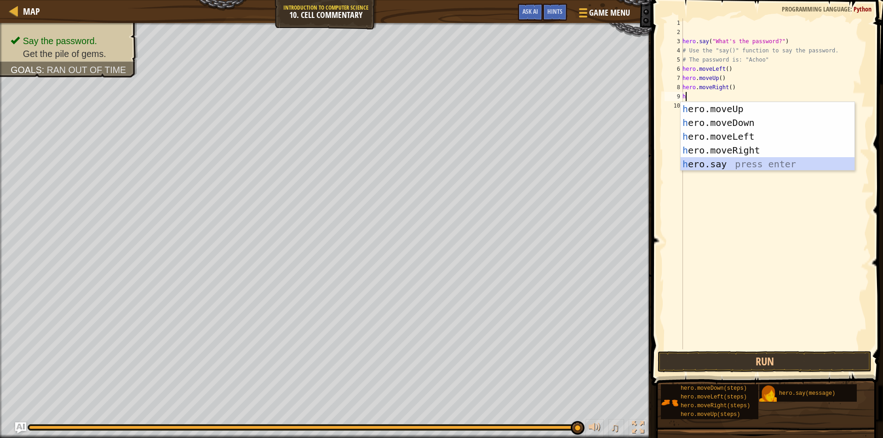
click at [706, 161] on div "h ero.moveUp press enter h ero.moveDown press enter h ero.moveLeft press enter …" at bounding box center [767, 150] width 174 height 97
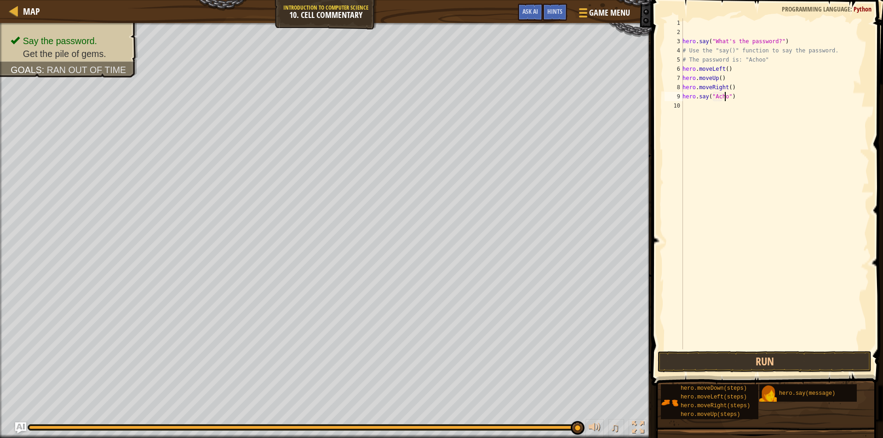
scroll to position [4, 4]
type textarea "hero.say("Achoo")"
click at [788, 368] on button "Run" at bounding box center [764, 361] width 214 height 21
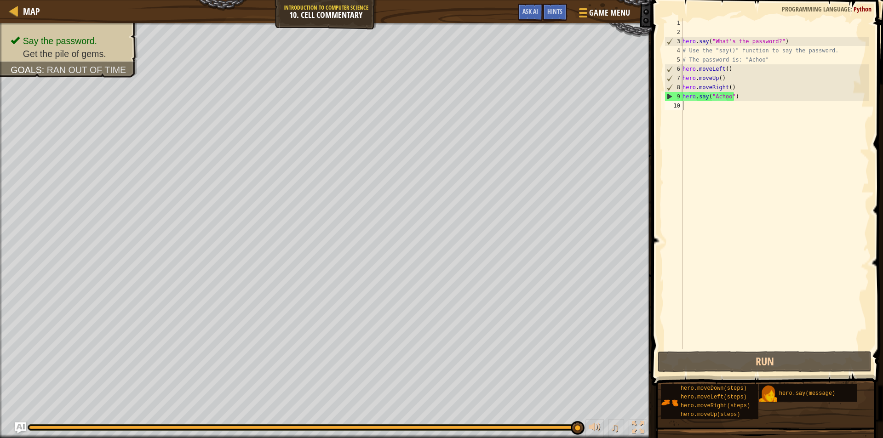
click at [716, 121] on div "hero . say ( "What's the password?" ) # Use the "say()" function to say the pas…" at bounding box center [774, 192] width 188 height 349
click at [702, 108] on div "hero . say ( "What's the password?" ) # Use the "say()" function to say the pas…" at bounding box center [774, 192] width 188 height 349
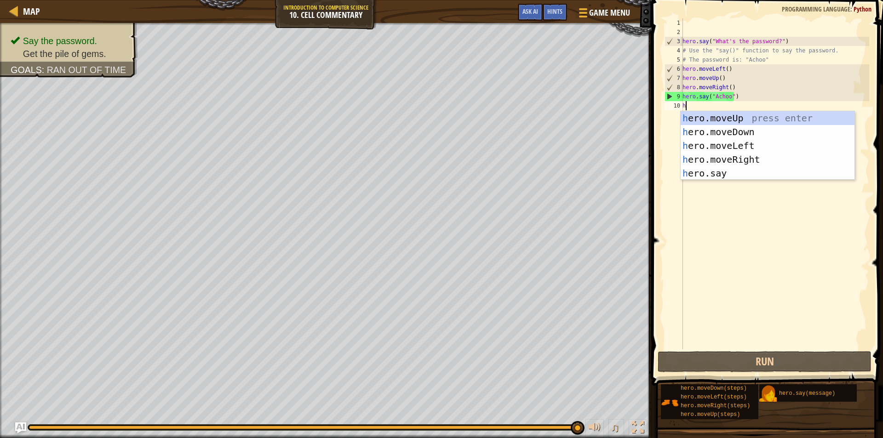
type textarea "h"
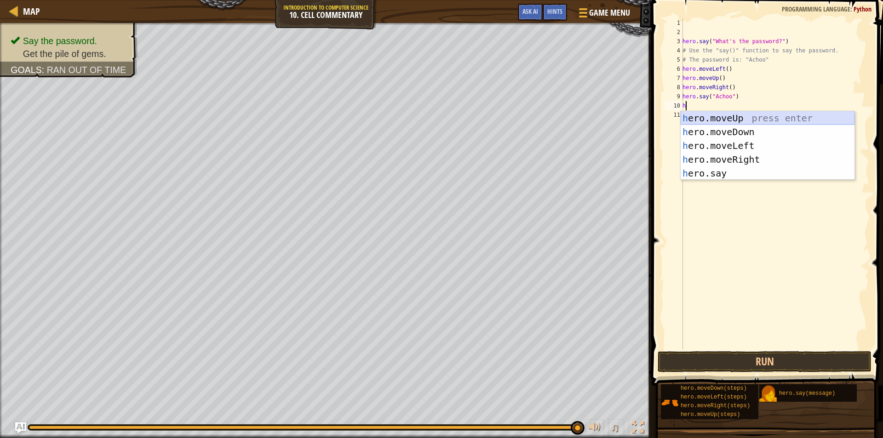
click at [705, 118] on div "h ero.moveUp press enter h ero.moveDown press enter h ero.moveLeft press enter …" at bounding box center [767, 159] width 174 height 97
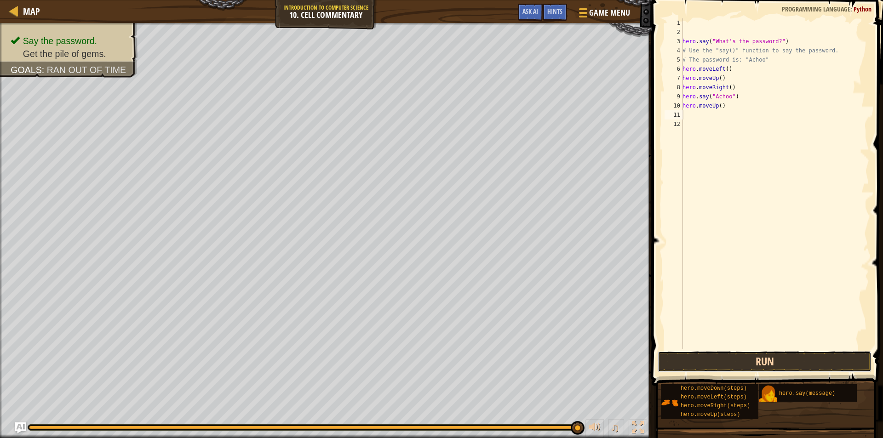
click at [759, 351] on button "Run" at bounding box center [764, 361] width 214 height 21
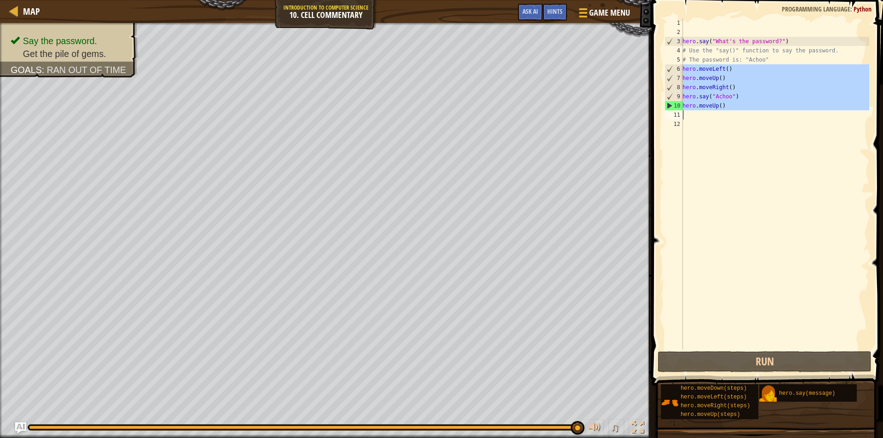
drag, startPoint x: 682, startPoint y: 67, endPoint x: 719, endPoint y: 111, distance: 57.4
click at [719, 111] on div "1 2 3 4 5 6 7 8 9 10 11 12 hero . say ( "What's the password?" ) # Use the "say…" at bounding box center [765, 183] width 206 height 331
type textarea "h"
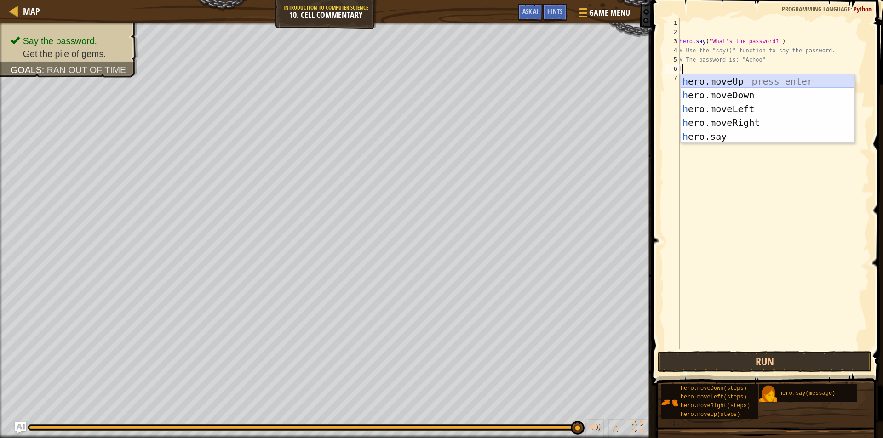
click at [719, 79] on div "h ero.moveUp press enter h ero.moveDown press enter h ero.moveLeft press enter …" at bounding box center [767, 122] width 174 height 97
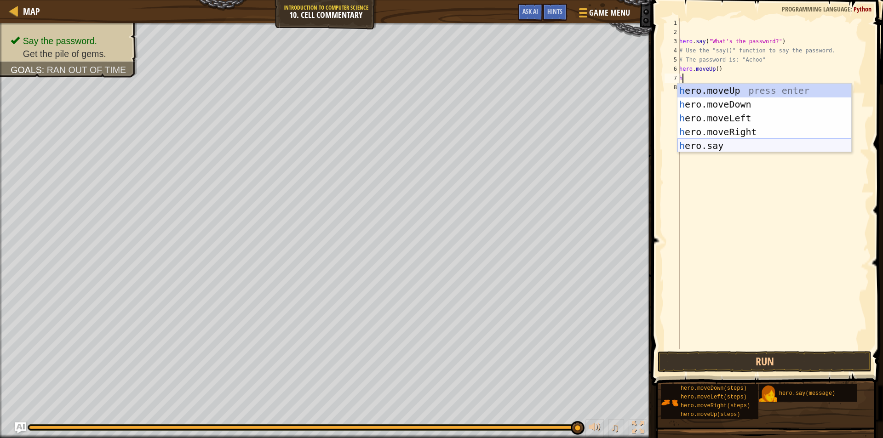
click at [695, 144] on div "h ero.moveUp press enter h ero.moveDown press enter h ero.moveLeft press enter …" at bounding box center [764, 132] width 174 height 97
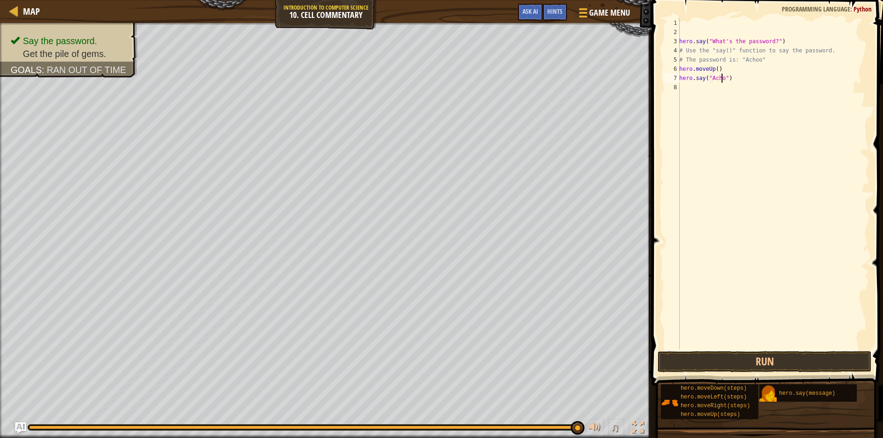
scroll to position [4, 4]
type textarea "hero.say("Achoo")"
click at [747, 363] on button "Run" at bounding box center [764, 361] width 214 height 21
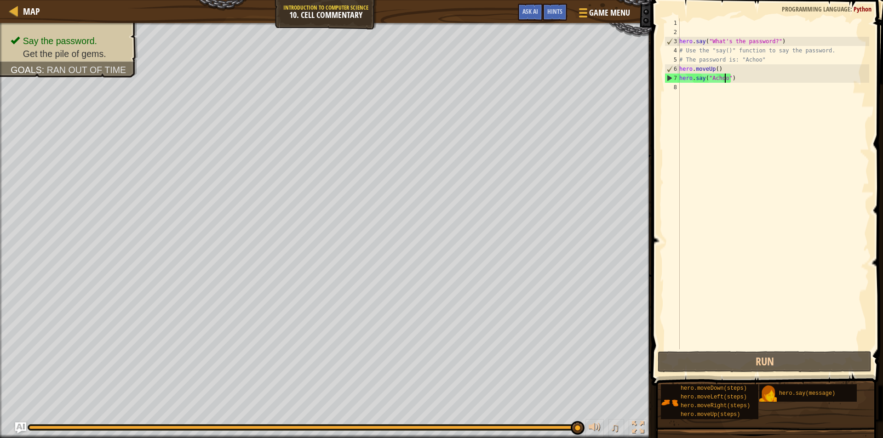
click at [698, 92] on div "hero . say ( "What's the password?" ) # Use the "say()" function to say the pas…" at bounding box center [773, 192] width 192 height 349
type textarea "h"
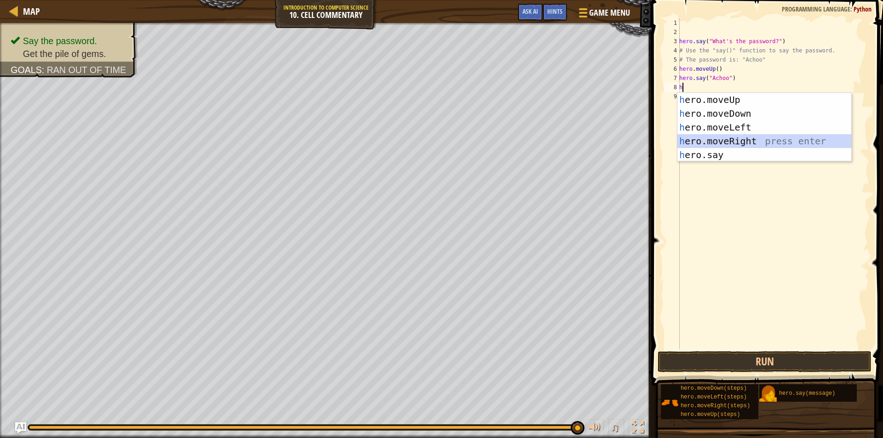
click at [725, 136] on div "h ero.moveUp press enter h ero.moveDown press enter h ero.moveLeft press enter …" at bounding box center [764, 141] width 174 height 97
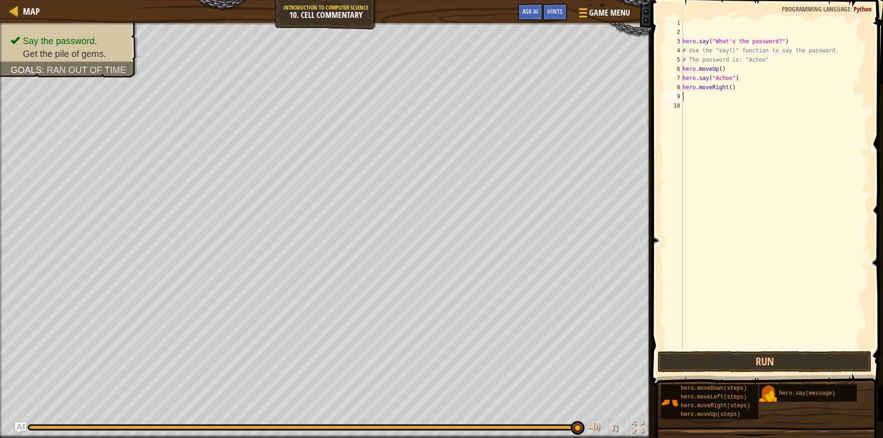
type textarea "h"
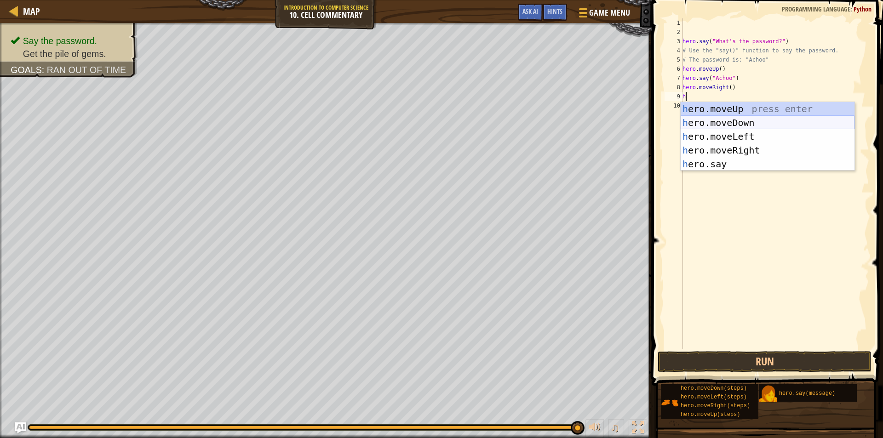
click at [710, 120] on div "h ero.moveUp press enter h ero.moveDown press enter h ero.moveLeft press enter …" at bounding box center [767, 150] width 174 height 97
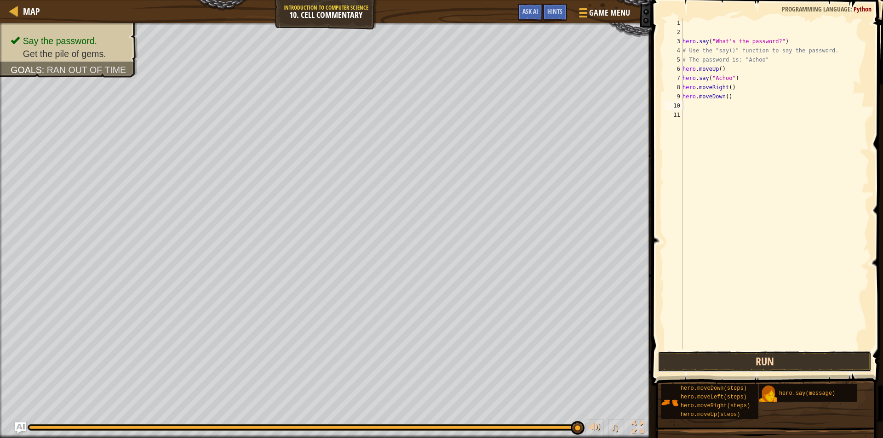
click at [747, 364] on button "Run" at bounding box center [764, 361] width 214 height 21
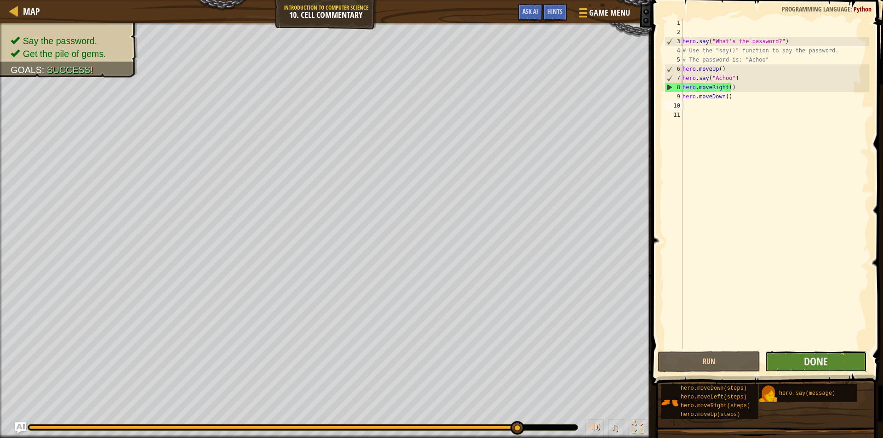
click at [802, 358] on button "Done" at bounding box center [816, 361] width 103 height 21
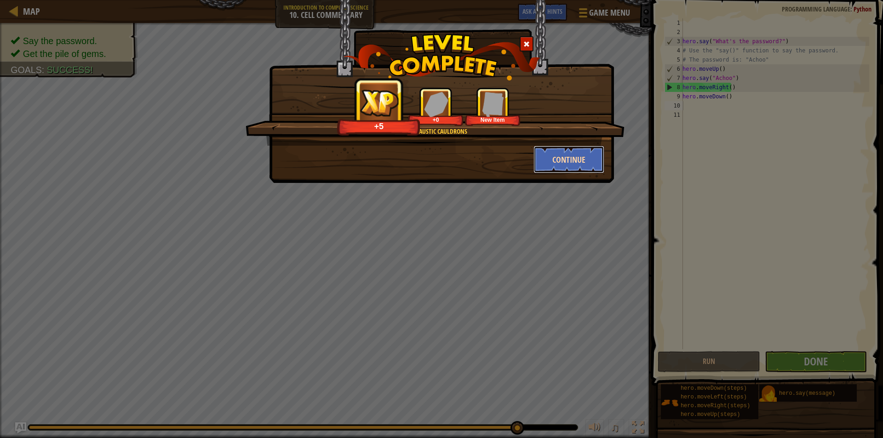
click at [559, 150] on button "Continue" at bounding box center [568, 160] width 71 height 28
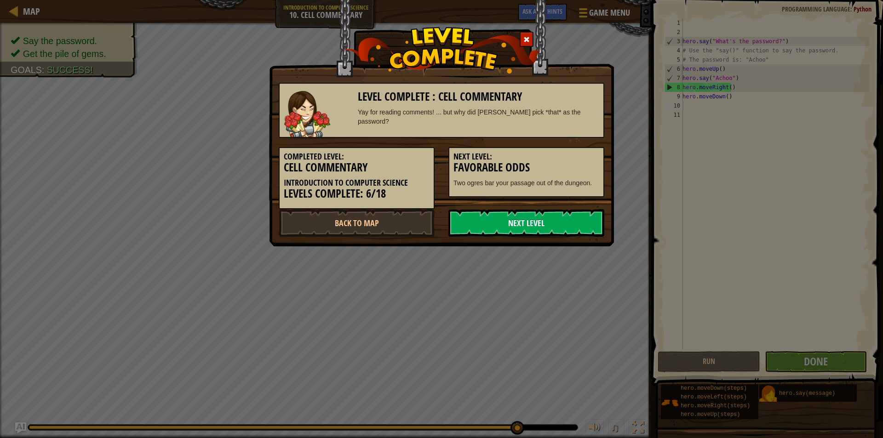
click at [548, 226] on link "Next Level" at bounding box center [526, 223] width 156 height 28
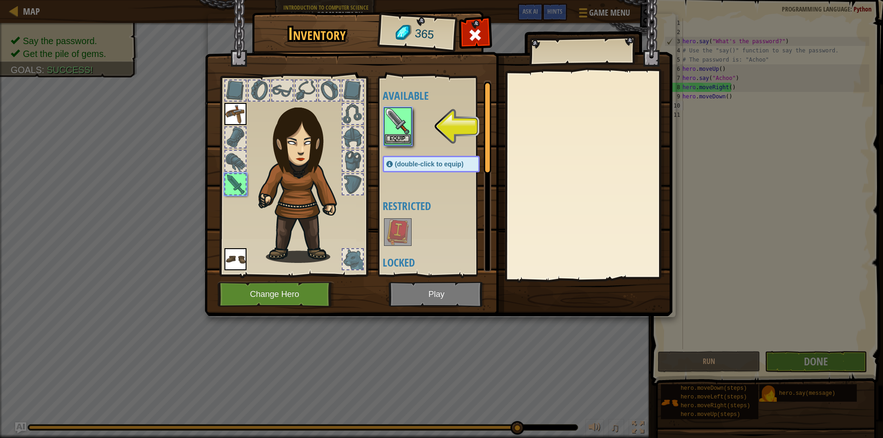
click at [402, 119] on img at bounding box center [398, 121] width 26 height 26
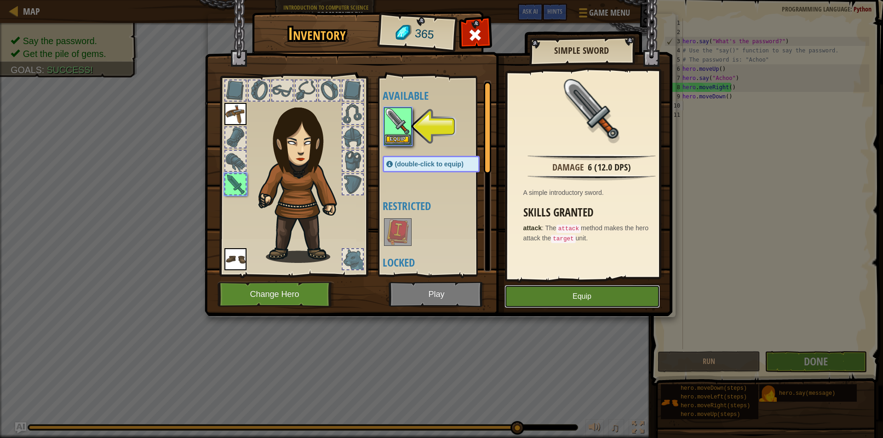
click at [544, 292] on button "Equip" at bounding box center [581, 296] width 155 height 23
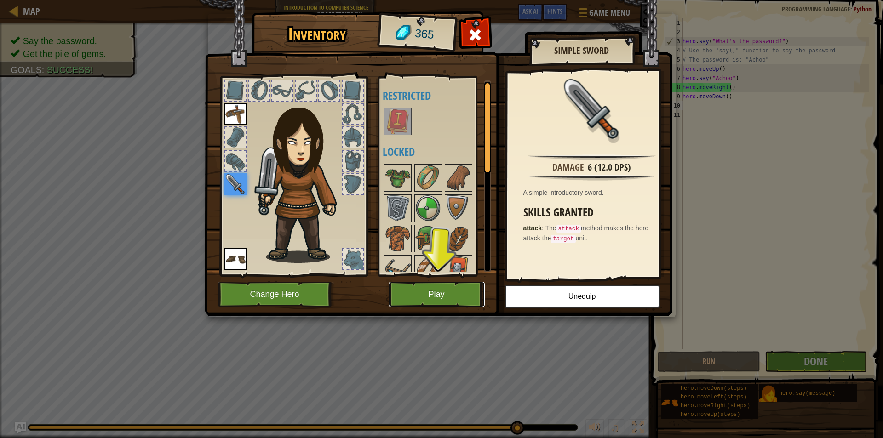
click at [457, 288] on button "Play" at bounding box center [436, 294] width 96 height 25
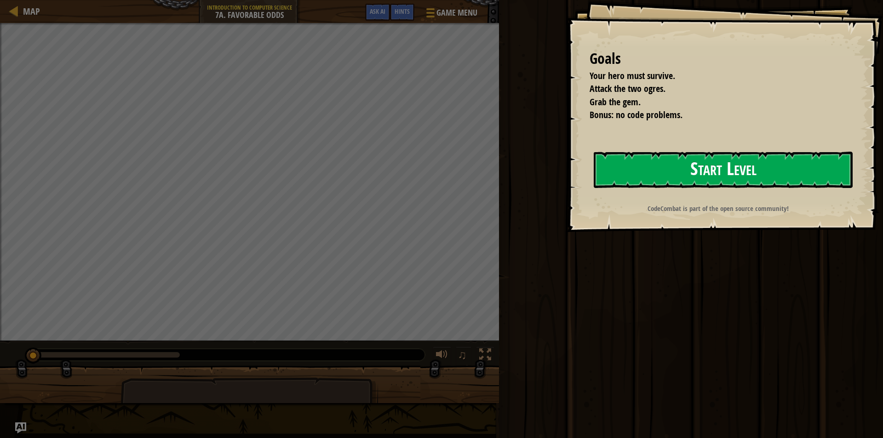
click at [607, 160] on button "Start Level" at bounding box center [723, 170] width 259 height 36
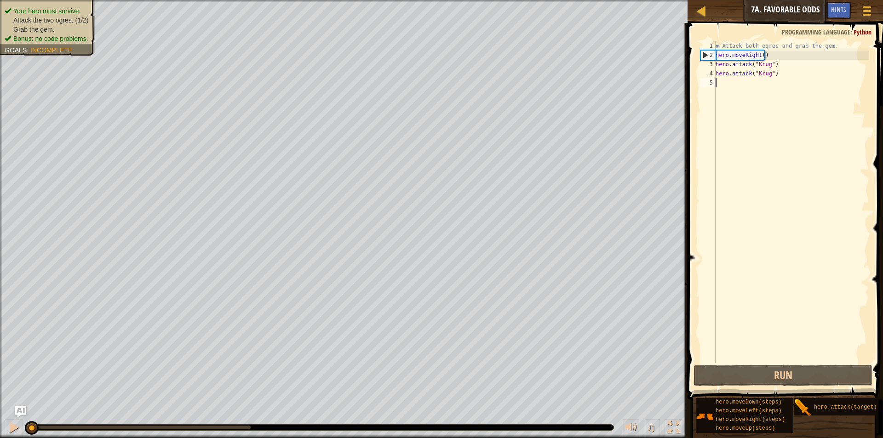
type textarea "h"
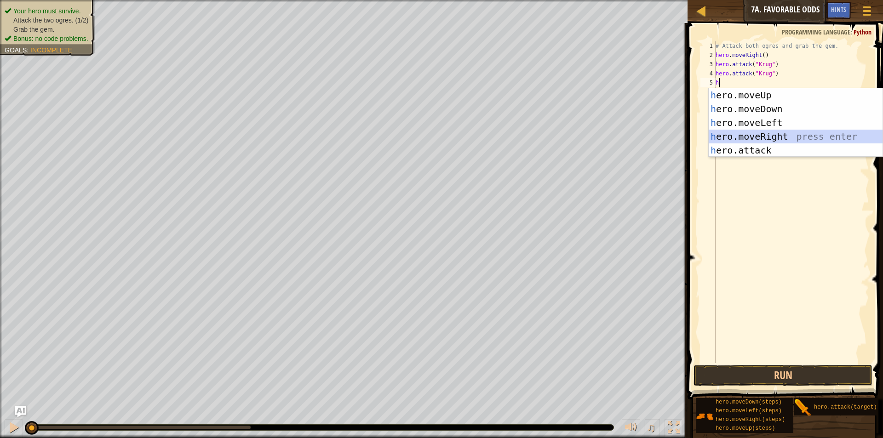
click at [762, 133] on div "h ero.moveUp press enter h ero.moveDown press enter h ero.moveLeft press enter …" at bounding box center [795, 136] width 174 height 97
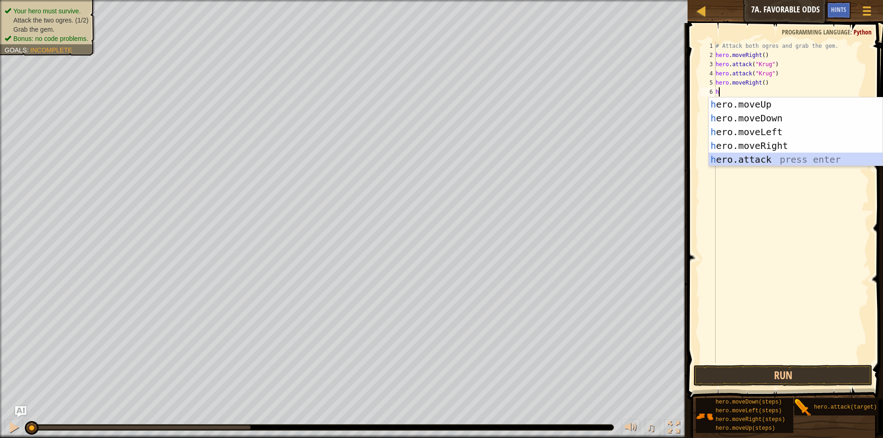
click at [748, 158] on div "h ero.moveUp press enter h ero.moveDown press enter h ero.moveLeft press enter …" at bounding box center [795, 145] width 174 height 97
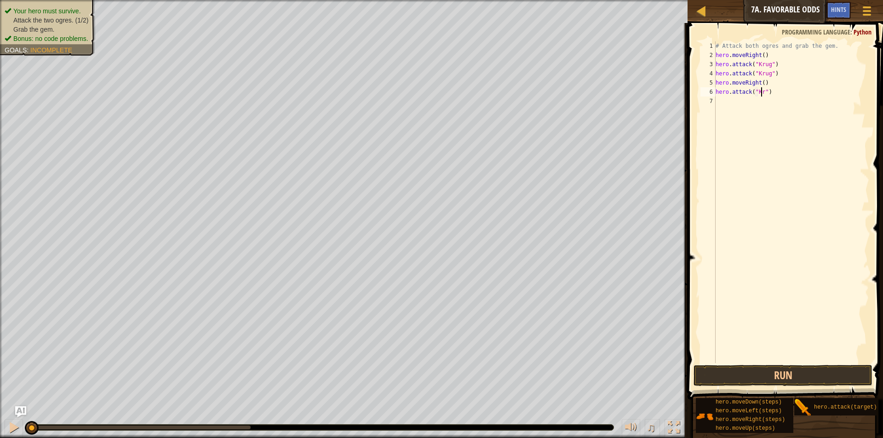
scroll to position [4, 4]
type textarea "hero.attack("Krug")"
click at [724, 100] on div "# Attack both ogres and grab the gem. hero . moveRight ( ) hero . attack ( "Kru…" at bounding box center [791, 211] width 155 height 340
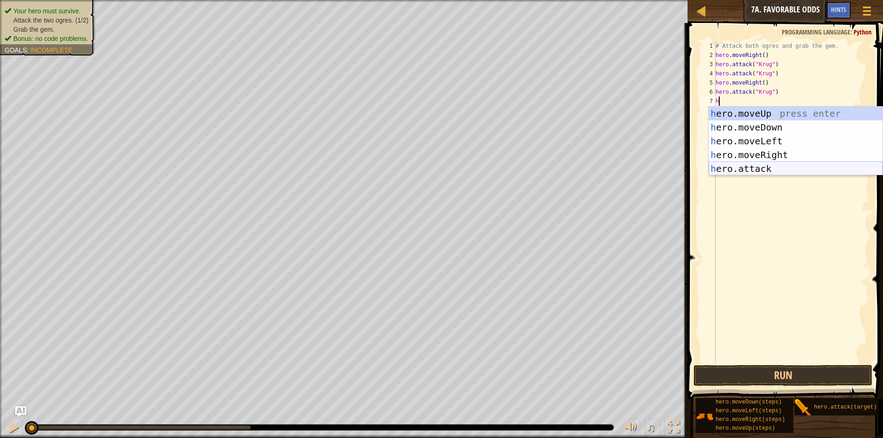
click at [776, 171] on div "h ero.moveUp press enter h ero.moveDown press enter h ero.moveLeft press enter …" at bounding box center [795, 155] width 174 height 97
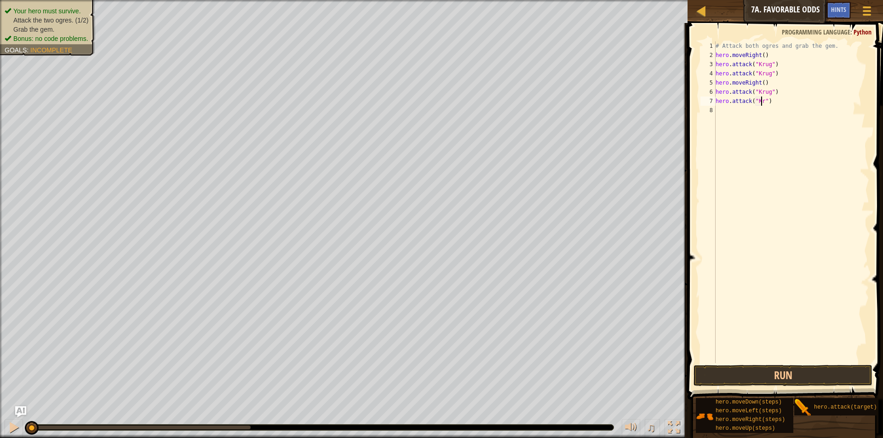
scroll to position [4, 4]
type textarea "hero.attack("Krug")"
click at [739, 105] on div "# Attack both ogres and grab the gem. hero . moveRight ( ) hero . attack ( "Kru…" at bounding box center [791, 211] width 155 height 340
click at [737, 113] on div "# Attack both ogres and grab the gem. hero . moveRight ( ) hero . attack ( "Kru…" at bounding box center [791, 211] width 155 height 340
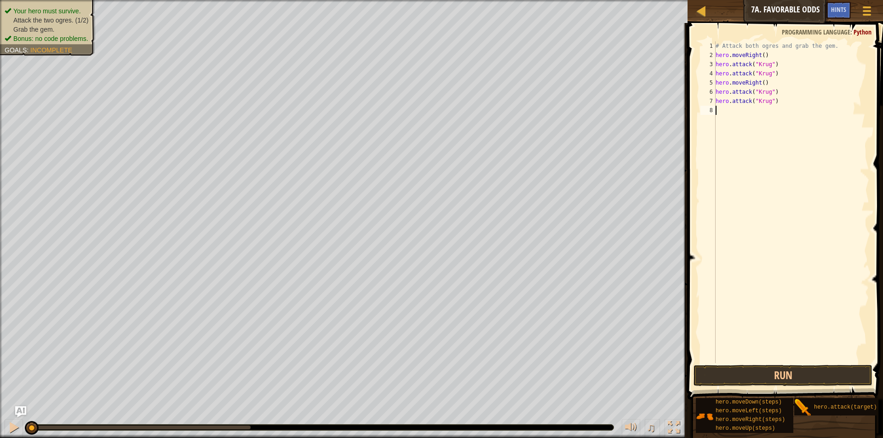
type textarea "h"
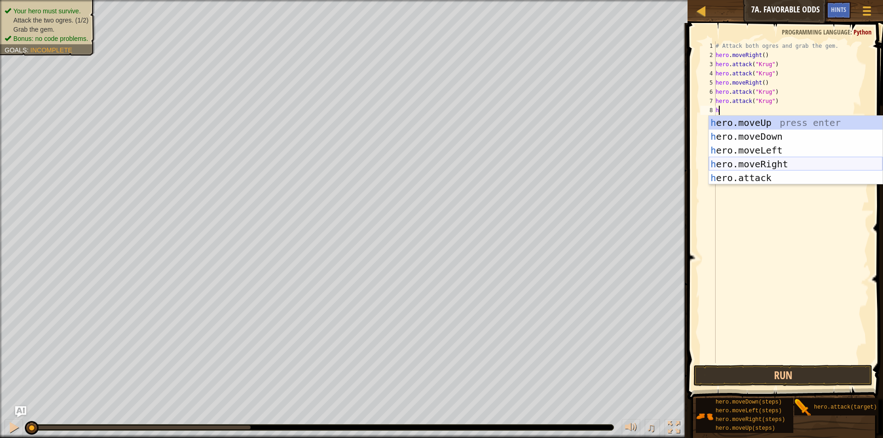
click at [756, 164] on div "h ero.moveUp press enter h ero.moveDown press enter h ero.moveLeft press enter …" at bounding box center [795, 164] width 174 height 97
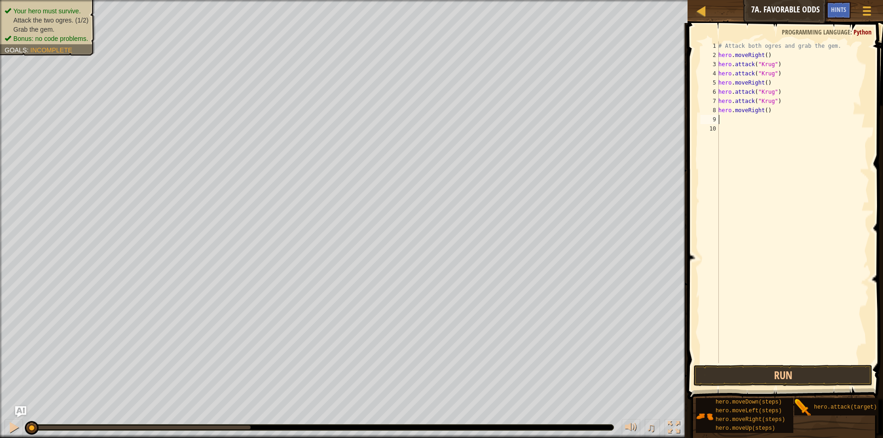
type textarea "h"
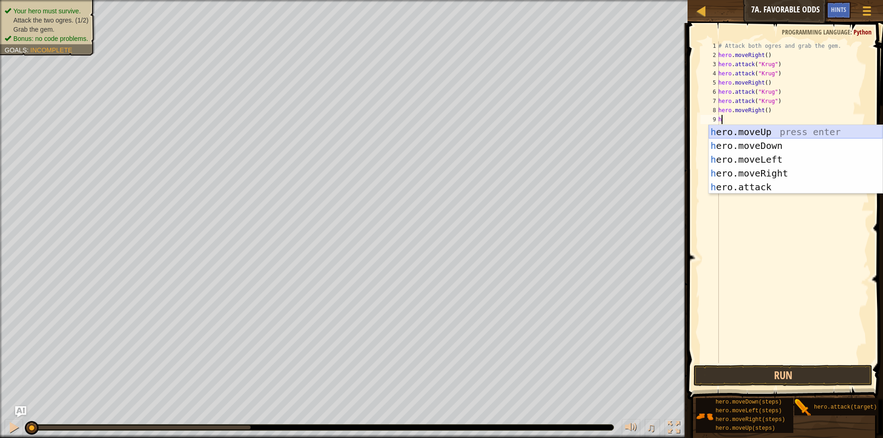
click at [748, 130] on div "h ero.moveUp press enter h ero.moveDown press enter h ero.moveLeft press enter …" at bounding box center [795, 173] width 174 height 97
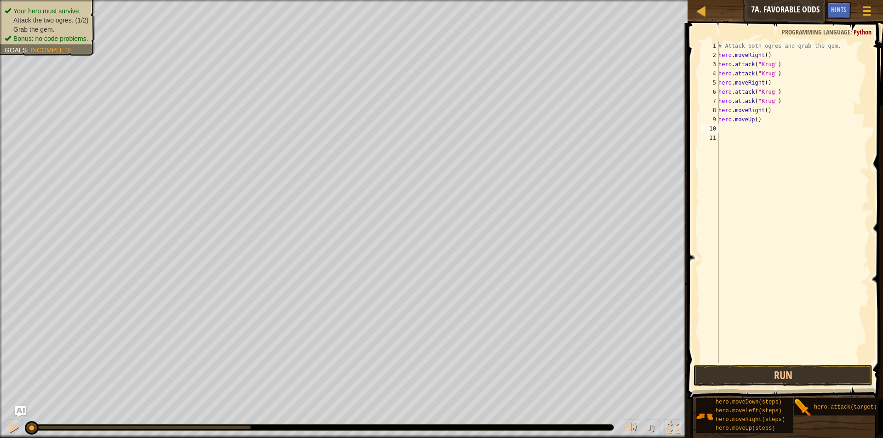
type textarea "h"
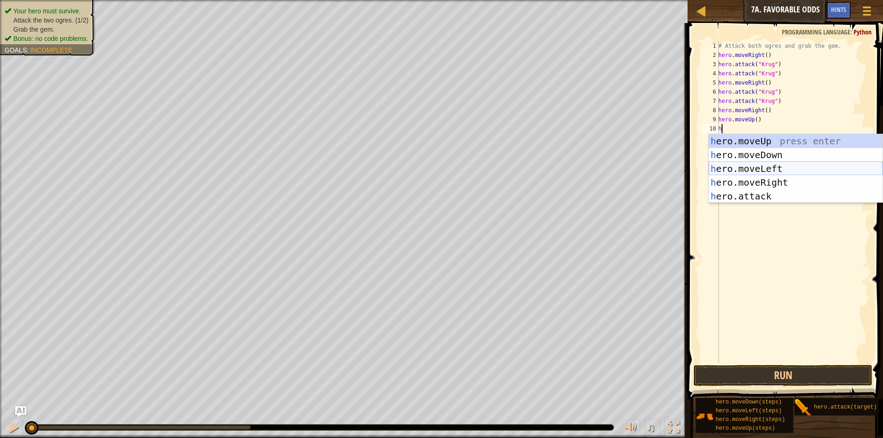
click at [752, 167] on div "h ero.moveUp press enter h ero.moveDown press enter h ero.moveLeft press enter …" at bounding box center [795, 182] width 174 height 97
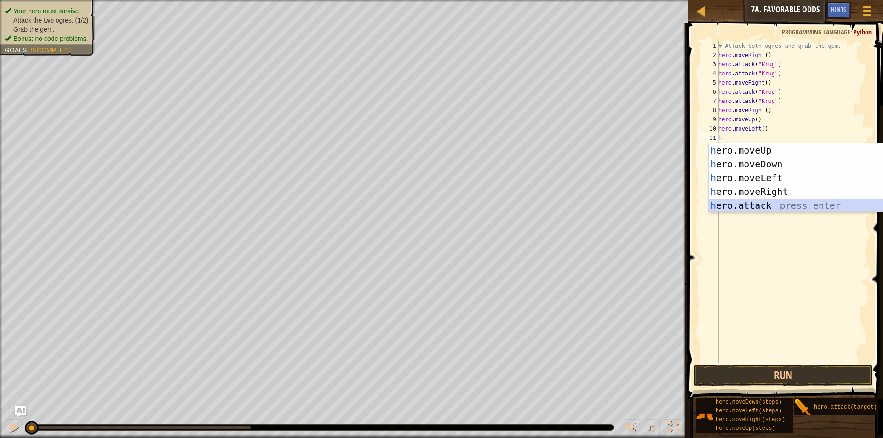
click at [745, 205] on div "h ero.moveUp press enter h ero.moveDown press enter h ero.moveLeft press enter …" at bounding box center [795, 191] width 174 height 97
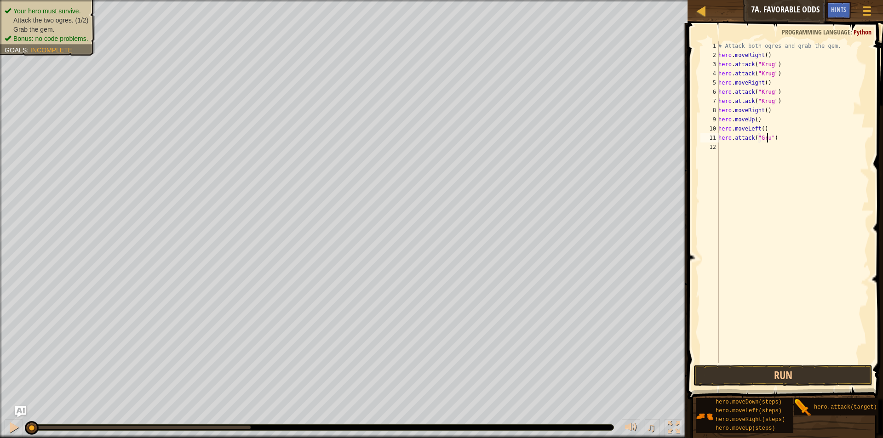
scroll to position [4, 4]
type textarea "hero.attack("Grump")"
click at [743, 150] on div "# Attack both ogres and grab the gem. hero . moveRight ( ) hero . attack ( "Kru…" at bounding box center [792, 211] width 153 height 340
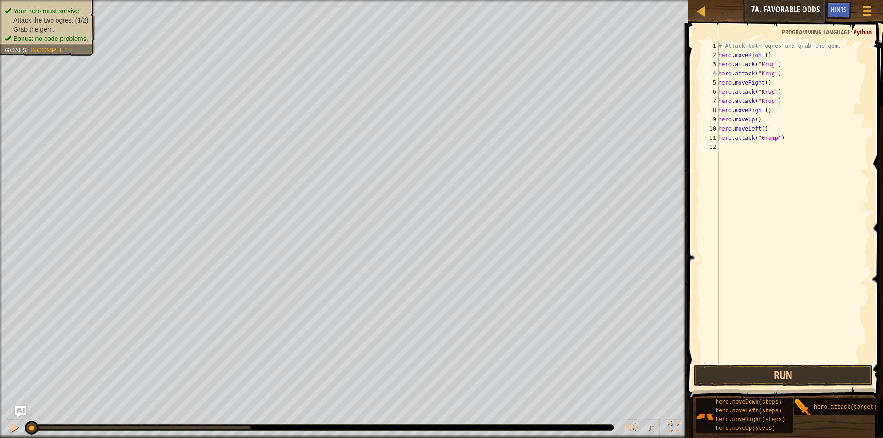
type textarea "h"
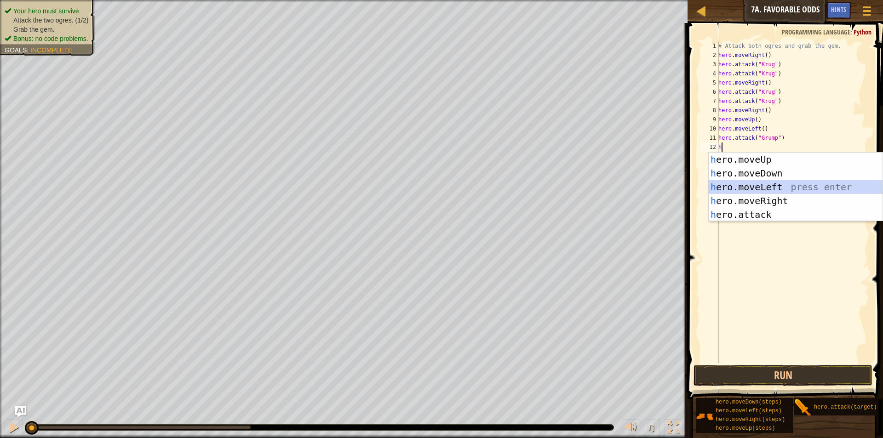
click at [752, 184] on div "h ero.moveUp press enter h ero.moveDown press enter h ero.moveLeft press enter …" at bounding box center [795, 201] width 174 height 97
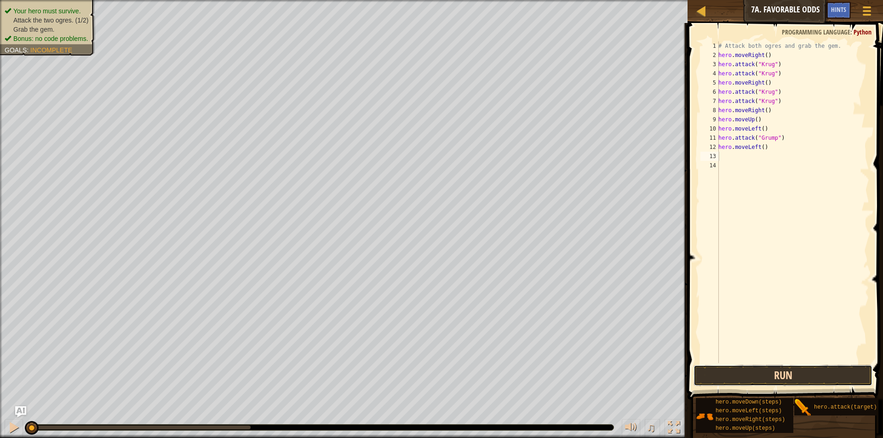
click at [754, 374] on button "Run" at bounding box center [782, 375] width 179 height 21
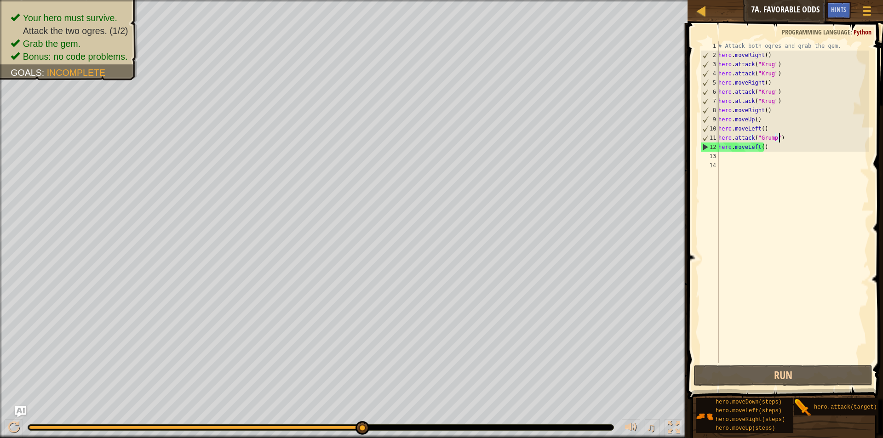
click at [779, 139] on div "# Attack both ogres and grab the gem. hero . moveRight ( ) hero . attack ( "Kru…" at bounding box center [792, 211] width 153 height 340
type textarea "hero.attack("Grump")"
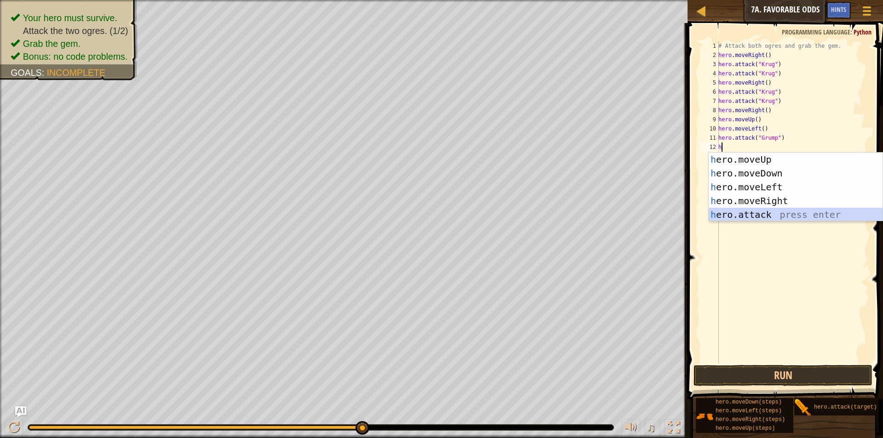
click at [750, 214] on div "h ero.moveUp press enter h ero.moveDown press enter h ero.moveLeft press enter …" at bounding box center [795, 201] width 174 height 97
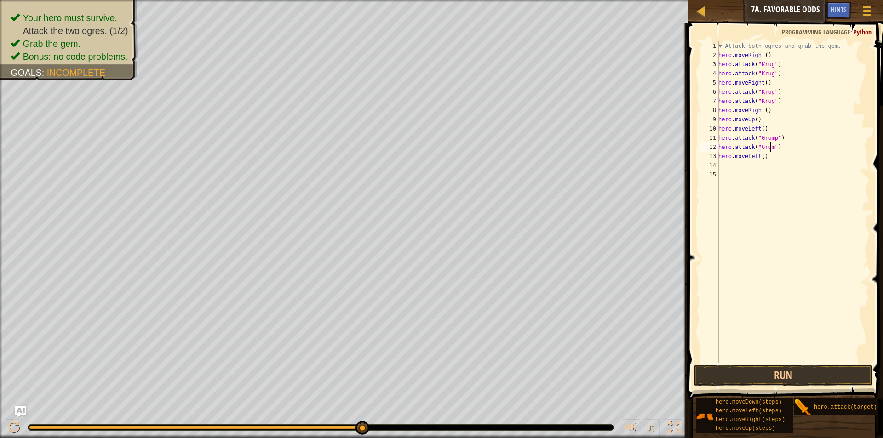
scroll to position [4, 5]
type textarea "hero.attack("Grump")"
click at [774, 377] on button "Run" at bounding box center [782, 375] width 179 height 21
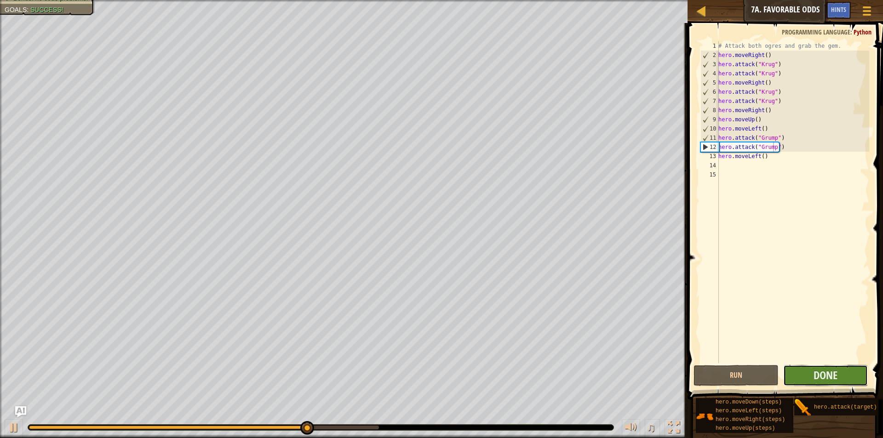
click at [837, 378] on button "Done" at bounding box center [825, 375] width 85 height 21
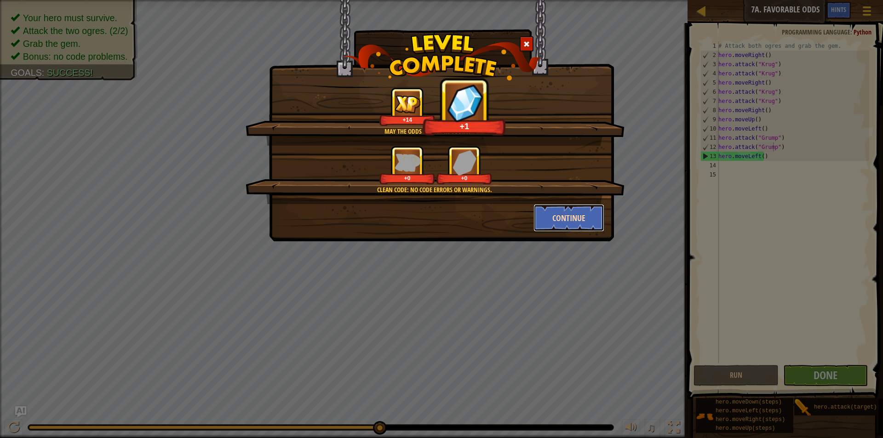
click at [567, 223] on button "Continue" at bounding box center [568, 218] width 71 height 28
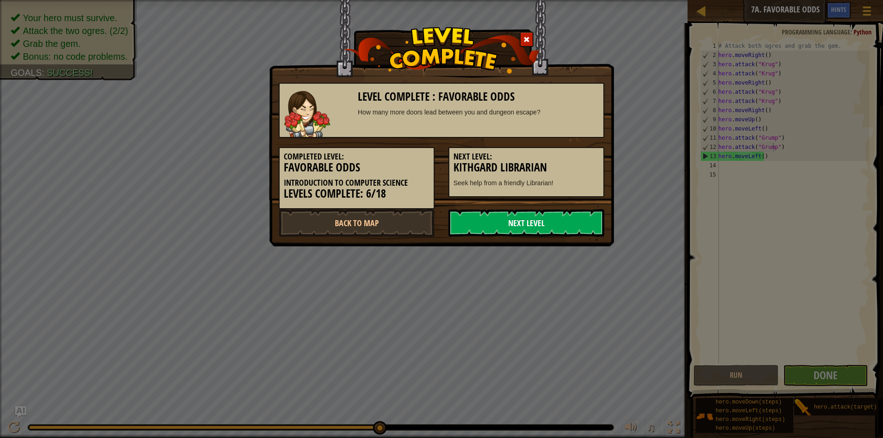
click at [568, 219] on link "Next Level" at bounding box center [526, 223] width 156 height 28
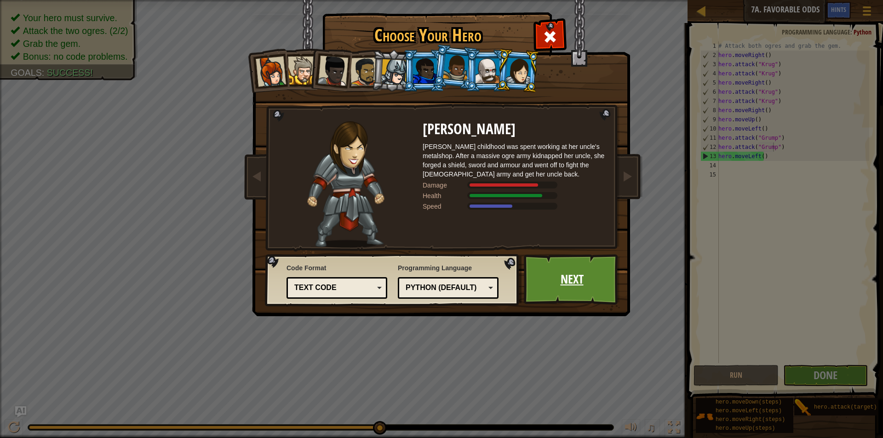
click at [554, 267] on link "Next" at bounding box center [572, 279] width 96 height 51
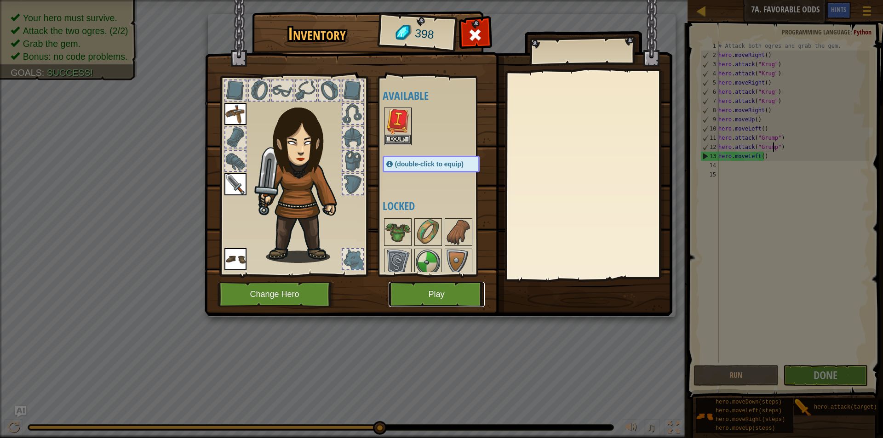
click at [436, 285] on button "Play" at bounding box center [436, 294] width 96 height 25
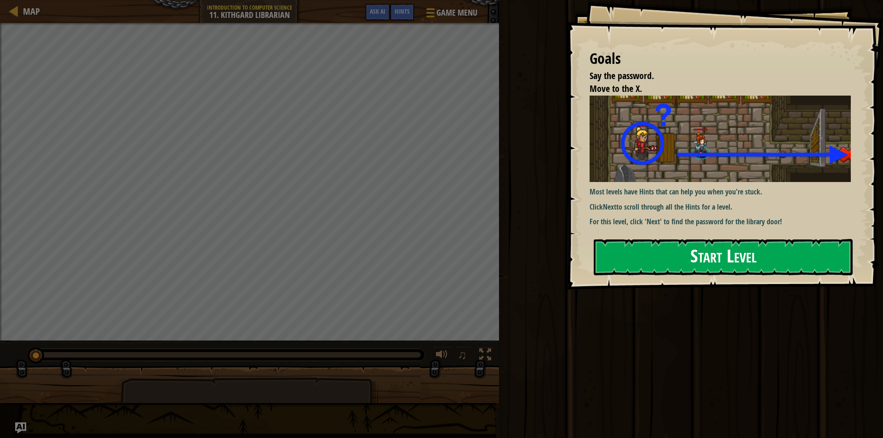
click at [716, 266] on button "Start Level" at bounding box center [723, 257] width 259 height 36
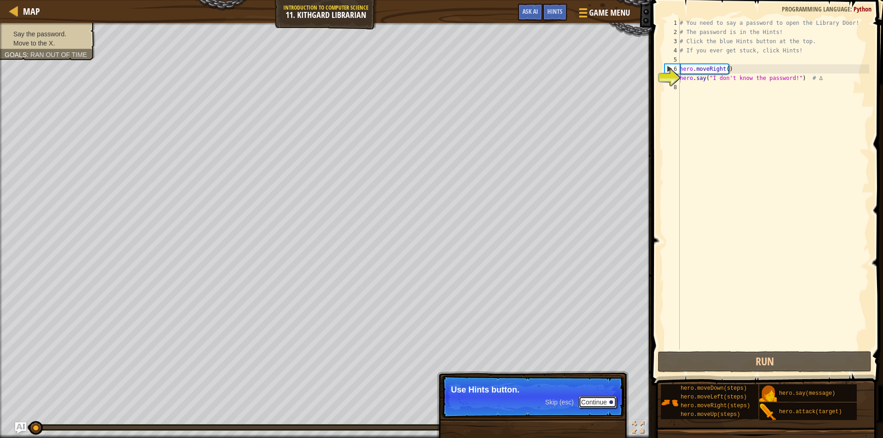
click at [603, 398] on button "Continue" at bounding box center [597, 402] width 38 height 12
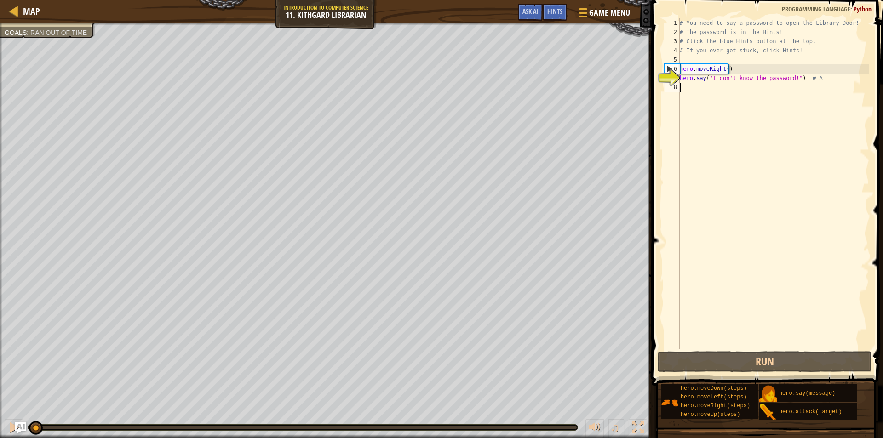
click at [694, 88] on div "# You need to say a password to open the Library Door! # The password is in the…" at bounding box center [773, 192] width 191 height 349
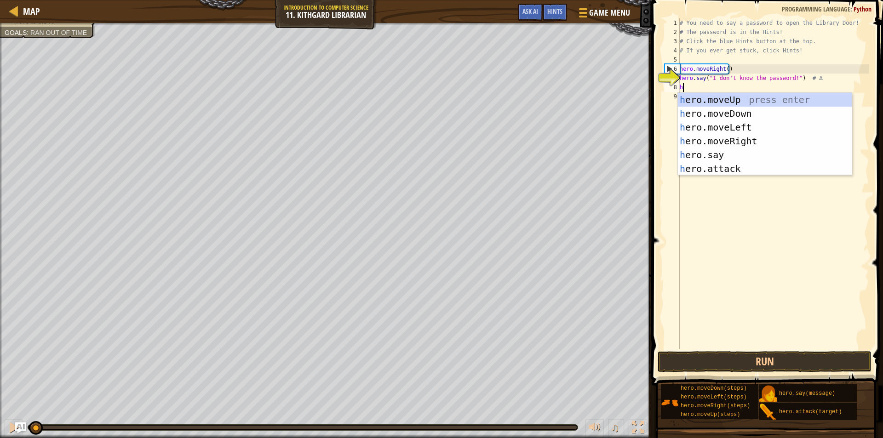
scroll to position [4, 0]
click at [696, 151] on div "h ero.moveUp press enter h ero.moveDown press enter h ero.moveLeft press enter …" at bounding box center [765, 148] width 174 height 110
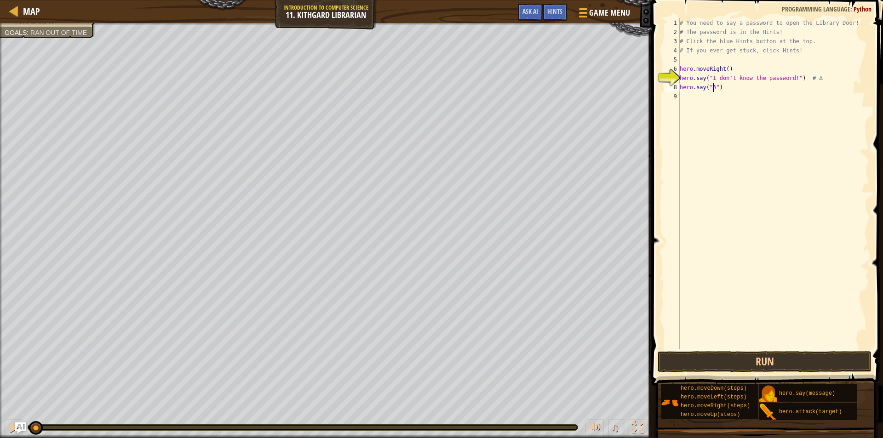
scroll to position [4, 3]
type textarea "hero.say("Achoo")"
click at [693, 100] on div "# You need to say a password to open the Library Door! # The password is in the…" at bounding box center [773, 192] width 191 height 349
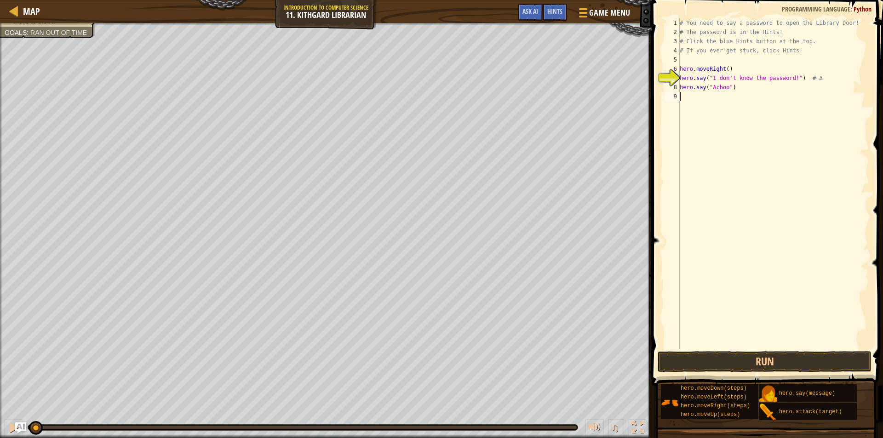
type textarea "h"
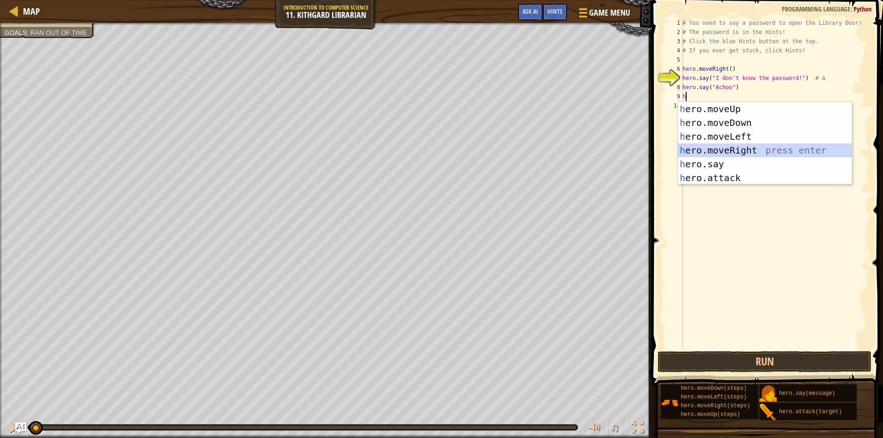
click at [740, 151] on div "h ero.moveUp press enter h ero.moveDown press enter h ero.moveLeft press enter …" at bounding box center [765, 157] width 174 height 110
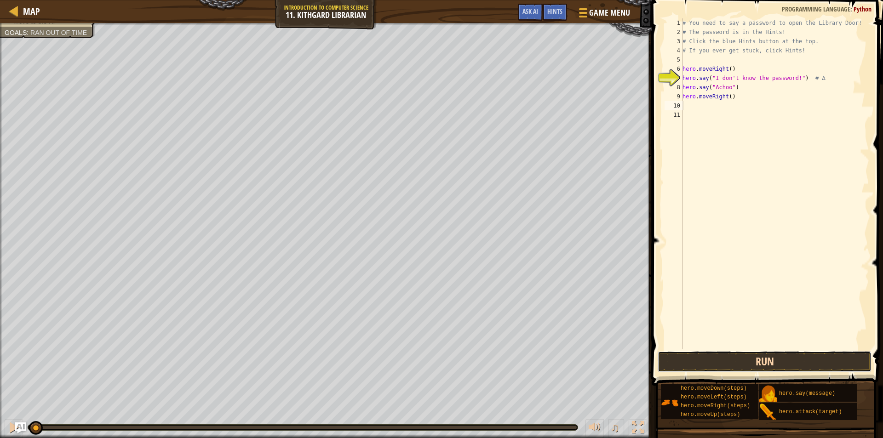
click at [758, 356] on button "Run" at bounding box center [764, 361] width 214 height 21
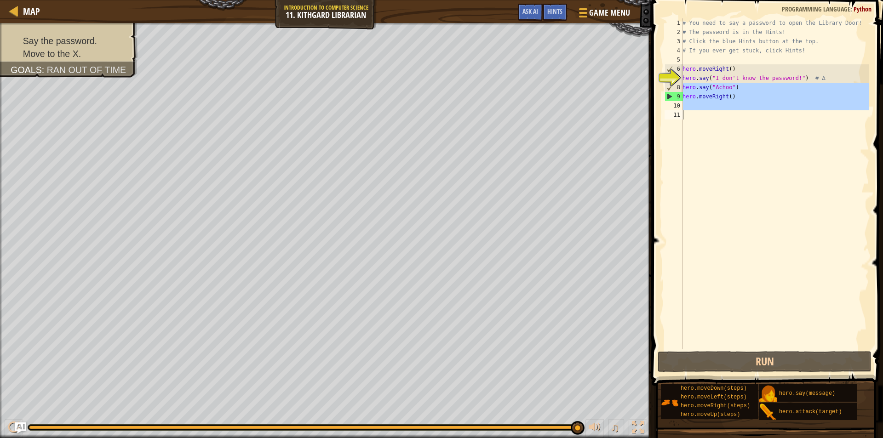
drag, startPoint x: 683, startPoint y: 86, endPoint x: 738, endPoint y: 114, distance: 62.1
click at [738, 114] on div "# You need to say a password to open the Library Door! # The password is in the…" at bounding box center [774, 192] width 188 height 349
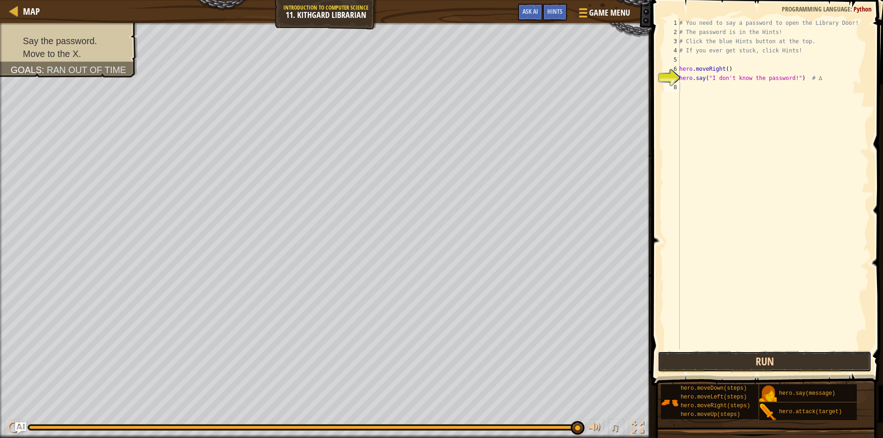
click at [748, 359] on button "Run" at bounding box center [764, 361] width 214 height 21
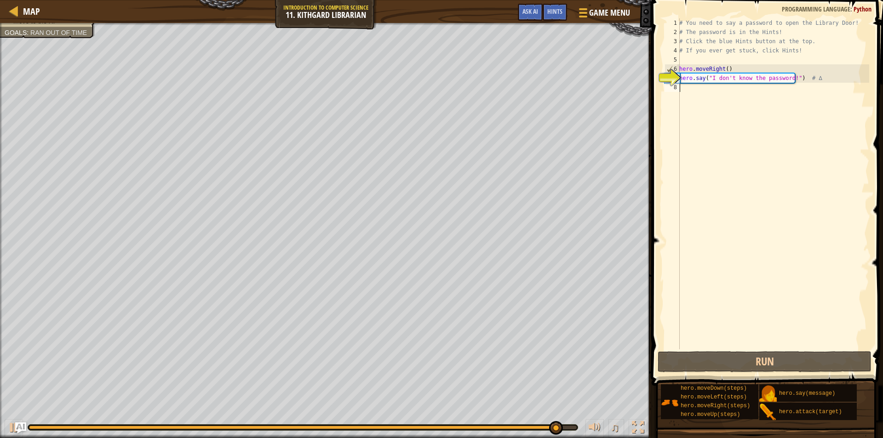
click at [697, 93] on div "# You need to say a password to open the Library Door! # The password is in the…" at bounding box center [773, 192] width 192 height 349
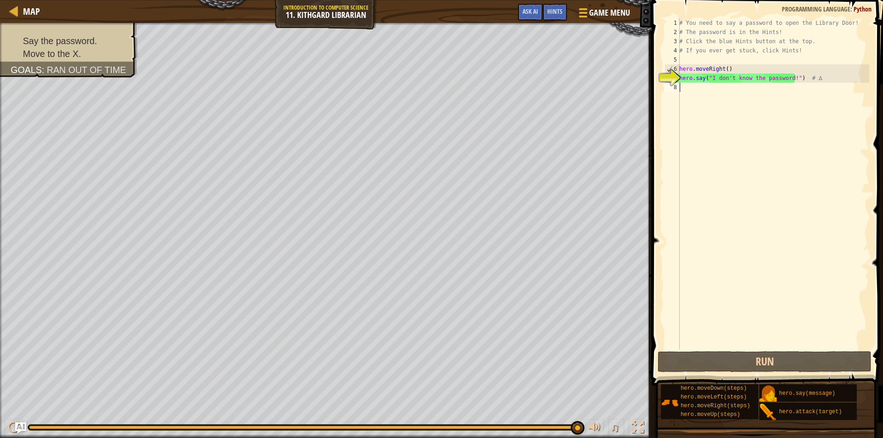
click at [697, 93] on div "# You need to say a password to open the Library Door! # The password is in the…" at bounding box center [773, 192] width 192 height 349
click at [685, 85] on div "# You need to say a password to open the Library Door! # The password is in the…" at bounding box center [773, 192] width 192 height 349
type textarea "h"
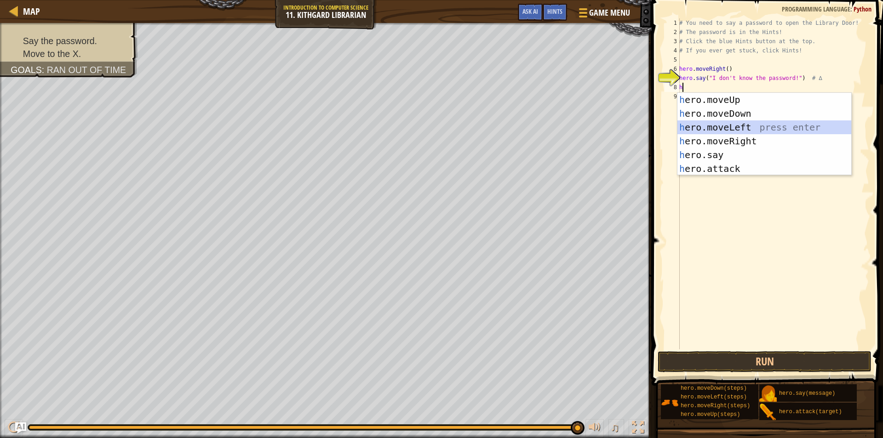
click at [722, 127] on div "h ero.moveUp press enter h ero.moveDown press enter h ero.moveLeft press enter …" at bounding box center [764, 148] width 174 height 110
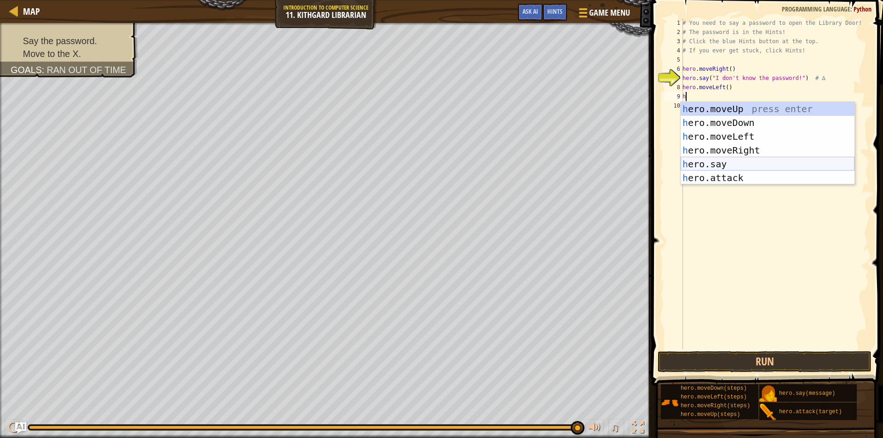
click at [717, 164] on div "h ero.moveUp press enter h ero.moveDown press enter h ero.moveLeft press enter …" at bounding box center [767, 157] width 174 height 110
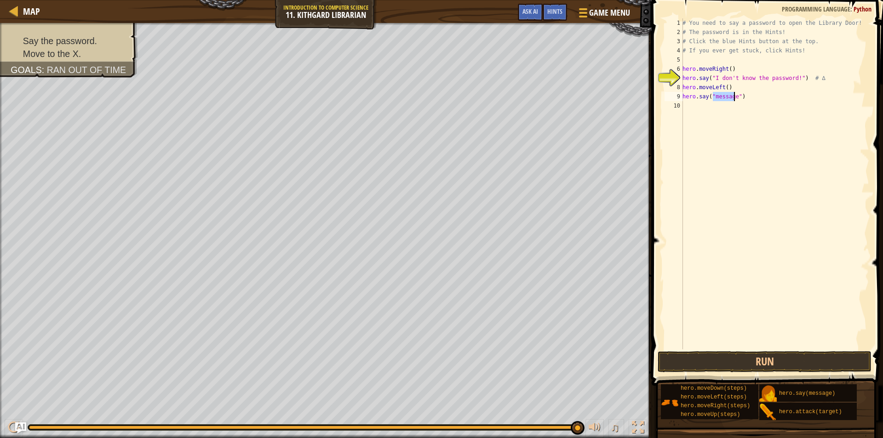
scroll to position [4, 3]
type textarea "hero.say("Achoo")"
click at [700, 109] on div "# You need to say a password to open the Library Door! # The password is in the…" at bounding box center [774, 192] width 188 height 349
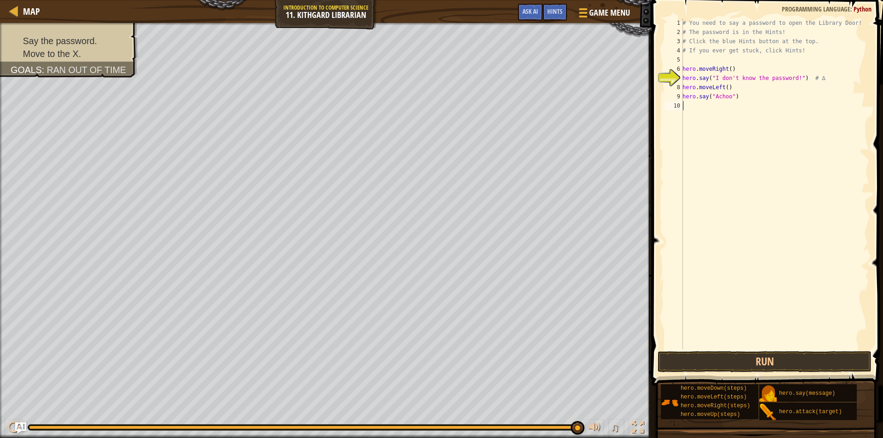
type textarea "h"
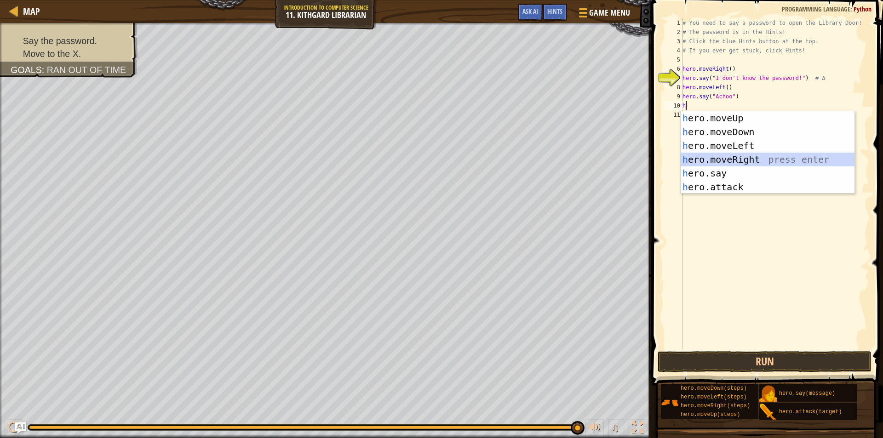
click at [741, 159] on div "h ero.moveUp press enter h ero.moveDown press enter h ero.moveLeft press enter …" at bounding box center [767, 166] width 174 height 110
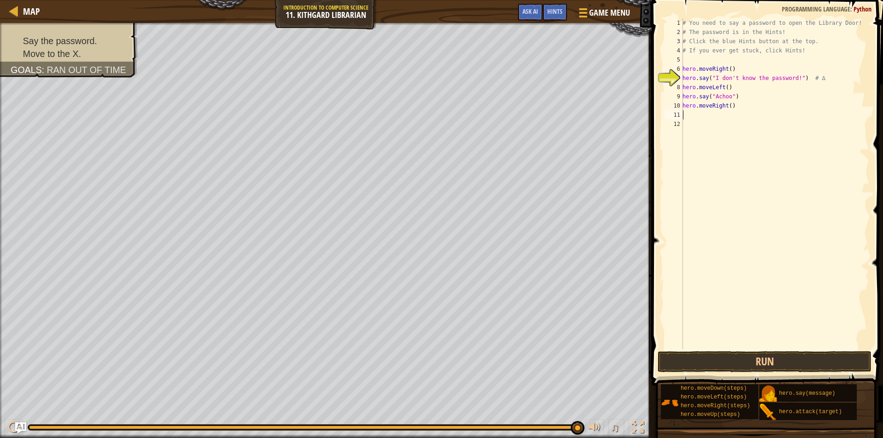
click at [728, 106] on div "# You need to say a password to open the Library Door! # The password is in the…" at bounding box center [774, 192] width 188 height 349
click at [754, 365] on button "Run" at bounding box center [764, 361] width 214 height 21
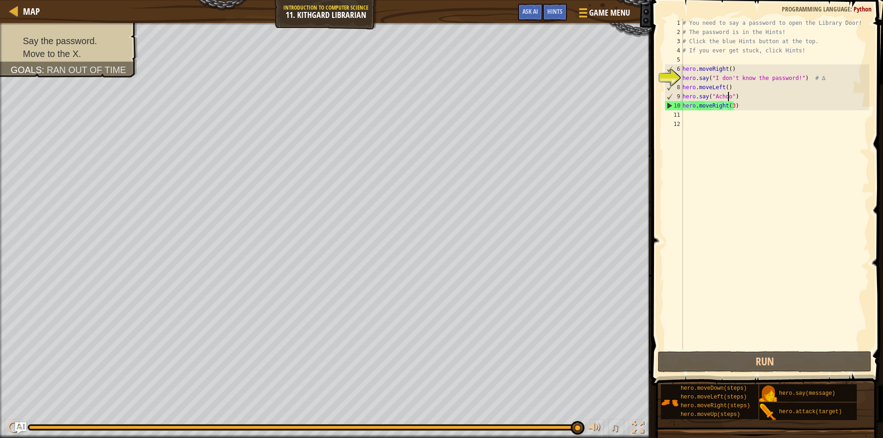
click at [726, 97] on div "# You need to say a password to open the Library Door! # The password is in the…" at bounding box center [774, 192] width 188 height 349
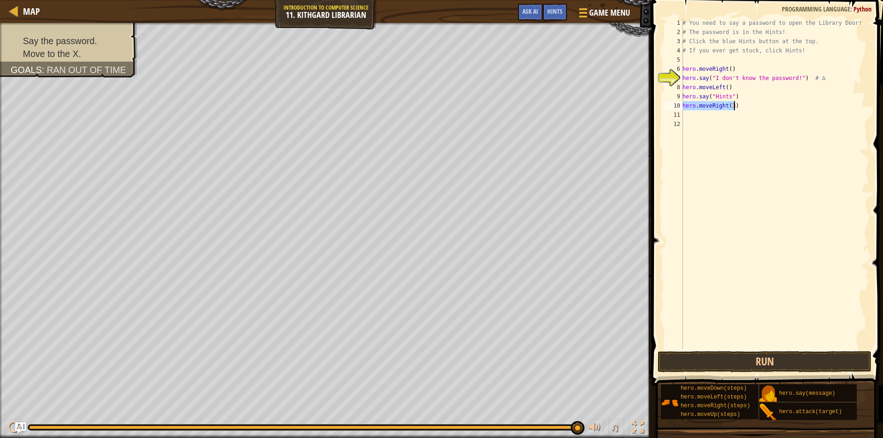
drag, startPoint x: 683, startPoint y: 104, endPoint x: 737, endPoint y: 108, distance: 54.8
click at [737, 108] on div "# You need to say a password to open the Library Door! # The password is in the…" at bounding box center [774, 192] width 188 height 349
type textarea "hero.moveRight(3)"
click at [719, 359] on button "Run" at bounding box center [764, 361] width 214 height 21
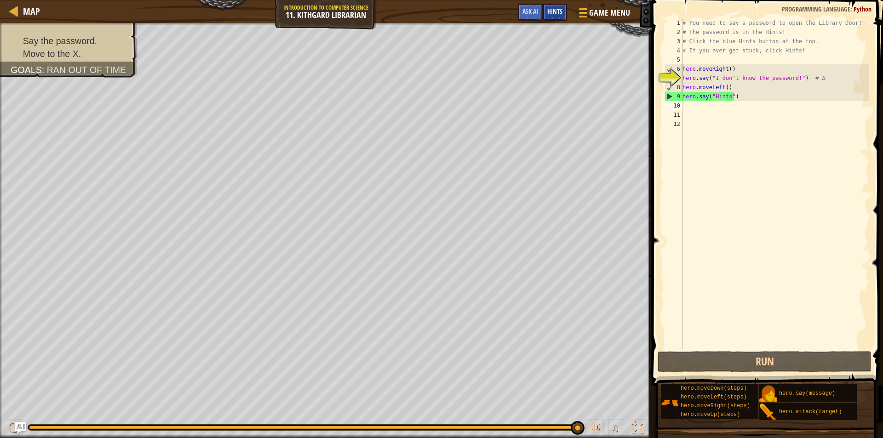
click at [561, 9] on span "Hints" at bounding box center [554, 11] width 15 height 9
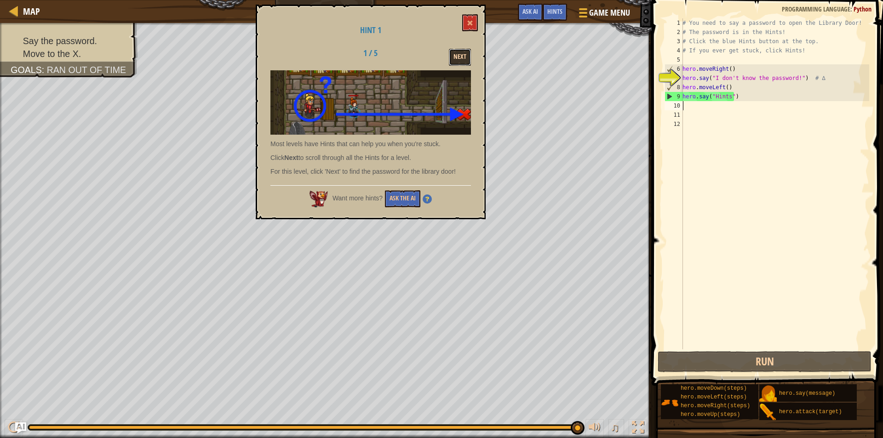
click at [462, 56] on button "Next" at bounding box center [460, 57] width 22 height 17
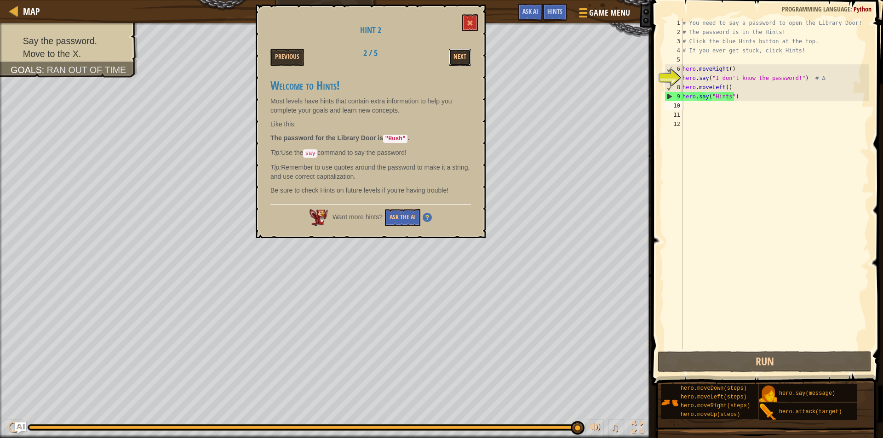
click at [462, 56] on button "Next" at bounding box center [460, 57] width 22 height 17
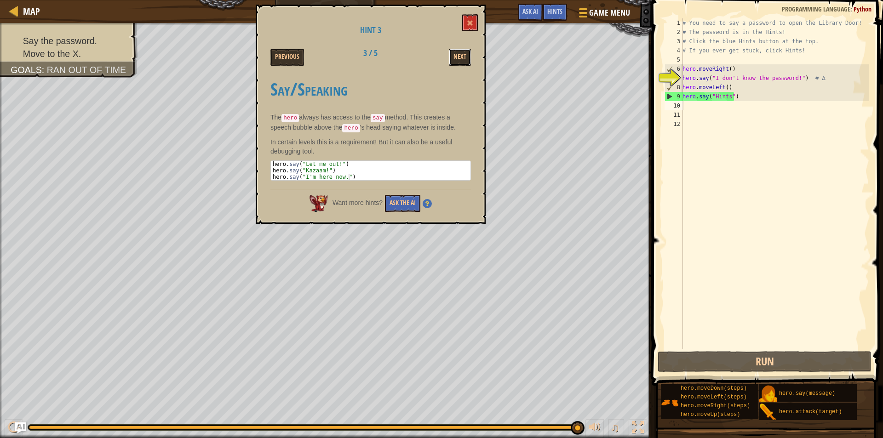
click at [462, 56] on button "Next" at bounding box center [460, 57] width 22 height 17
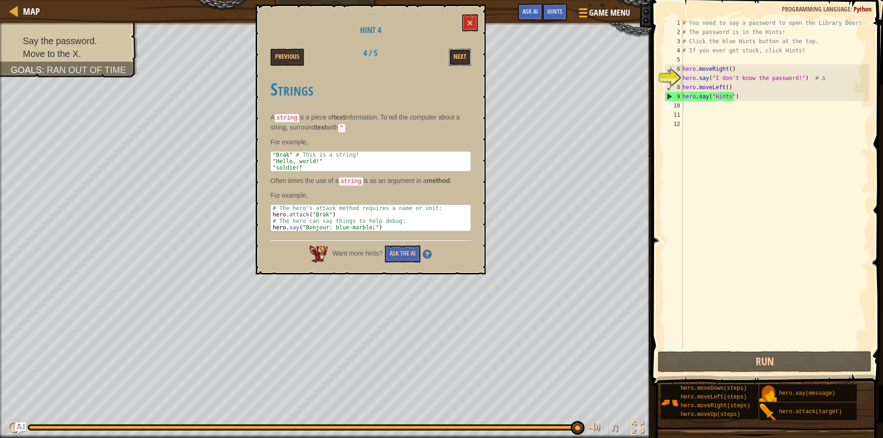
click at [462, 56] on button "Next" at bounding box center [460, 57] width 22 height 17
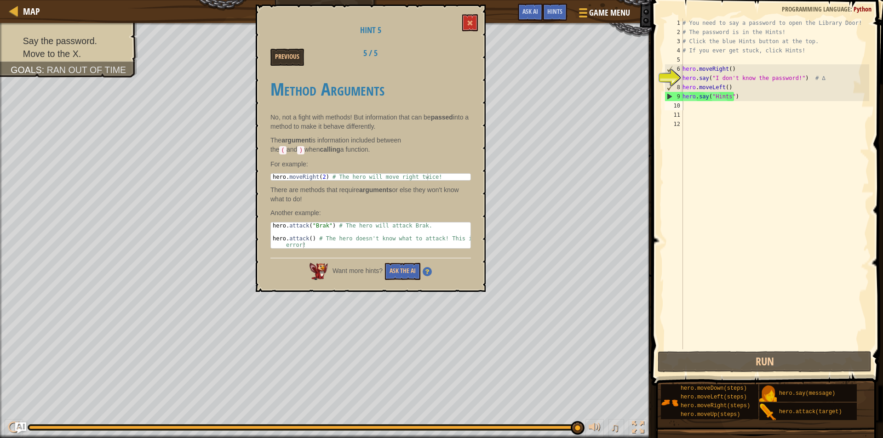
click at [462, 56] on div "Previous 5 / 5" at bounding box center [370, 57] width 214 height 17
click at [475, 20] on button at bounding box center [470, 22] width 16 height 17
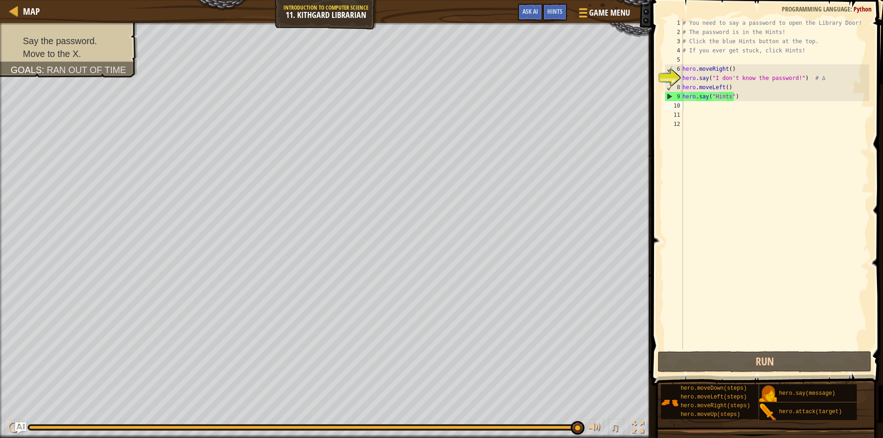
click at [729, 97] on div "# You need to say a password to open the Library Door! # The password is in the…" at bounding box center [774, 192] width 188 height 349
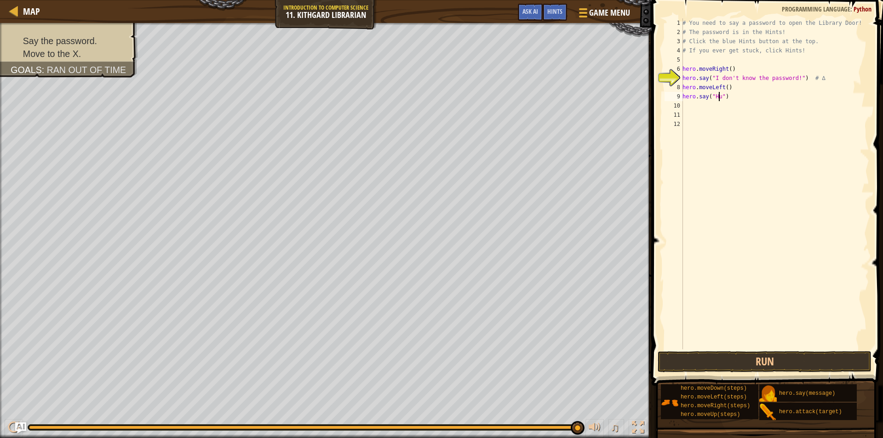
scroll to position [4, 3]
type textarea "hero.say("Hush")"
click at [692, 105] on div "# You need to say a password to open the Library Door! # The password is in the…" at bounding box center [774, 192] width 188 height 349
click at [682, 365] on button "Run" at bounding box center [764, 361] width 214 height 21
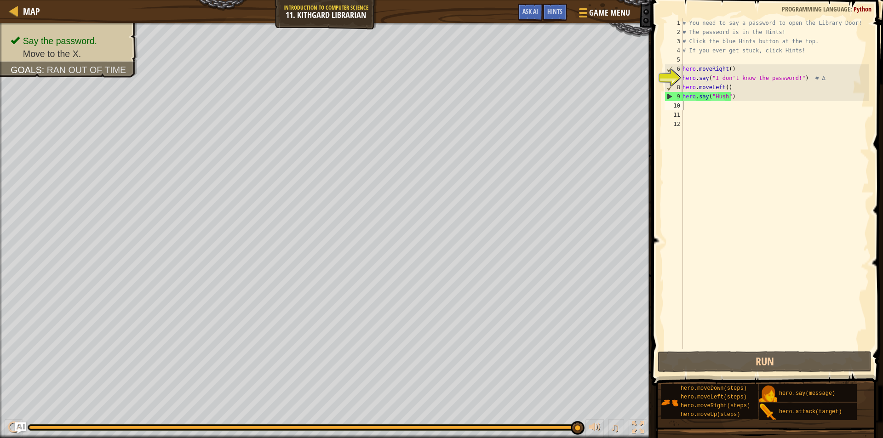
type textarea "h"
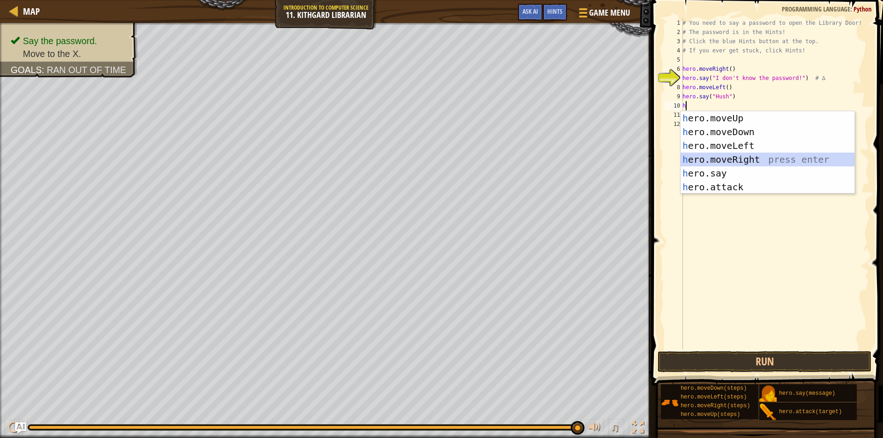
click at [734, 157] on div "h ero.moveUp press enter h ero.moveDown press enter h ero.moveLeft press enter …" at bounding box center [767, 166] width 174 height 110
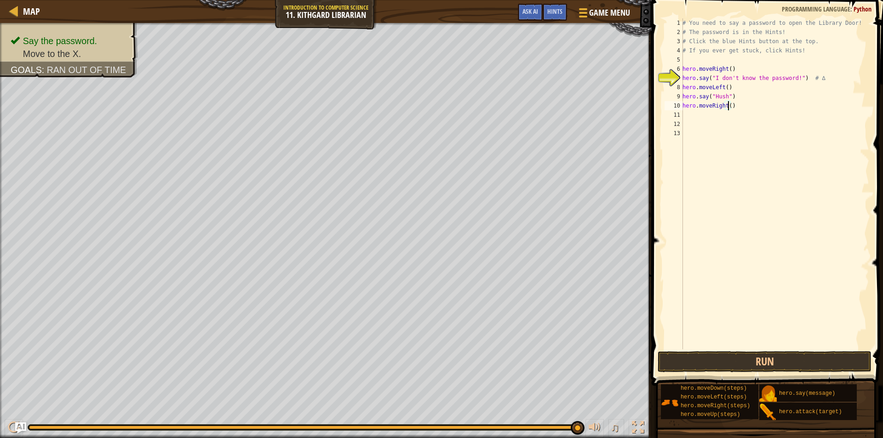
click at [727, 105] on div "# You need to say a password to open the Library Door! # The password is in the…" at bounding box center [774, 192] width 188 height 349
drag, startPoint x: 743, startPoint y: 358, endPoint x: 752, endPoint y: 361, distance: 9.7
click at [745, 359] on button "Run" at bounding box center [764, 361] width 214 height 21
click at [725, 359] on button "Run" at bounding box center [764, 361] width 214 height 21
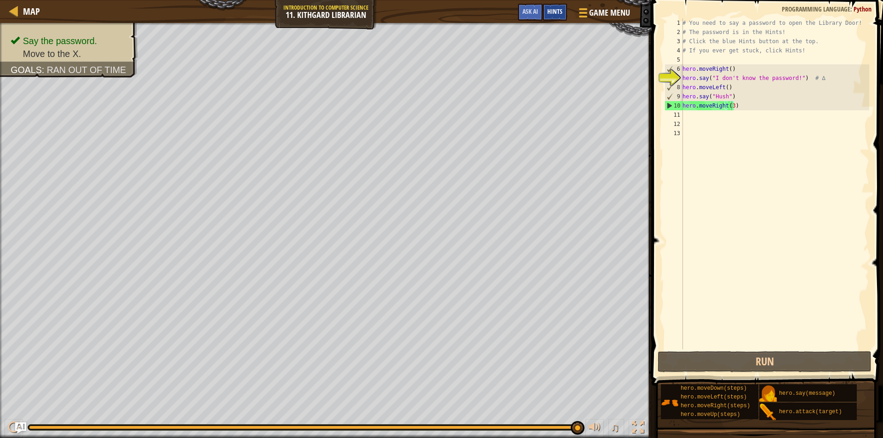
click at [556, 7] on div "Hints" at bounding box center [554, 12] width 24 height 17
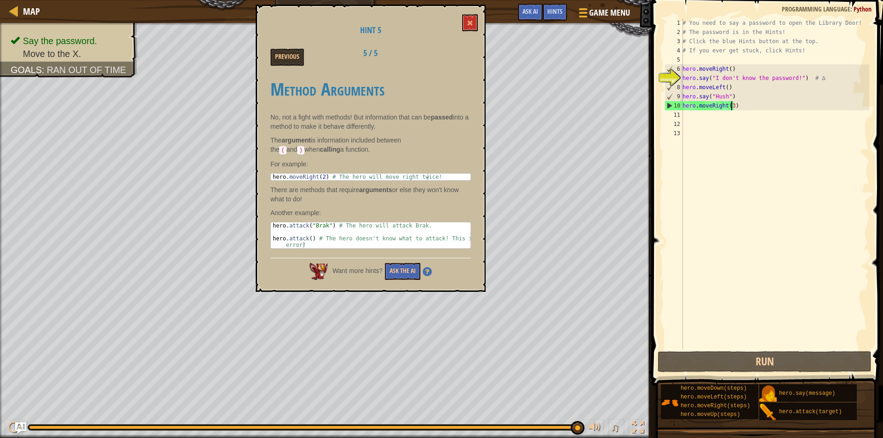
click at [364, 49] on h2 "5 / 5" at bounding box center [370, 53] width 57 height 9
click at [475, 23] on button at bounding box center [470, 22] width 16 height 17
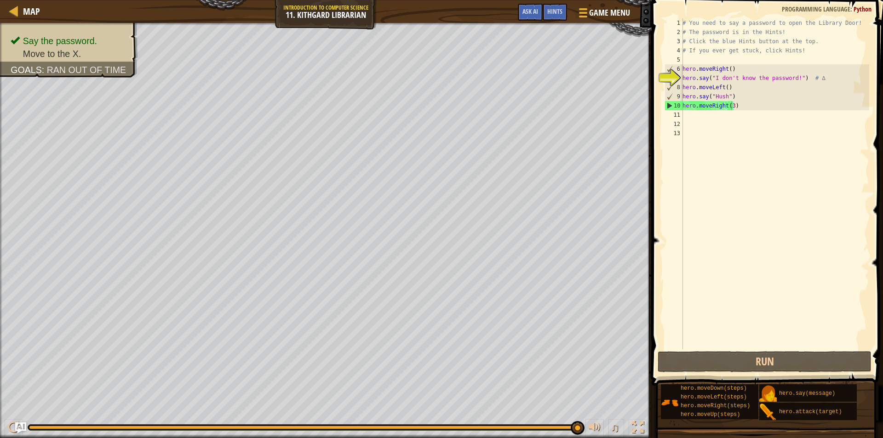
click at [729, 106] on div "# You need to say a password to open the Library Door! # The password is in the…" at bounding box center [774, 192] width 188 height 349
click at [731, 106] on div "# You need to say a password to open the Library Door! # The password is in the…" at bounding box center [774, 192] width 188 height 349
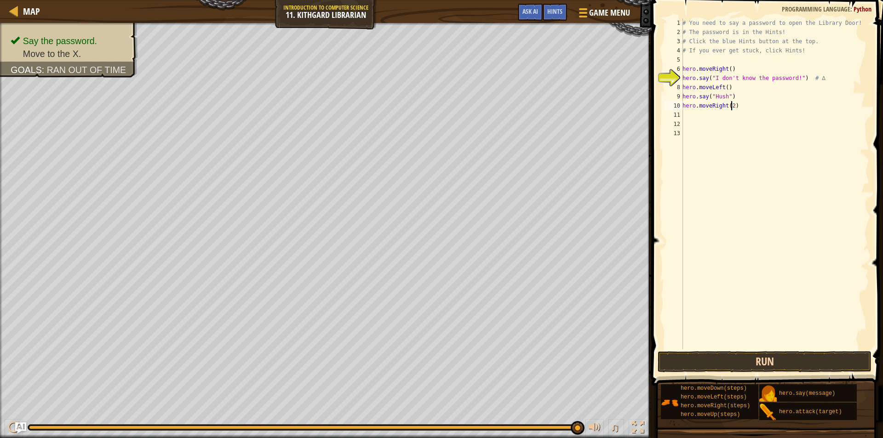
type textarea "hero.moveRight(2)"
click at [731, 360] on button "Run" at bounding box center [764, 361] width 214 height 21
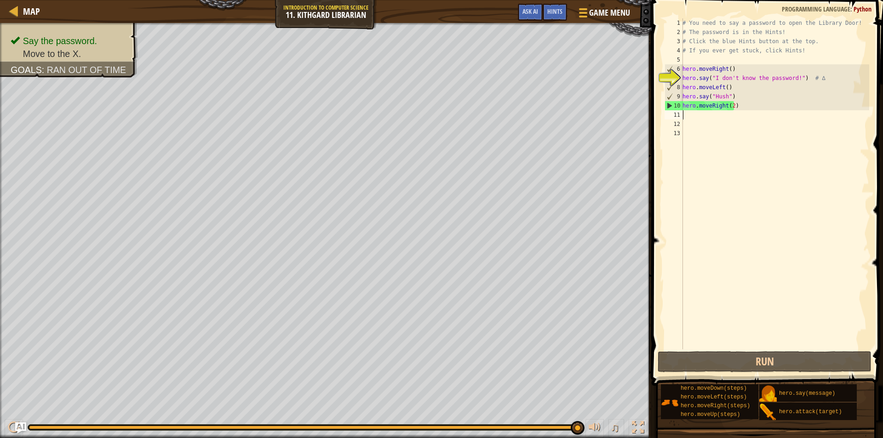
click at [688, 115] on div "# You need to say a password to open the Library Door! # The password is in the…" at bounding box center [774, 192] width 188 height 349
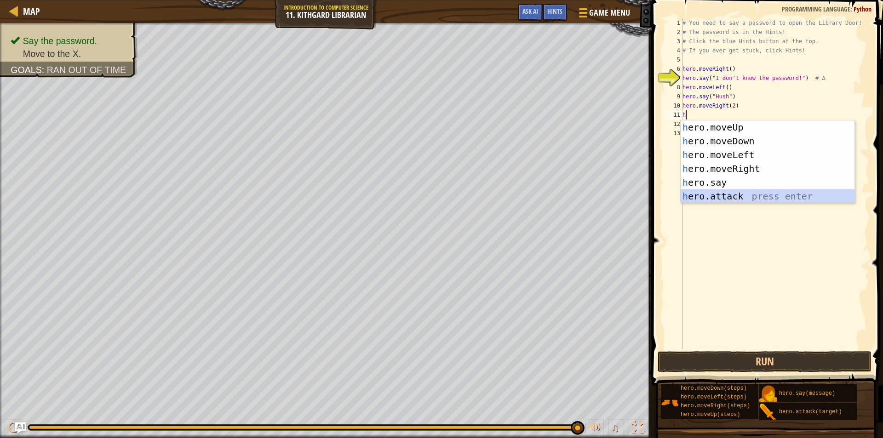
click at [734, 197] on div "h ero.moveUp press enter h ero.moveDown press enter h ero.moveLeft press enter …" at bounding box center [767, 175] width 174 height 110
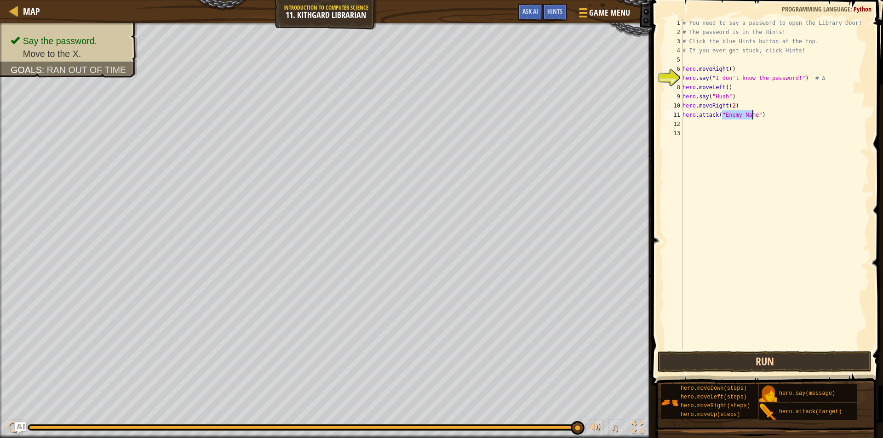
type textarea "hero.attack("Enemy Name")"
click at [748, 357] on button "Run" at bounding box center [764, 361] width 214 height 21
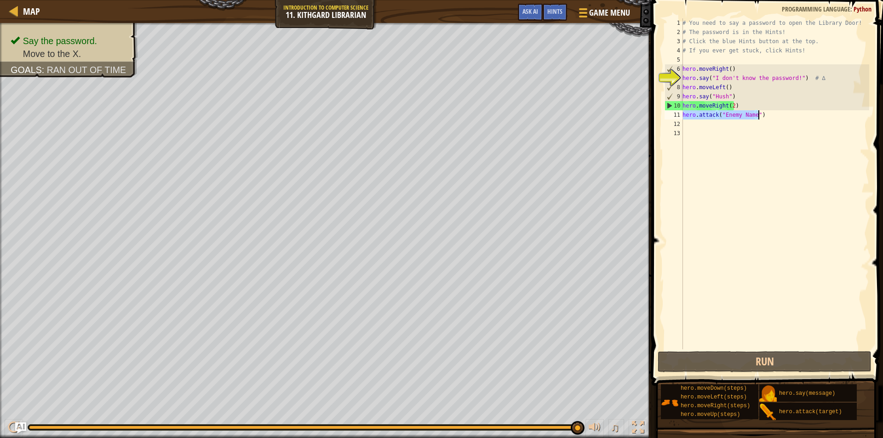
drag, startPoint x: 684, startPoint y: 114, endPoint x: 776, endPoint y: 117, distance: 92.4
click at [776, 117] on div "# You need to say a password to open the Library Door! # The password is in the…" at bounding box center [774, 192] width 188 height 349
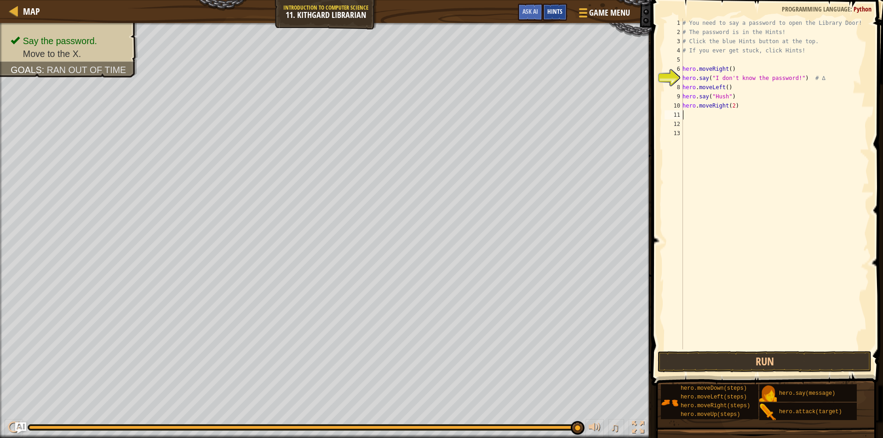
click at [550, 9] on span "Hints" at bounding box center [554, 11] width 15 height 9
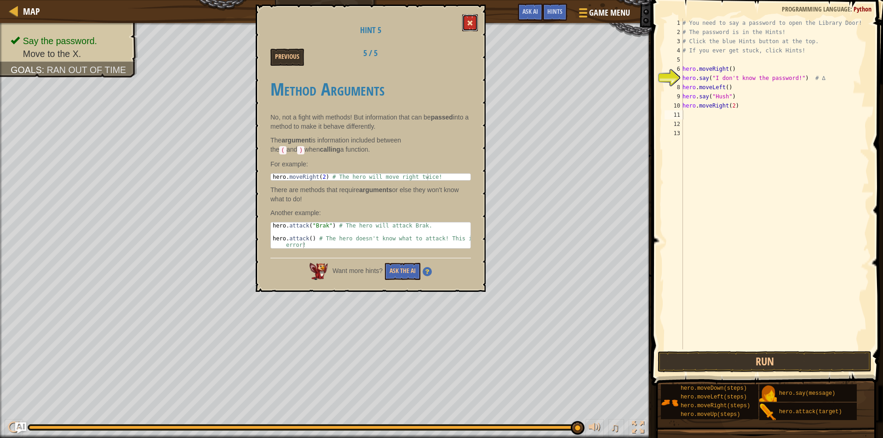
click at [474, 22] on button at bounding box center [470, 22] width 16 height 17
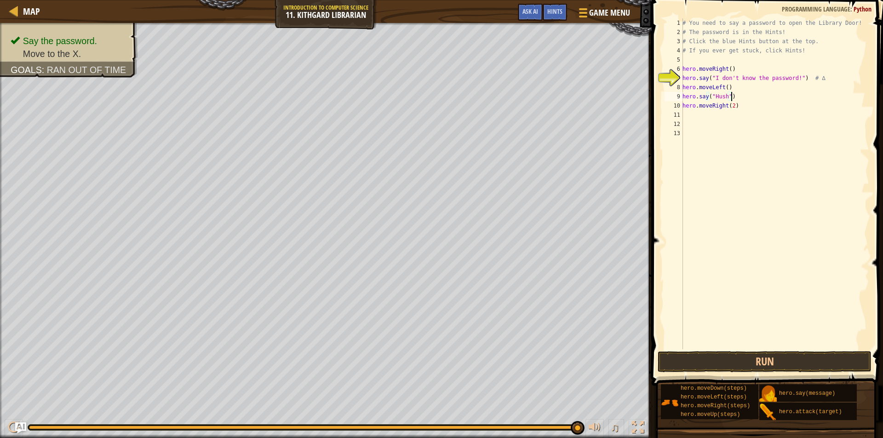
click at [735, 96] on div "# You need to say a password to open the Library Door! # The password is in the…" at bounding box center [774, 192] width 188 height 349
click at [791, 81] on div "# You need to say a password to open the Library Door! # The password is in the…" at bounding box center [774, 192] width 188 height 349
type textarea "hero.say("I don't know the ") # ∆"
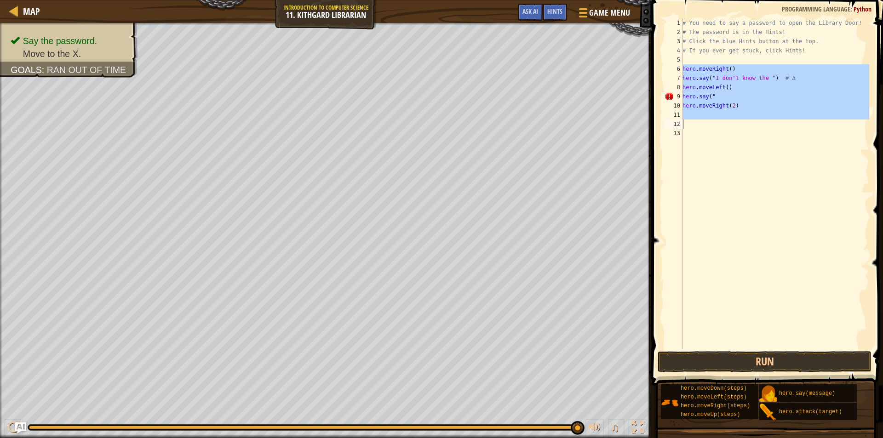
drag, startPoint x: 683, startPoint y: 67, endPoint x: 733, endPoint y: 126, distance: 77.6
click at [733, 126] on div "# You need to say a password to open the Library Door! # The password is in the…" at bounding box center [774, 192] width 188 height 349
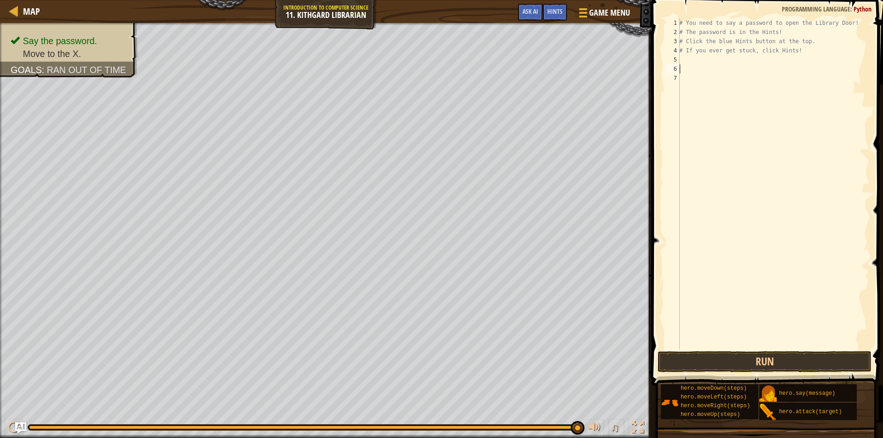
type textarea "h"
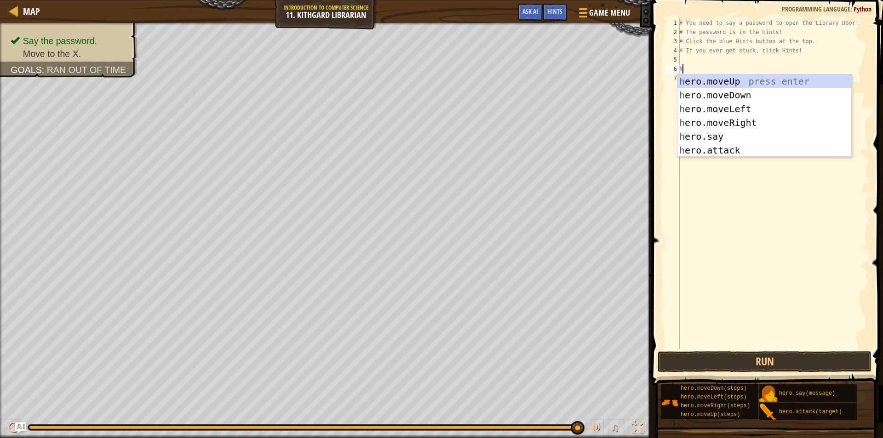
click at [692, 57] on div "# You need to say a password to open the Library Door! # The password is in the…" at bounding box center [773, 192] width 192 height 349
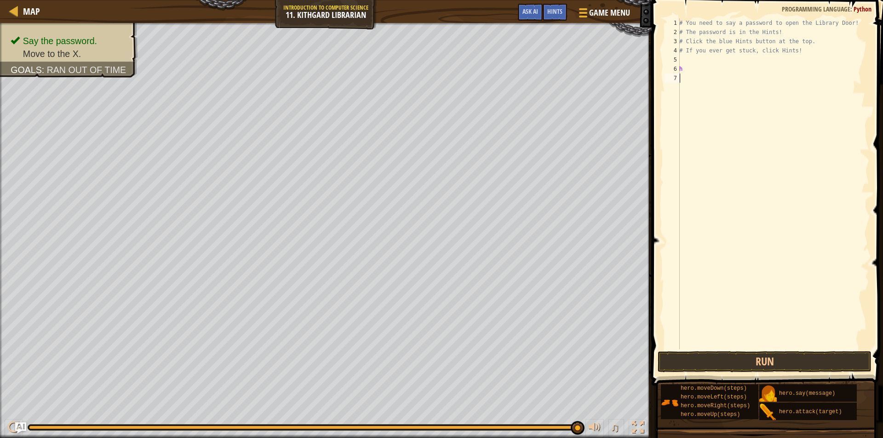
click at [694, 74] on div "# You need to say a password to open the Library Door! # The password is in the…" at bounding box center [773, 192] width 192 height 349
click at [700, 64] on div "# You need to say a password to open the Library Door! # The password is in the…" at bounding box center [773, 192] width 192 height 349
type textarea "h"
click at [692, 58] on div "# You need to say a password to open the Library Door! # The password is in the…" at bounding box center [773, 192] width 192 height 349
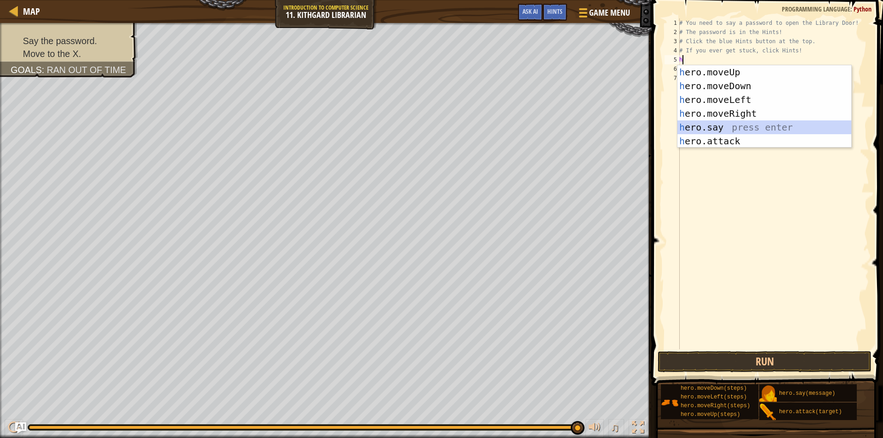
click at [711, 124] on div "h ero.moveUp press enter h ero.moveDown press enter h ero.moveLeft press enter …" at bounding box center [764, 120] width 174 height 110
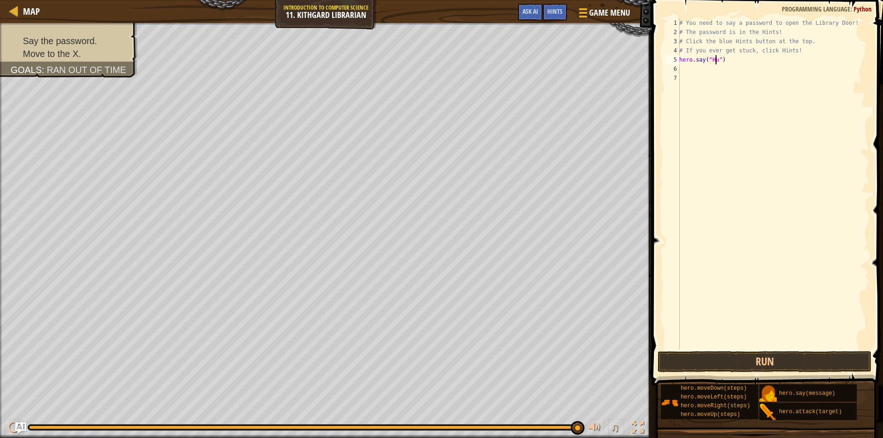
scroll to position [4, 3]
type textarea "hero.say("Hush")"
drag, startPoint x: 704, startPoint y: 67, endPoint x: 697, endPoint y: 80, distance: 15.0
click at [703, 69] on div "# You need to say a password to open the Library Door! # The password is in the…" at bounding box center [773, 192] width 192 height 349
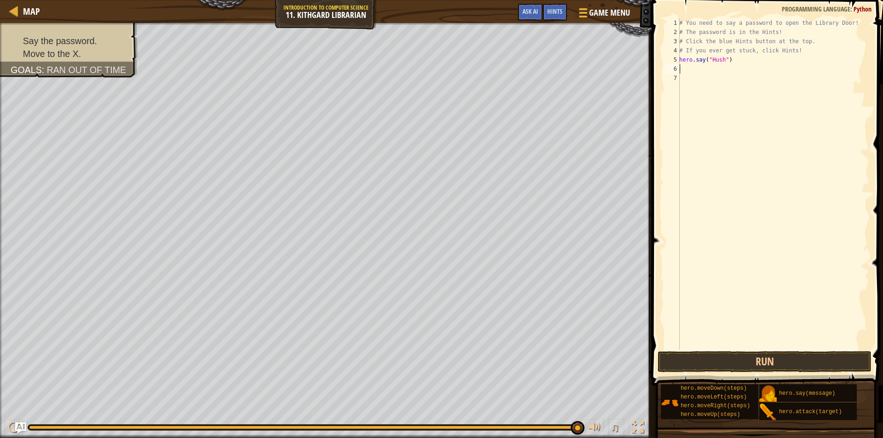
type textarea "h"
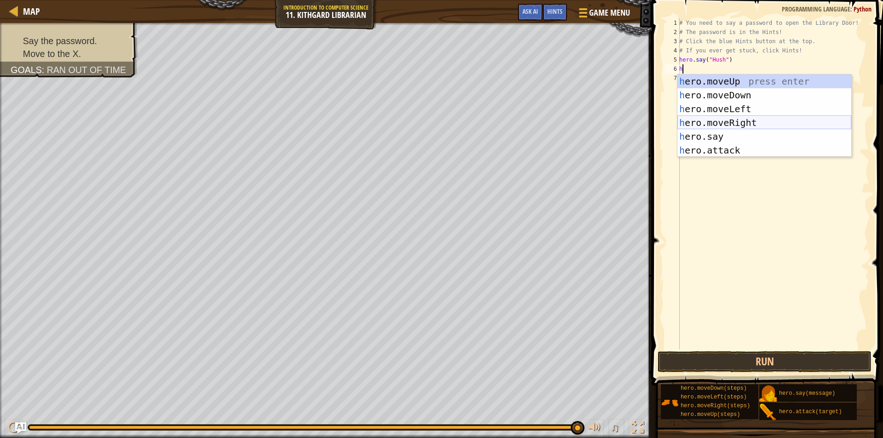
click at [721, 122] on div "h ero.moveUp press enter h ero.moveDown press enter h ero.moveLeft press enter …" at bounding box center [764, 129] width 174 height 110
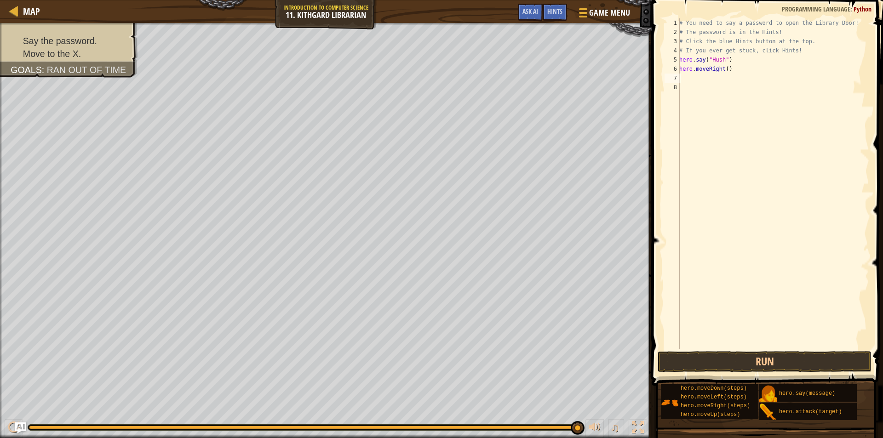
click at [723, 69] on div "# You need to say a password to open the Library Door! # The password is in the…" at bounding box center [773, 192] width 192 height 349
type textarea "hero.moveRight(2)"
click at [668, 357] on button "Run" at bounding box center [764, 361] width 214 height 21
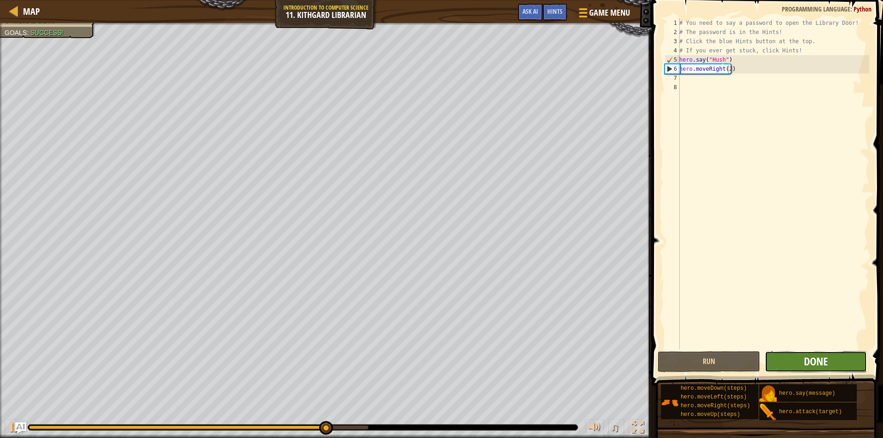
click at [810, 364] on span "Done" at bounding box center [816, 361] width 24 height 15
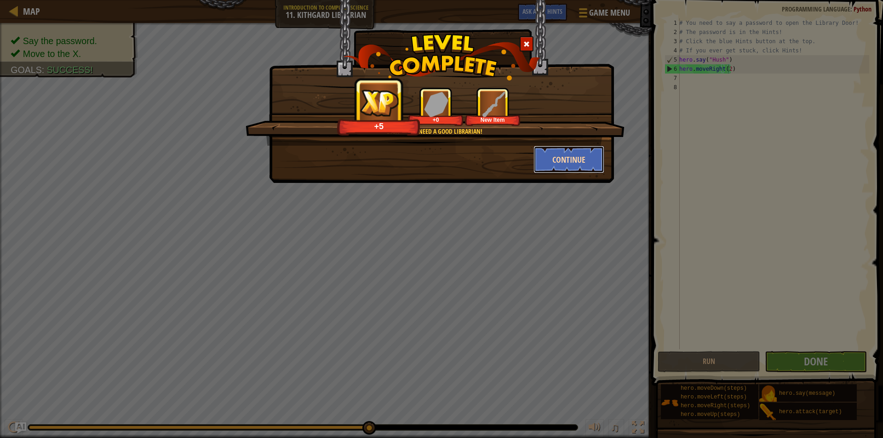
click at [588, 160] on button "Continue" at bounding box center [568, 160] width 71 height 28
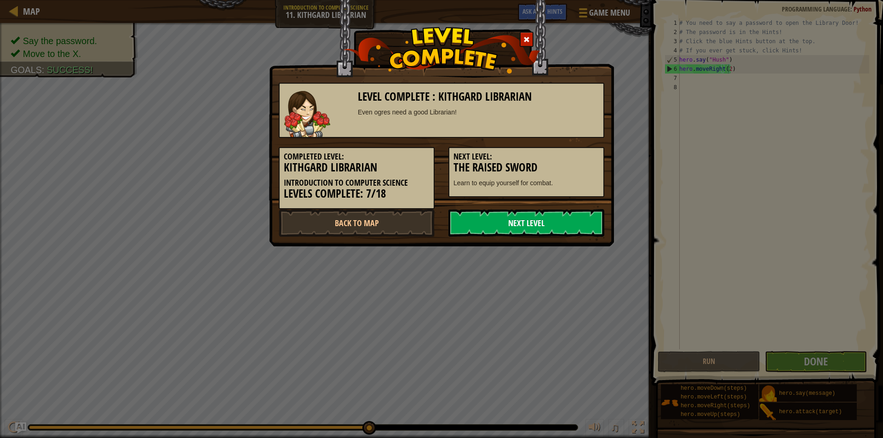
click at [515, 221] on link "Next Level" at bounding box center [526, 223] width 156 height 28
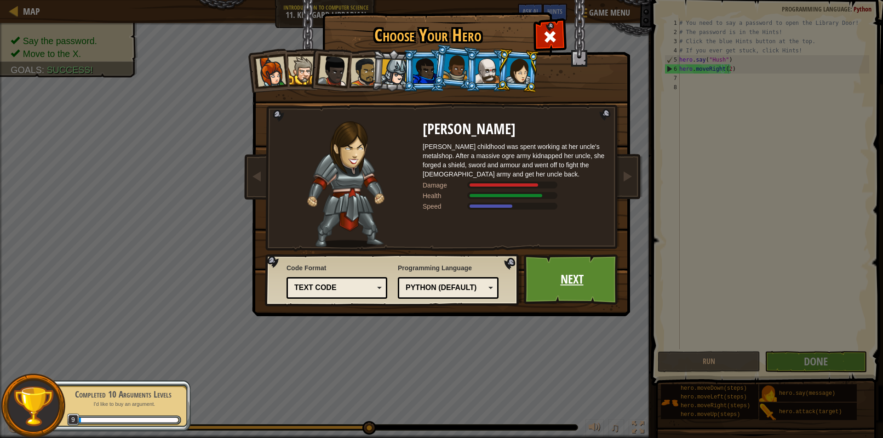
click at [573, 279] on link "Next" at bounding box center [572, 279] width 96 height 51
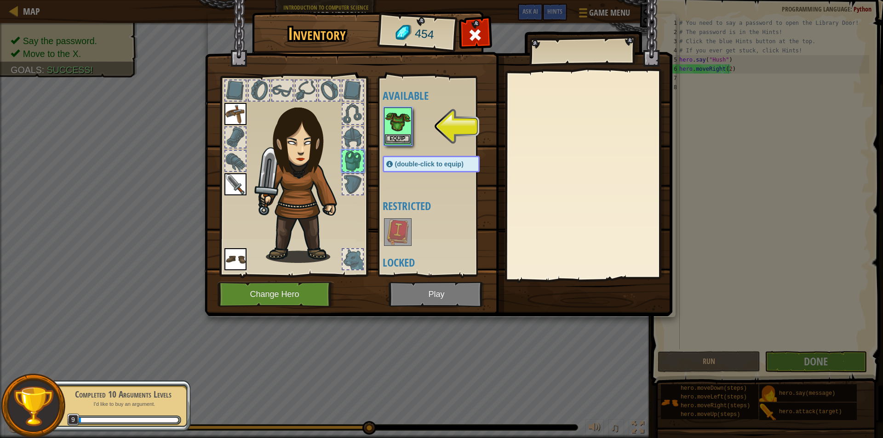
click at [404, 119] on img at bounding box center [398, 121] width 26 height 26
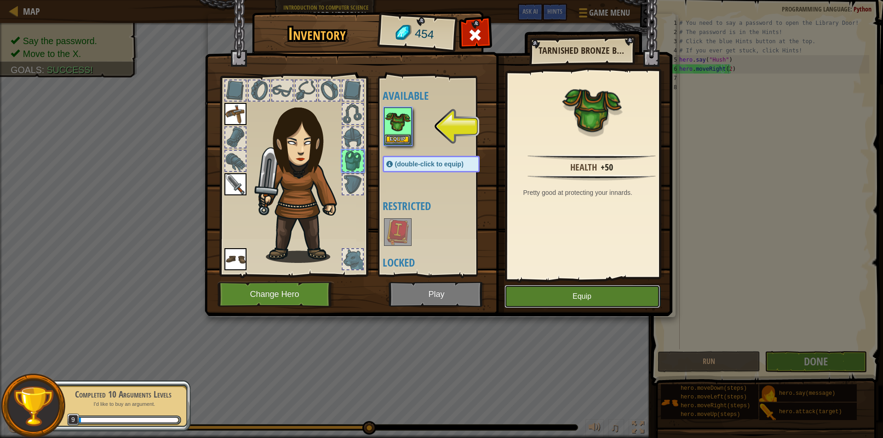
drag, startPoint x: 595, startPoint y: 298, endPoint x: 572, endPoint y: 291, distance: 24.3
click at [592, 297] on button "Equip" at bounding box center [581, 296] width 155 height 23
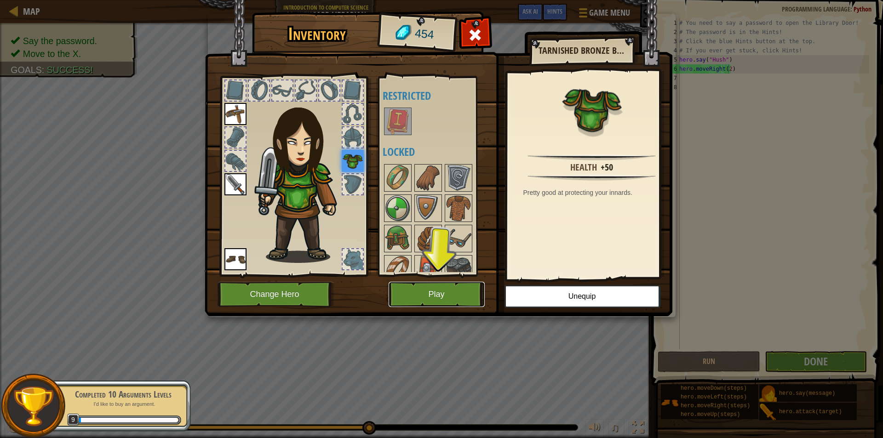
click at [441, 285] on button "Play" at bounding box center [436, 294] width 96 height 25
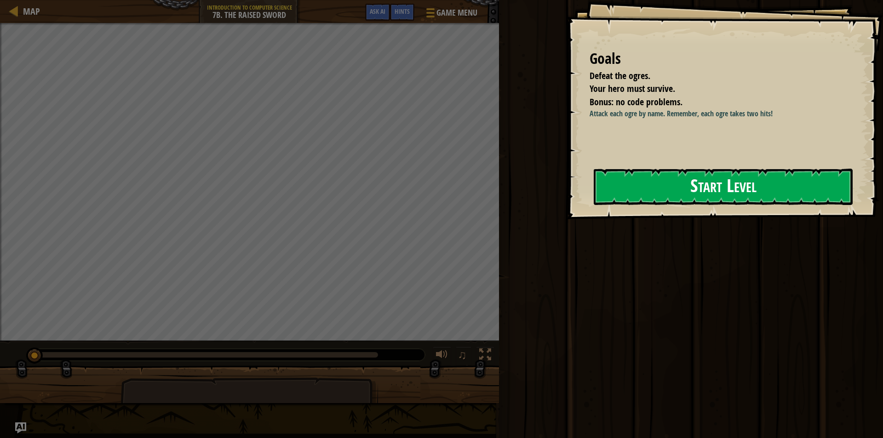
click at [800, 184] on button "Start Level" at bounding box center [723, 187] width 259 height 36
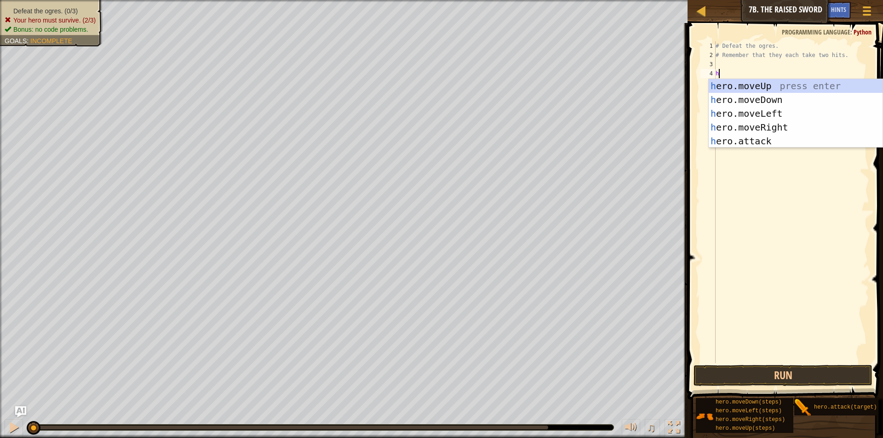
scroll to position [4, 0]
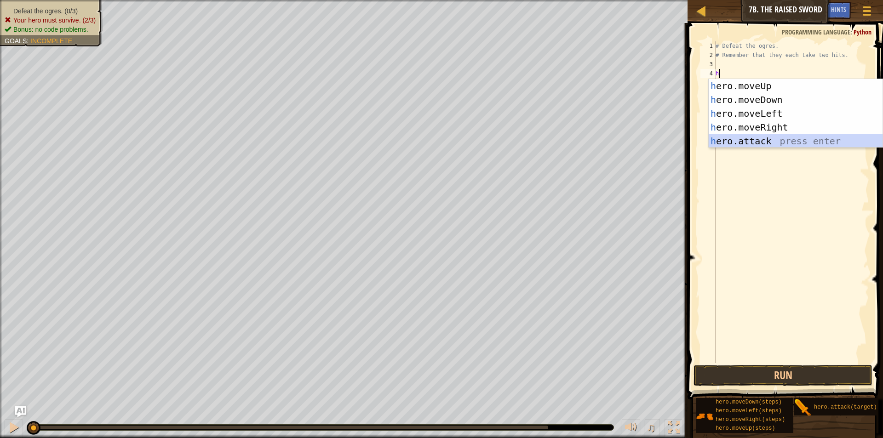
click at [773, 145] on div "h ero.moveUp press enter h ero.moveDown press enter h ero.moveLeft press enter …" at bounding box center [795, 127] width 174 height 97
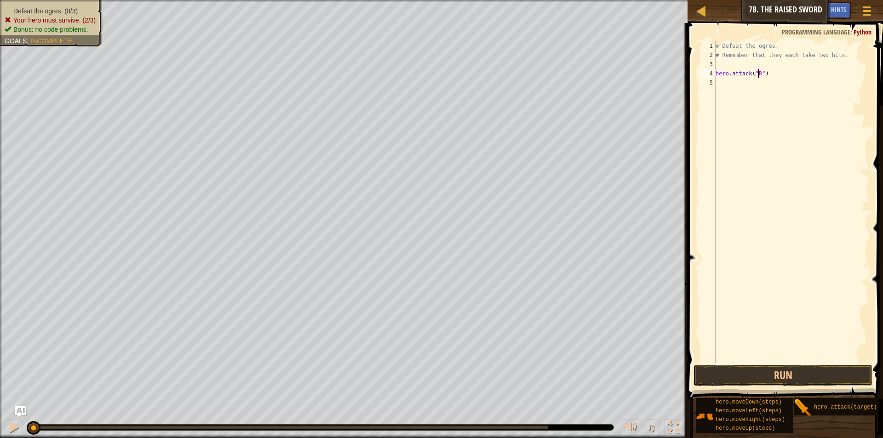
scroll to position [4, 4]
type textarea "hero.attack("Rig")"
click at [735, 80] on div "# Defeat the ogres. # Remember that they each take two hits. hero . attack ( "R…" at bounding box center [791, 211] width 155 height 340
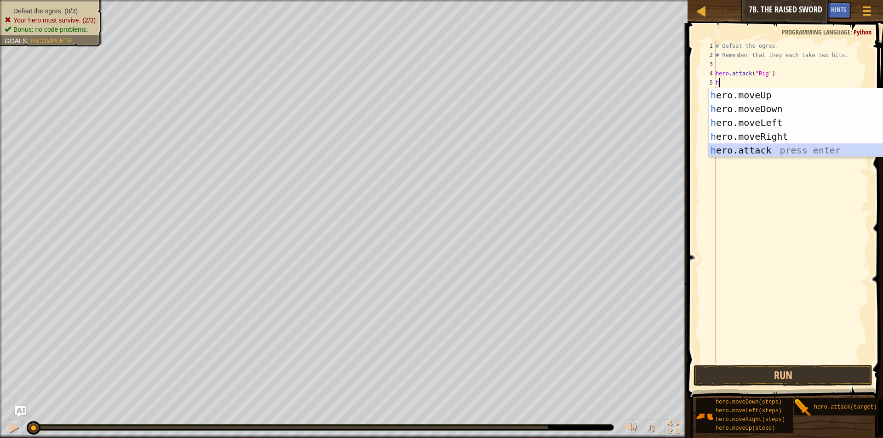
click at [776, 148] on div "h ero.moveUp press enter h ero.moveDown press enter h ero.moveLeft press enter …" at bounding box center [795, 136] width 174 height 97
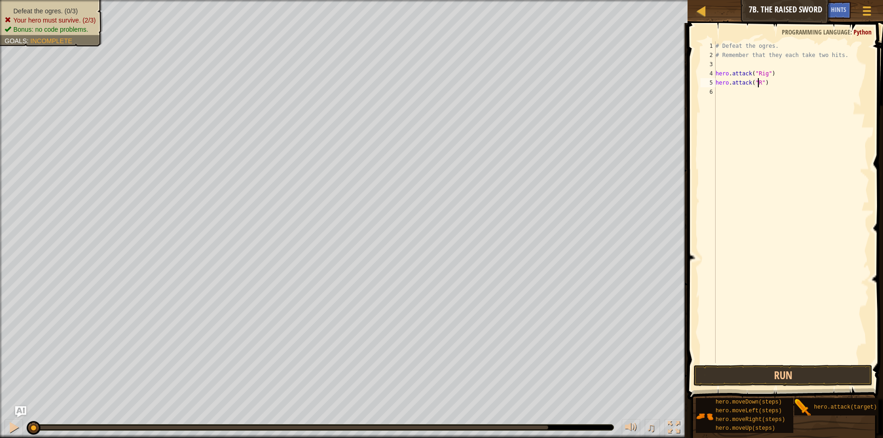
scroll to position [4, 4]
type textarea "hero.attack("Rig")"
click at [737, 94] on div "# Defeat the ogres. # Remember that they each take two hits. hero . attack ( "R…" at bounding box center [791, 211] width 155 height 340
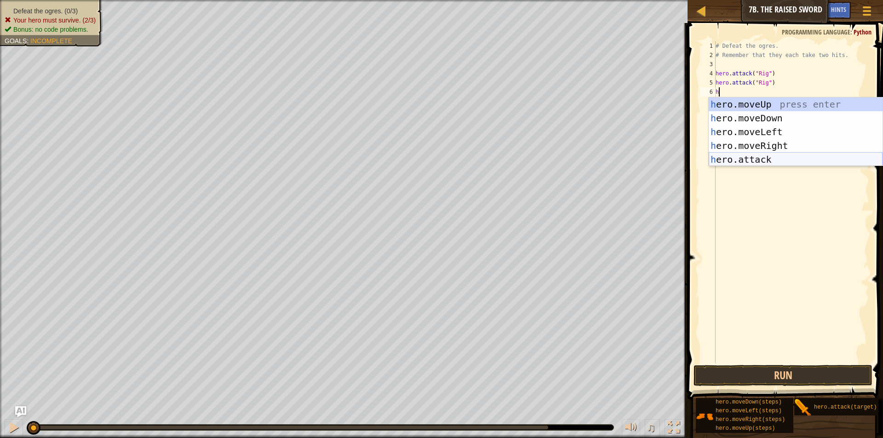
click at [743, 160] on div "h ero.moveUp press enter h ero.moveDown press enter h ero.moveLeft press enter …" at bounding box center [795, 145] width 174 height 97
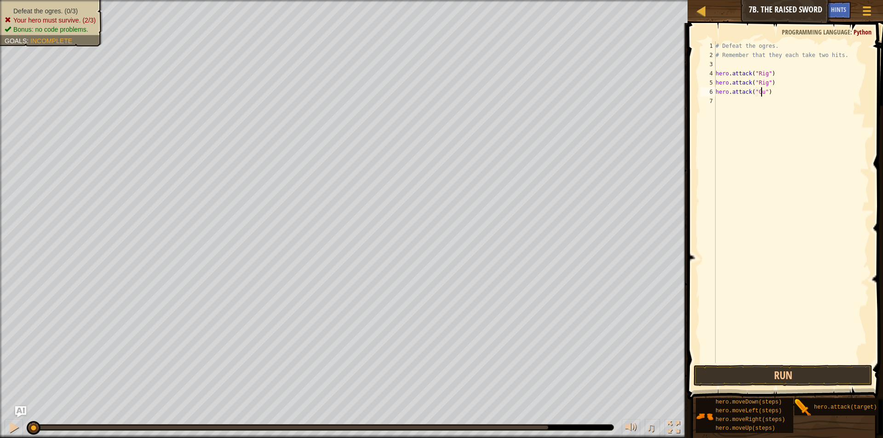
scroll to position [4, 4]
type textarea "hero.attack("Gurt")"
drag, startPoint x: 747, startPoint y: 98, endPoint x: 745, endPoint y: 104, distance: 6.1
click at [746, 100] on div "# Defeat the ogres. # Remember that they each take two hits. hero . attack ( "R…" at bounding box center [791, 211] width 155 height 340
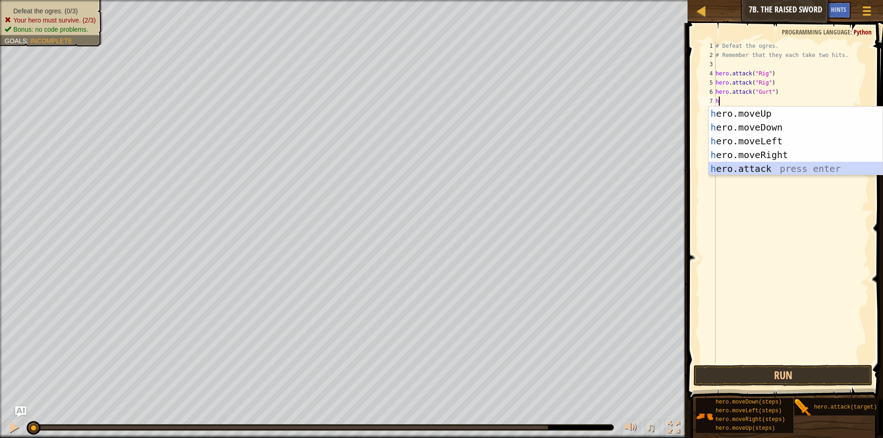
click at [732, 169] on div "h ero.moveUp press enter h ero.moveDown press enter h ero.moveLeft press enter …" at bounding box center [795, 155] width 174 height 97
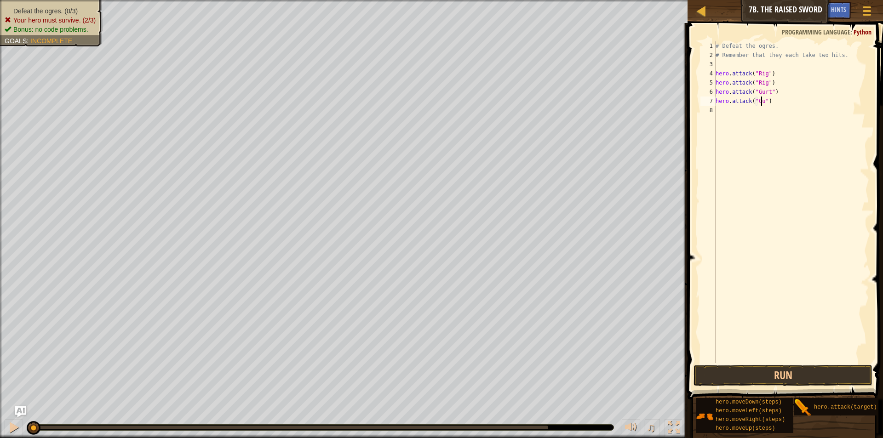
scroll to position [4, 4]
type textarea "hero.attack("Gurt")"
click at [741, 117] on div "# Defeat the ogres. # Remember that they each take two hits. hero . attack ( "R…" at bounding box center [791, 211] width 155 height 340
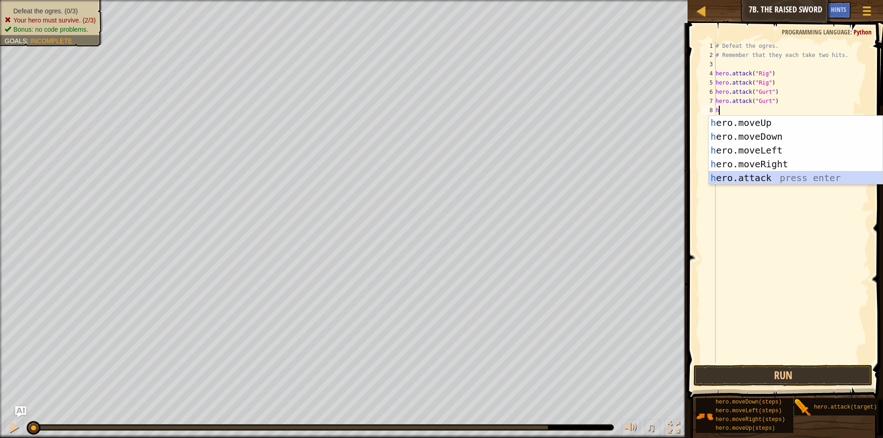
click at [747, 173] on div "h ero.moveUp press enter h ero.moveDown press enter h ero.moveLeft press enter …" at bounding box center [795, 164] width 174 height 97
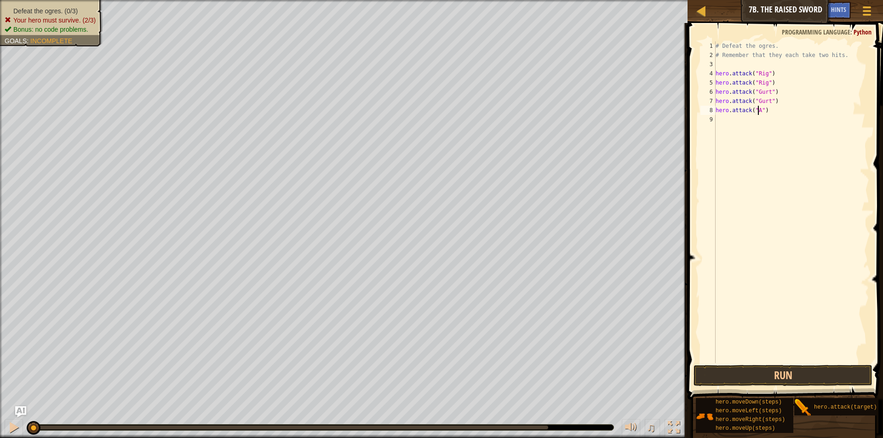
scroll to position [4, 4]
type textarea "hero.attack("Ack")"
click at [745, 122] on div "# Defeat the ogres. # Remember that they each take two hits. hero . attack ( "R…" at bounding box center [791, 211] width 155 height 340
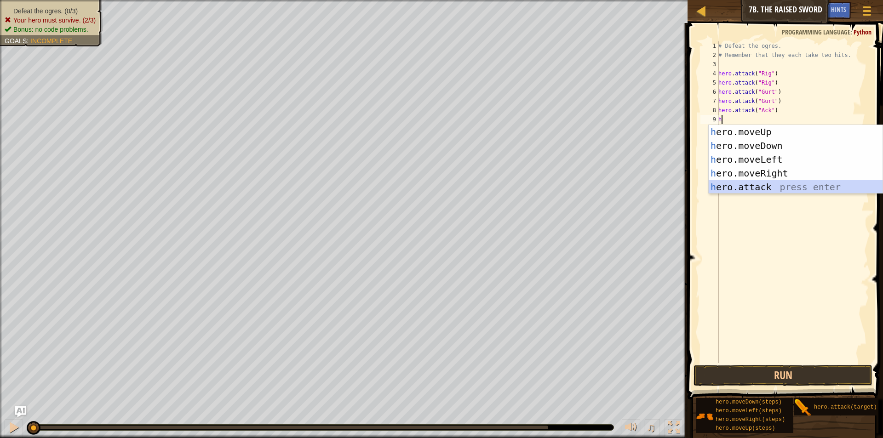
click at [746, 189] on div "h ero.moveUp press enter h ero.moveDown press enter h ero.moveLeft press enter …" at bounding box center [795, 173] width 174 height 97
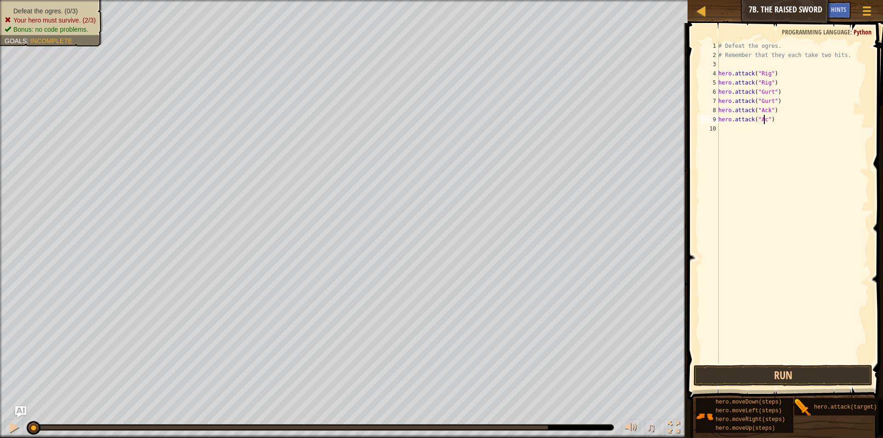
scroll to position [4, 4]
type textarea "hero.attack("Ack")"
click at [774, 369] on button "Run" at bounding box center [782, 375] width 179 height 21
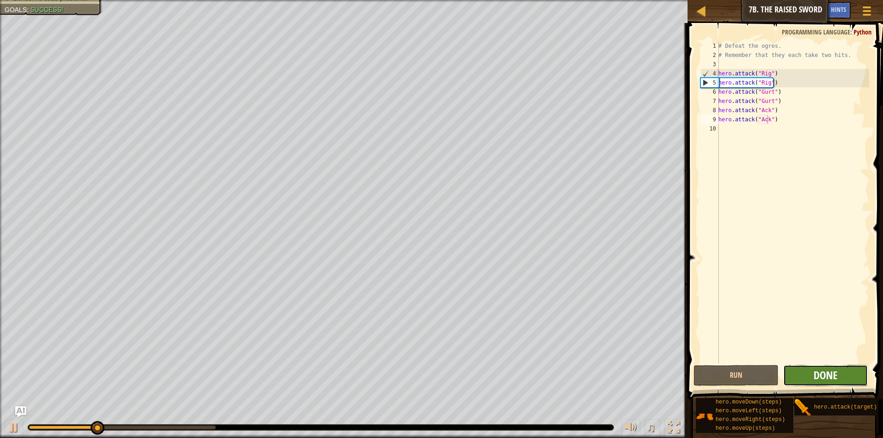
click at [824, 381] on span "Done" at bounding box center [825, 375] width 24 height 15
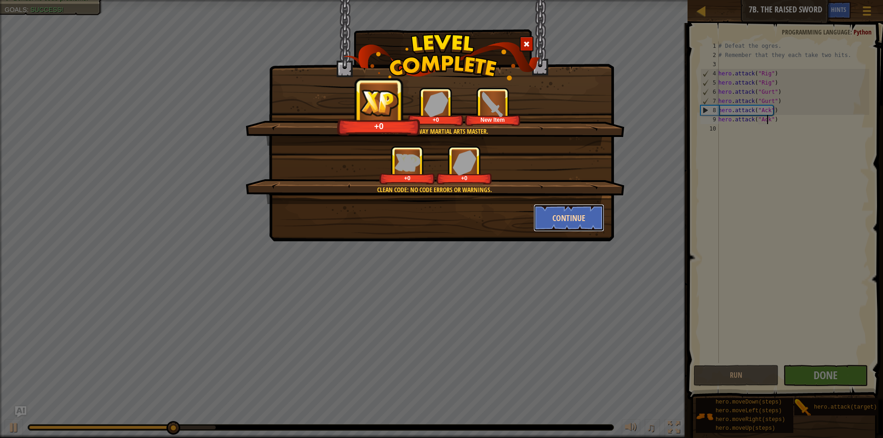
click at [554, 211] on button "Continue" at bounding box center [568, 218] width 71 height 28
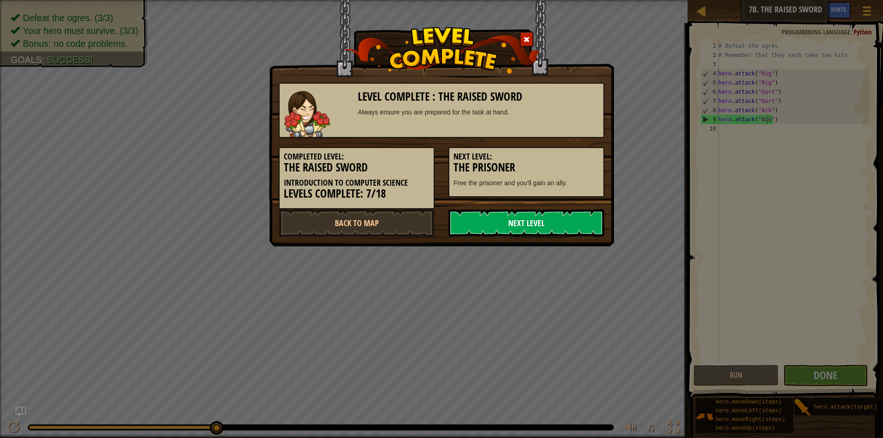
click at [513, 226] on link "Next Level" at bounding box center [526, 223] width 156 height 28
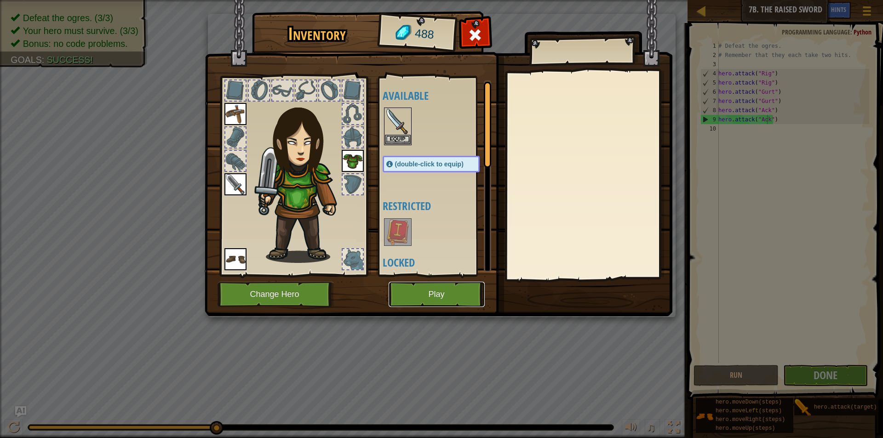
click at [457, 296] on button "Play" at bounding box center [436, 294] width 96 height 25
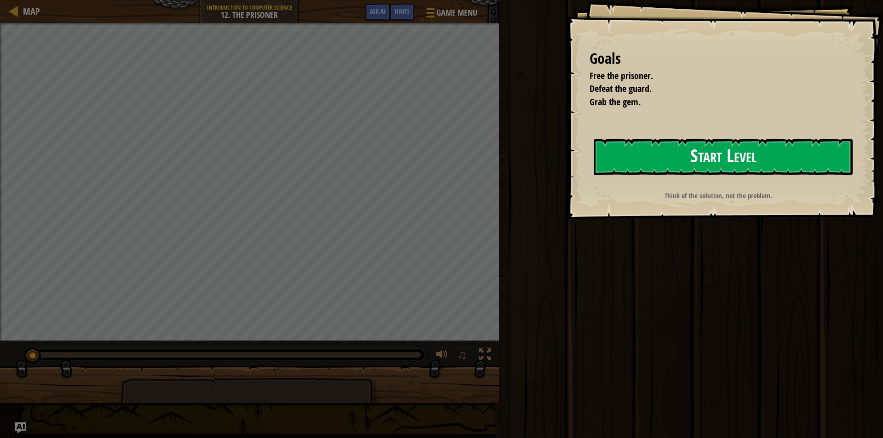
click at [755, 163] on button "Start Level" at bounding box center [723, 157] width 259 height 36
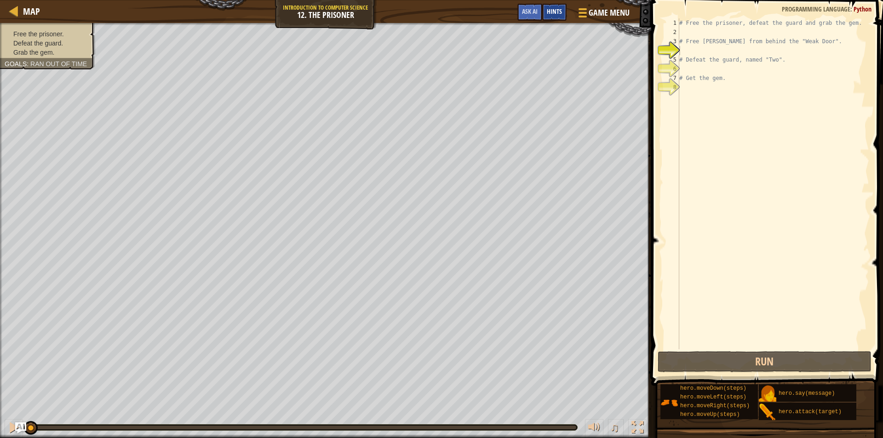
click at [554, 14] on span "Hints" at bounding box center [554, 11] width 15 height 9
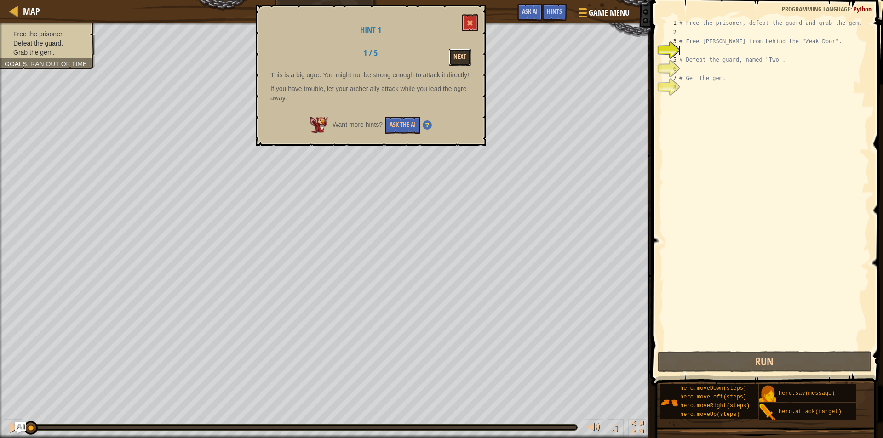
click at [467, 56] on button "Next" at bounding box center [460, 57] width 22 height 17
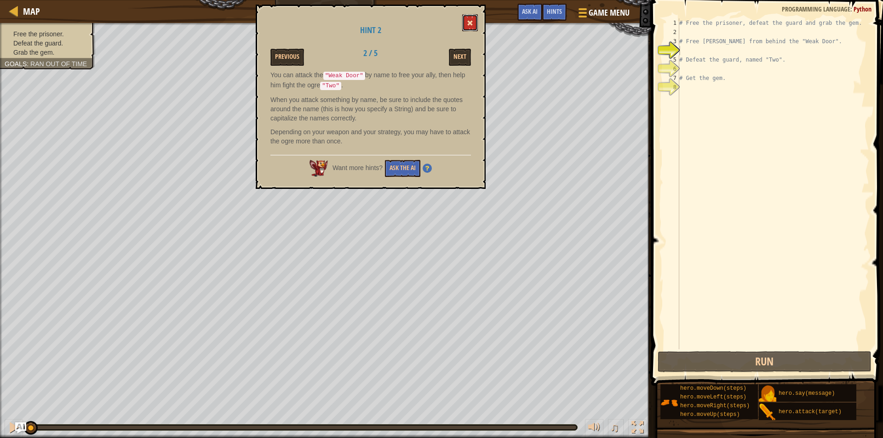
click at [471, 20] on button at bounding box center [470, 22] width 16 height 17
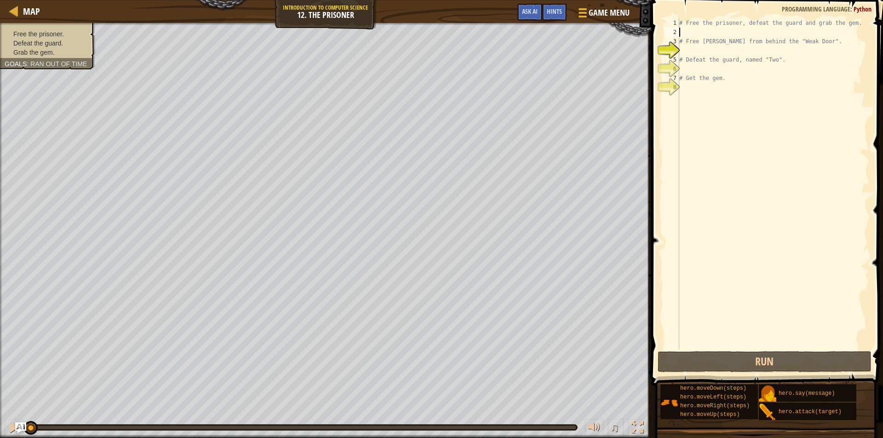
click at [680, 32] on div "# Free the prisoner, defeat the guard and grab the gem. # Free Patrick from beh…" at bounding box center [773, 192] width 192 height 349
type textarea "h"
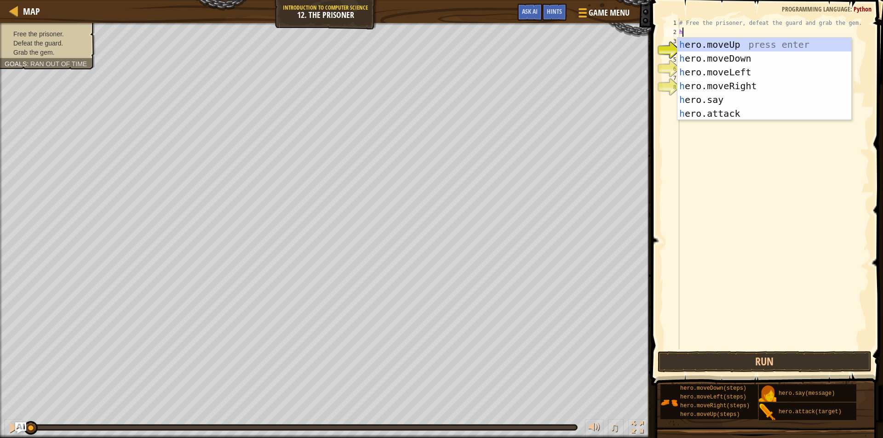
scroll to position [4, 0]
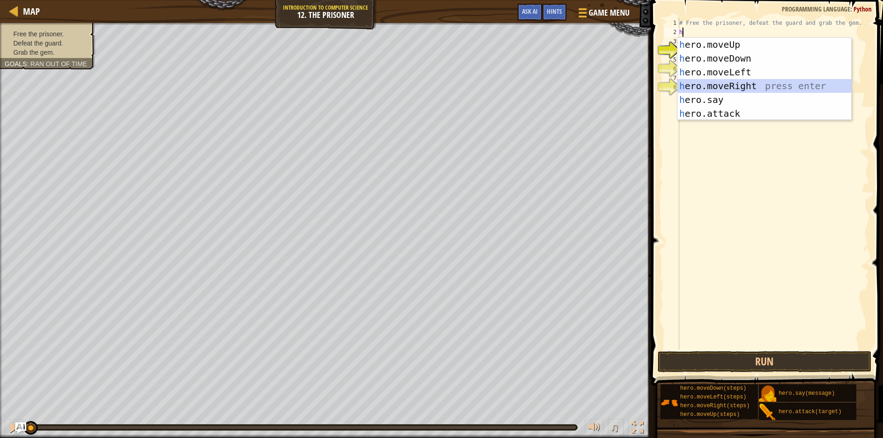
click at [744, 86] on div "h ero.moveUp press enter h ero.moveDown press enter h ero.moveLeft press enter …" at bounding box center [764, 93] width 174 height 110
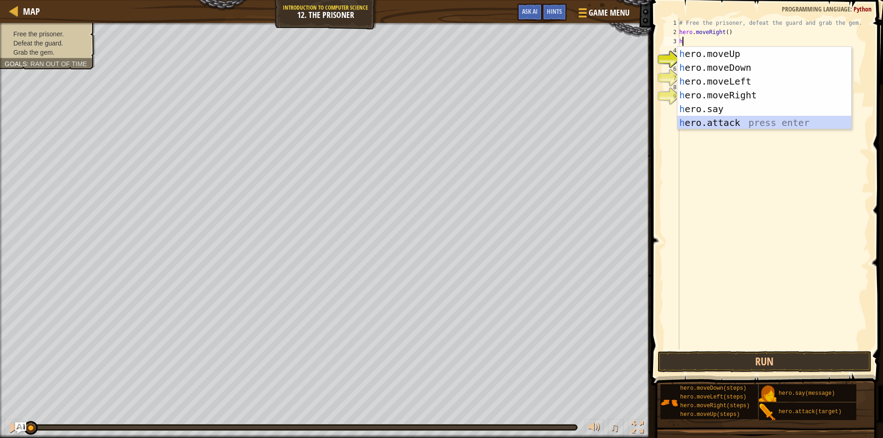
click at [725, 123] on div "h ero.moveUp press enter h ero.moveDown press enter h ero.moveLeft press enter …" at bounding box center [764, 102] width 174 height 110
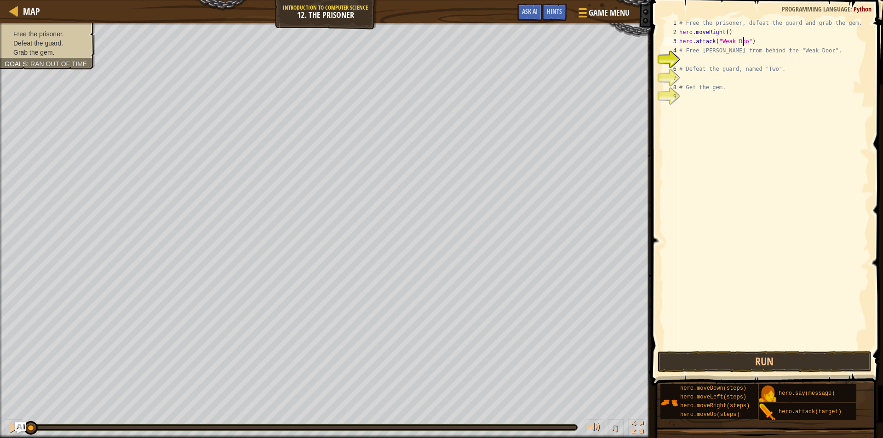
scroll to position [4, 6]
click at [759, 361] on button "Run" at bounding box center [764, 361] width 214 height 21
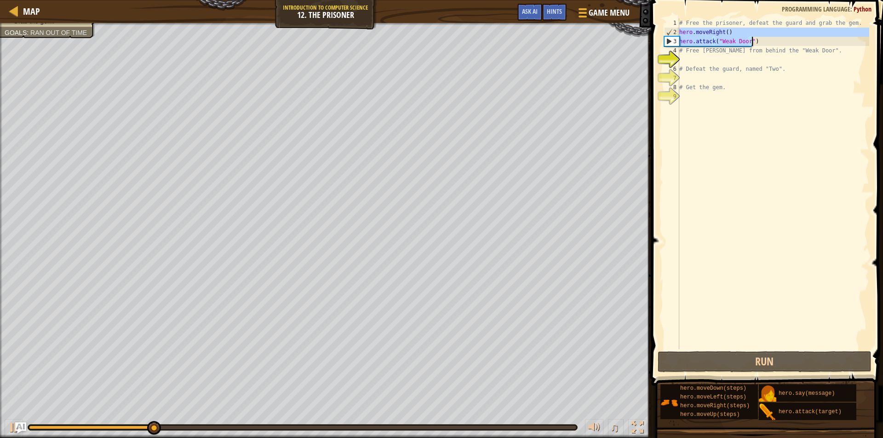
drag, startPoint x: 679, startPoint y: 32, endPoint x: 757, endPoint y: 41, distance: 78.2
click at [757, 41] on div "# Free the prisoner, defeat the guard and grab the gem. hero . moveRight ( ) he…" at bounding box center [773, 192] width 192 height 349
type textarea "hero.moveRight() hero.attack("Weak Door")"
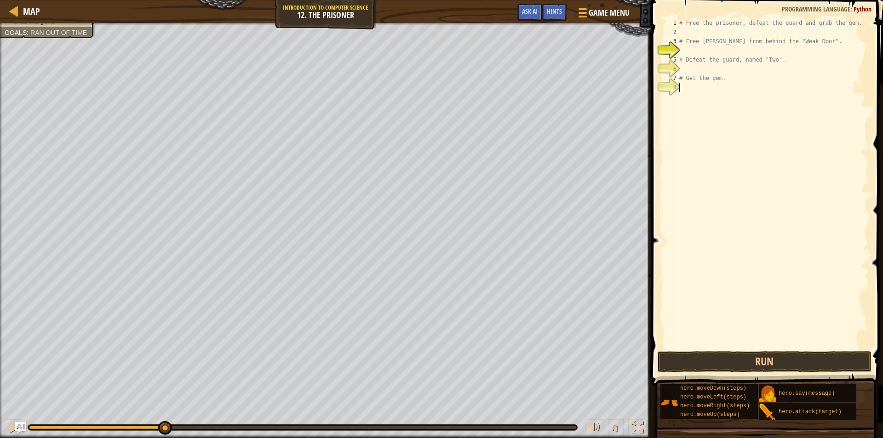
click at [707, 95] on div "# Free the prisoner, defeat the guard and grab the gem. # Free Patrick from beh…" at bounding box center [773, 192] width 192 height 349
type textarea "h"
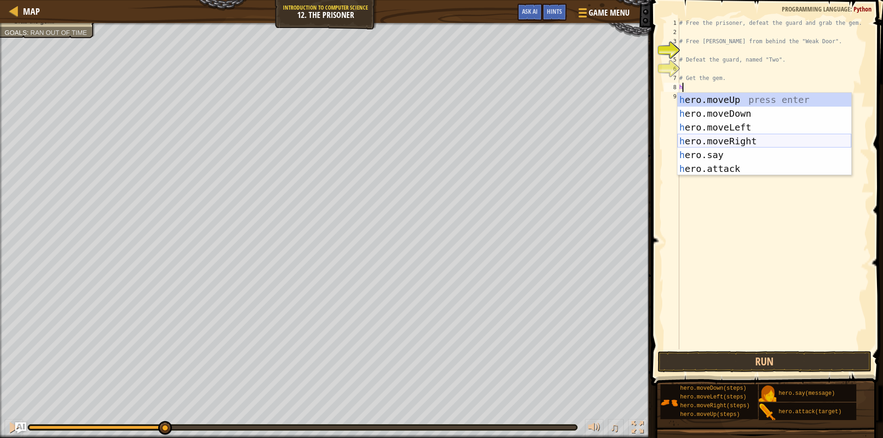
click at [726, 138] on div "h ero.moveUp press enter h ero.moveDown press enter h ero.moveLeft press enter …" at bounding box center [764, 148] width 174 height 110
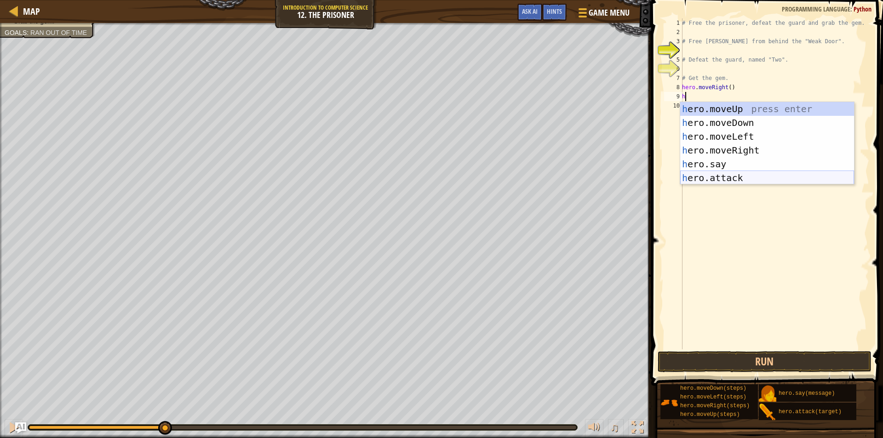
click at [714, 173] on div "h ero.moveUp press enter h ero.moveDown press enter h ero.moveLeft press enter …" at bounding box center [767, 157] width 174 height 110
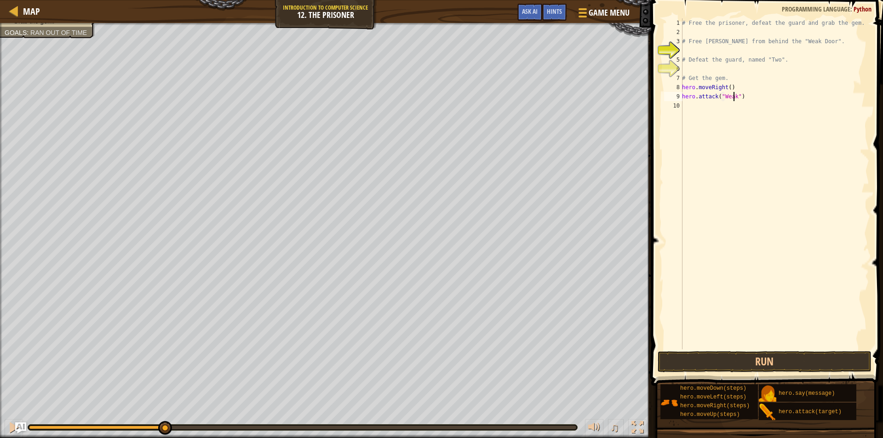
scroll to position [4, 4]
type textarea "hero.attack("Weak Door")"
click at [719, 109] on div "# Free the prisoner, defeat the guard and grab the gem. # Free Patrick from beh…" at bounding box center [774, 192] width 189 height 349
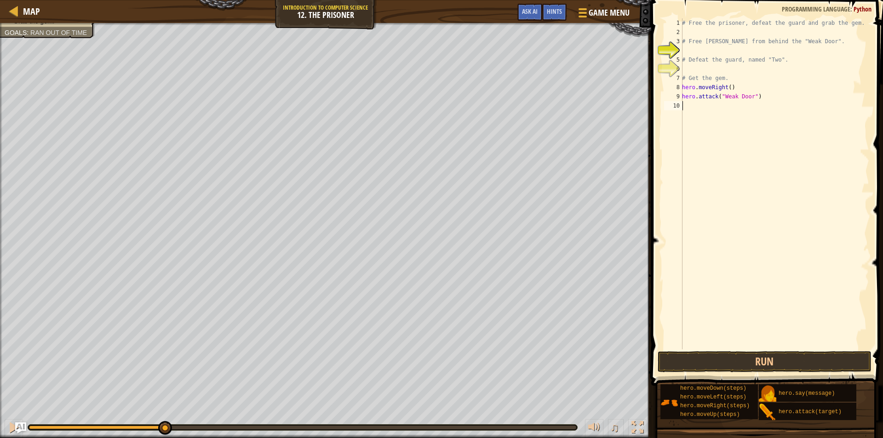
type textarea "h"
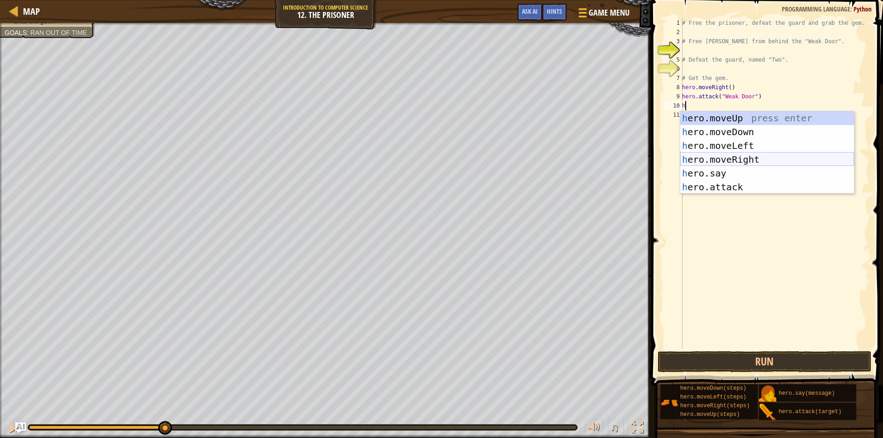
click at [734, 156] on div "h ero.moveUp press enter h ero.moveDown press enter h ero.moveLeft press enter …" at bounding box center [767, 166] width 174 height 110
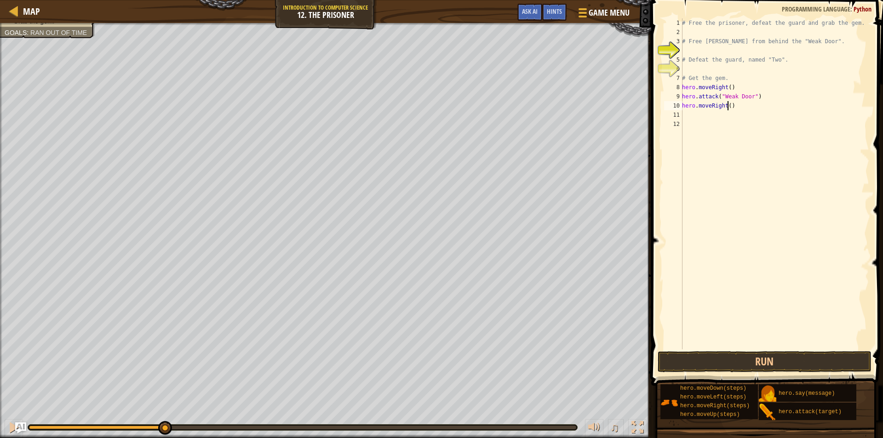
click at [726, 105] on div "# Free the prisoner, defeat the guard and grab the gem. # Free Patrick from beh…" at bounding box center [774, 192] width 189 height 349
type textarea "hero.moveRight(3)"
click at [708, 113] on div "# Free the prisoner, defeat the guard and grab the gem. # Free Patrick from beh…" at bounding box center [774, 192] width 189 height 349
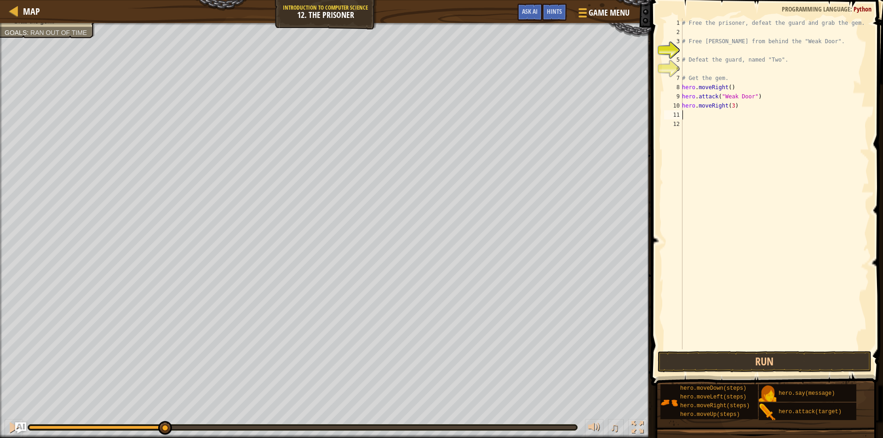
type textarea "h"
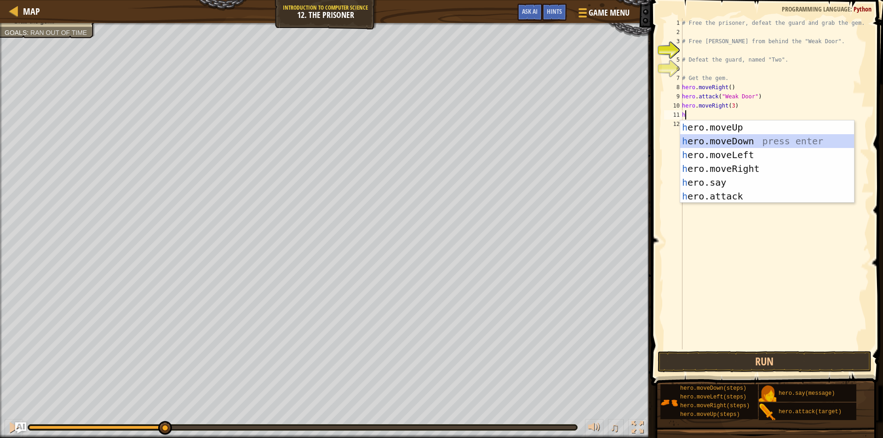
click at [730, 139] on div "h ero.moveUp press enter h ero.moveDown press enter h ero.moveLeft press enter …" at bounding box center [767, 175] width 174 height 110
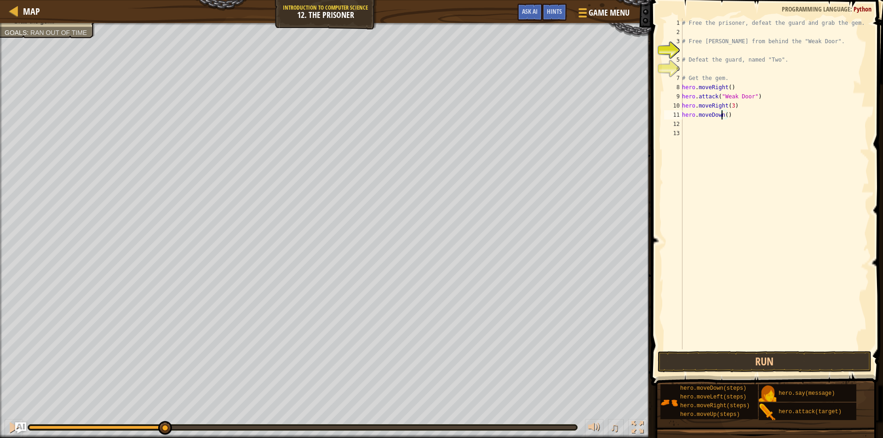
click at [722, 114] on div "# Free the prisoner, defeat the guard and grab the gem. # Free Patrick from beh…" at bounding box center [774, 192] width 189 height 349
click at [725, 115] on div "# Free the prisoner, defeat the guard and grab the gem. # Free Patrick from beh…" at bounding box center [774, 192] width 189 height 349
type textarea "hero.moveDown(3)"
click at [714, 126] on div "# Free the prisoner, defeat the guard and grab the gem. # Free Patrick from beh…" at bounding box center [774, 192] width 189 height 349
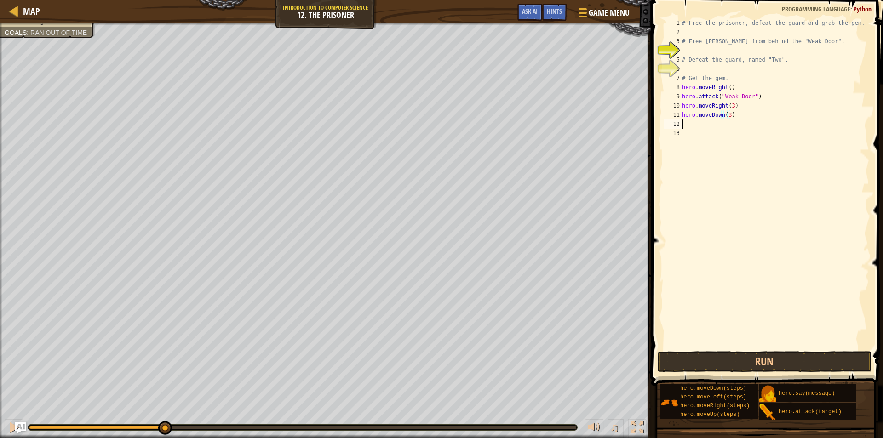
scroll to position [4, 0]
type textarea "h"
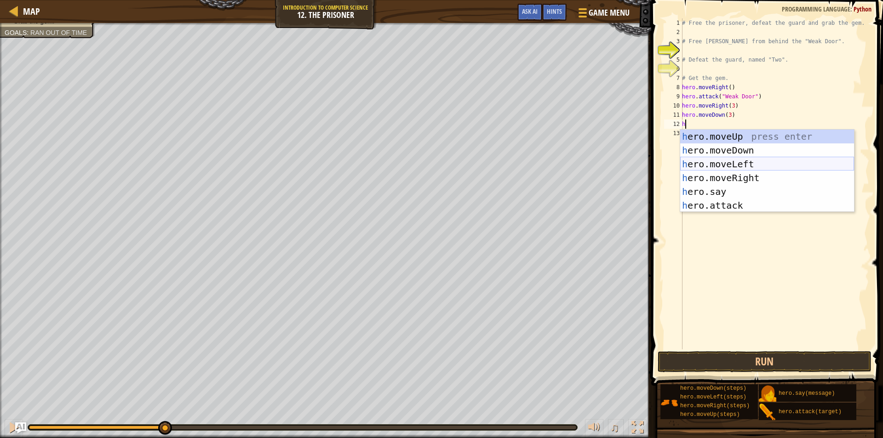
click at [714, 164] on div "h ero.moveUp press enter h ero.moveDown press enter h ero.moveLeft press enter …" at bounding box center [767, 185] width 174 height 110
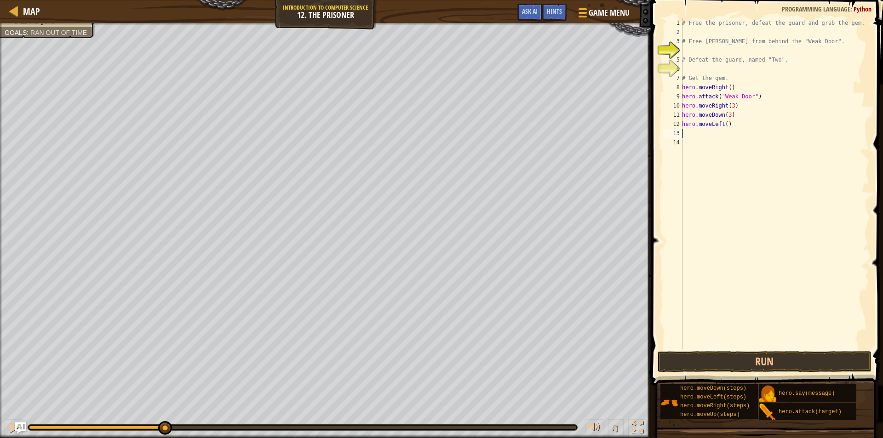
click at [724, 122] on div "# Free the prisoner, defeat the guard and grab the gem. # Free Patrick from beh…" at bounding box center [774, 192] width 189 height 349
type textarea "hero.moveLeft(2)"
click at [695, 137] on div "# Free the prisoner, defeat the guard and grab the gem. # Free Patrick from beh…" at bounding box center [774, 192] width 189 height 349
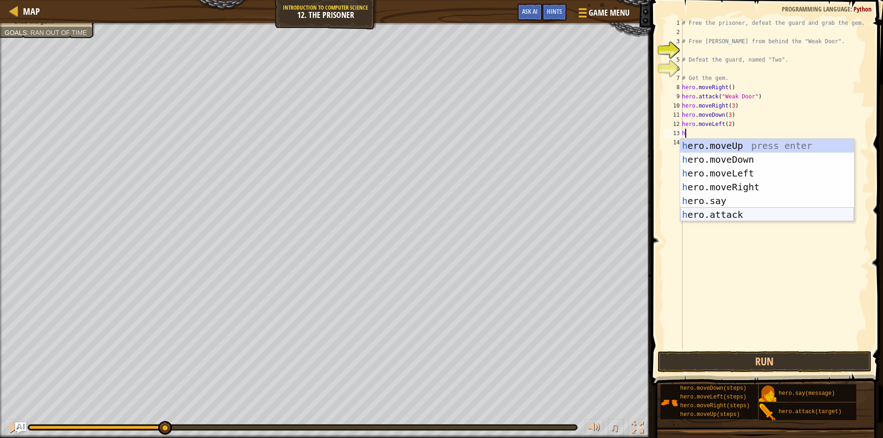
click at [717, 213] on div "h ero.moveUp press enter h ero.moveDown press enter h ero.moveLeft press enter …" at bounding box center [767, 194] width 174 height 110
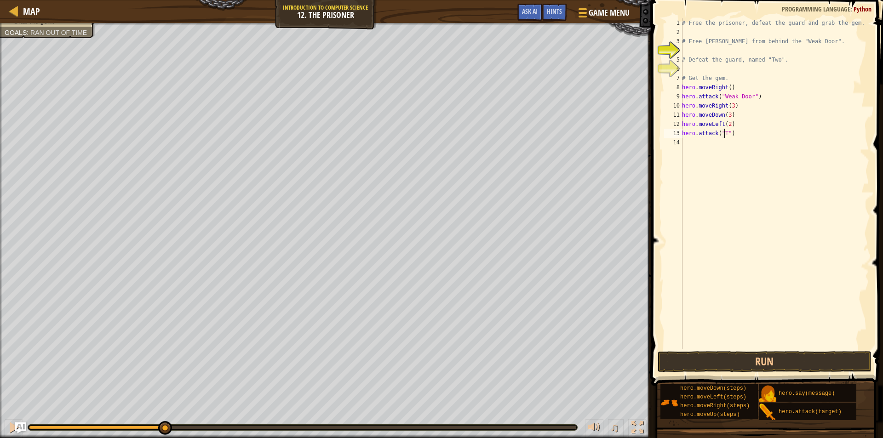
scroll to position [4, 4]
type textarea "hero.attack("Two")"
click at [716, 143] on div "# Free the prisoner, defeat the guard and grab the gem. # Free Patrick from beh…" at bounding box center [774, 192] width 189 height 349
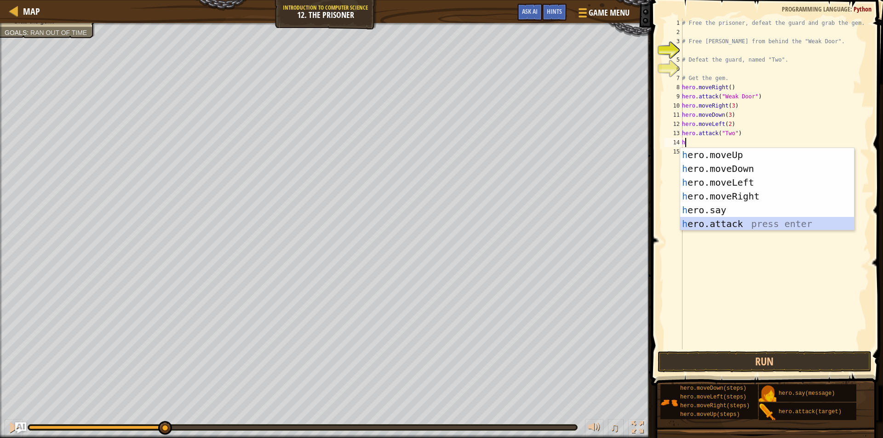
click at [720, 220] on div "h ero.moveUp press enter h ero.moveDown press enter h ero.moveLeft press enter …" at bounding box center [767, 203] width 174 height 110
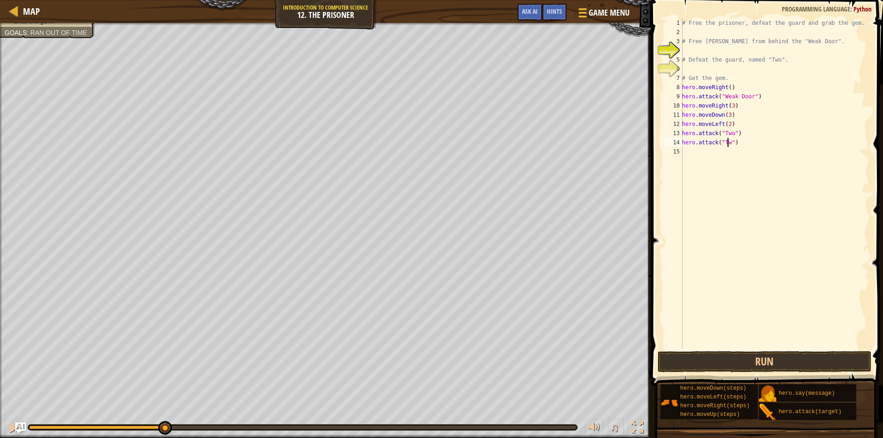
scroll to position [4, 4]
type textarea "hero.attack("Two")"
click at [700, 158] on div "# Free the prisoner, defeat the guard and grab the gem. # Free Patrick from beh…" at bounding box center [774, 192] width 189 height 349
type textarea "h"
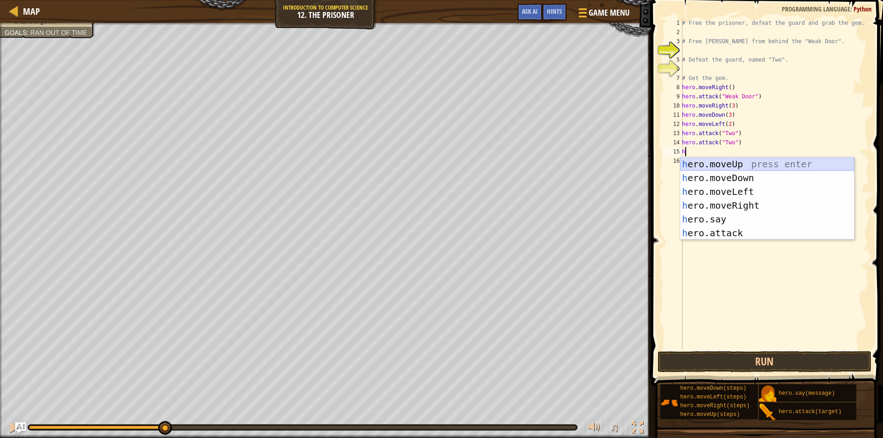
click at [723, 162] on div "h ero.moveUp press enter h ero.moveDown press enter h ero.moveLeft press enter …" at bounding box center [767, 212] width 174 height 110
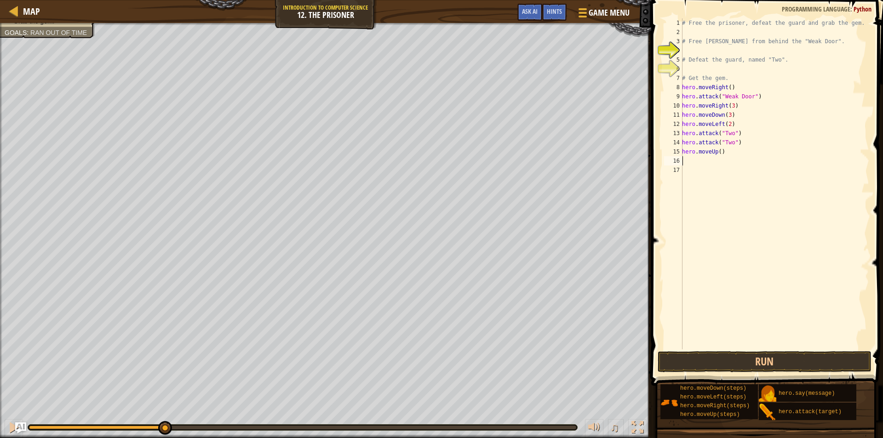
click at [717, 152] on div "# Free the prisoner, defeat the guard and grab the gem. # Free Patrick from beh…" at bounding box center [774, 192] width 189 height 349
type textarea "hero.moveUp()"
click at [699, 162] on div "# Free the prisoner, defeat the guard and grab the gem. # Free Patrick from beh…" at bounding box center [774, 192] width 189 height 349
type textarea "h"
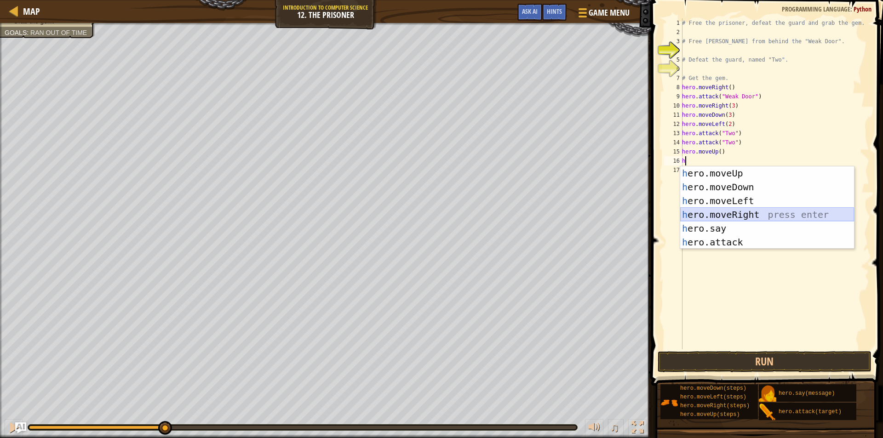
click at [723, 214] on div "h ero.moveUp press enter h ero.moveDown press enter h ero.moveLeft press enter …" at bounding box center [767, 221] width 174 height 110
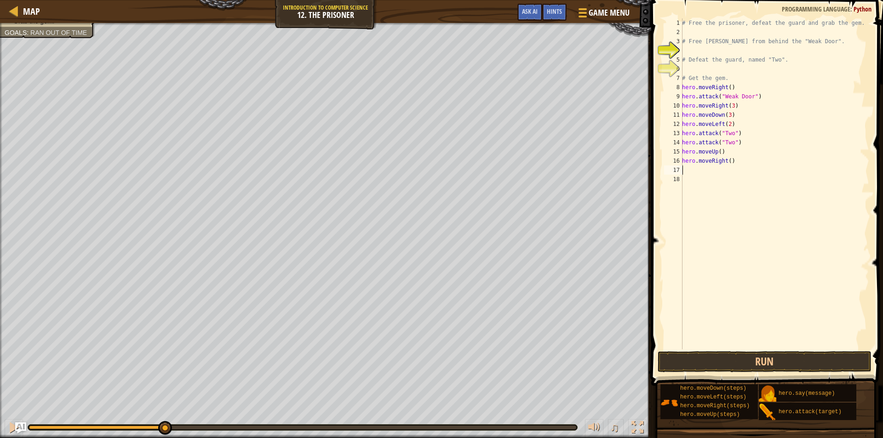
type textarea "h"
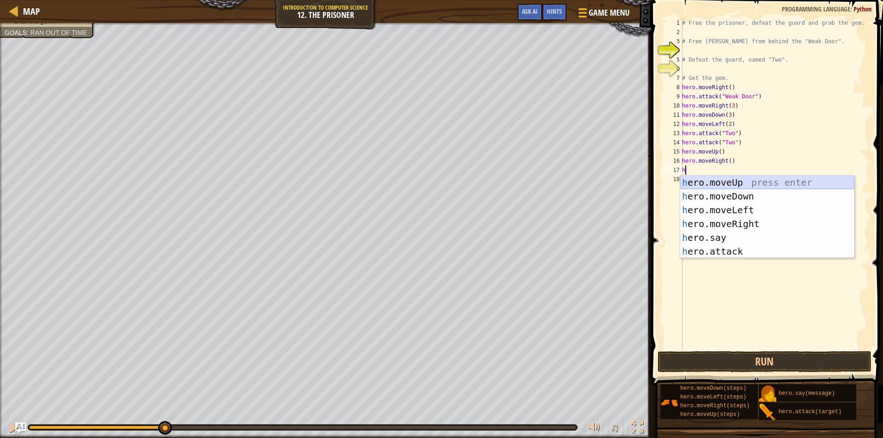
click at [727, 185] on div "h ero.moveUp press enter h ero.moveDown press enter h ero.moveLeft press enter …" at bounding box center [767, 231] width 174 height 110
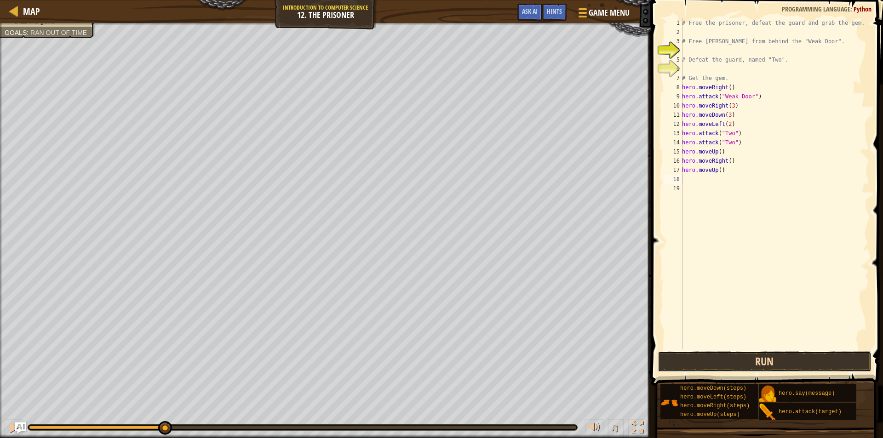
click at [746, 362] on button "Run" at bounding box center [764, 361] width 214 height 21
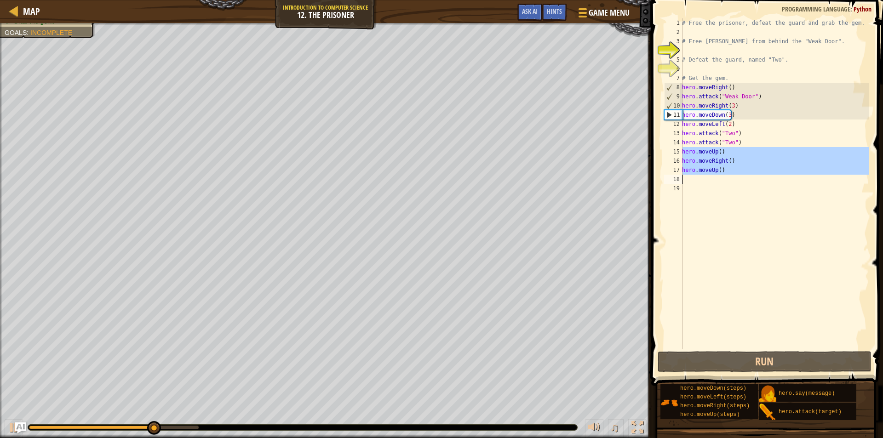
drag, startPoint x: 683, startPoint y: 151, endPoint x: 733, endPoint y: 180, distance: 58.1
click at [733, 180] on div "# Free the prisoner, defeat the guard and grab the gem. # Free Patrick from beh…" at bounding box center [774, 192] width 189 height 349
type textarea "hero.moveUp()"
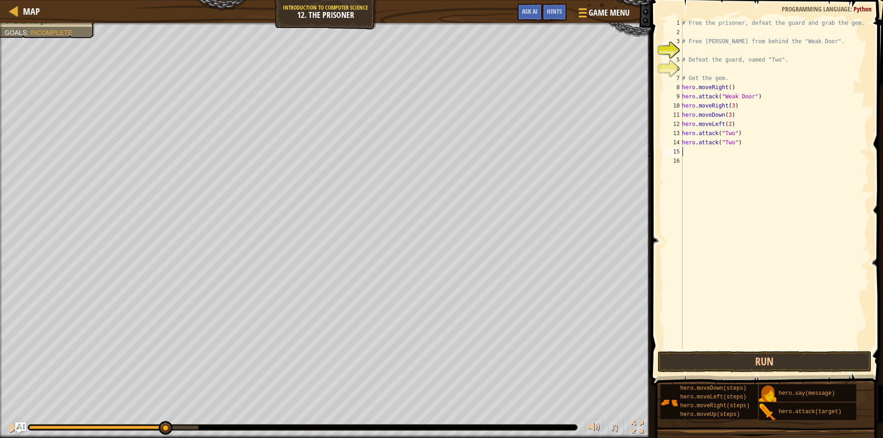
click at [694, 150] on div "# Free the prisoner, defeat the guard and grab the gem. # Free Patrick from beh…" at bounding box center [774, 192] width 189 height 349
type textarea "h"
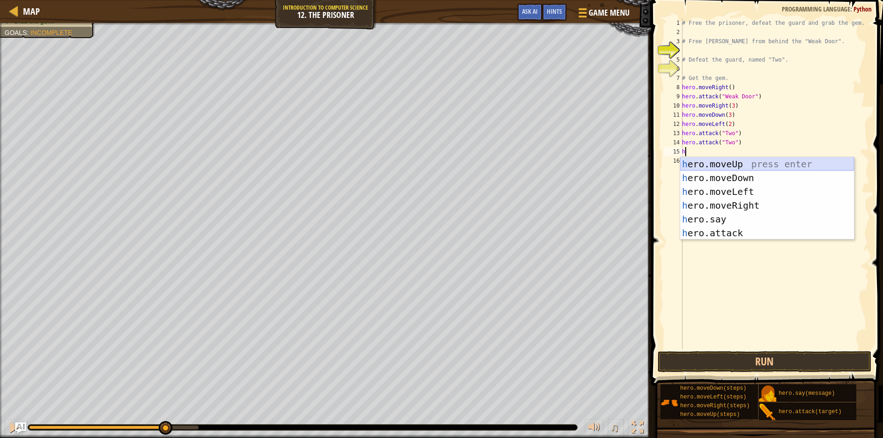
click at [743, 162] on div "h ero.moveUp press enter h ero.moveDown press enter h ero.moveLeft press enter …" at bounding box center [767, 212] width 174 height 110
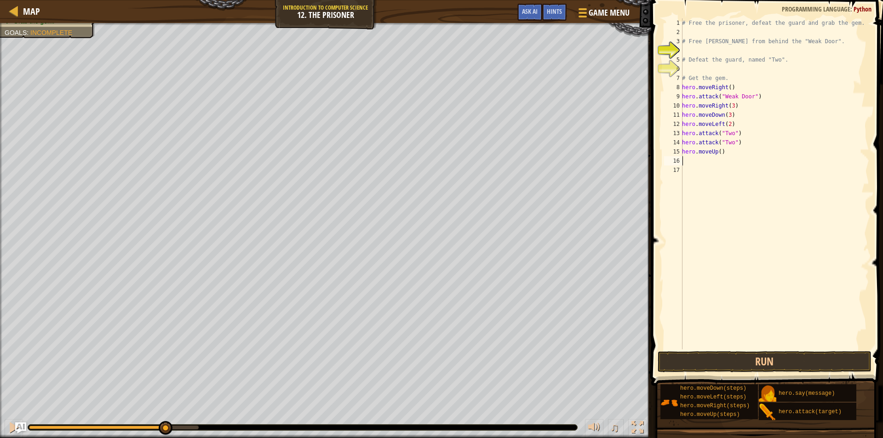
type textarea "h"
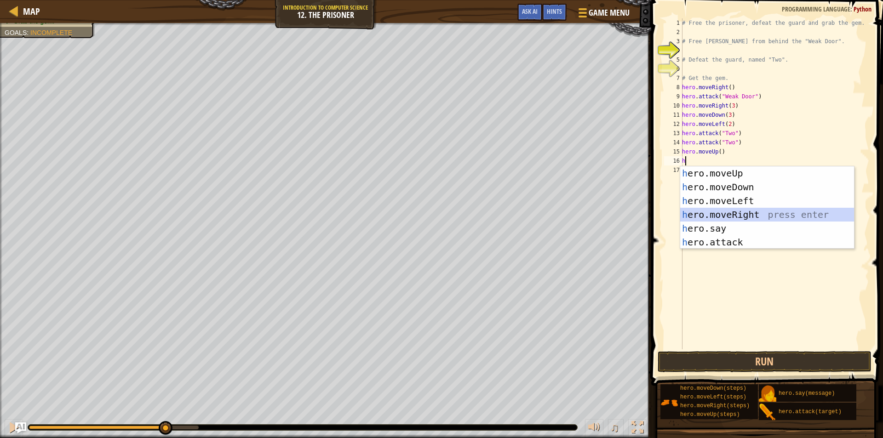
click at [725, 214] on div "h ero.moveUp press enter h ero.moveDown press enter h ero.moveLeft press enter …" at bounding box center [767, 221] width 174 height 110
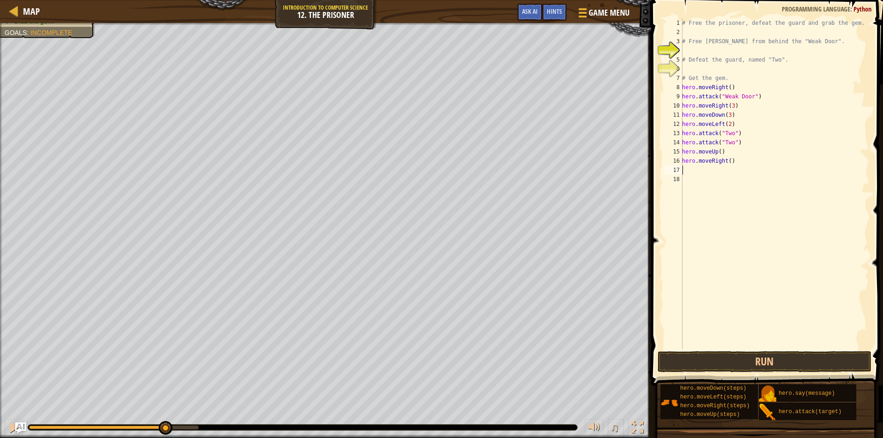
type textarea "h"
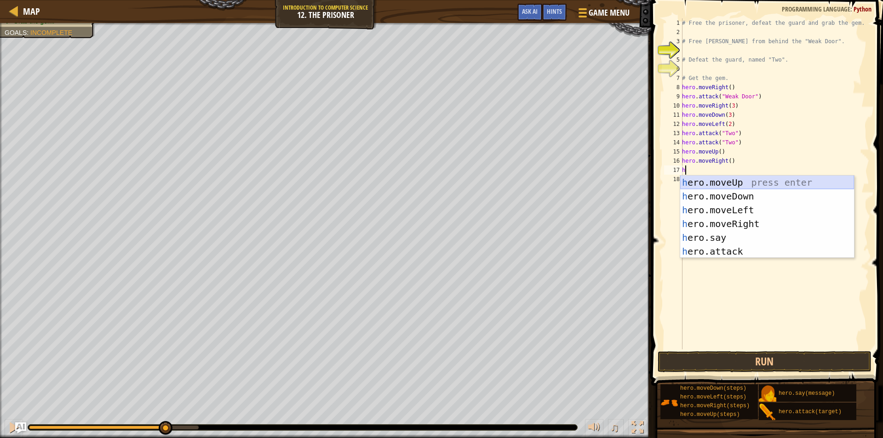
click at [730, 178] on div "h ero.moveUp press enter h ero.moveDown press enter h ero.moveLeft press enter …" at bounding box center [767, 231] width 174 height 110
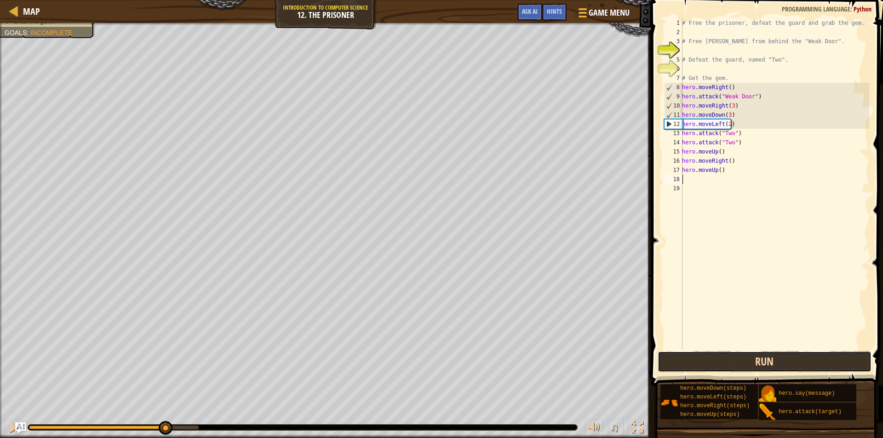
click at [731, 362] on button "Run" at bounding box center [764, 361] width 214 height 21
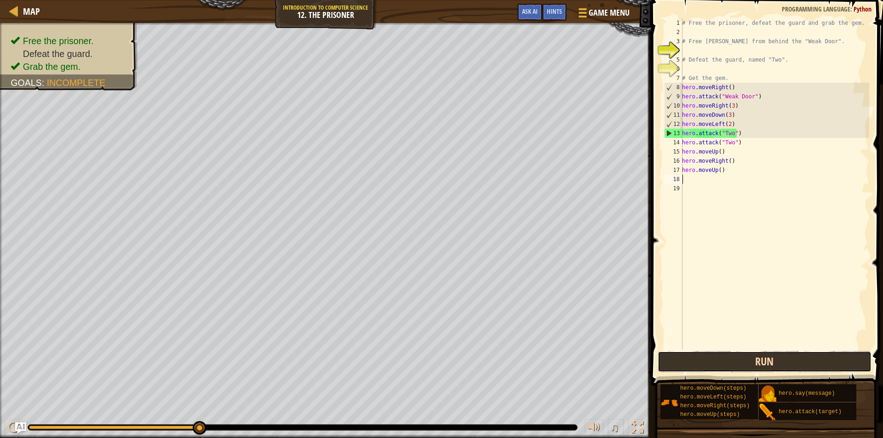
click at [780, 357] on button "Run" at bounding box center [764, 361] width 214 height 21
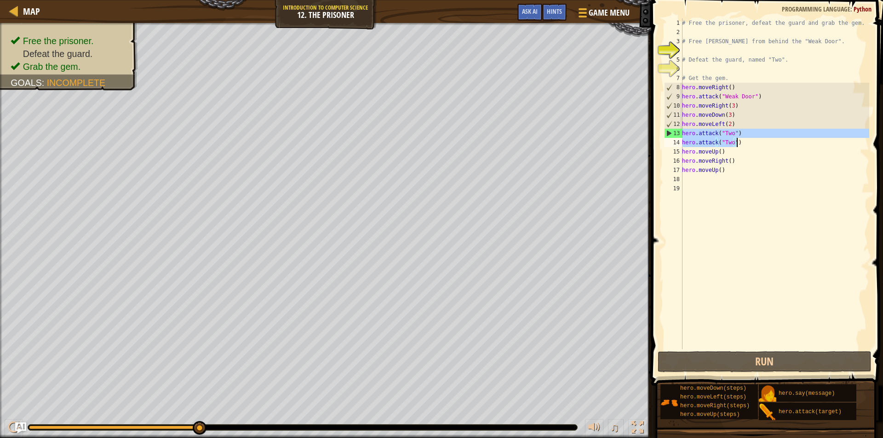
drag, startPoint x: 683, startPoint y: 131, endPoint x: 754, endPoint y: 143, distance: 71.3
click at [754, 143] on div "# Free the prisoner, defeat the guard and grab the gem. # Free Patrick from beh…" at bounding box center [774, 192] width 189 height 349
type textarea "hero.attack("Two") hero.attack("Two")"
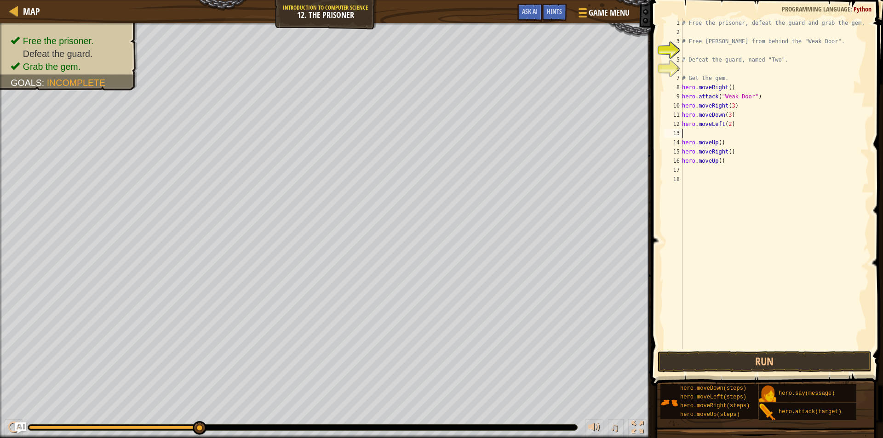
type textarea "hero.moveLeft(2)"
click at [695, 162] on div "# Free the prisoner, defeat the guard and grab the gem. # Free Patrick from beh…" at bounding box center [774, 192] width 189 height 349
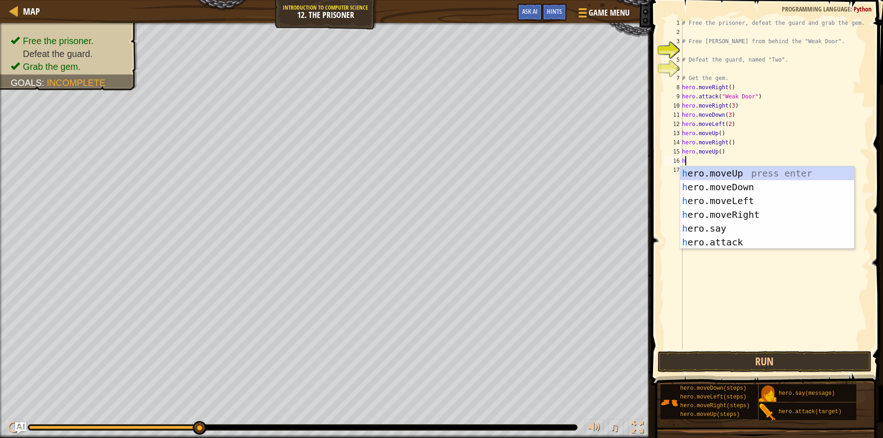
click at [750, 139] on div "# Free the prisoner, defeat the guard and grab the gem. # Free Patrick from beh…" at bounding box center [774, 192] width 189 height 349
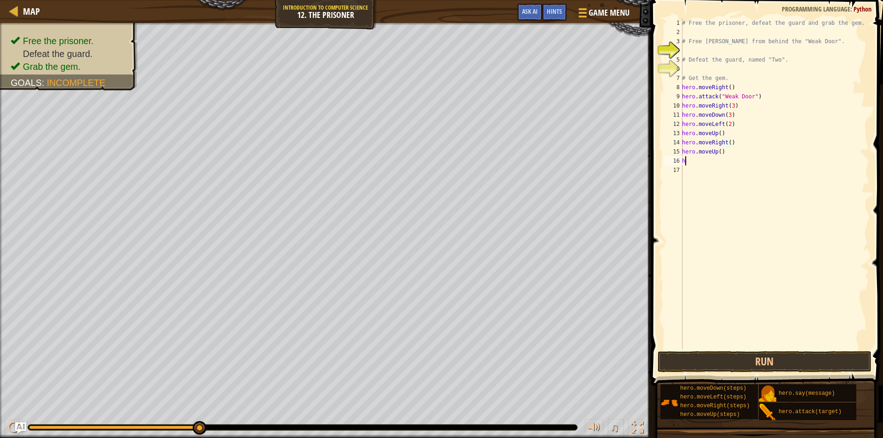
click at [697, 159] on div "# Free the prisoner, defeat the guard and grab the gem. # Free Patrick from beh…" at bounding box center [774, 192] width 189 height 349
type textarea "h"
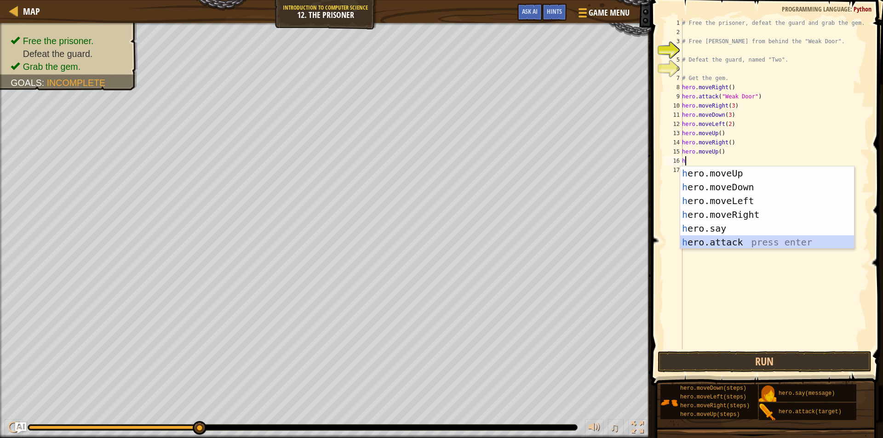
click at [703, 239] on div "h ero.moveUp press enter h ero.moveDown press enter h ero.moveLeft press enter …" at bounding box center [767, 221] width 174 height 110
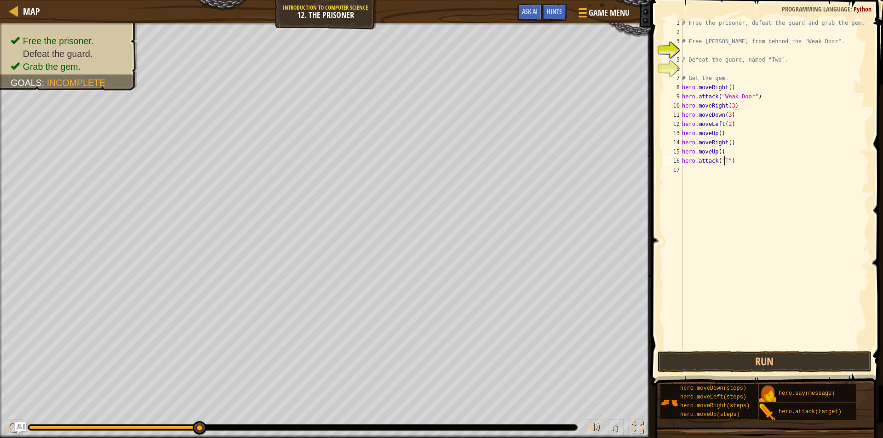
scroll to position [4, 4]
type textarea "hero.attack("Two")"
click at [696, 171] on div "# Free the prisoner, defeat the guard and grab the gem. # Free Patrick from beh…" at bounding box center [774, 192] width 189 height 349
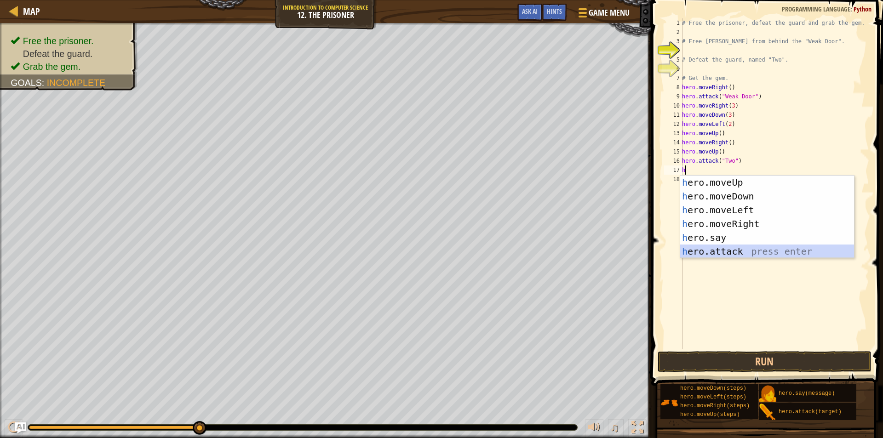
click at [729, 251] on div "h ero.moveUp press enter h ero.moveDown press enter h ero.moveLeft press enter …" at bounding box center [767, 231] width 174 height 110
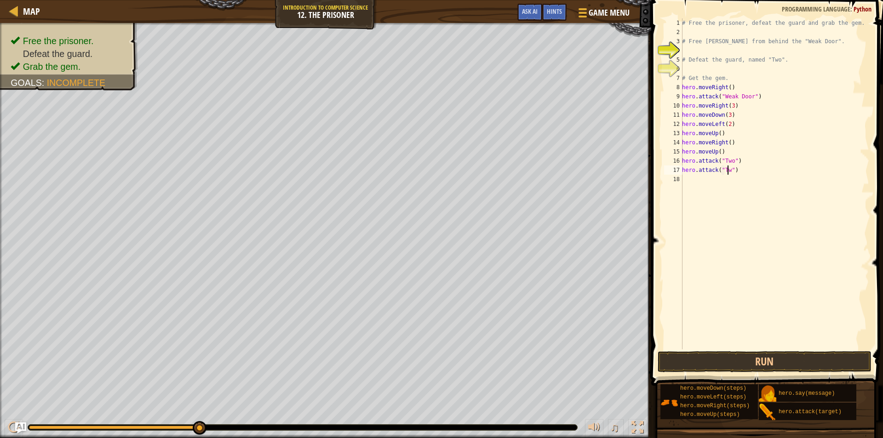
scroll to position [4, 4]
click at [754, 356] on button "Run" at bounding box center [764, 361] width 214 height 21
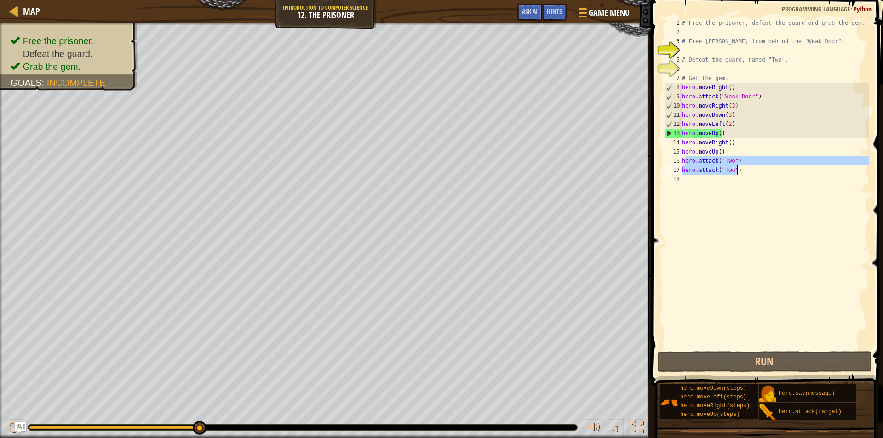
drag, startPoint x: 685, startPoint y: 159, endPoint x: 742, endPoint y: 173, distance: 58.9
click at [742, 173] on div "# Free the prisoner, defeat the guard and grab the gem. # Free Patrick from beh…" at bounding box center [774, 192] width 189 height 349
type textarea "h"
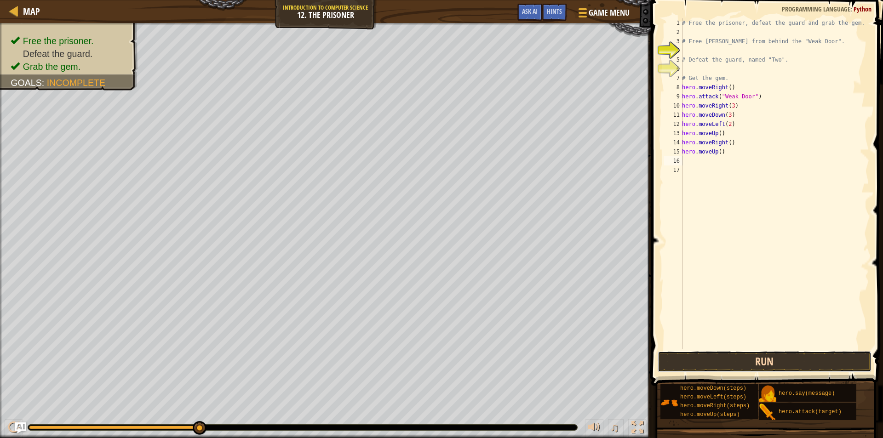
click at [700, 356] on button "Run" at bounding box center [764, 361] width 214 height 21
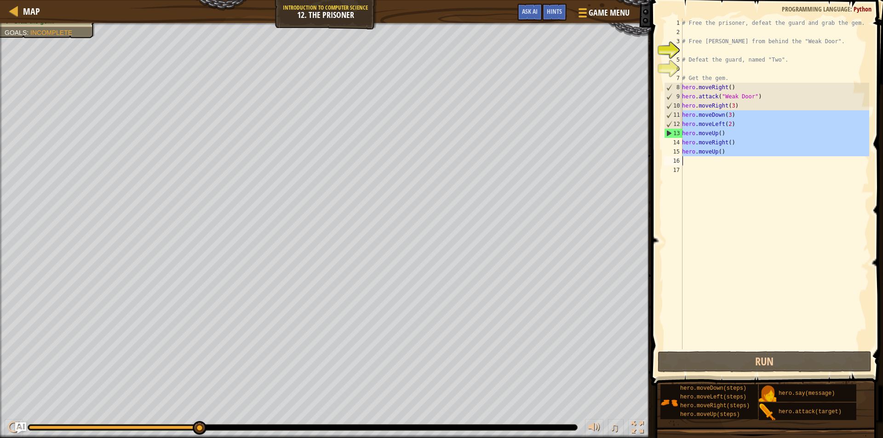
drag, startPoint x: 682, startPoint y: 115, endPoint x: 733, endPoint y: 156, distance: 65.8
click at [733, 156] on div "1 2 3 4 5 6 7 8 9 10 11 12 13 14 15 16 17 # Free the prisoner, defeat the guard…" at bounding box center [765, 183] width 207 height 331
type textarea "hero.moveUp()"
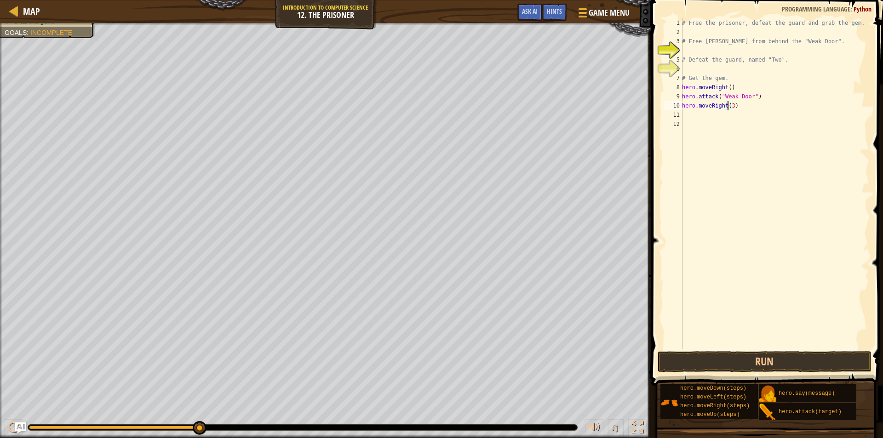
click at [729, 106] on div "# Free the prisoner, defeat the guard and grab the gem. # Free Patrick from beh…" at bounding box center [774, 192] width 189 height 349
click at [730, 106] on div "# Free the prisoner, defeat the guard and grab the gem. # Free Patrick from beh…" at bounding box center [774, 192] width 189 height 349
type textarea "hero.moveRight(2)"
click at [708, 114] on div "# Free the prisoner, defeat the guard and grab the gem. # Free Patrick from beh…" at bounding box center [774, 192] width 189 height 349
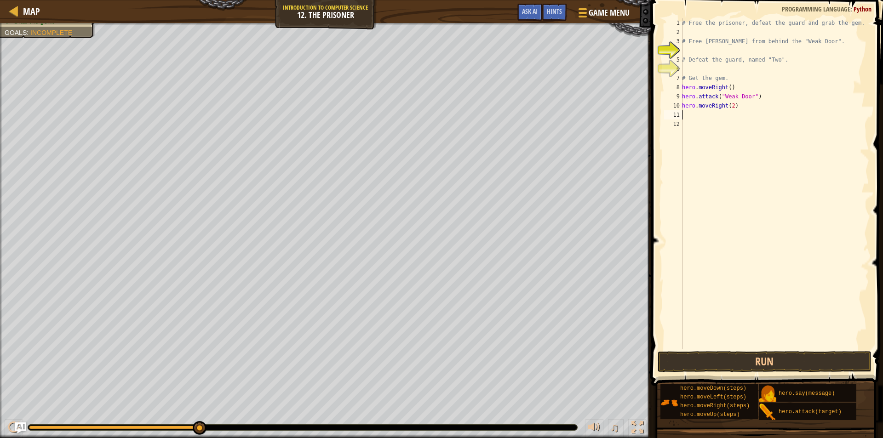
scroll to position [4, 0]
type textarea "h"
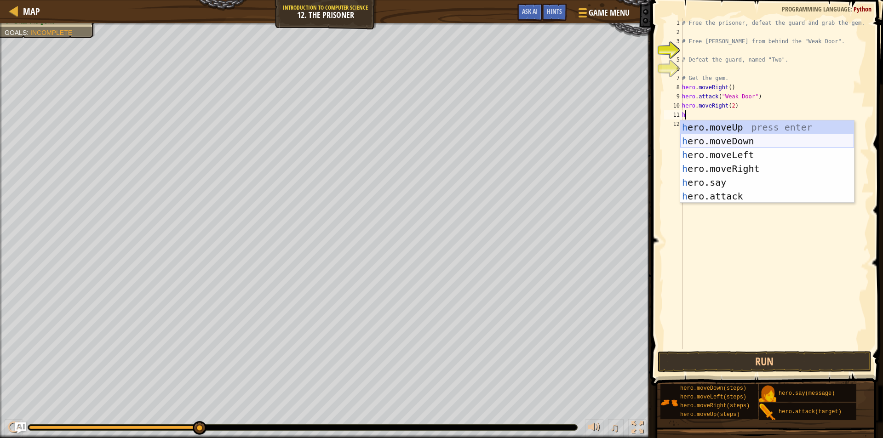
click at [717, 143] on div "h ero.moveUp press enter h ero.moveDown press enter h ero.moveLeft press enter …" at bounding box center [767, 175] width 174 height 110
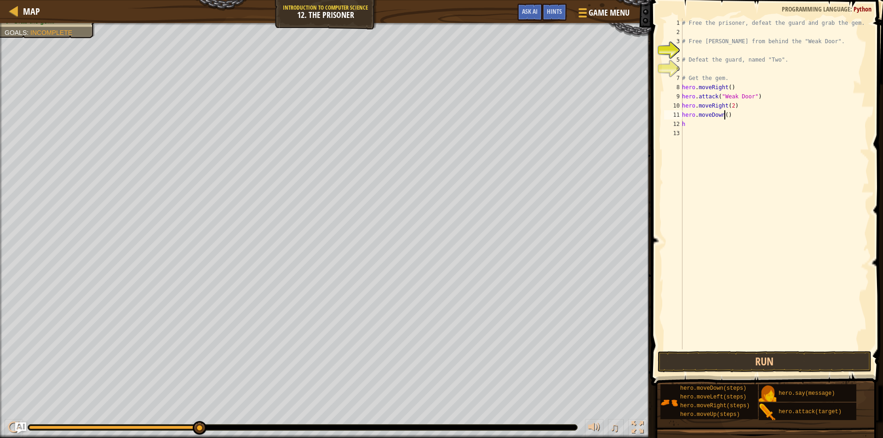
click at [724, 116] on div "# Free the prisoner, defeat the guard and grab the gem. # Free Patrick from beh…" at bounding box center [774, 192] width 189 height 349
click at [710, 126] on div "# Free the prisoner, defeat the guard and grab the gem. # Free Patrick from beh…" at bounding box center [774, 192] width 189 height 349
type textarea "h"
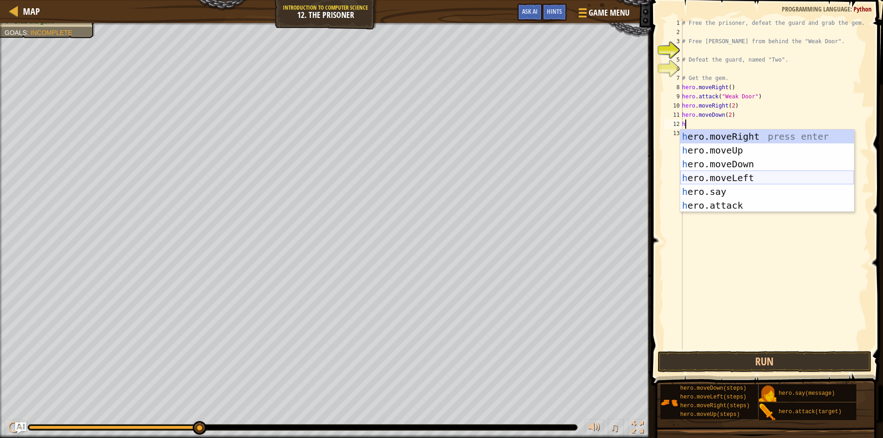
click at [708, 172] on div "h ero.moveRight press enter h ero.moveUp press enter h ero.moveDown press enter…" at bounding box center [767, 185] width 174 height 110
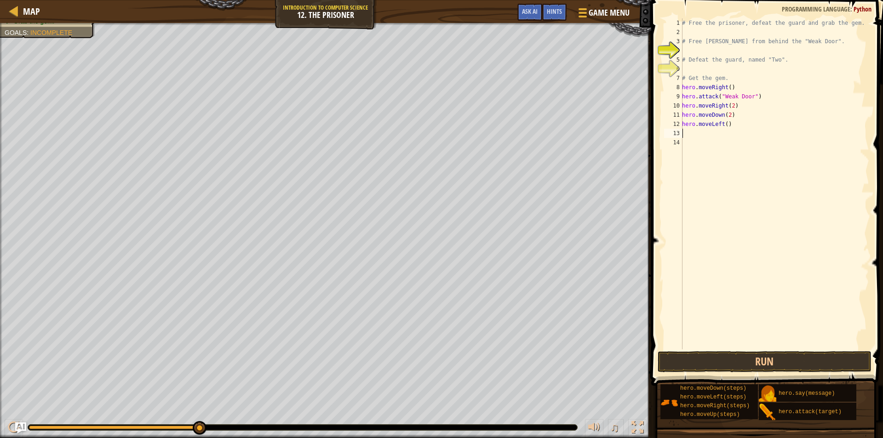
type textarea "h"
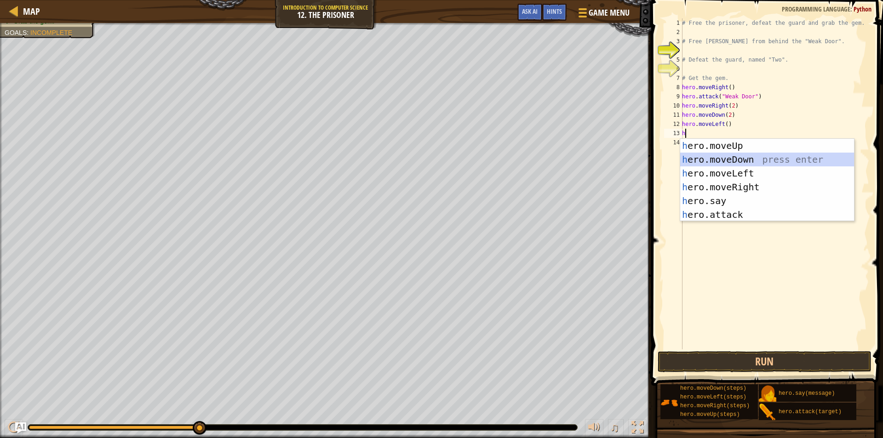
click at [719, 154] on div "h ero.moveUp press enter h ero.moveDown press enter h ero.moveLeft press enter …" at bounding box center [767, 194] width 174 height 110
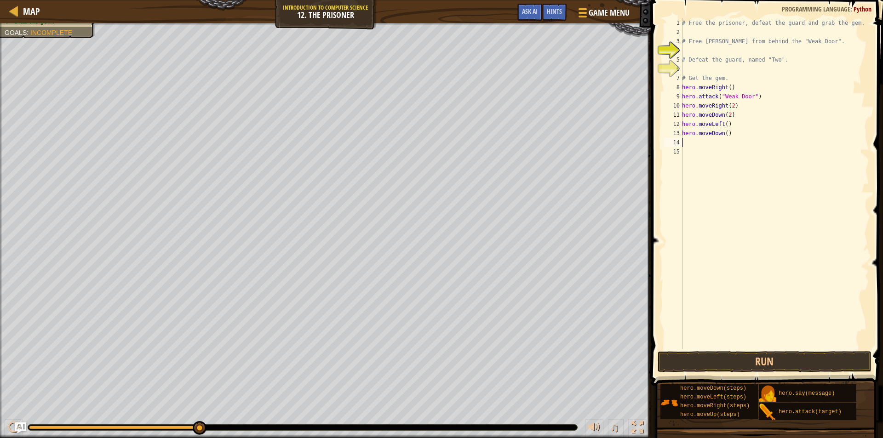
type textarea "h"
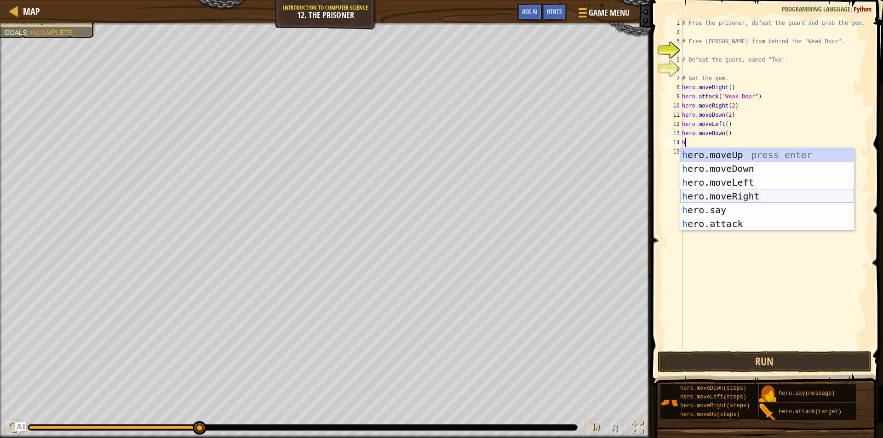
click at [732, 200] on div "h ero.moveUp press enter h ero.moveDown press enter h ero.moveLeft press enter …" at bounding box center [767, 203] width 174 height 110
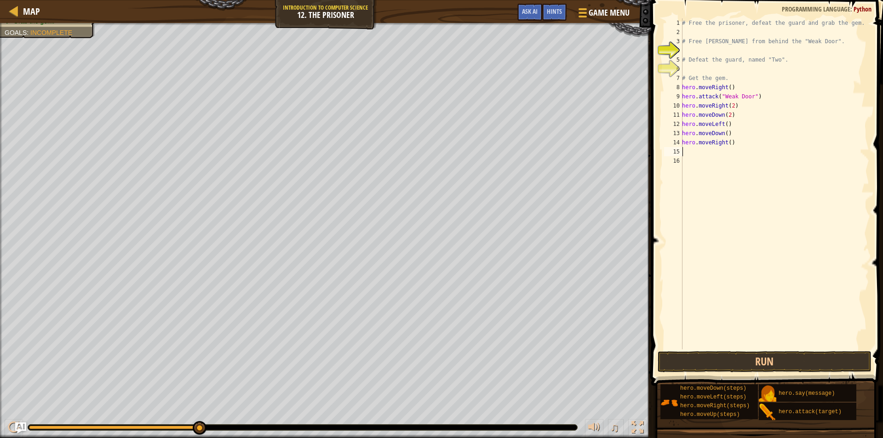
click at [727, 143] on div "# Free the prisoner, defeat the guard and grab the gem. # Free Patrick from beh…" at bounding box center [774, 192] width 189 height 349
type textarea "hero.moveRight(2)"
click at [707, 151] on div "# Free the prisoner, defeat the guard and grab the gem. # Free Patrick from beh…" at bounding box center [774, 192] width 189 height 349
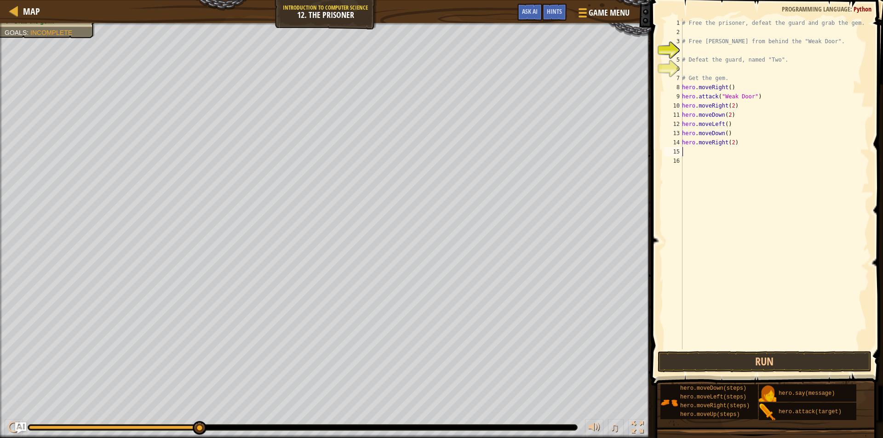
type textarea "h"
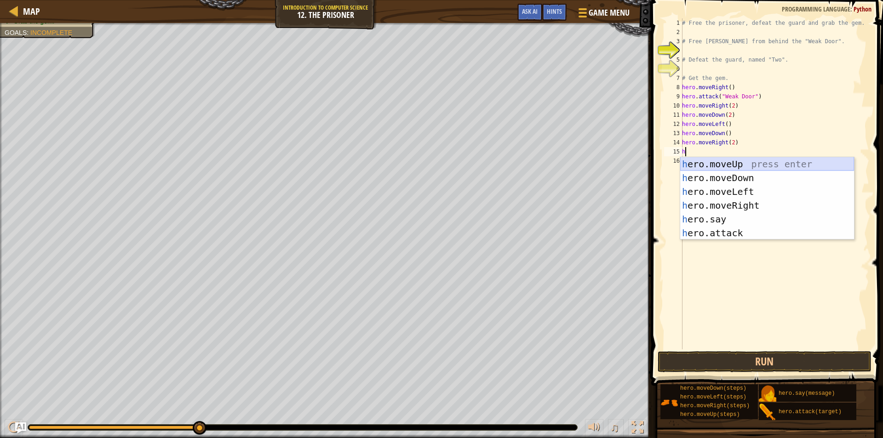
click at [734, 164] on div "h ero.moveUp press enter h ero.moveDown press enter h ero.moveLeft press enter …" at bounding box center [767, 212] width 174 height 110
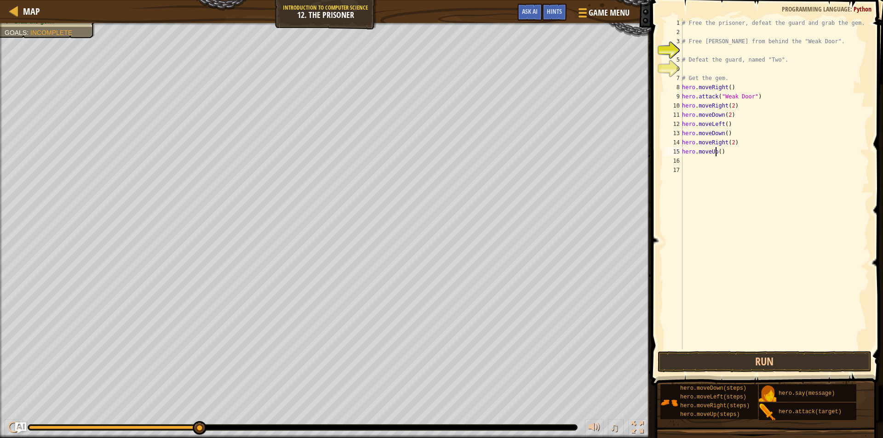
click at [716, 153] on div "# Free the prisoner, defeat the guard and grab the gem. # Free Patrick from beh…" at bounding box center [774, 192] width 189 height 349
click at [719, 151] on div "# Free the prisoner, defeat the guard and grab the gem. # Free Patrick from beh…" at bounding box center [774, 192] width 189 height 349
type textarea "hero.moveUp(3)"
click at [697, 360] on button "Run" at bounding box center [764, 361] width 214 height 21
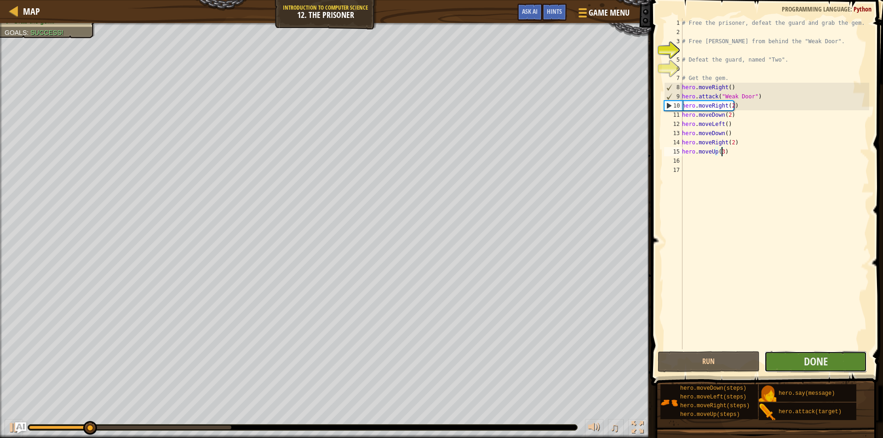
click at [788, 363] on button "Done" at bounding box center [815, 361] width 103 height 21
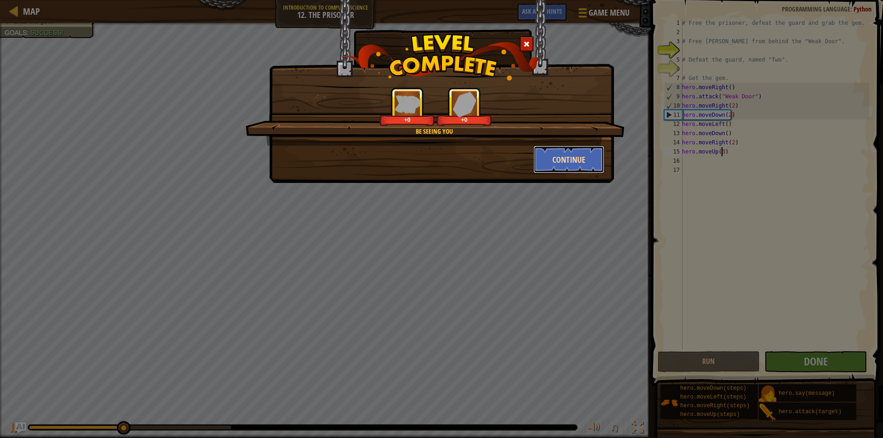
click at [574, 160] on button "Continue" at bounding box center [568, 160] width 71 height 28
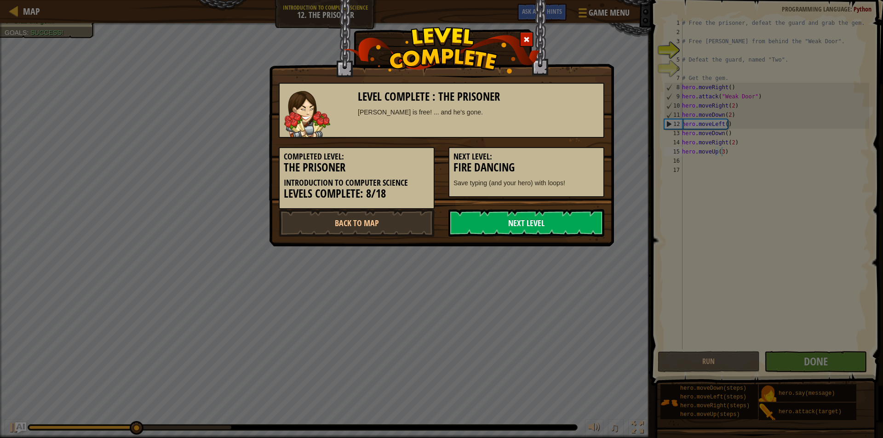
click at [516, 221] on link "Next Level" at bounding box center [526, 223] width 156 height 28
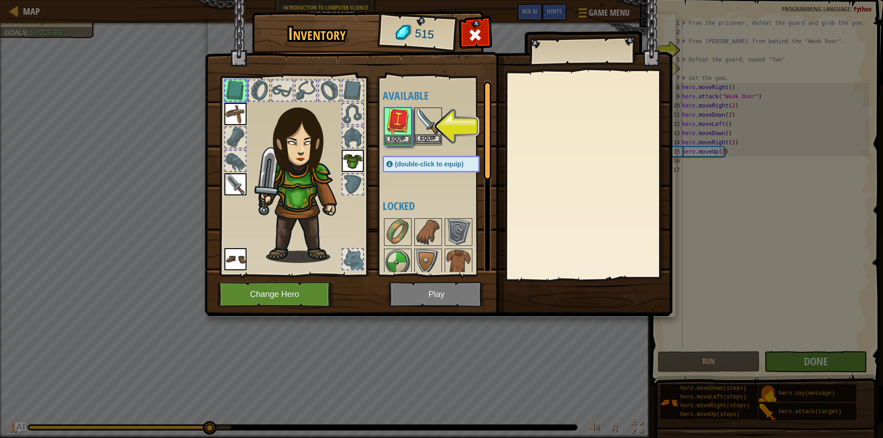
click at [420, 111] on img at bounding box center [428, 121] width 26 height 26
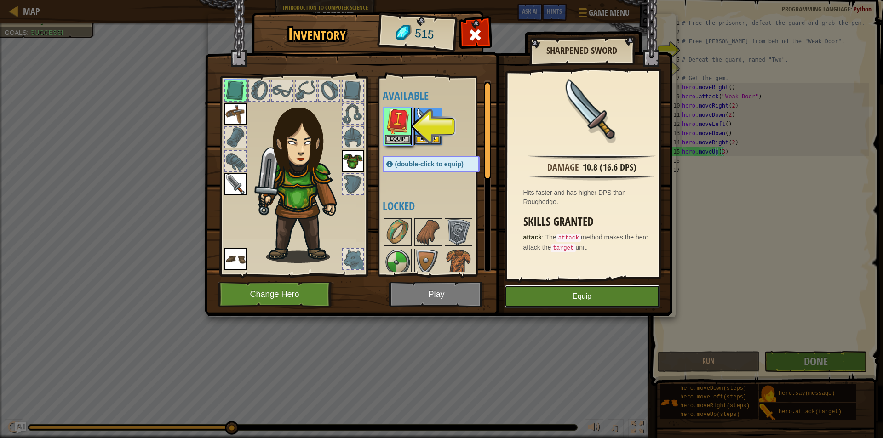
drag, startPoint x: 537, startPoint y: 293, endPoint x: 533, endPoint y: 287, distance: 7.0
click at [537, 292] on button "Equip" at bounding box center [581, 296] width 155 height 23
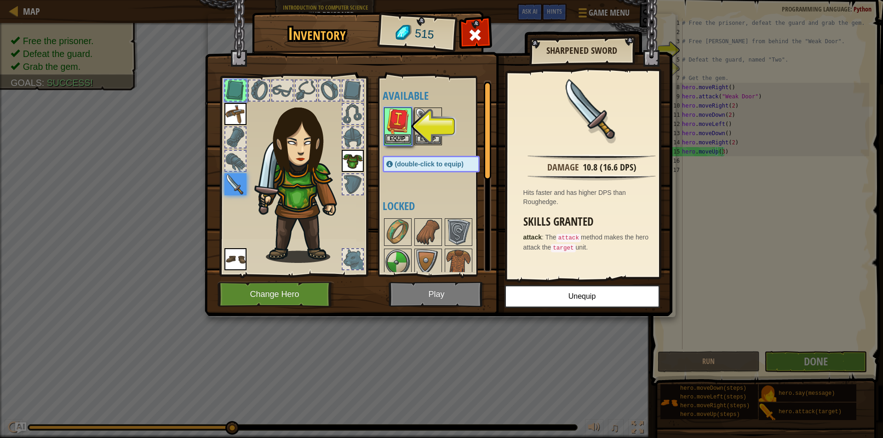
click at [402, 124] on img at bounding box center [398, 121] width 26 height 26
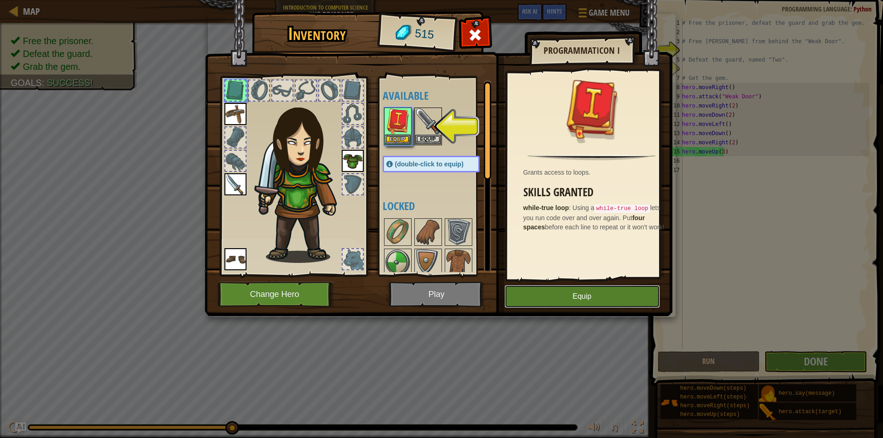
click at [530, 299] on button "Equip" at bounding box center [581, 296] width 155 height 23
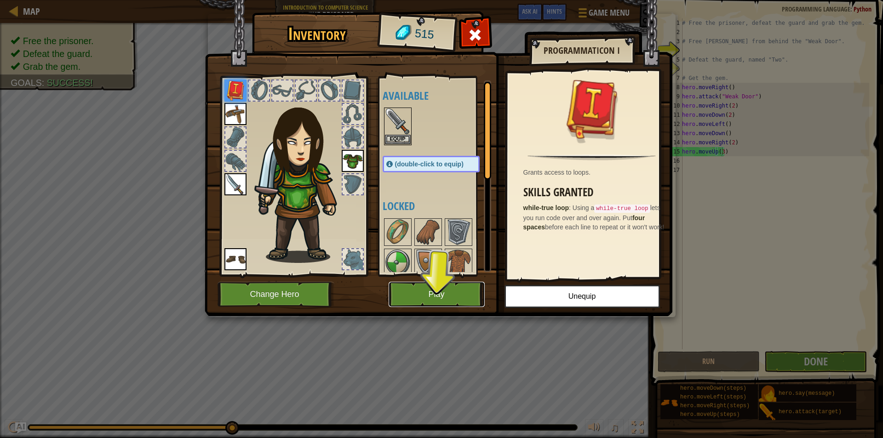
click at [441, 291] on button "Play" at bounding box center [436, 294] width 96 height 25
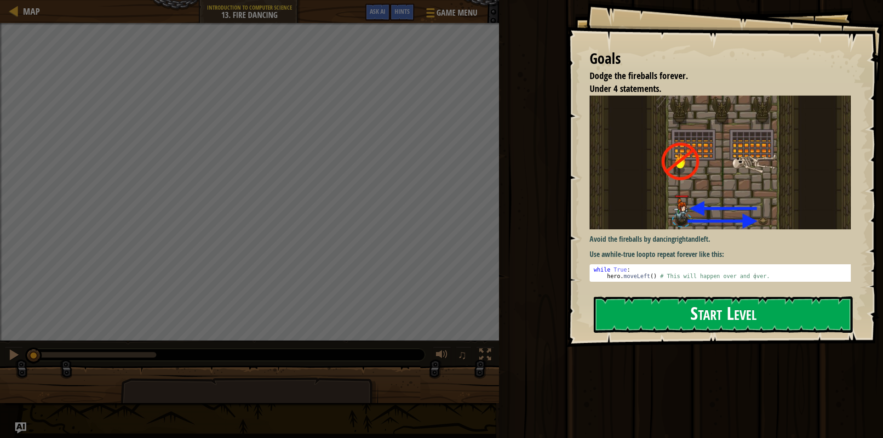
click at [682, 313] on button "Start Level" at bounding box center [723, 315] width 259 height 36
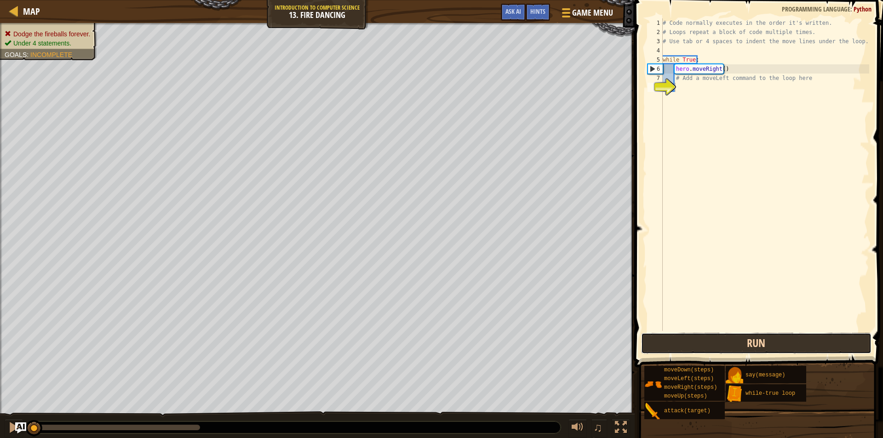
click at [701, 346] on button "Run" at bounding box center [756, 343] width 230 height 21
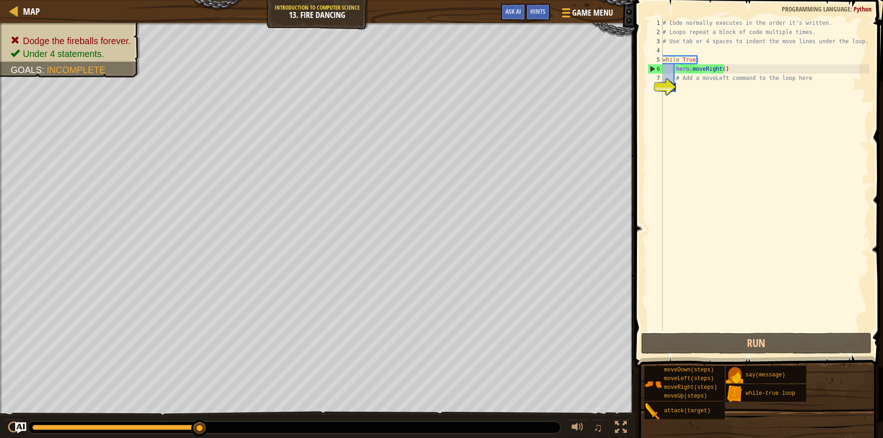
click at [686, 89] on div "# Code normally executes in the order it's written. # Loops repeat a block of c…" at bounding box center [765, 183] width 208 height 331
type textarea "h"
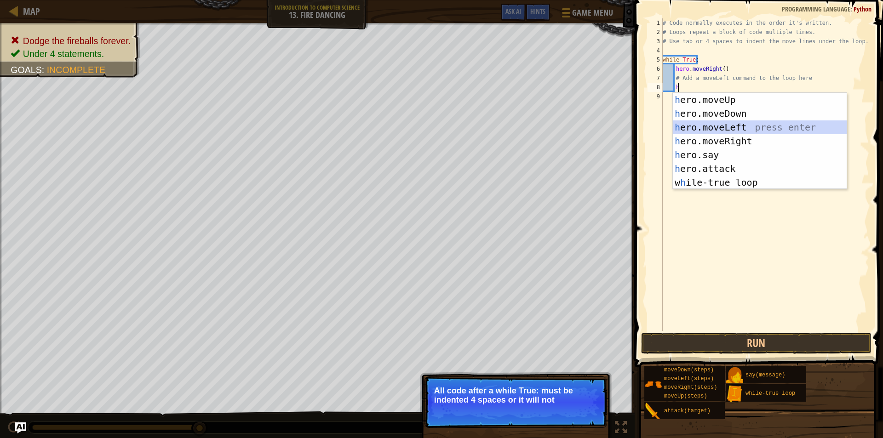
click at [727, 128] on div "h ero.moveUp press enter h ero.moveDown press enter h ero.moveLeft press enter …" at bounding box center [760, 155] width 174 height 124
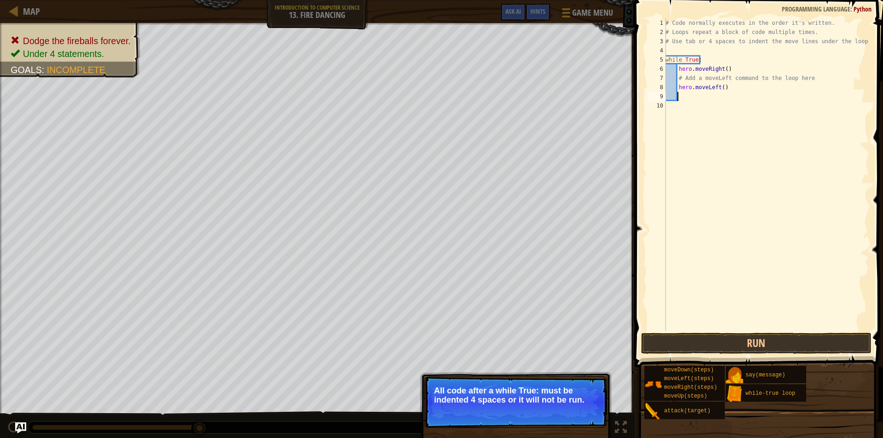
type textarea "h"
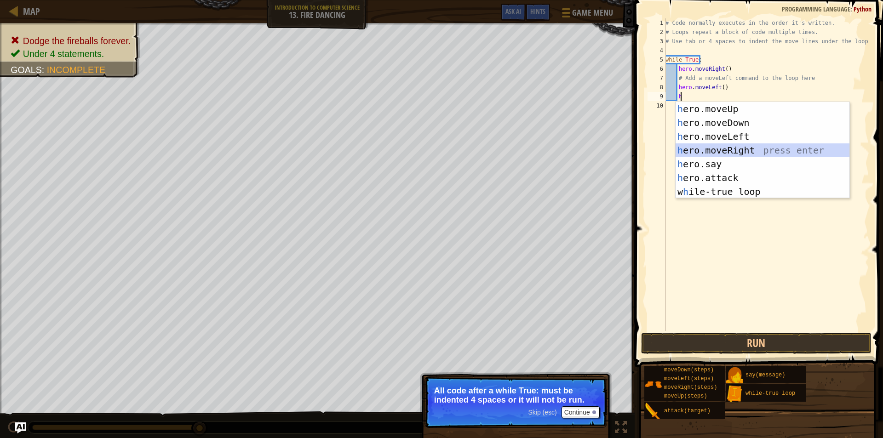
click at [725, 146] on div "h ero.moveUp press enter h ero.moveDown press enter h ero.moveLeft press enter …" at bounding box center [762, 164] width 174 height 124
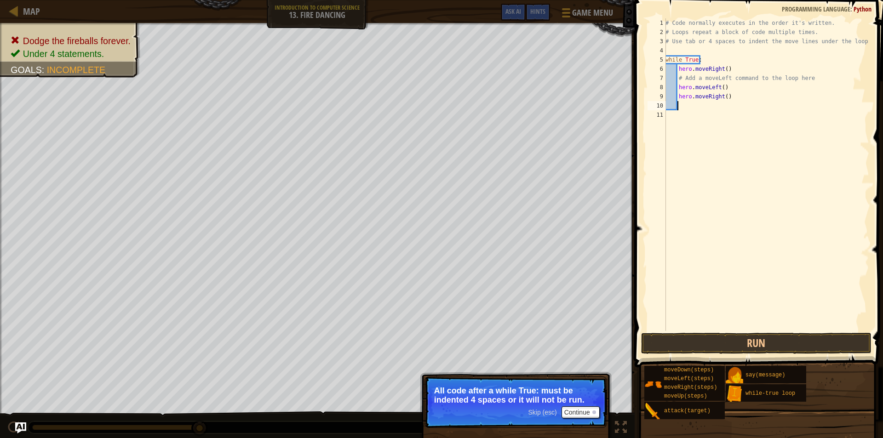
type textarea "h"
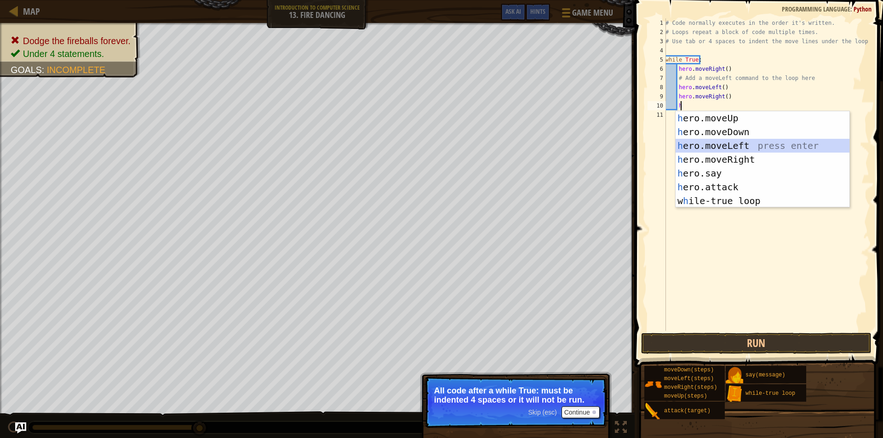
click at [725, 144] on div "h ero.moveUp press enter h ero.moveDown press enter h ero.moveLeft press enter …" at bounding box center [762, 173] width 174 height 124
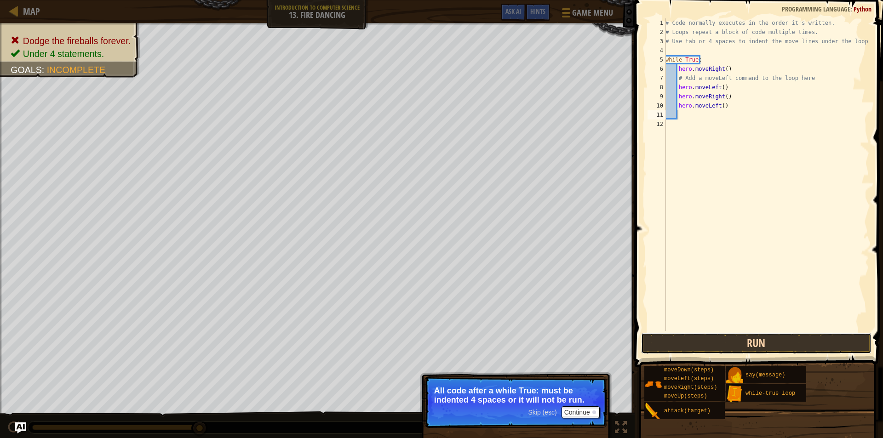
click at [664, 340] on button "Run" at bounding box center [756, 343] width 230 height 21
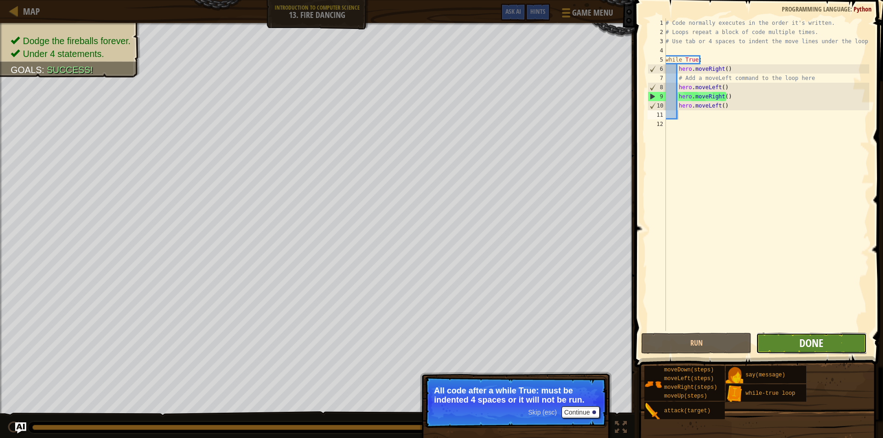
click at [819, 341] on span "Done" at bounding box center [811, 343] width 24 height 15
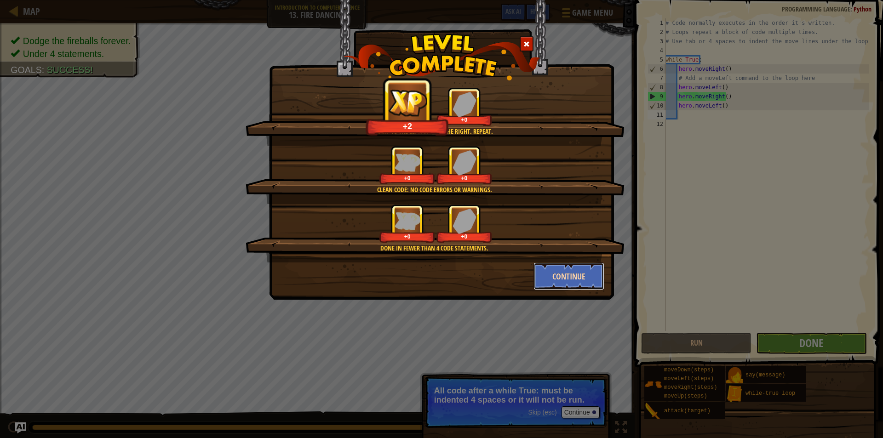
click at [562, 270] on button "Continue" at bounding box center [568, 277] width 71 height 28
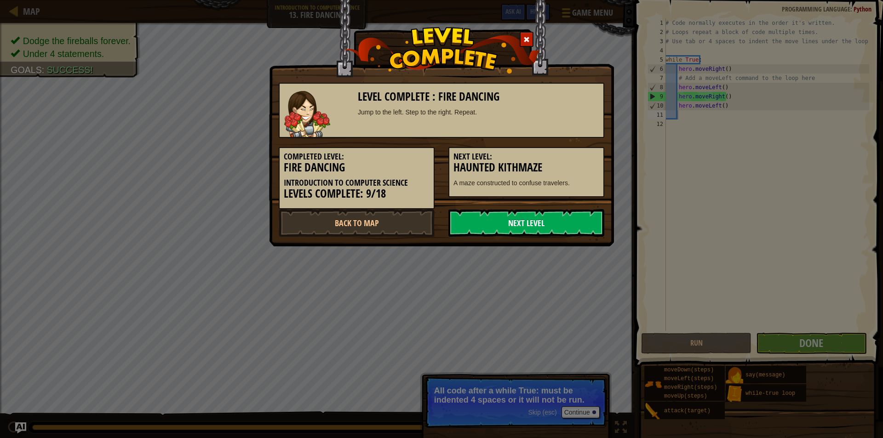
click at [534, 228] on link "Next Level" at bounding box center [526, 223] width 156 height 28
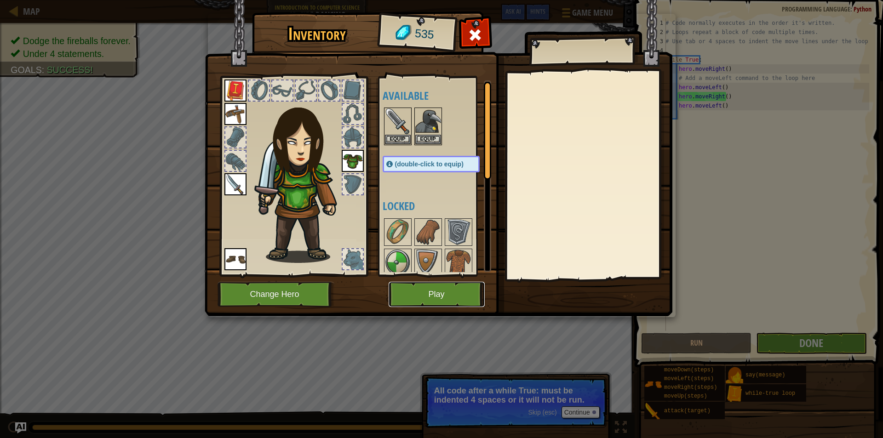
click at [433, 287] on button "Play" at bounding box center [436, 294] width 96 height 25
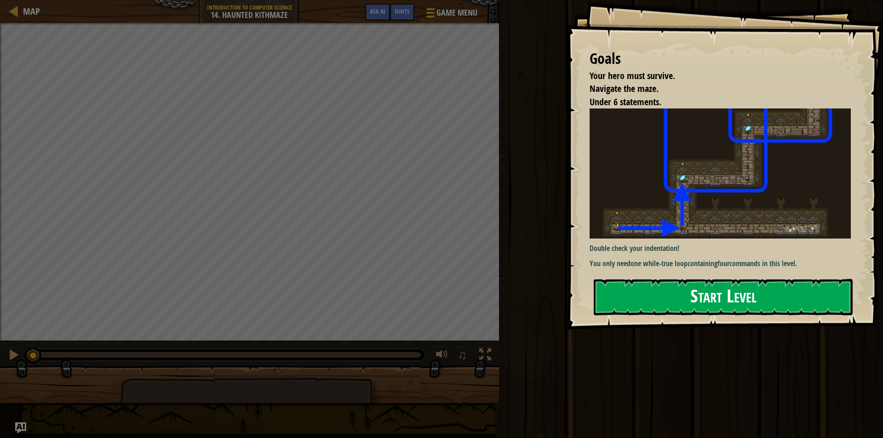
click at [702, 297] on button "Start Level" at bounding box center [723, 297] width 259 height 36
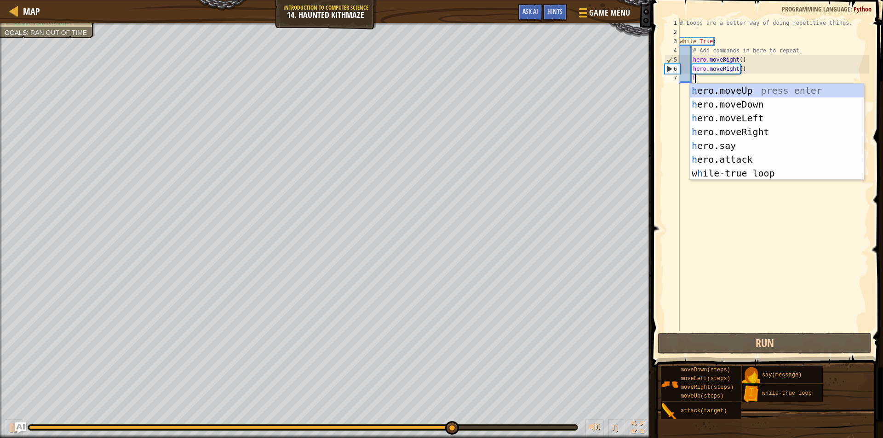
type textarea "h"
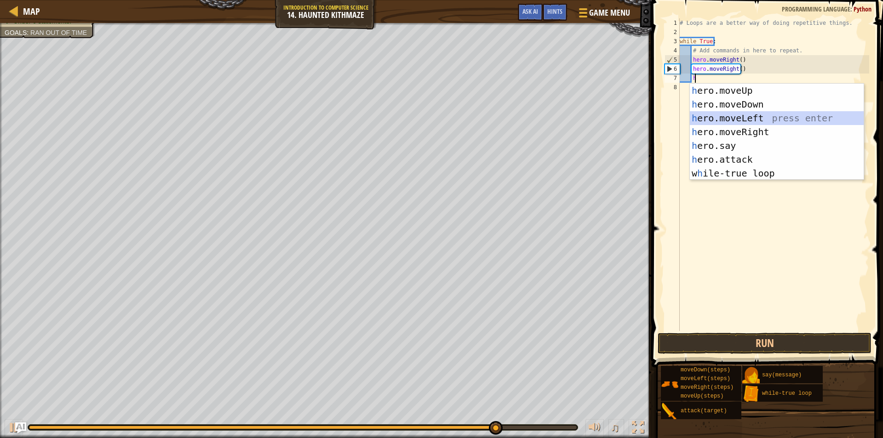
click at [739, 114] on div "h ero.moveUp press enter h ero.moveDown press enter h ero.moveLeft press enter …" at bounding box center [777, 146] width 174 height 124
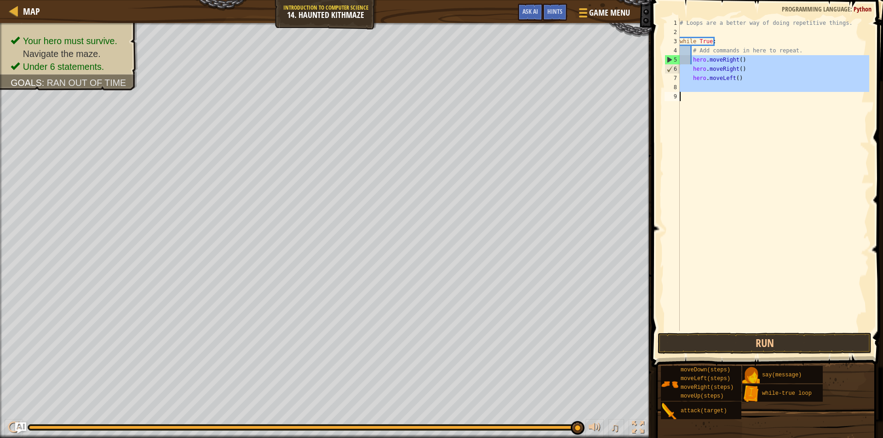
drag, startPoint x: 690, startPoint y: 60, endPoint x: 751, endPoint y: 108, distance: 78.2
click at [751, 108] on div "# Loops are a better way of doing repetitive things. while True : # Add command…" at bounding box center [773, 183] width 191 height 331
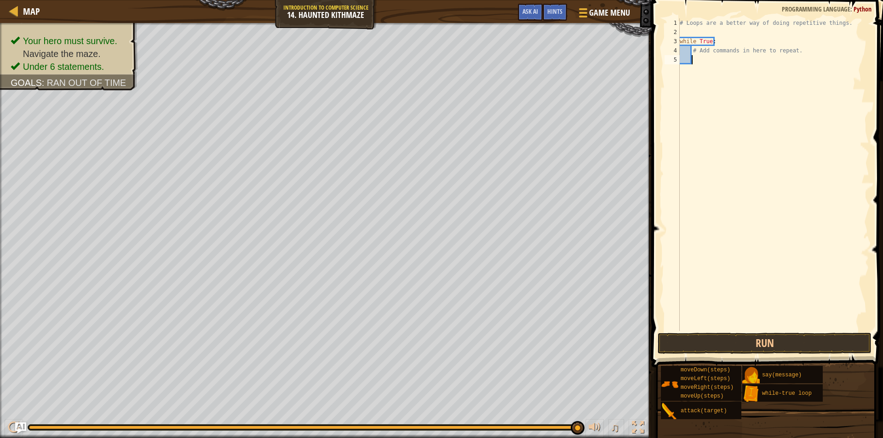
type textarea "h"
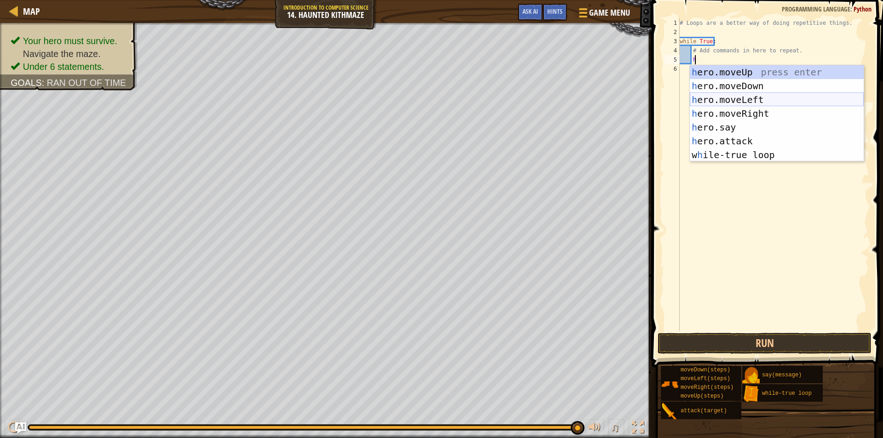
click at [739, 101] on div "h ero.moveUp press enter h ero.moveDown press enter h ero.moveLeft press enter …" at bounding box center [777, 127] width 174 height 124
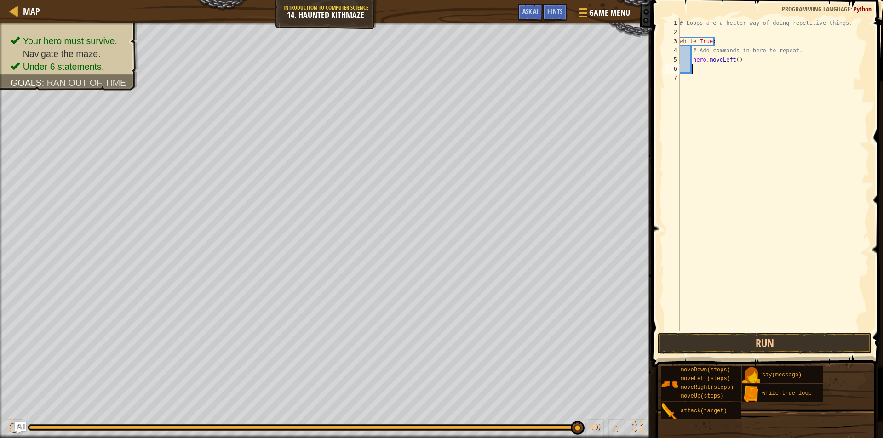
click at [734, 60] on div "# Loops are a better way of doing repetitive things. while True : # Add command…" at bounding box center [773, 183] width 191 height 331
click at [757, 346] on button "Run" at bounding box center [764, 343] width 214 height 21
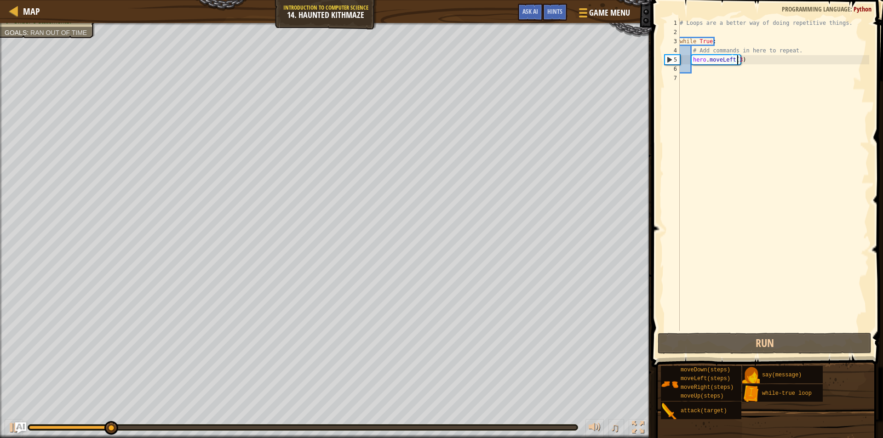
scroll to position [4, 4]
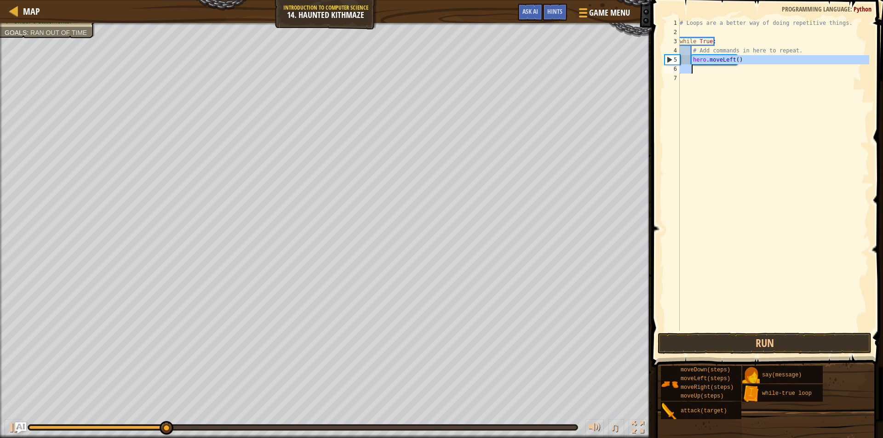
drag, startPoint x: 692, startPoint y: 60, endPoint x: 776, endPoint y: 69, distance: 85.1
click at [776, 69] on div "# Loops are a better way of doing repetitive things. while True : # Add command…" at bounding box center [773, 183] width 191 height 331
type textarea "hero.moveLeft()"
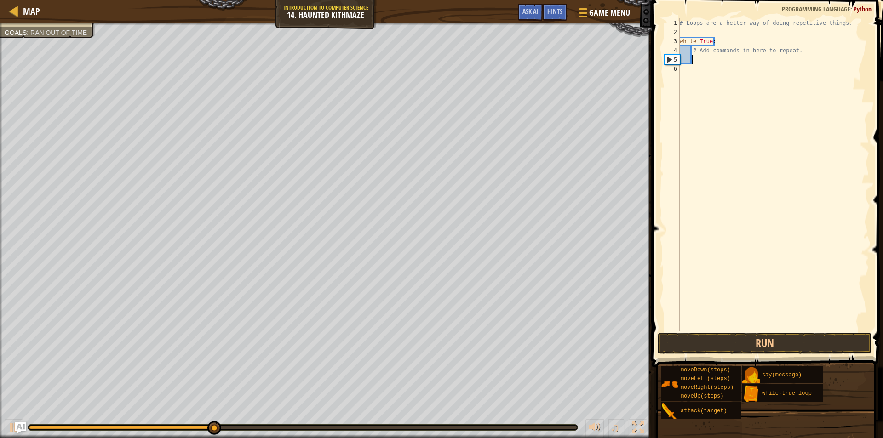
scroll to position [4, 0]
type textarea "h"
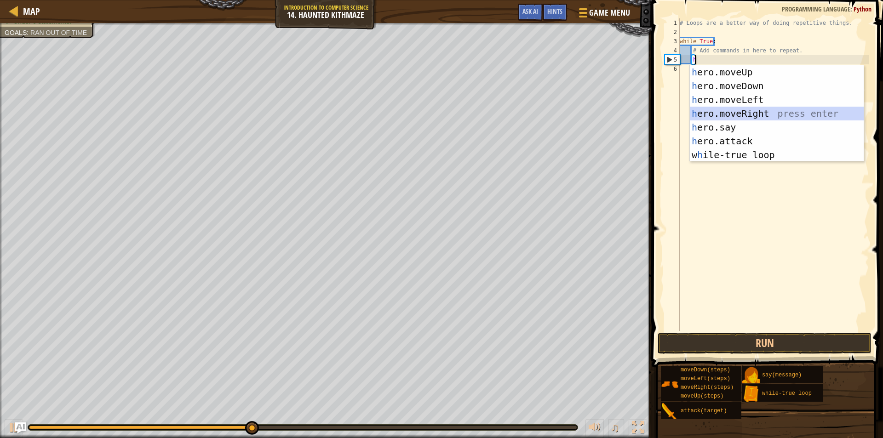
click at [755, 110] on div "h ero.moveUp press enter h ero.moveDown press enter h ero.moveLeft press enter …" at bounding box center [777, 127] width 174 height 124
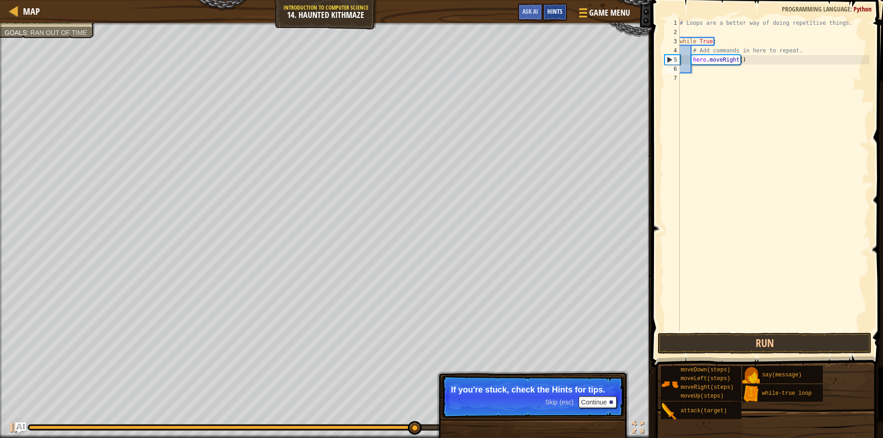
click at [558, 10] on span "Hints" at bounding box center [554, 11] width 15 height 9
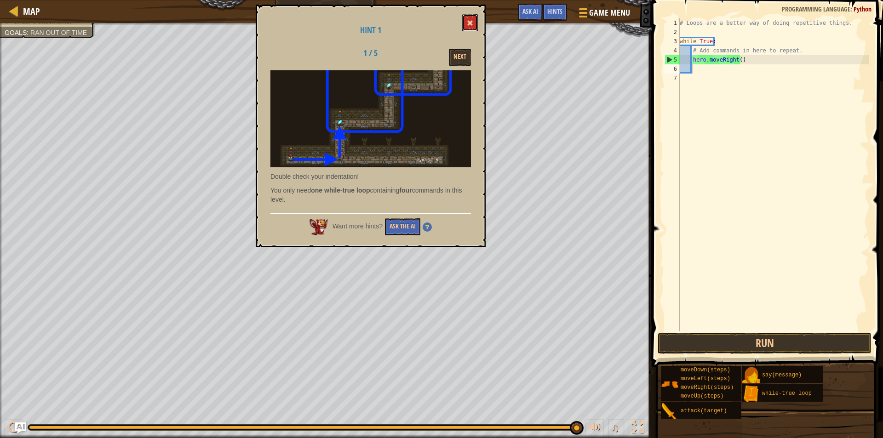
click at [466, 19] on button at bounding box center [470, 22] width 16 height 17
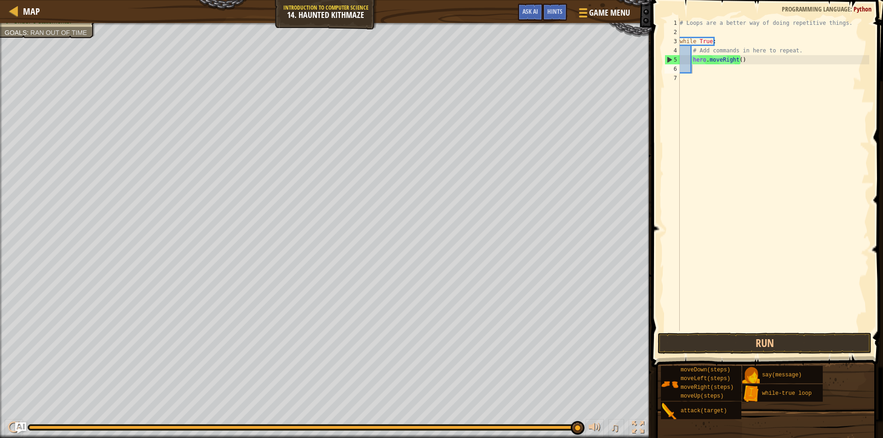
click at [737, 59] on div "# Loops are a better way of doing repetitive things. while True : # Add command…" at bounding box center [773, 183] width 191 height 331
type textarea "hero.moveRight(2)"
click at [708, 74] on div "# Loops are a better way of doing repetitive things. while True : # Add command…" at bounding box center [773, 183] width 191 height 331
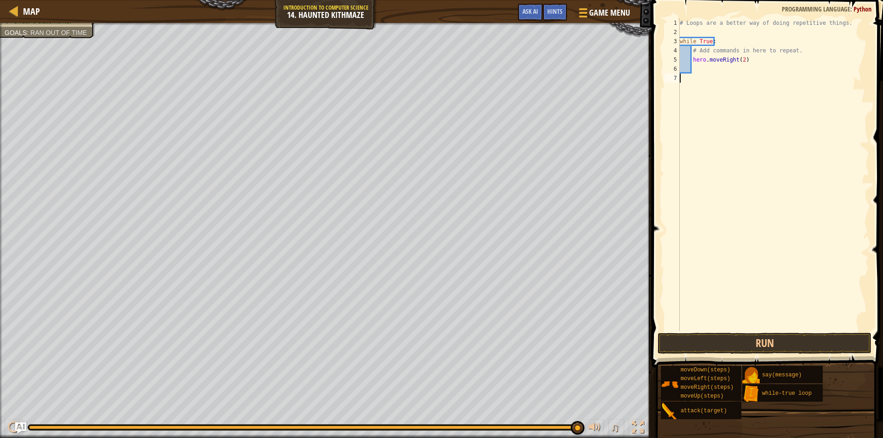
click at [705, 65] on div "# Loops are a better way of doing repetitive things. while True : # Add command…" at bounding box center [773, 183] width 191 height 331
type textarea "h"
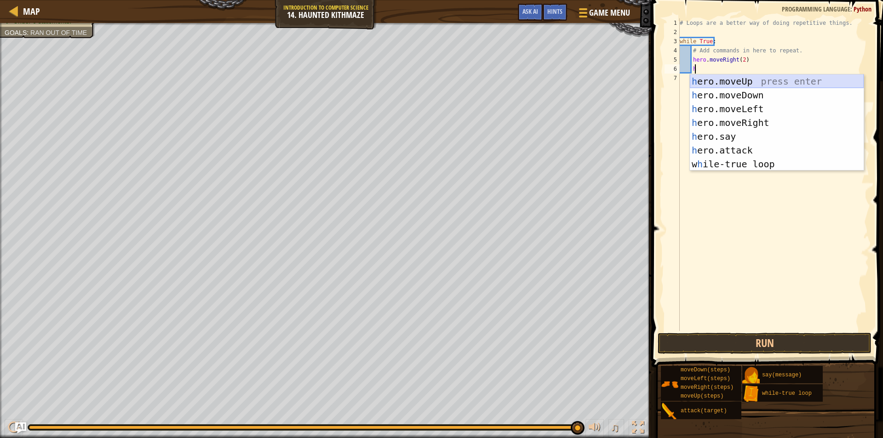
click at [725, 79] on div "h ero.moveUp press enter h ero.moveDown press enter h ero.moveLeft press enter …" at bounding box center [777, 136] width 174 height 124
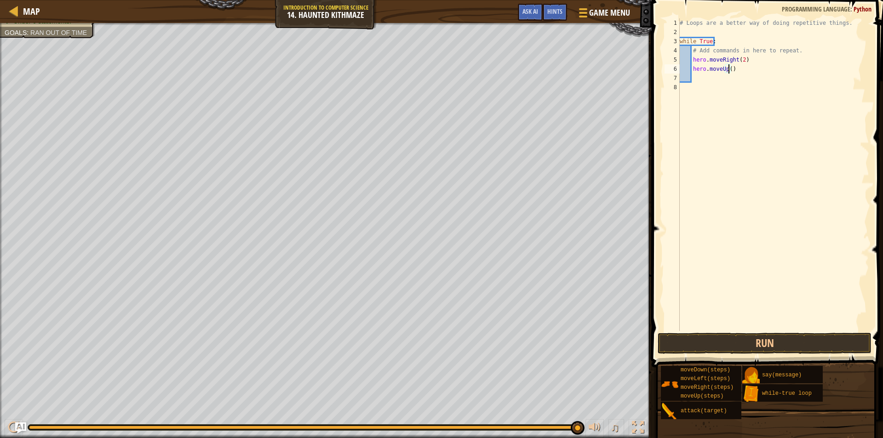
click at [727, 69] on div "# Loops are a better way of doing repetitive things. while True : # Add command…" at bounding box center [773, 183] width 191 height 331
type textarea "hero.moveUp(2)"
click at [711, 79] on div "# Loops are a better way of doing repetitive things. while True : # Add command…" at bounding box center [773, 183] width 191 height 331
type textarea "h"
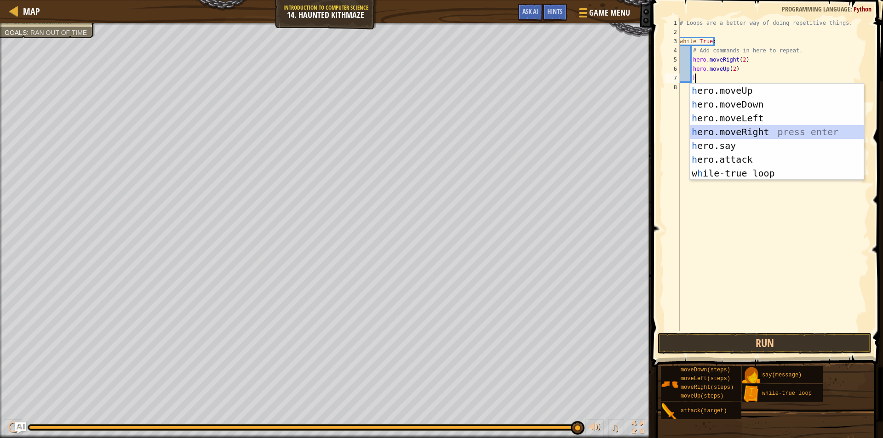
click at [737, 129] on div "h ero.moveUp press enter h ero.moveDown press enter h ero.moveLeft press enter …" at bounding box center [777, 146] width 174 height 124
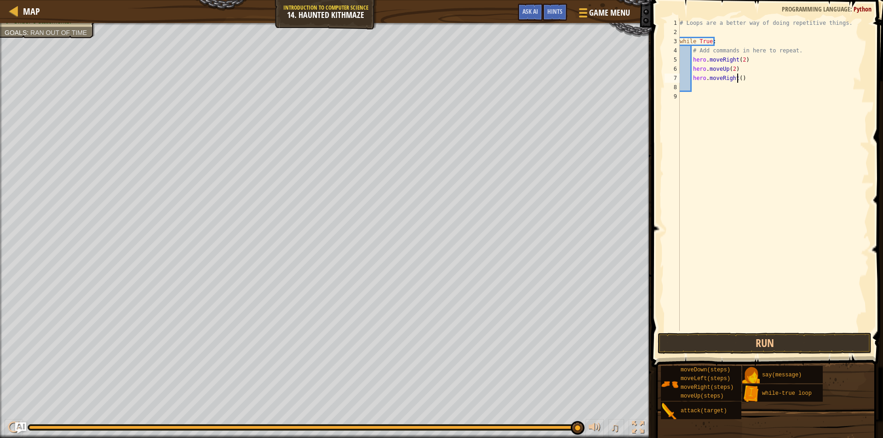
click at [736, 78] on div "# Loops are a better way of doing repetitive things. while True : # Add command…" at bounding box center [773, 183] width 191 height 331
type textarea "hero.moveRight(2)"
click at [707, 87] on div "# Loops are a better way of doing repetitive things. while True : # Add command…" at bounding box center [773, 183] width 191 height 331
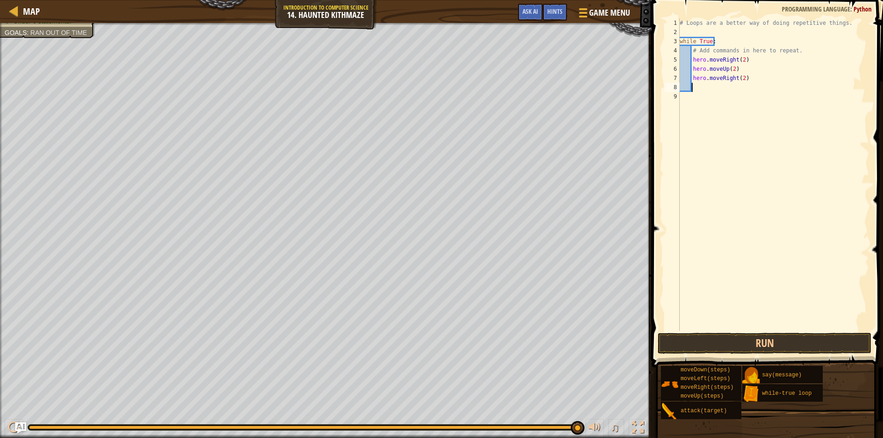
type textarea "h"
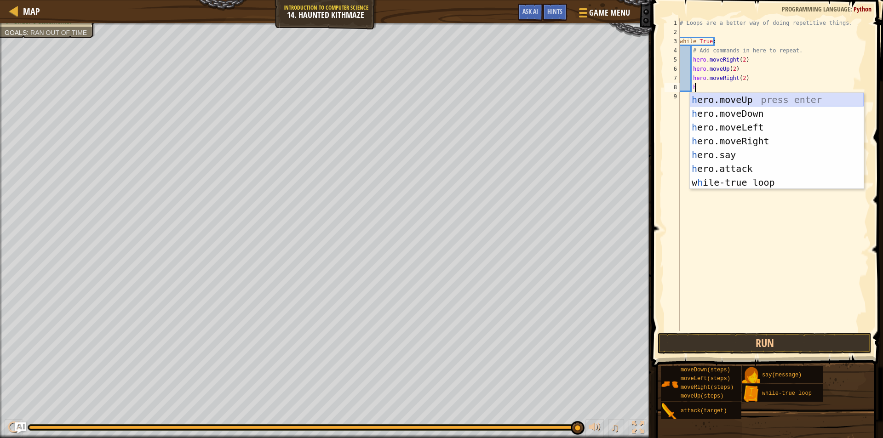
click at [733, 101] on div "h ero.moveUp press enter h ero.moveDown press enter h ero.moveLeft press enter …" at bounding box center [777, 155] width 174 height 124
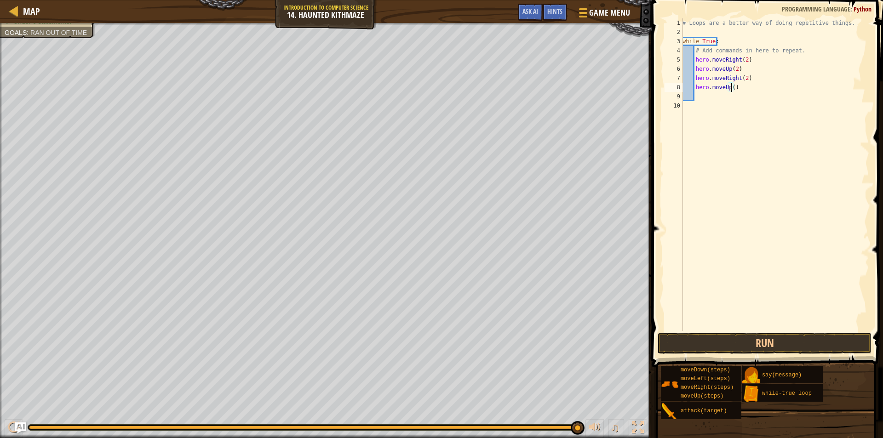
click at [731, 88] on div "# Loops are a better way of doing repetitive things. while True : # Add command…" at bounding box center [774, 183] width 188 height 331
type textarea "hero.moveUp(2)"
click at [738, 342] on button "Run" at bounding box center [764, 343] width 214 height 21
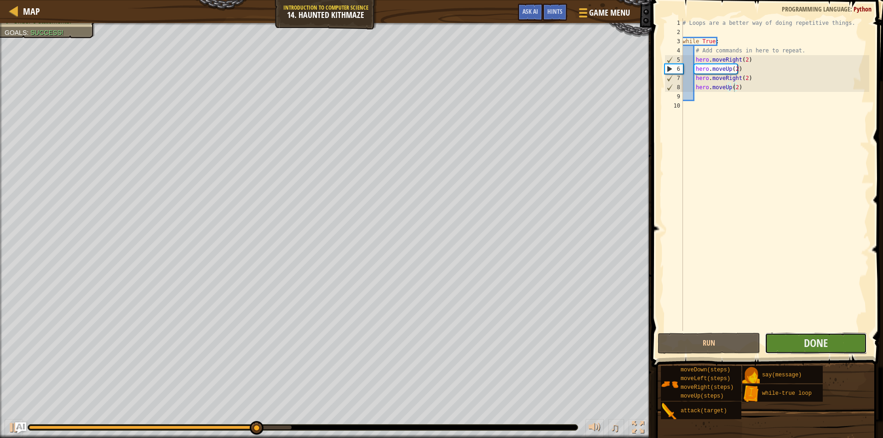
click at [829, 342] on button "Done" at bounding box center [816, 343] width 103 height 21
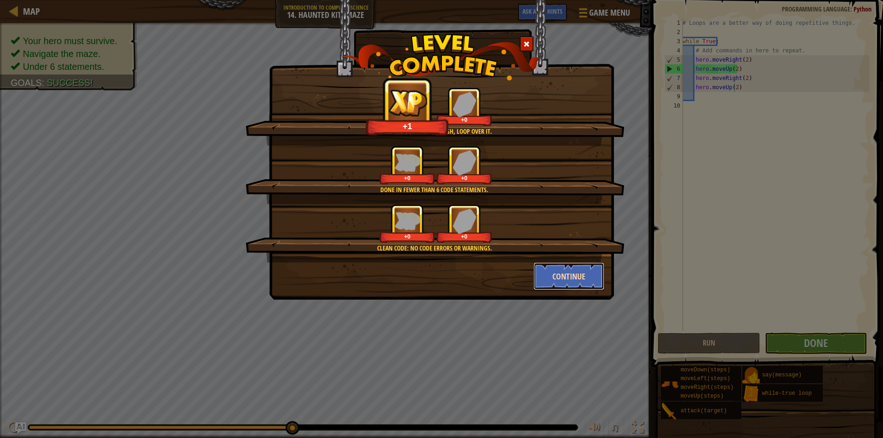
click at [581, 279] on button "Continue" at bounding box center [568, 277] width 71 height 28
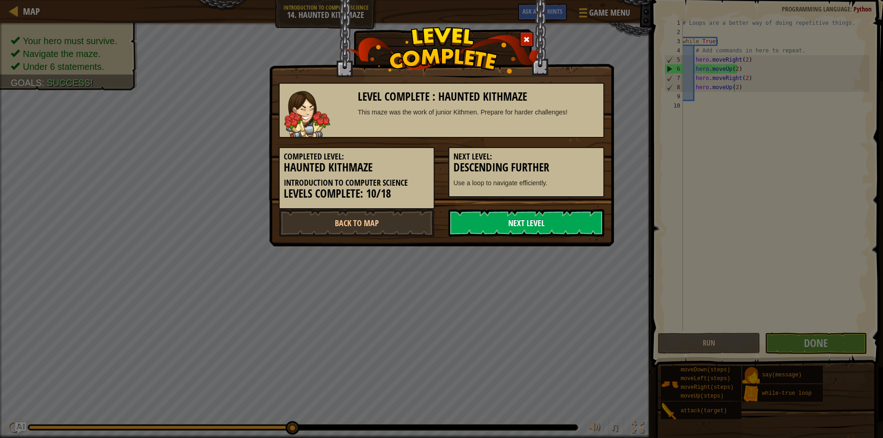
click at [520, 216] on link "Next Level" at bounding box center [526, 223] width 156 height 28
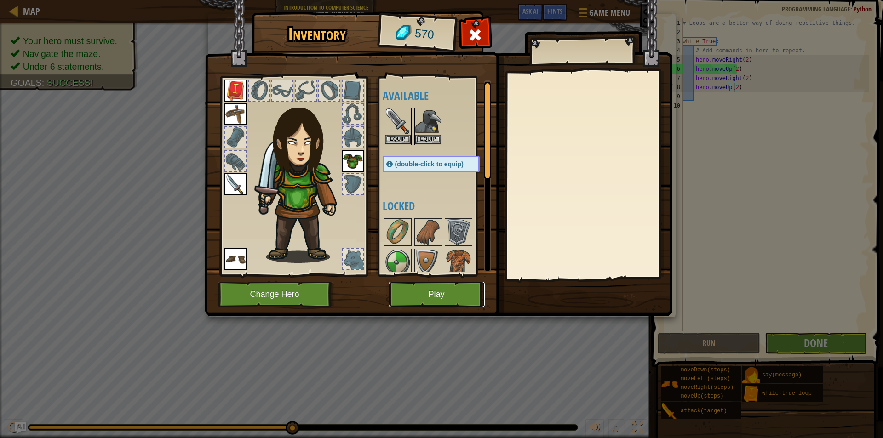
click at [443, 297] on button "Play" at bounding box center [436, 294] width 96 height 25
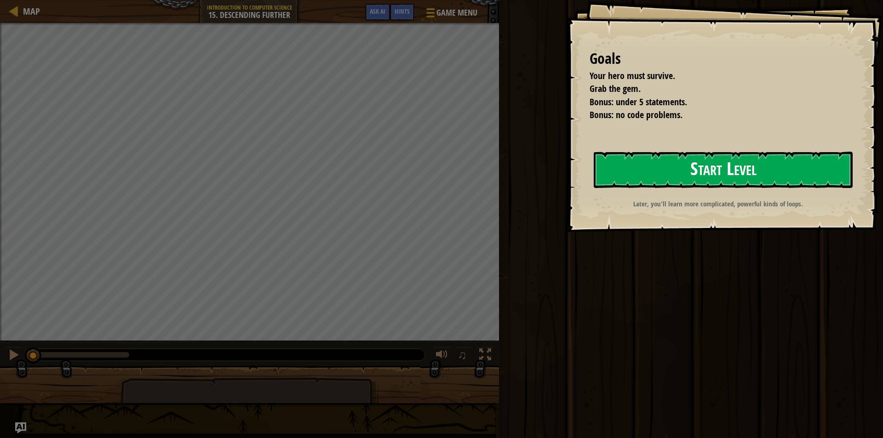
click at [637, 168] on button "Start Level" at bounding box center [723, 170] width 259 height 36
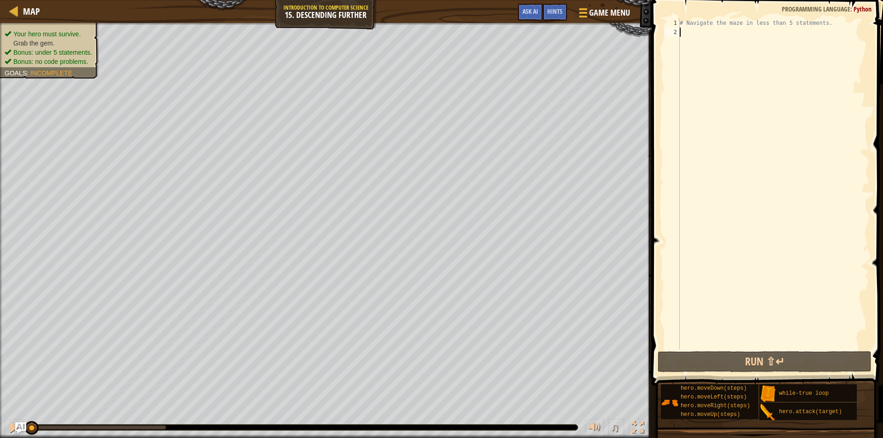
type textarea "h"
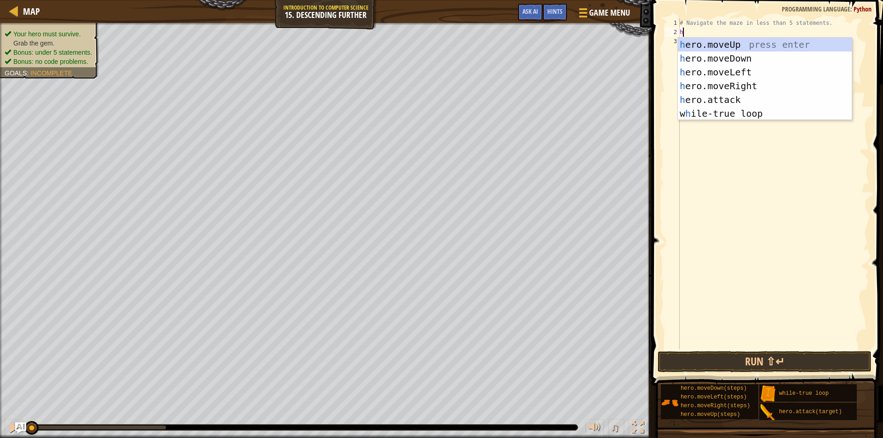
scroll to position [4, 0]
click at [741, 84] on div "h ero.moveUp press enter h ero.moveDown press enter h ero.moveLeft press enter …" at bounding box center [765, 93] width 174 height 110
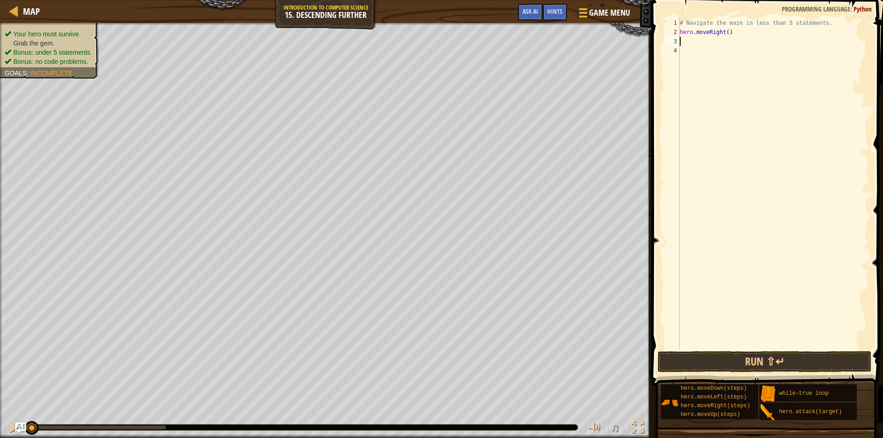
click at [724, 33] on div "# Navigate the maze in less than 5 statements. hero . moveRight ( )" at bounding box center [773, 192] width 191 height 349
type textarea "hero.moveRight(2)"
click at [718, 40] on div "# Navigate the maze in less than 5 statements. hero . moveRight ( 2 )" at bounding box center [773, 192] width 191 height 349
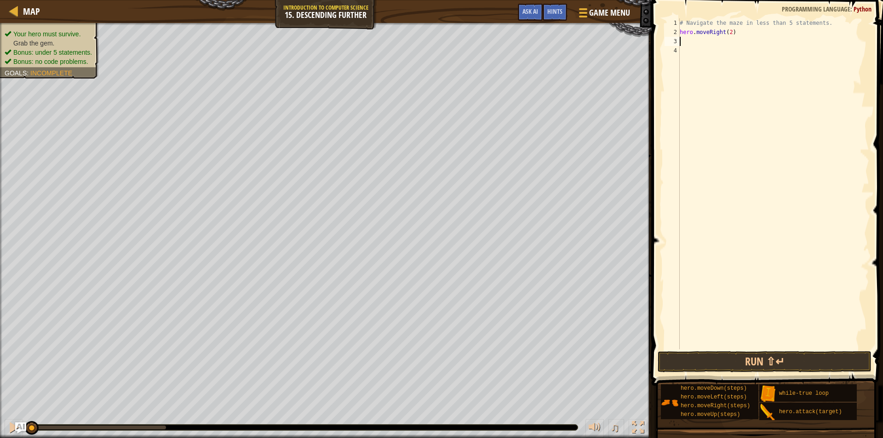
type textarea "h"
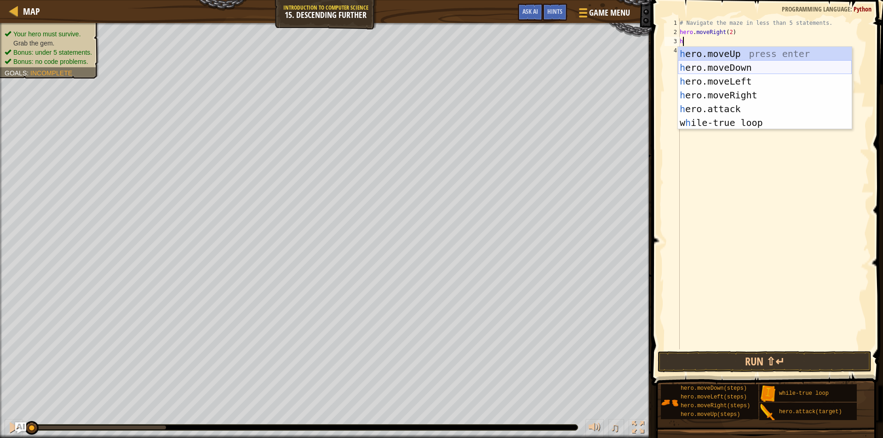
click at [718, 65] on div "h ero.moveUp press enter h ero.moveDown press enter h ero.moveLeft press enter …" at bounding box center [765, 102] width 174 height 110
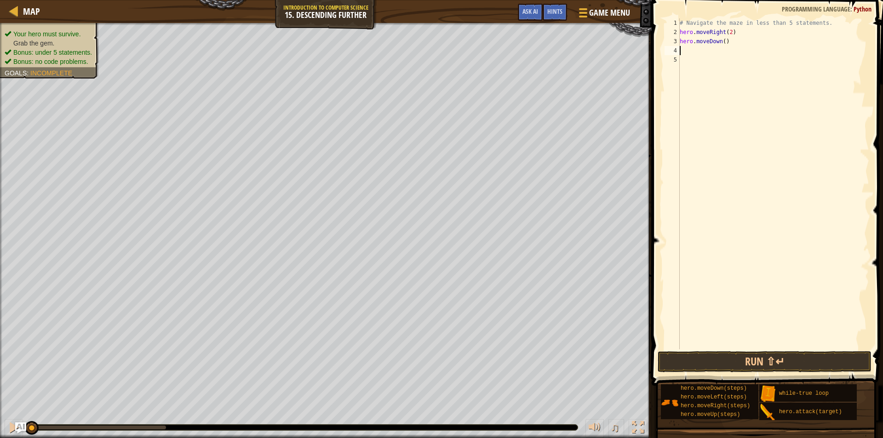
type textarea "h"
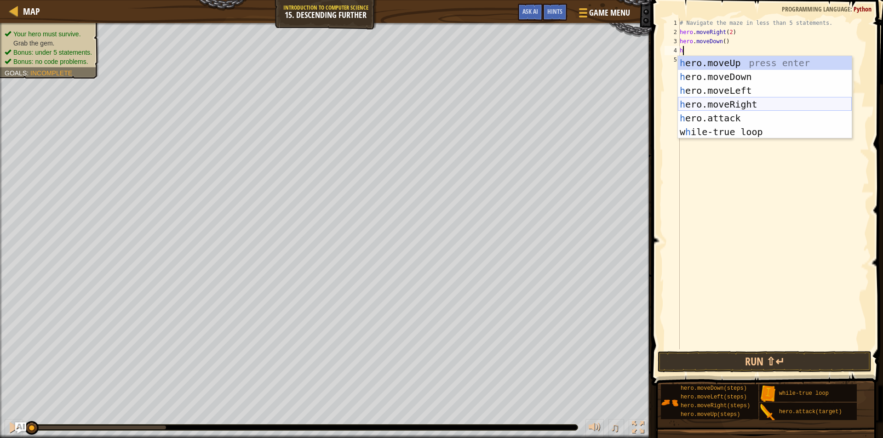
click at [726, 100] on div "h ero.moveUp press enter h ero.moveDown press enter h ero.moveLeft press enter …" at bounding box center [765, 111] width 174 height 110
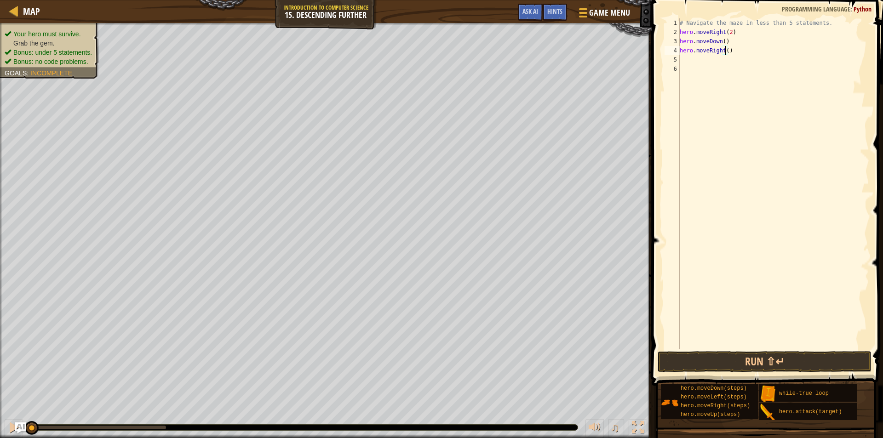
click at [724, 50] on div "# Navigate the maze in less than 5 statements. hero . moveRight ( 2 ) hero . mo…" at bounding box center [773, 192] width 191 height 349
type textarea "hero.moveRight(2)"
click at [707, 58] on div "# Navigate the maze in less than 5 statements. hero . moveRight ( 2 ) hero . mo…" at bounding box center [773, 192] width 191 height 349
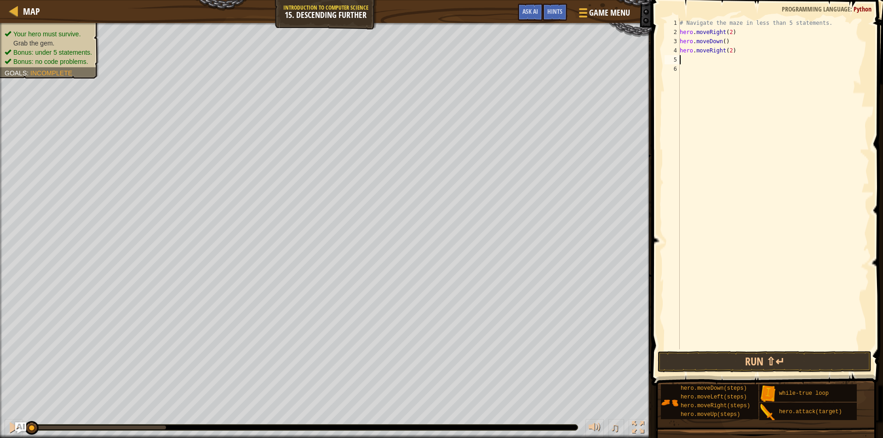
type textarea "h"
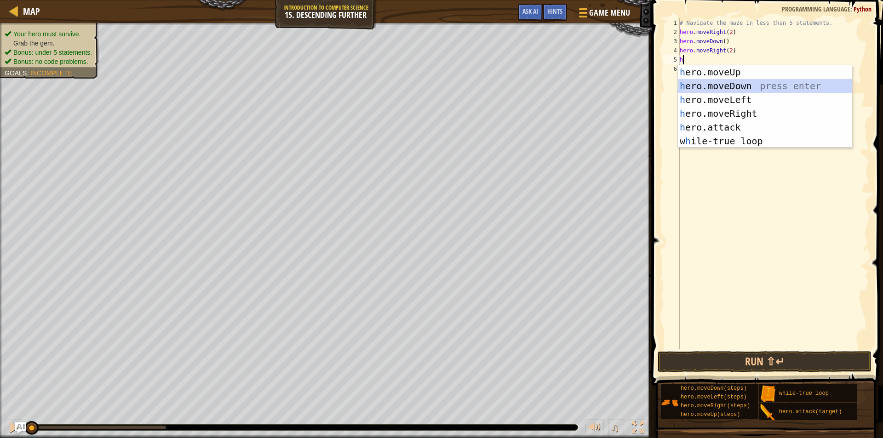
click at [719, 84] on div "h ero.moveUp press enter h ero.moveDown press enter h ero.moveLeft press enter …" at bounding box center [765, 120] width 174 height 110
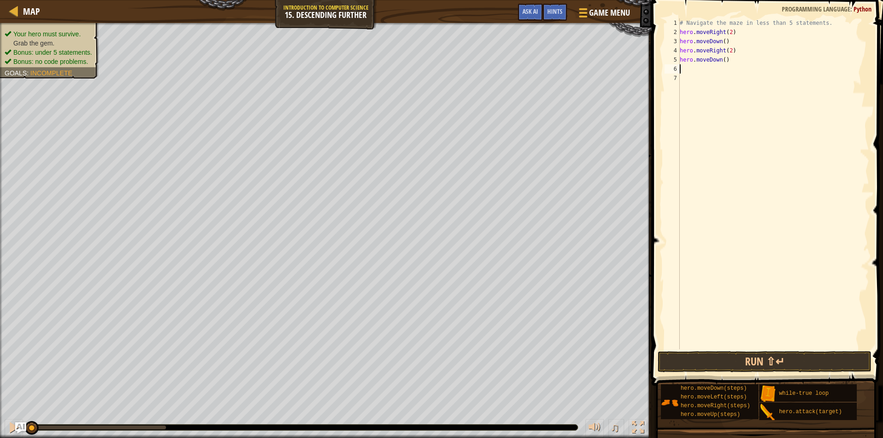
type textarea "h"
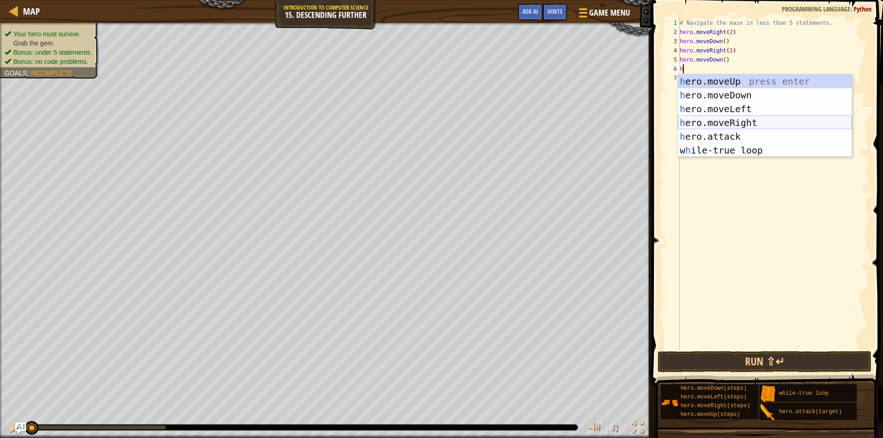
click at [734, 123] on div "h ero.moveUp press enter h ero.moveDown press enter h ero.moveLeft press enter …" at bounding box center [765, 129] width 174 height 110
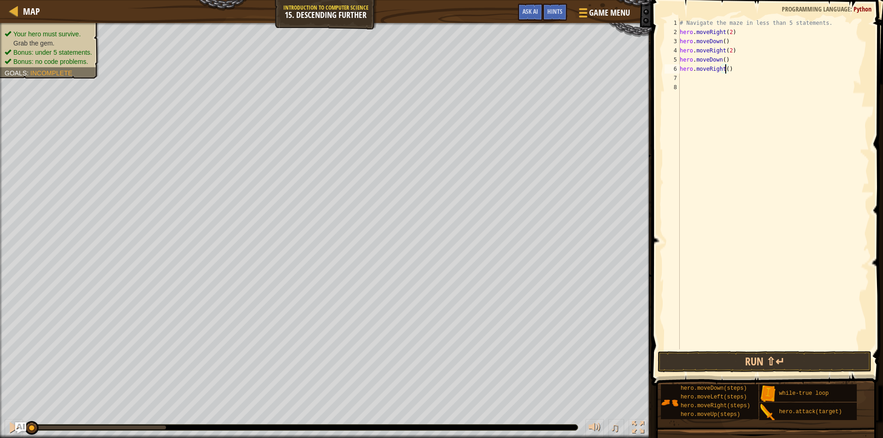
click at [725, 69] on div "# Navigate the maze in less than 5 statements. hero . moveRight ( 2 ) hero . mo…" at bounding box center [773, 192] width 191 height 349
type textarea "hero.moveRight(3)"
click at [697, 358] on button "Run ⇧↵" at bounding box center [764, 361] width 214 height 21
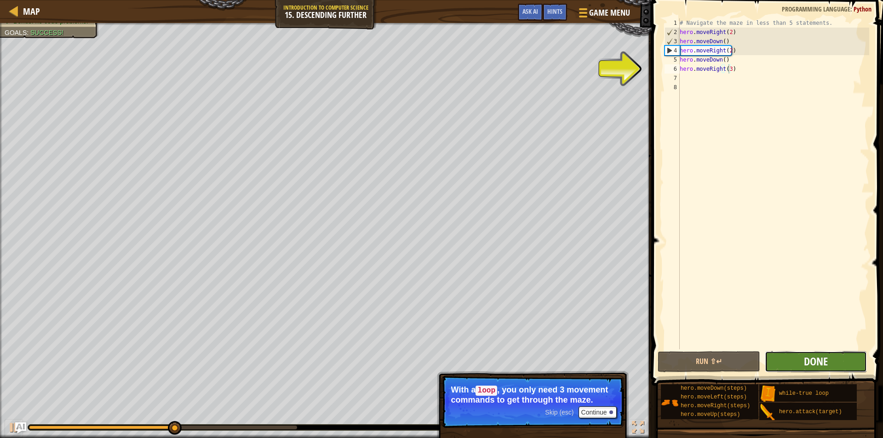
click at [820, 363] on span "Done" at bounding box center [816, 361] width 24 height 15
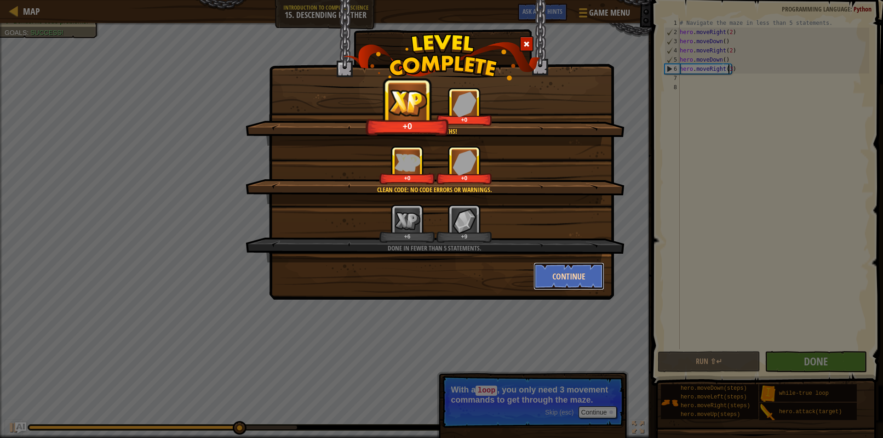
click at [563, 275] on button "Continue" at bounding box center [568, 277] width 71 height 28
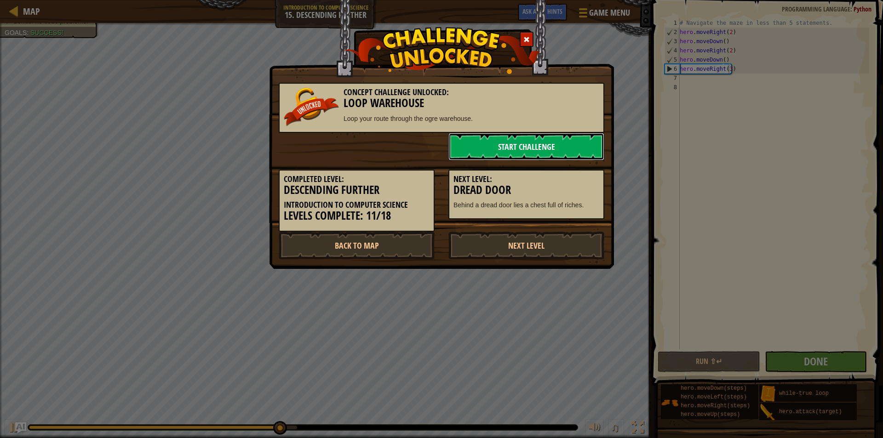
click at [545, 142] on link "Start Challenge" at bounding box center [526, 147] width 156 height 28
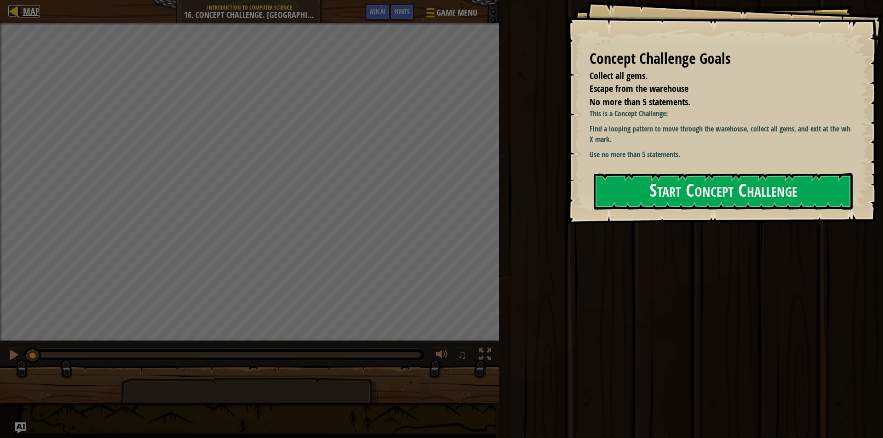
click at [13, 9] on div at bounding box center [13, 10] width 11 height 11
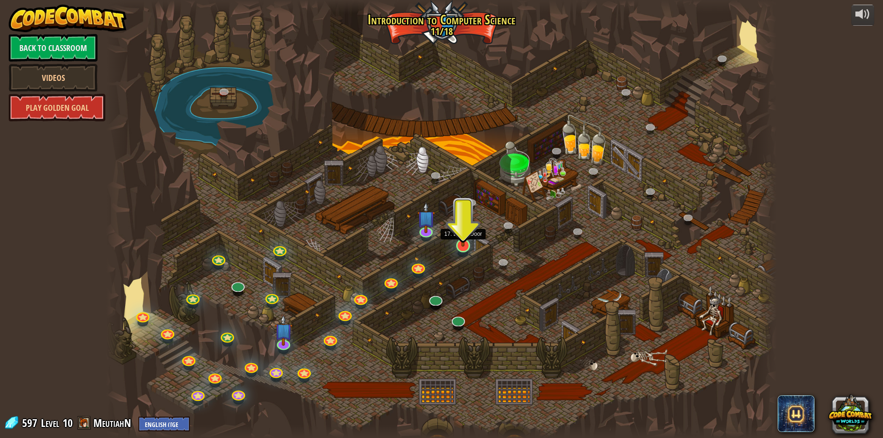
click at [465, 244] on img at bounding box center [463, 226] width 18 height 41
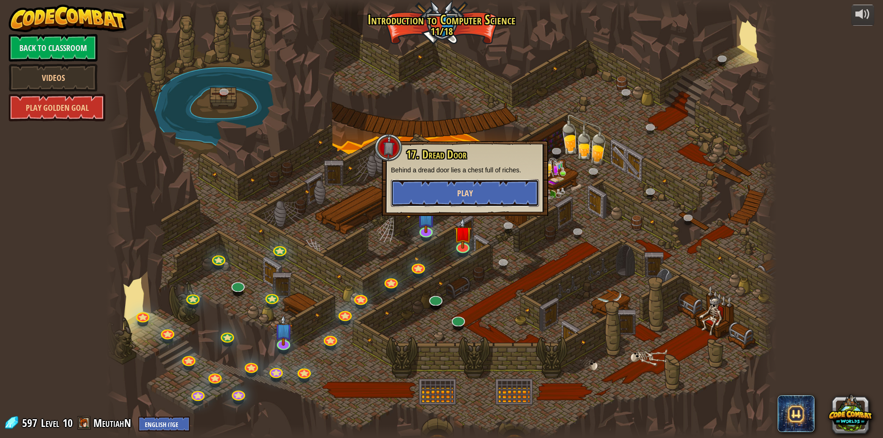
click at [470, 192] on span "Play" at bounding box center [465, 193] width 16 height 11
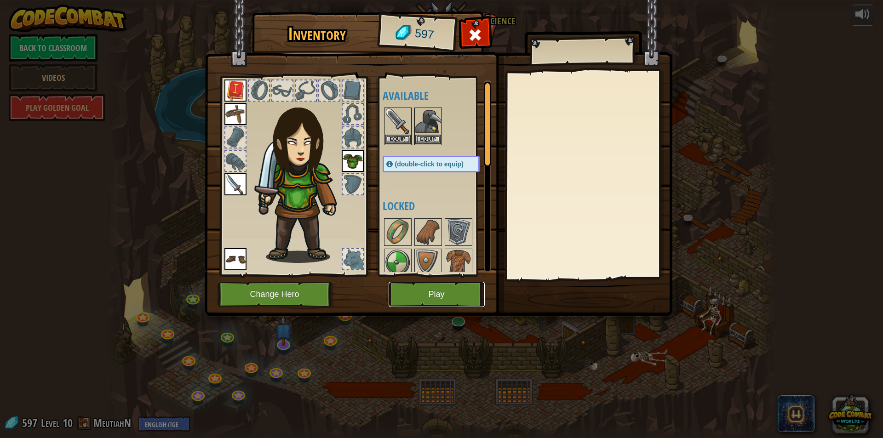
click at [454, 287] on button "Play" at bounding box center [436, 294] width 96 height 25
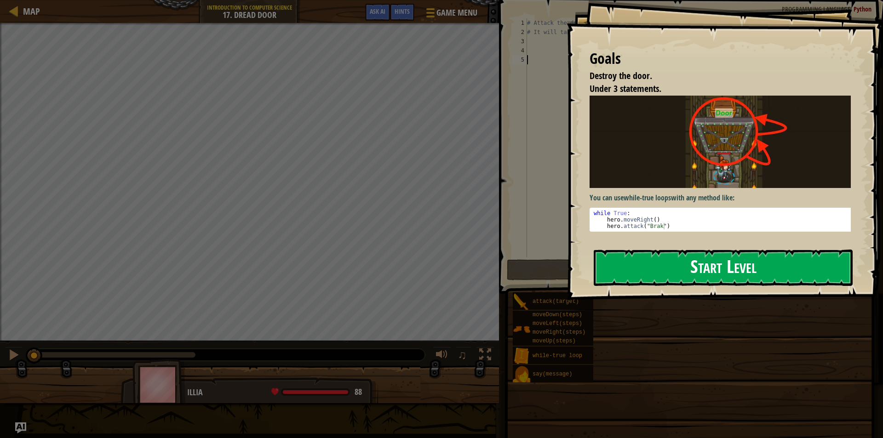
click at [656, 263] on button "Start Level" at bounding box center [723, 268] width 259 height 36
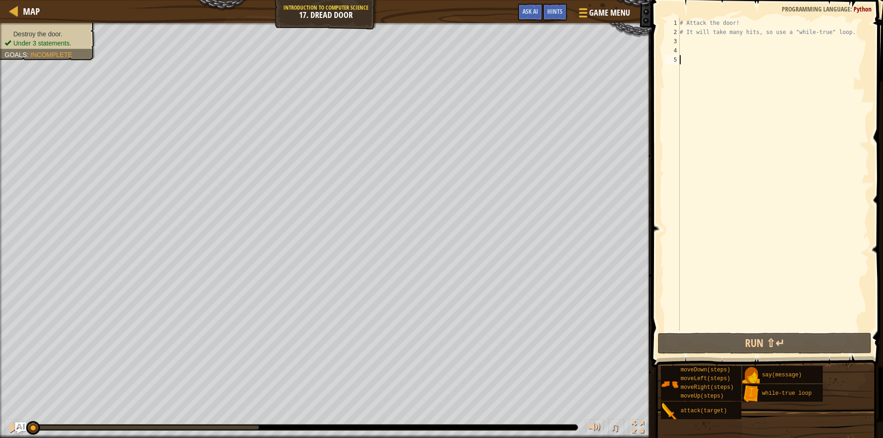
type textarea "h"
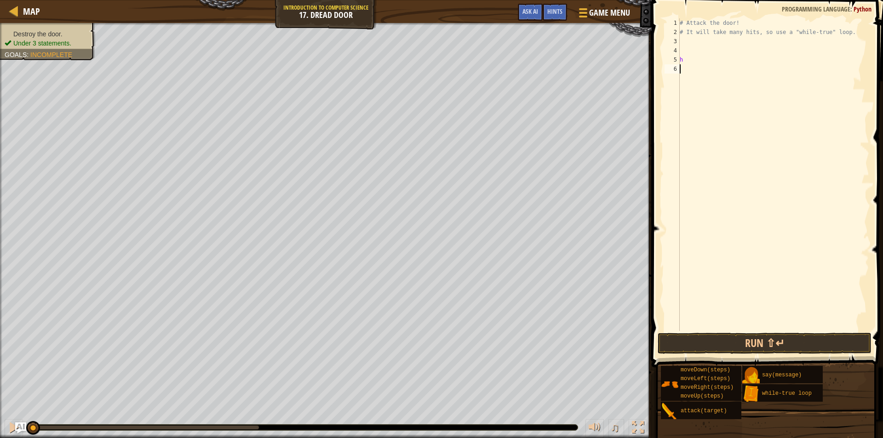
click at [723, 190] on div "# Attack the door! # It will take many hits, so use a "while-true" loop. h" at bounding box center [773, 183] width 191 height 331
type textarea "h"
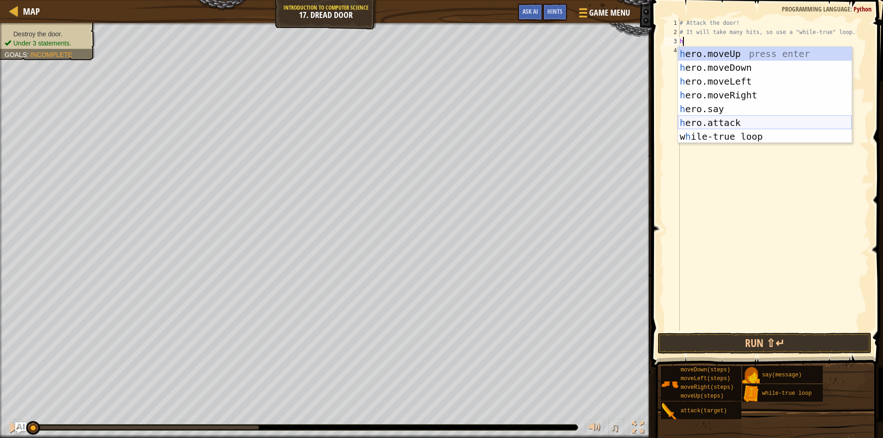
click at [724, 118] on div "h ero.moveUp press enter h ero.moveDown press enter h ero.moveLeft press enter …" at bounding box center [765, 109] width 174 height 124
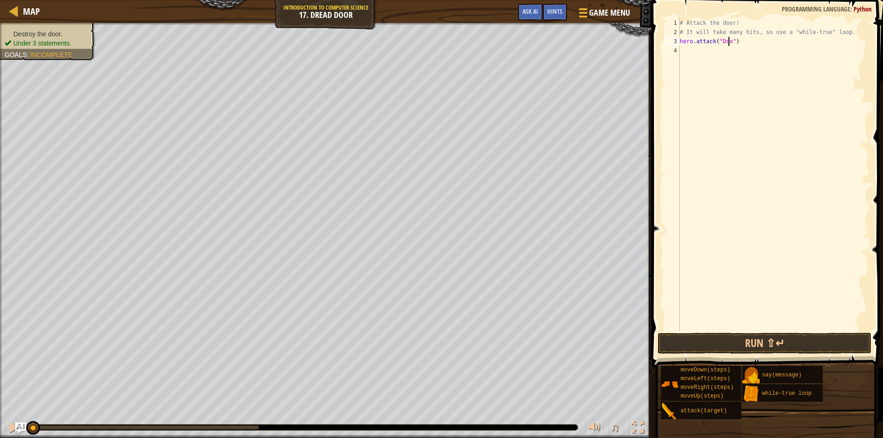
scroll to position [4, 4]
type textarea "hero.attack("Door")"
click at [738, 343] on button "Run ⇧↵" at bounding box center [764, 343] width 214 height 21
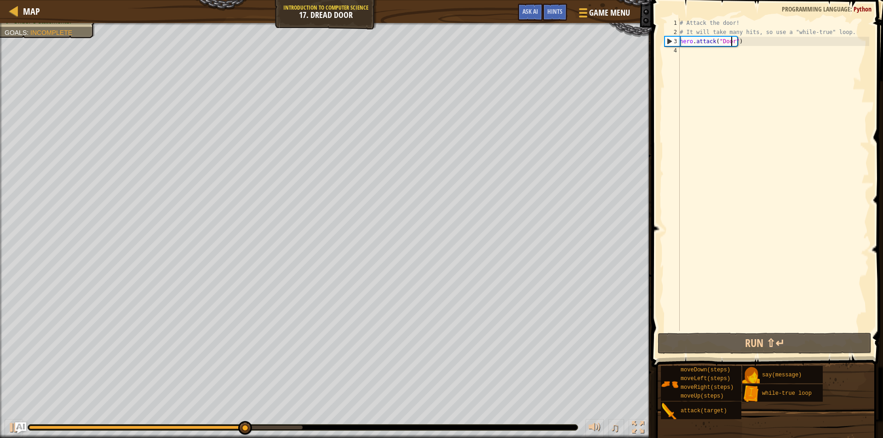
click at [685, 52] on div "# Attack the door! # It will take many hits, so use a "while-true" loop. hero .…" at bounding box center [773, 183] width 191 height 331
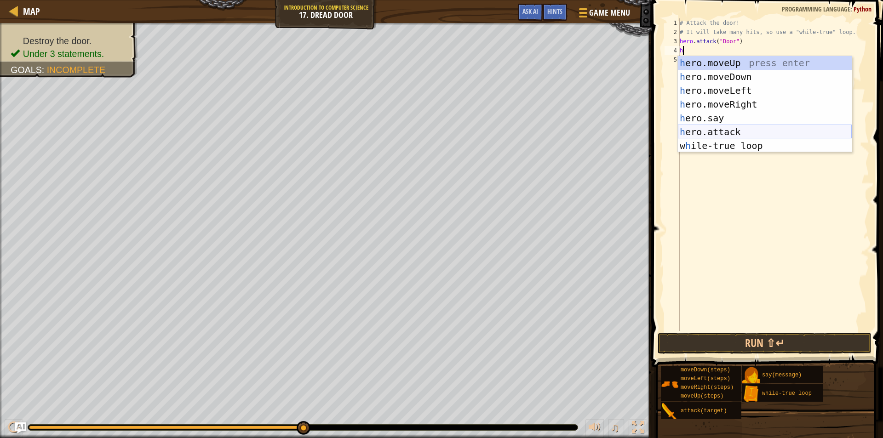
click at [734, 132] on div "h ero.moveUp press enter h ero.moveDown press enter h ero.moveLeft press enter …" at bounding box center [765, 118] width 174 height 124
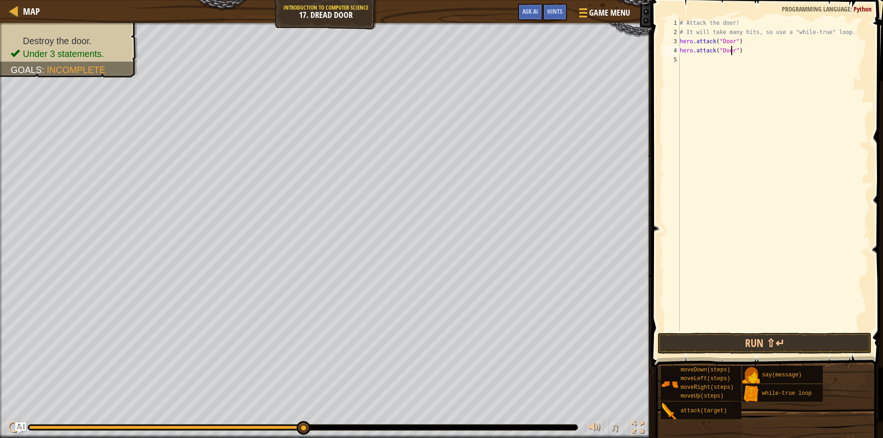
scroll to position [4, 4]
click at [749, 342] on button "Run ⇧↵" at bounding box center [764, 343] width 214 height 21
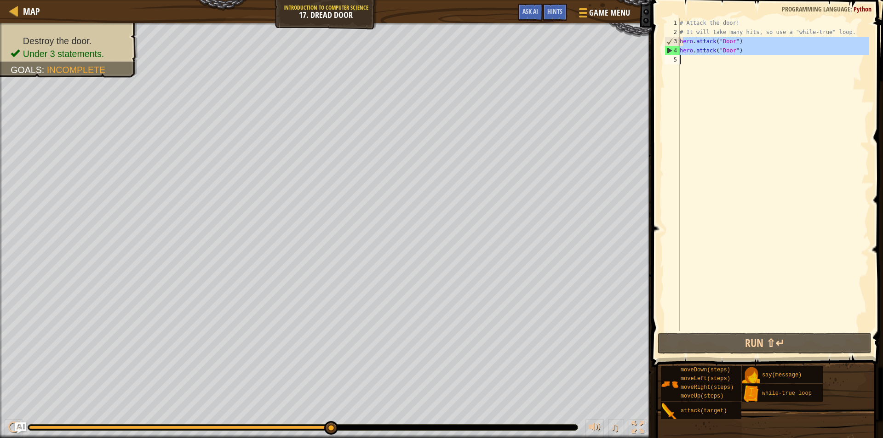
drag, startPoint x: 682, startPoint y: 39, endPoint x: 766, endPoint y: 68, distance: 89.6
click at [766, 68] on div "# Attack the door! # It will take many hits, so use a "while-true" loop. hero .…" at bounding box center [773, 183] width 191 height 331
type textarea "h"
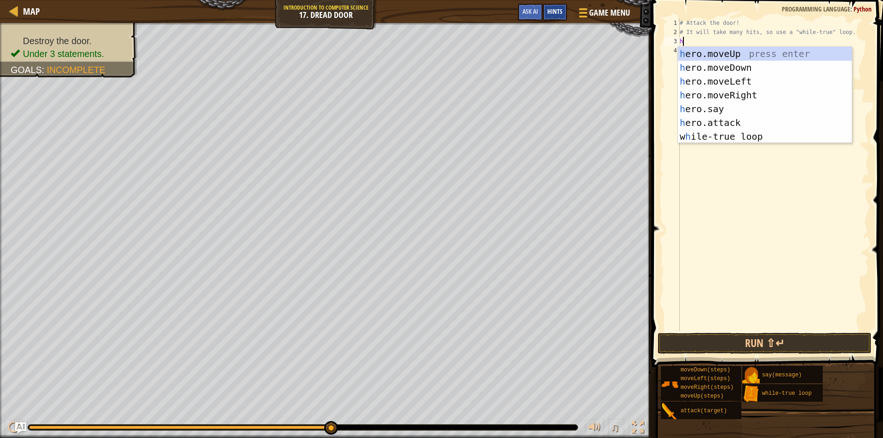
click at [559, 11] on span "Hints" at bounding box center [554, 11] width 15 height 9
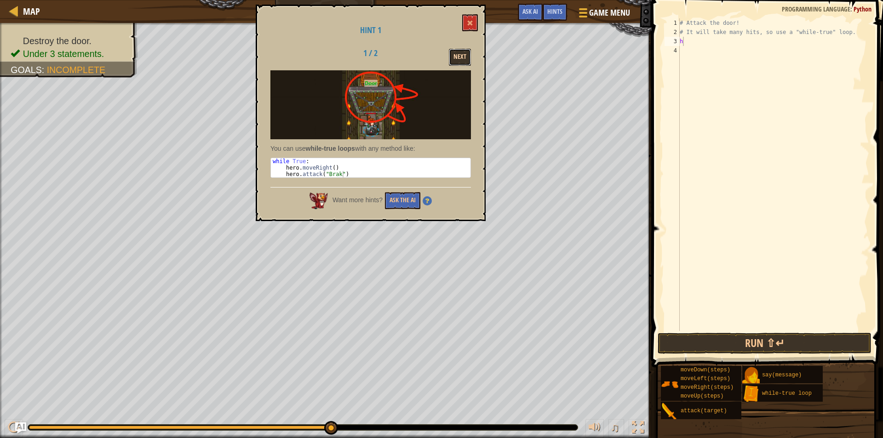
click at [458, 54] on button "Next" at bounding box center [460, 57] width 22 height 17
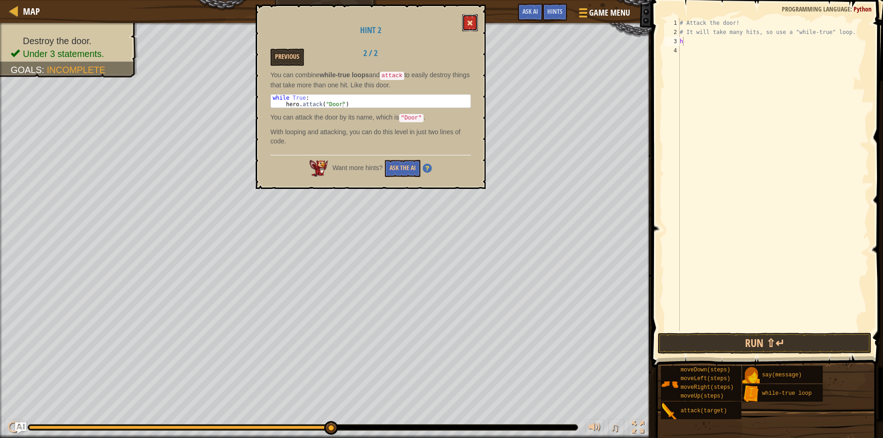
click at [477, 17] on button at bounding box center [470, 22] width 16 height 17
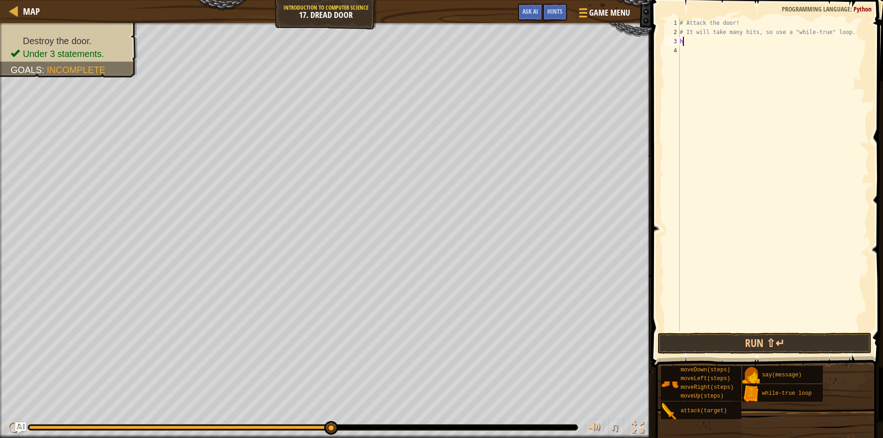
click at [691, 40] on div "# Attack the door! # It will take many hits, so use a "while-true" loop. h" at bounding box center [773, 183] width 191 height 331
type textarea "h"
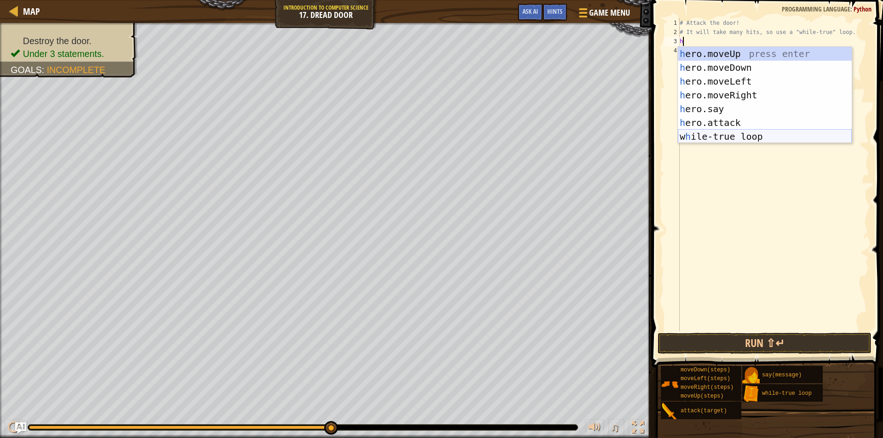
click at [733, 138] on div "h ero.moveUp press enter h ero.moveDown press enter h ero.moveLeft press enter …" at bounding box center [765, 109] width 174 height 124
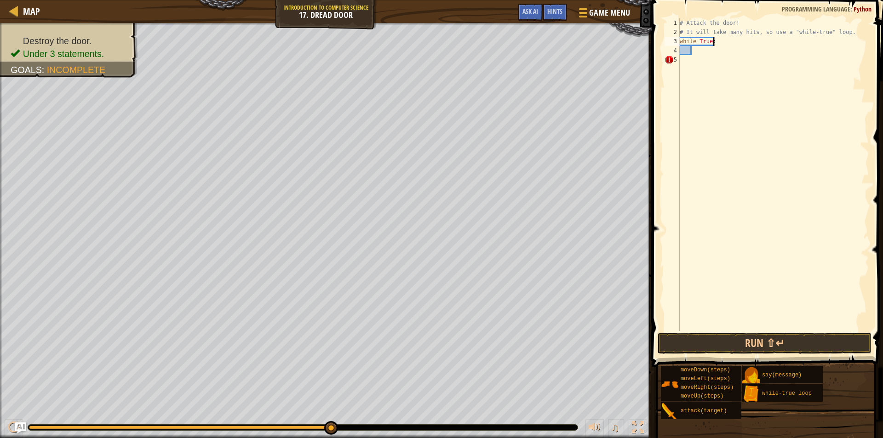
click at [717, 40] on div "# Attack the door! # It will take many hits, so use a "while-true" loop. while …" at bounding box center [773, 183] width 191 height 331
type textarea "w"
type textarea "h"
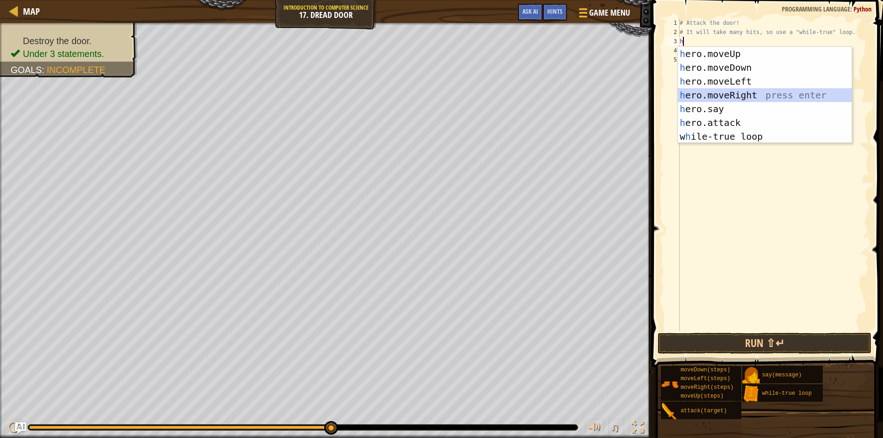
click at [723, 96] on div "h ero.moveUp press enter h ero.moveDown press enter h ero.moveLeft press enter …" at bounding box center [765, 109] width 174 height 124
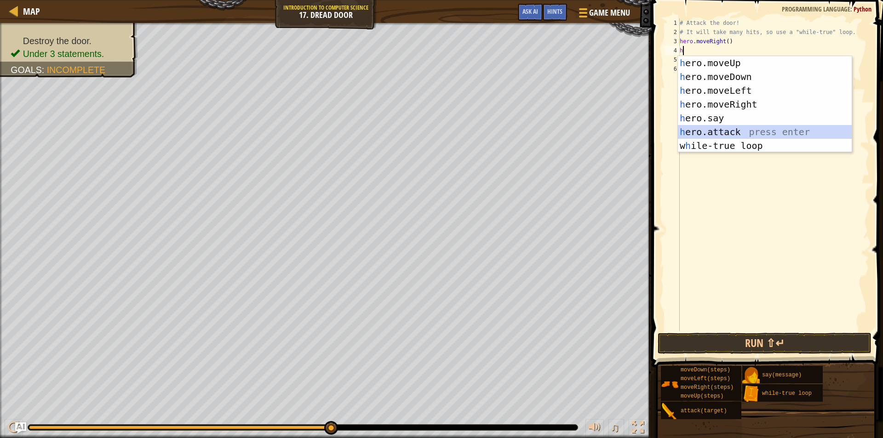
click at [727, 127] on div "h ero.moveUp press enter h ero.moveDown press enter h ero.moveLeft press enter …" at bounding box center [765, 118] width 174 height 124
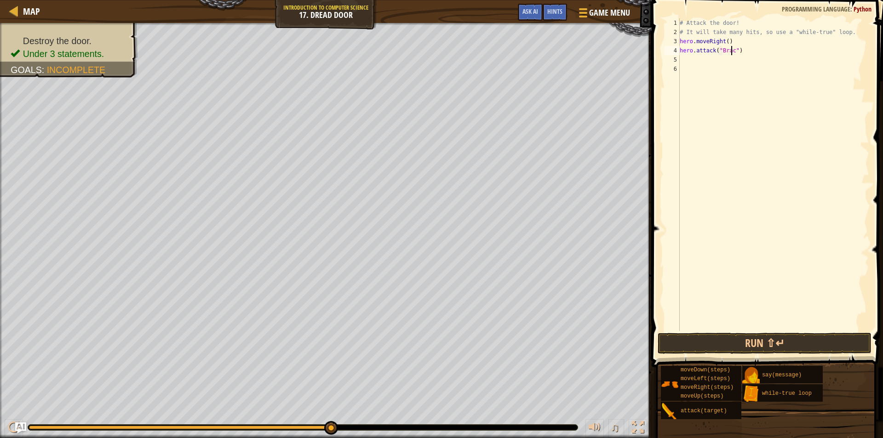
scroll to position [4, 4]
type textarea "hero.attack("Brack")"
click at [713, 60] on div "# Attack the door! # It will take many hits, so use a "while-true" loop. hero .…" at bounding box center [773, 183] width 191 height 331
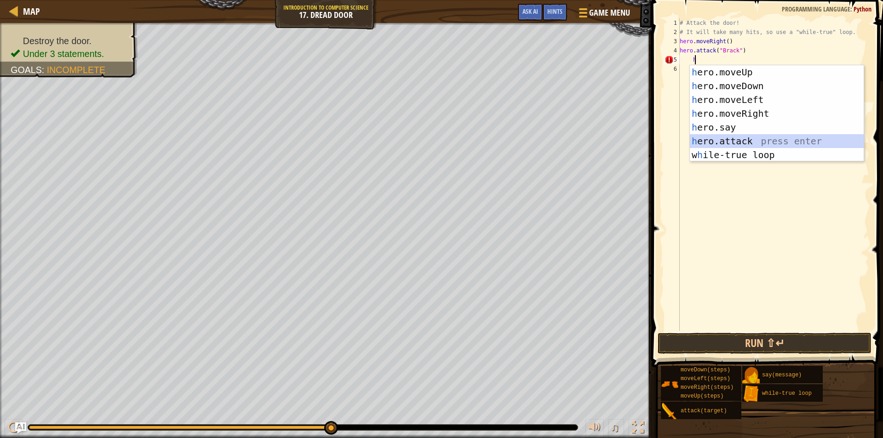
click at [725, 141] on div "h ero.moveUp press enter h ero.moveDown press enter h ero.moveLeft press enter …" at bounding box center [777, 127] width 174 height 124
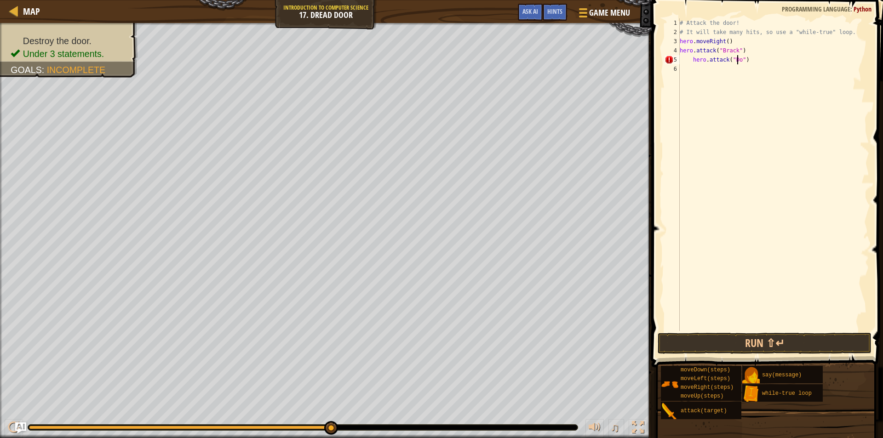
scroll to position [4, 5]
click at [691, 59] on div "# Attack the door! # It will take many hits, so use a "while-true" loop. hero .…" at bounding box center [773, 183] width 191 height 331
type textarea "hero.attack("Door")"
click at [749, 335] on button "Run ⇧↵" at bounding box center [764, 343] width 214 height 21
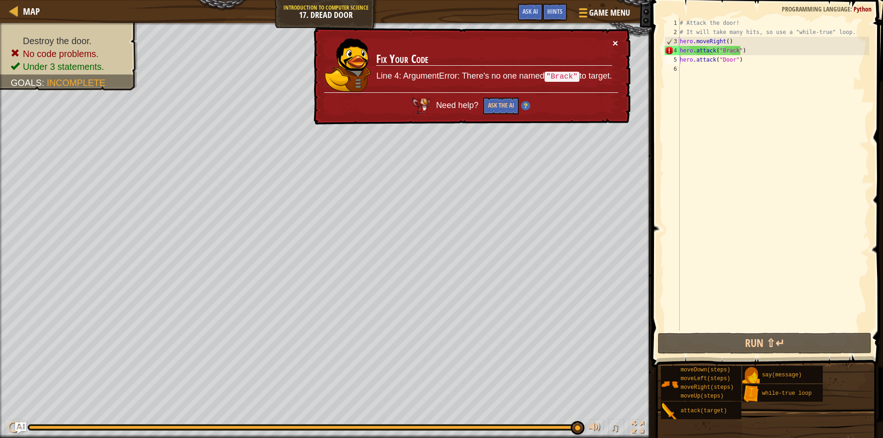
click at [617, 44] on button "×" at bounding box center [615, 43] width 6 height 10
click at [698, 74] on div "# Attack the door! # It will take many hits, so use a "while-true" loop. hero .…" at bounding box center [773, 183] width 191 height 331
drag, startPoint x: 680, startPoint y: 49, endPoint x: 759, endPoint y: 48, distance: 79.5
click at [759, 48] on div "# Attack the door! # It will take many hits, so use a "while-true" loop. hero .…" at bounding box center [773, 183] width 191 height 331
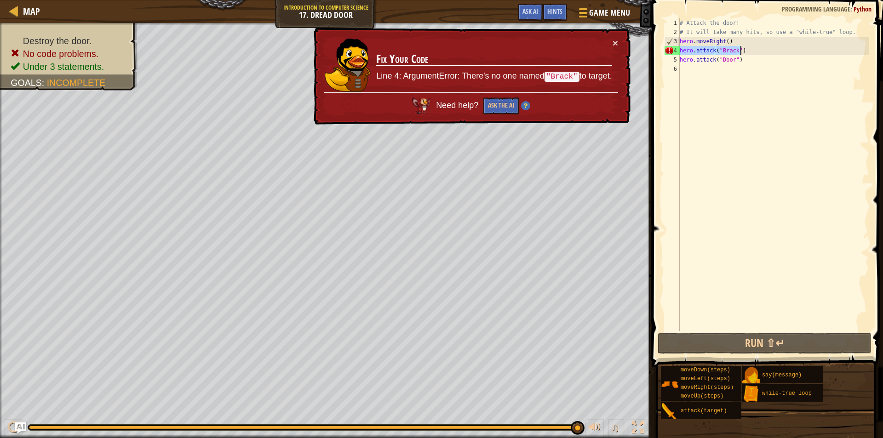
type textarea "hero.attack("Brack")"
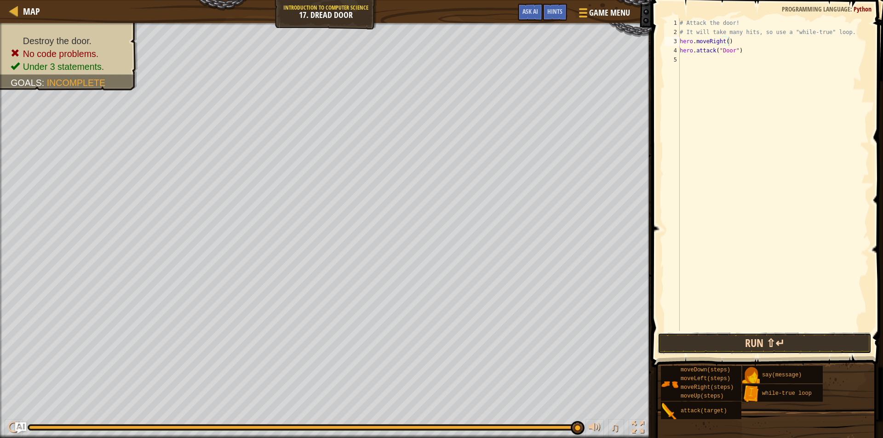
click at [774, 351] on button "Run ⇧↵" at bounding box center [764, 343] width 214 height 21
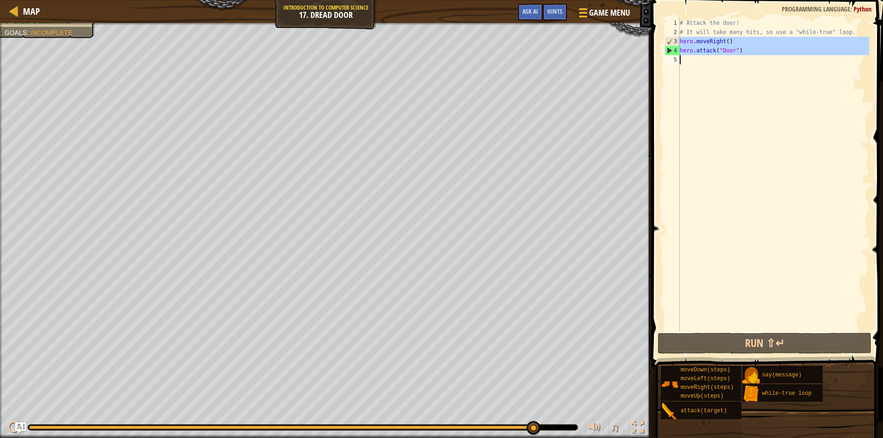
drag, startPoint x: 680, startPoint y: 41, endPoint x: 773, endPoint y: 72, distance: 97.7
click at [773, 72] on div "# Attack the door! # It will take many hits, so use a "while-true" loop. hero .…" at bounding box center [773, 183] width 191 height 331
type textarea "hero.attack("Door")"
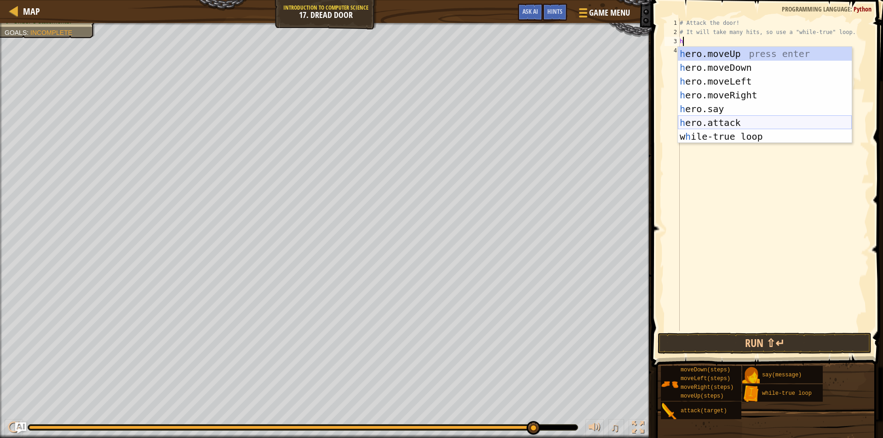
click at [736, 120] on div "h ero.moveUp press enter h ero.moveDown press enter h ero.moveLeft press enter …" at bounding box center [765, 109] width 174 height 124
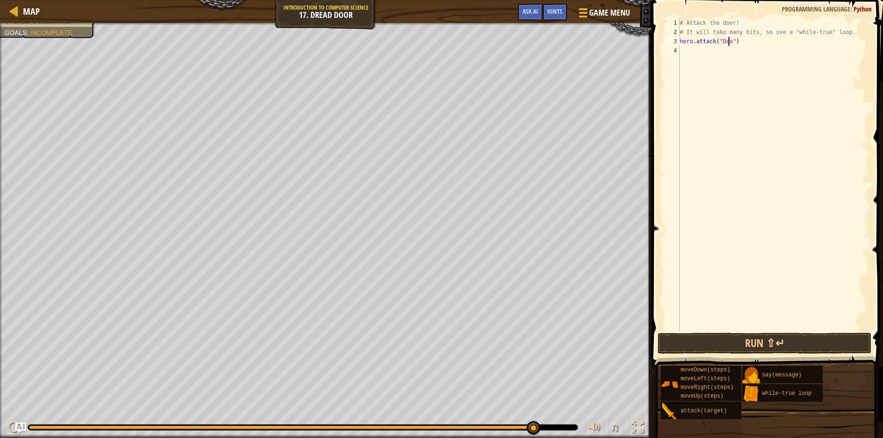
scroll to position [4, 4]
type textarea "hero.attack("Door")"
click at [756, 345] on button "Run ⇧↵" at bounding box center [764, 343] width 214 height 21
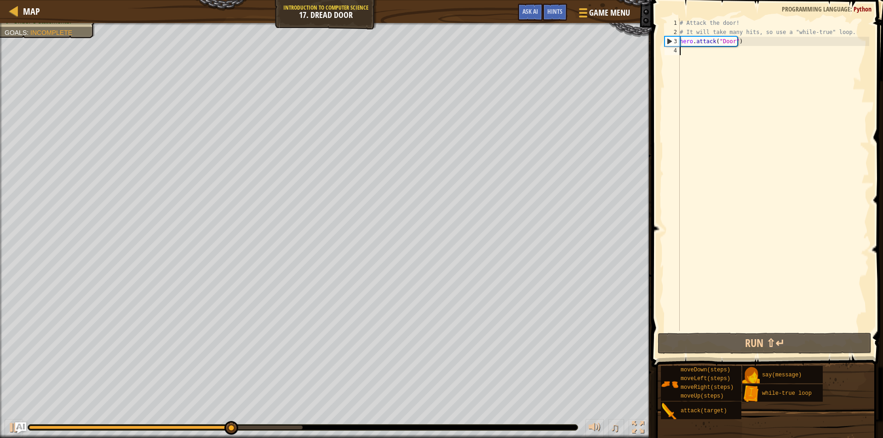
click at [702, 53] on div "# Attack the door! # It will take many hits, so use a "while-true" loop. hero .…" at bounding box center [773, 183] width 191 height 331
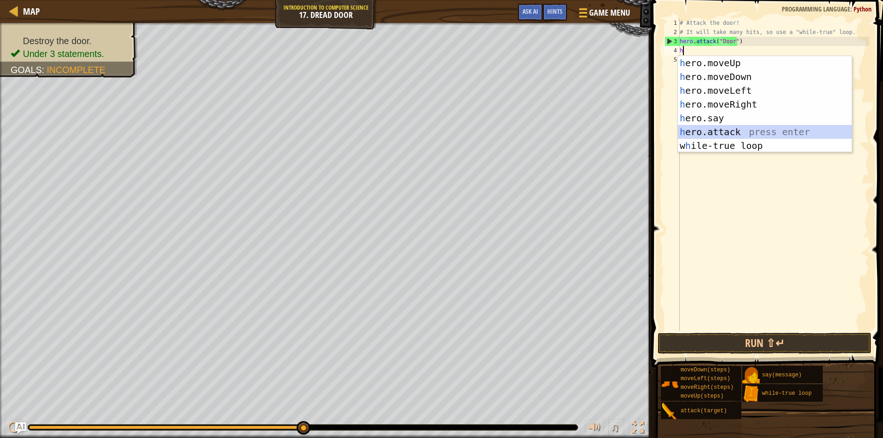
click at [739, 128] on div "h ero.moveUp press enter h ero.moveDown press enter h ero.moveLeft press enter …" at bounding box center [765, 118] width 174 height 124
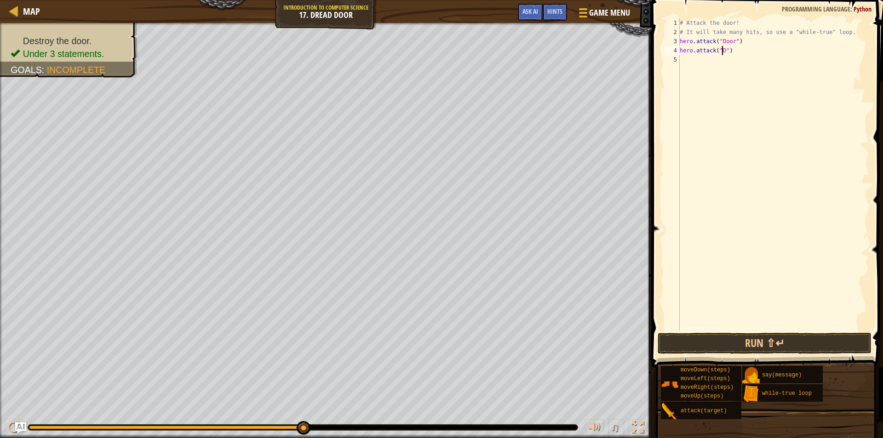
scroll to position [4, 3]
type textarea "hero.attack("Door")"
click at [704, 61] on div "# Attack the door! # It will take many hits, so use a "while-true" loop. hero .…" at bounding box center [773, 183] width 191 height 331
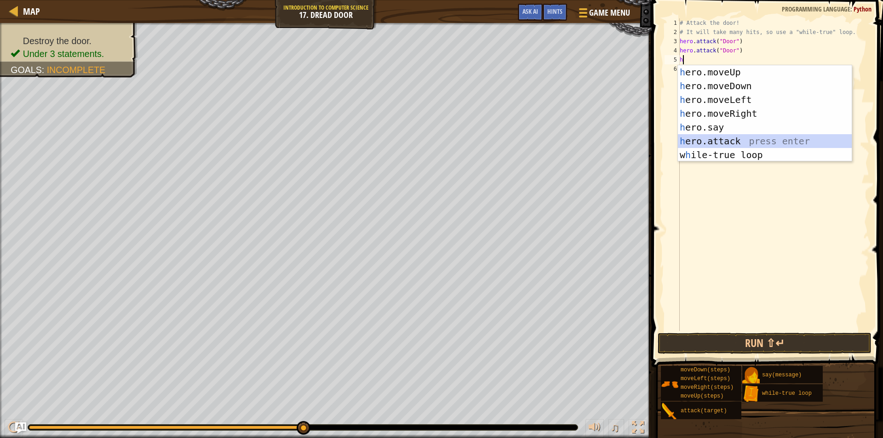
click at [734, 144] on div "h ero.moveUp press enter h ero.moveDown press enter h ero.moveLeft press enter …" at bounding box center [765, 127] width 174 height 124
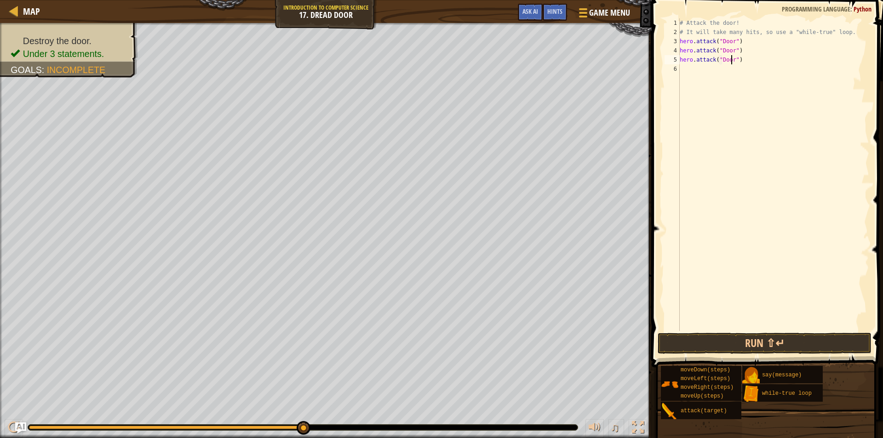
scroll to position [4, 4]
click at [730, 344] on button "Run ⇧↵" at bounding box center [764, 343] width 214 height 21
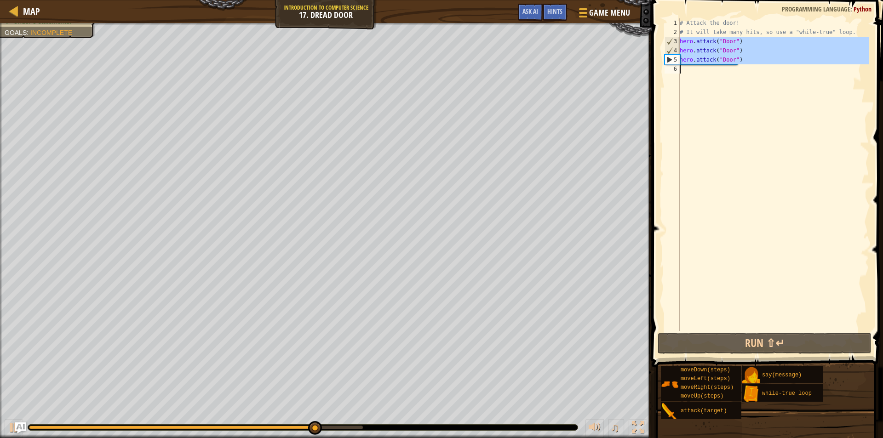
drag, startPoint x: 680, startPoint y: 39, endPoint x: 742, endPoint y: 81, distance: 74.1
click at [742, 81] on div "# Attack the door! # It will take many hits, so use a "while-true" loop. hero .…" at bounding box center [773, 183] width 191 height 331
type textarea "hero.attack("Door")"
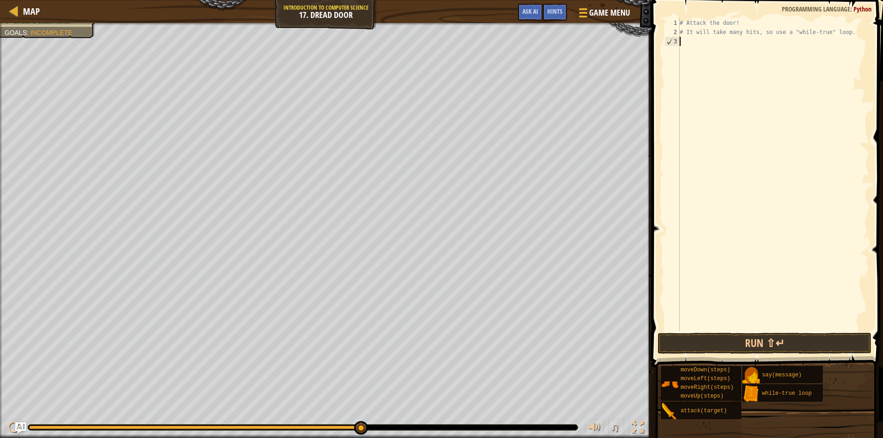
scroll to position [4, 0]
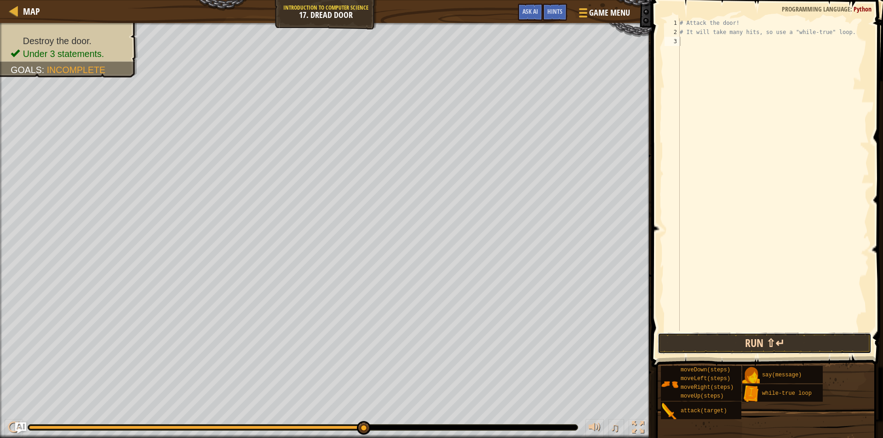
click at [712, 345] on button "Run ⇧↵" at bounding box center [764, 343] width 214 height 21
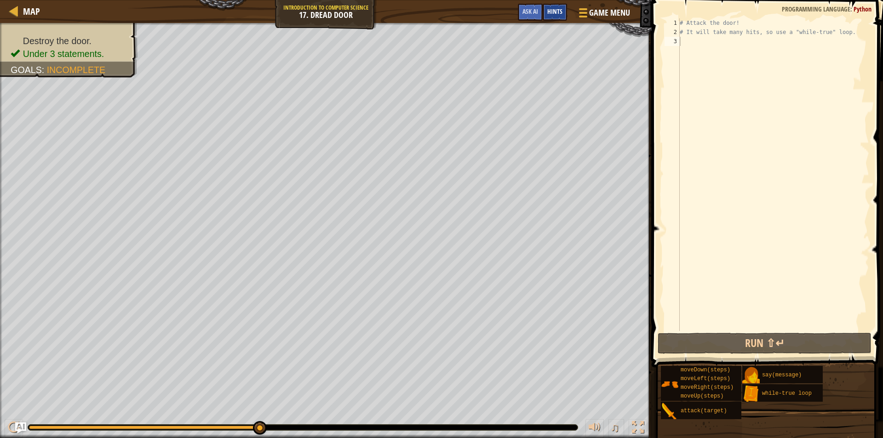
click at [558, 9] on span "Hints" at bounding box center [554, 11] width 15 height 9
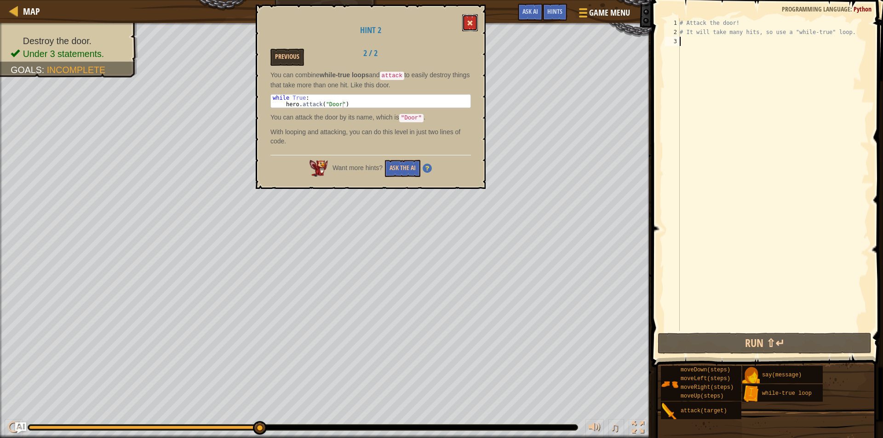
click at [469, 27] on button at bounding box center [470, 22] width 16 height 17
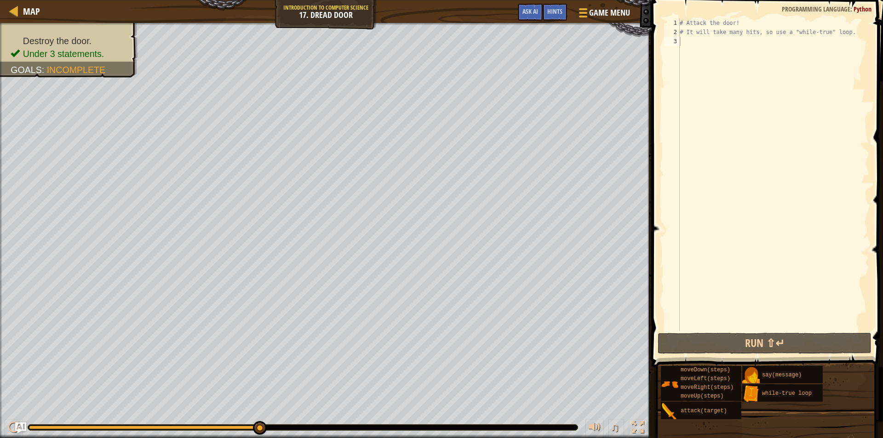
click at [713, 40] on div "# Attack the door! # It will take many hits, so use a "while-true" loop." at bounding box center [773, 183] width 191 height 331
type textarea "h"
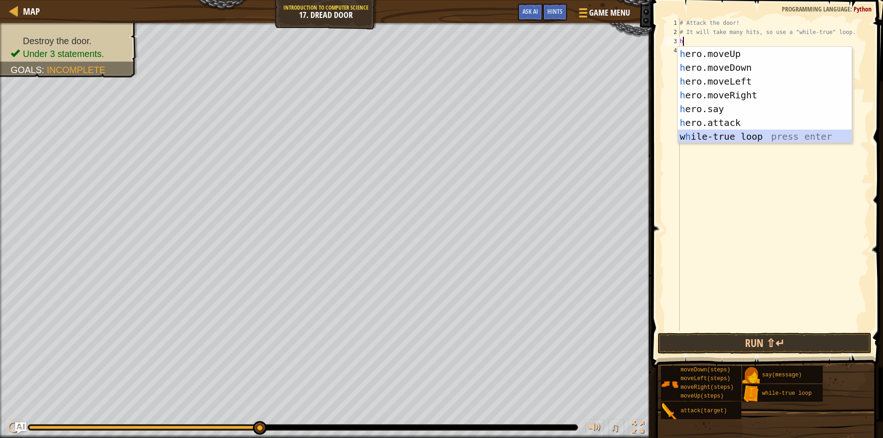
click at [722, 138] on div "h ero.moveUp press enter h ero.moveDown press enter h ero.moveLeft press enter …" at bounding box center [765, 109] width 174 height 124
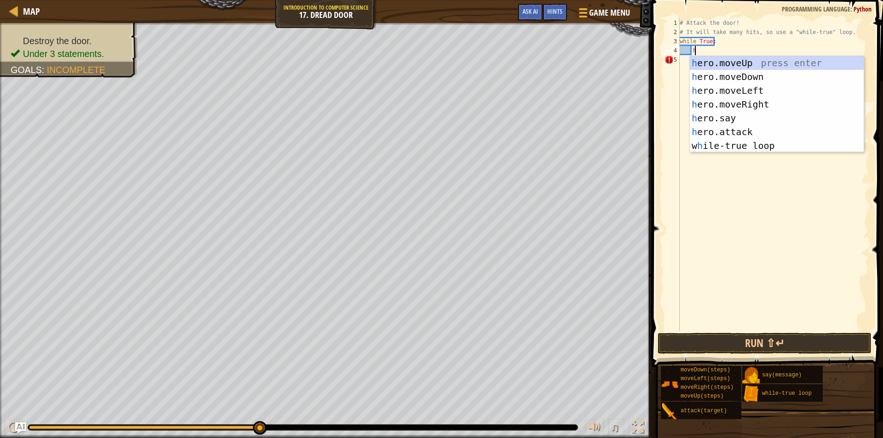
scroll to position [4, 0]
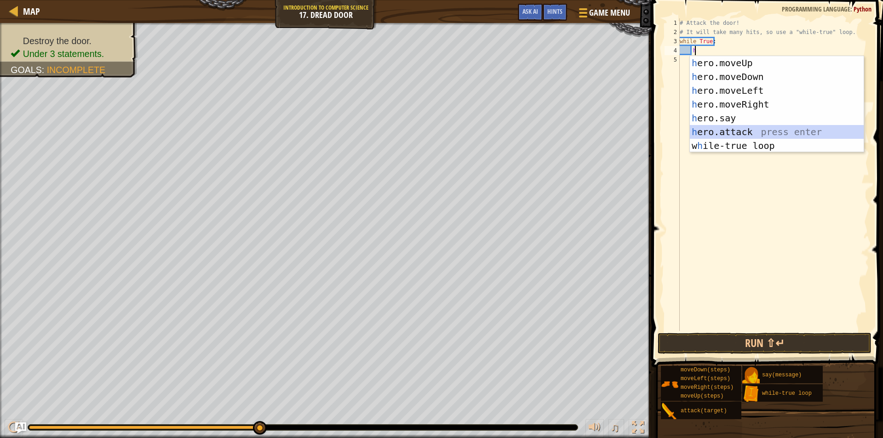
click at [725, 128] on div "h ero.moveUp press enter h ero.moveDown press enter h ero.moveLeft press enter …" at bounding box center [777, 118] width 174 height 124
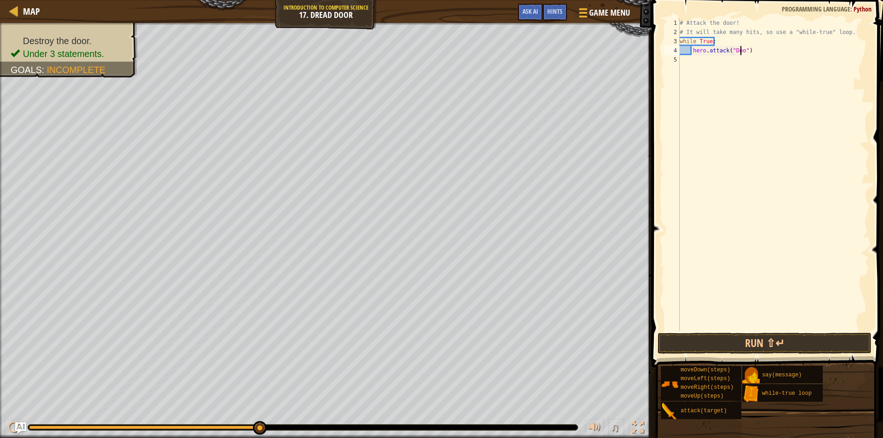
scroll to position [4, 5]
type textarea "hero.attack("Door")"
click at [781, 340] on button "Run ⇧↵" at bounding box center [764, 343] width 214 height 21
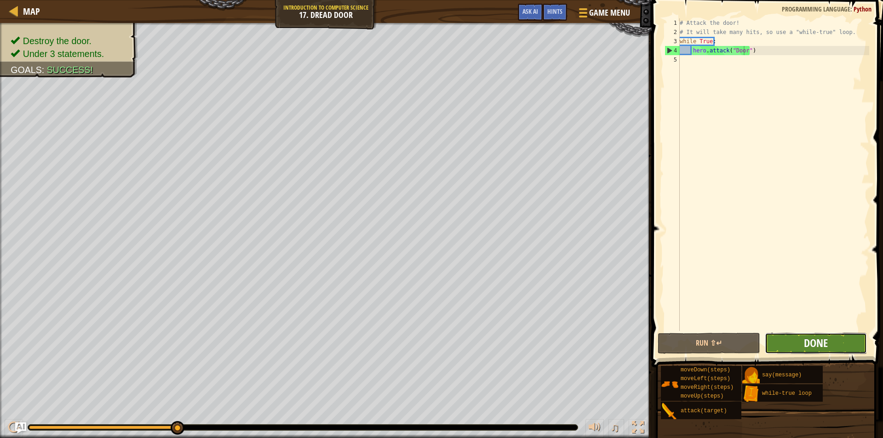
click at [804, 346] on span "Done" at bounding box center [816, 343] width 24 height 15
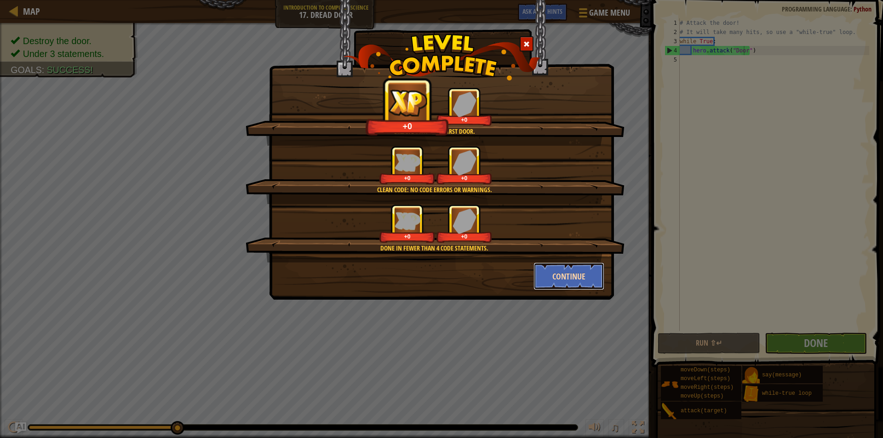
click at [569, 272] on button "Continue" at bounding box center [568, 277] width 71 height 28
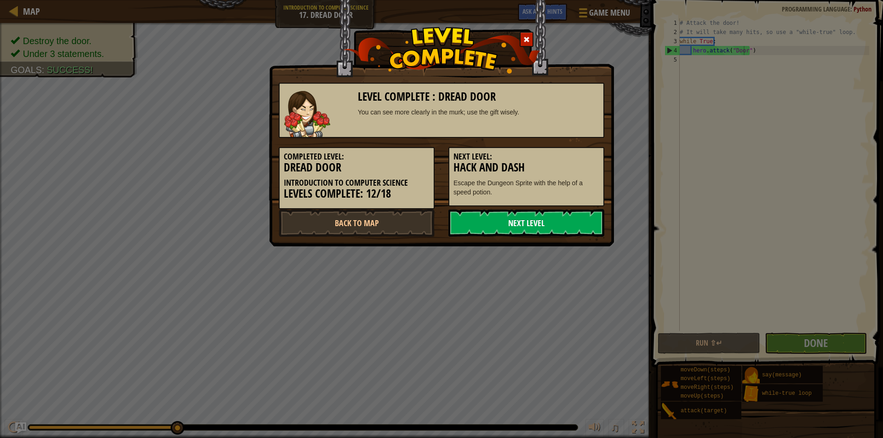
click at [541, 223] on link "Next Level" at bounding box center [526, 223] width 156 height 28
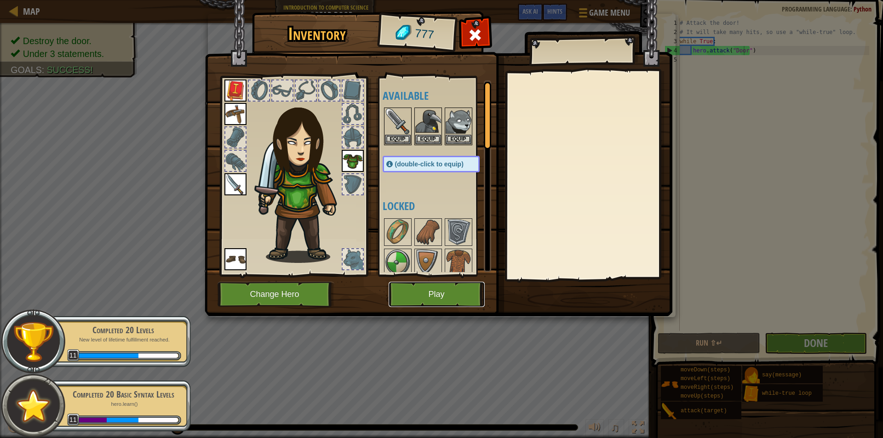
click at [451, 287] on button "Play" at bounding box center [436, 294] width 96 height 25
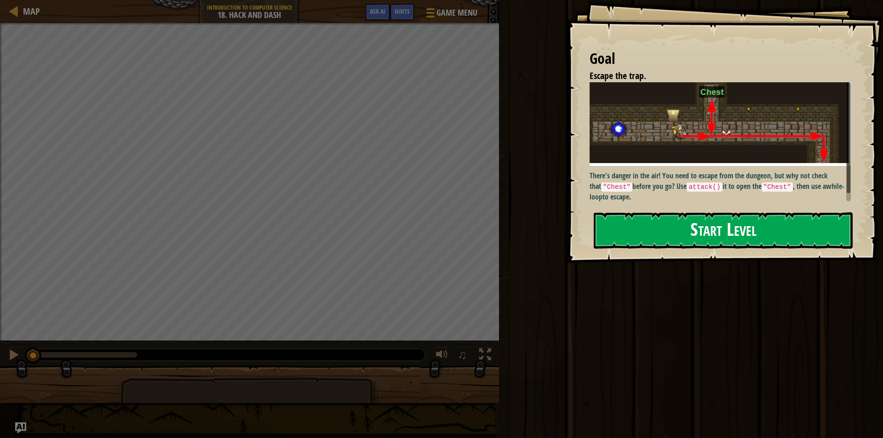
click at [738, 224] on button "Start Level" at bounding box center [723, 230] width 259 height 36
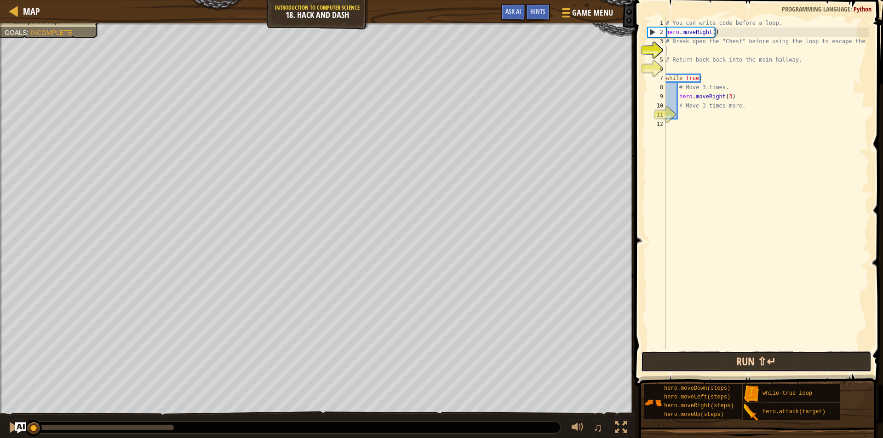
click at [775, 362] on button "Run ⇧↵" at bounding box center [756, 361] width 230 height 21
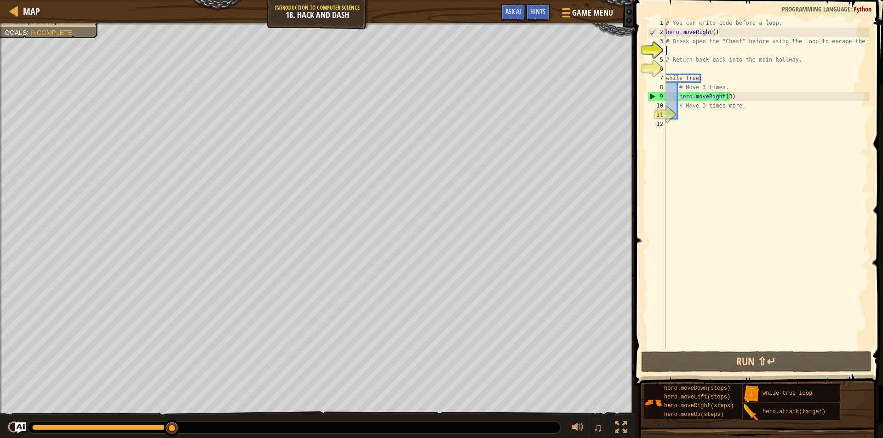
click at [705, 116] on div "# You can write code before a loop. hero . moveRight ( ) # Break open the "Ches…" at bounding box center [766, 192] width 205 height 349
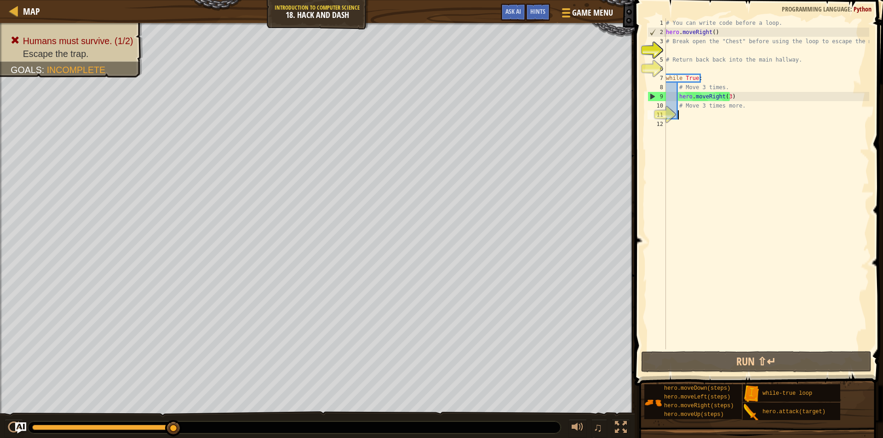
type textarea "h"
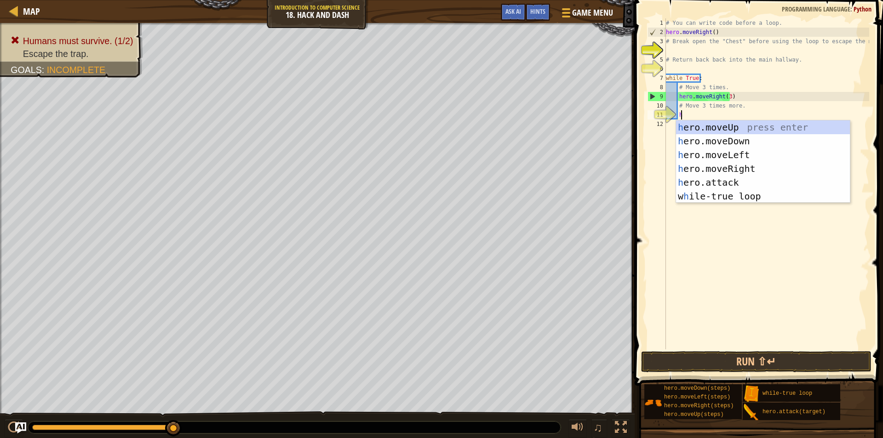
scroll to position [4, 0]
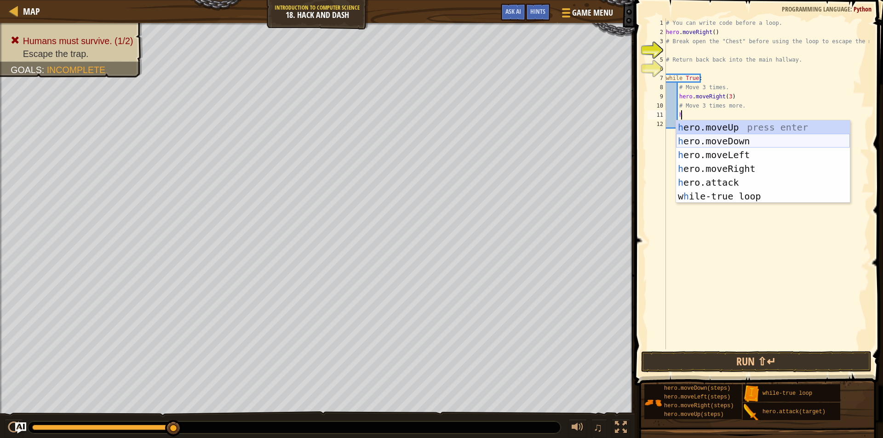
click at [734, 140] on div "h ero.moveUp press enter h ero.moveDown press enter h ero.moveLeft press enter …" at bounding box center [763, 175] width 174 height 110
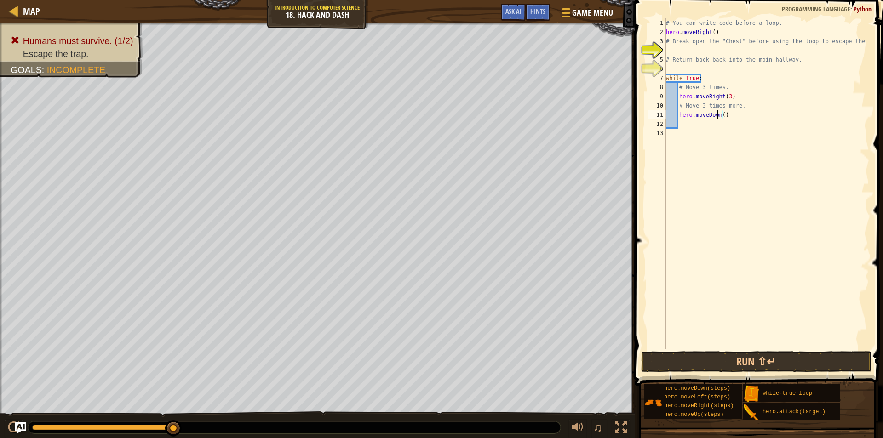
click at [719, 115] on div "# You can write code before a loop. hero . moveRight ( ) # Break open the "Ches…" at bounding box center [766, 192] width 205 height 349
click at [721, 355] on button "Run ⇧↵" at bounding box center [756, 361] width 230 height 21
type textarea "hero.moveDown(3)"
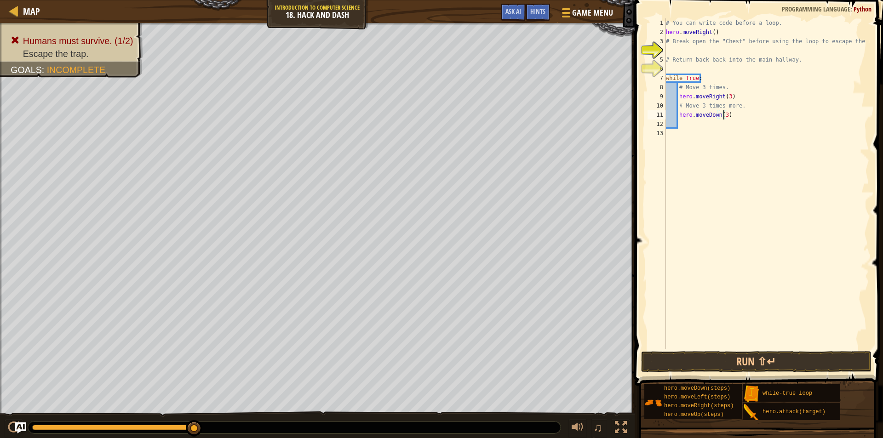
click at [686, 124] on div "# You can write code before a loop. hero . moveRight ( ) # Break open the "Ches…" at bounding box center [766, 192] width 205 height 349
type textarea "h"
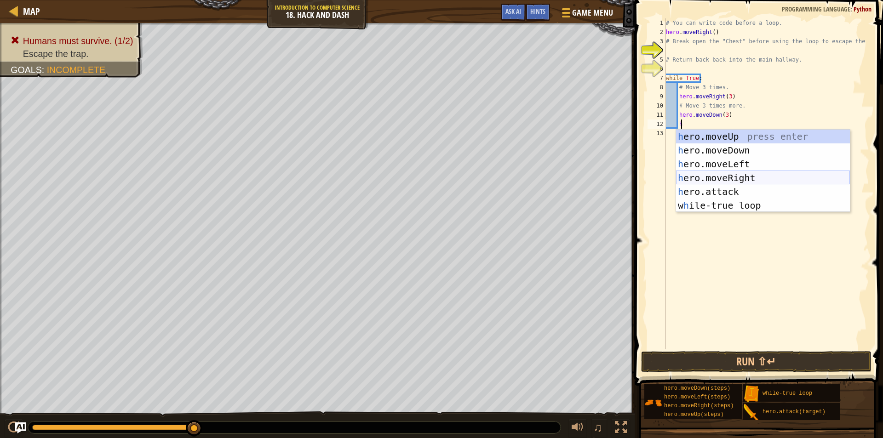
click at [729, 176] on div "h ero.moveUp press enter h ero.moveDown press enter h ero.moveLeft press enter …" at bounding box center [763, 185] width 174 height 110
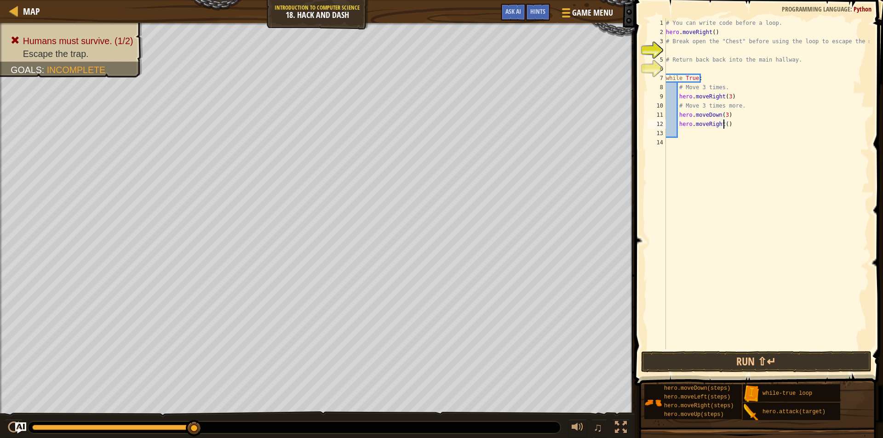
click at [723, 126] on div "# You can write code before a loop. hero . moveRight ( ) # Break open the "Ches…" at bounding box center [766, 192] width 205 height 349
type textarea "hero.moveRight(3)"
click at [693, 135] on div "# You can write code before a loop. hero . moveRight ( ) # Break open the "Ches…" at bounding box center [766, 192] width 205 height 349
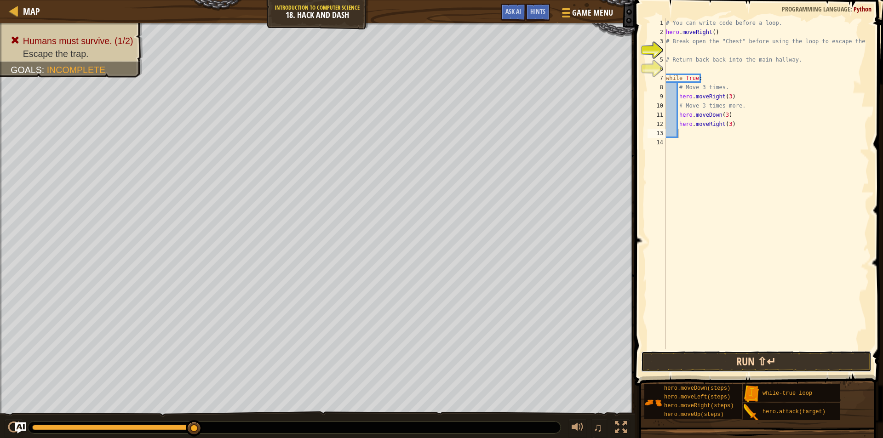
click at [729, 363] on button "Run ⇧↵" at bounding box center [756, 361] width 230 height 21
